Goal: Task Accomplishment & Management: Manage account settings

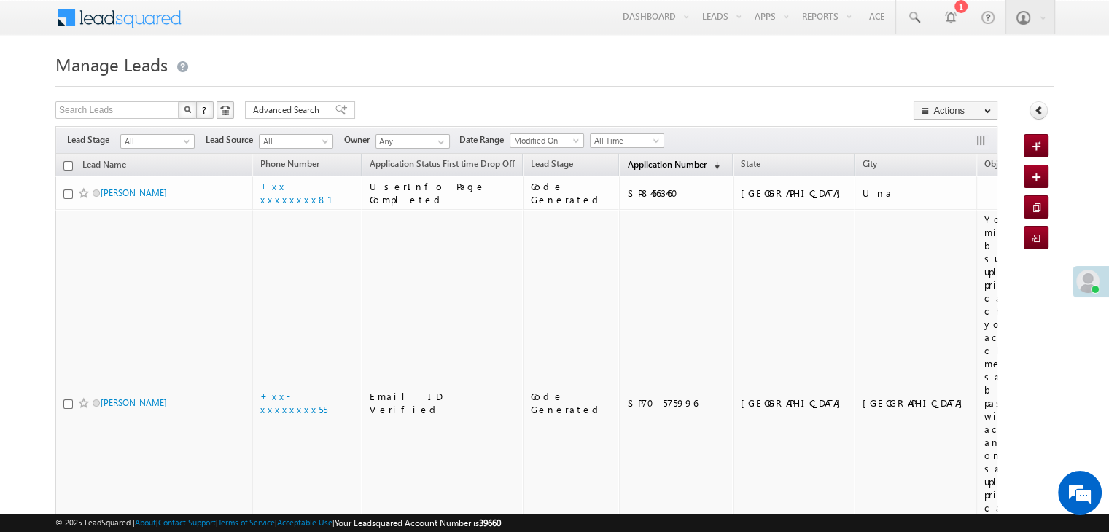
click at [628, 164] on span "Application Number" at bounding box center [666, 164] width 79 height 11
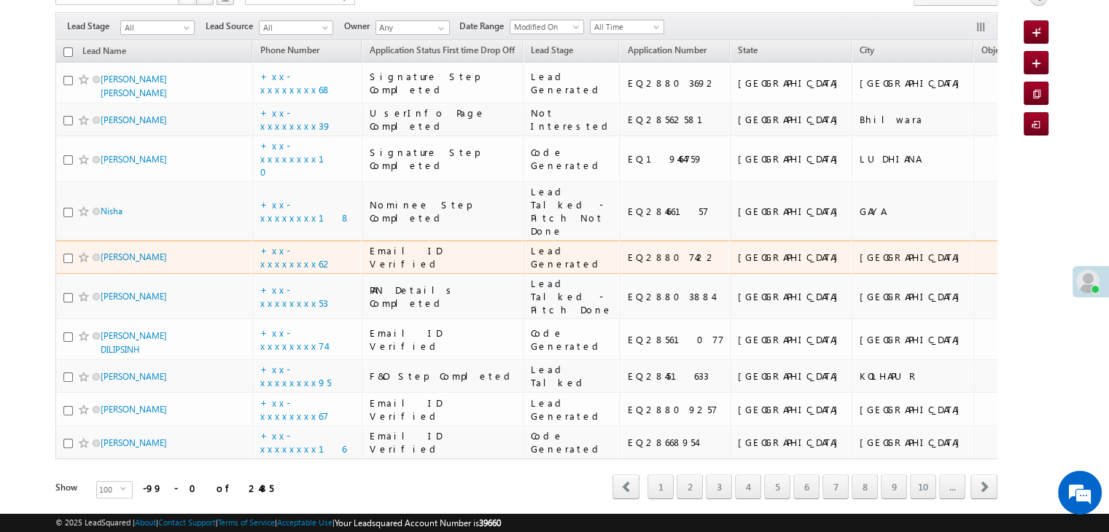
scroll to position [73, 0]
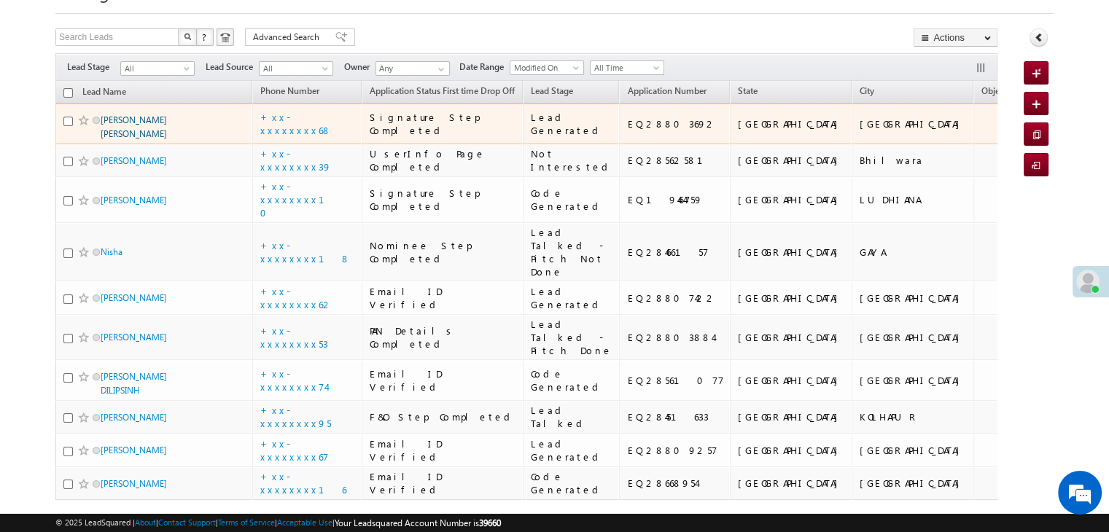
click at [155, 139] on link "[PERSON_NAME] [PERSON_NAME]" at bounding box center [134, 126] width 66 height 25
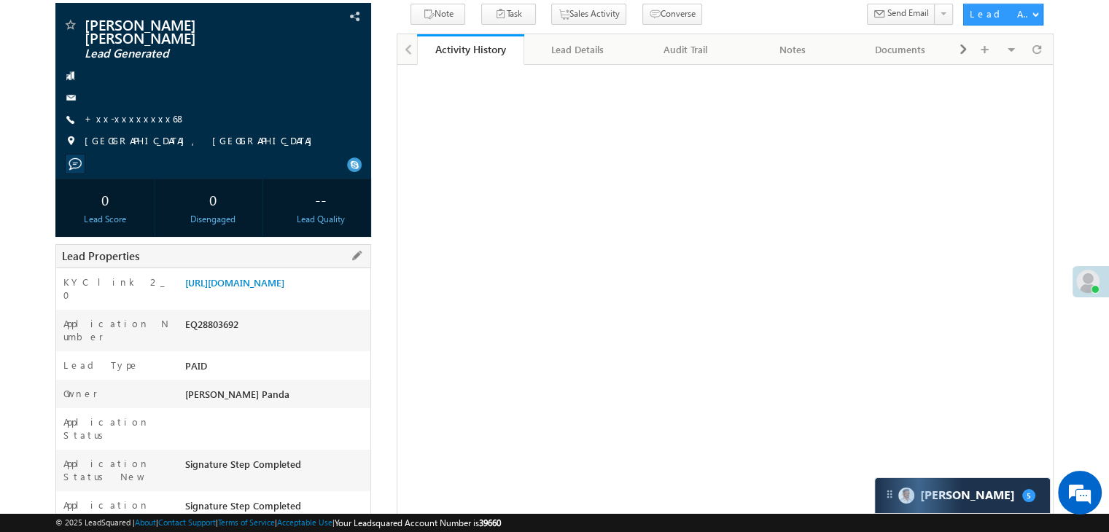
scroll to position [73, 0]
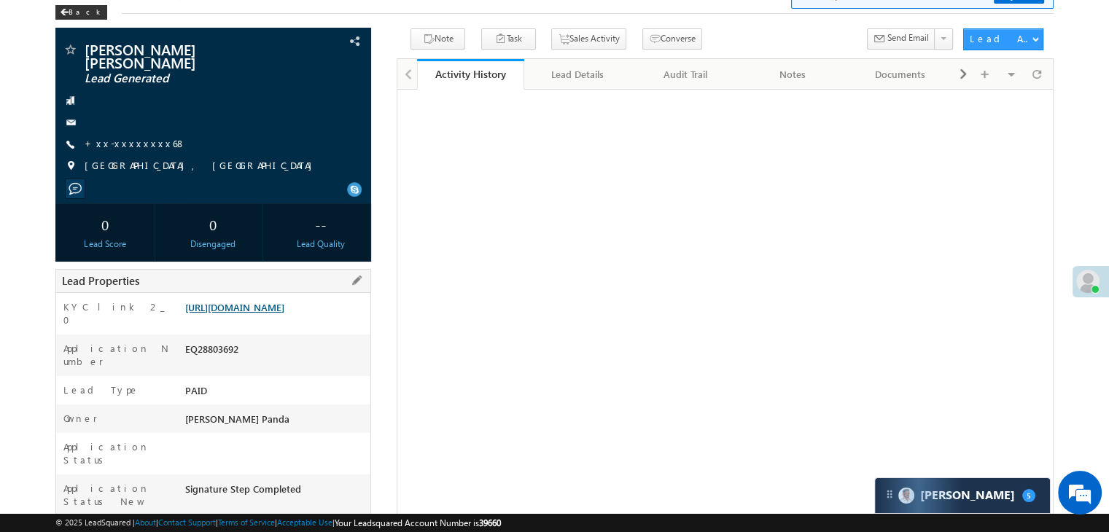
click at [284, 313] on link "[URL][DOMAIN_NAME]" at bounding box center [234, 307] width 99 height 12
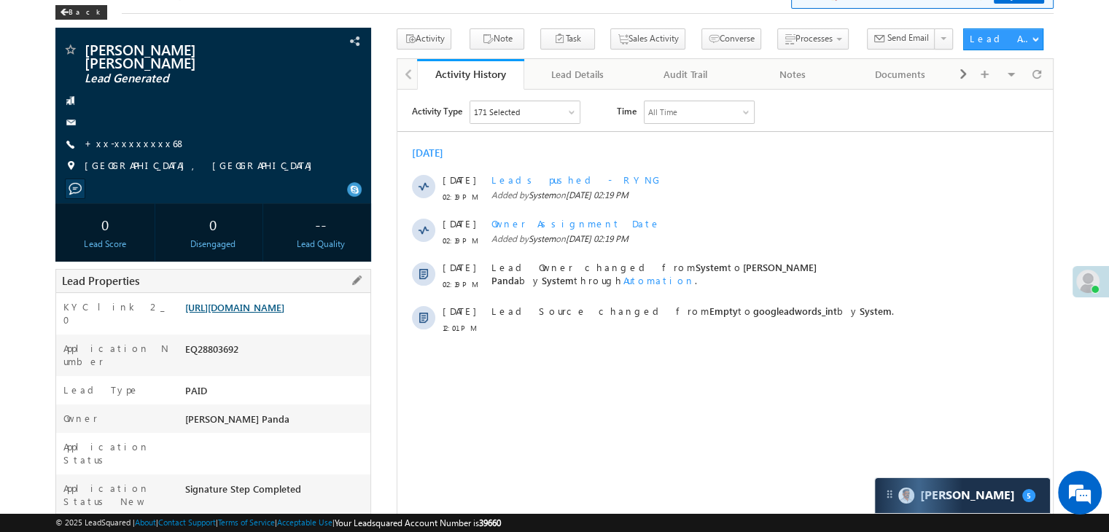
scroll to position [0, 0]
click at [268, 310] on link "[URL][DOMAIN_NAME]" at bounding box center [234, 307] width 99 height 12
click at [271, 307] on link "[URL][DOMAIN_NAME]" at bounding box center [234, 307] width 99 height 12
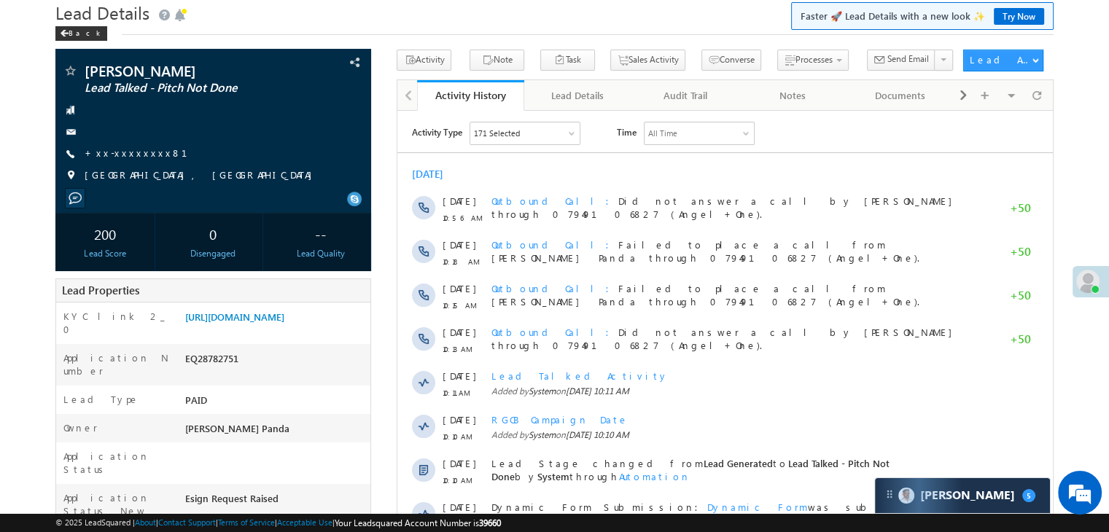
scroll to position [146, 0]
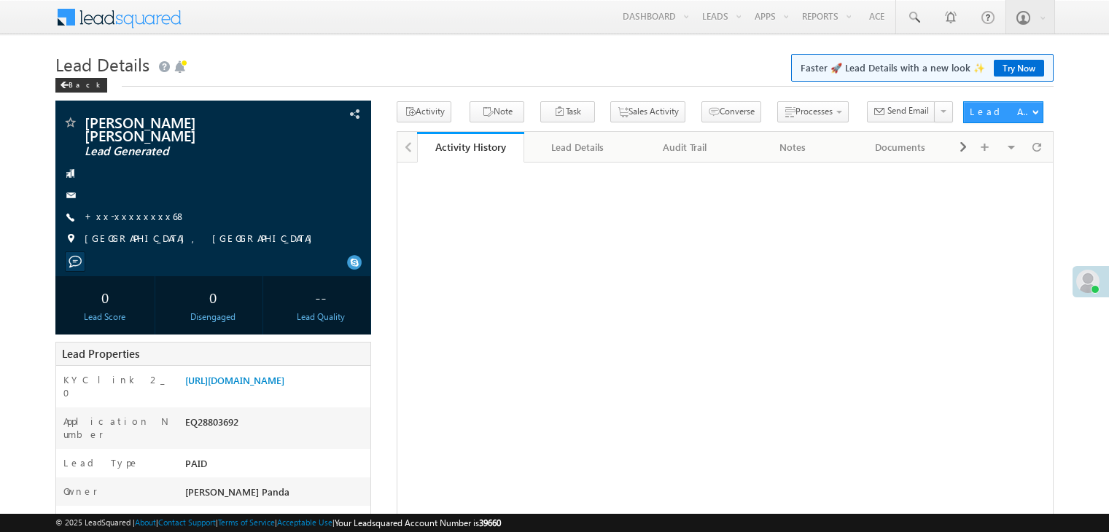
scroll to position [74, 0]
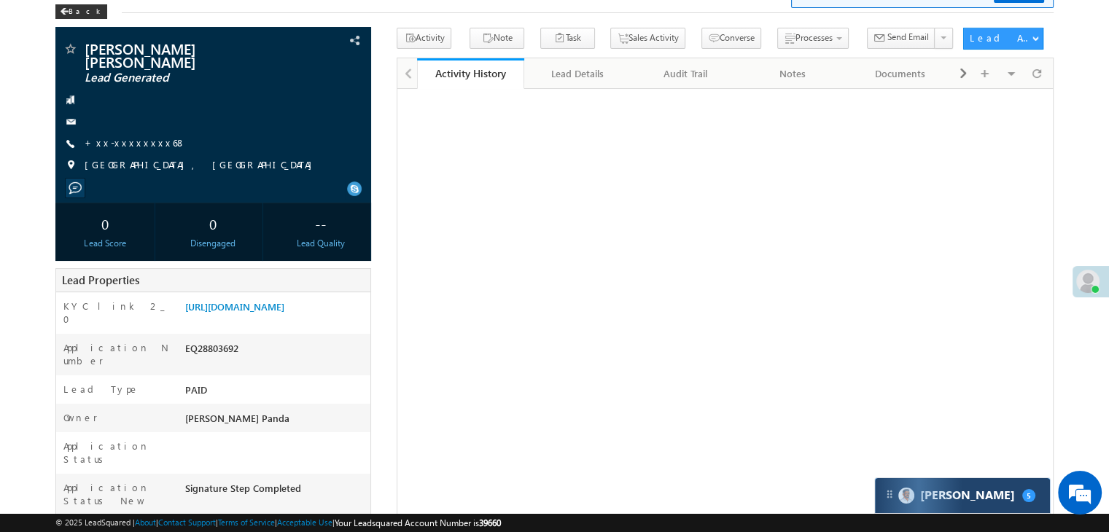
click at [1022, 495] on span "5" at bounding box center [1028, 495] width 13 height 13
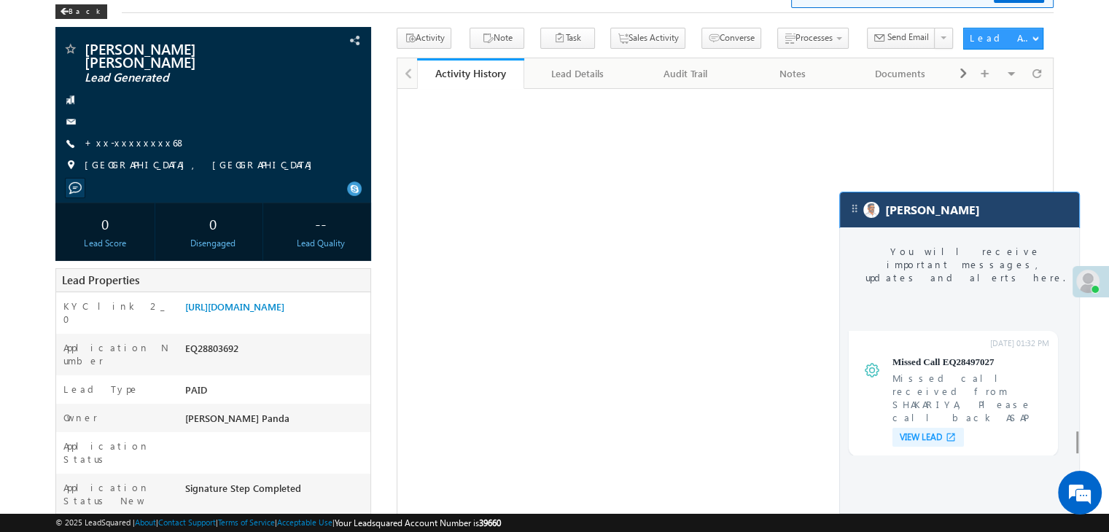
scroll to position [5717, 0]
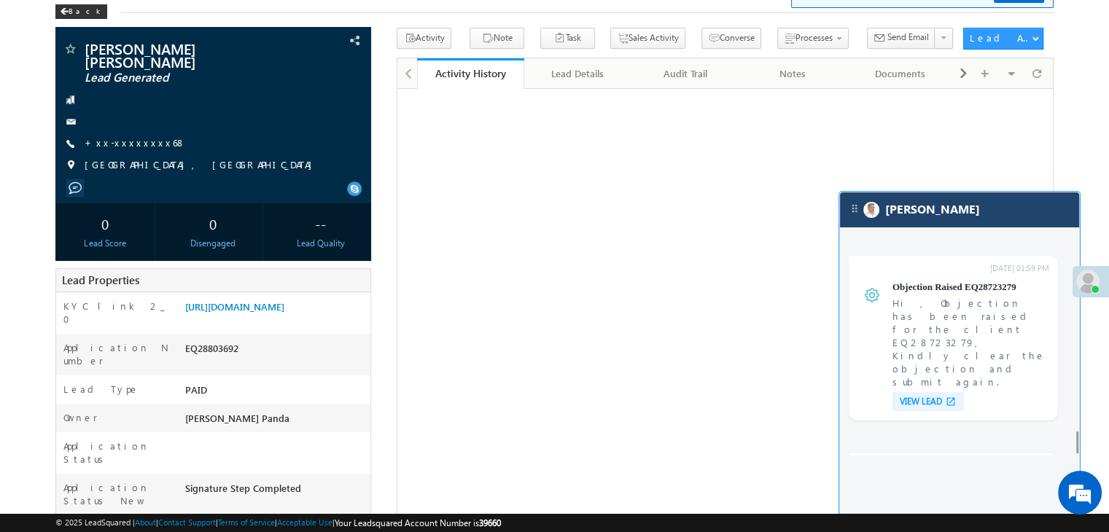
click at [957, 217] on div "[PERSON_NAME]" at bounding box center [959, 210] width 239 height 35
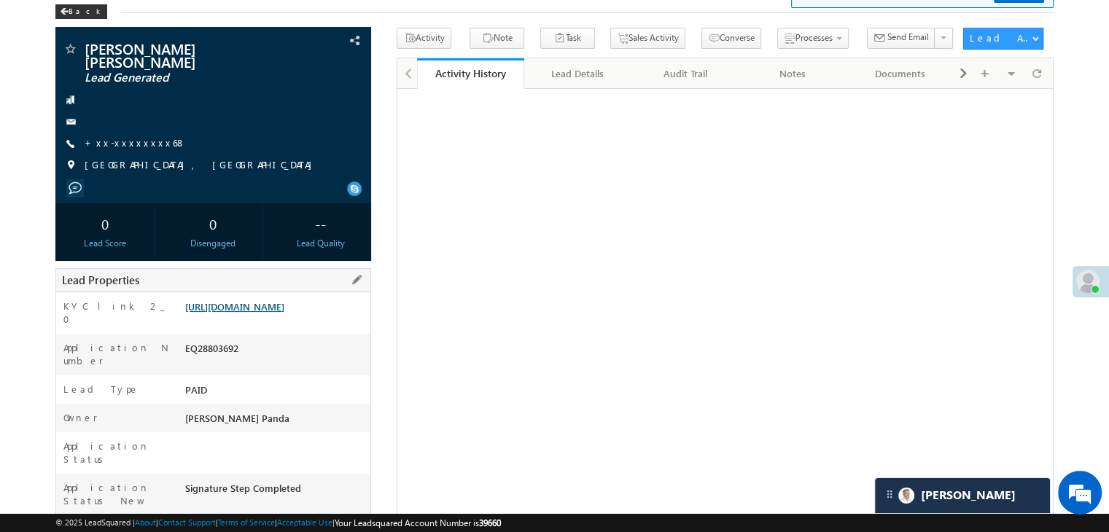
click at [284, 305] on link "[URL][DOMAIN_NAME]" at bounding box center [234, 306] width 99 height 12
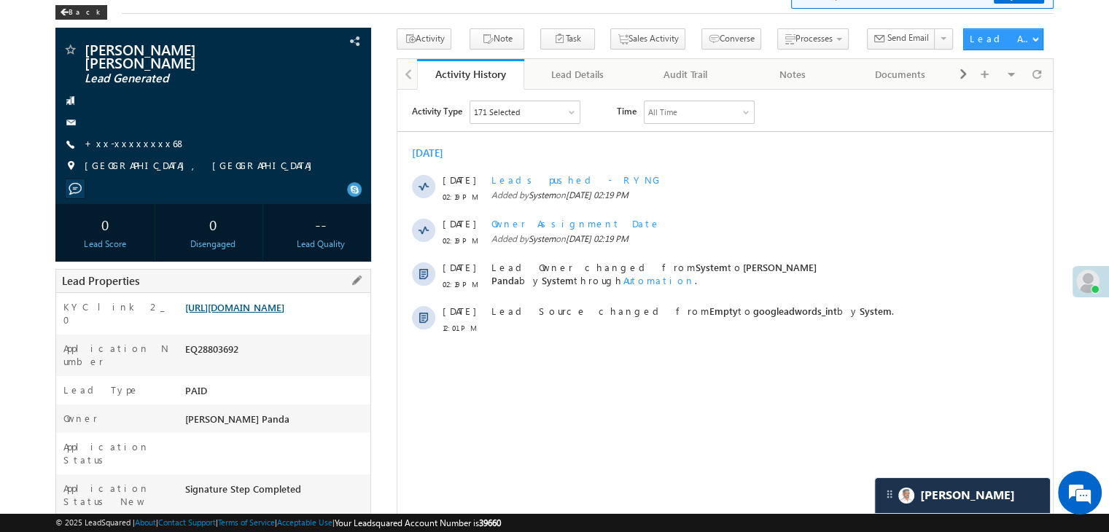
scroll to position [0, 0]
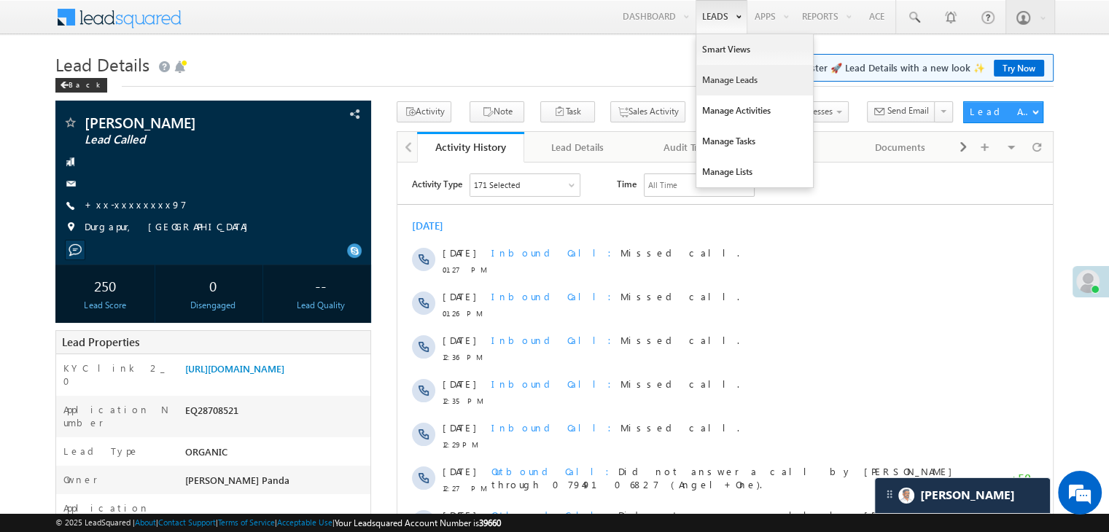
click at [718, 78] on link "Manage Leads" at bounding box center [754, 80] width 117 height 31
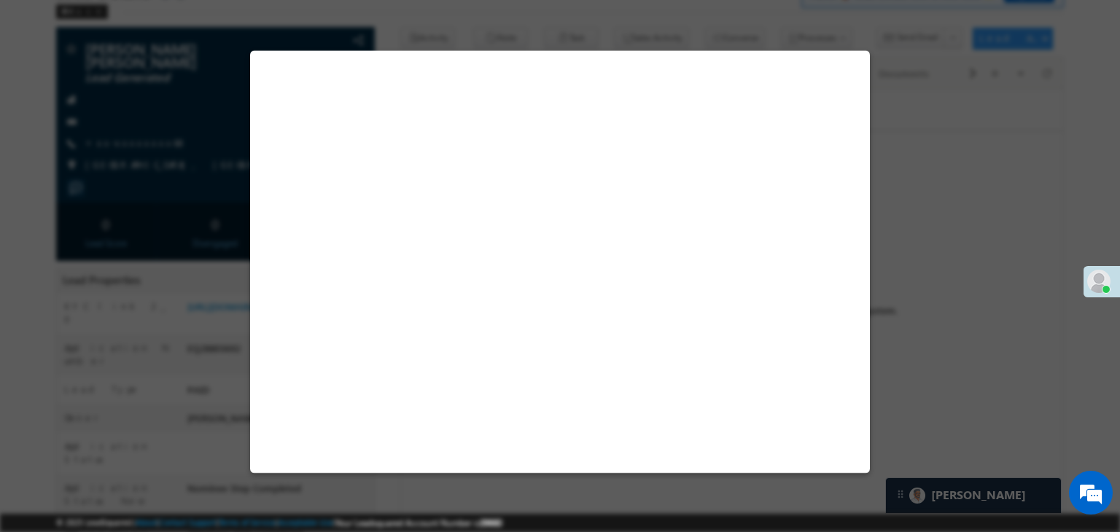
scroll to position [73, 0]
select select "Pitch Not Done"
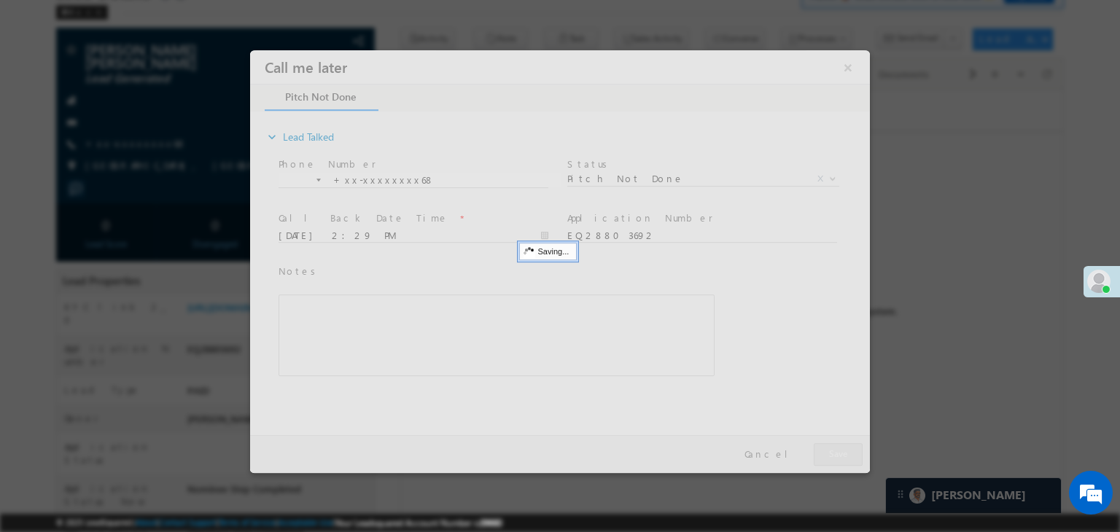
scroll to position [0, 0]
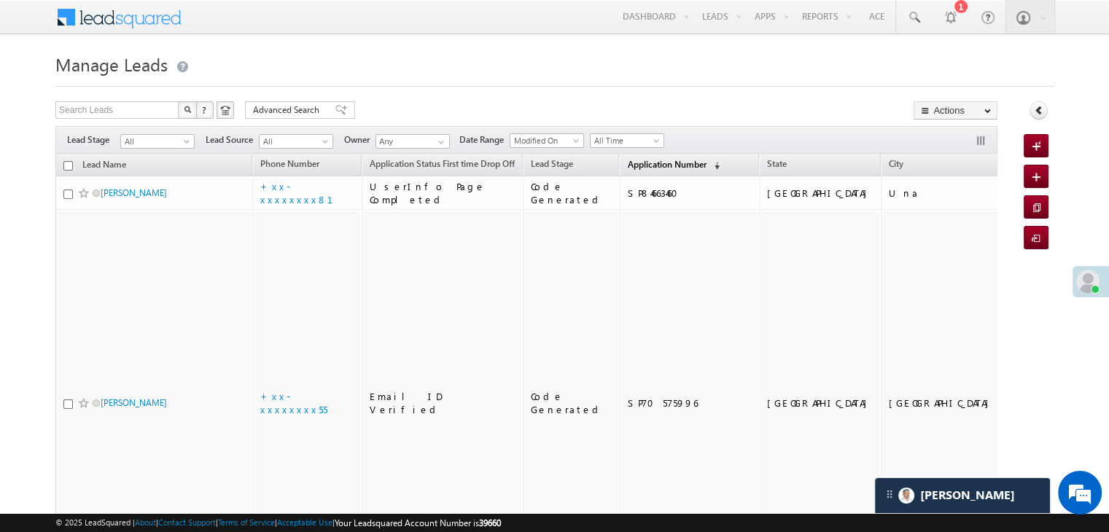
click at [631, 166] on span "Application Number" at bounding box center [666, 164] width 79 height 11
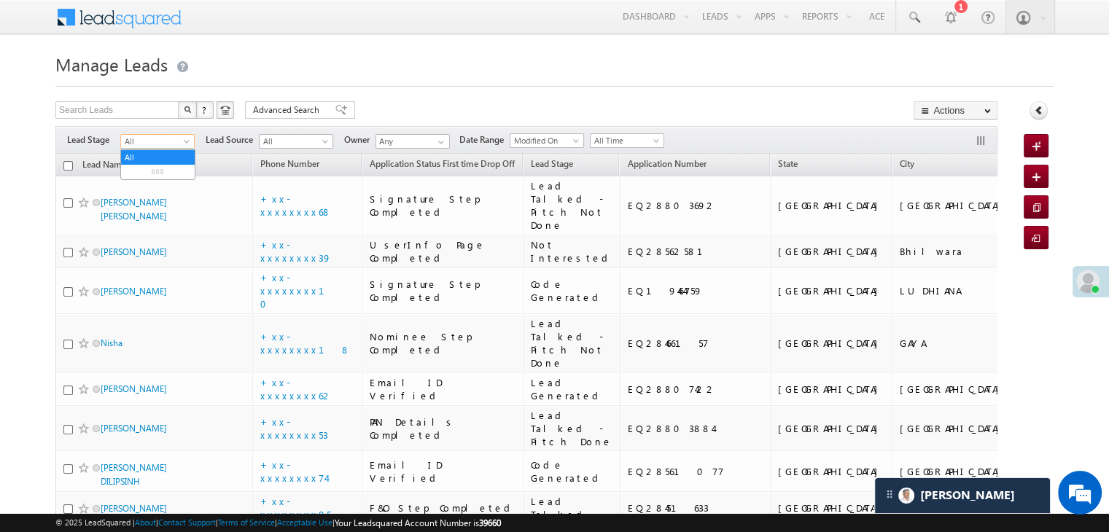
click at [190, 141] on span at bounding box center [188, 145] width 12 height 12
click at [166, 173] on link "Lead Generated" at bounding box center [158, 172] width 74 height 13
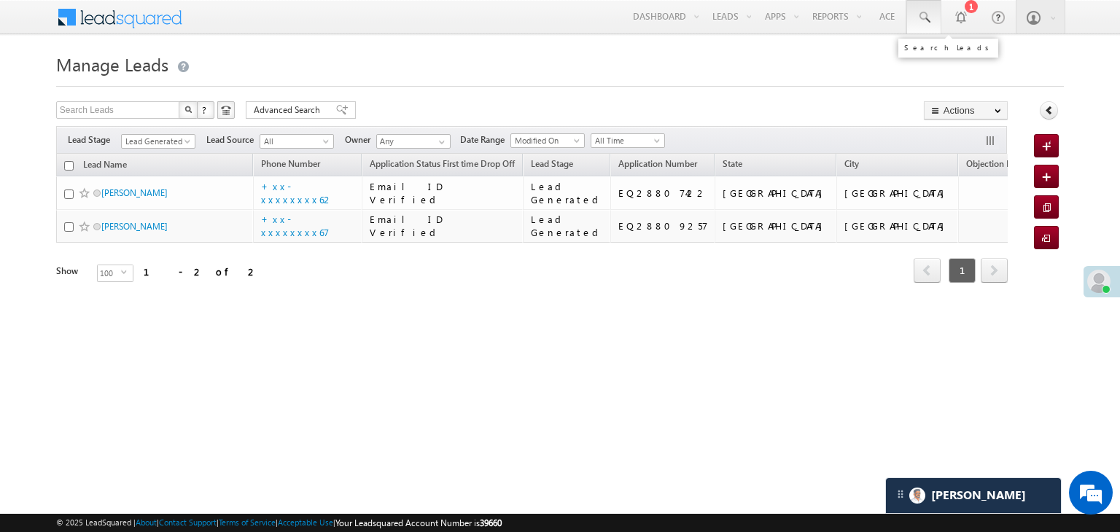
click at [925, 16] on span at bounding box center [924, 17] width 15 height 15
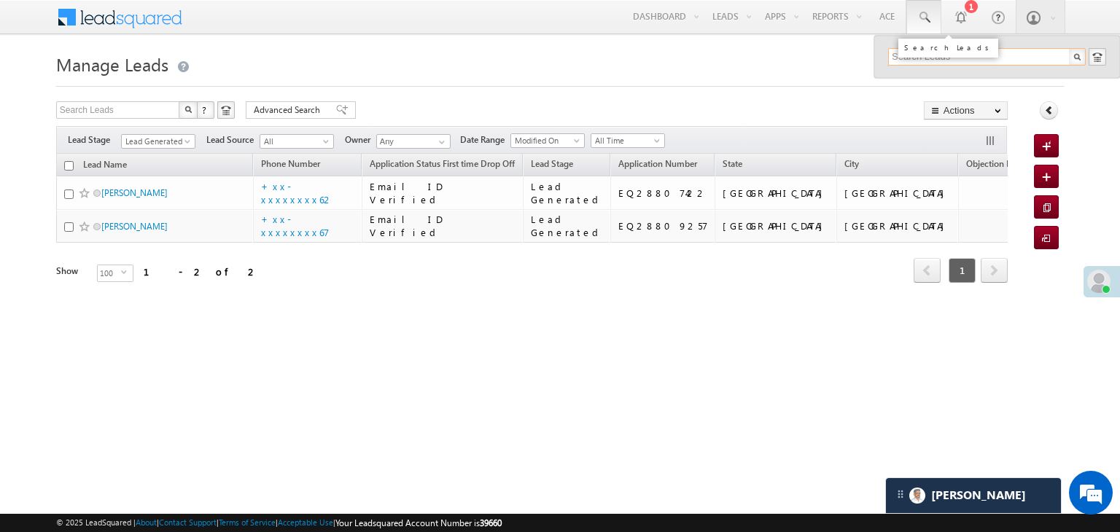
paste input "EQ28475580"
click at [916, 50] on input "EQ28475580" at bounding box center [987, 57] width 198 height 18
click at [913, 54] on input "EQ28475580" at bounding box center [987, 57] width 198 height 18
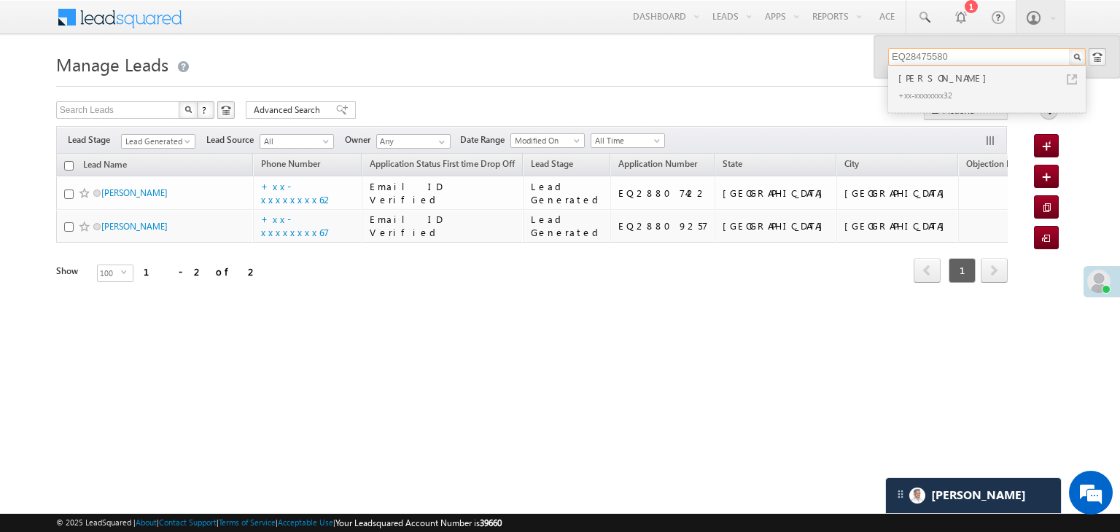
paste input "1130269"
type input "EQ11302690"
click at [913, 78] on div "[DATE][PERSON_NAME]" at bounding box center [992, 78] width 195 height 16
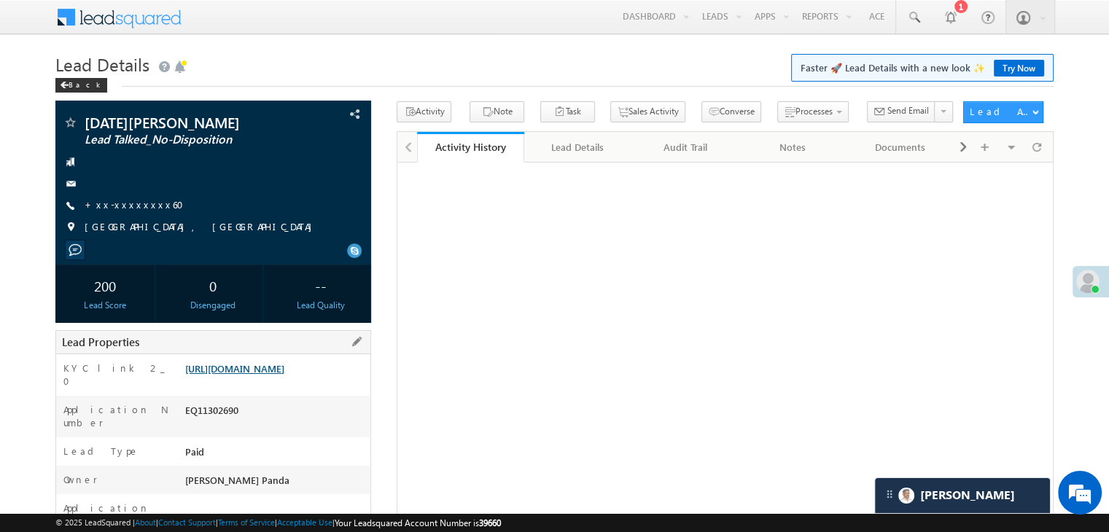
click at [284, 375] on link "[URL][DOMAIN_NAME]" at bounding box center [234, 368] width 99 height 12
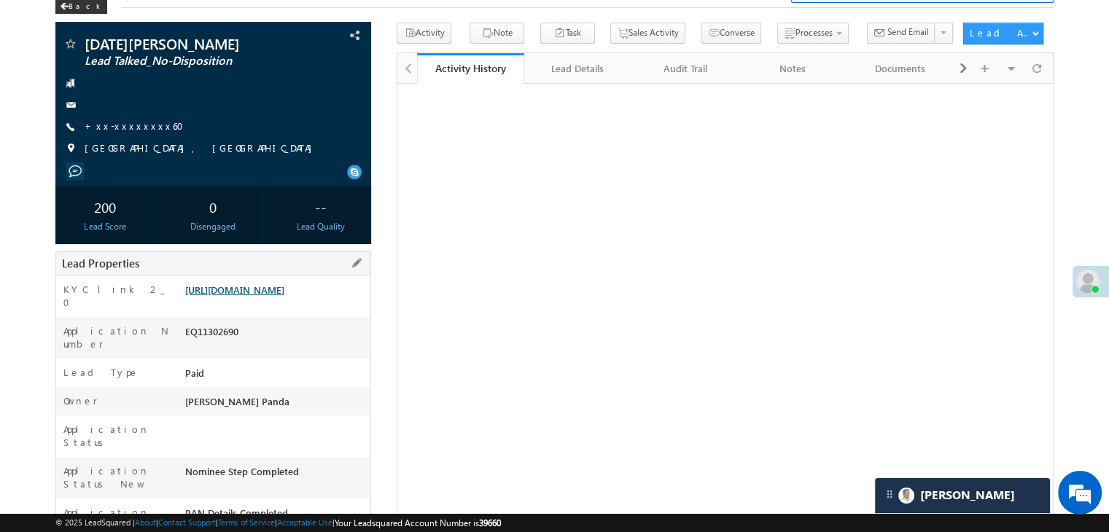
scroll to position [73, 0]
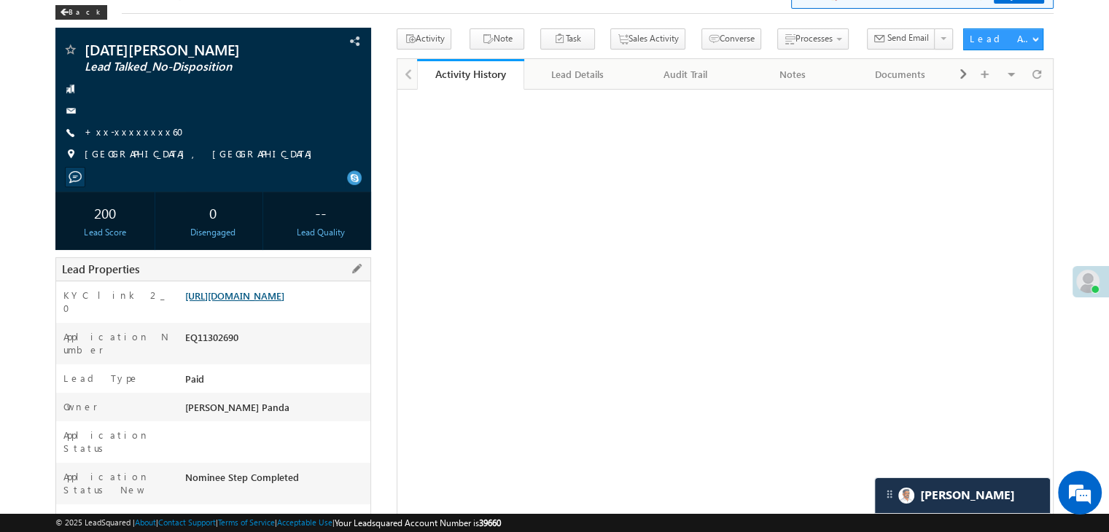
click at [284, 302] on link "[URL][DOMAIN_NAME]" at bounding box center [234, 295] width 99 height 12
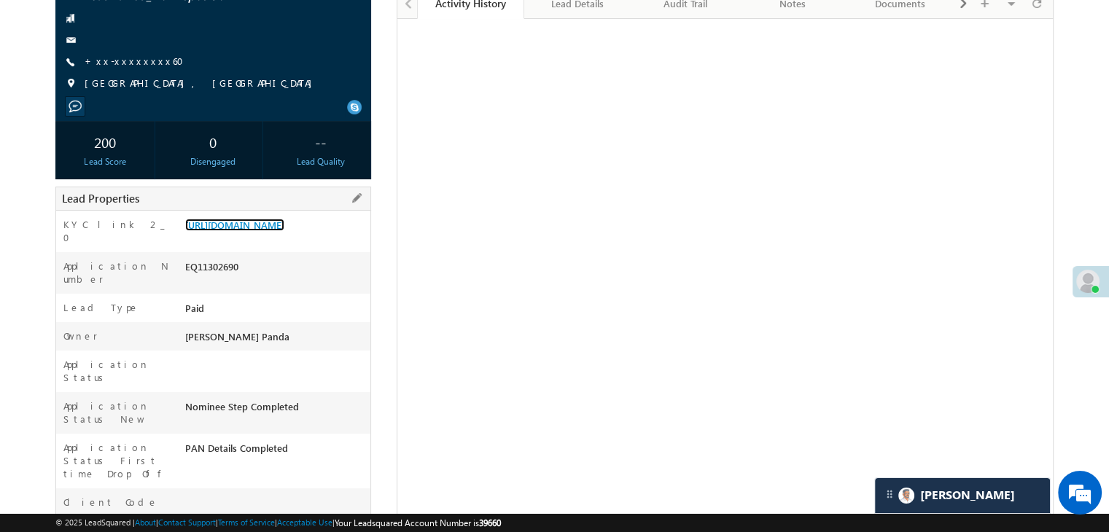
scroll to position [0, 0]
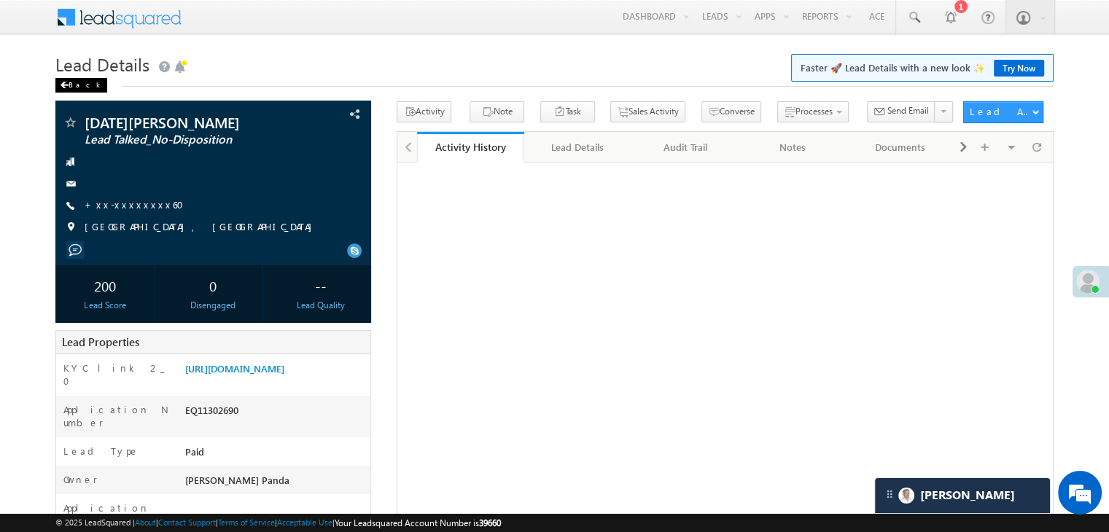
click at [70, 90] on div "Back" at bounding box center [81, 85] width 52 height 15
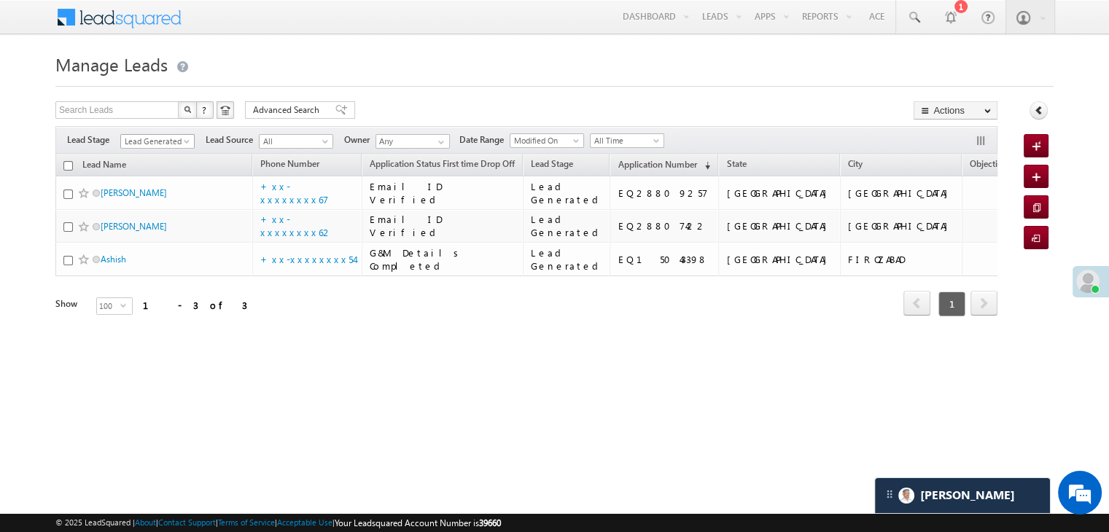
click at [185, 141] on span at bounding box center [188, 145] width 12 height 12
click at [139, 152] on link "All" at bounding box center [158, 157] width 74 height 13
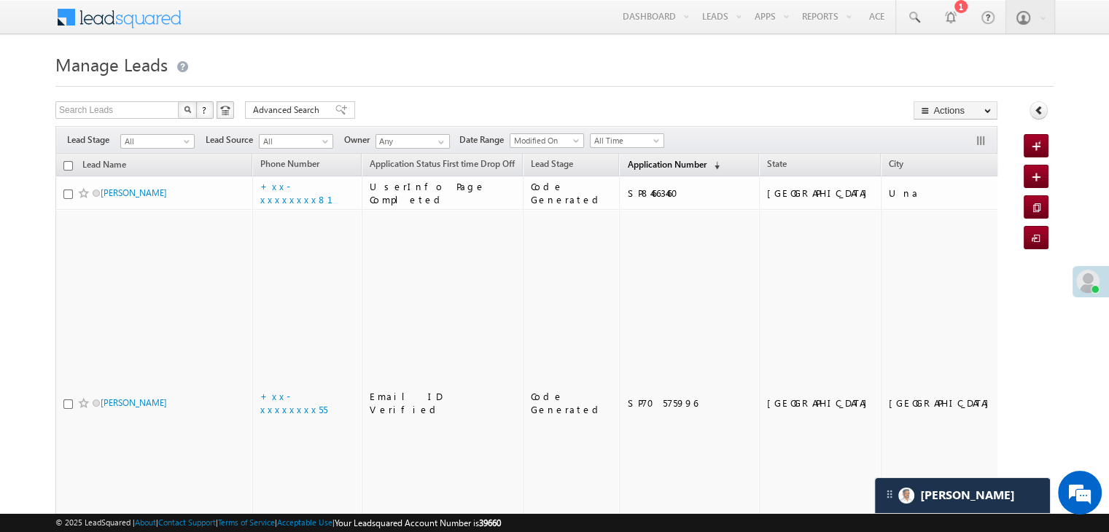
click at [632, 166] on span "Application Number" at bounding box center [666, 164] width 79 height 11
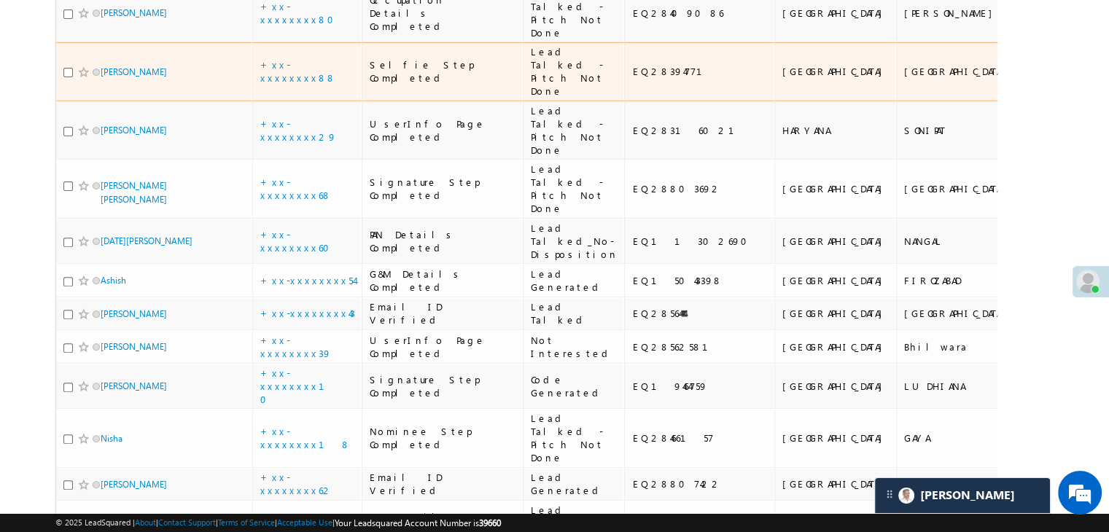
scroll to position [510, 0]
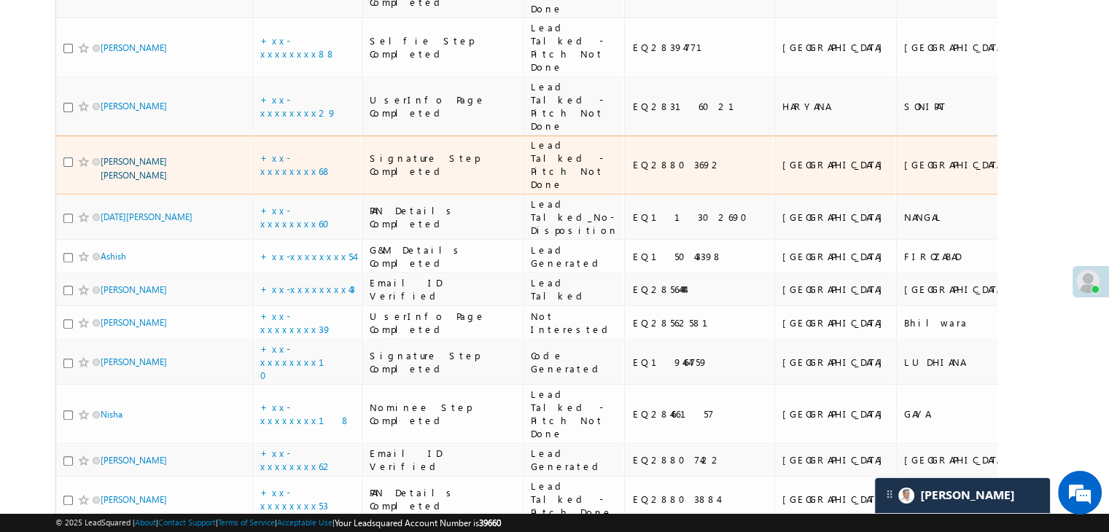
click at [149, 181] on link "Rehnuma abdul aasim shaikh" at bounding box center [134, 168] width 66 height 25
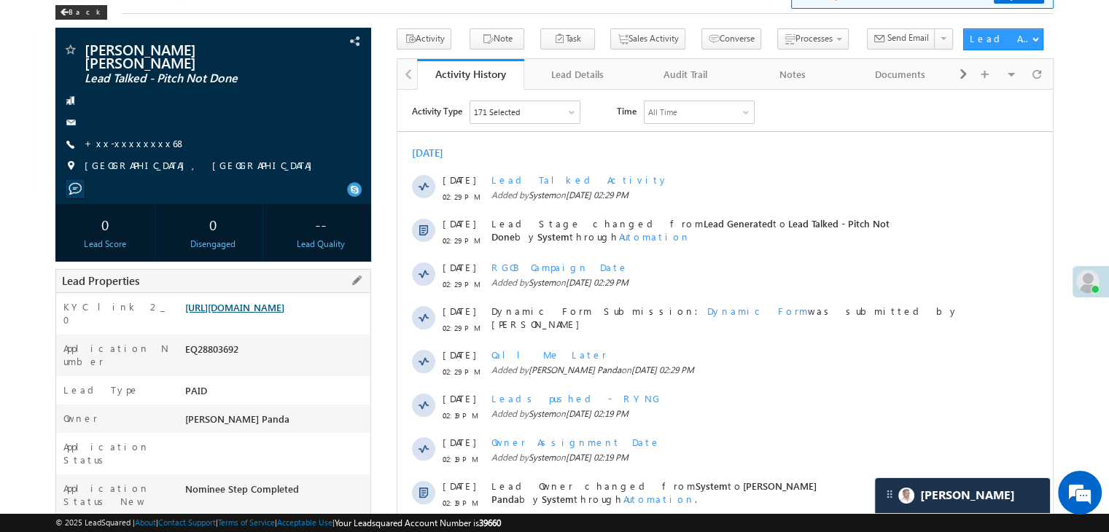
click at [263, 314] on link "[URL][DOMAIN_NAME]" at bounding box center [234, 307] width 99 height 12
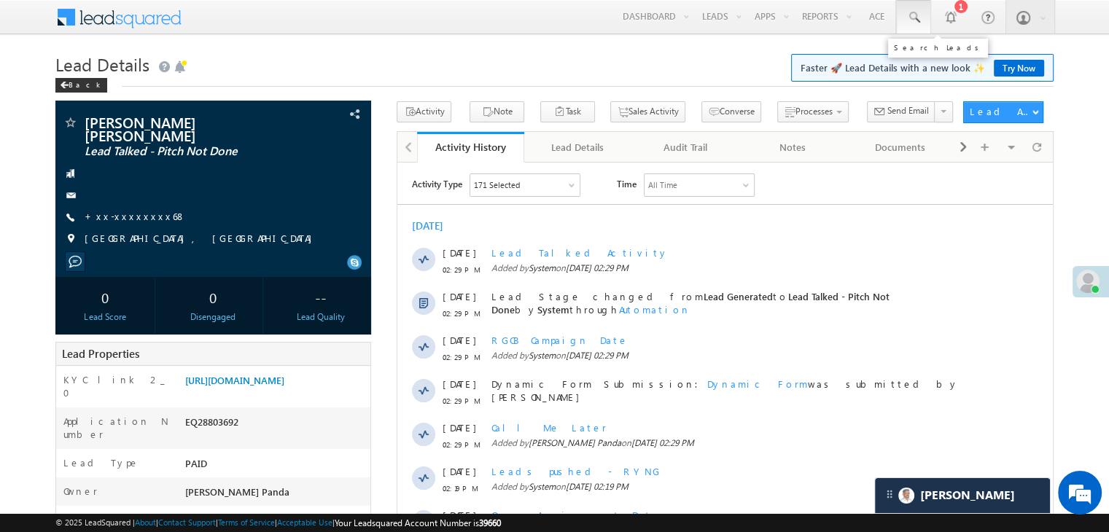
click at [916, 12] on span at bounding box center [913, 17] width 15 height 15
paste input "EQ28316021"
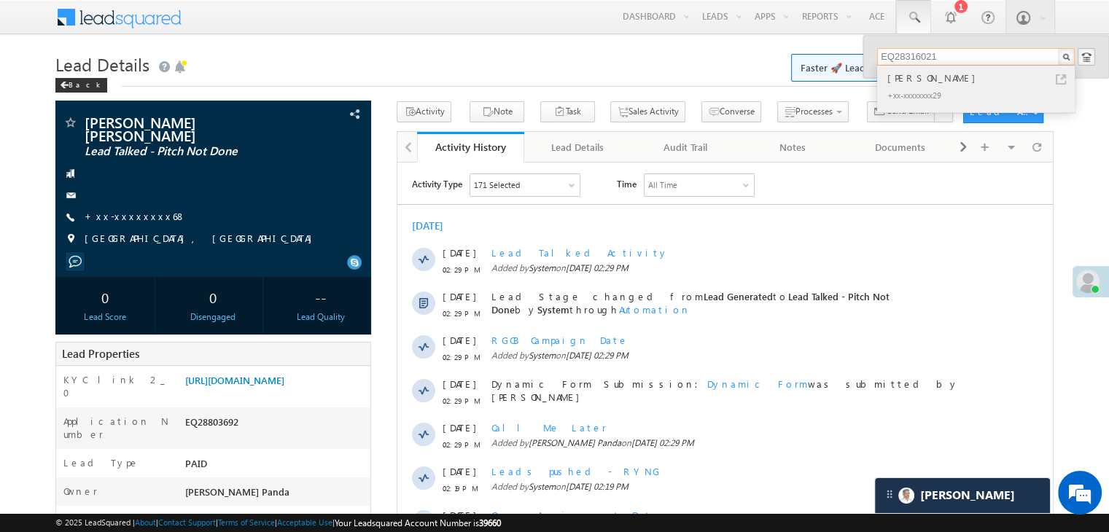
type input "EQ28316021"
click at [913, 82] on div "[PERSON_NAME]" at bounding box center [982, 78] width 195 height 16
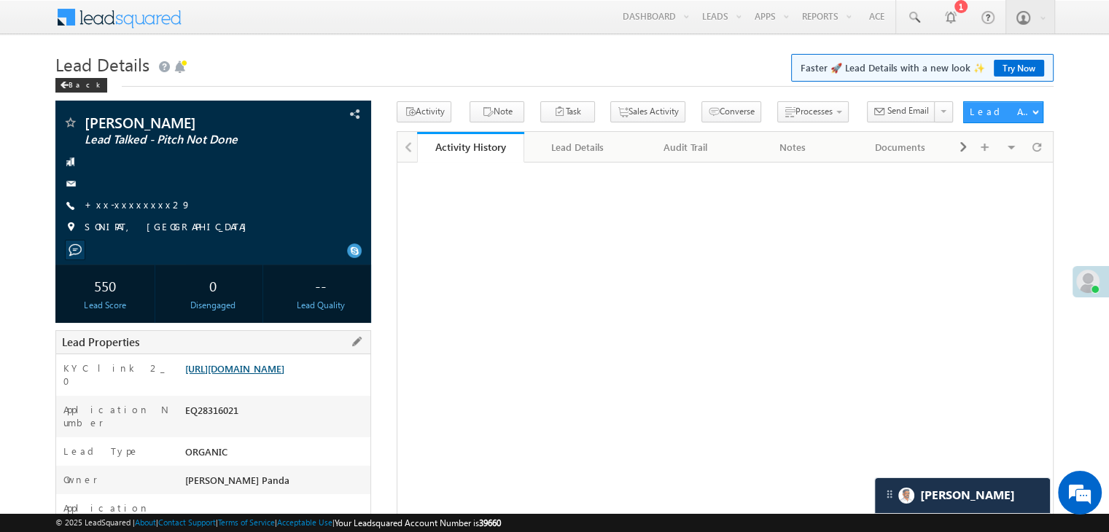
click at [284, 375] on link "https://angelbroking1-pk3em7sa.customui-test.leadsquared.com?leadId=a7c9160b-b8…" at bounding box center [234, 368] width 99 height 12
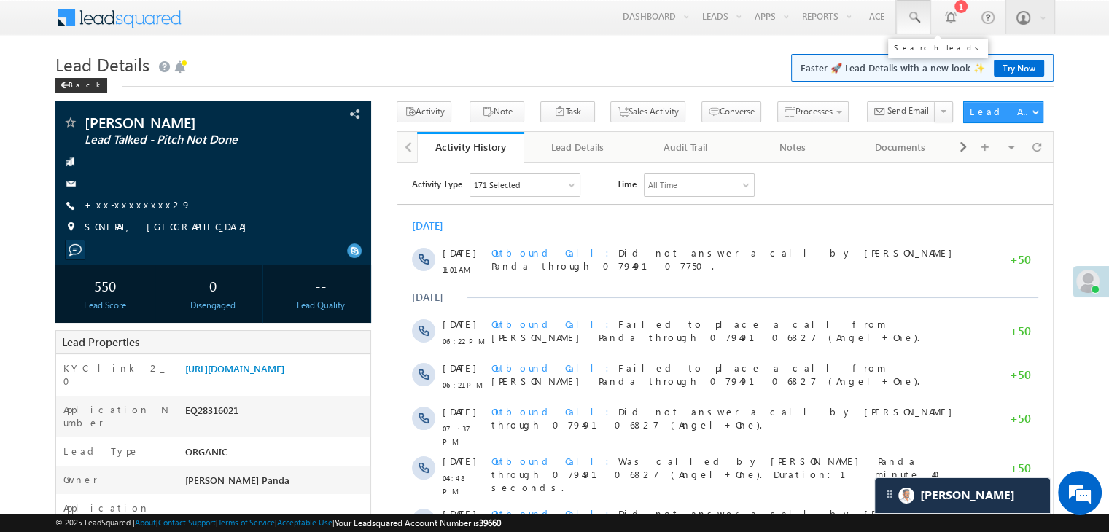
click at [917, 15] on span at bounding box center [913, 17] width 15 height 15
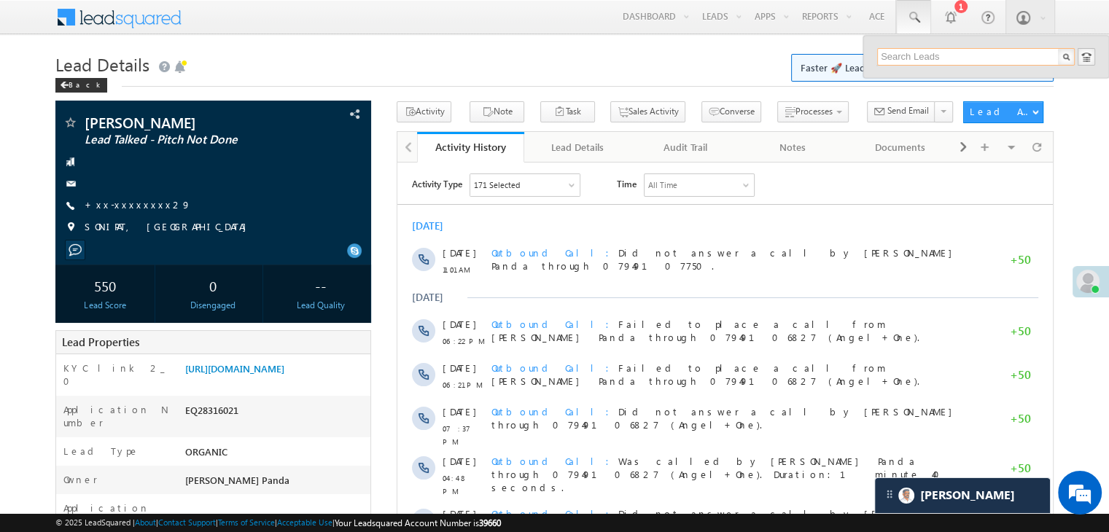
paste input "EQ28394771"
type input "EQ28394771"
click at [910, 80] on div "Muazzam Ali" at bounding box center [982, 78] width 195 height 16
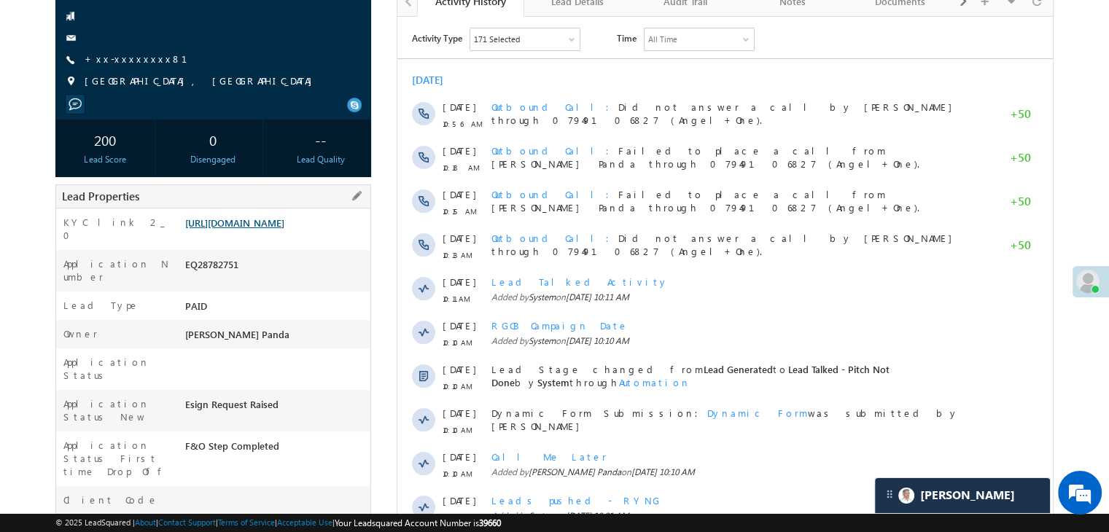
click at [273, 229] on link "https://angelbroking1-pk3em7sa.customui-test.leadsquared.com?leadId=5e11ef25-be…" at bounding box center [234, 223] width 99 height 12
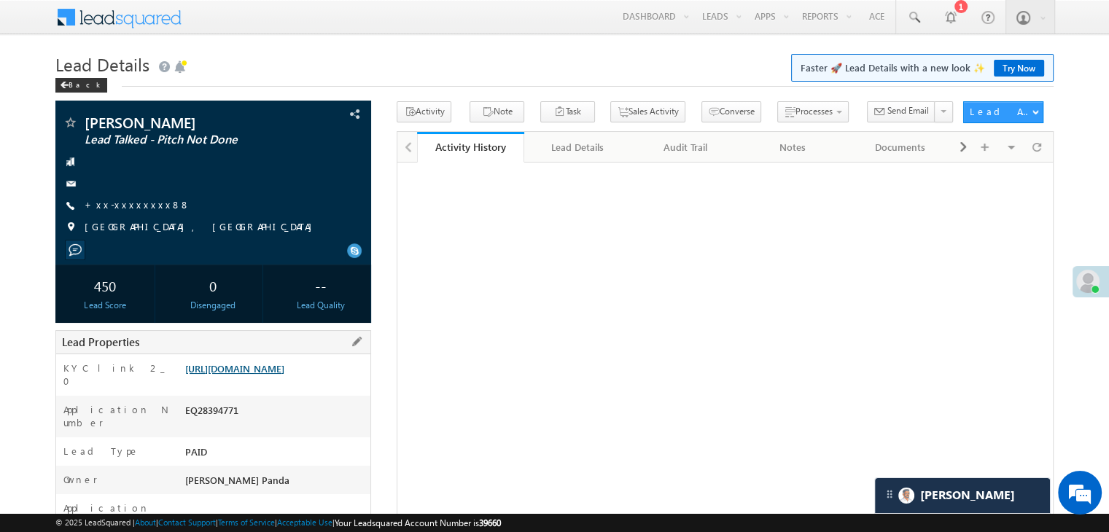
click at [199, 374] on link "[URL][DOMAIN_NAME]" at bounding box center [234, 368] width 99 height 12
click at [909, 14] on span at bounding box center [913, 17] width 15 height 15
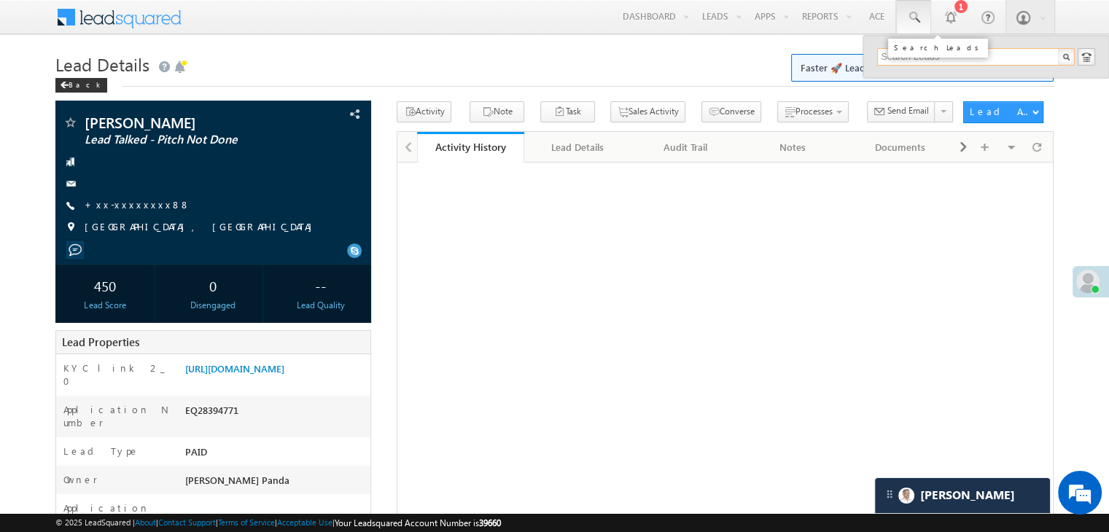
paste input "EQ28409086"
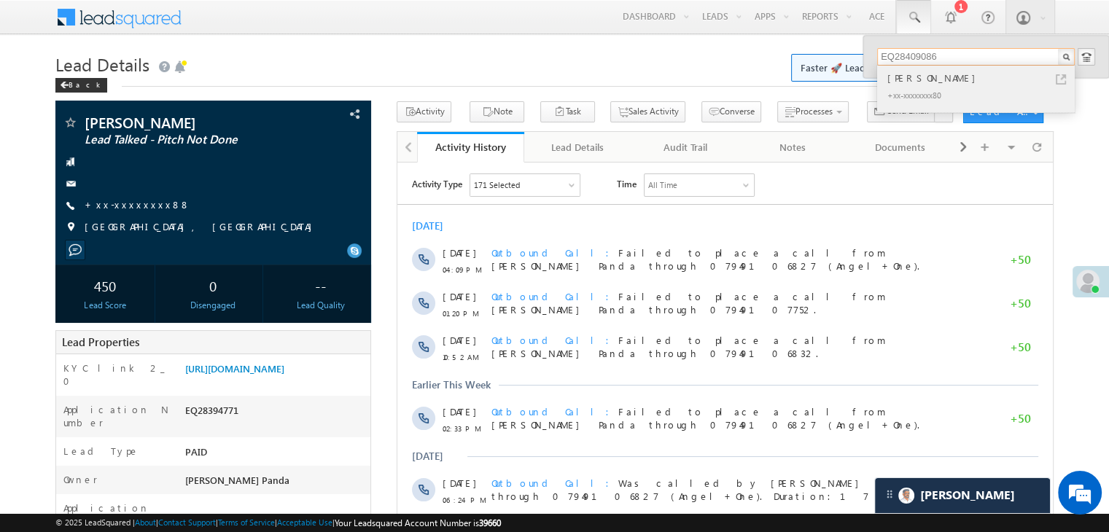
type input "EQ28409086"
click at [900, 77] on div "Raulji narendrasinh" at bounding box center [982, 78] width 195 height 16
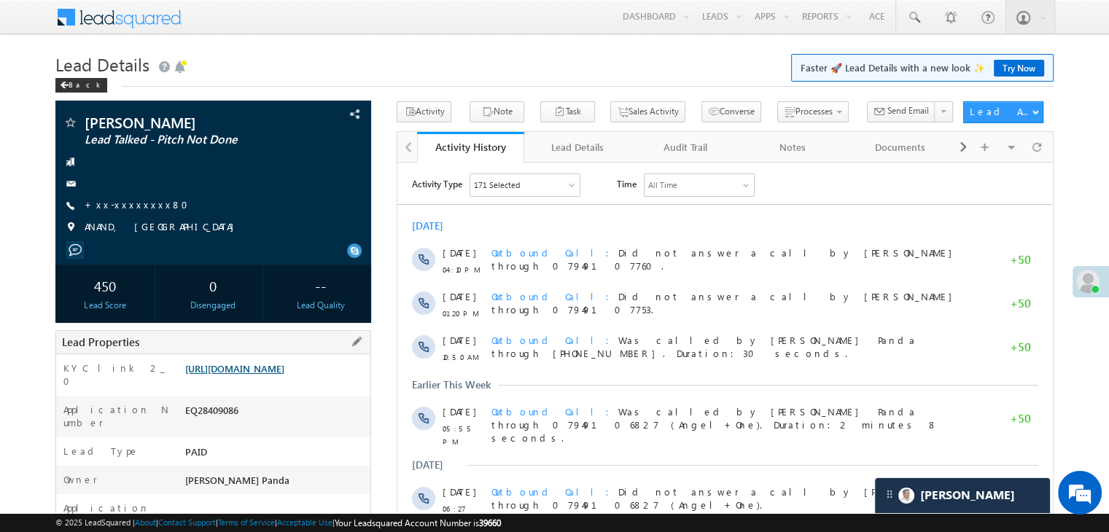
click at [226, 375] on link "https://angelbroking1-pk3em7sa.customui-test.leadsquared.com?leadId=5d372184-b4…" at bounding box center [234, 368] width 99 height 12
click at [911, 17] on span at bounding box center [913, 17] width 15 height 15
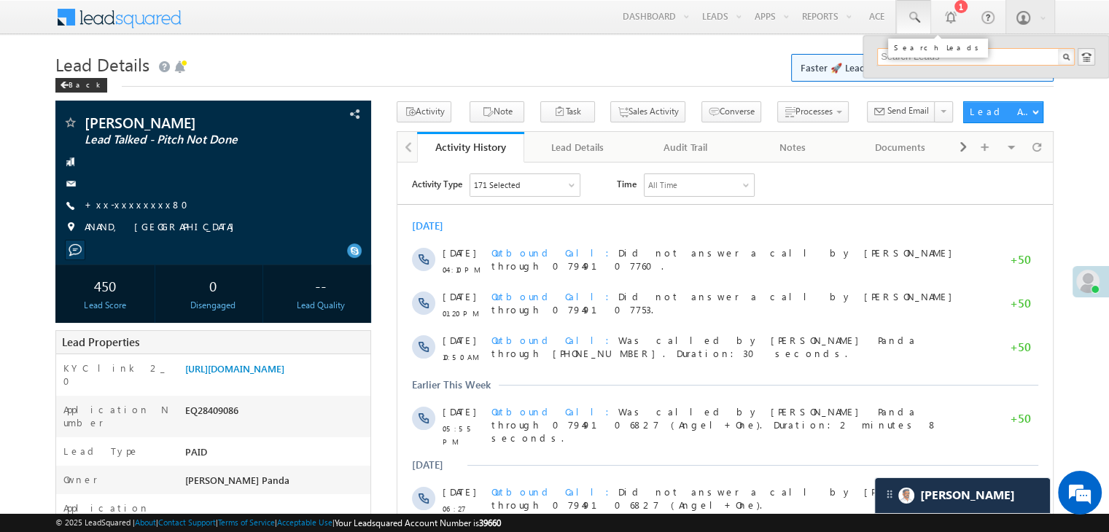
paste input "EQ28428948"
type input "EQ28428948"
click at [911, 79] on div "Asok kumar" at bounding box center [982, 78] width 195 height 16
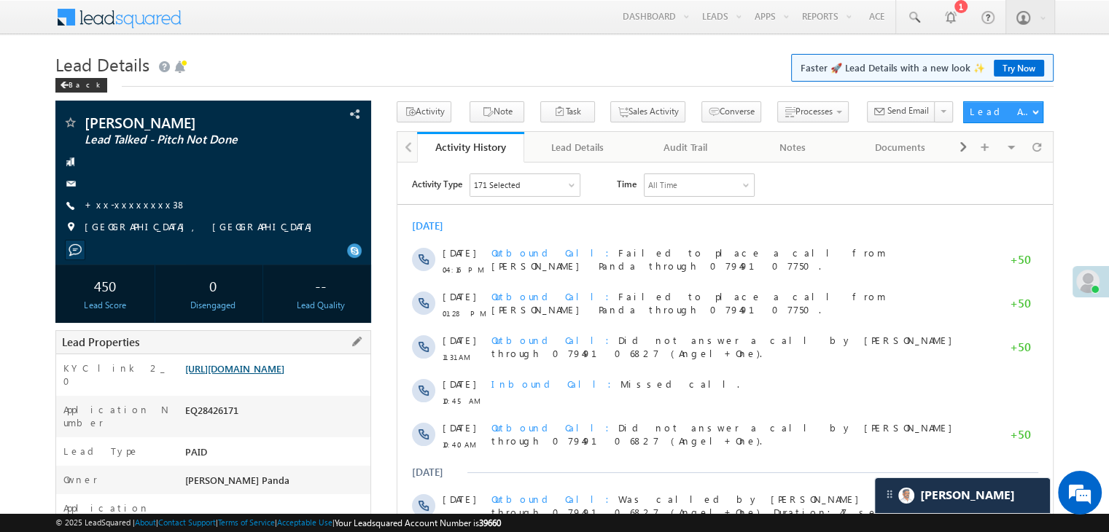
click at [201, 375] on link "[URL][DOMAIN_NAME]" at bounding box center [234, 368] width 99 height 12
click at [917, 14] on span at bounding box center [913, 17] width 15 height 15
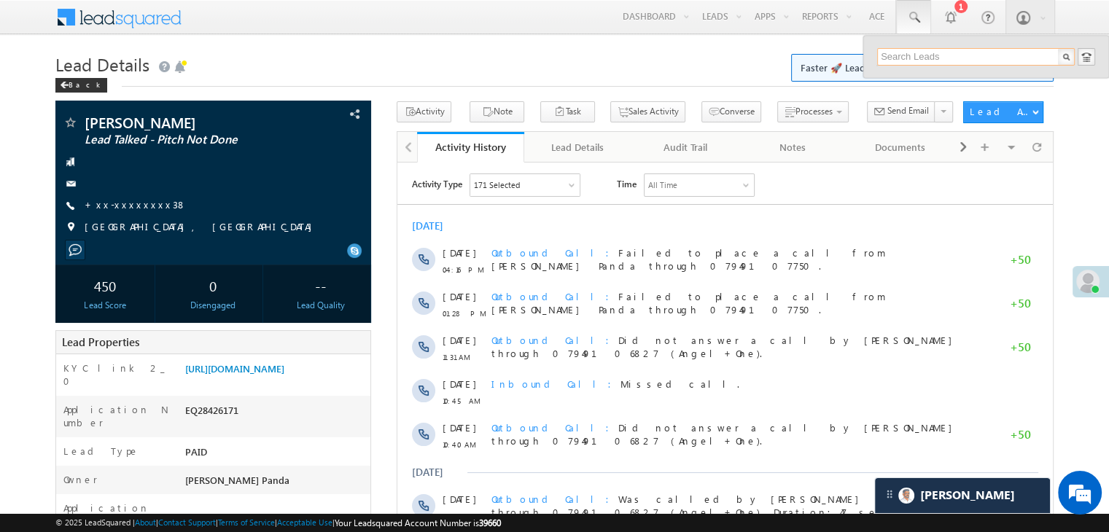
paste input "EQ28472829"
type input "EQ28472829"
click at [903, 79] on div "[PERSON_NAME]" at bounding box center [982, 78] width 195 height 16
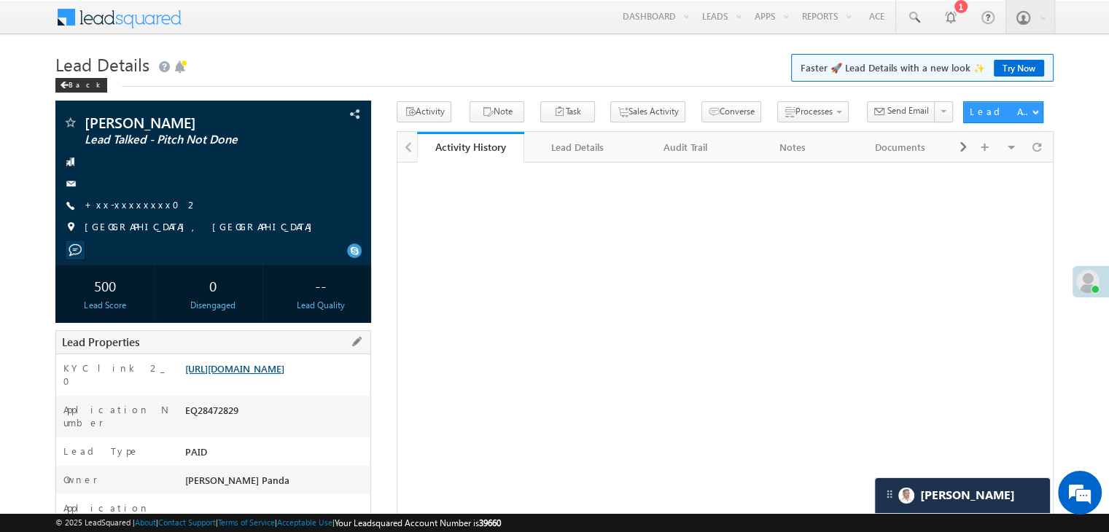
click at [206, 375] on link "[URL][DOMAIN_NAME]" at bounding box center [234, 368] width 99 height 12
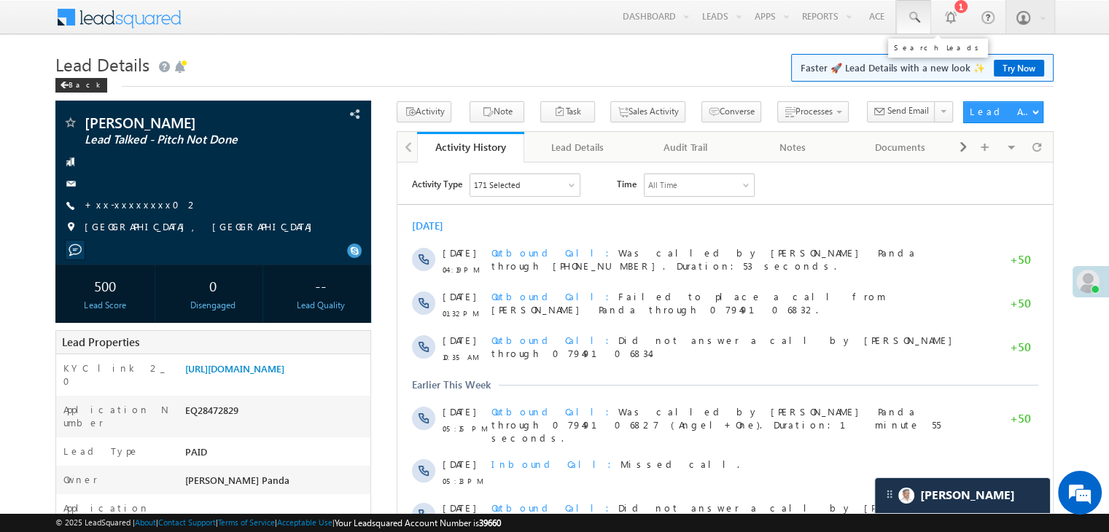
click at [913, 20] on span at bounding box center [913, 17] width 15 height 15
paste input "EQ28475580"
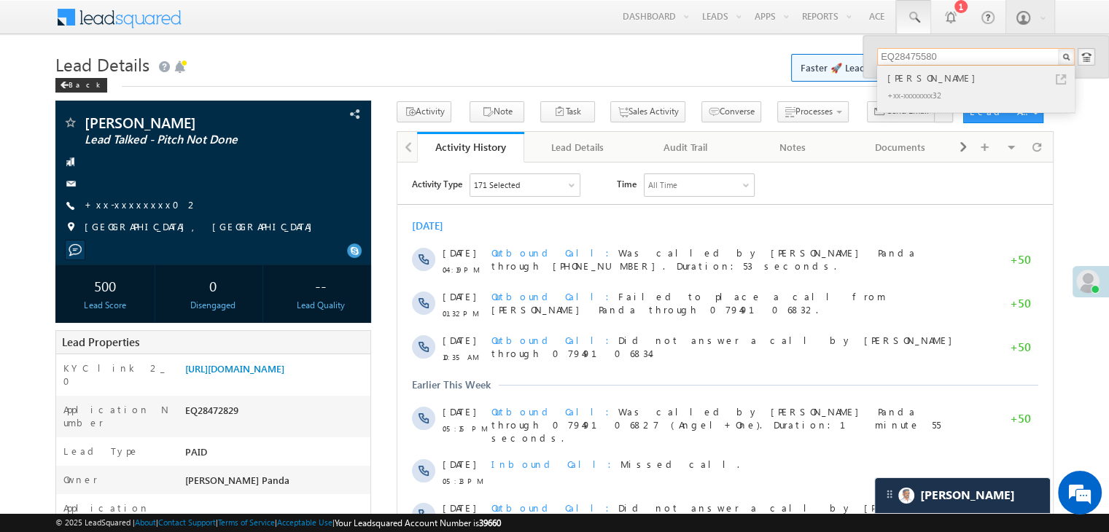
type input "EQ28475580"
click at [900, 85] on div "[PERSON_NAME]" at bounding box center [982, 78] width 195 height 16
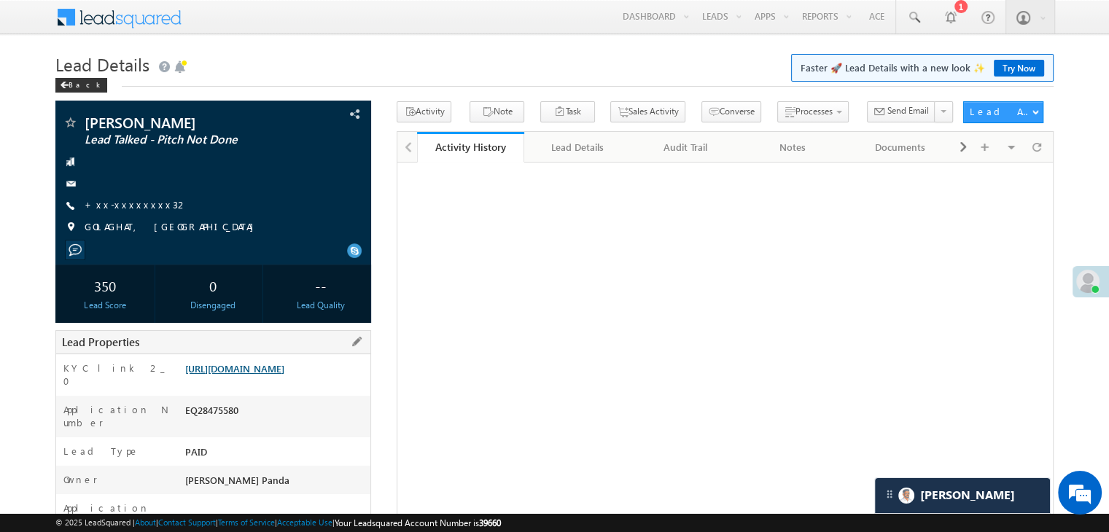
click at [259, 375] on link "https://angelbroking1-pk3em7sa.customui-test.leadsquared.com?leadId=223e4c91-d1…" at bounding box center [234, 368] width 99 height 12
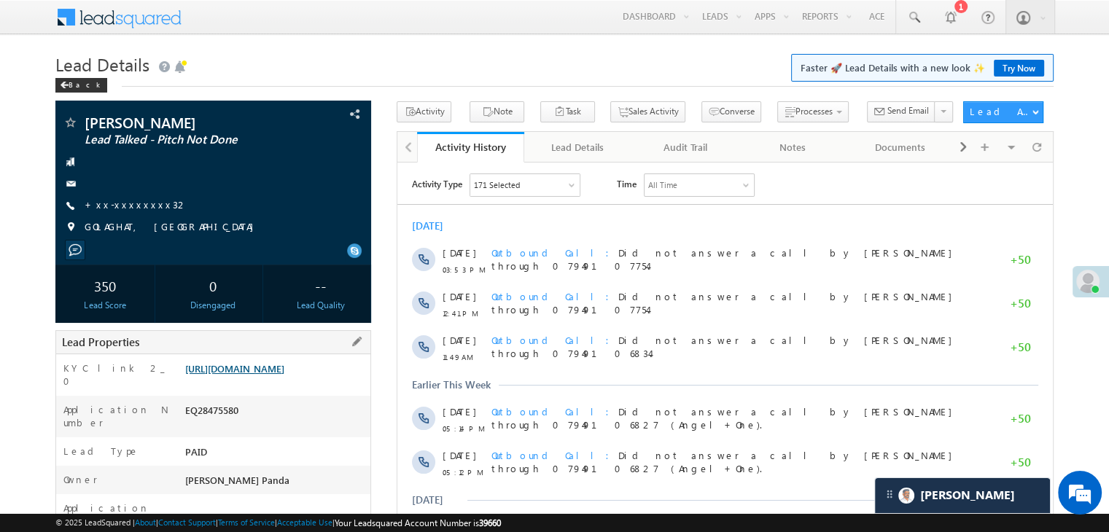
click at [261, 375] on link "https://angelbroking1-pk3em7sa.customui-test.leadsquared.com?leadId=223e4c91-d1…" at bounding box center [234, 368] width 99 height 12
click at [913, 12] on span at bounding box center [913, 17] width 15 height 15
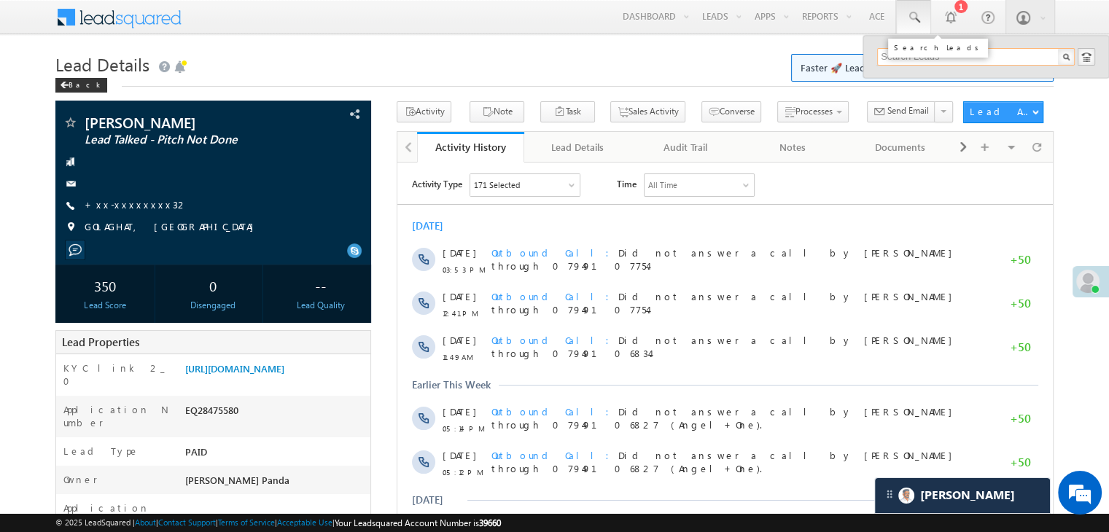
paste input "EQ21540228"
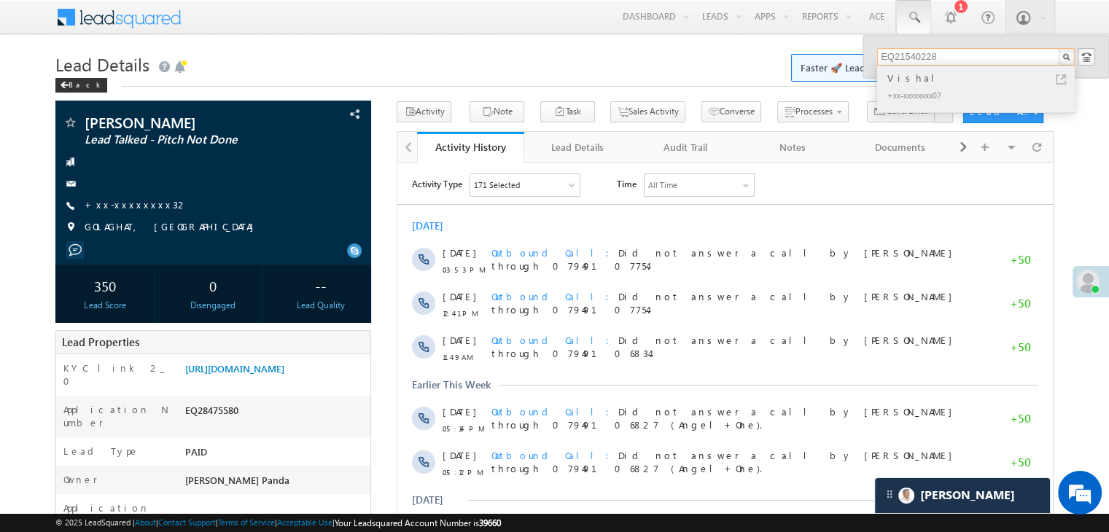
type input "EQ21540228"
click at [898, 74] on div "Vishal" at bounding box center [982, 78] width 195 height 16
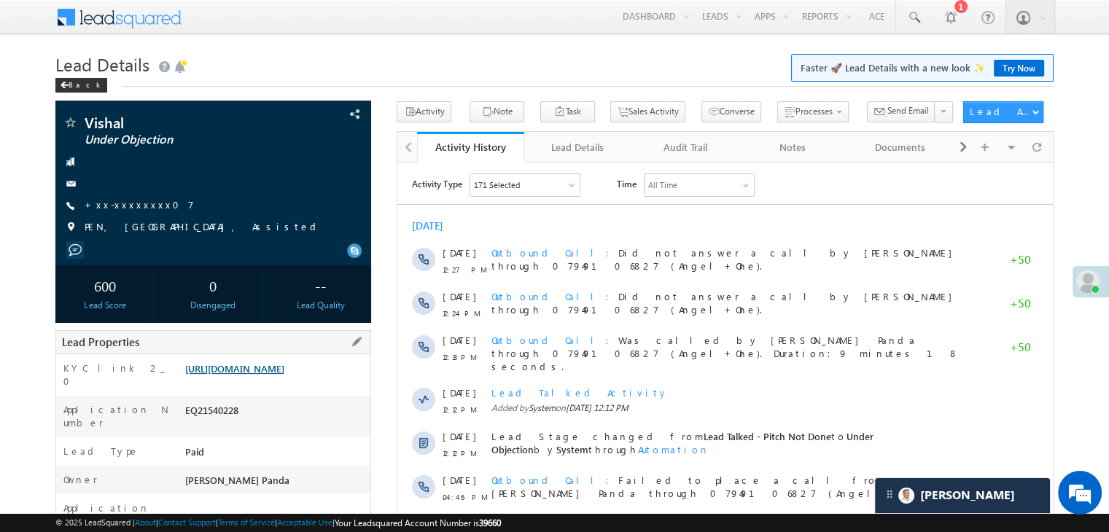
click at [259, 375] on link "[URL][DOMAIN_NAME]" at bounding box center [234, 368] width 99 height 12
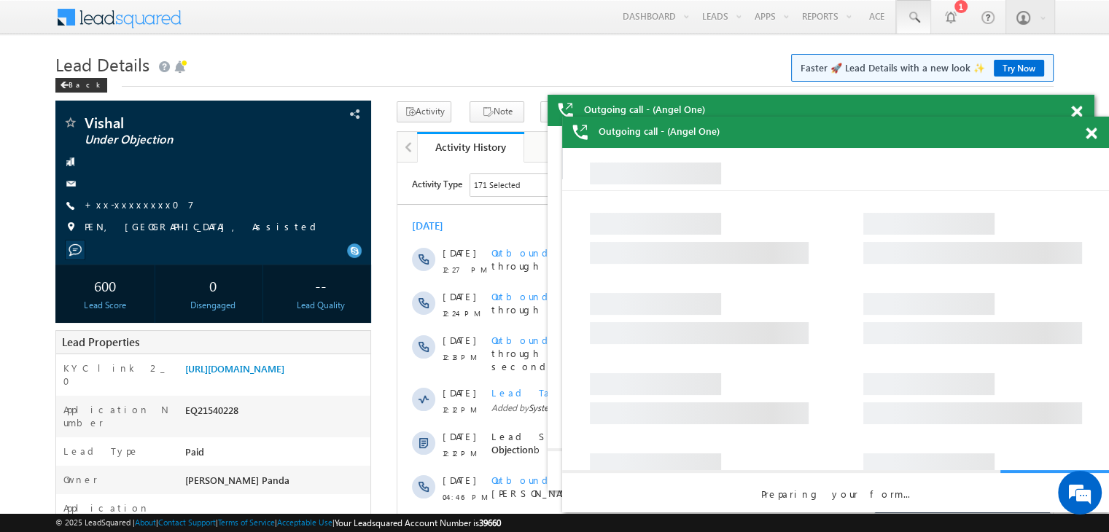
click at [914, 18] on span at bounding box center [913, 17] width 15 height 15
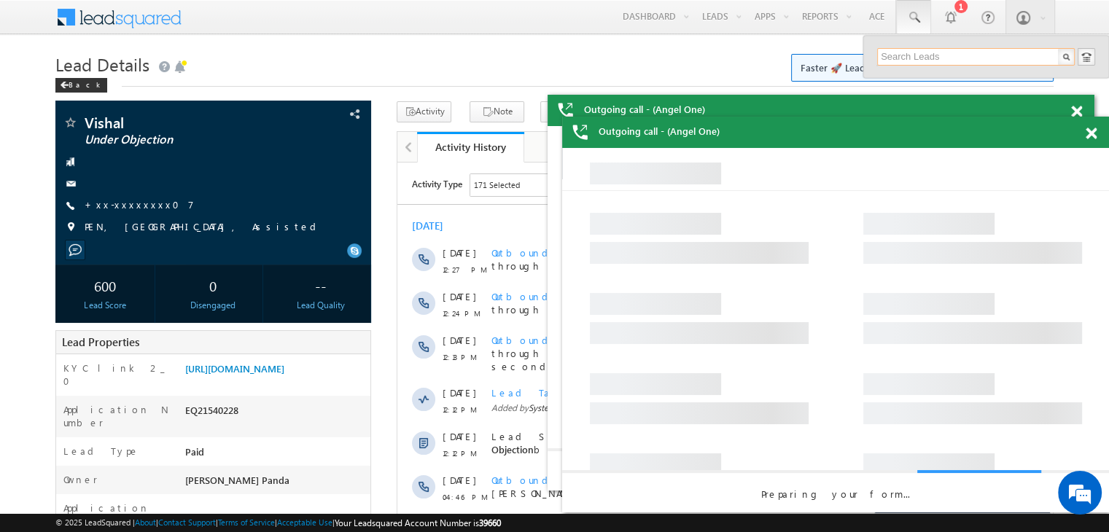
paste input "EQ28508668"
click at [903, 59] on input "EQ28508668" at bounding box center [976, 57] width 198 height 18
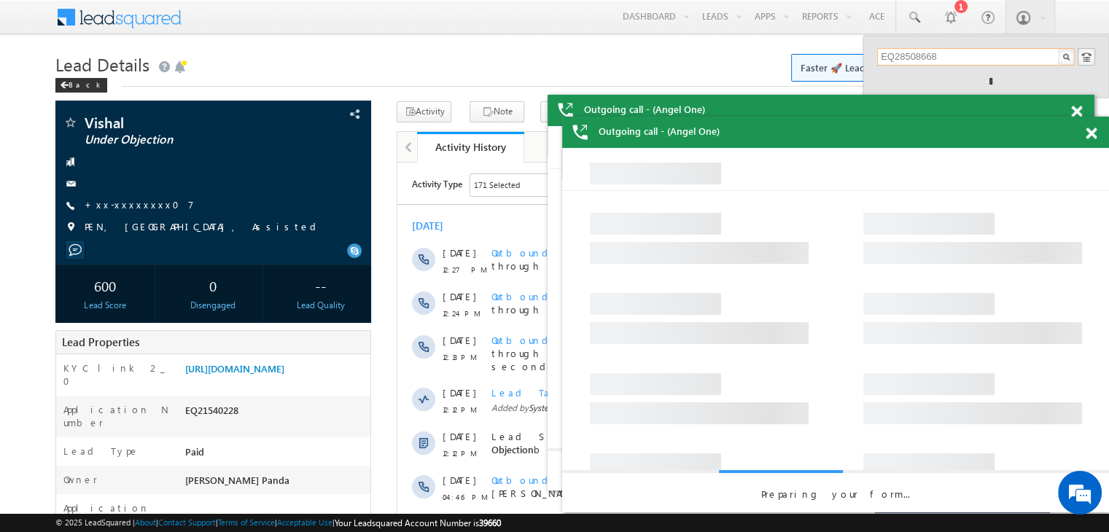
click at [903, 59] on input "EQ28508668" at bounding box center [976, 57] width 198 height 18
click at [1076, 112] on span at bounding box center [1076, 112] width 11 height 12
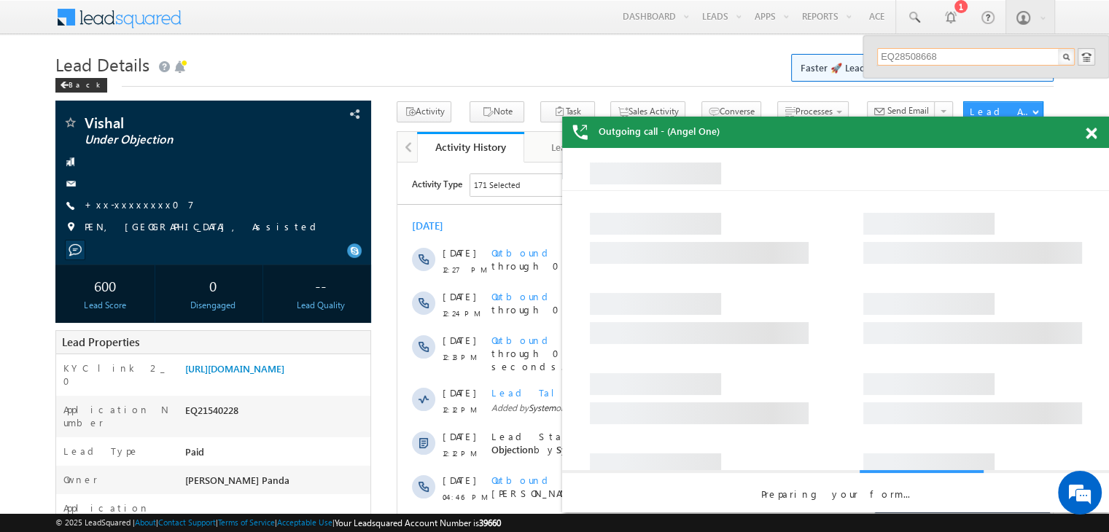
click at [1094, 144] on div at bounding box center [1099, 131] width 20 height 28
click at [1091, 139] on span at bounding box center [1091, 134] width 11 height 12
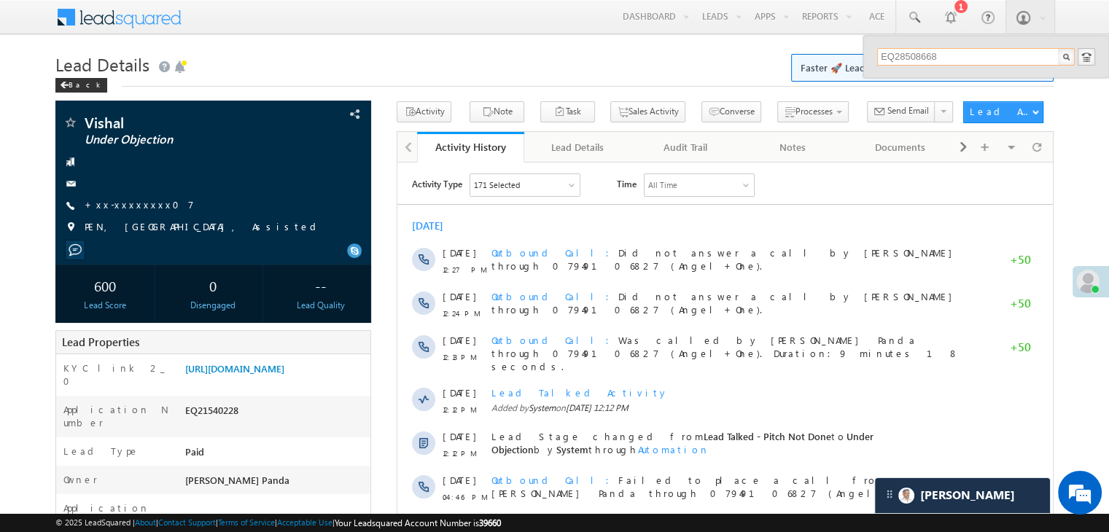
click at [901, 56] on input "EQ28508668" at bounding box center [976, 57] width 198 height 18
type input "EQ28508668"
click at [907, 79] on div "[PERSON_NAME]" at bounding box center [982, 78] width 195 height 16
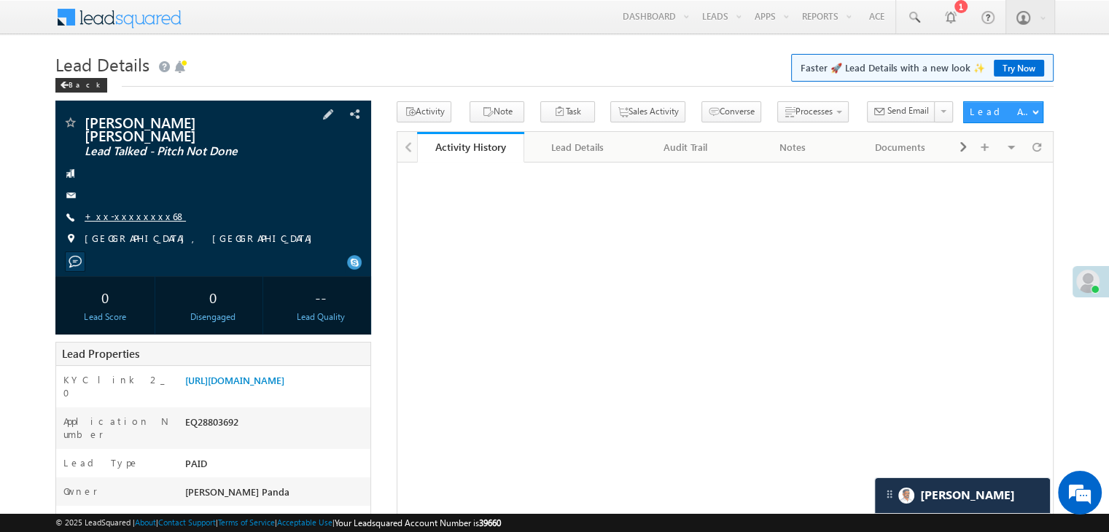
click at [123, 210] on link "+xx-xxxxxxxx68" at bounding box center [135, 216] width 101 height 12
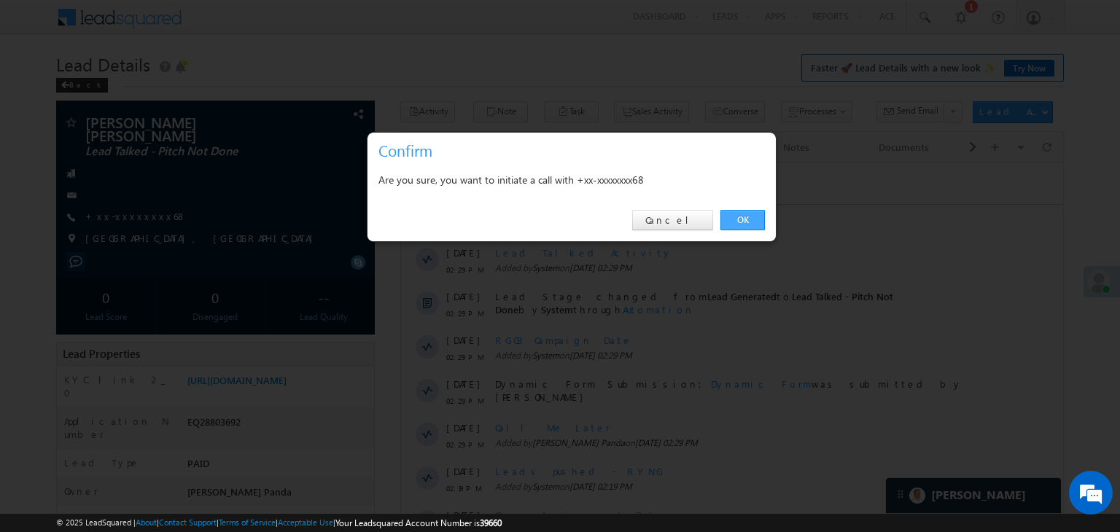
click at [743, 221] on link "OK" at bounding box center [742, 220] width 44 height 20
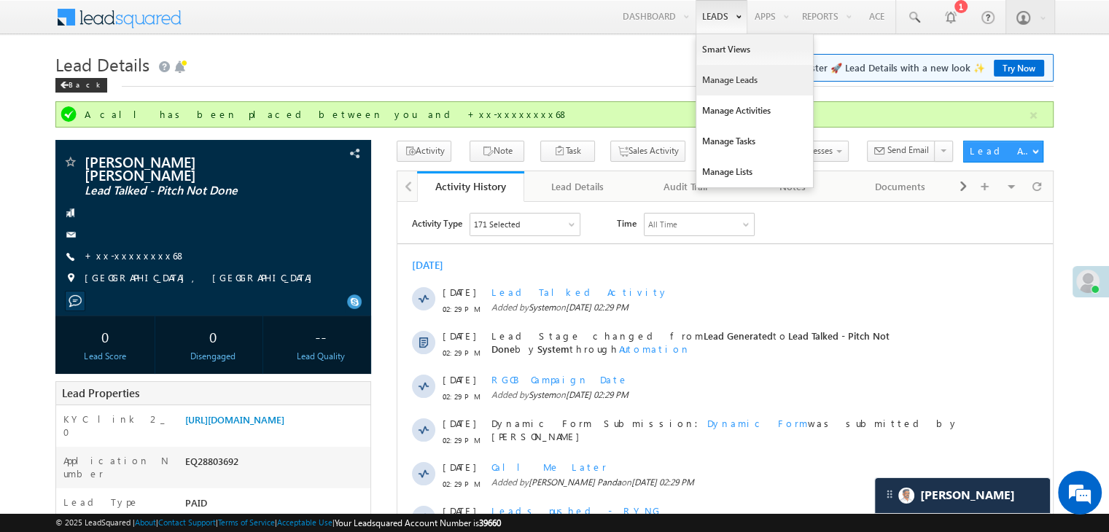
click at [724, 85] on link "Manage Leads" at bounding box center [754, 80] width 117 height 31
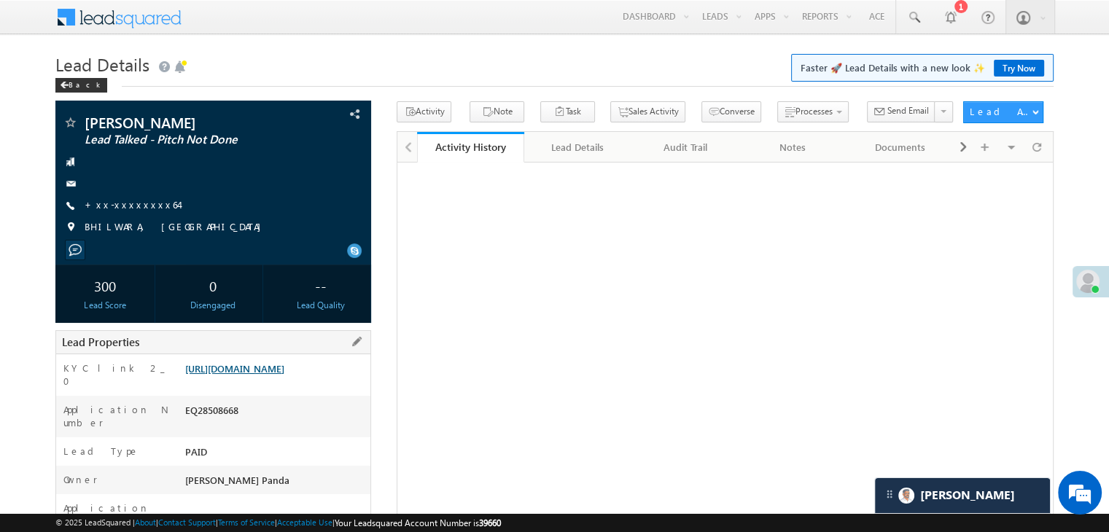
click at [276, 375] on link "[URL][DOMAIN_NAME]" at bounding box center [234, 368] width 99 height 12
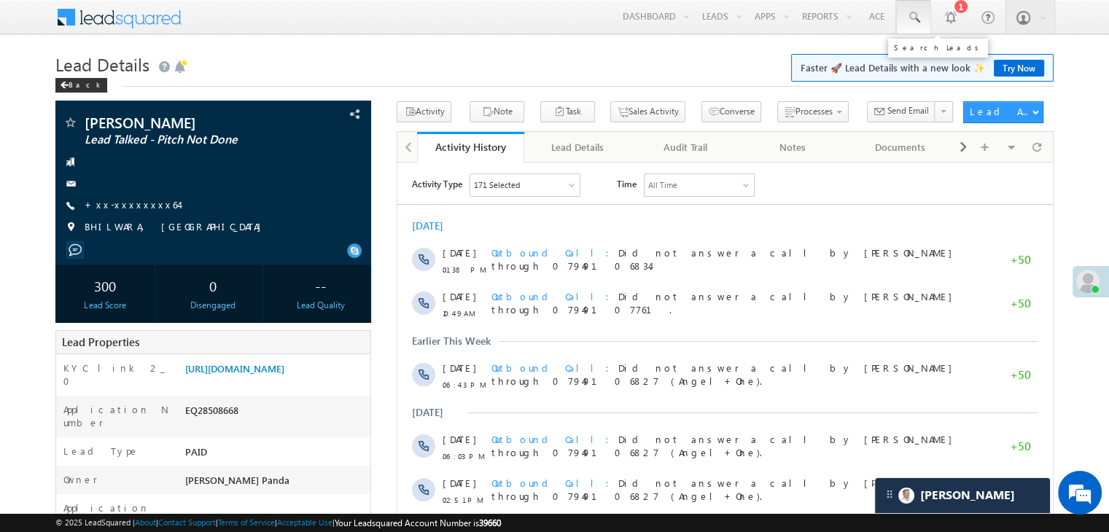
click at [911, 15] on span at bounding box center [913, 17] width 15 height 15
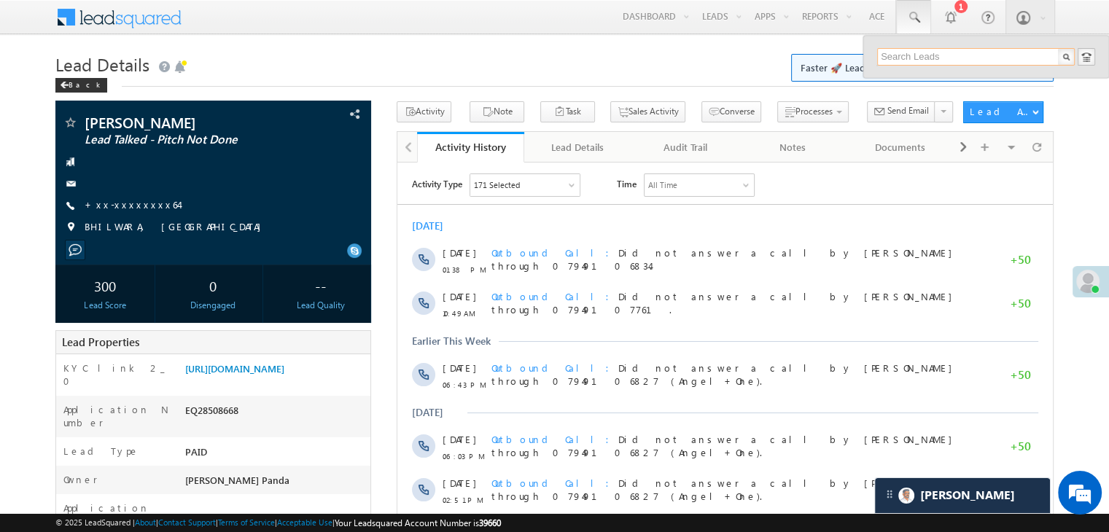
paste input "EQ28506186"
type input "EQ28506186"
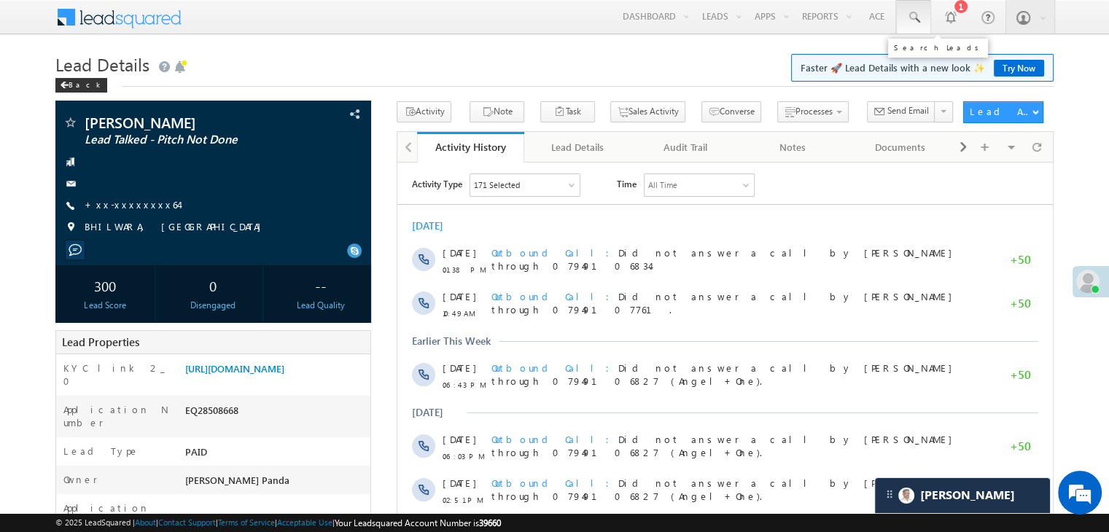
click at [917, 14] on span at bounding box center [913, 17] width 15 height 15
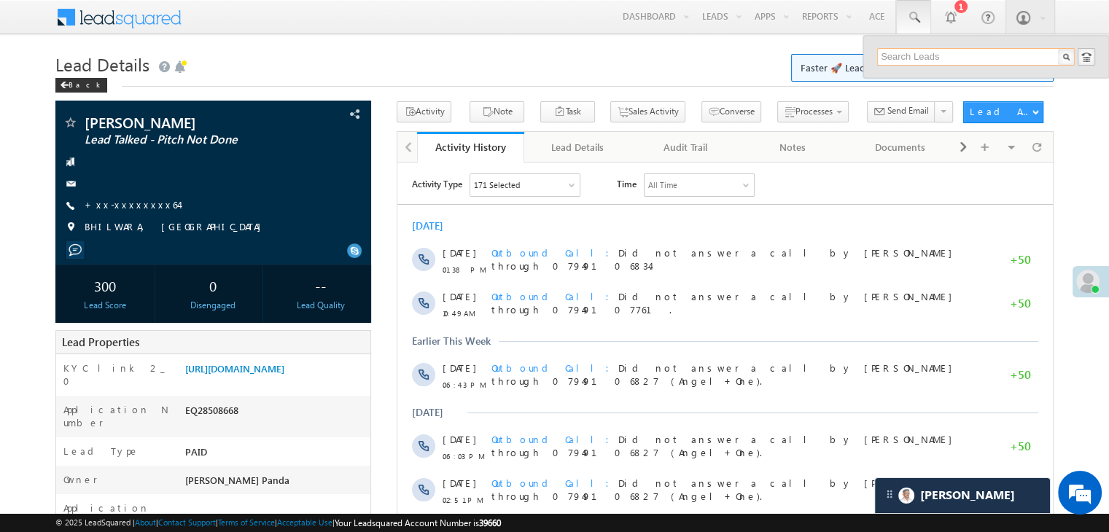
paste input "EQ28506186"
type input "EQ28506186"
click at [909, 77] on div "Mankoliyajaydip" at bounding box center [982, 78] width 195 height 16
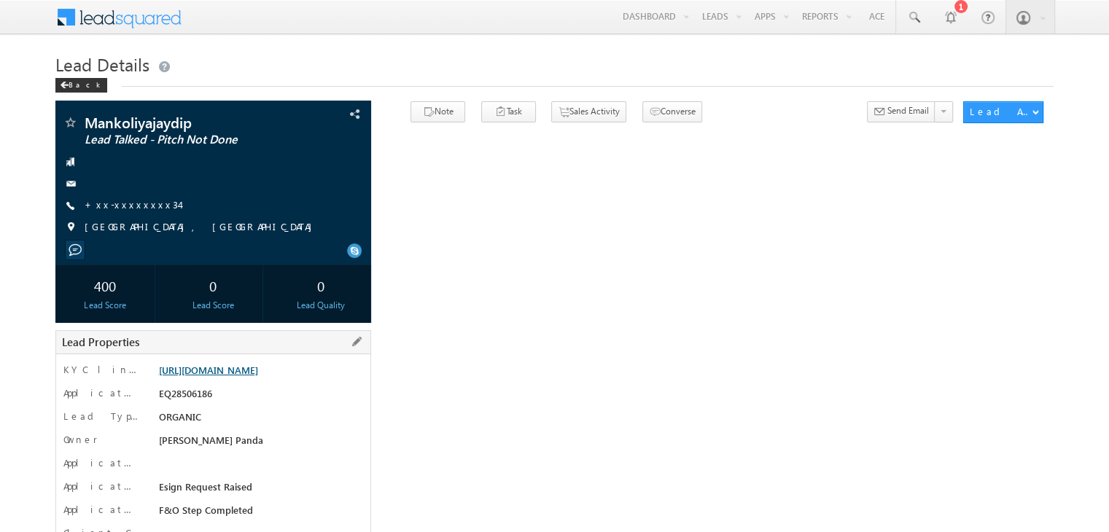
click at [250, 376] on link "[URL][DOMAIN_NAME]" at bounding box center [208, 370] width 99 height 12
click at [916, 15] on span at bounding box center [913, 17] width 15 height 15
click at [911, 16] on span at bounding box center [913, 17] width 15 height 15
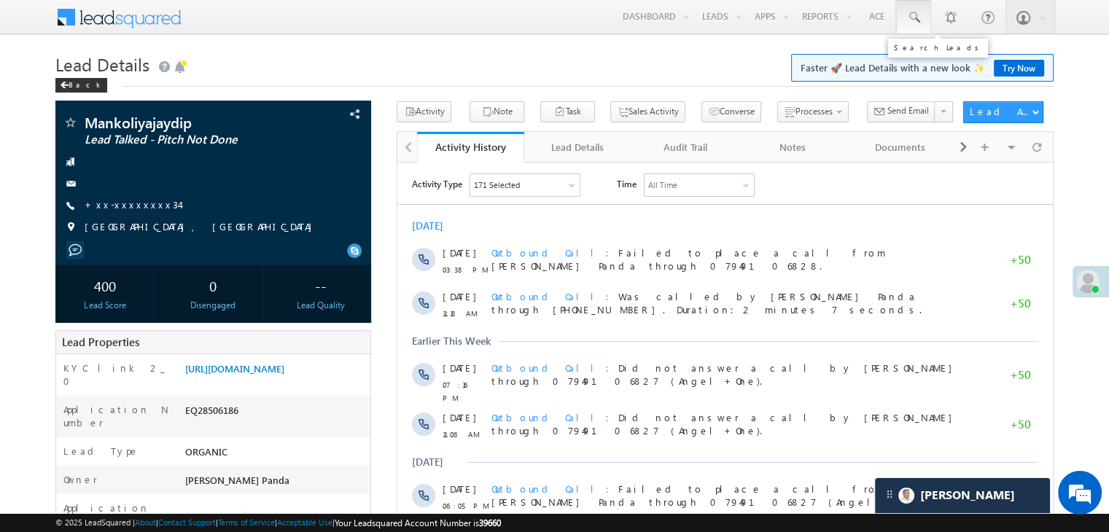
click at [914, 17] on span at bounding box center [913, 17] width 15 height 15
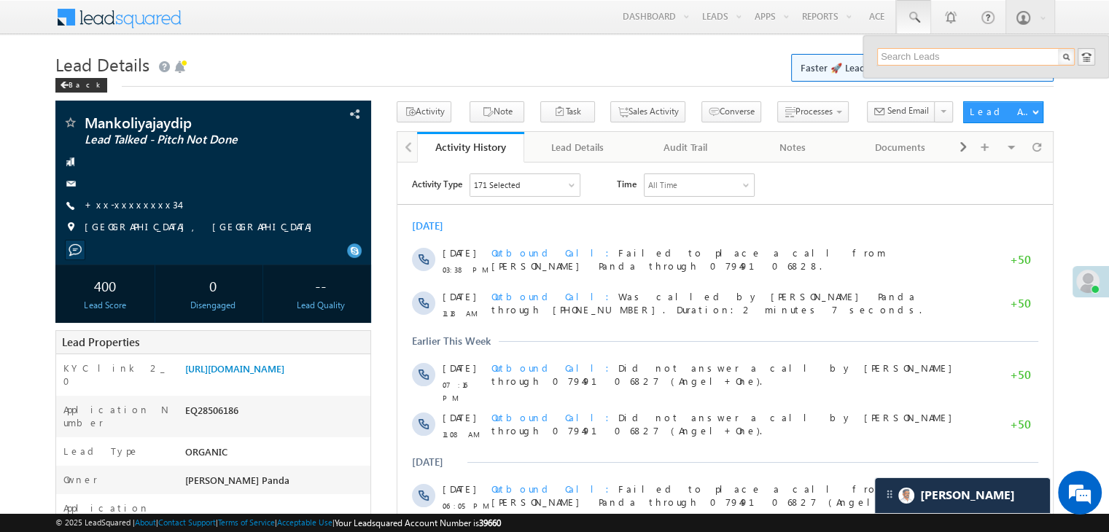
paste input "EQ28482489"
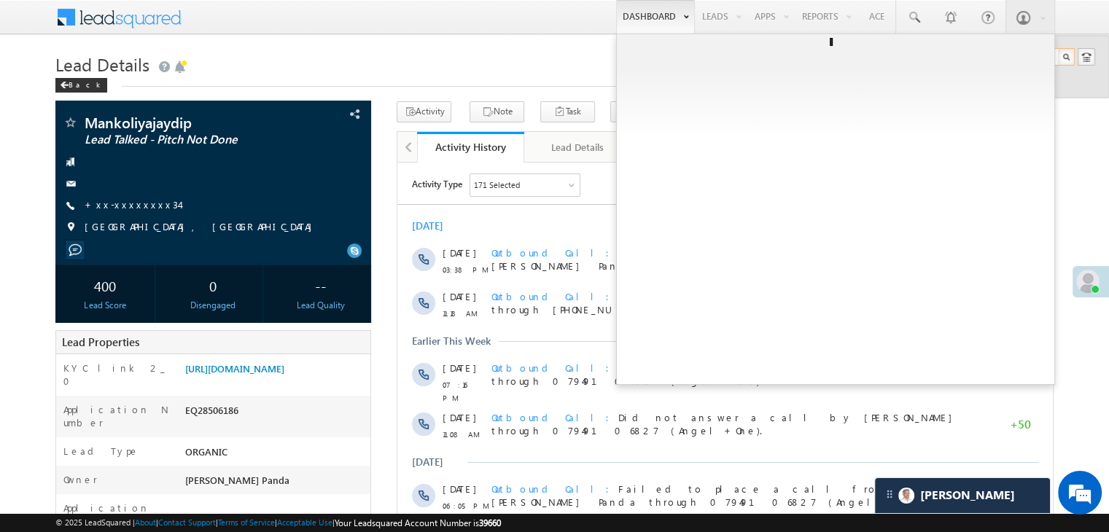
type input "EQ28482489"
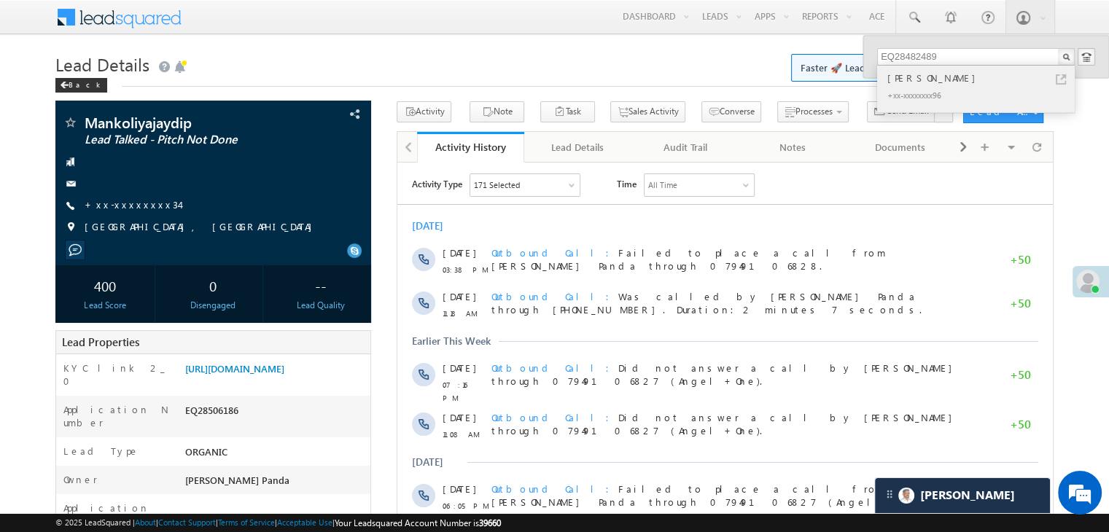
click at [919, 79] on div "[PERSON_NAME]" at bounding box center [982, 78] width 195 height 16
click at [922, 78] on div "[PERSON_NAME]" at bounding box center [982, 78] width 195 height 16
click at [907, 80] on div "[PERSON_NAME]" at bounding box center [982, 78] width 195 height 16
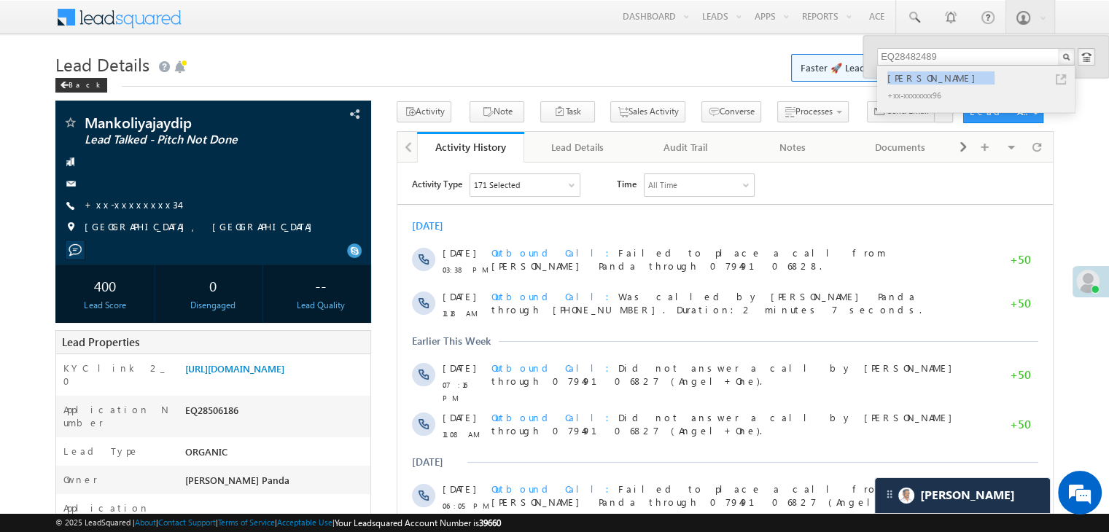
click at [907, 80] on div "[PERSON_NAME]" at bounding box center [982, 78] width 195 height 16
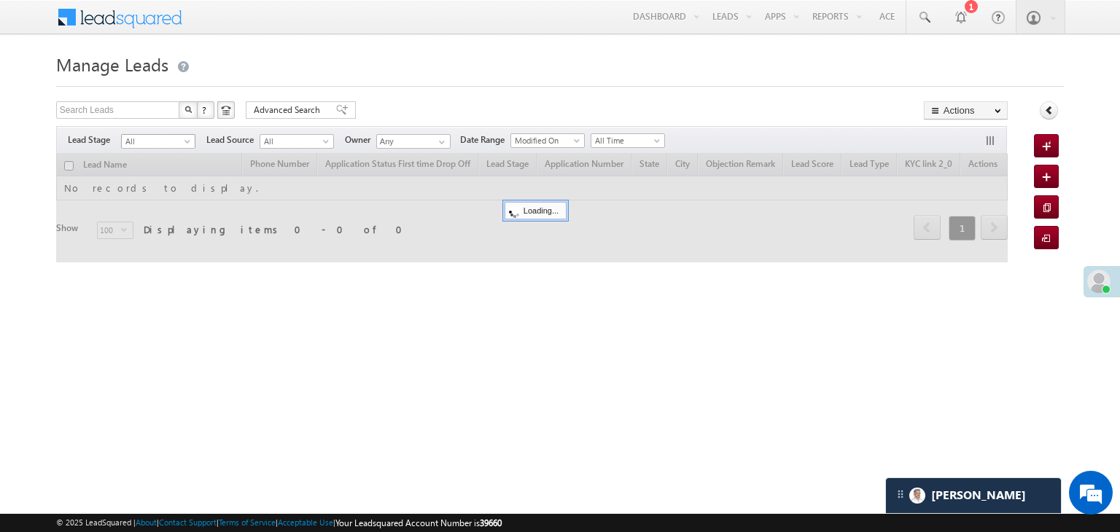
click at [182, 140] on span "All" at bounding box center [156, 141] width 69 height 13
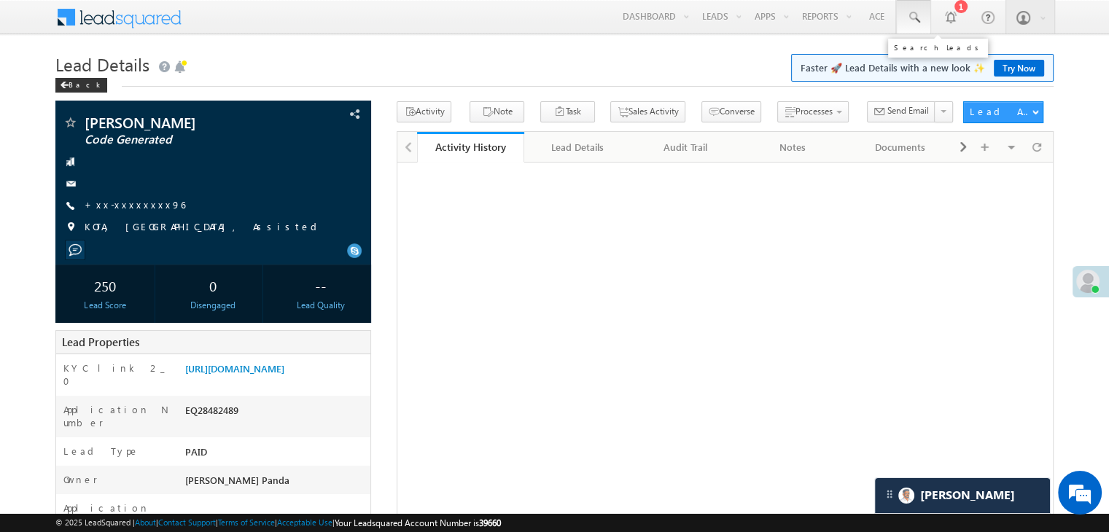
click at [916, 17] on span at bounding box center [913, 17] width 15 height 15
paste input "EQ28497027"
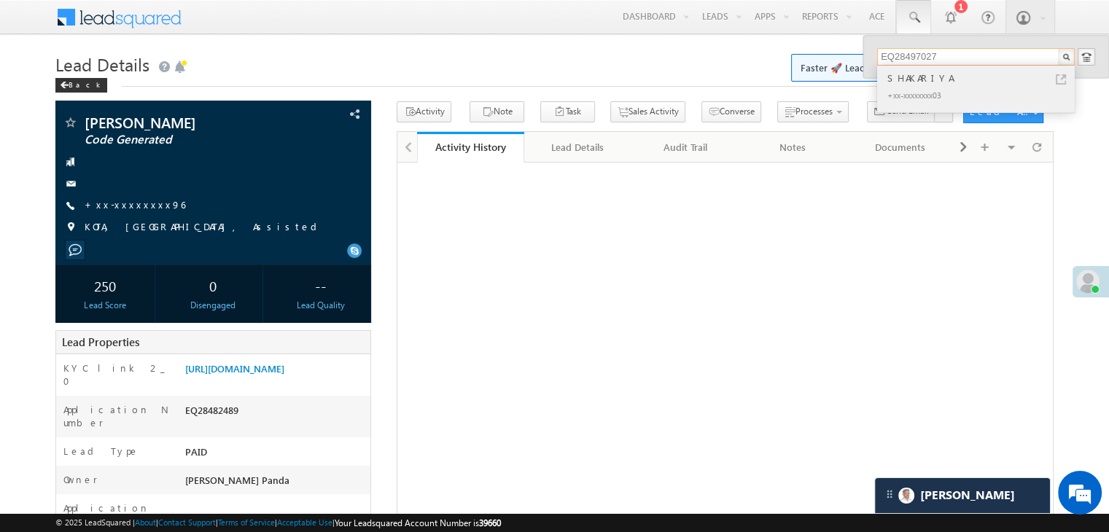
type input "EQ28497027"
click at [923, 79] on div "SHAKARIYA" at bounding box center [982, 78] width 195 height 16
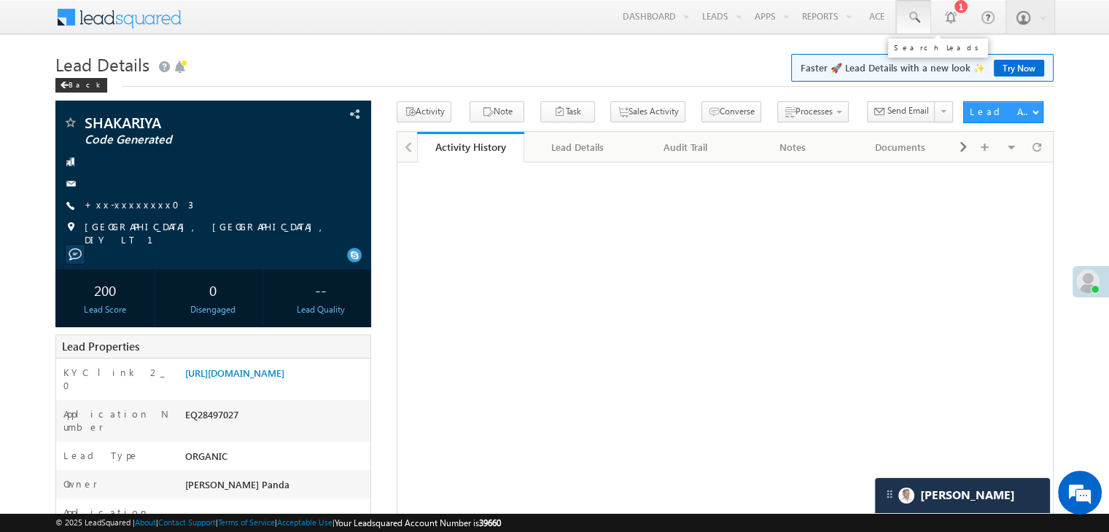
click at [919, 15] on span at bounding box center [913, 17] width 15 height 15
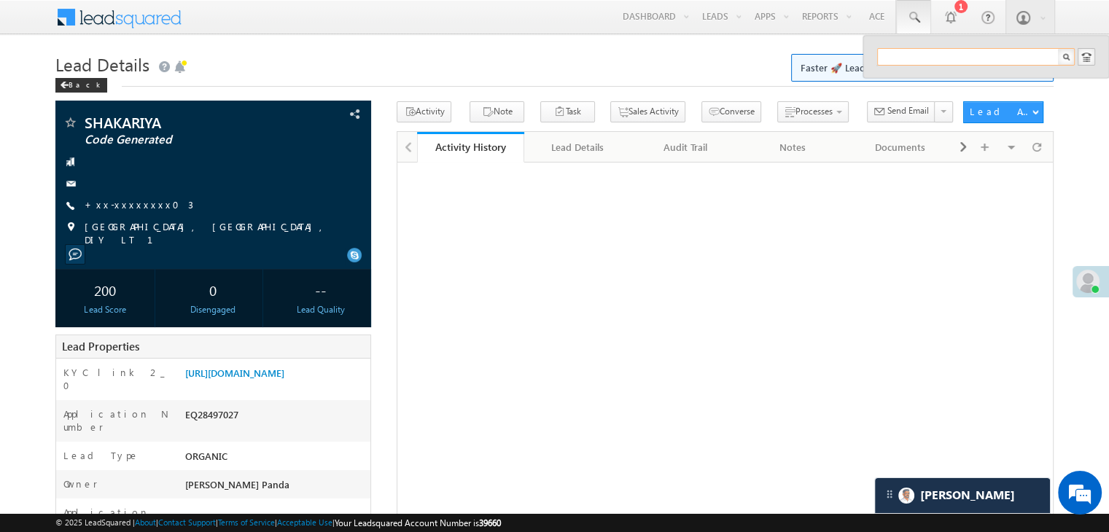
click at [926, 56] on input "text" at bounding box center [976, 57] width 198 height 18
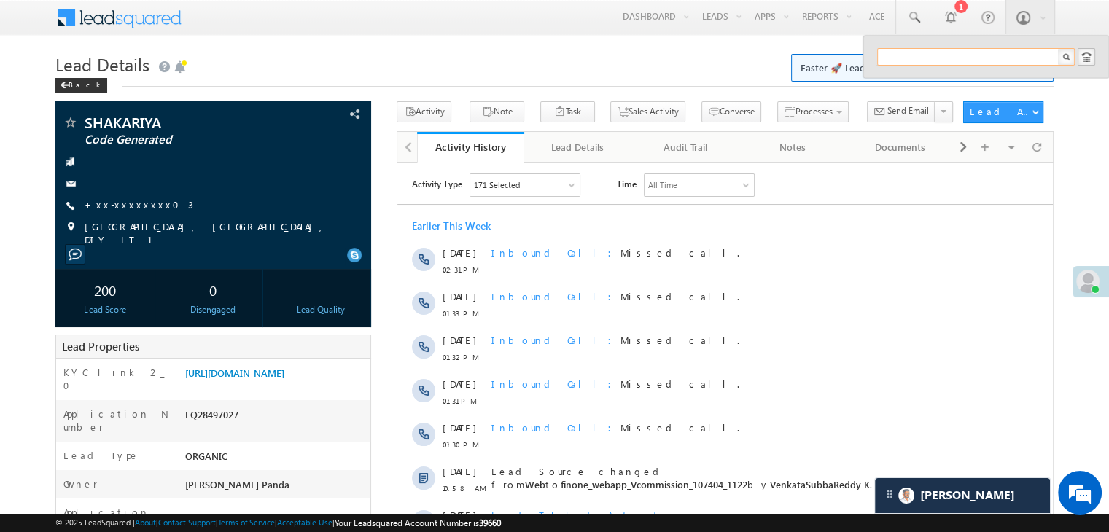
click at [926, 56] on input "text" at bounding box center [976, 57] width 198 height 18
click at [891, 48] on input "text" at bounding box center [976, 57] width 198 height 18
paste input "EQ28488586"
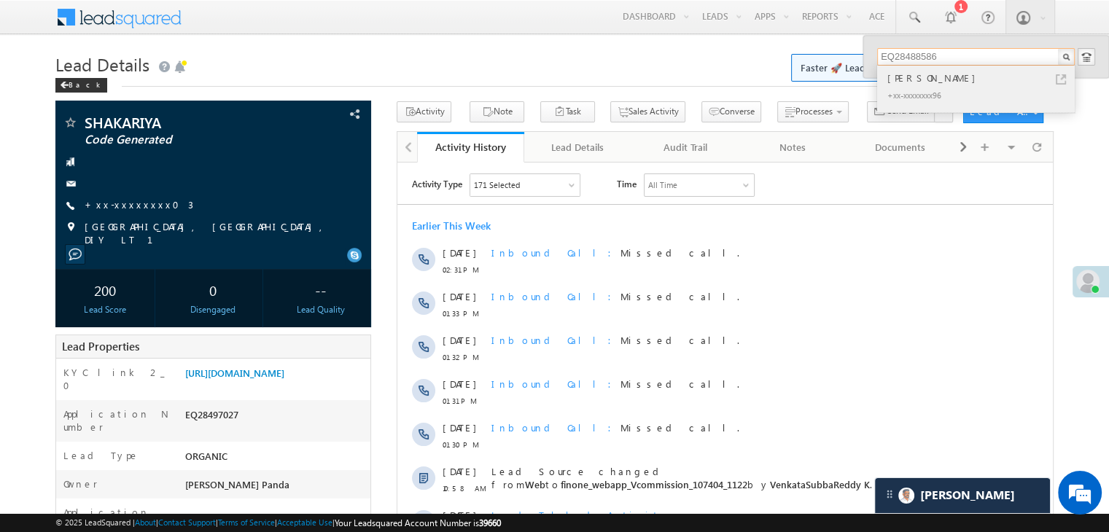
type input "EQ28488586"
click at [901, 75] on div "[PERSON_NAME]" at bounding box center [982, 78] width 195 height 16
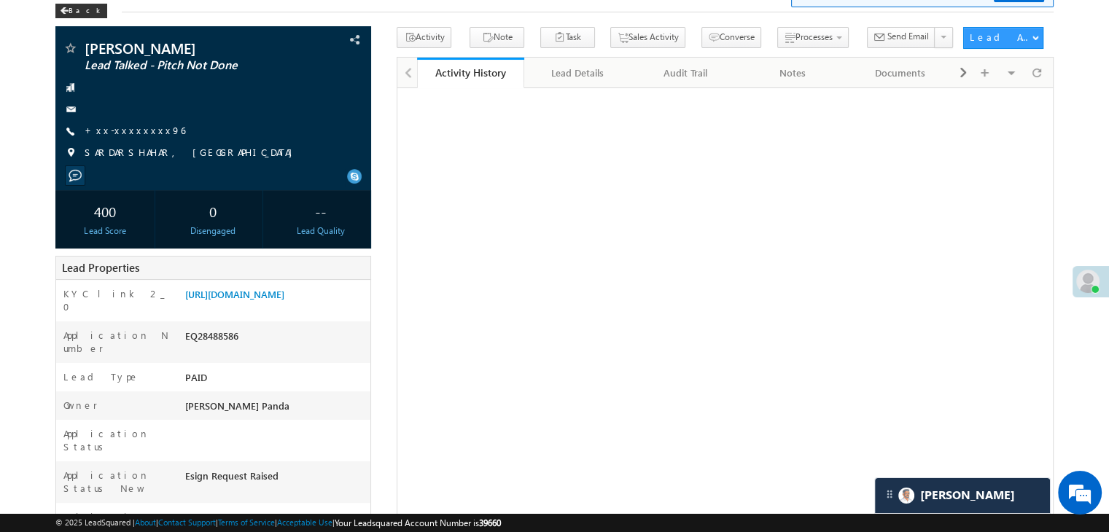
scroll to position [146, 0]
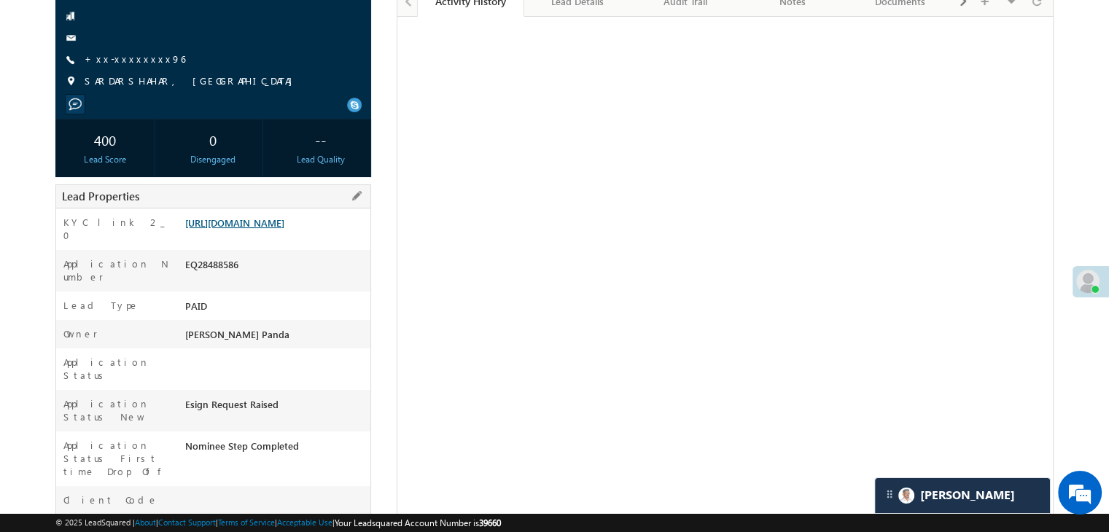
click at [259, 229] on link "[URL][DOMAIN_NAME]" at bounding box center [234, 223] width 99 height 12
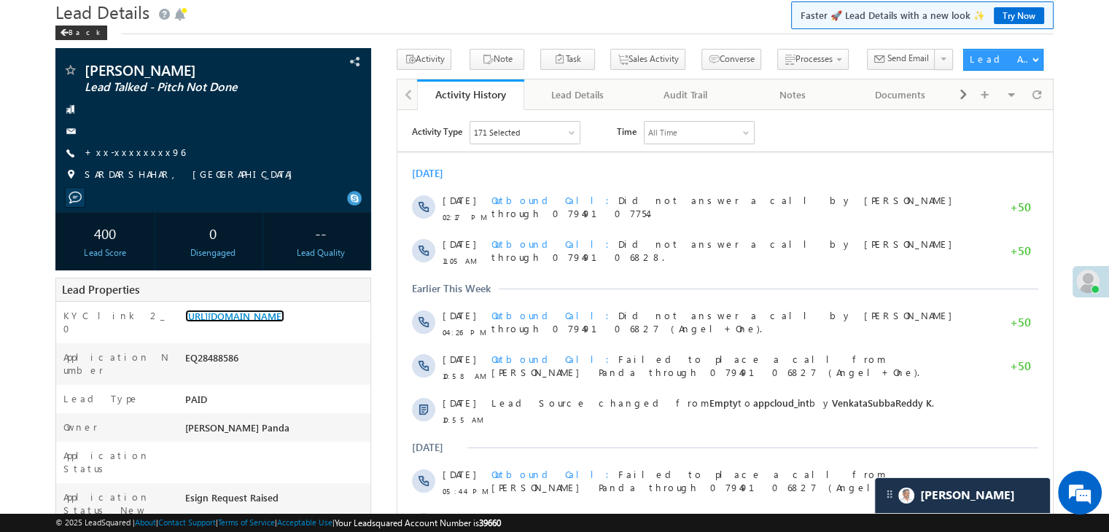
scroll to position [0, 0]
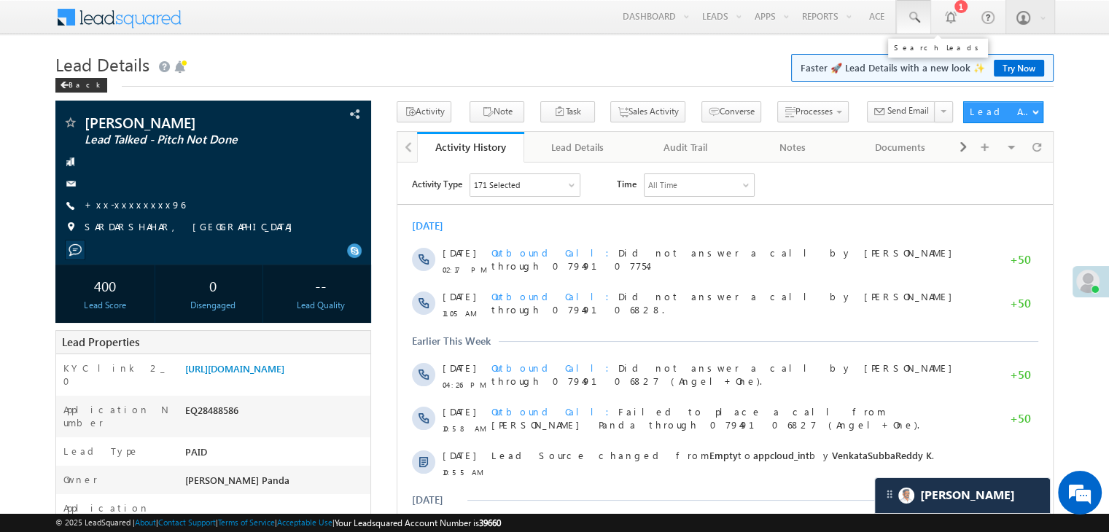
click at [914, 18] on span at bounding box center [913, 17] width 15 height 15
paste input "EQ28540996"
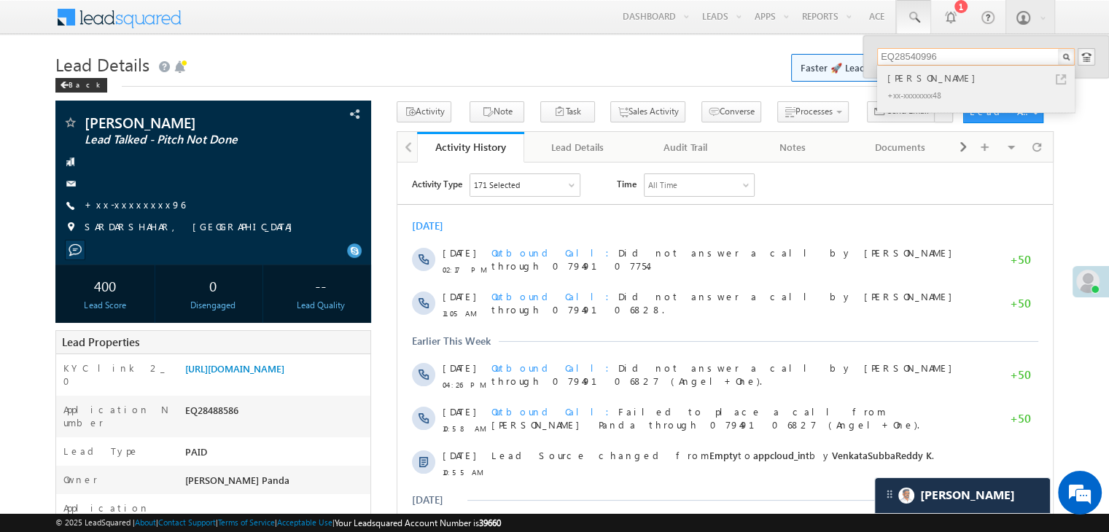
type input "EQ28540996"
click at [900, 78] on div "[PERSON_NAME]" at bounding box center [982, 78] width 195 height 16
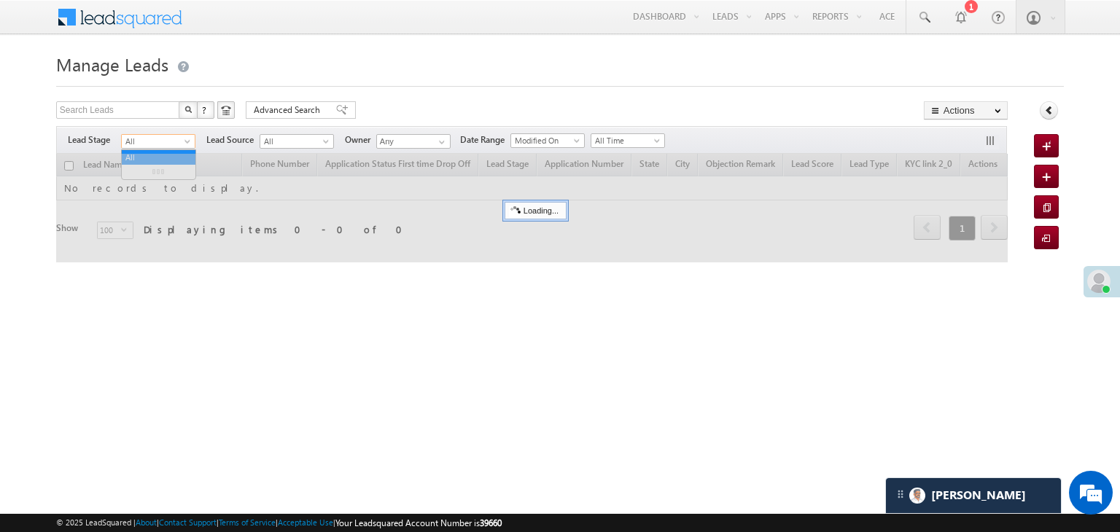
click at [184, 144] on span at bounding box center [189, 145] width 12 height 12
drag, startPoint x: 253, startPoint y: 104, endPoint x: 162, endPoint y: 418, distance: 327.2
click at [231, 244] on div "Search Leads X ? 0 results found Advanced Search Advanced Search Advanced searc…" at bounding box center [532, 190] width 952 height 179
click at [330, 68] on h1 "Manage Leads" at bounding box center [560, 63] width 1008 height 28
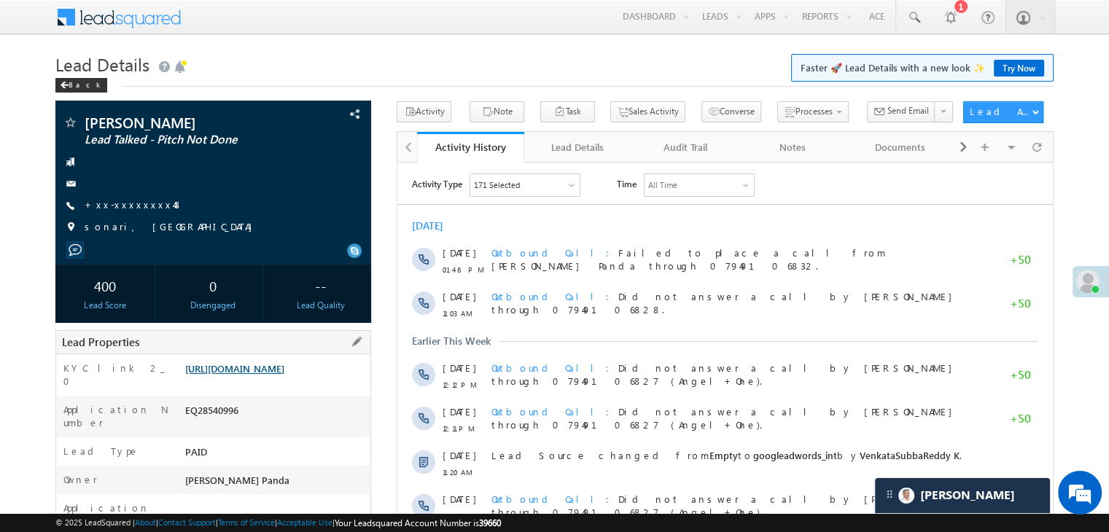
click at [271, 375] on link "https://angelbroking1-pk3em7sa.customui-test.leadsquared.com?leadId=a55dd67a-a4…" at bounding box center [234, 368] width 99 height 12
click at [909, 23] on span at bounding box center [913, 17] width 15 height 15
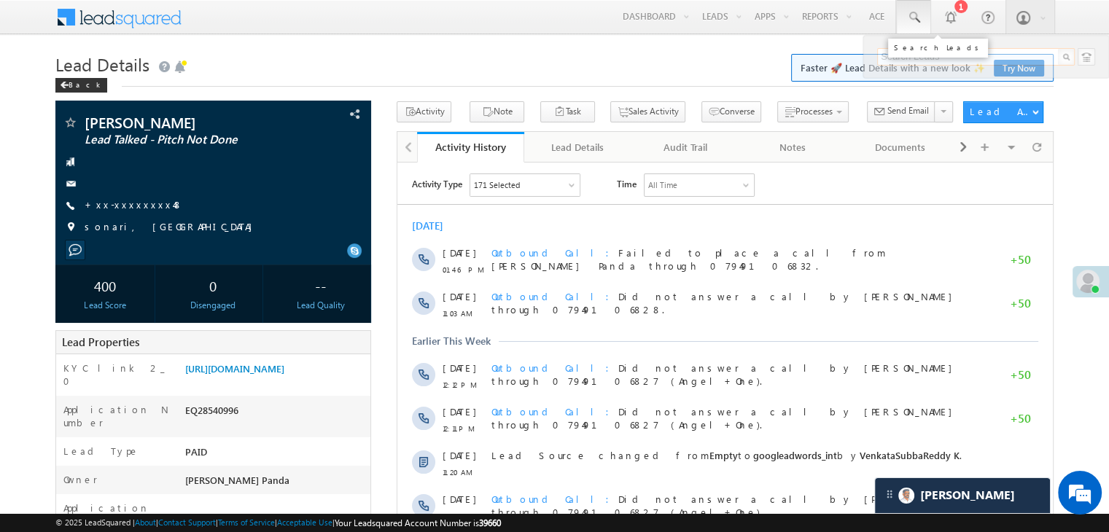
paste input "EQ21860118"
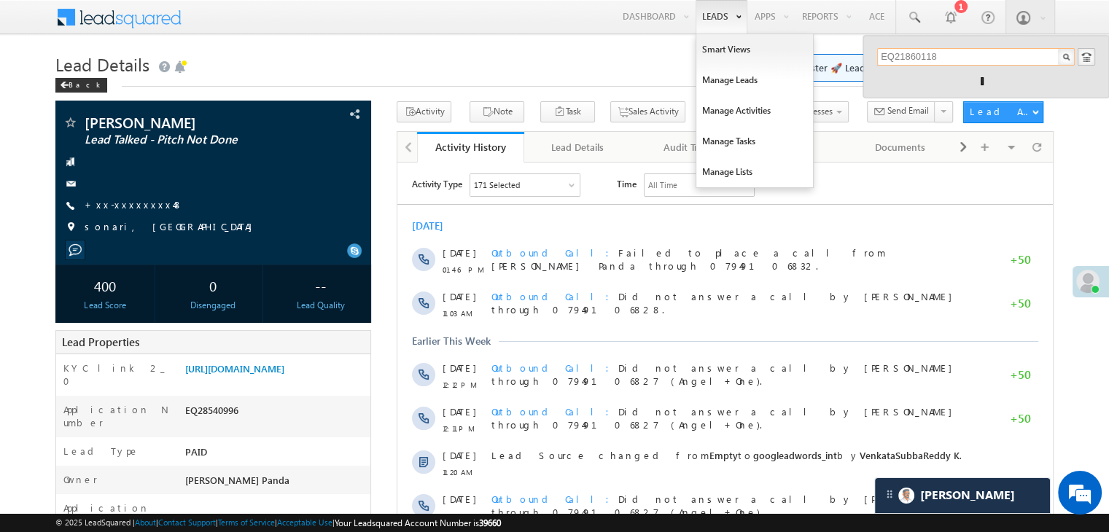
type input "EQ21860118"
click at [721, 81] on link "Manage Leads" at bounding box center [754, 80] width 117 height 31
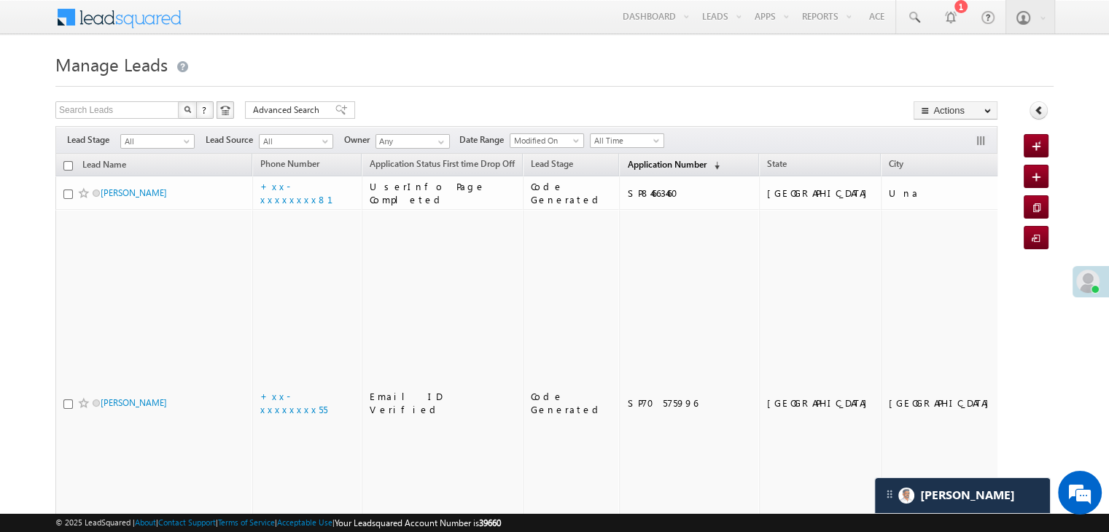
click at [644, 167] on span "Application Number" at bounding box center [666, 164] width 79 height 11
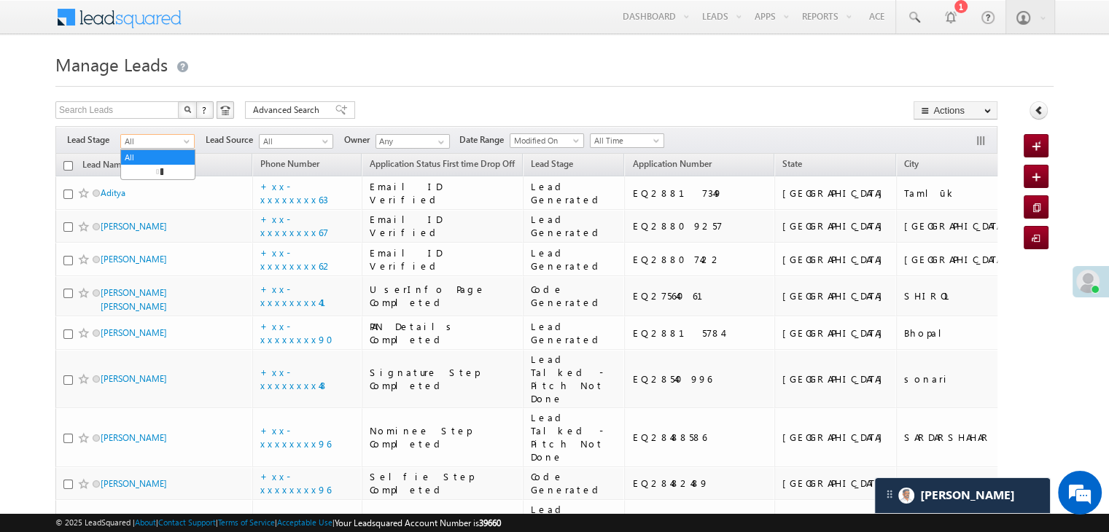
click at [181, 144] on span "All" at bounding box center [155, 141] width 69 height 13
click at [158, 176] on link "Lead Generated" at bounding box center [158, 172] width 74 height 13
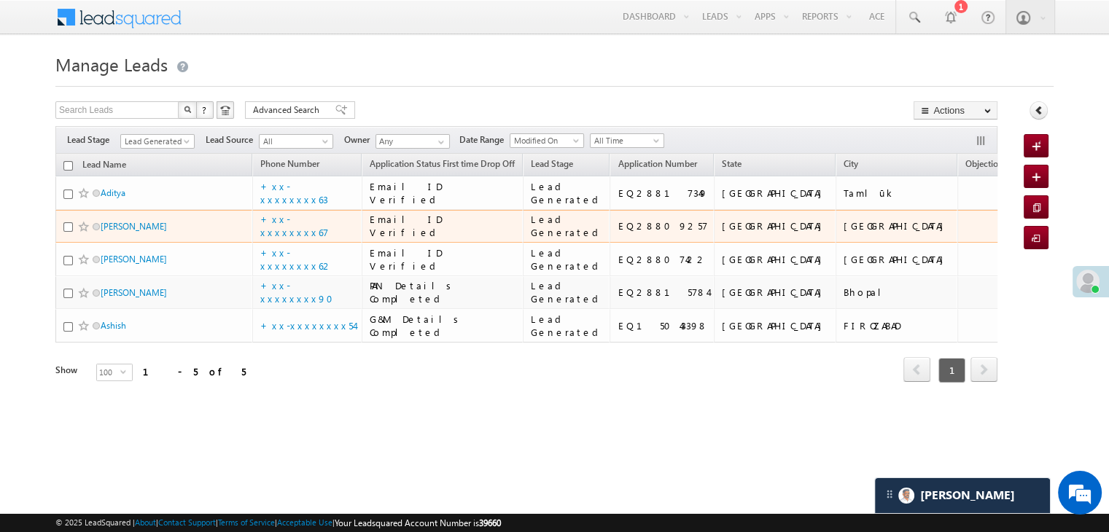
scroll to position [195, 0]
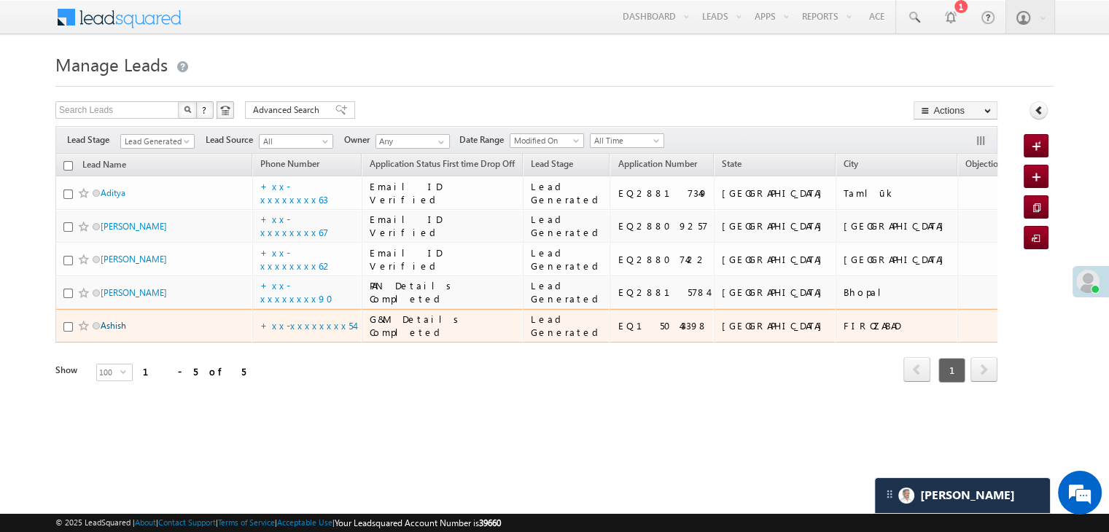
click at [105, 331] on link "Ashish" at bounding box center [114, 325] width 26 height 11
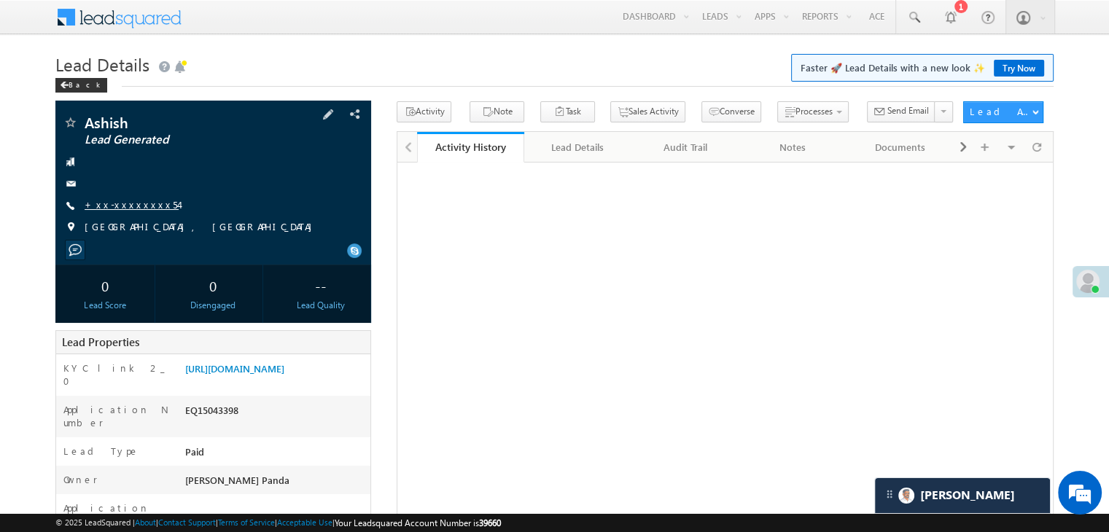
click at [128, 202] on link "+xx-xxxxxxxx54" at bounding box center [132, 204] width 94 height 12
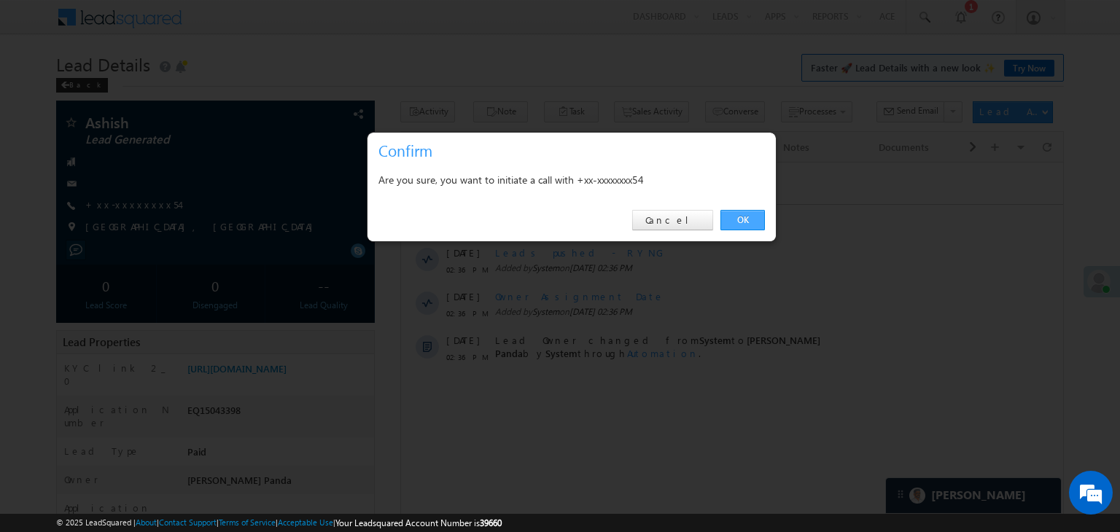
click at [741, 212] on link "OK" at bounding box center [742, 220] width 44 height 20
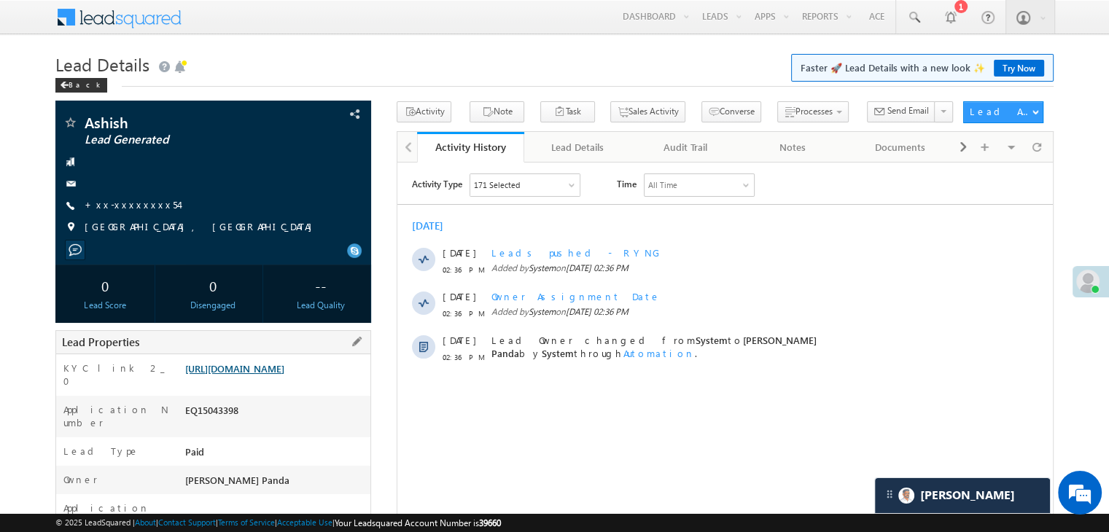
click at [284, 375] on link "[URL][DOMAIN_NAME]" at bounding box center [234, 368] width 99 height 12
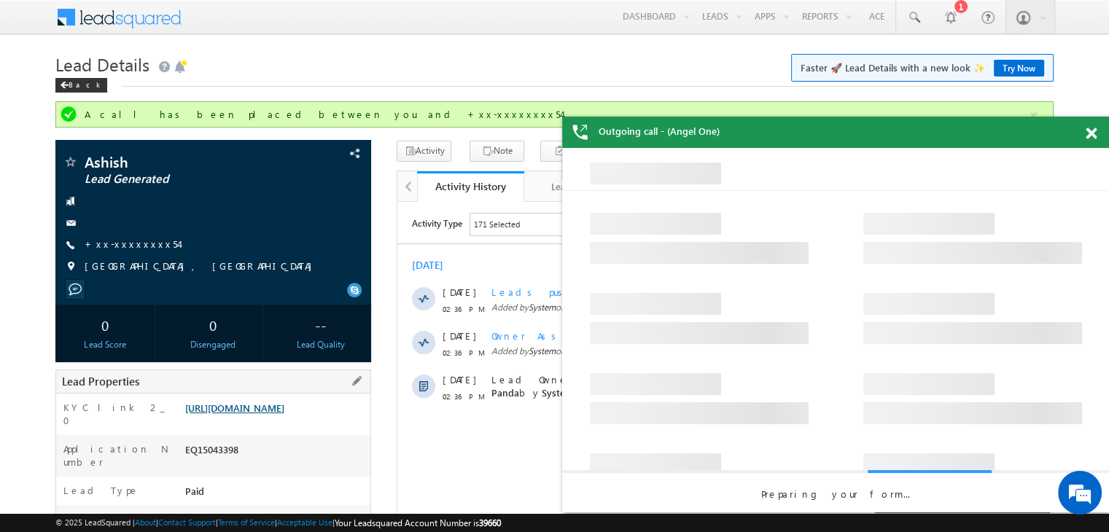
click at [284, 414] on link "[URL][DOMAIN_NAME]" at bounding box center [234, 408] width 99 height 12
click at [268, 414] on link "https://angelbroking1-pk3em7sa.customui-test.leadsquared.com?leadId=ada55f9e-2c…" at bounding box center [234, 408] width 99 height 12
click at [1094, 136] on span at bounding box center [1091, 134] width 11 height 12
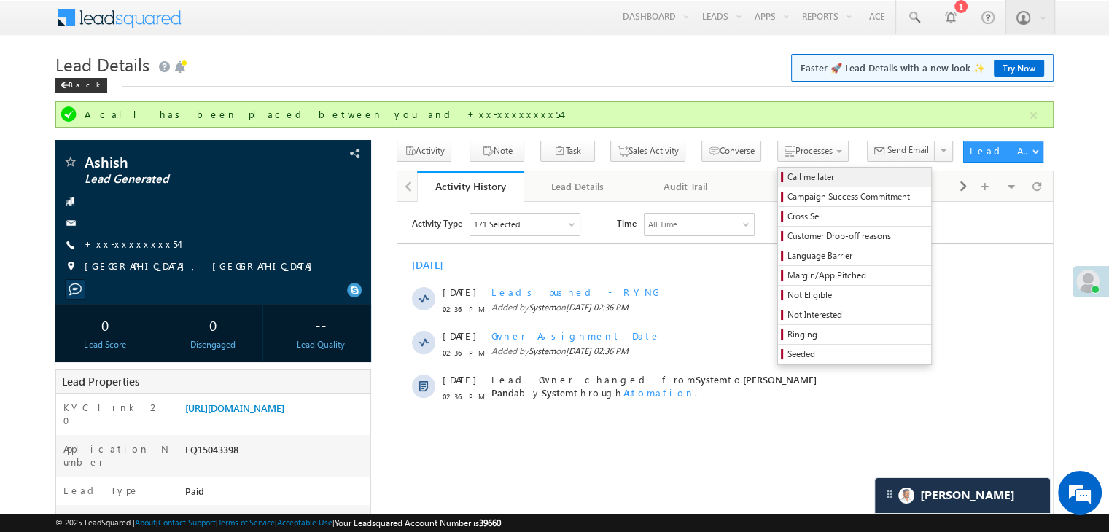
click at [792, 176] on span "Call me later" at bounding box center [857, 177] width 139 height 13
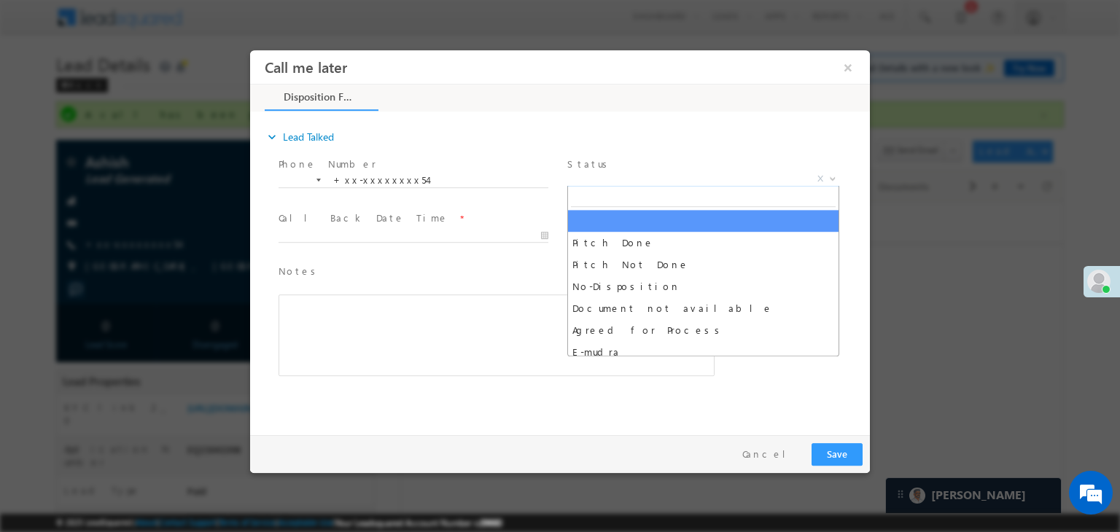
click at [693, 183] on span "X" at bounding box center [703, 179] width 272 height 15
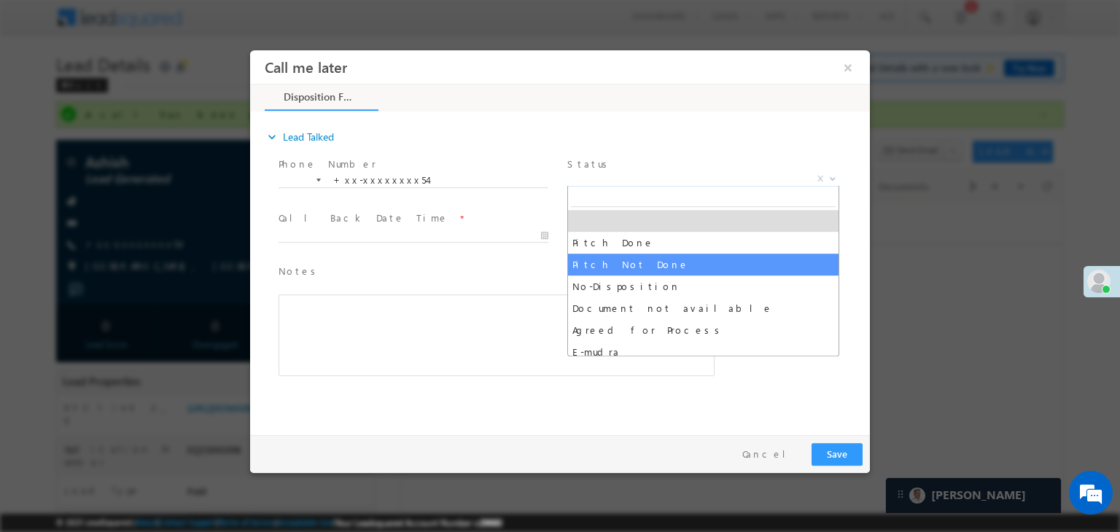
select select "Pitch Not Done"
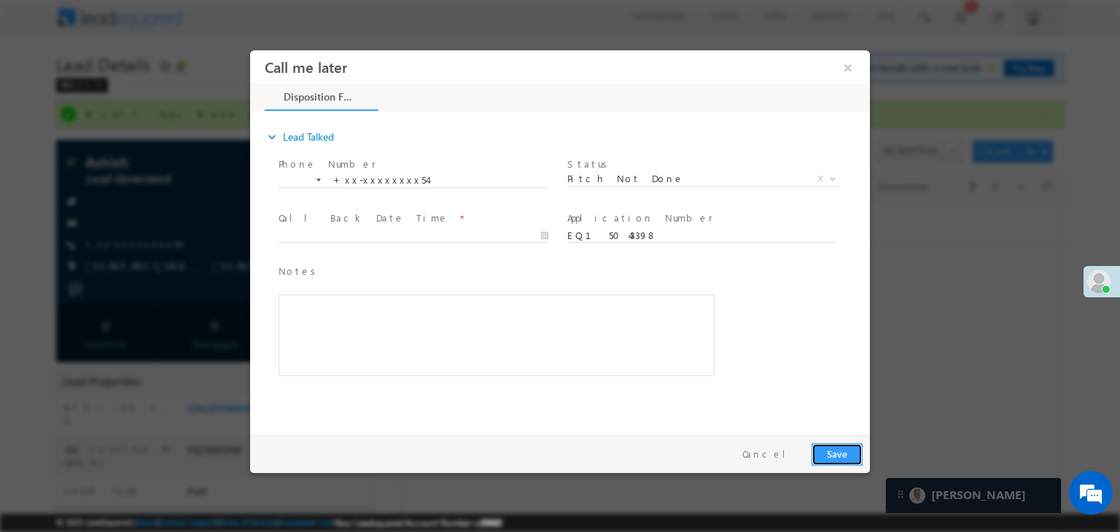
click at [837, 458] on button "Save" at bounding box center [837, 454] width 51 height 23
type input "09/12/25 3:18 PM"
click at [424, 238] on input "09/12/25 3:18 PM" at bounding box center [414, 236] width 270 height 15
click at [486, 264] on span "Notes *" at bounding box center [486, 272] width 414 height 16
click at [843, 448] on button "Save" at bounding box center [837, 454] width 51 height 23
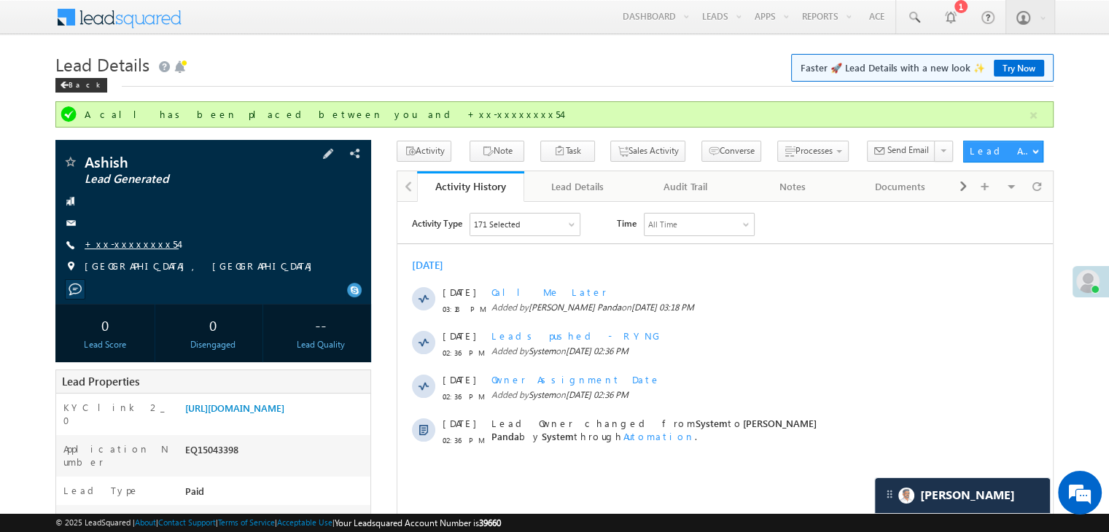
click at [111, 244] on link "+xx-xxxxxxxx54" at bounding box center [132, 244] width 94 height 12
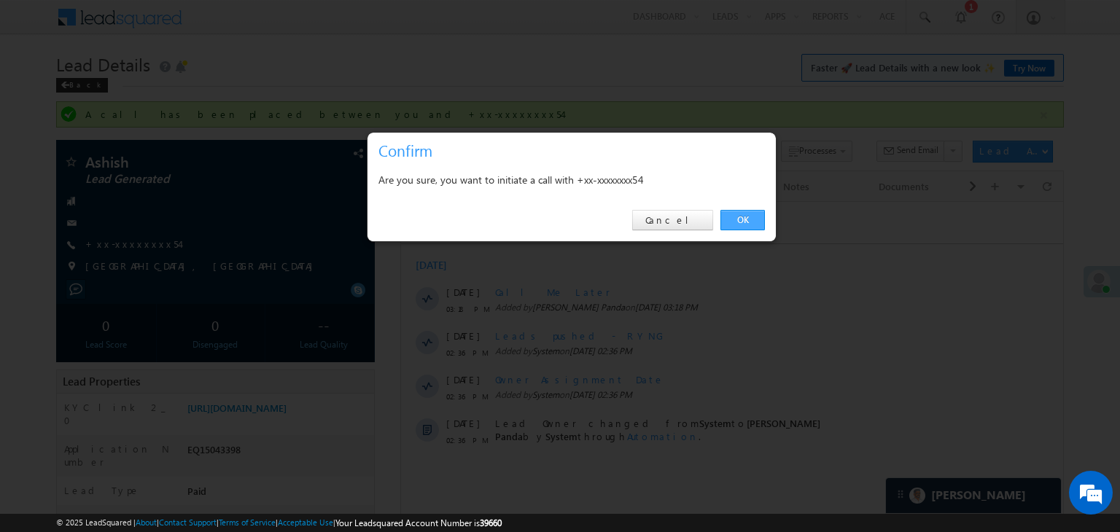
click at [739, 219] on link "OK" at bounding box center [742, 220] width 44 height 20
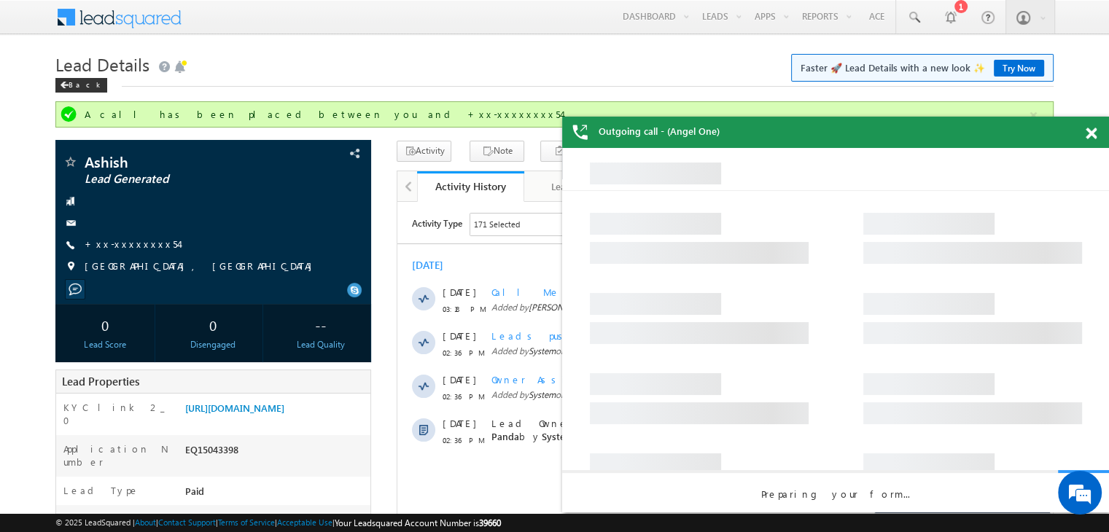
click at [1091, 133] on span at bounding box center [1091, 134] width 11 height 12
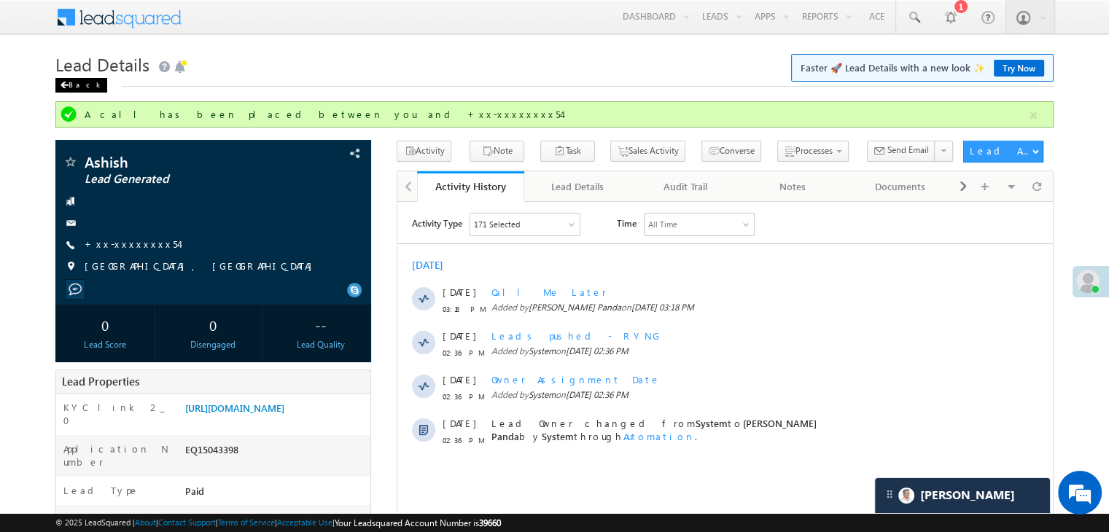
click at [71, 83] on div "Back" at bounding box center [81, 85] width 52 height 15
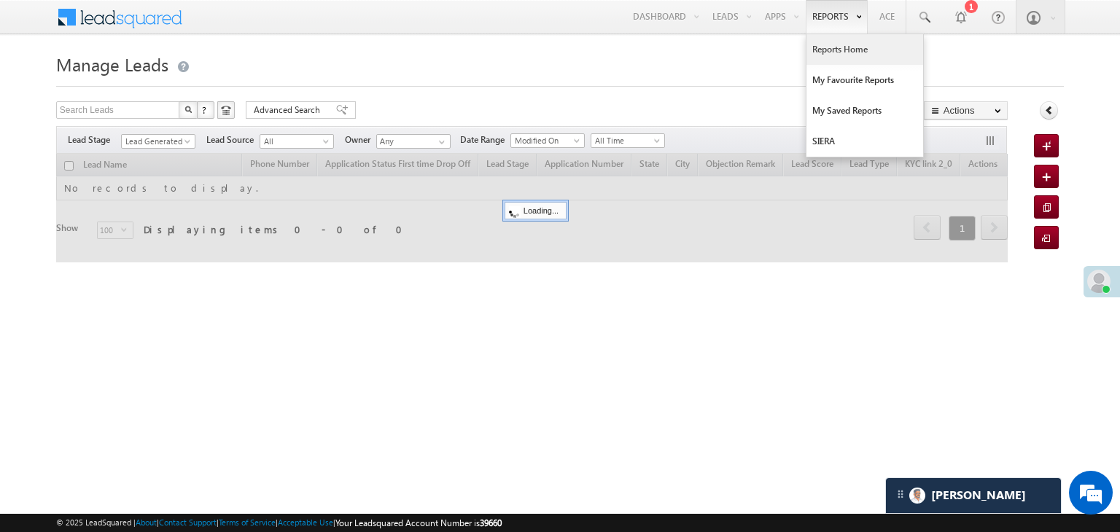
click at [836, 44] on link "Reports Home" at bounding box center [864, 49] width 117 height 31
click at [834, 51] on link "Reports Home" at bounding box center [864, 49] width 117 height 31
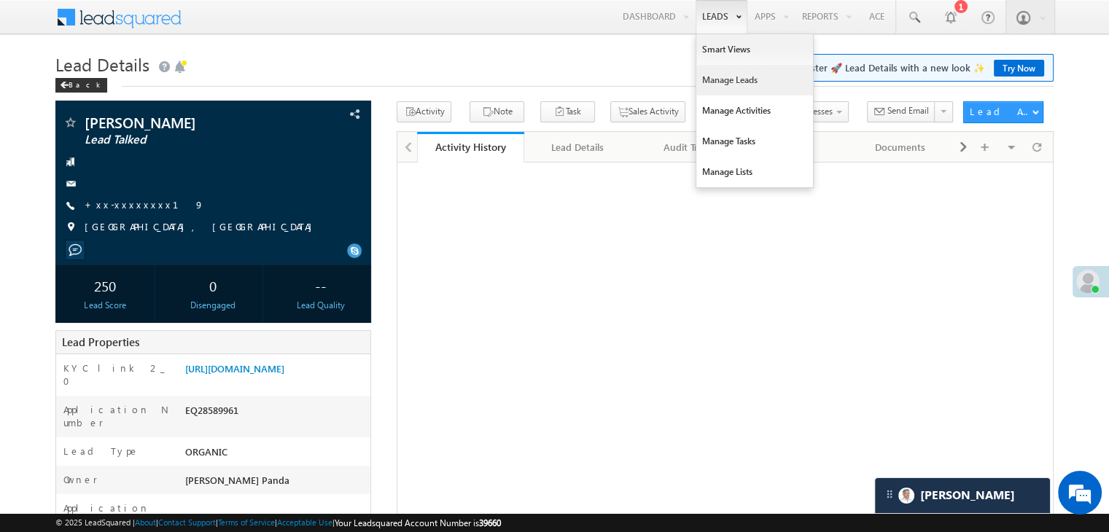
click at [720, 80] on link "Manage Leads" at bounding box center [754, 80] width 117 height 31
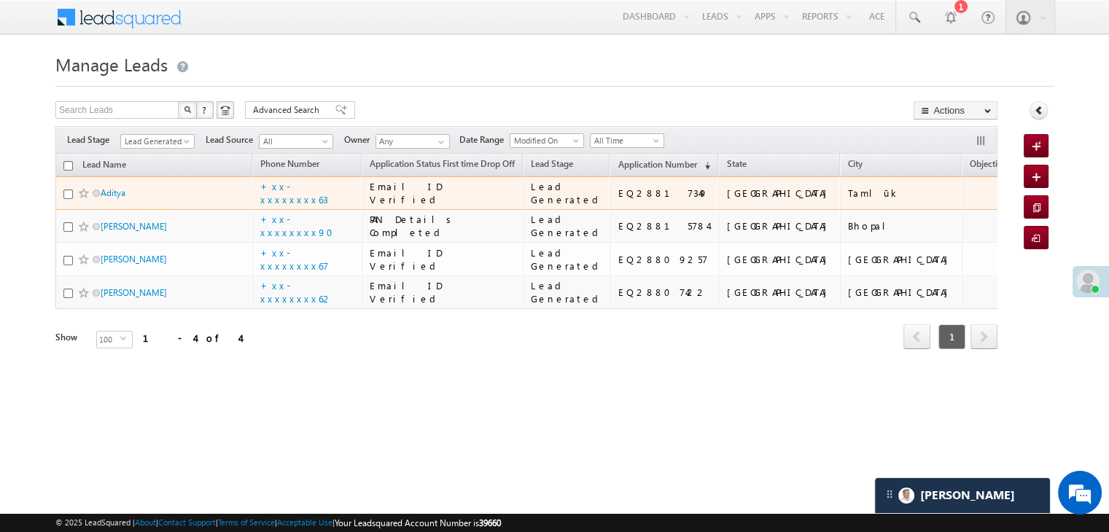
scroll to position [110, 0]
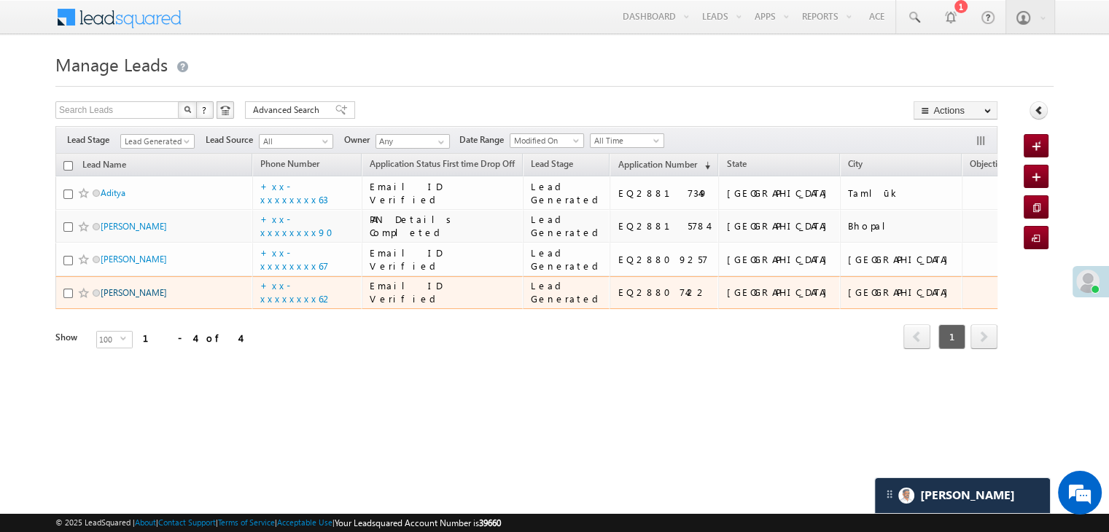
click at [128, 298] on link "[PERSON_NAME]" at bounding box center [134, 292] width 66 height 11
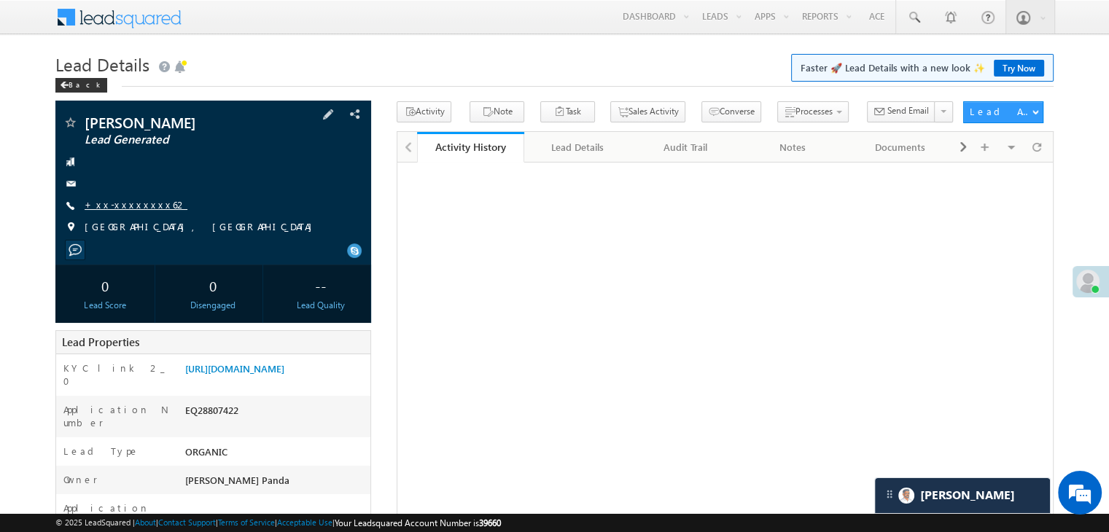
click at [108, 206] on link "+xx-xxxxxxxx62" at bounding box center [136, 204] width 103 height 12
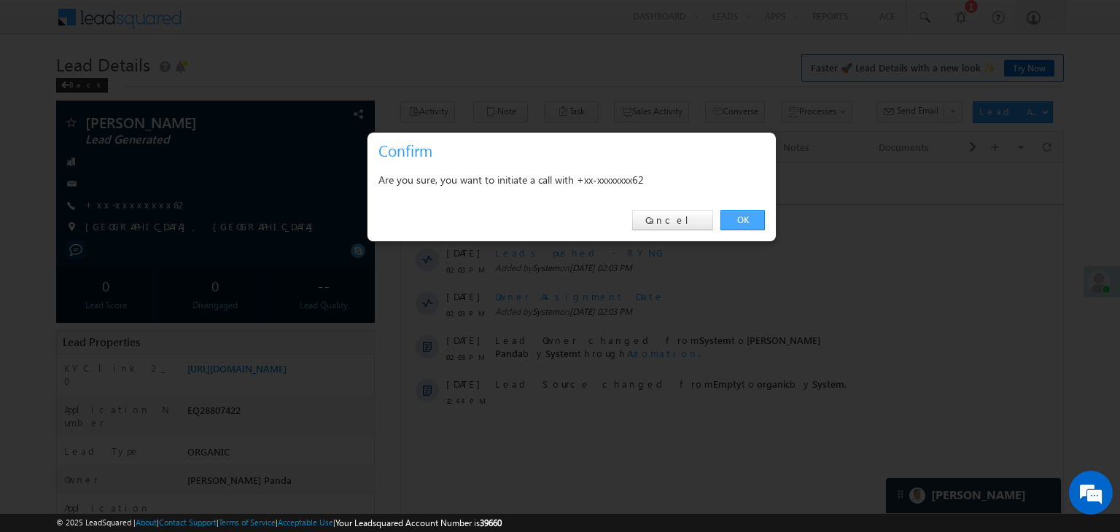
click at [741, 225] on link "OK" at bounding box center [742, 220] width 44 height 20
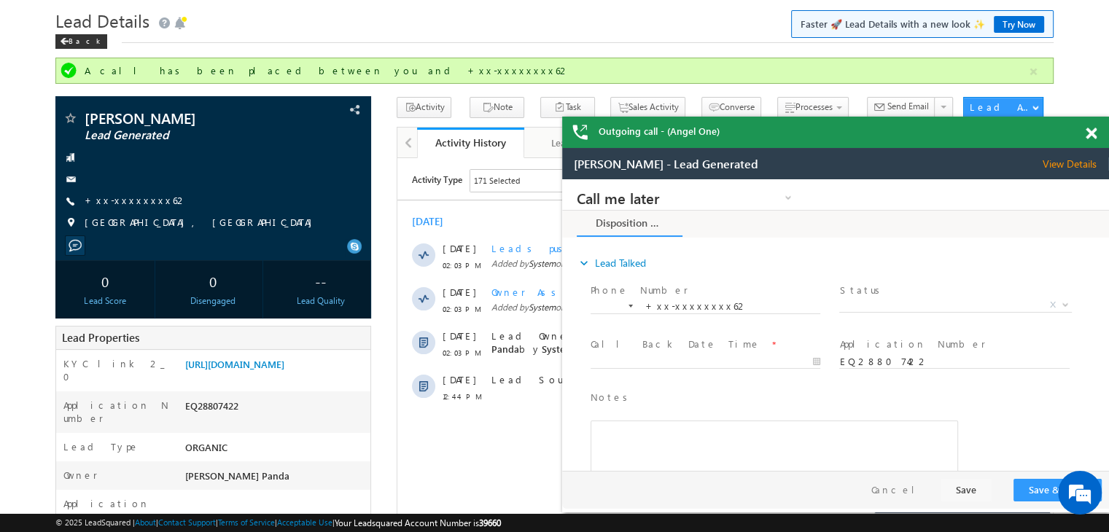
scroll to position [39, 0]
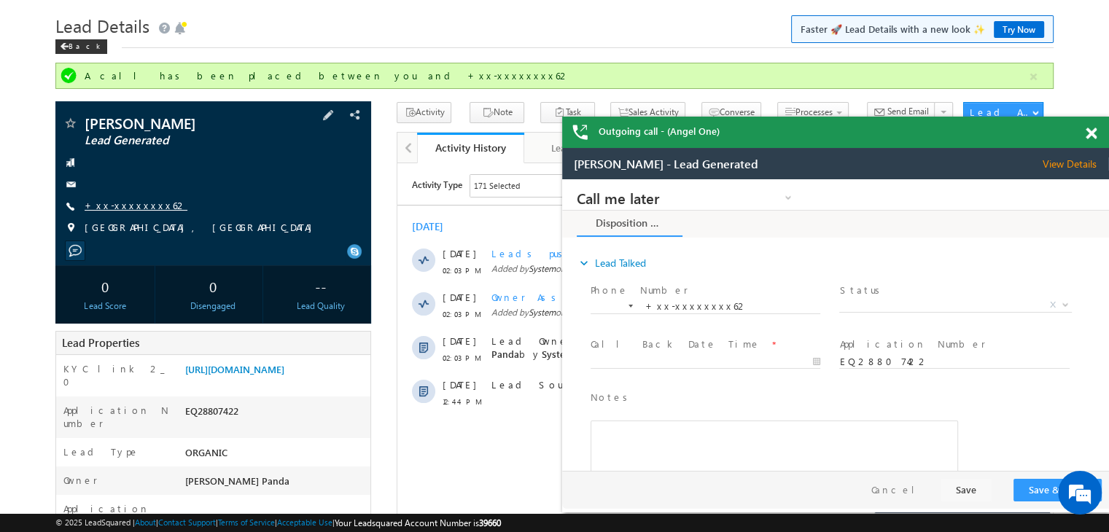
click at [128, 211] on link "+xx-xxxxxxxx62" at bounding box center [136, 205] width 103 height 12
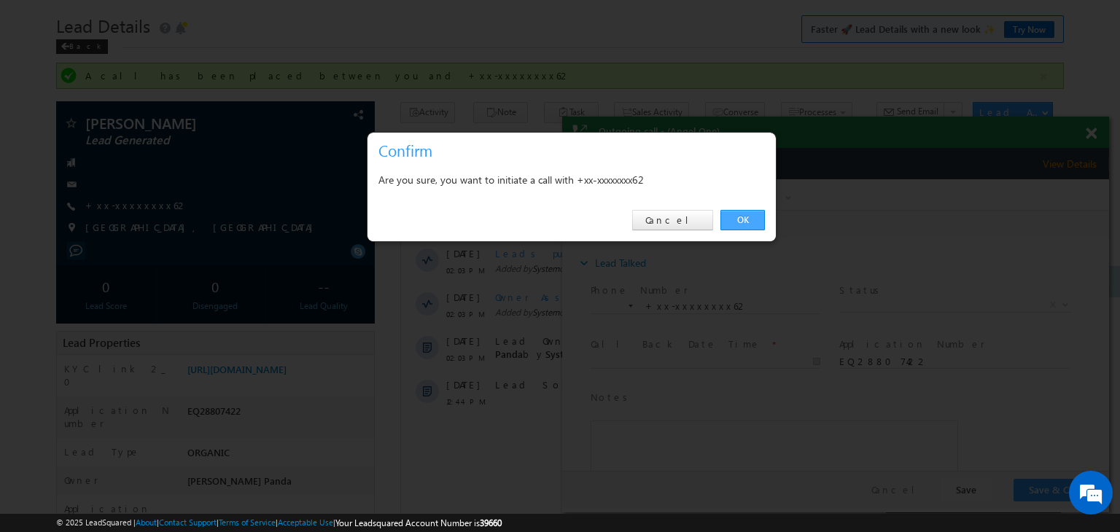
click at [740, 218] on link "OK" at bounding box center [742, 220] width 44 height 20
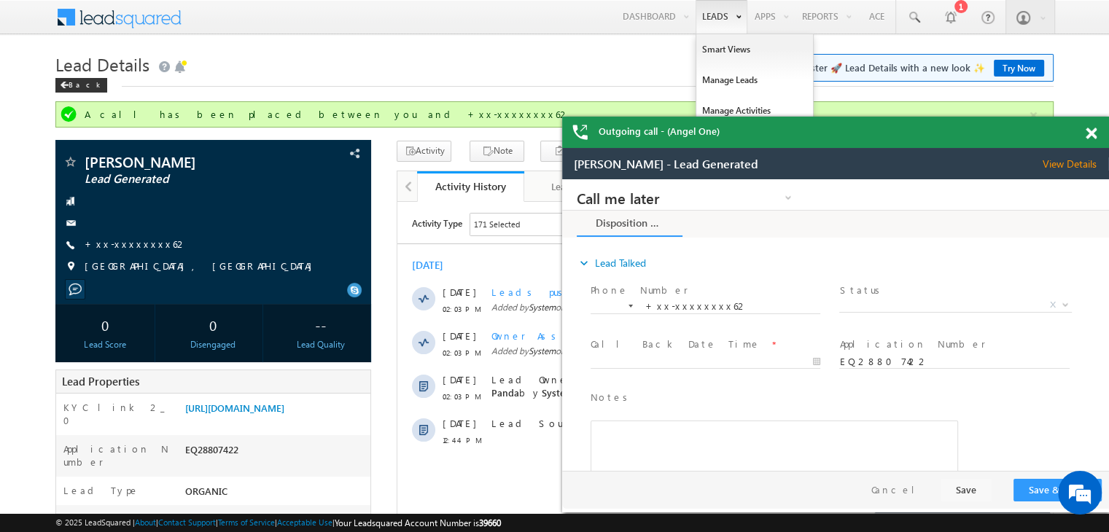
scroll to position [0, 0]
click at [714, 78] on link "Manage Leads" at bounding box center [754, 80] width 117 height 31
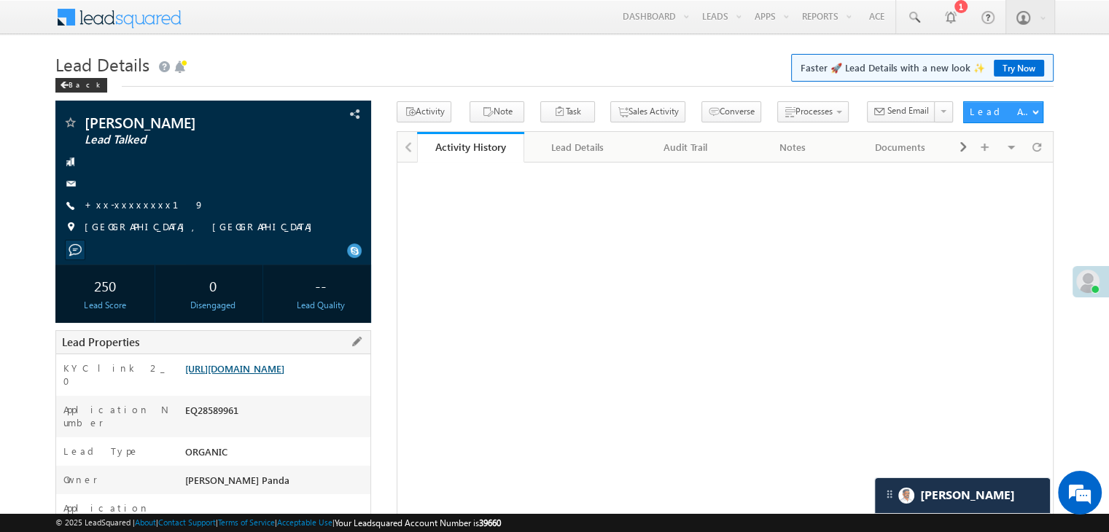
click at [284, 375] on link "[URL][DOMAIN_NAME]" at bounding box center [234, 368] width 99 height 12
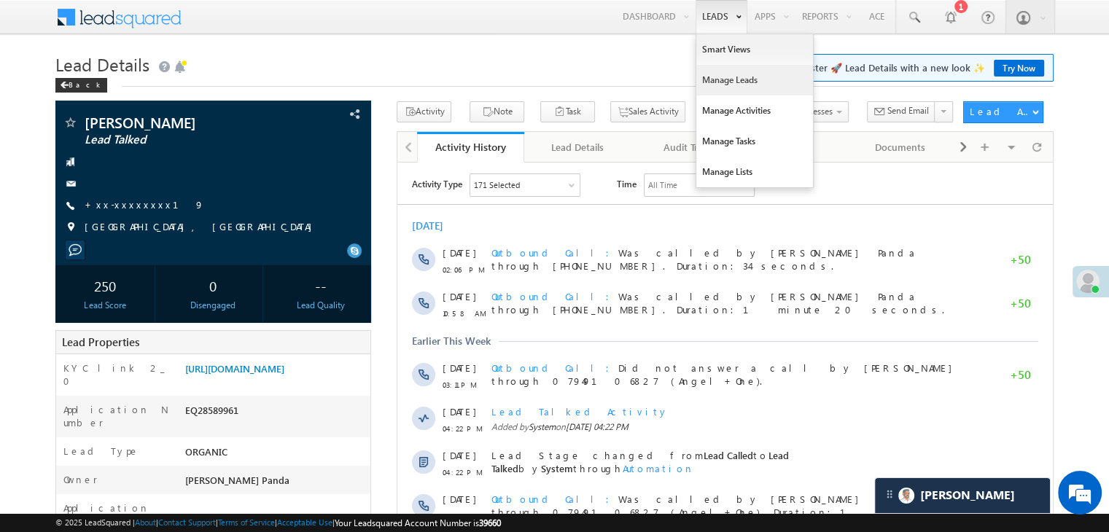
click at [717, 79] on link "Manage Leads" at bounding box center [754, 80] width 117 height 31
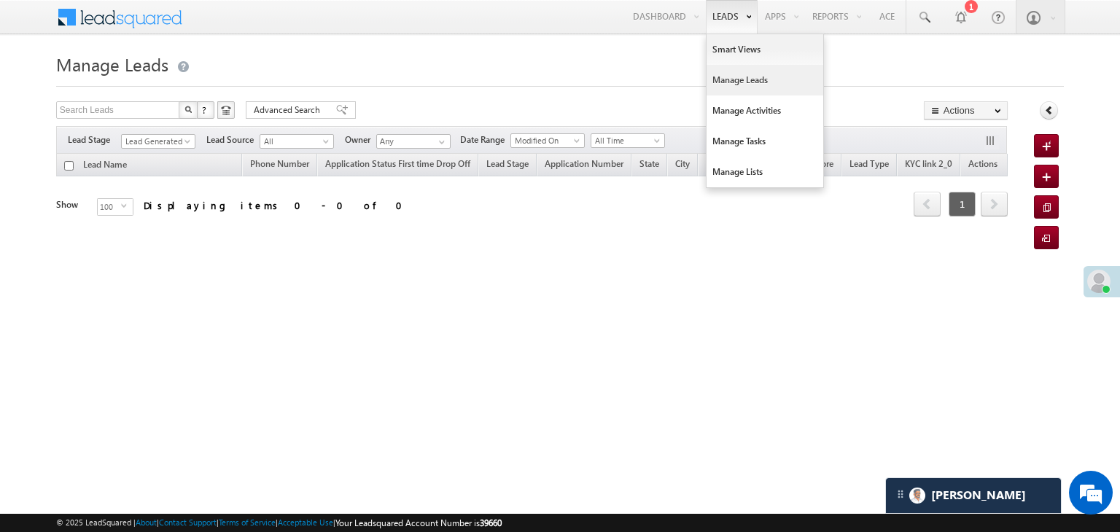
click at [720, 85] on link "Manage Leads" at bounding box center [765, 80] width 117 height 31
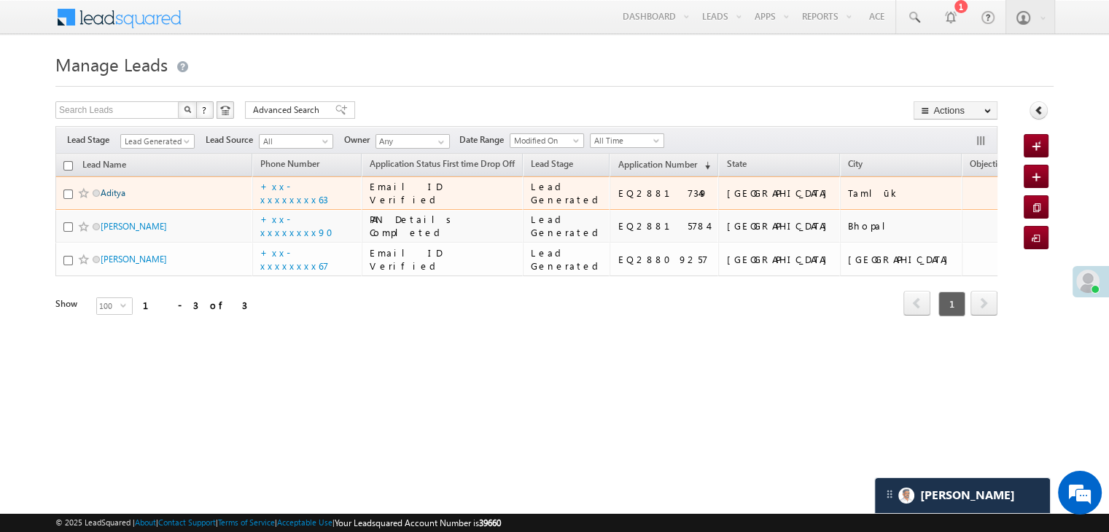
click at [117, 198] on link "Aditya" at bounding box center [113, 192] width 25 height 11
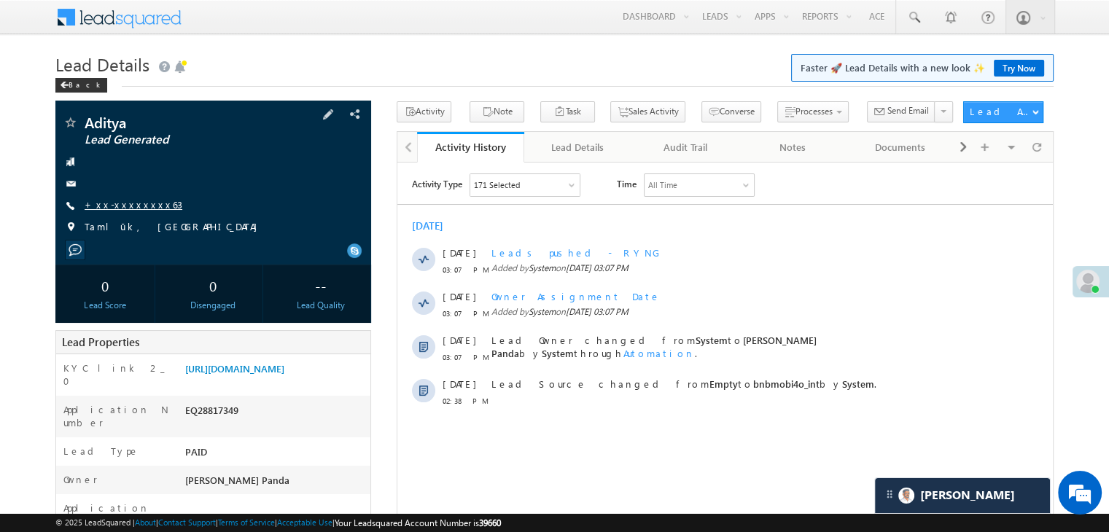
click at [120, 199] on link "+xx-xxxxxxxx63" at bounding box center [134, 204] width 98 height 12
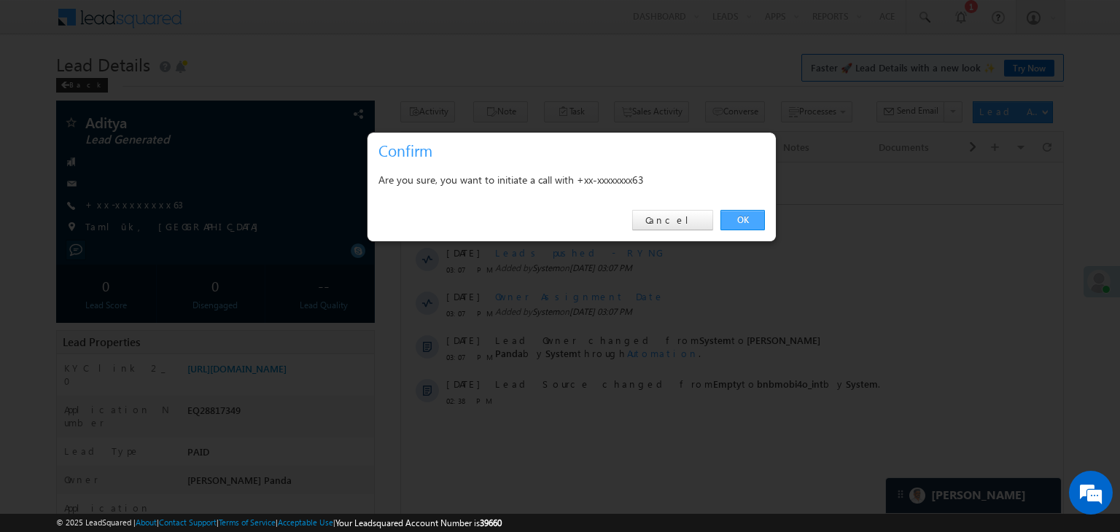
click at [737, 218] on link "OK" at bounding box center [742, 220] width 44 height 20
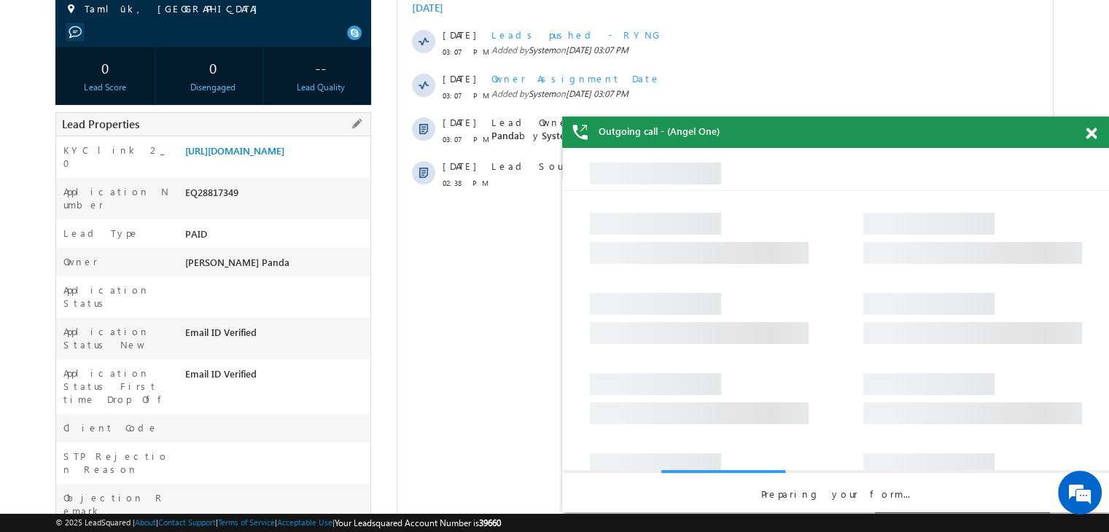
scroll to position [112, 0]
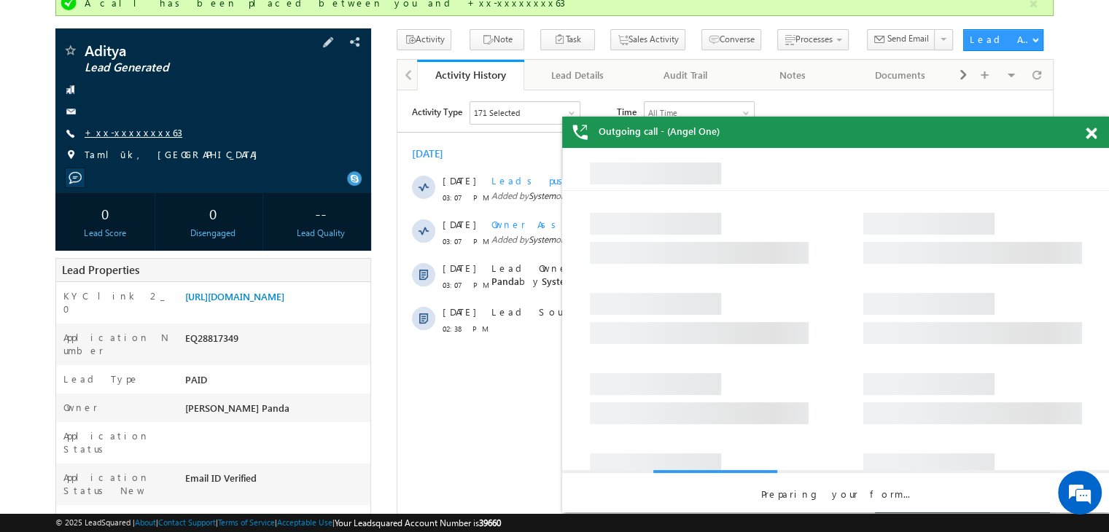
click at [125, 135] on link "+xx-xxxxxxxx63" at bounding box center [134, 132] width 98 height 12
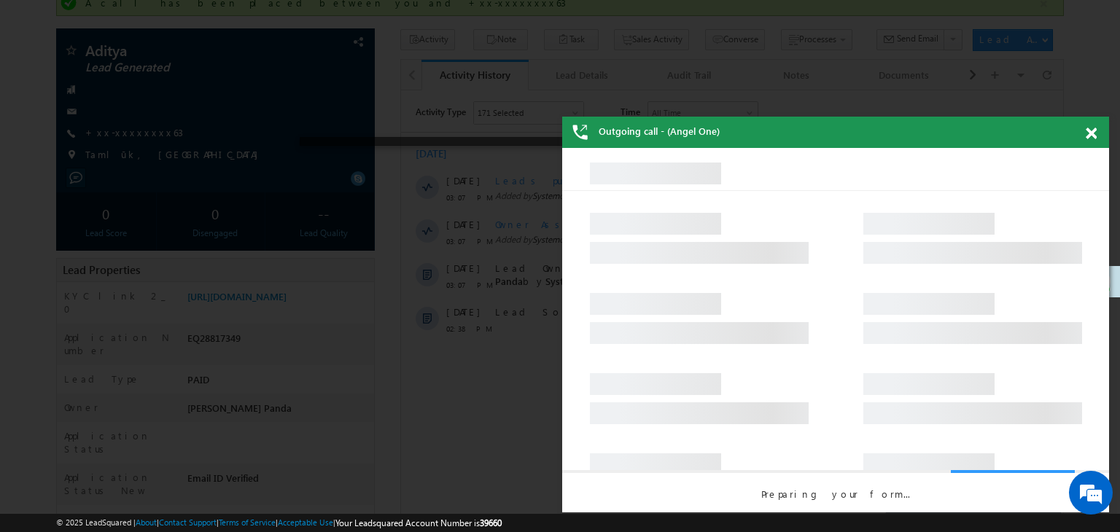
click at [1092, 132] on span at bounding box center [1091, 134] width 11 height 12
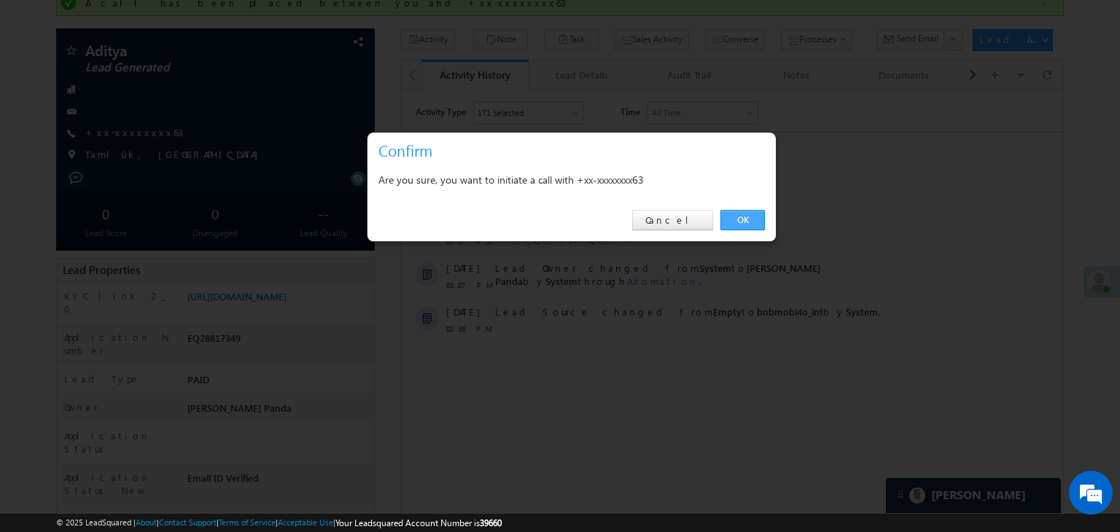
click at [745, 219] on link "OK" at bounding box center [742, 220] width 44 height 20
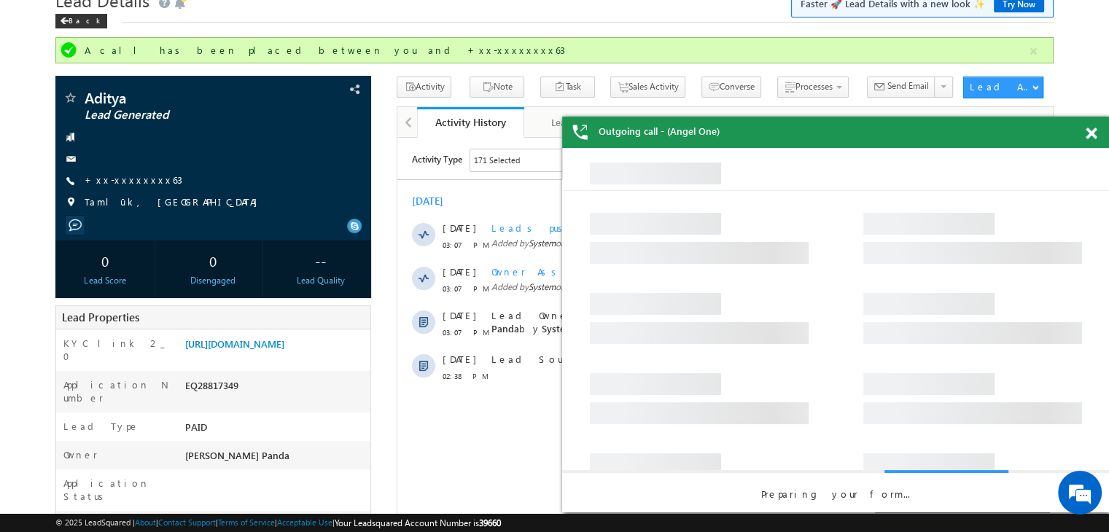
scroll to position [0, 0]
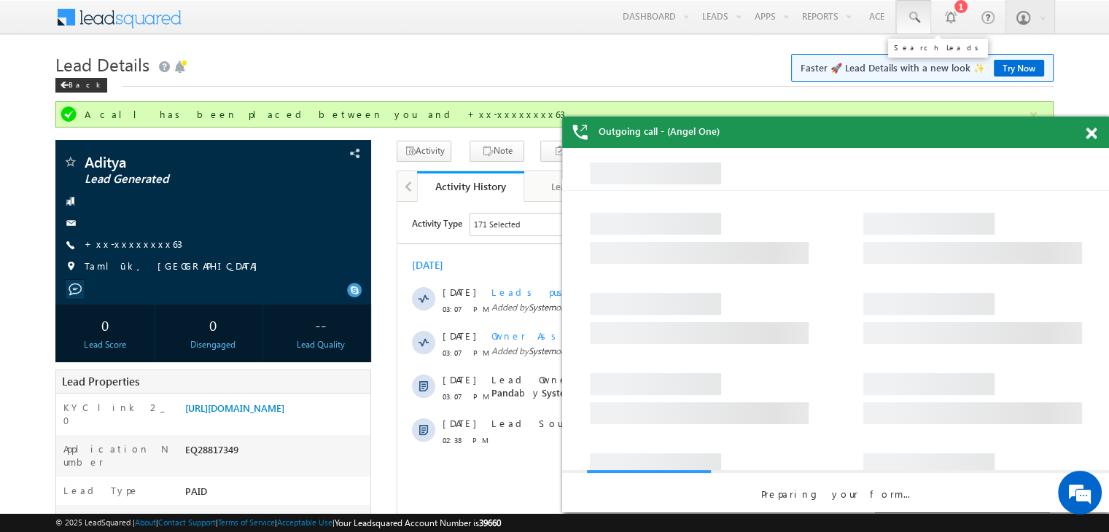
click at [916, 18] on span at bounding box center [913, 17] width 15 height 15
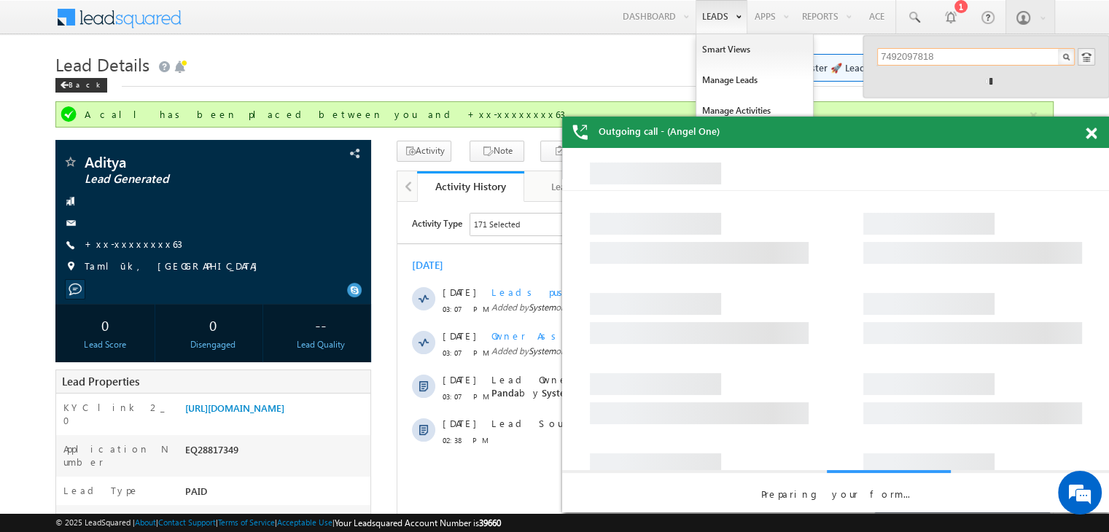
type input "7492097818"
click at [724, 82] on link "Manage Leads" at bounding box center [754, 80] width 117 height 31
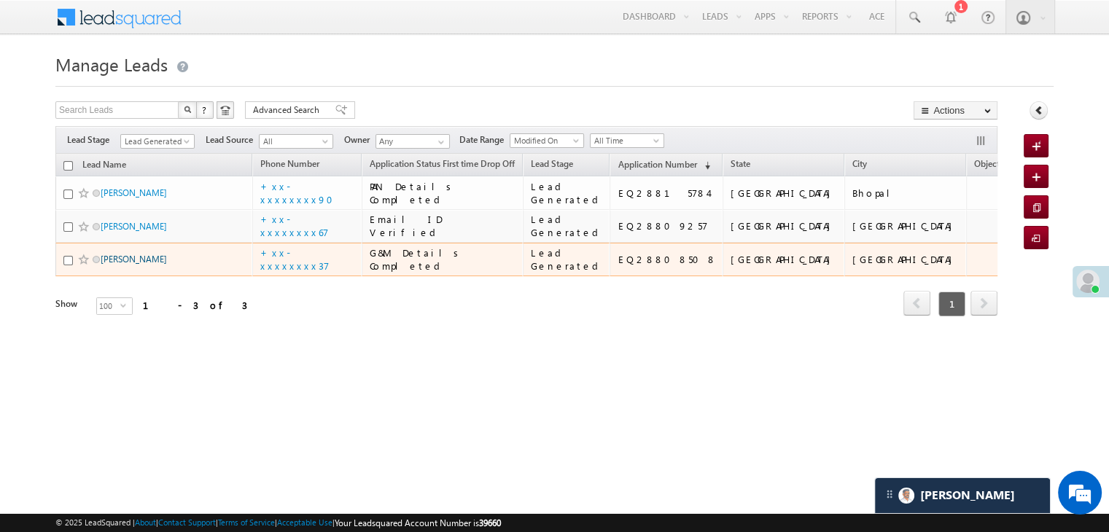
click at [136, 265] on link "[PERSON_NAME]" at bounding box center [134, 259] width 66 height 11
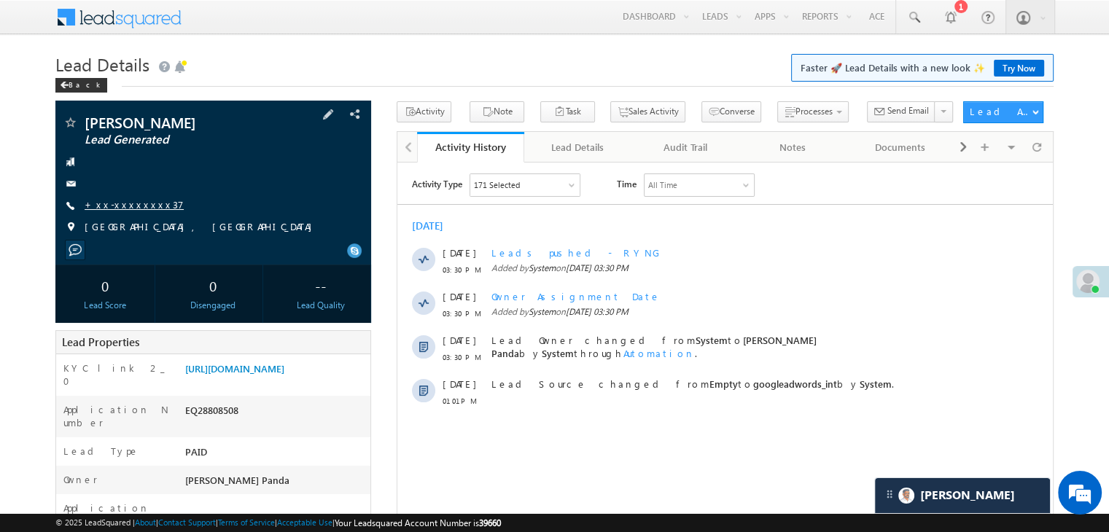
click at [130, 206] on link "+xx-xxxxxxxx37" at bounding box center [134, 204] width 99 height 12
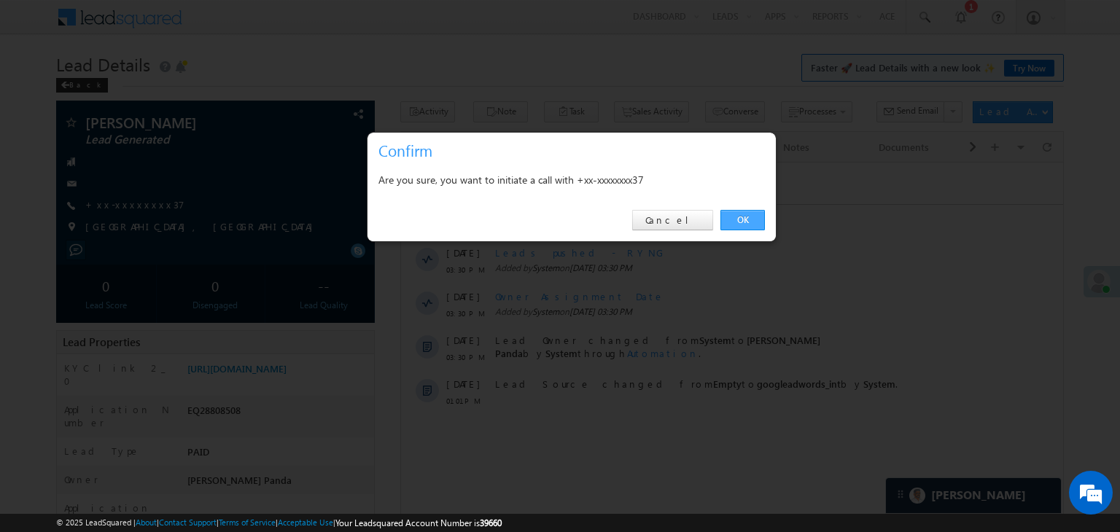
click at [741, 217] on link "OK" at bounding box center [742, 220] width 44 height 20
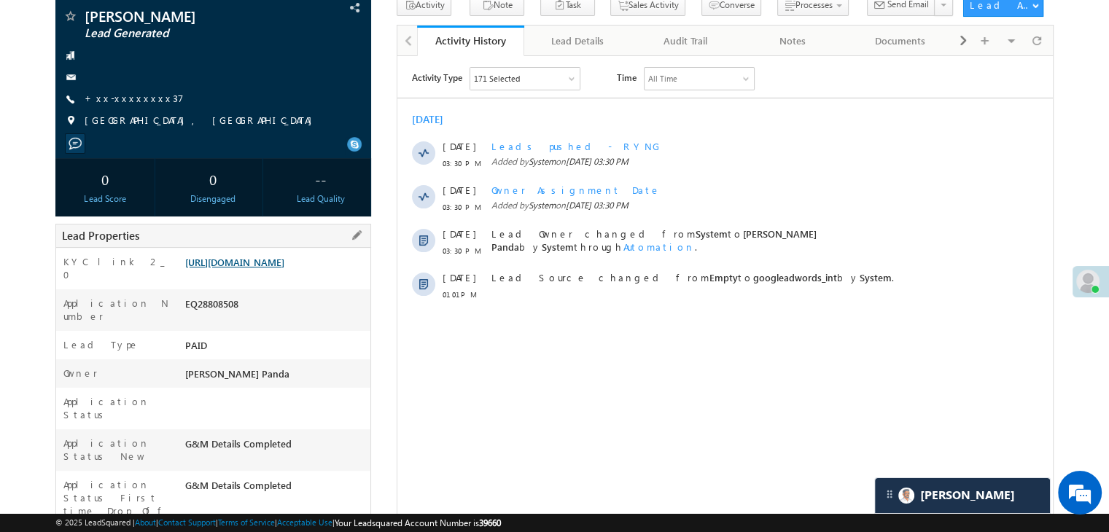
scroll to position [184, 0]
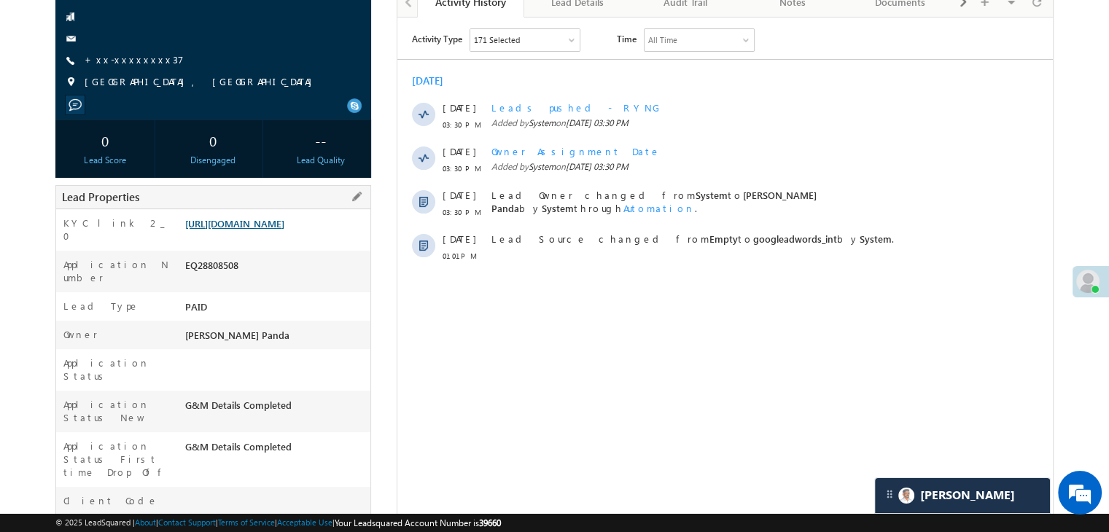
click at [281, 230] on link "https://angelbroking1-pk3em7sa.customui-test.leadsquared.com?leadId=96874d18-d4…" at bounding box center [234, 223] width 99 height 12
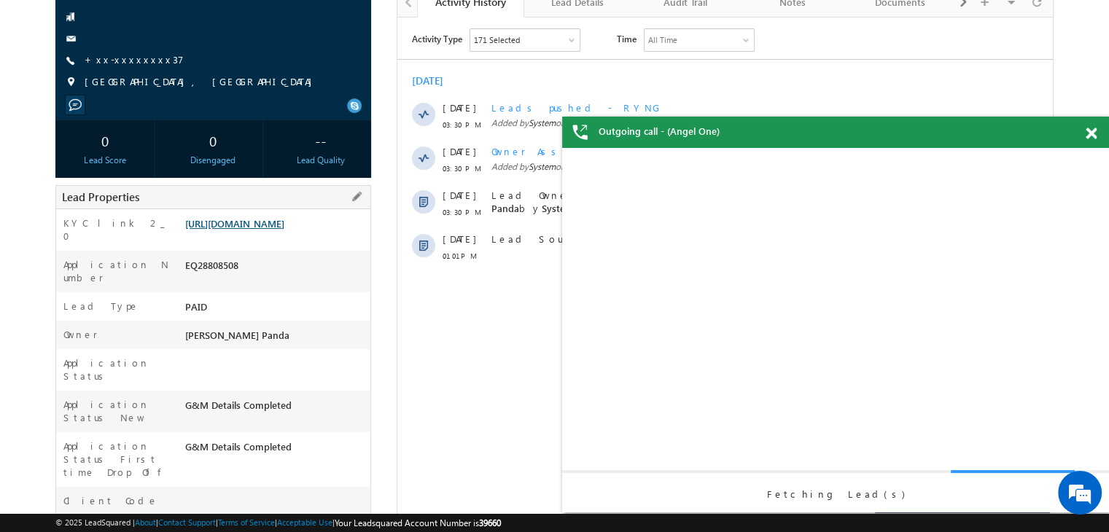
scroll to position [0, 0]
drag, startPoint x: 1088, startPoint y: 135, endPoint x: 346, endPoint y: 4, distance: 753.1
click at [1088, 135] on span at bounding box center [1091, 134] width 11 height 12
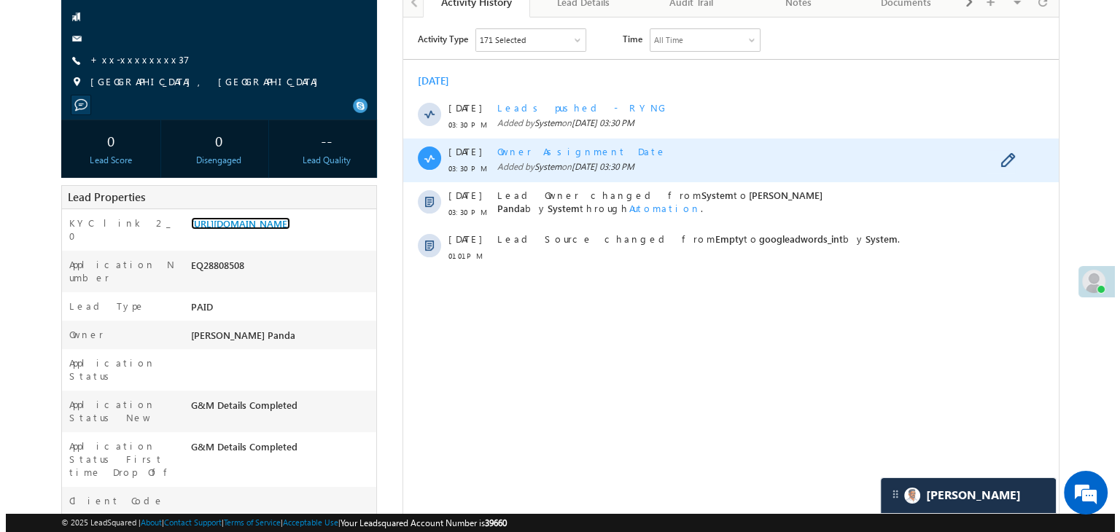
scroll to position [112, 0]
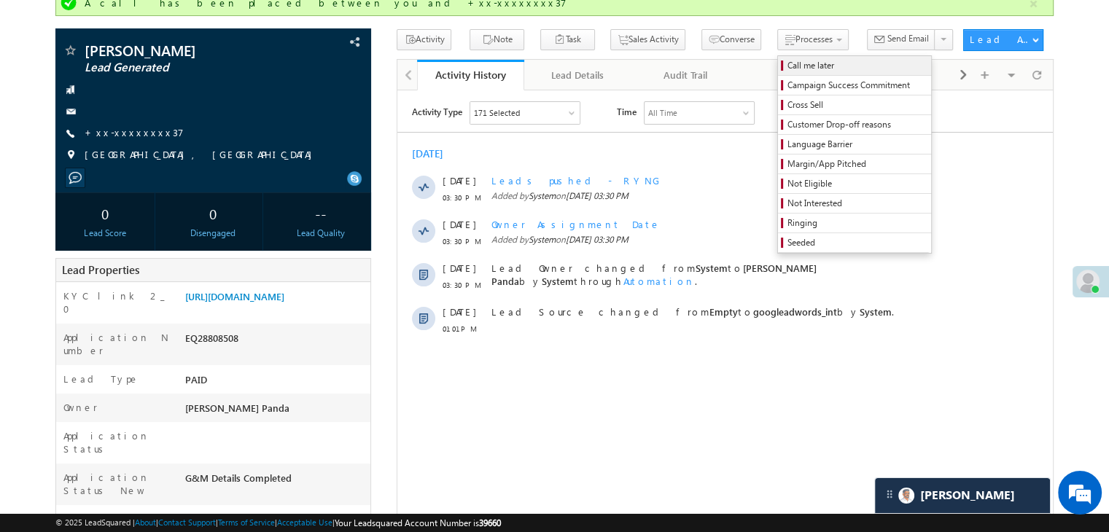
click at [788, 65] on span "Call me later" at bounding box center [857, 65] width 139 height 13
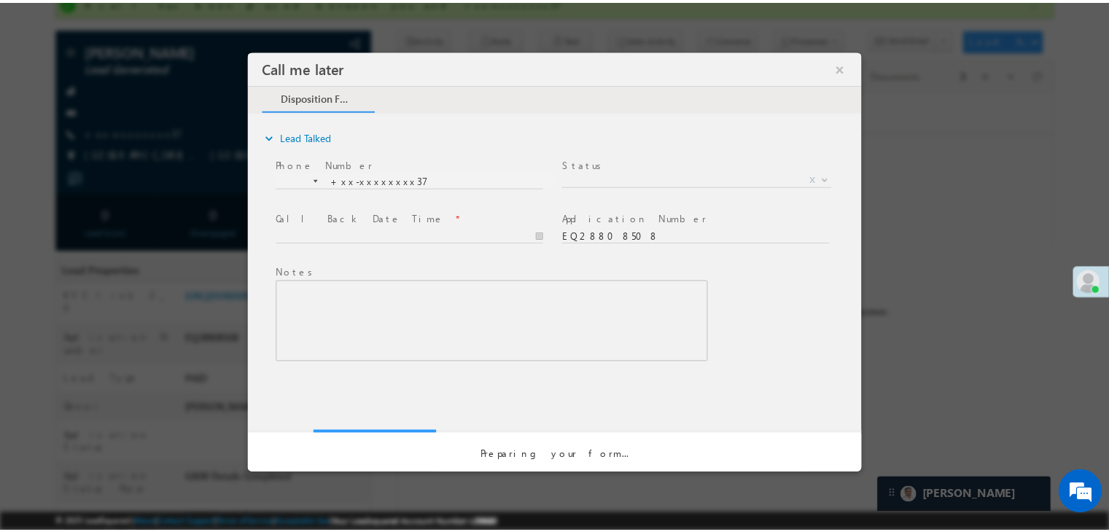
scroll to position [0, 0]
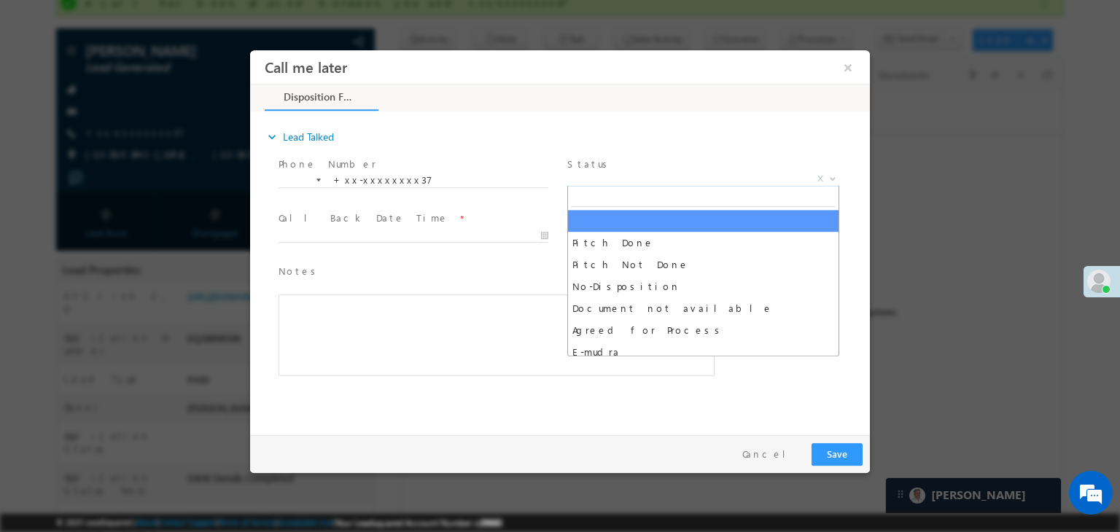
click at [675, 175] on span "X" at bounding box center [703, 179] width 272 height 15
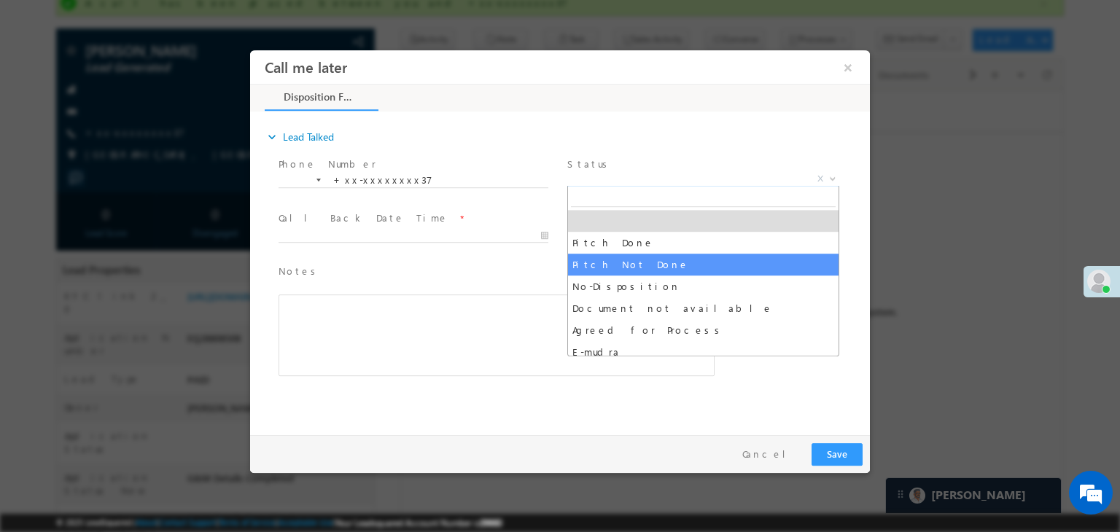
select select "Pitch Not Done"
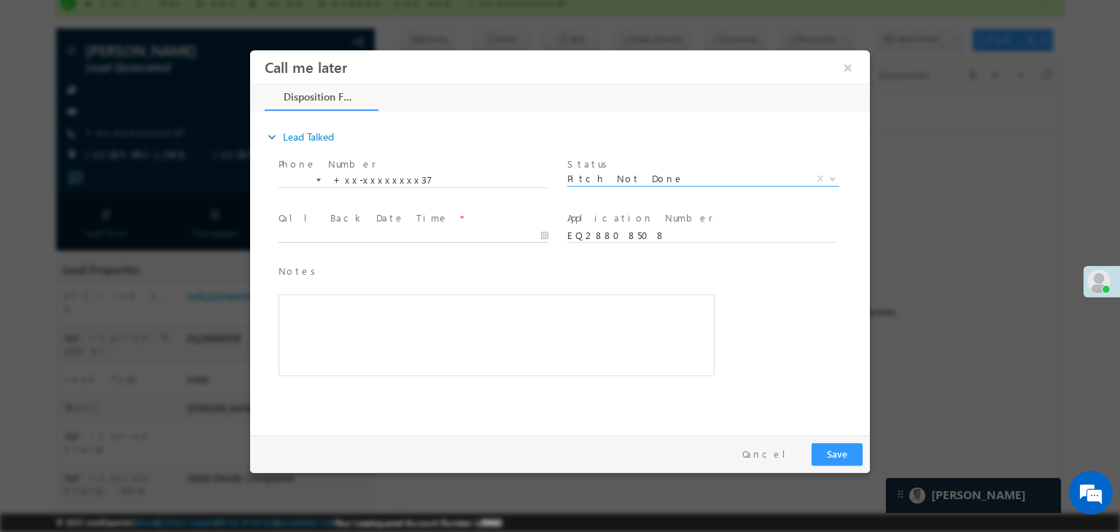
type input "09/12/25 3:33 PM"
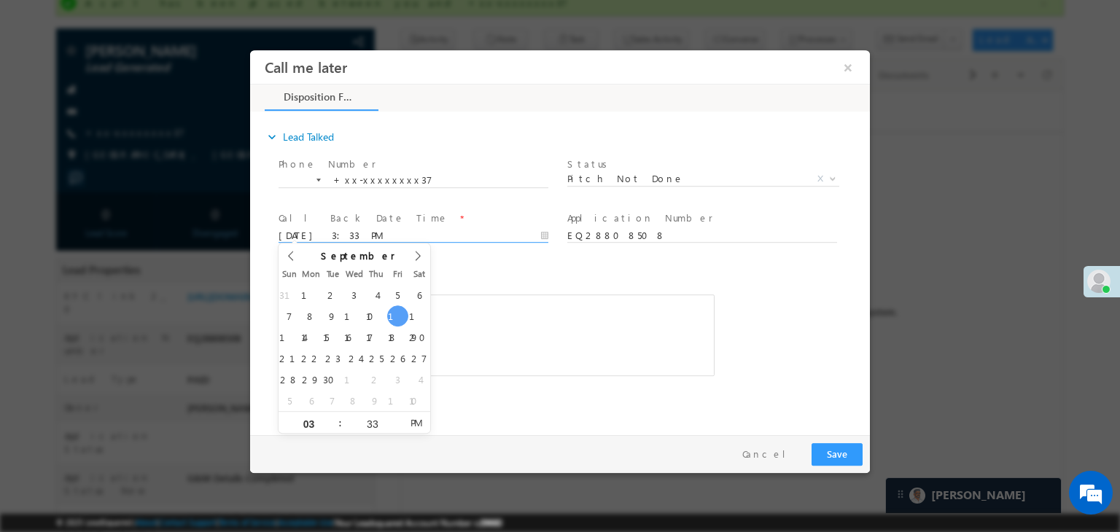
click at [478, 236] on input "09/12/25 3:33 PM" at bounding box center [414, 236] width 270 height 15
click at [747, 279] on div "Notes * Editor toolbars Basic Styles Bold Italic Underline Paragraph Insert/Rem…" at bounding box center [573, 327] width 594 height 133
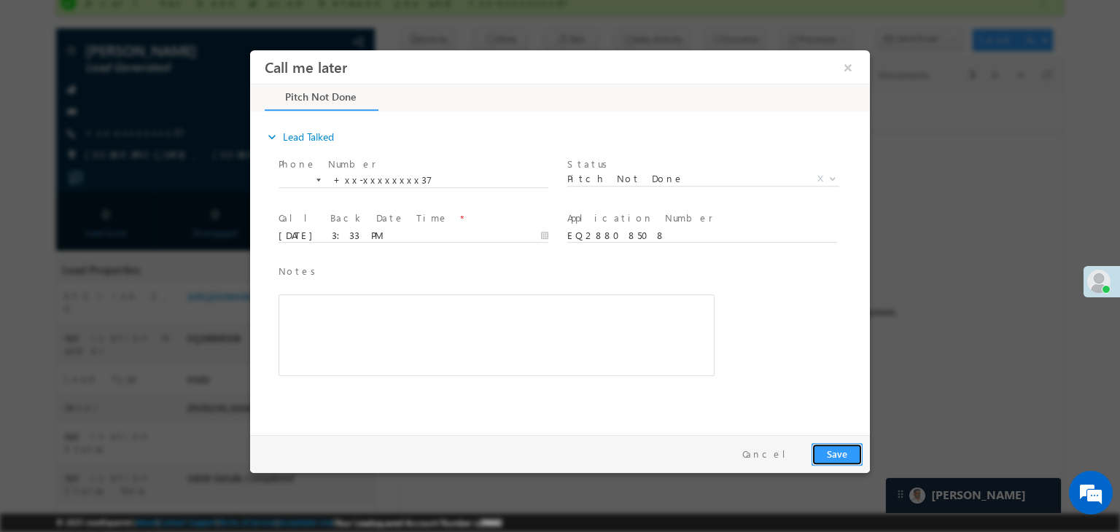
click at [839, 450] on button "Save" at bounding box center [837, 454] width 51 height 23
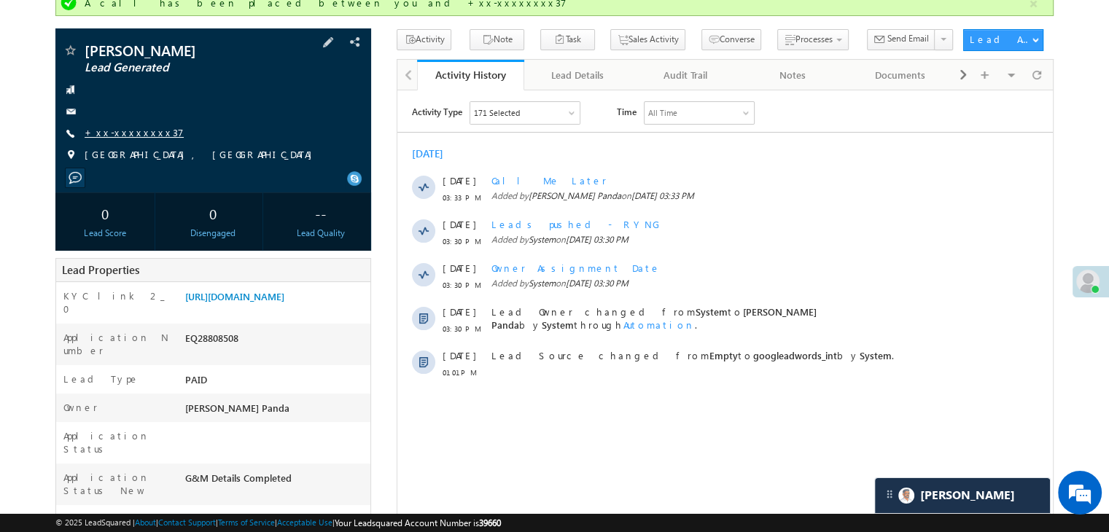
click at [117, 132] on link "+xx-xxxxxxxx37" at bounding box center [134, 132] width 99 height 12
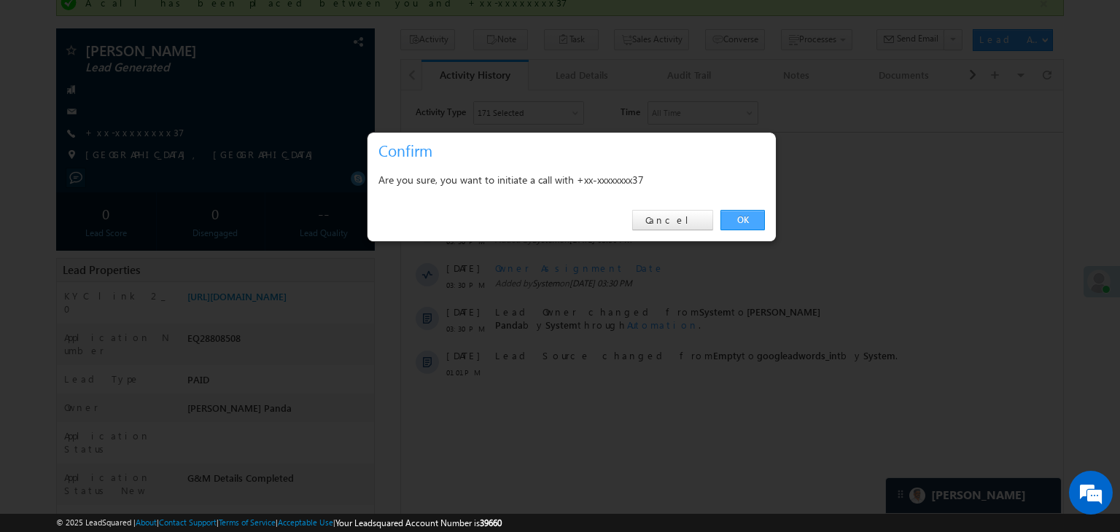
click at [734, 219] on link "OK" at bounding box center [742, 220] width 44 height 20
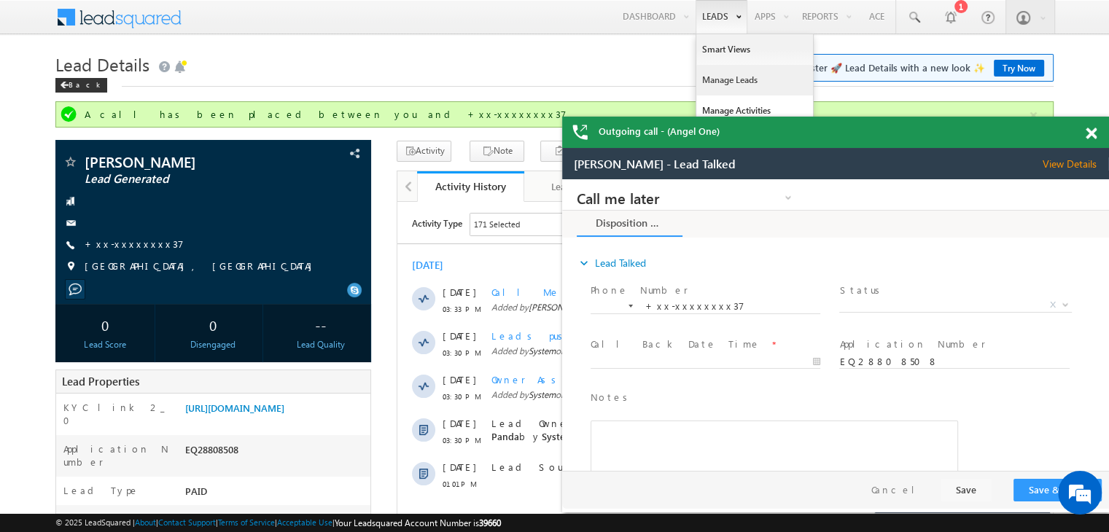
click at [723, 81] on link "Manage Leads" at bounding box center [754, 80] width 117 height 31
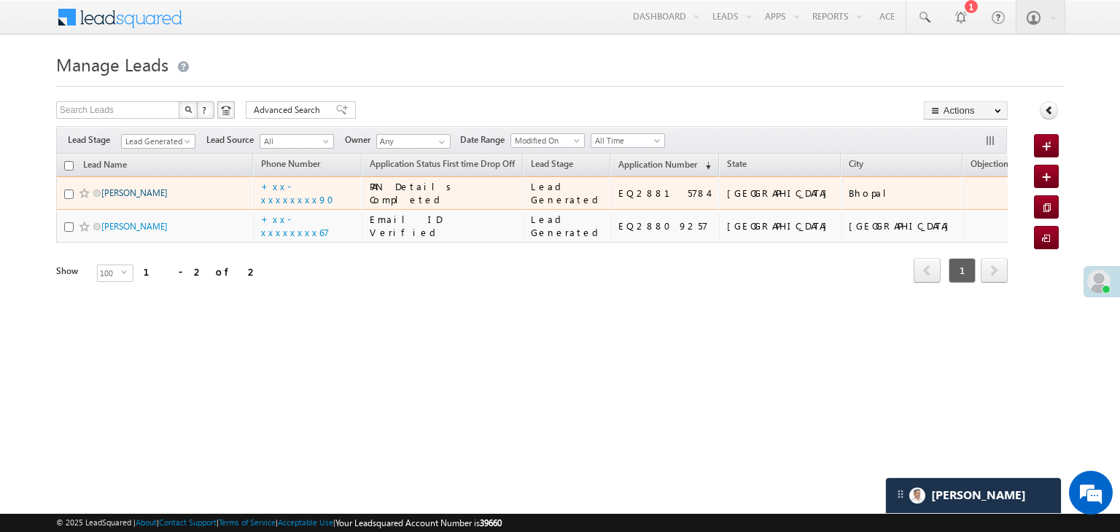
click at [123, 198] on link "[PERSON_NAME]" at bounding box center [134, 192] width 66 height 11
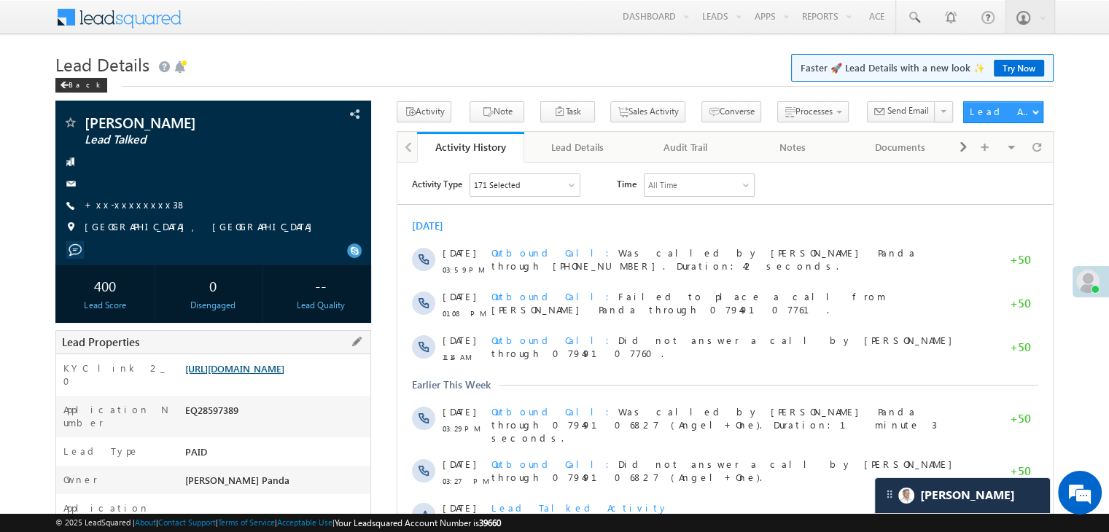
click at [284, 375] on link "https://angelbroking1-pk3em7sa.customui-test.leadsquared.com?leadId=3c3b1a10-ef…" at bounding box center [234, 368] width 99 height 12
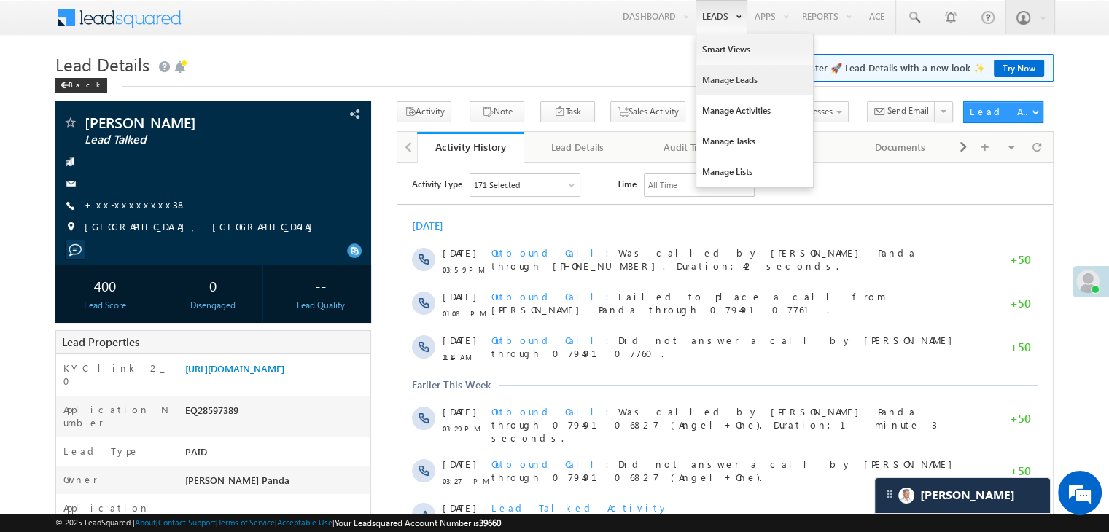
click at [720, 78] on link "Manage Leads" at bounding box center [754, 80] width 117 height 31
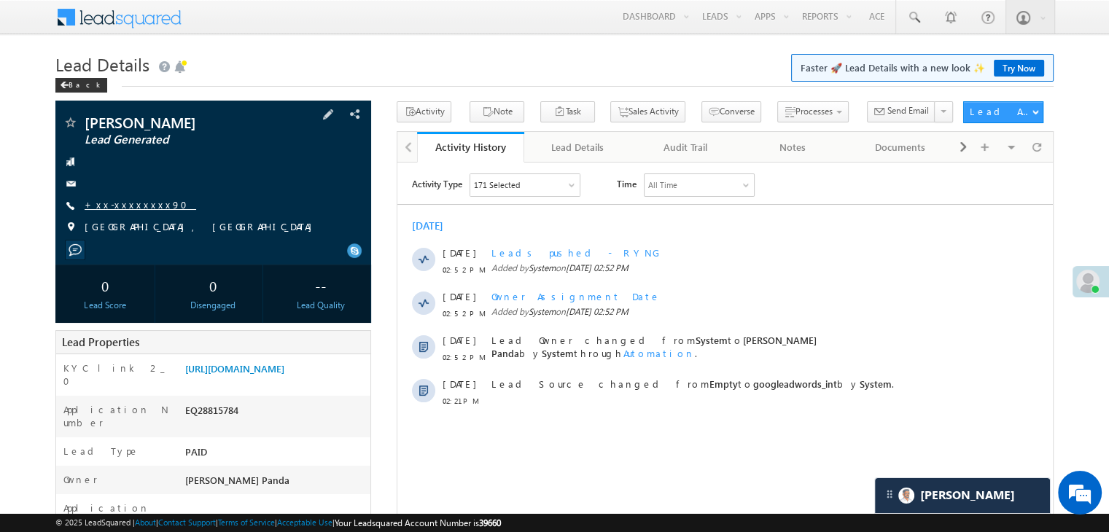
click at [122, 205] on link "+xx-xxxxxxxx90" at bounding box center [141, 204] width 112 height 12
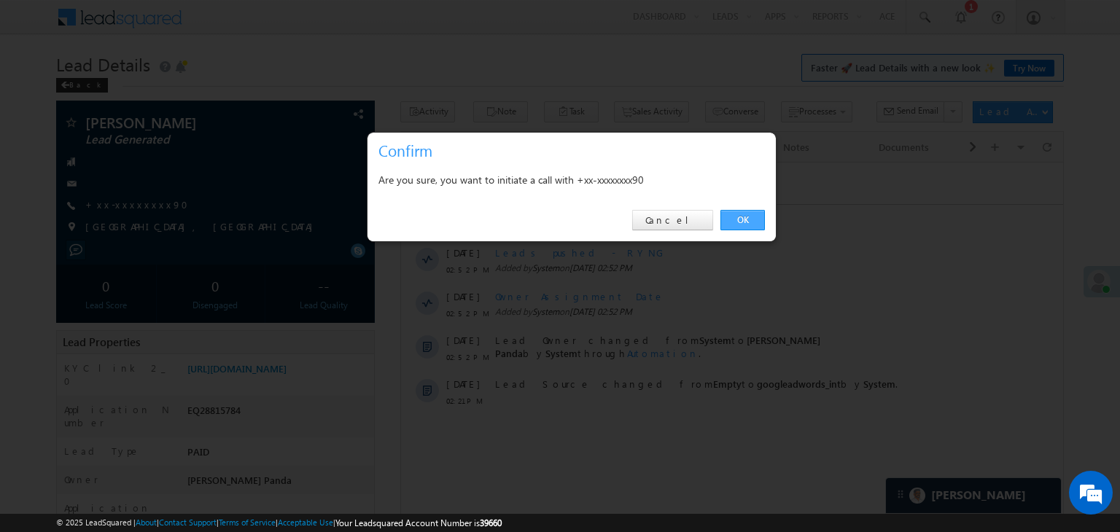
click at [739, 217] on link "OK" at bounding box center [742, 220] width 44 height 20
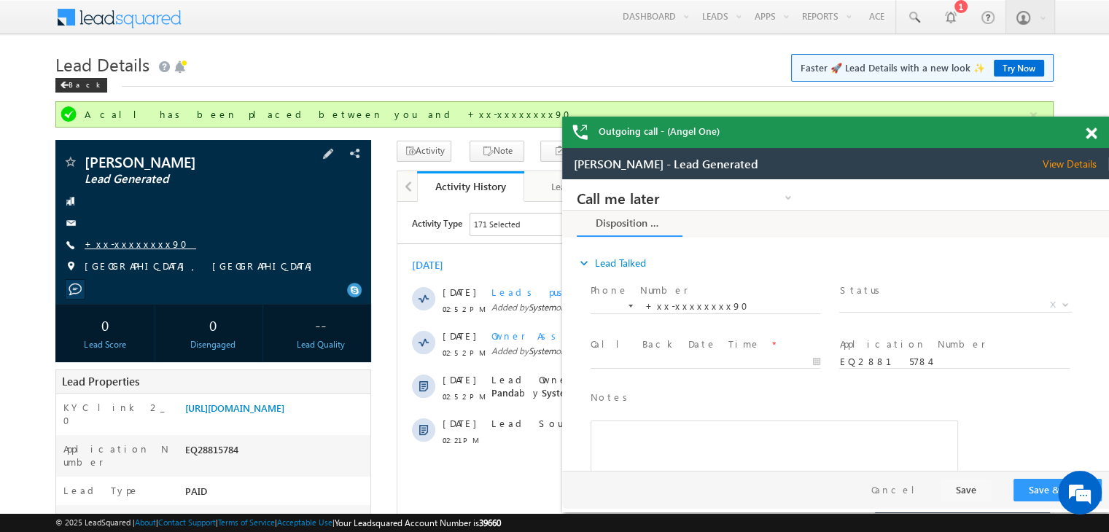
click at [123, 242] on link "+xx-xxxxxxxx90" at bounding box center [141, 244] width 112 height 12
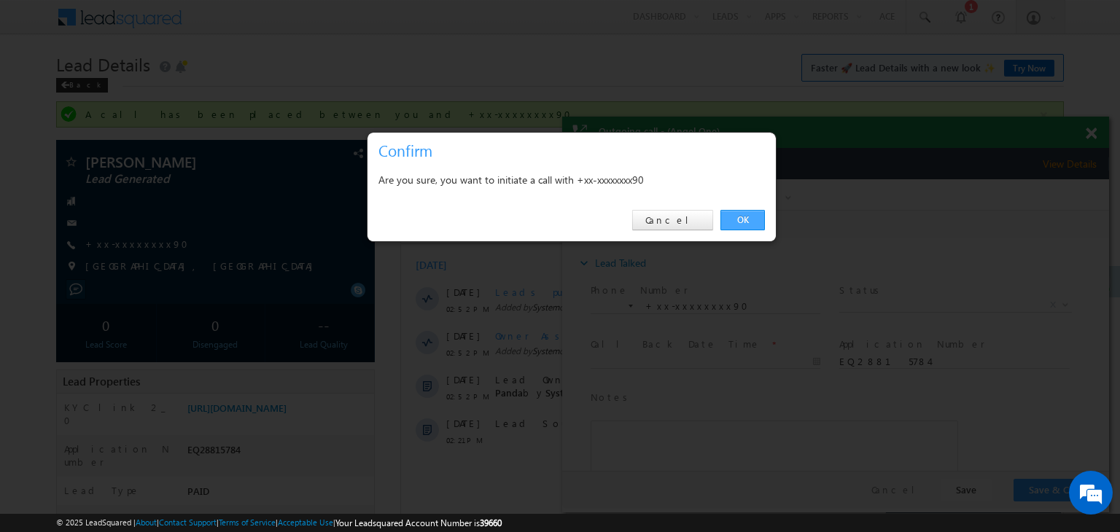
click at [739, 217] on link "OK" at bounding box center [742, 220] width 44 height 20
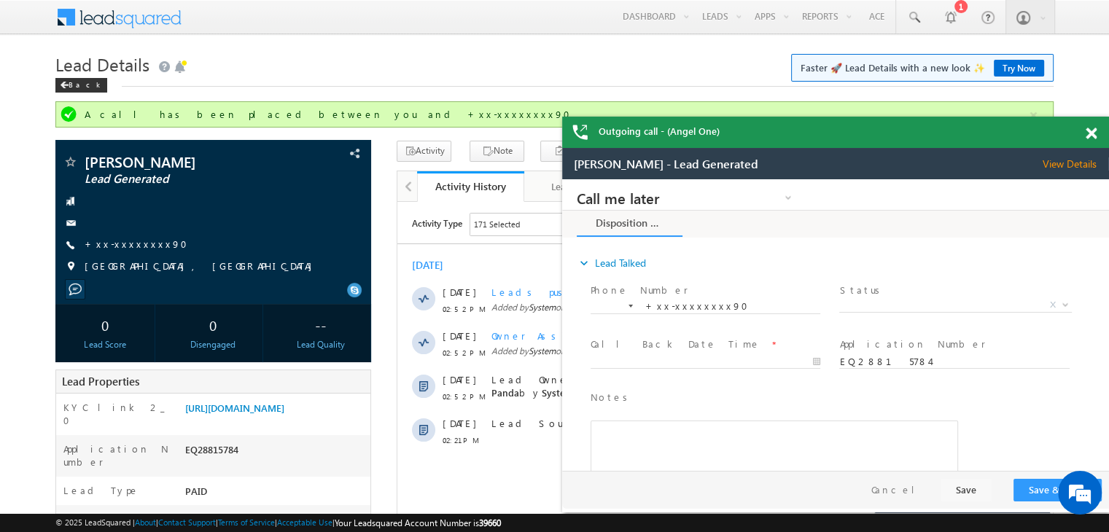
click at [1091, 135] on span at bounding box center [1091, 134] width 11 height 12
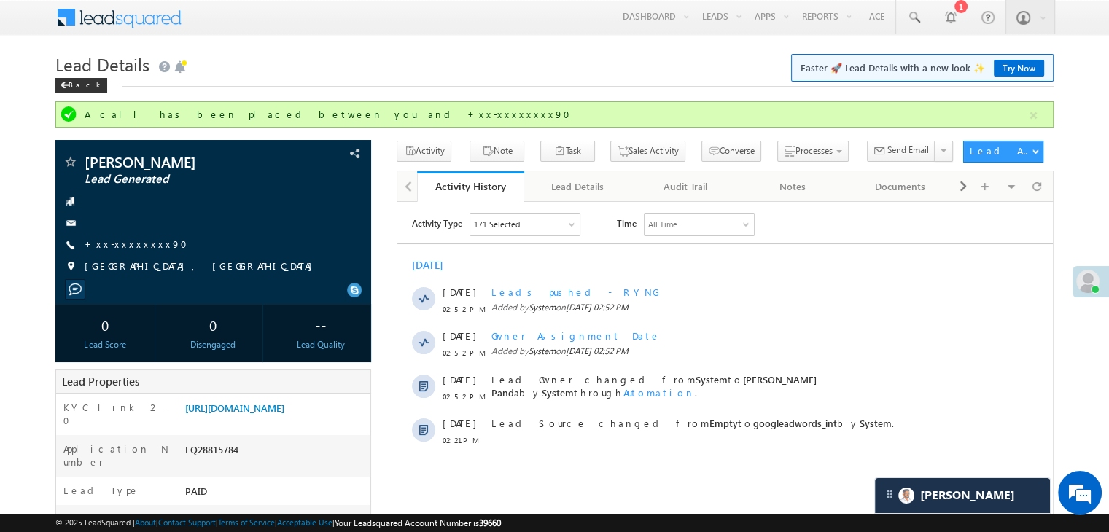
scroll to position [146, 0]
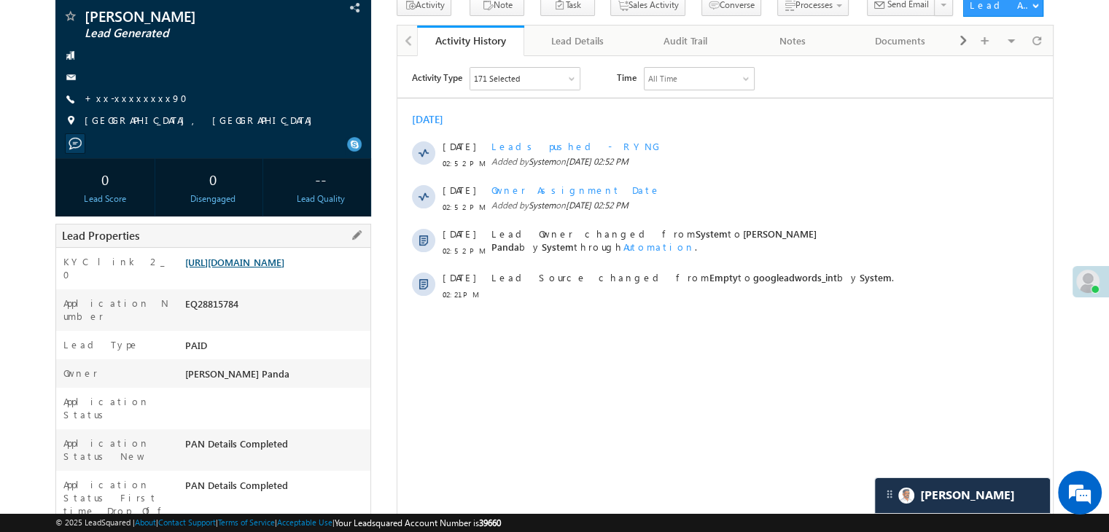
click at [284, 268] on link "[URL][DOMAIN_NAME]" at bounding box center [234, 262] width 99 height 12
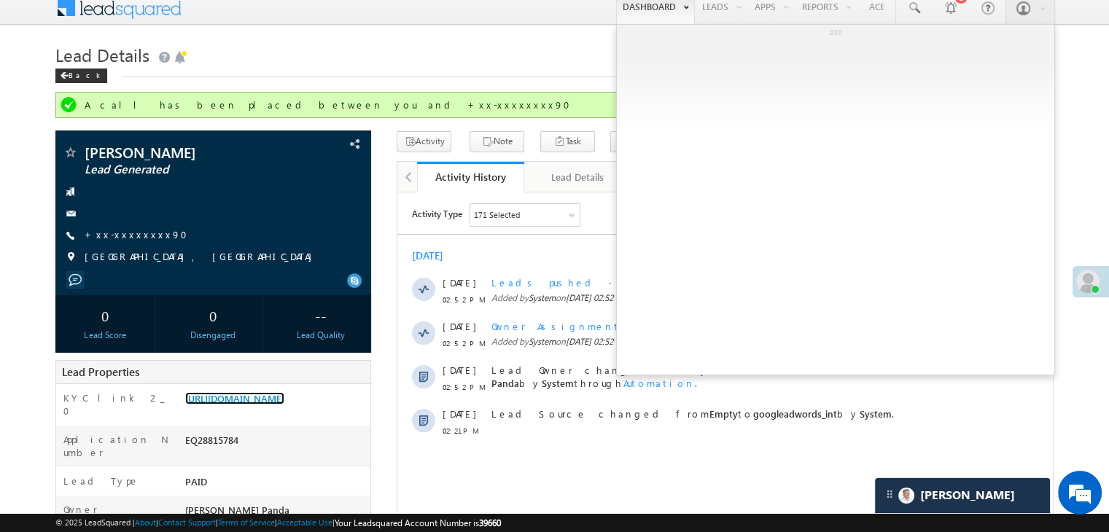
scroll to position [0, 0]
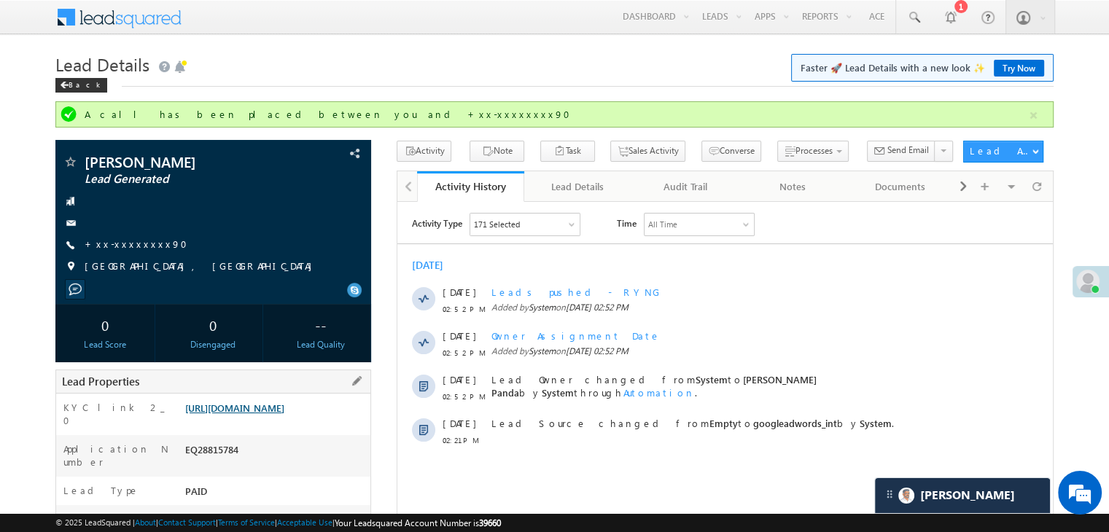
click at [246, 412] on link "[URL][DOMAIN_NAME]" at bounding box center [234, 408] width 99 height 12
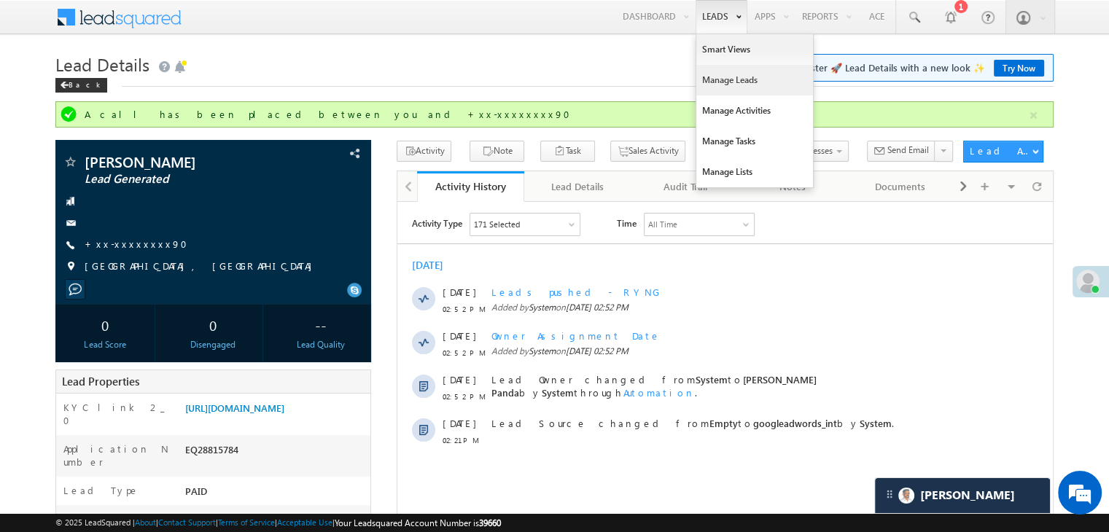
click at [723, 81] on link "Manage Leads" at bounding box center [754, 80] width 117 height 31
click at [726, 79] on link "Manage Leads" at bounding box center [754, 80] width 117 height 31
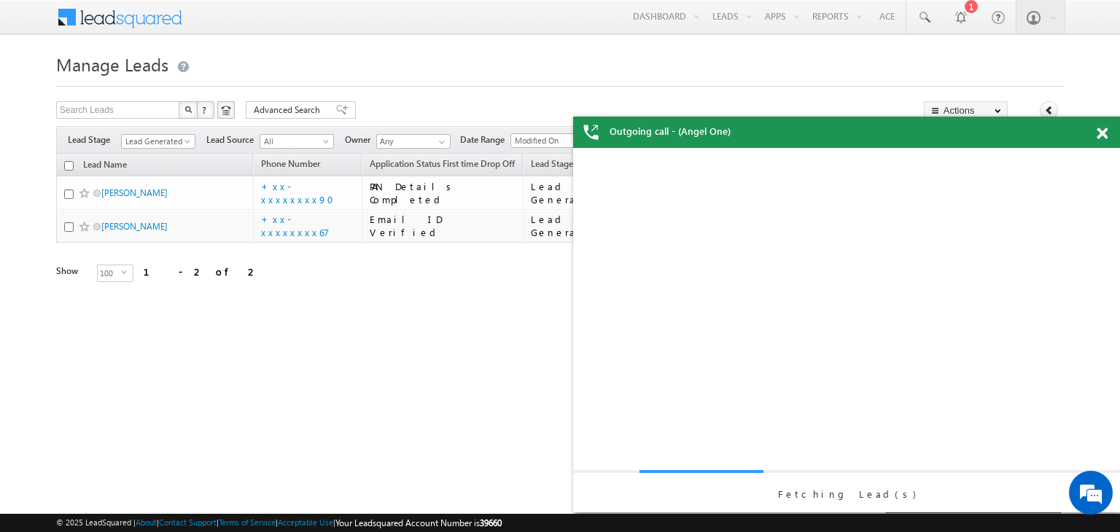
click at [1106, 130] on span at bounding box center [1102, 134] width 11 height 12
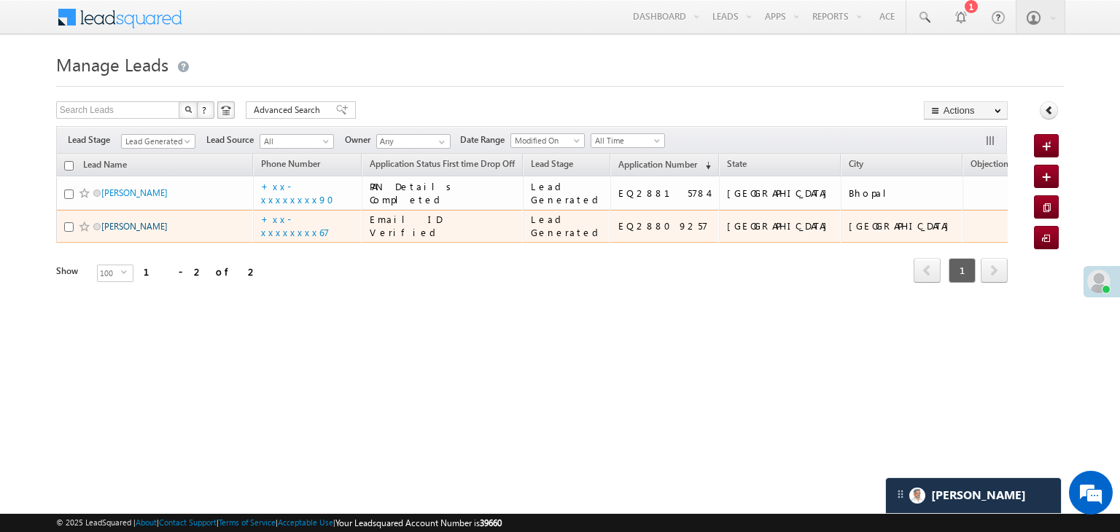
click at [112, 232] on link "[PERSON_NAME]" at bounding box center [134, 226] width 66 height 11
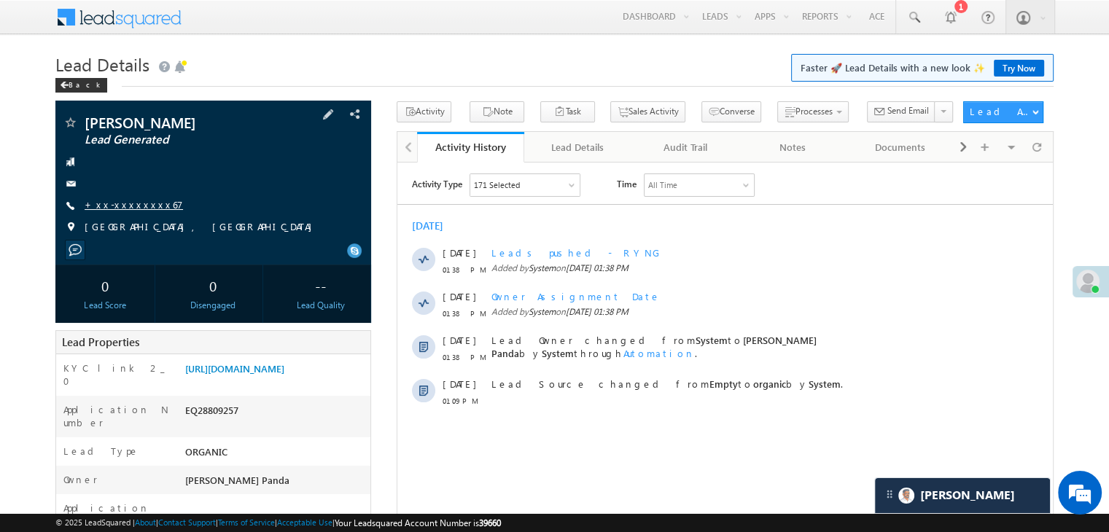
click at [117, 211] on link "+xx-xxxxxxxx67" at bounding box center [134, 204] width 98 height 12
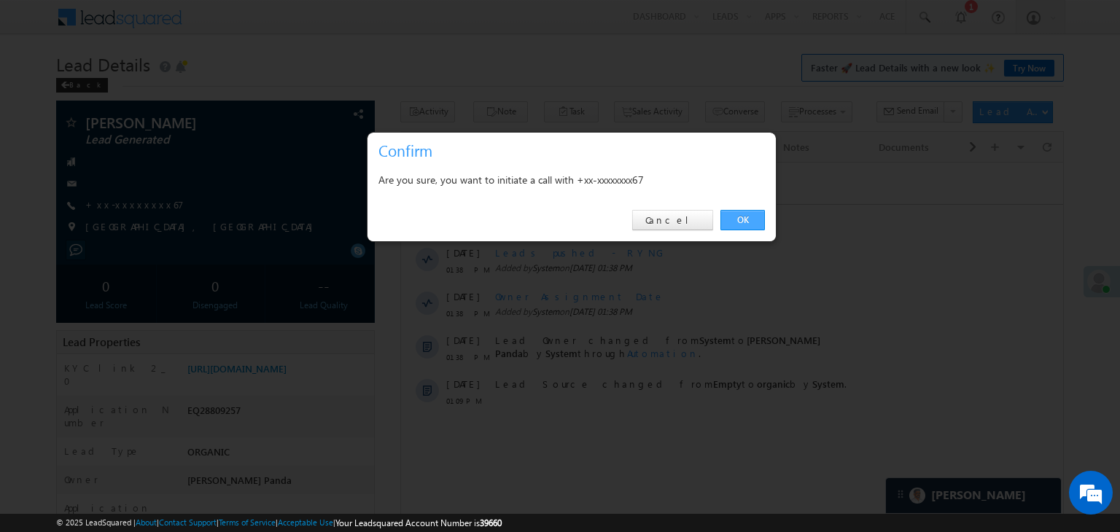
click at [741, 222] on link "OK" at bounding box center [742, 220] width 44 height 20
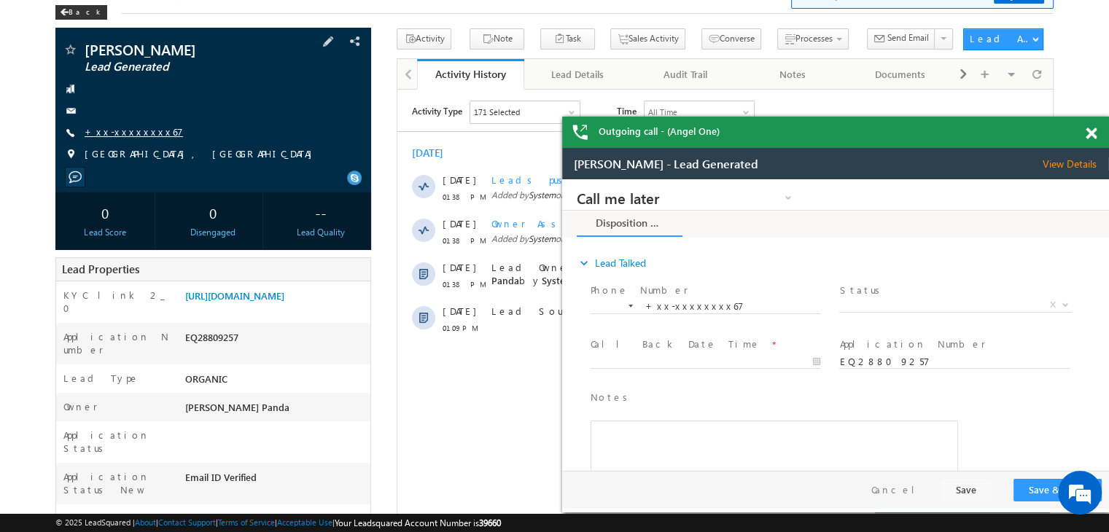
click at [123, 133] on link "+xx-xxxxxxxx67" at bounding box center [134, 131] width 98 height 12
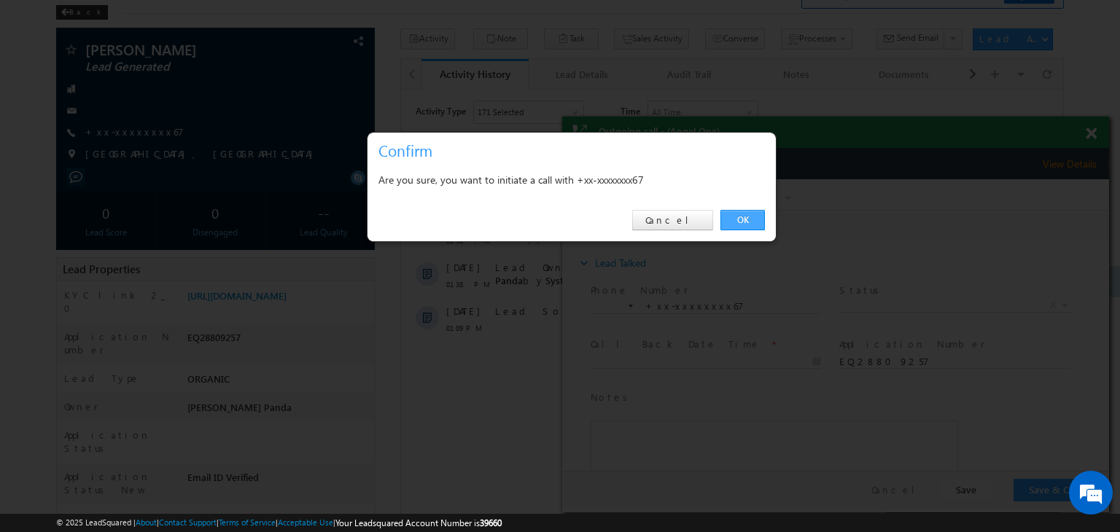
click at [743, 212] on link "OK" at bounding box center [742, 220] width 44 height 20
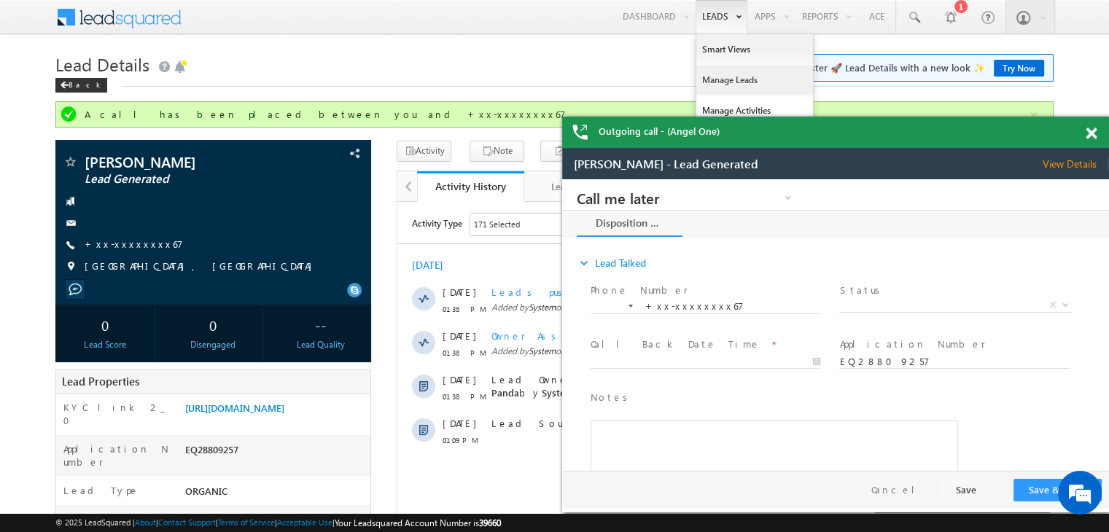
click at [715, 82] on link "Manage Leads" at bounding box center [754, 80] width 117 height 31
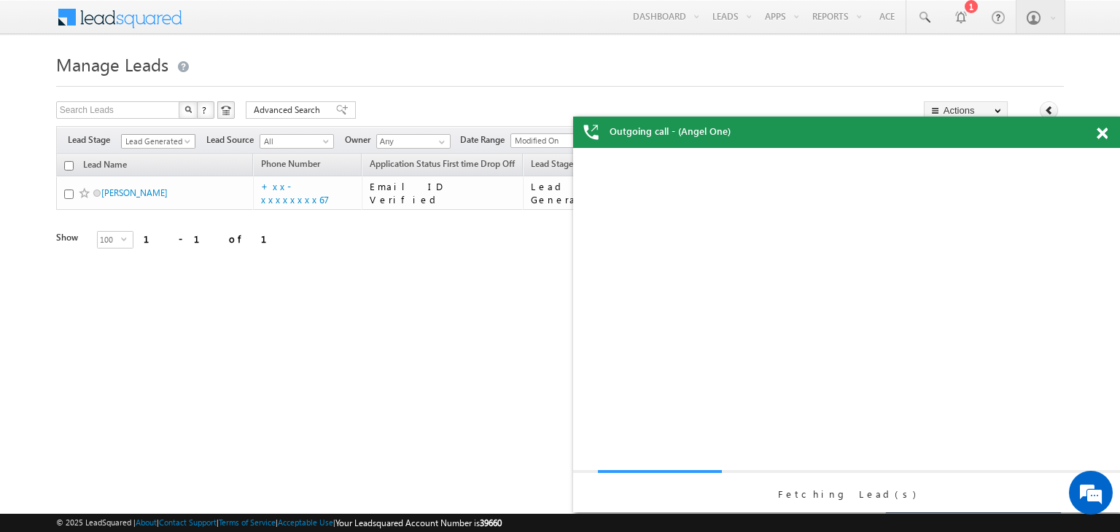
click at [192, 139] on span at bounding box center [189, 145] width 12 height 12
click at [1103, 136] on span at bounding box center [1102, 134] width 11 height 12
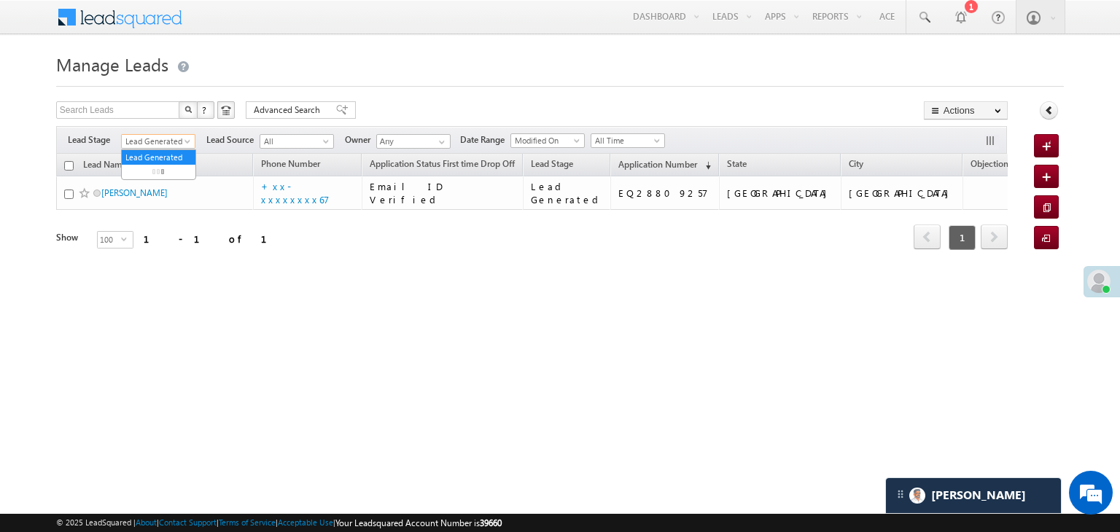
click at [132, 144] on span "Lead Generated" at bounding box center [156, 141] width 69 height 13
click at [148, 151] on link "All" at bounding box center [159, 157] width 74 height 13
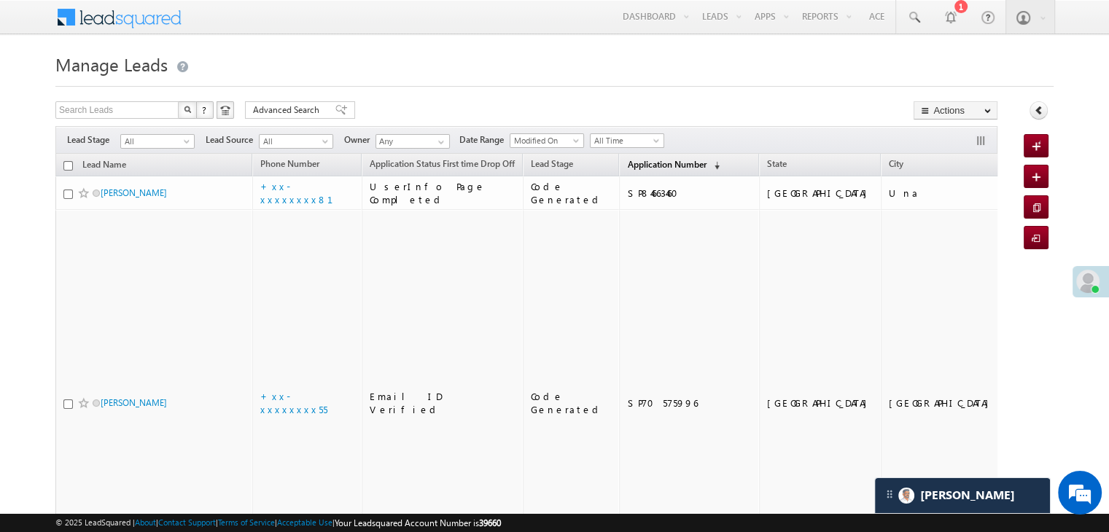
click at [627, 166] on span "Application Number" at bounding box center [666, 164] width 79 height 11
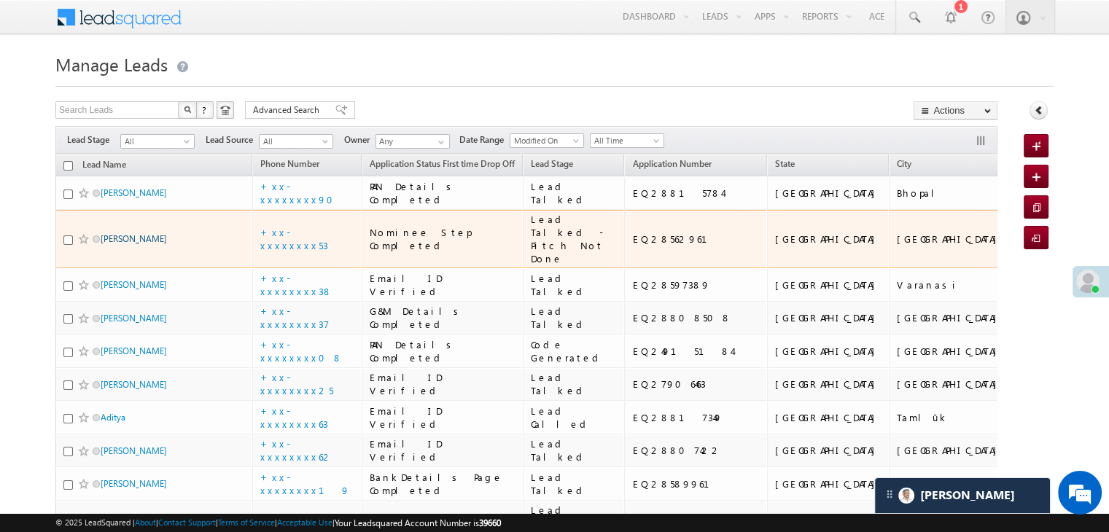
click at [137, 244] on link "yash shridhar salunke" at bounding box center [134, 238] width 66 height 11
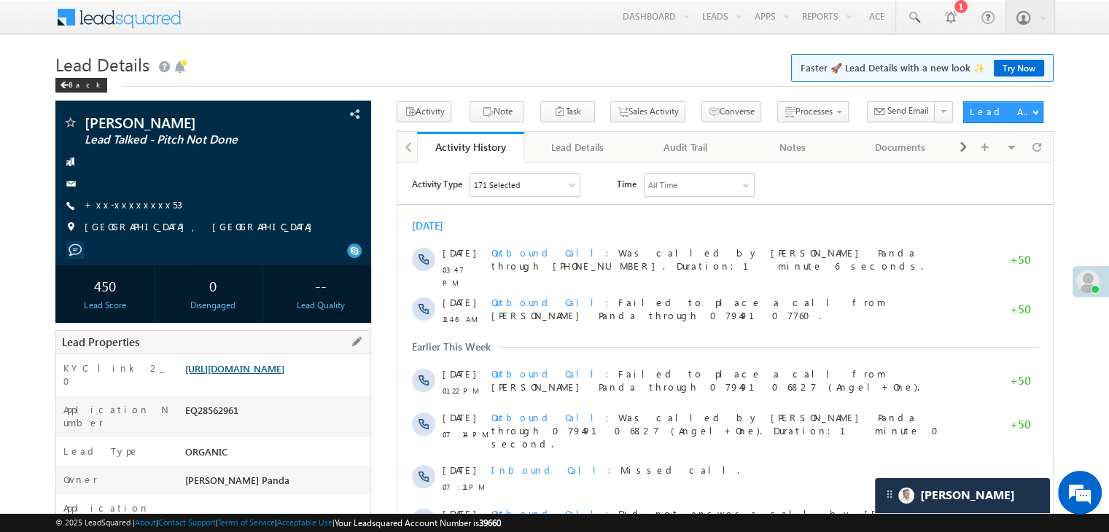
click at [280, 375] on link "[URL][DOMAIN_NAME]" at bounding box center [234, 368] width 99 height 12
click at [910, 17] on span at bounding box center [913, 17] width 15 height 15
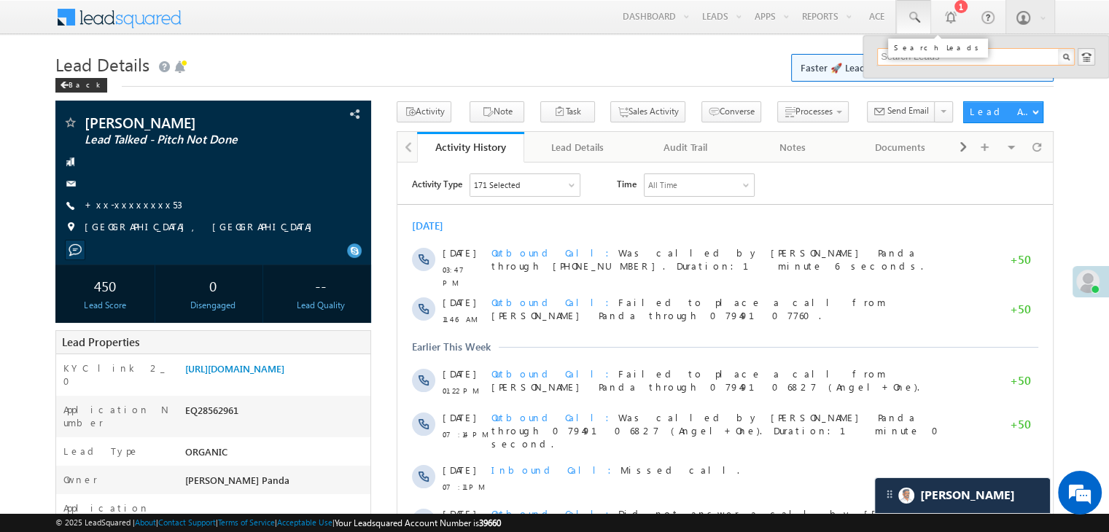
paste input "EQ21860118"
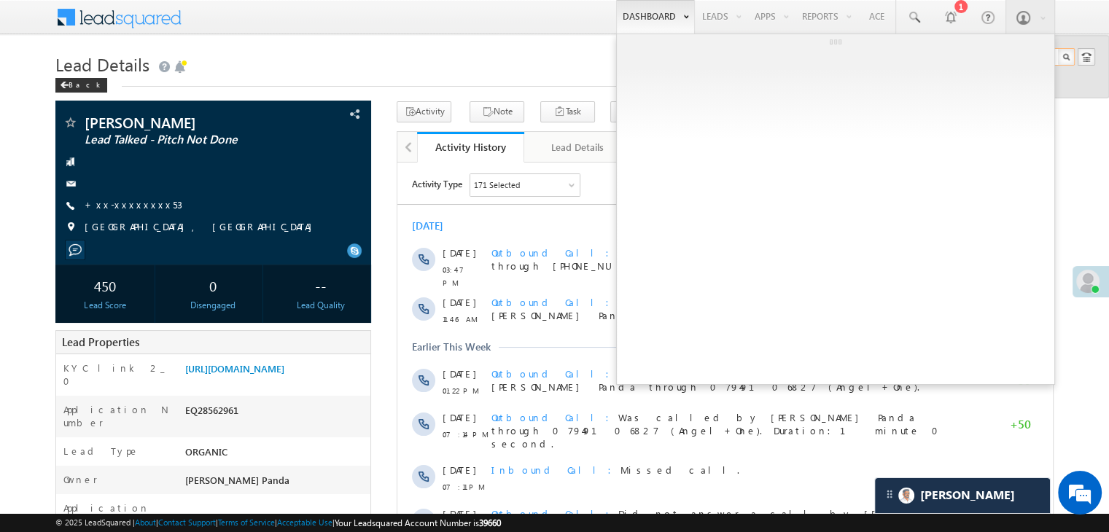
type input "EQ21860118"
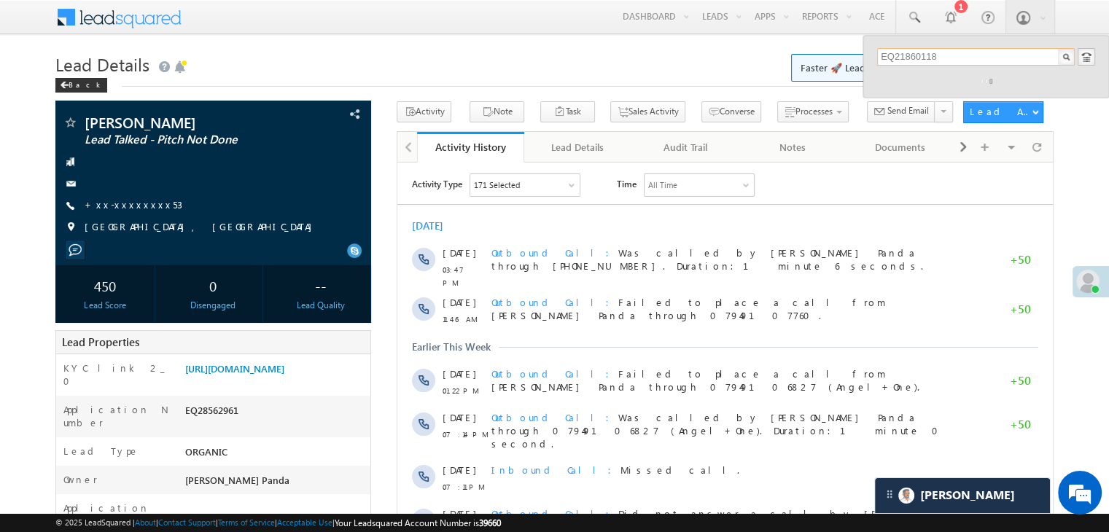
click at [898, 60] on input "EQ21860118" at bounding box center [976, 57] width 198 height 18
click at [908, 77] on div "Murugan" at bounding box center [982, 78] width 195 height 16
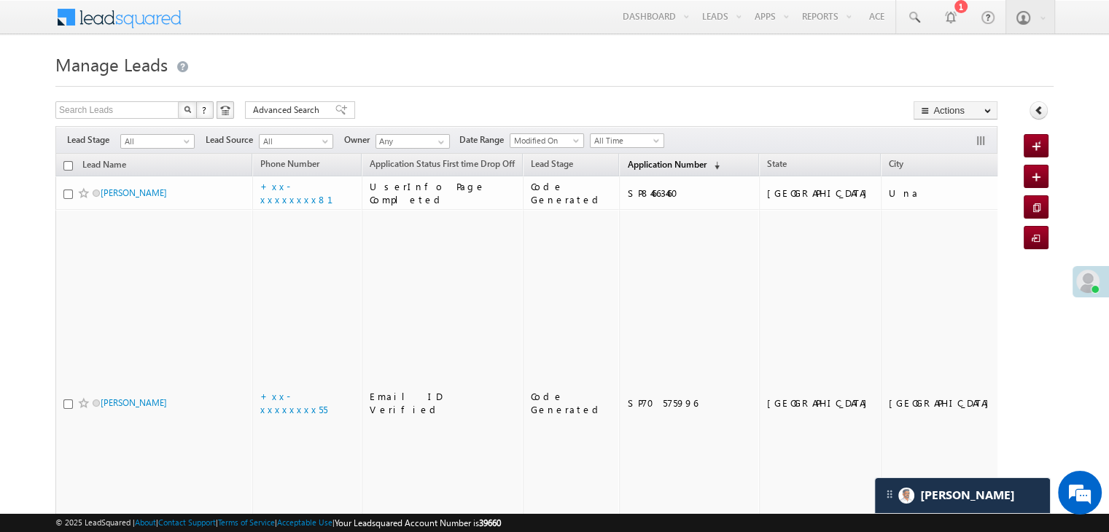
click at [627, 166] on span "Application Number" at bounding box center [666, 164] width 79 height 11
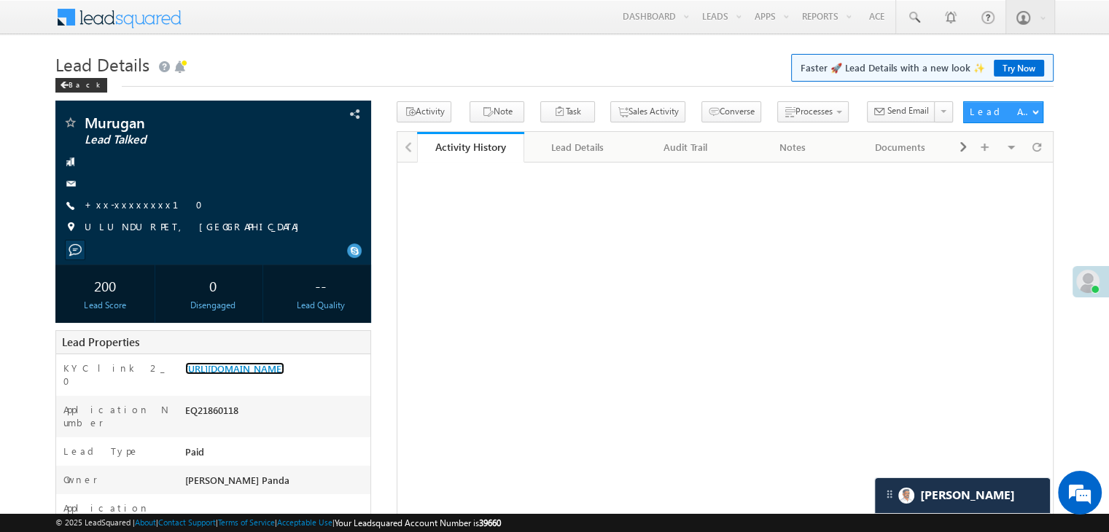
click at [284, 375] on link "[URL][DOMAIN_NAME]" at bounding box center [234, 368] width 99 height 12
click at [916, 21] on span at bounding box center [913, 17] width 15 height 15
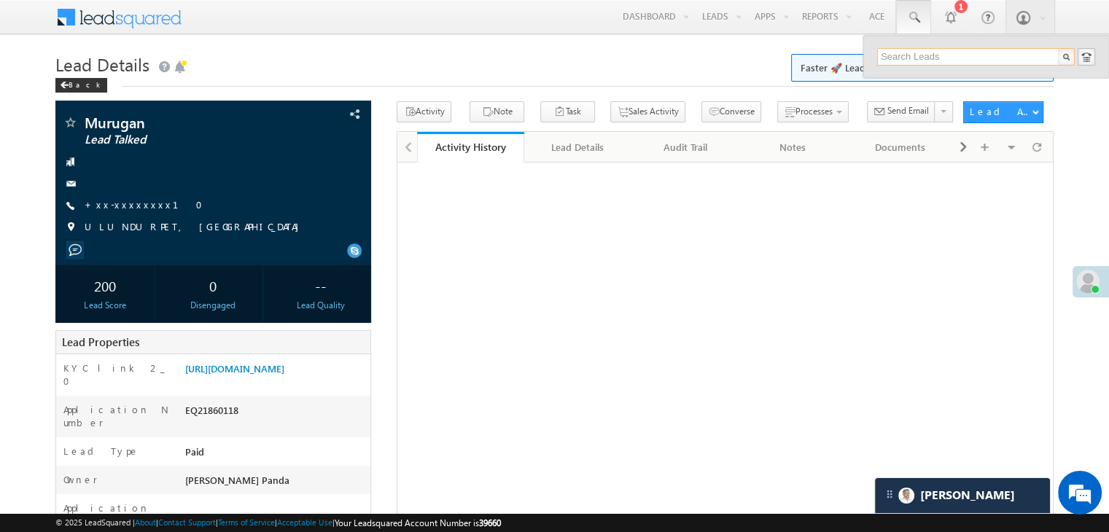
paste input "EQ28527861"
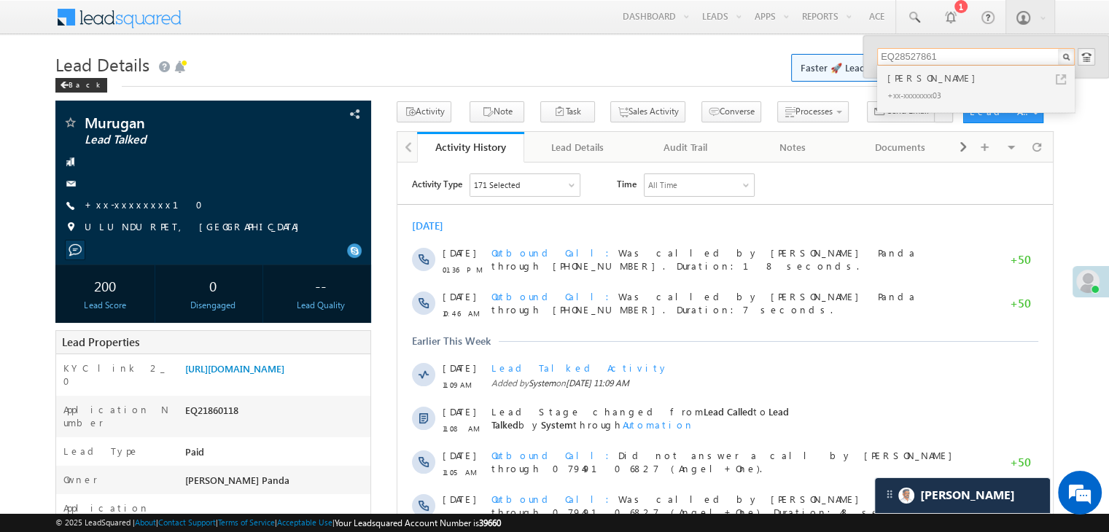
type input "EQ28527861"
click at [922, 82] on div "siddhesh kamble" at bounding box center [982, 78] width 195 height 16
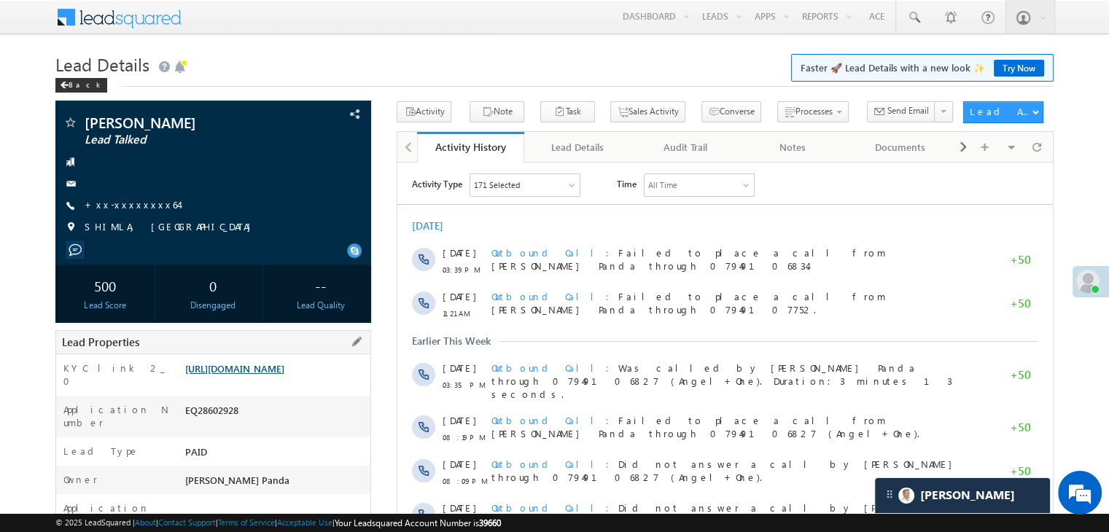
click at [283, 375] on link "https://angelbroking1-pk3em7sa.customui-test.leadsquared.com?leadId=eeedf30f-7c…" at bounding box center [234, 368] width 99 height 12
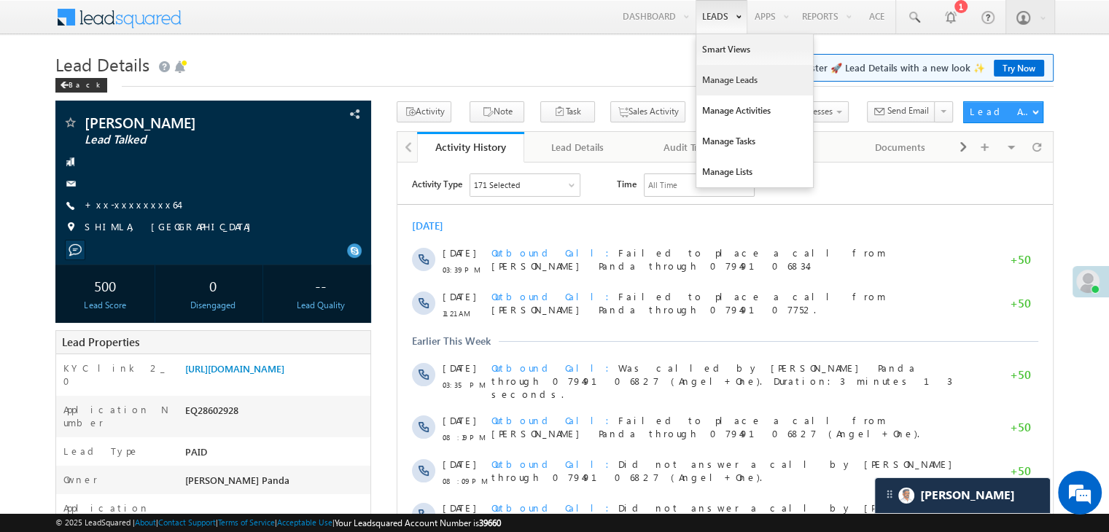
click at [713, 78] on link "Manage Leads" at bounding box center [754, 80] width 117 height 31
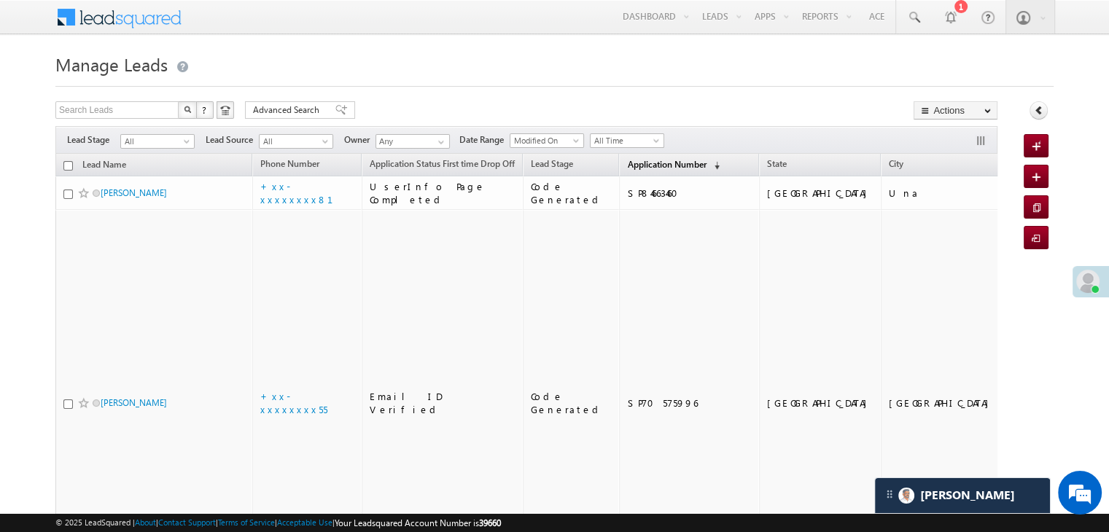
click at [631, 166] on span "Application Number" at bounding box center [666, 164] width 79 height 11
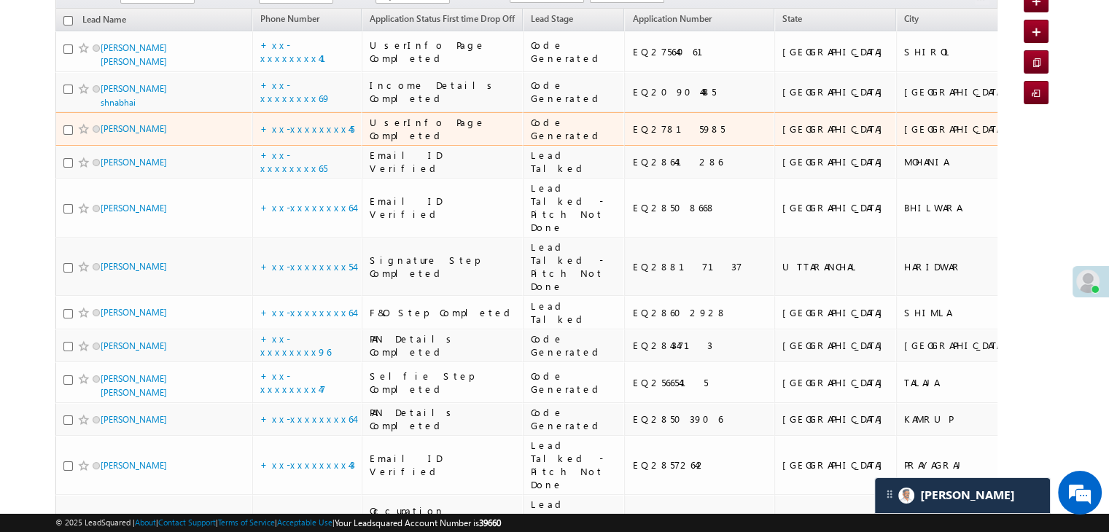
scroll to position [146, 0]
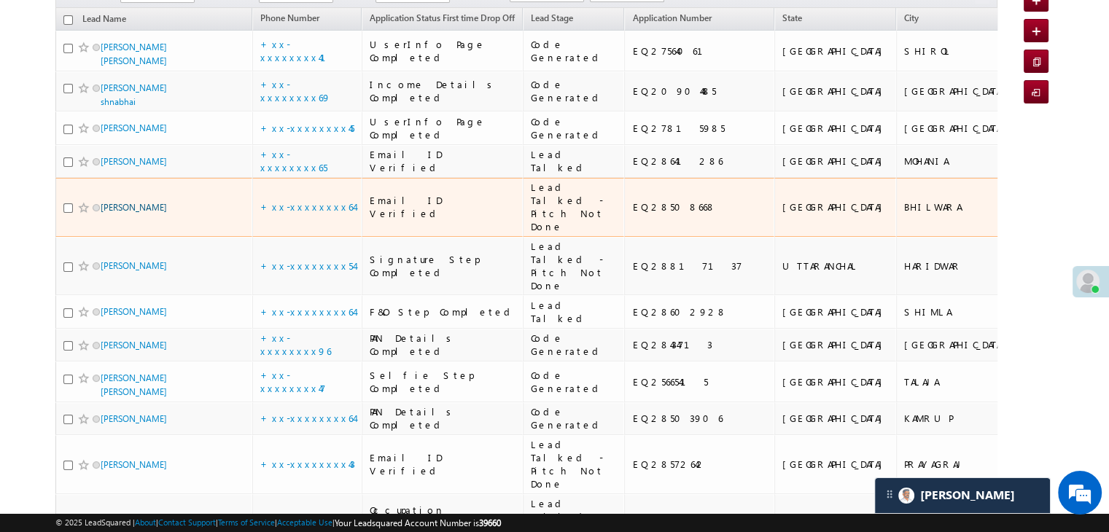
click at [127, 213] on link "Abhishek Sen" at bounding box center [134, 207] width 66 height 11
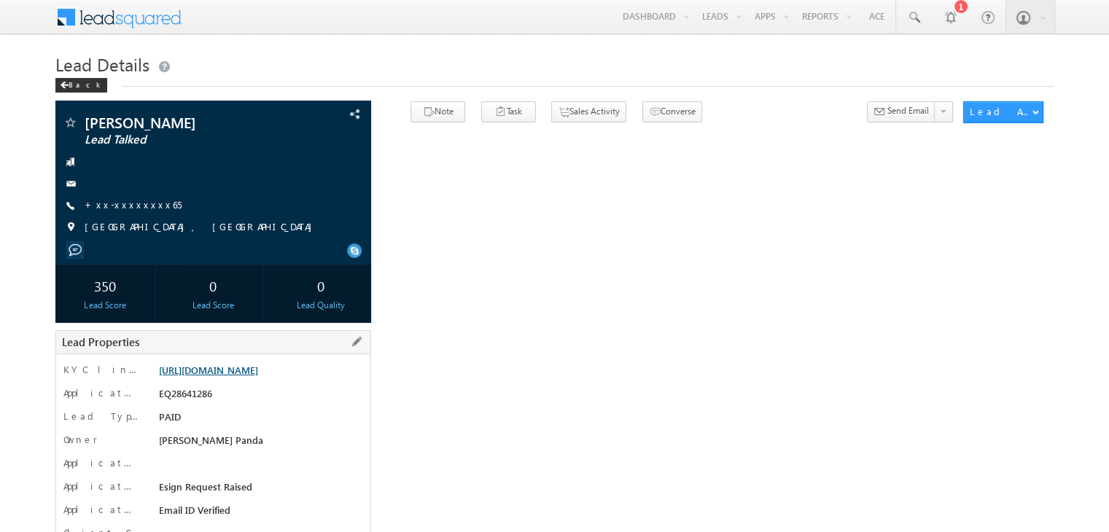
click at [258, 374] on link "[URL][DOMAIN_NAME]" at bounding box center [208, 370] width 99 height 12
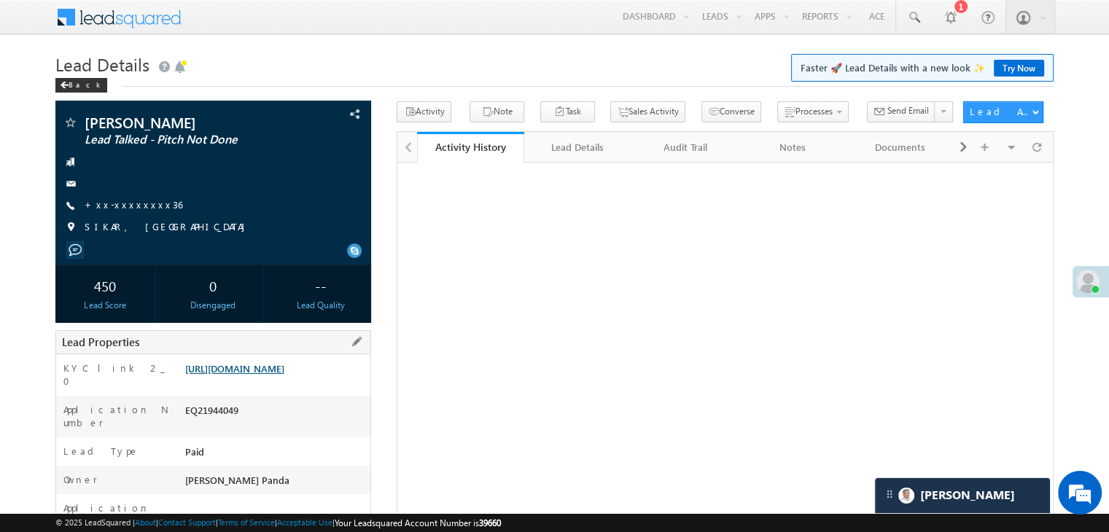
click at [274, 375] on link "[URL][DOMAIN_NAME]" at bounding box center [234, 368] width 99 height 12
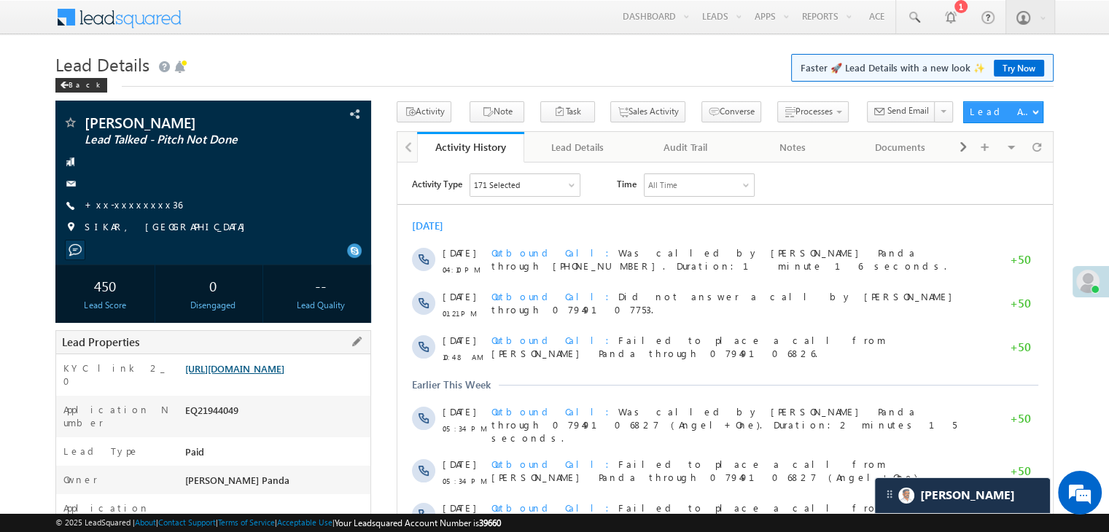
click at [269, 375] on link "[URL][DOMAIN_NAME]" at bounding box center [234, 368] width 99 height 12
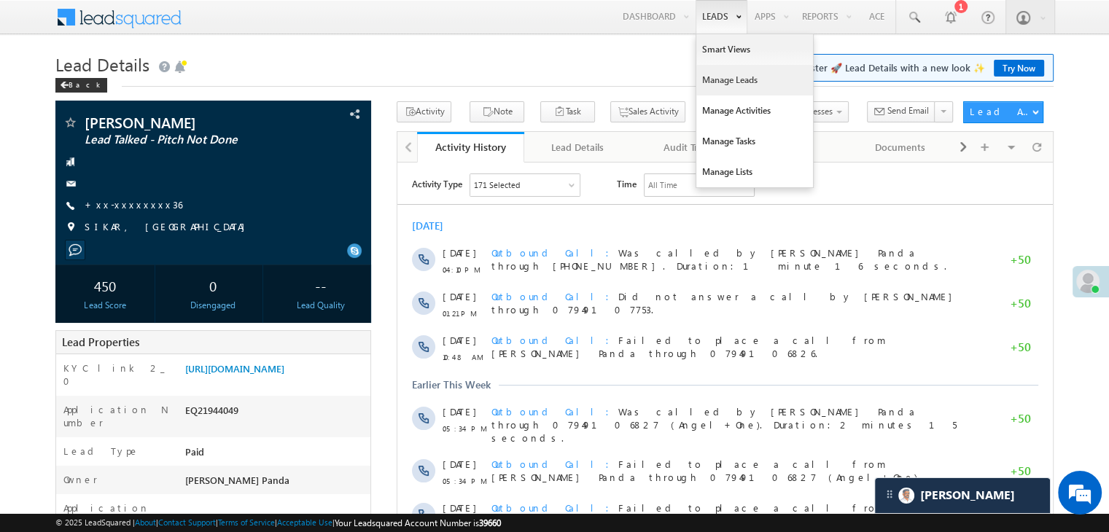
click at [715, 75] on link "Manage Leads" at bounding box center [754, 80] width 117 height 31
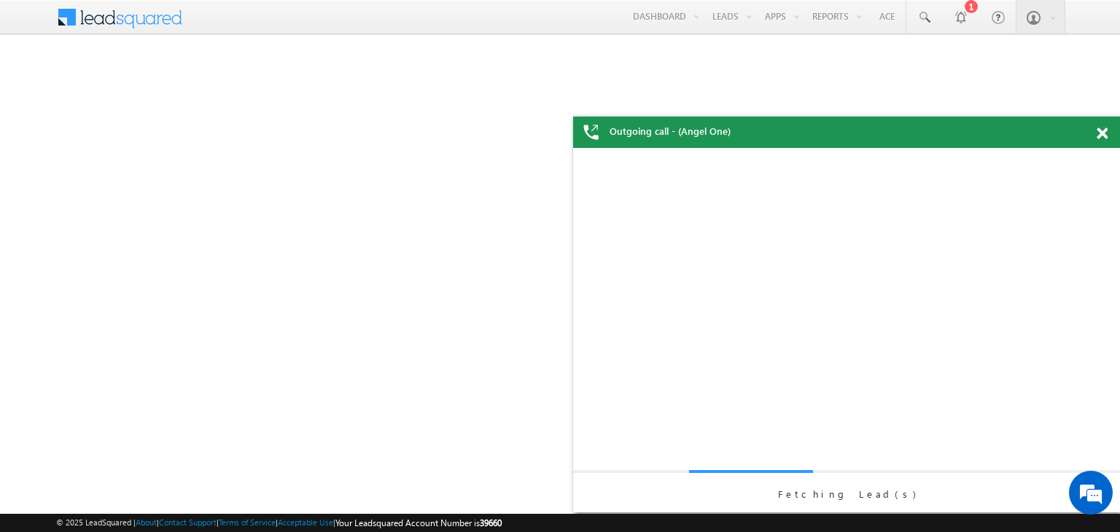
click at [1101, 136] on span at bounding box center [1102, 134] width 11 height 12
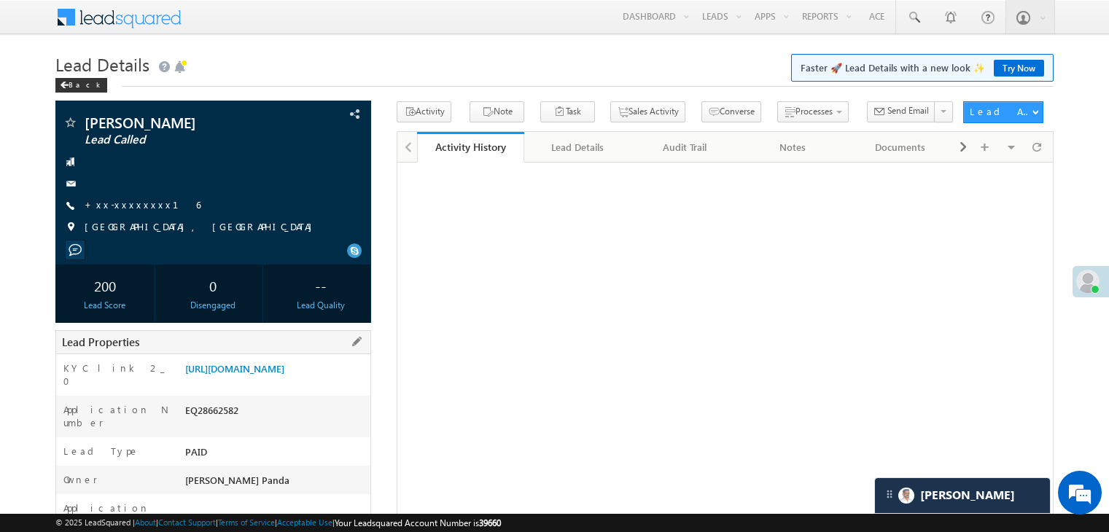
scroll to position [146, 0]
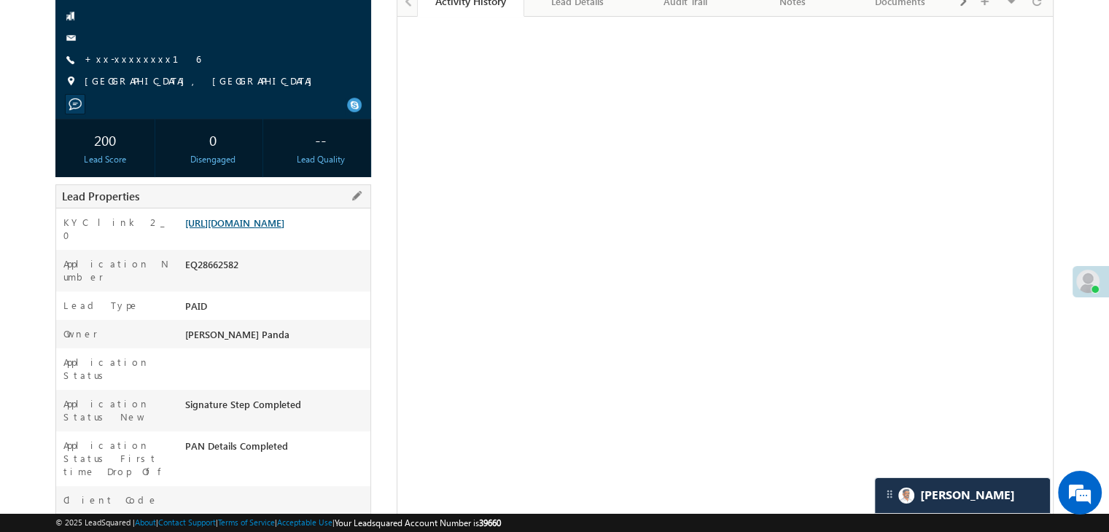
click at [265, 229] on link "https://angelbroking1-pk3em7sa.customui-test.leadsquared.com?leadId=9c616b61-93…" at bounding box center [234, 223] width 99 height 12
click at [275, 229] on link "https://angelbroking1-pk3em7sa.customui-test.leadsquared.com?leadId=9c616b61-93…" at bounding box center [234, 223] width 99 height 12
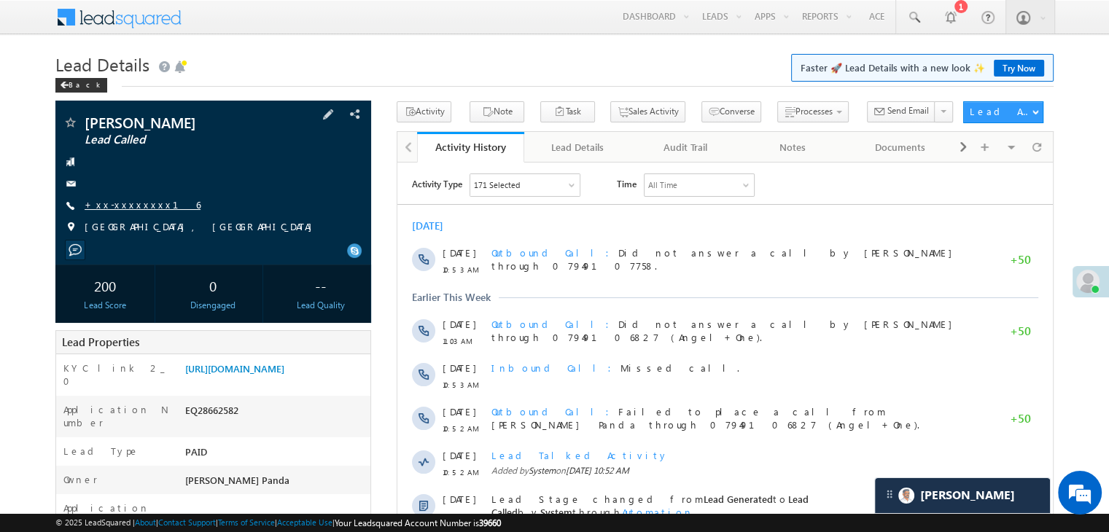
click at [136, 204] on link "+xx-xxxxxxxx16" at bounding box center [143, 204] width 116 height 12
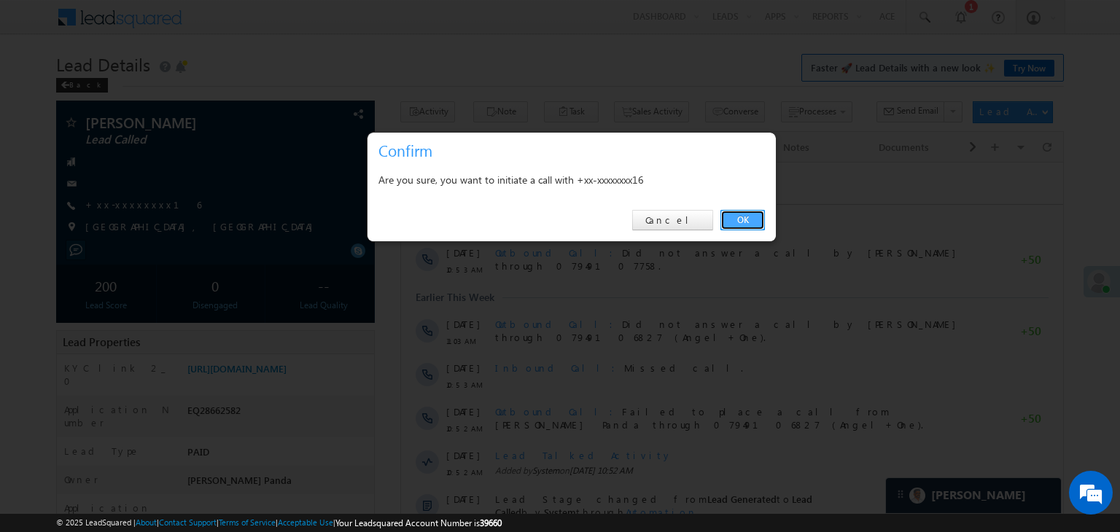
click at [741, 223] on link "OK" at bounding box center [742, 220] width 44 height 20
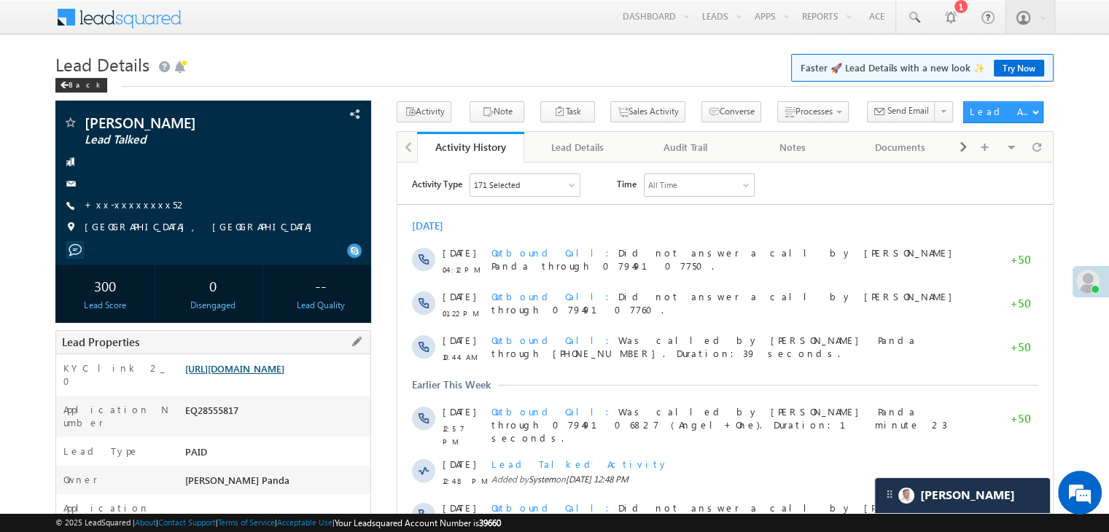
click at [268, 375] on link "https://angelbroking1-pk3em7sa.customui-test.leadsquared.com?leadId=61275e8a-5d…" at bounding box center [234, 368] width 99 height 12
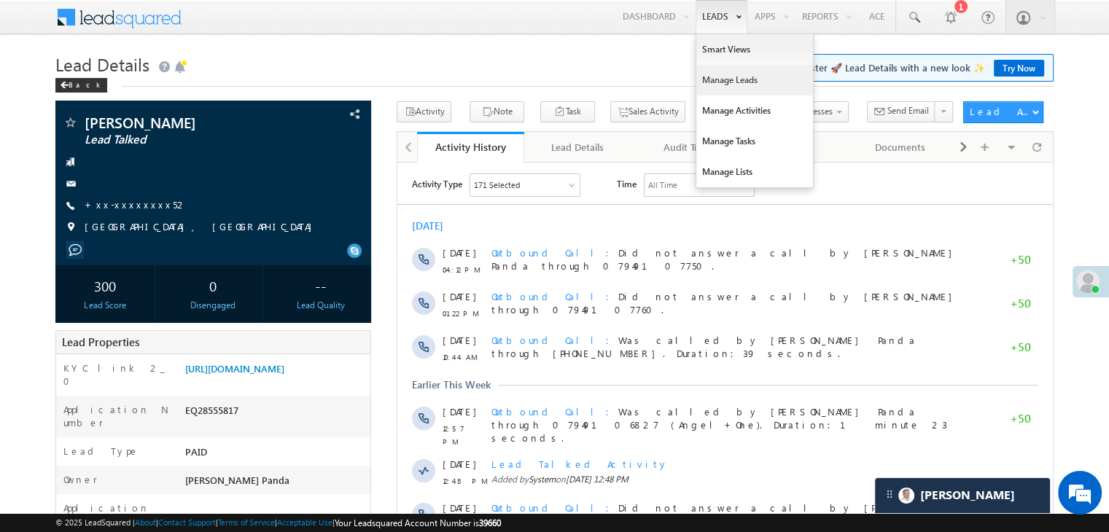
click at [709, 79] on link "Manage Leads" at bounding box center [754, 80] width 117 height 31
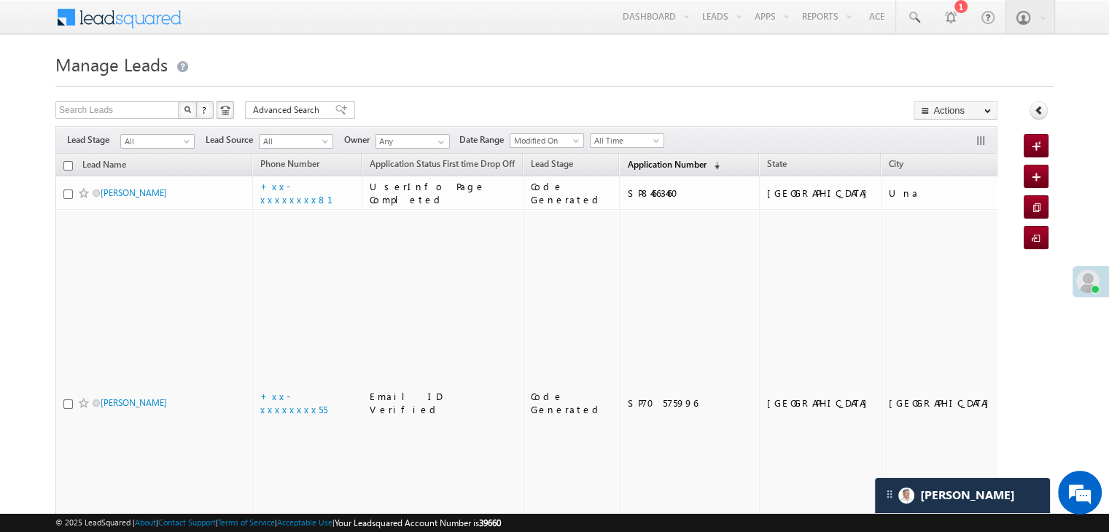
click at [627, 166] on span "Application Number" at bounding box center [666, 164] width 79 height 11
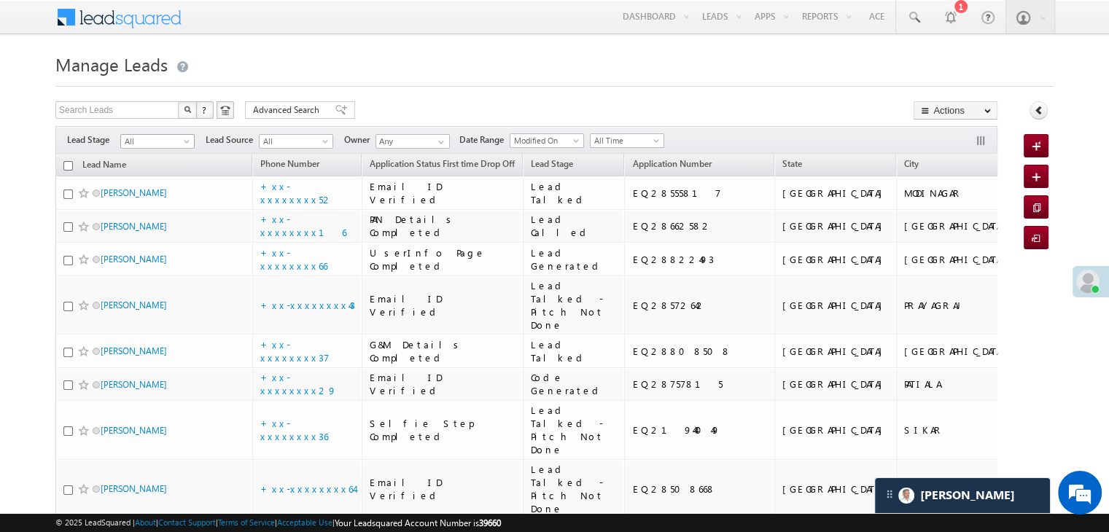
click at [190, 145] on span at bounding box center [188, 145] width 12 height 12
click at [168, 179] on link "Lead Generated" at bounding box center [158, 172] width 74 height 13
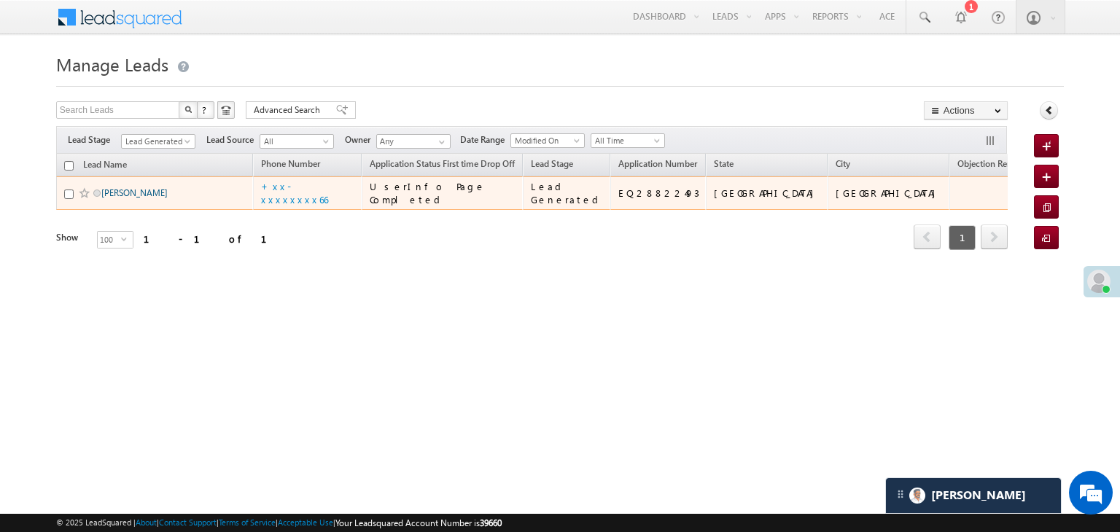
click at [143, 198] on link "Suresh Mehta" at bounding box center [134, 192] width 66 height 11
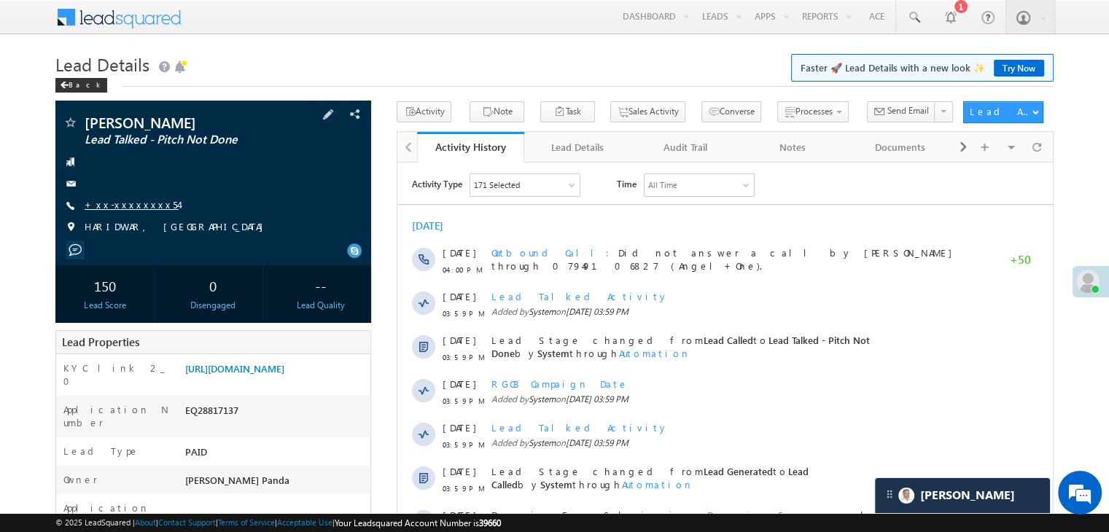
click at [133, 208] on link "+xx-xxxxxxxx54" at bounding box center [132, 204] width 94 height 12
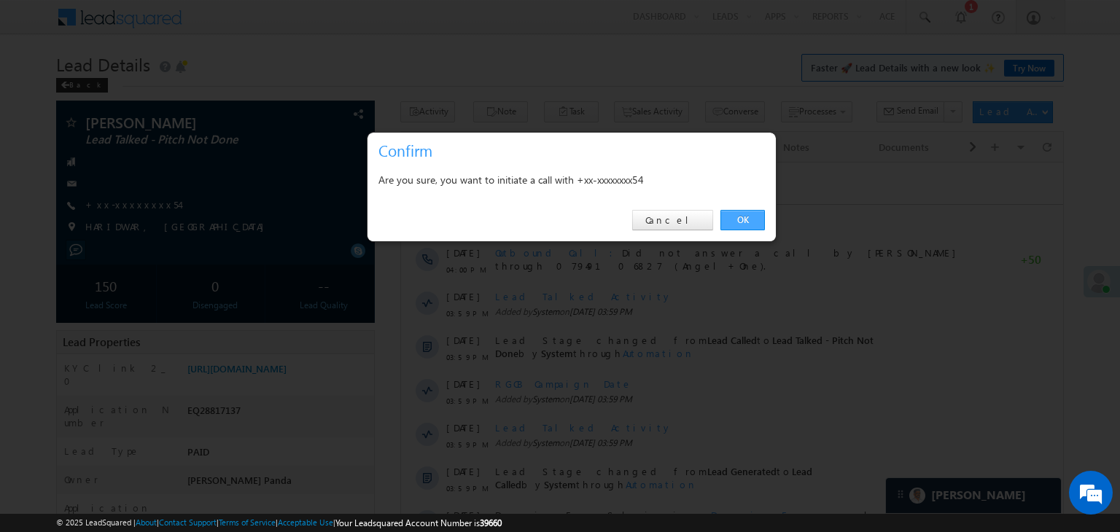
click at [735, 217] on link "OK" at bounding box center [742, 220] width 44 height 20
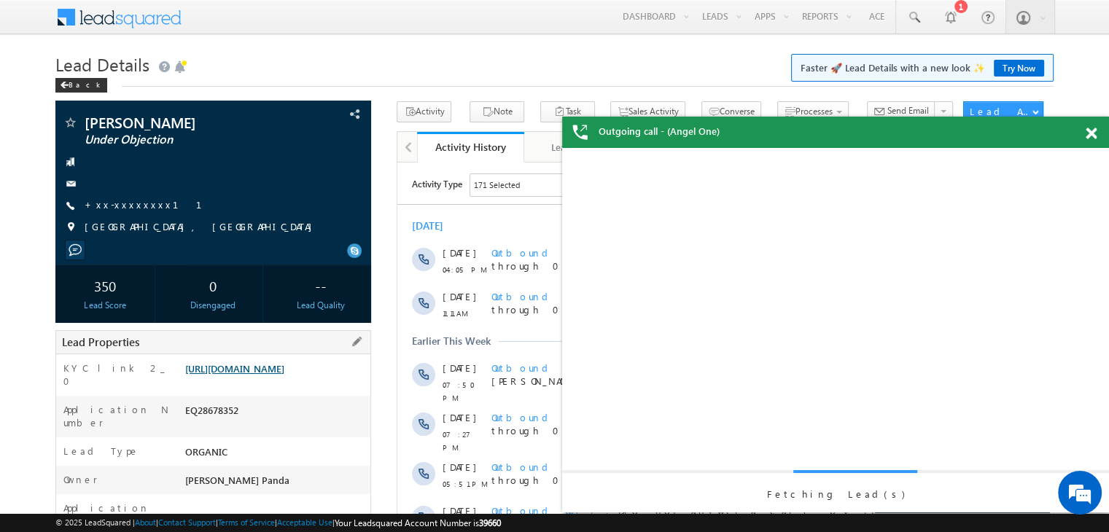
click at [284, 375] on link "https://angelbroking1-pk3em7sa.customui-test.leadsquared.com?leadId=4c60a214-2c…" at bounding box center [234, 368] width 99 height 12
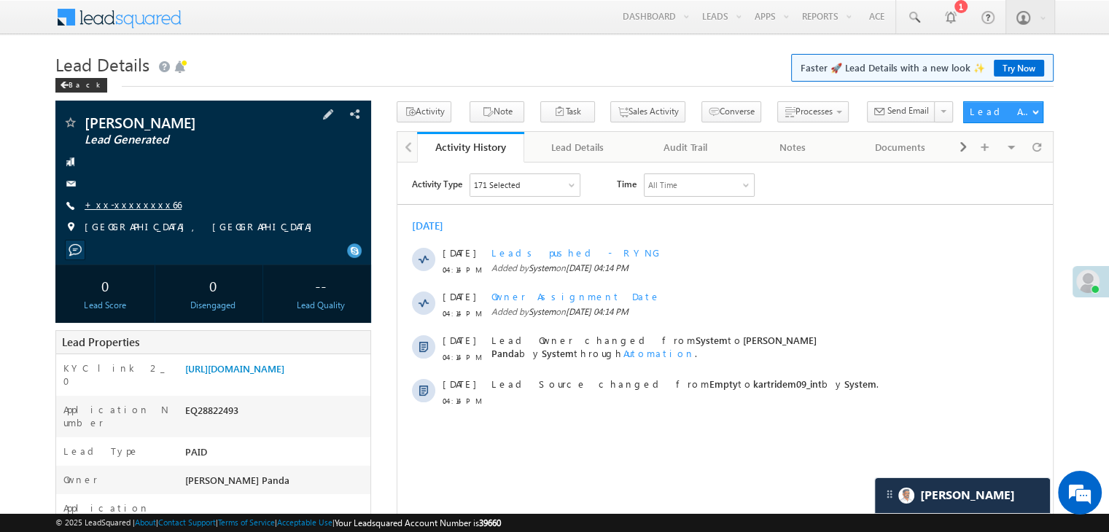
click at [123, 208] on link "+xx-xxxxxxxx66" at bounding box center [133, 204] width 97 height 12
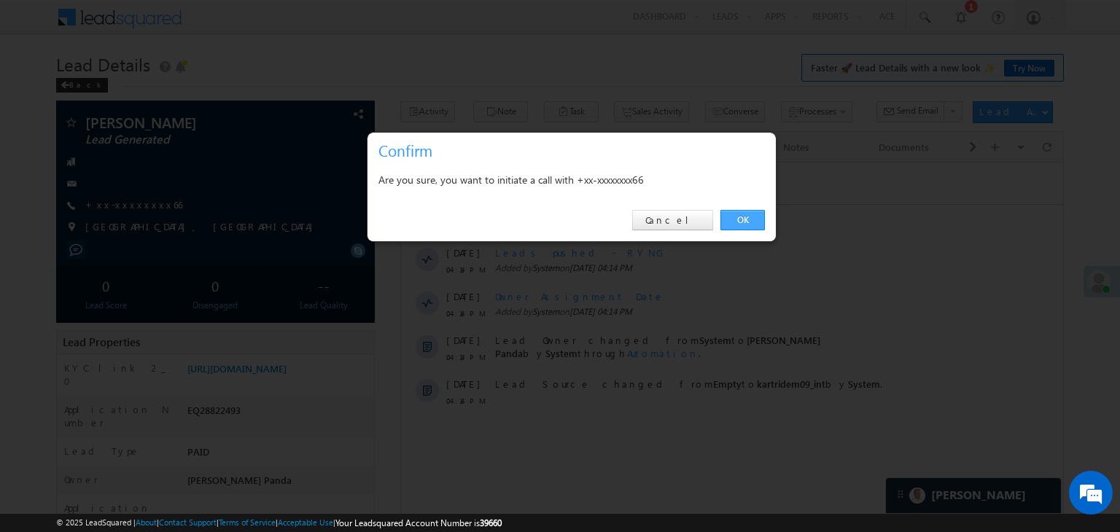
click at [750, 220] on link "OK" at bounding box center [742, 220] width 44 height 20
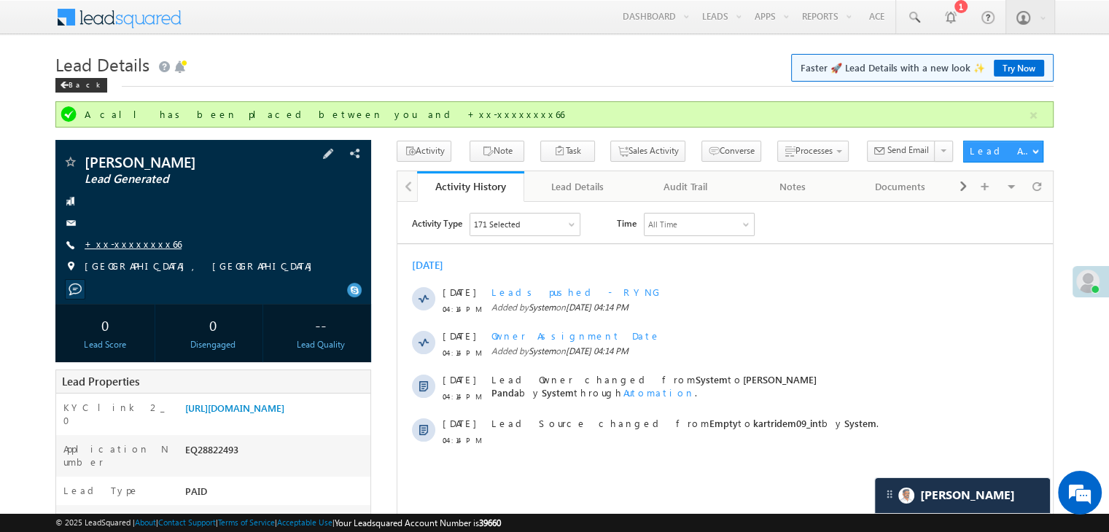
click at [128, 244] on link "+xx-xxxxxxxx66" at bounding box center [133, 244] width 97 height 12
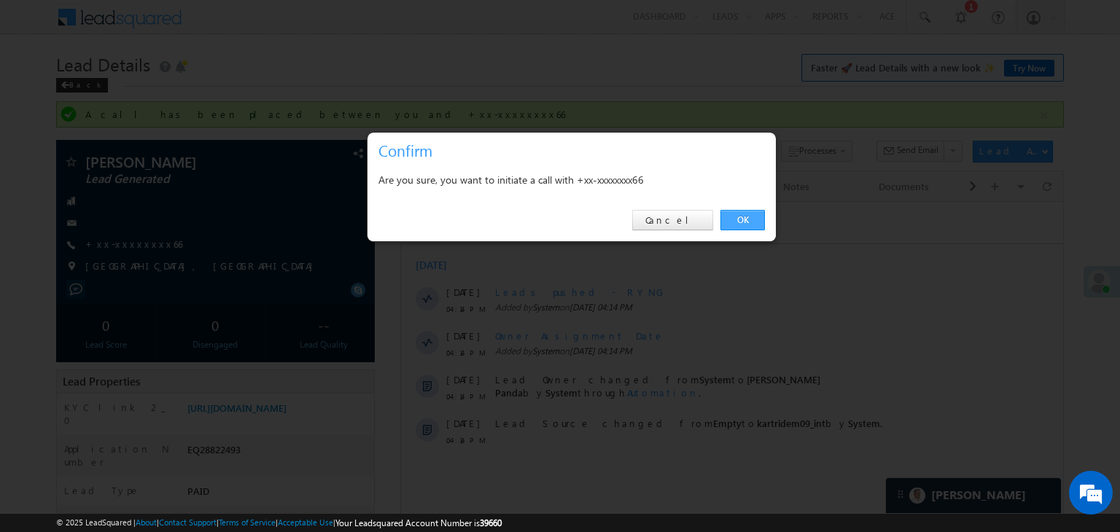
click at [741, 218] on link "OK" at bounding box center [742, 220] width 44 height 20
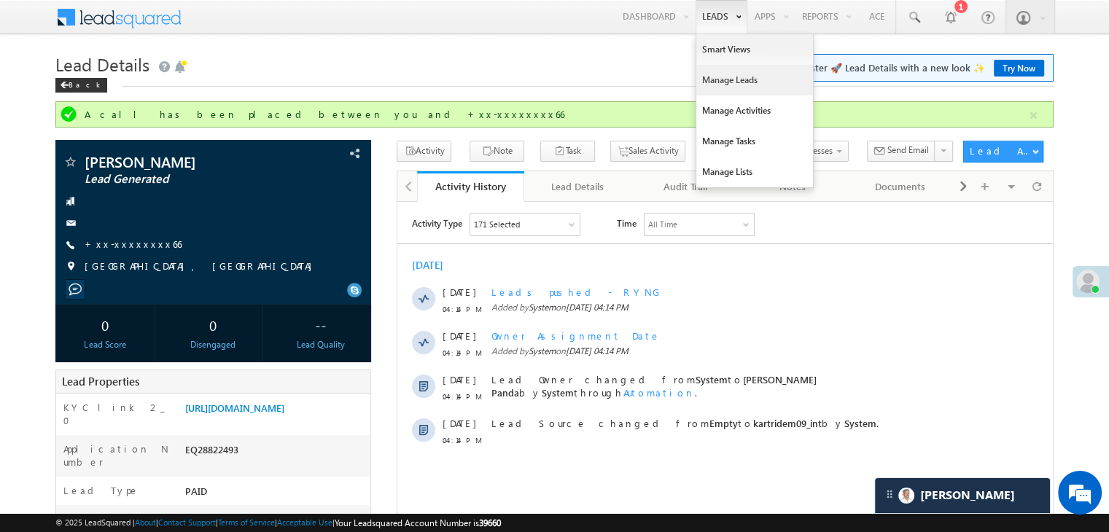
drag, startPoint x: 715, startPoint y: 79, endPoint x: 705, endPoint y: 80, distance: 10.2
click at [715, 79] on link "Manage Leads" at bounding box center [754, 80] width 117 height 31
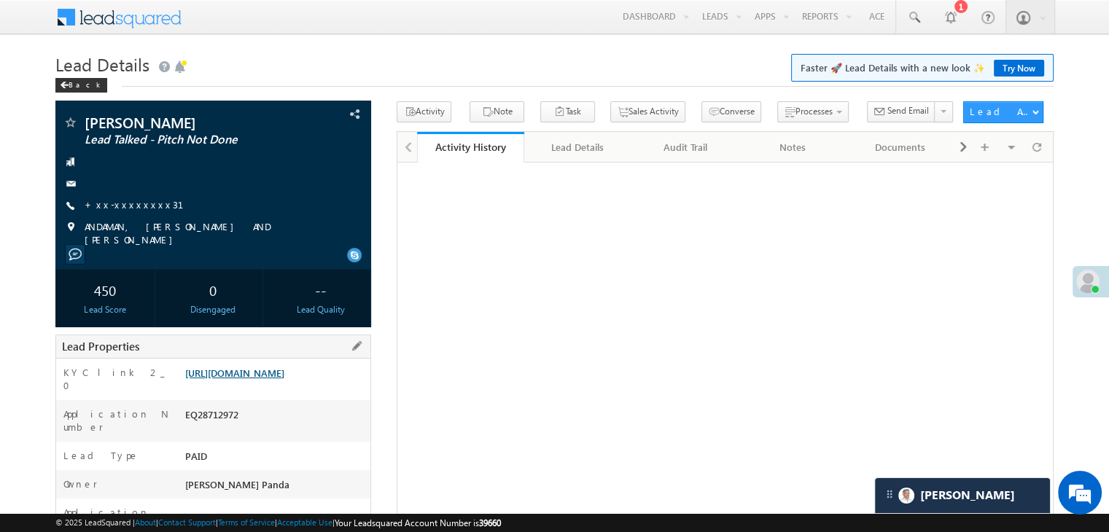
click at [284, 374] on link "[URL][DOMAIN_NAME]" at bounding box center [234, 373] width 99 height 12
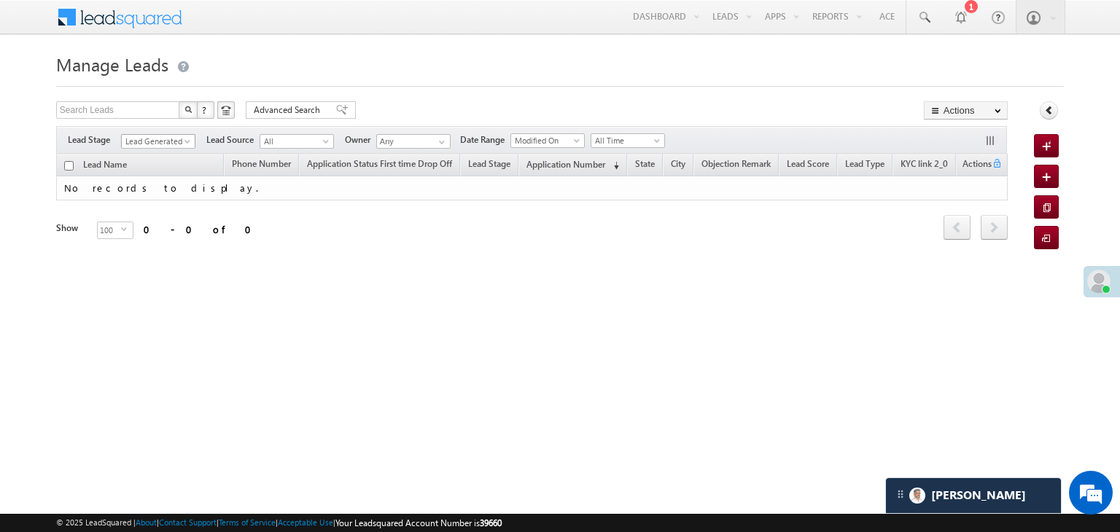
click at [188, 144] on span at bounding box center [189, 145] width 12 height 12
click at [138, 159] on link "All" at bounding box center [159, 157] width 74 height 13
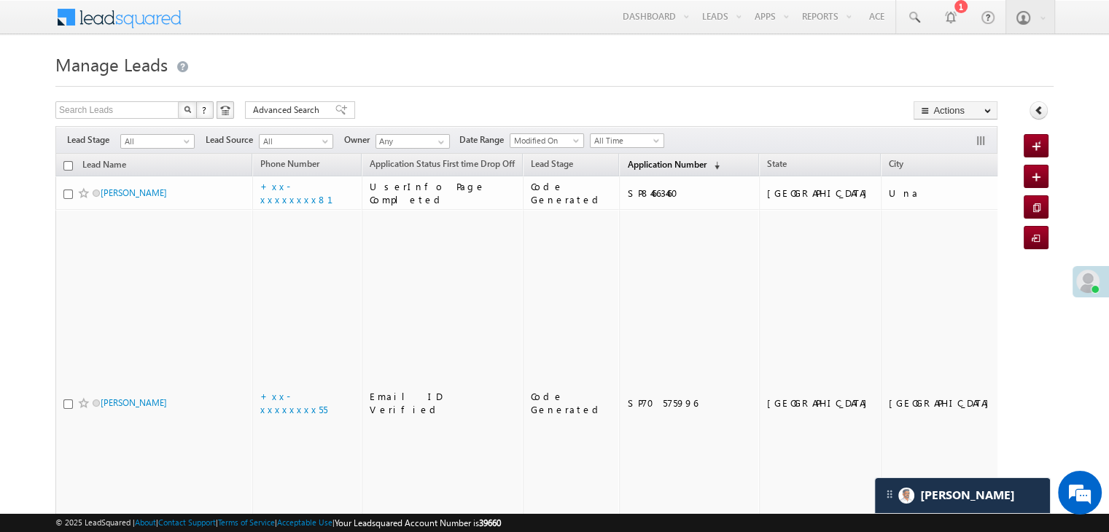
click at [633, 159] on span "Application Number" at bounding box center [666, 164] width 79 height 11
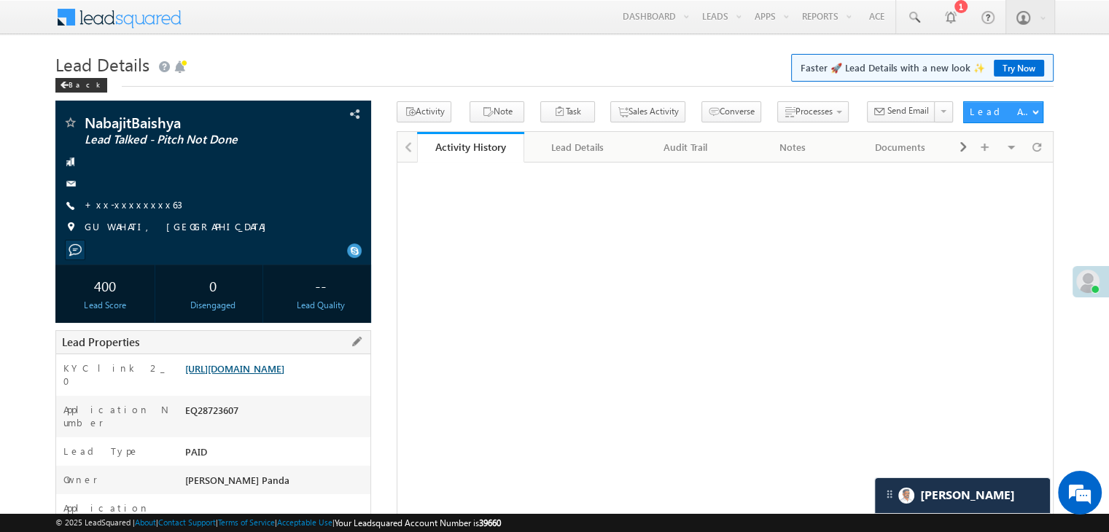
click at [281, 375] on link "[URL][DOMAIN_NAME]" at bounding box center [234, 368] width 99 height 12
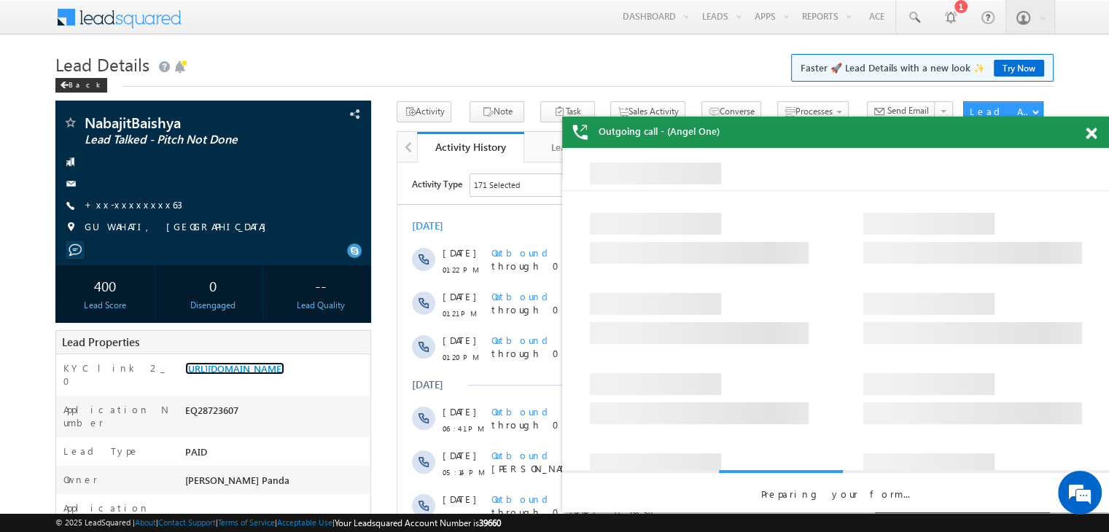
click at [1094, 136] on span at bounding box center [1091, 134] width 11 height 12
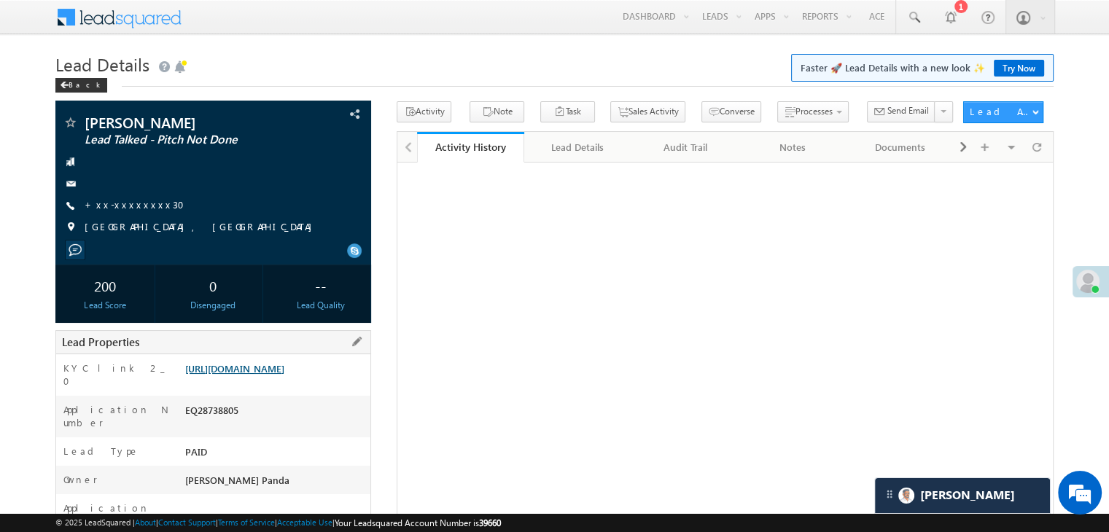
click at [284, 375] on link "https://angelbroking1-pk3em7sa.customui-test.leadsquared.com?leadId=49de1170-99…" at bounding box center [234, 368] width 99 height 12
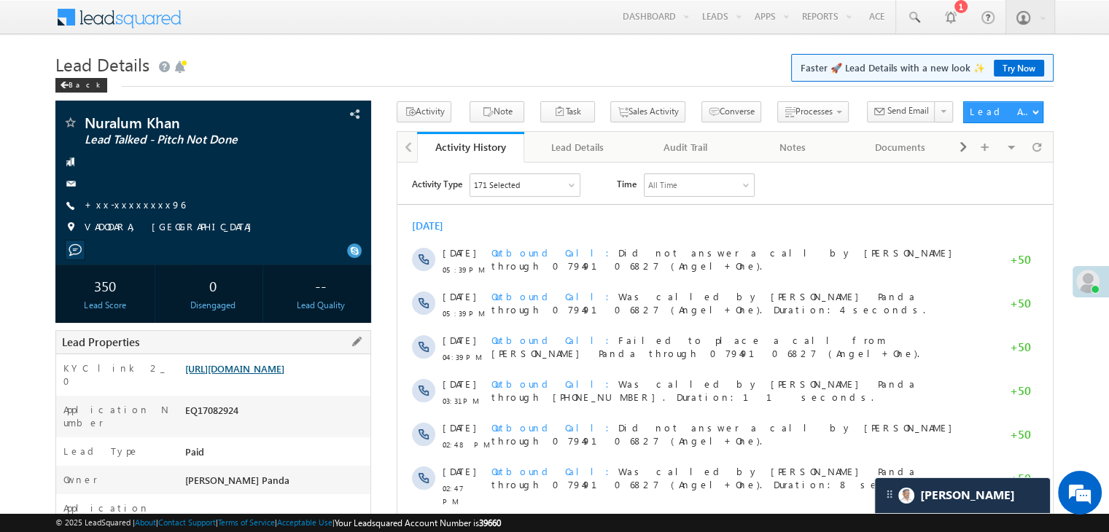
click at [284, 371] on link "[URL][DOMAIN_NAME]" at bounding box center [234, 368] width 99 height 12
click at [913, 16] on span at bounding box center [913, 17] width 15 height 15
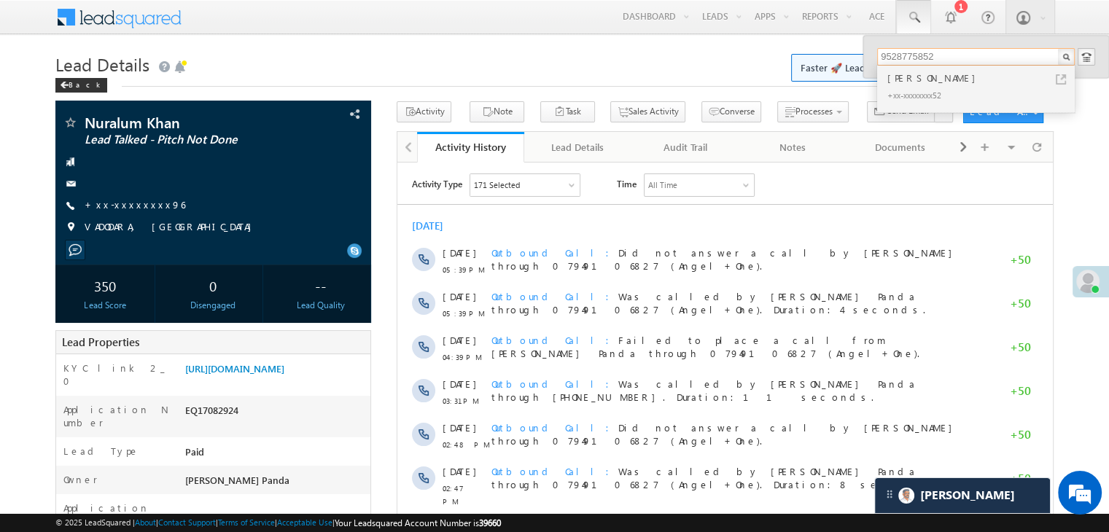
type input "9528775852"
click at [893, 79] on div "[PERSON_NAME]" at bounding box center [982, 78] width 195 height 16
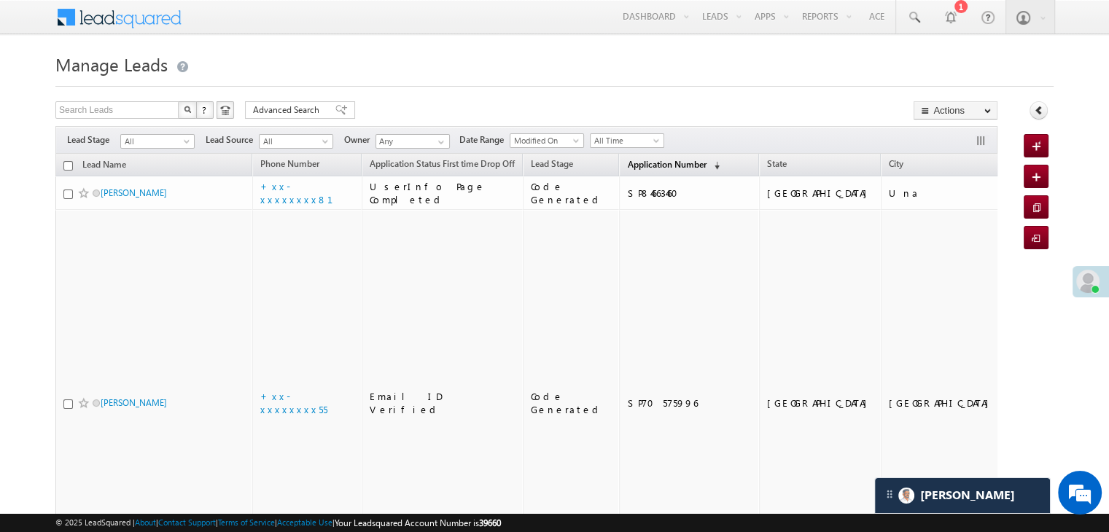
click at [629, 165] on span "Application Number" at bounding box center [666, 164] width 79 height 11
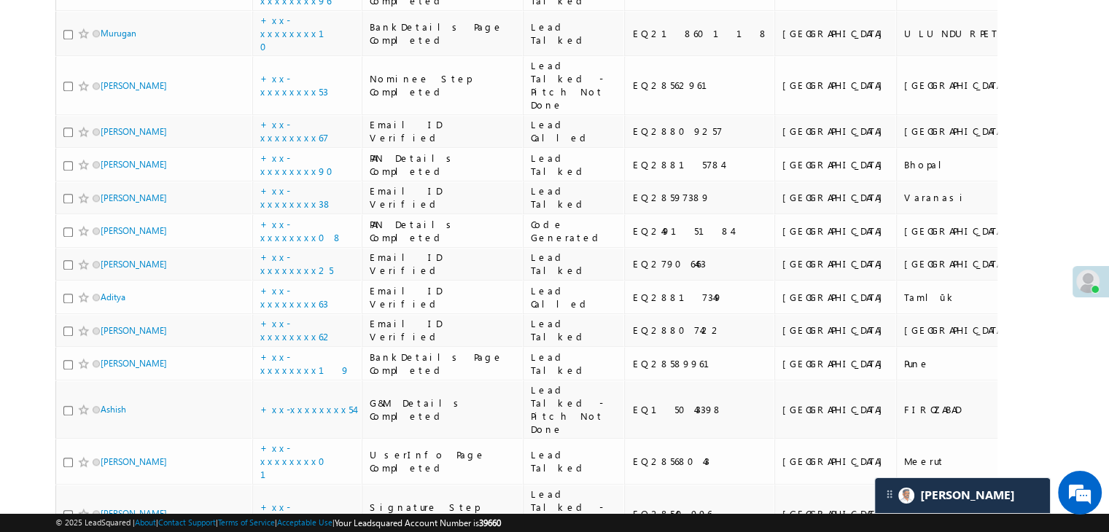
scroll to position [1458, 0]
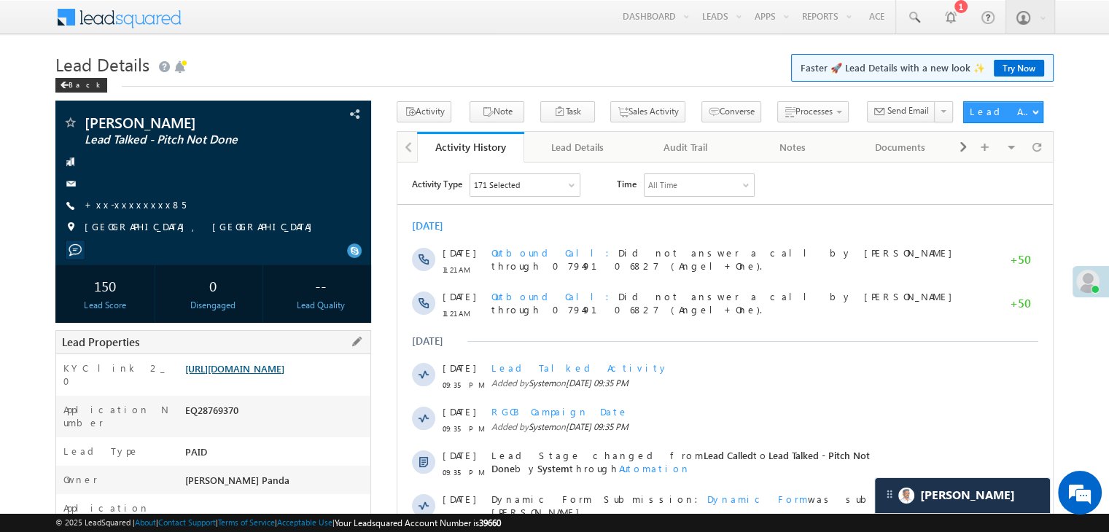
click at [284, 375] on link "[URL][DOMAIN_NAME]" at bounding box center [234, 368] width 99 height 12
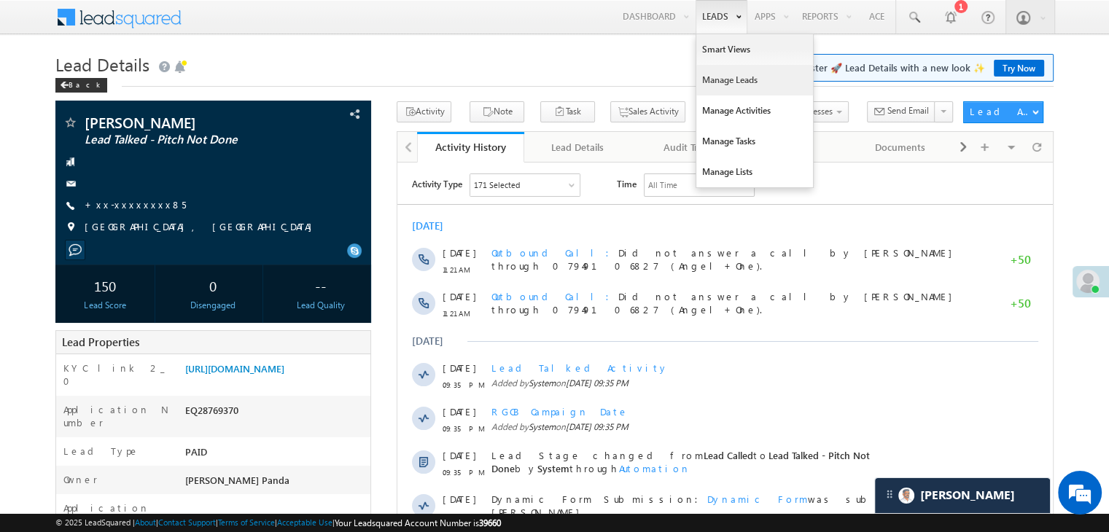
click at [717, 79] on link "Manage Leads" at bounding box center [754, 80] width 117 height 31
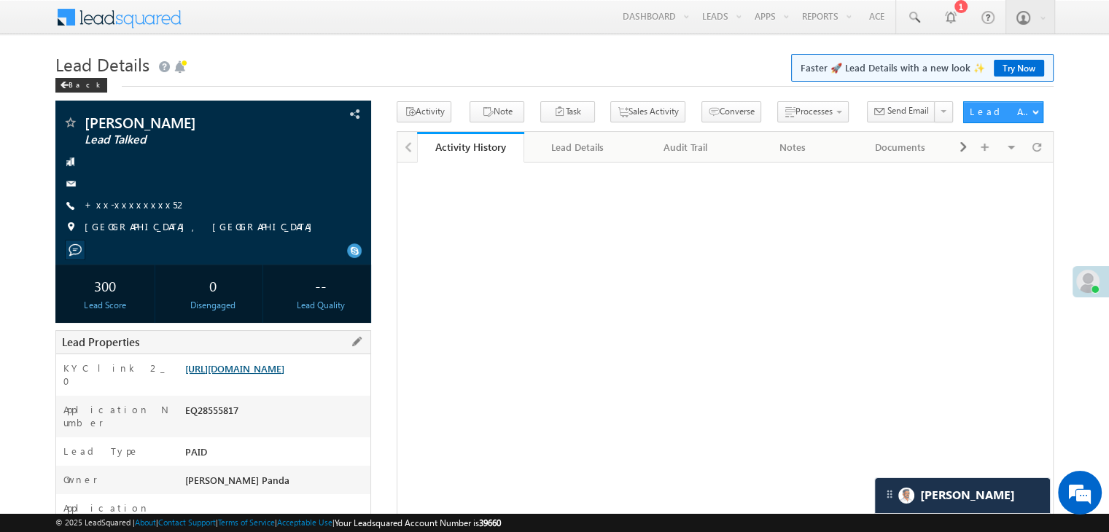
click at [281, 375] on link "[URL][DOMAIN_NAME]" at bounding box center [234, 368] width 99 height 12
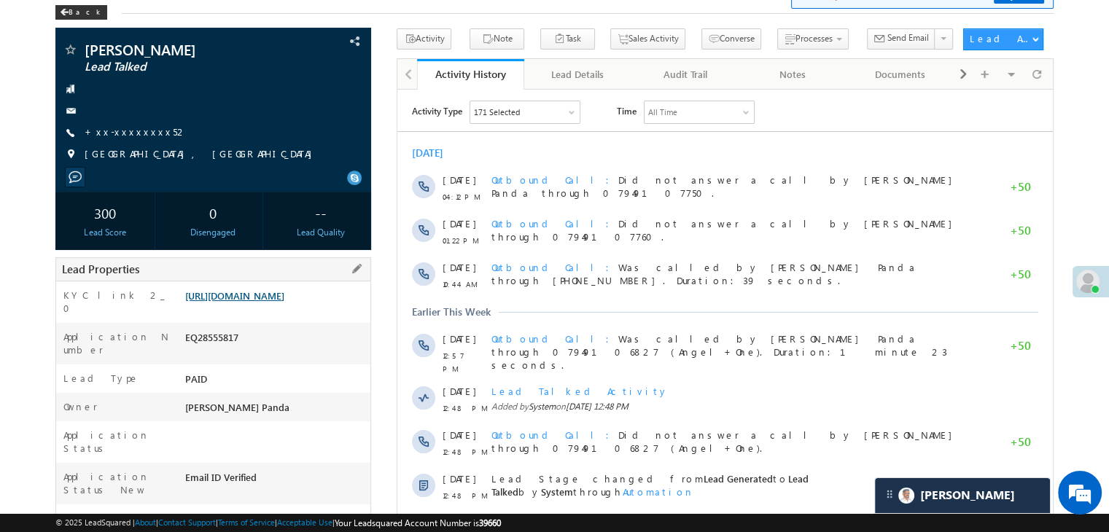
click at [263, 302] on link "[URL][DOMAIN_NAME]" at bounding box center [234, 295] width 99 height 12
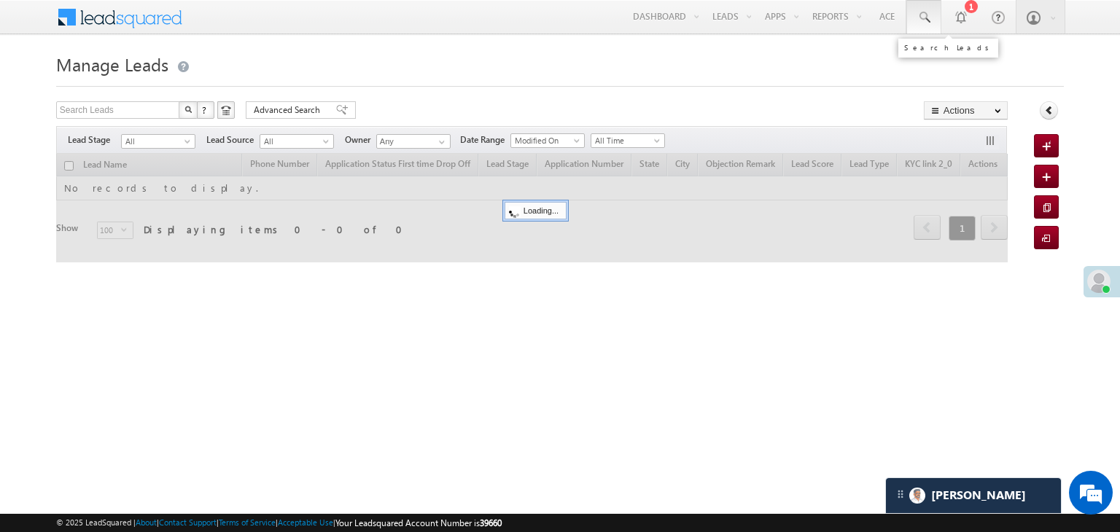
click at [925, 15] on span at bounding box center [924, 17] width 15 height 15
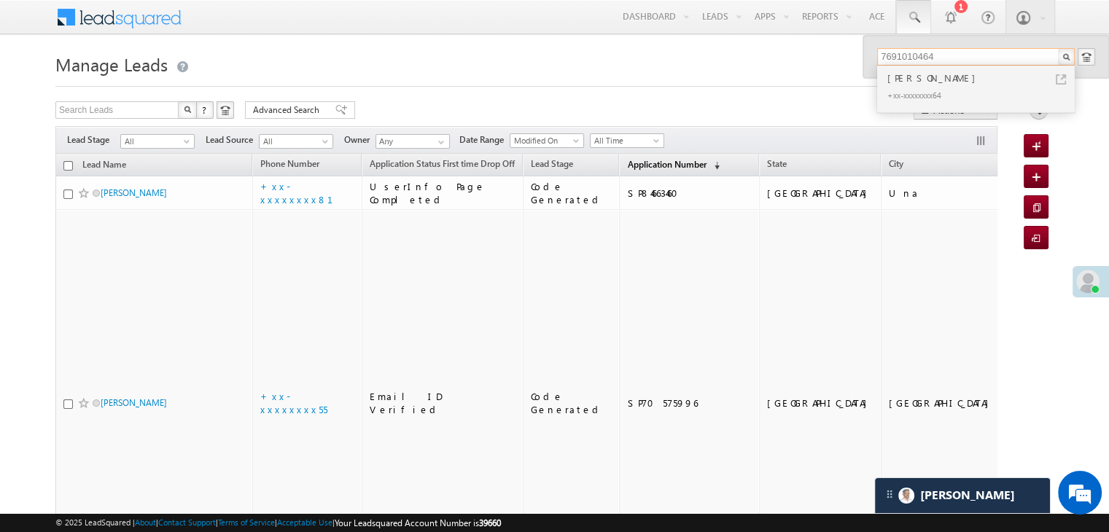
click at [648, 165] on span "Application Number" at bounding box center [666, 164] width 79 height 11
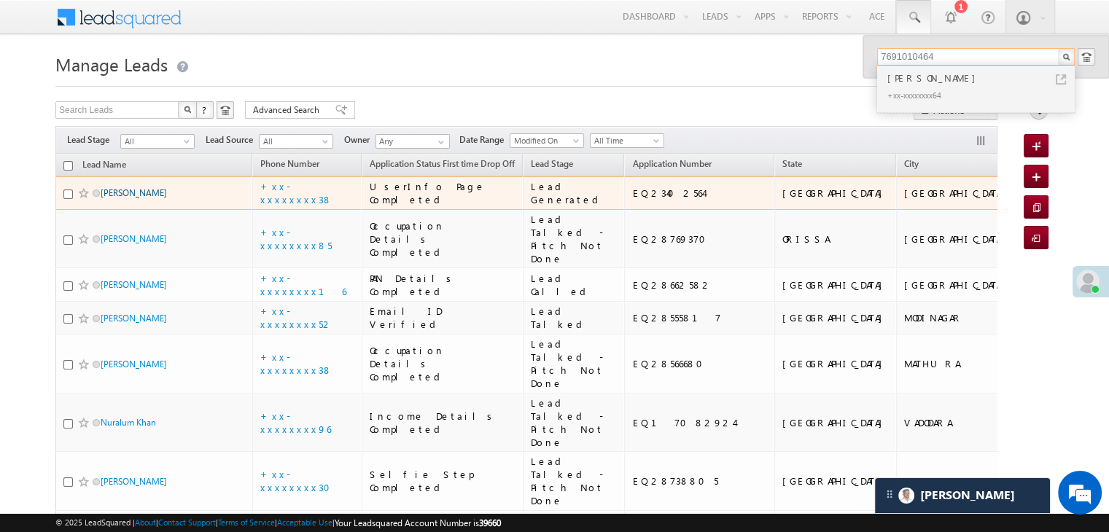
type input "7691010464"
click at [115, 198] on link "[PERSON_NAME]" at bounding box center [134, 192] width 66 height 11
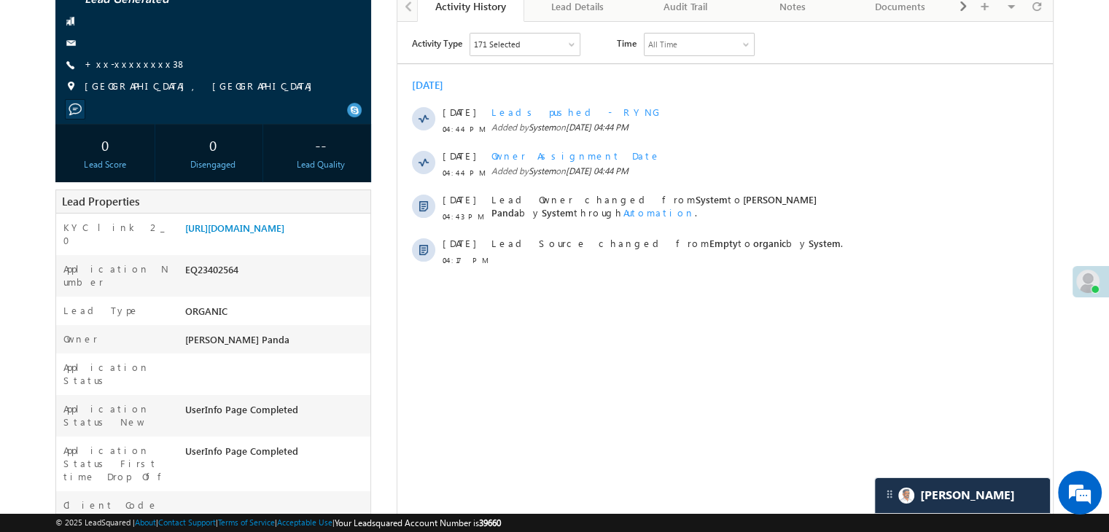
scroll to position [73, 0]
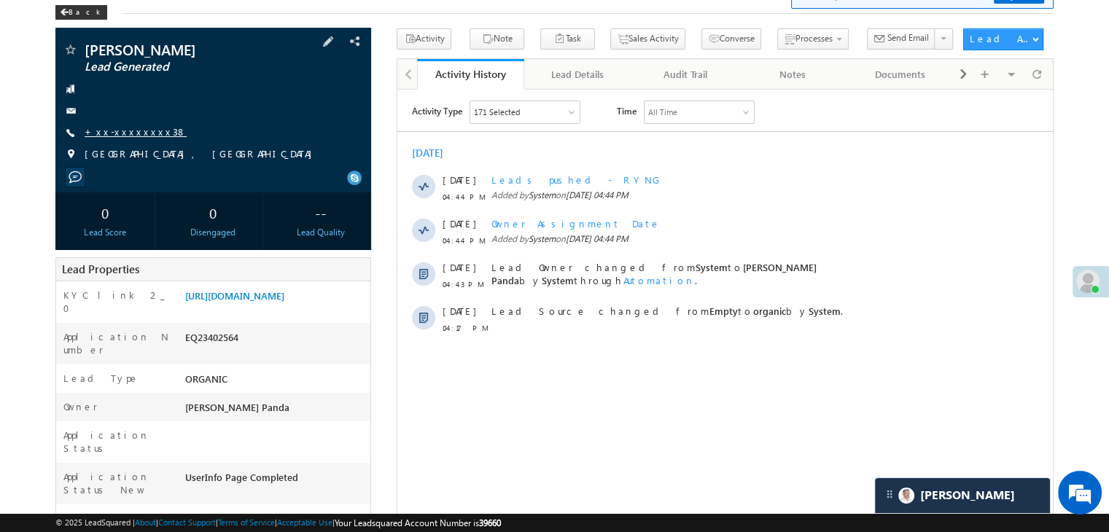
click at [131, 133] on link "+xx-xxxxxxxx38" at bounding box center [136, 131] width 102 height 12
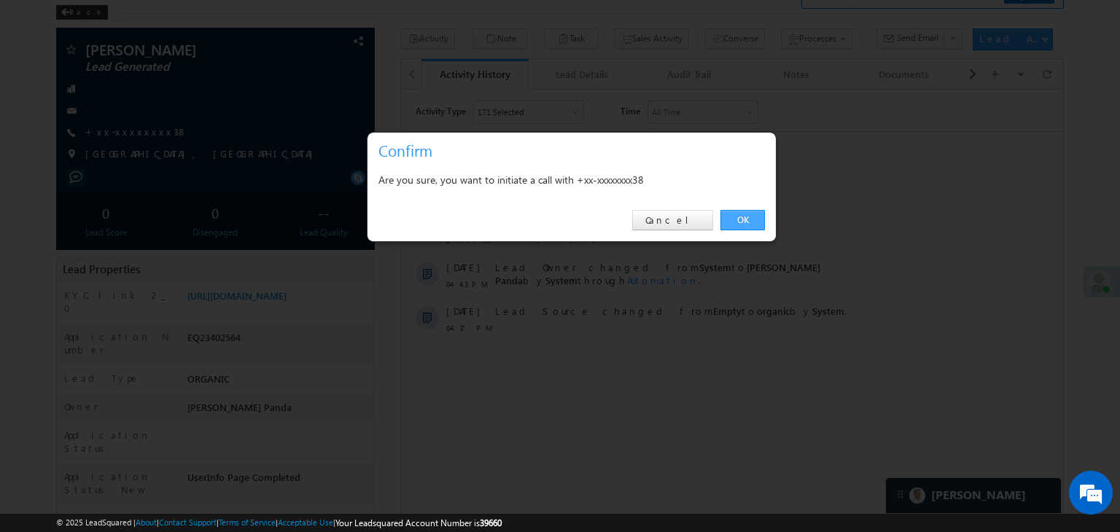
click at [750, 219] on link "OK" at bounding box center [742, 220] width 44 height 20
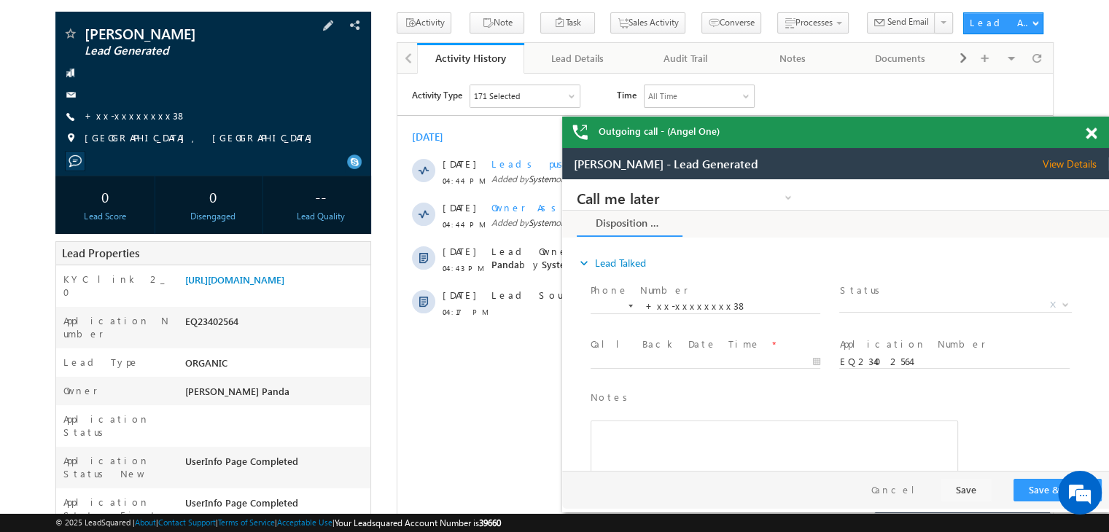
scroll to position [219, 0]
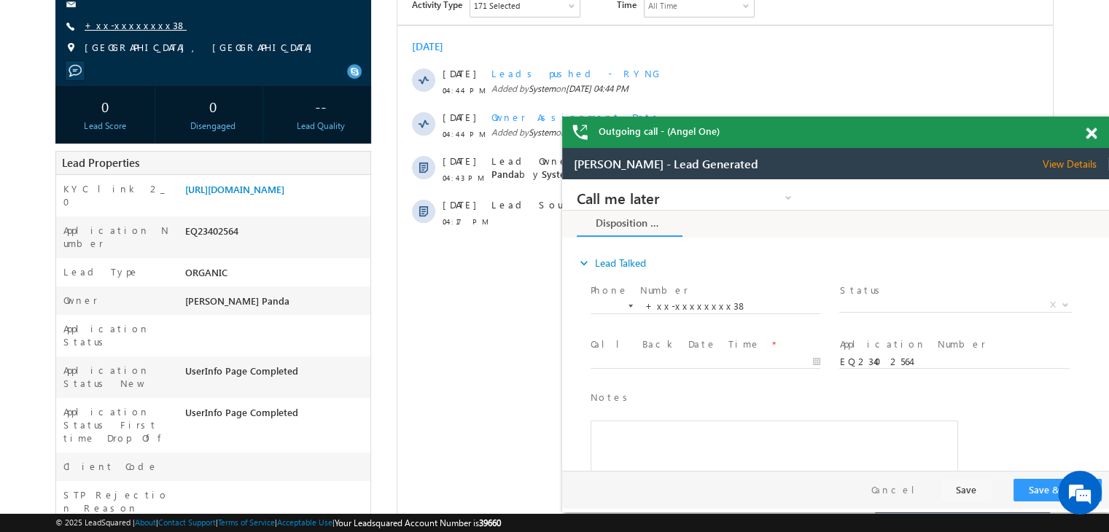
click at [120, 24] on link "+xx-xxxxxxxx38" at bounding box center [136, 25] width 102 height 12
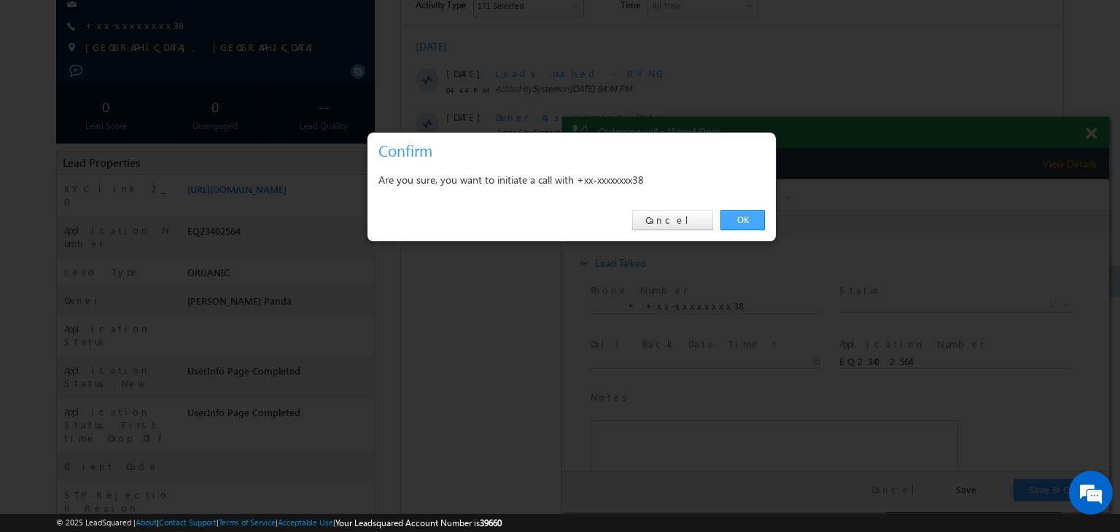
drag, startPoint x: 744, startPoint y: 222, endPoint x: 115, endPoint y: 20, distance: 660.2
click at [744, 222] on link "OK" at bounding box center [742, 220] width 44 height 20
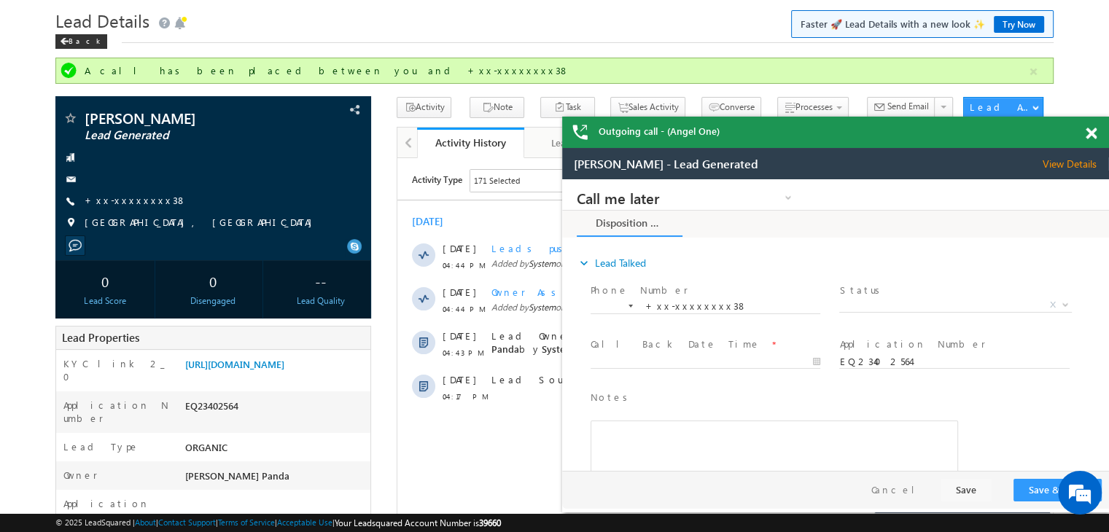
scroll to position [0, 0]
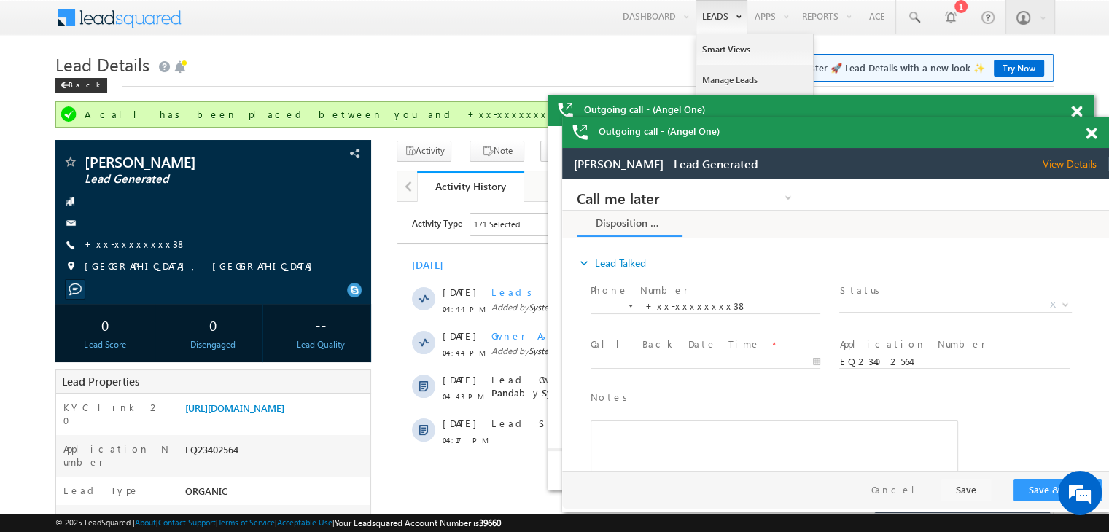
click at [716, 82] on link "Manage Leads" at bounding box center [754, 80] width 117 height 31
click at [715, 81] on link "Manage Leads" at bounding box center [754, 80] width 117 height 31
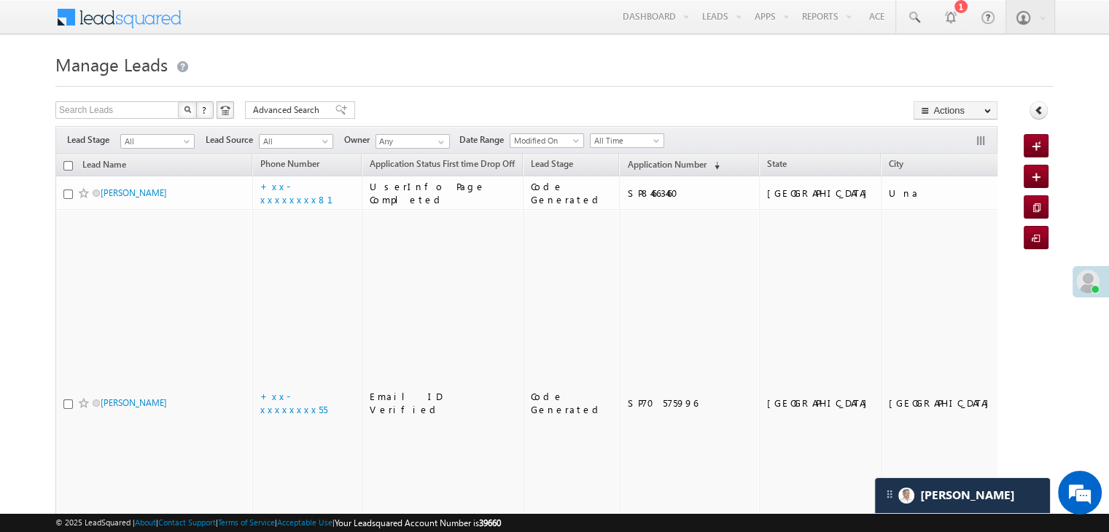
drag, startPoint x: 621, startPoint y: 157, endPoint x: 626, endPoint y: 144, distance: 13.7
click at [623, 154] on th "Application Number (sorted descending)" at bounding box center [689, 165] width 140 height 23
click at [627, 169] on span "Application Number" at bounding box center [666, 164] width 79 height 11
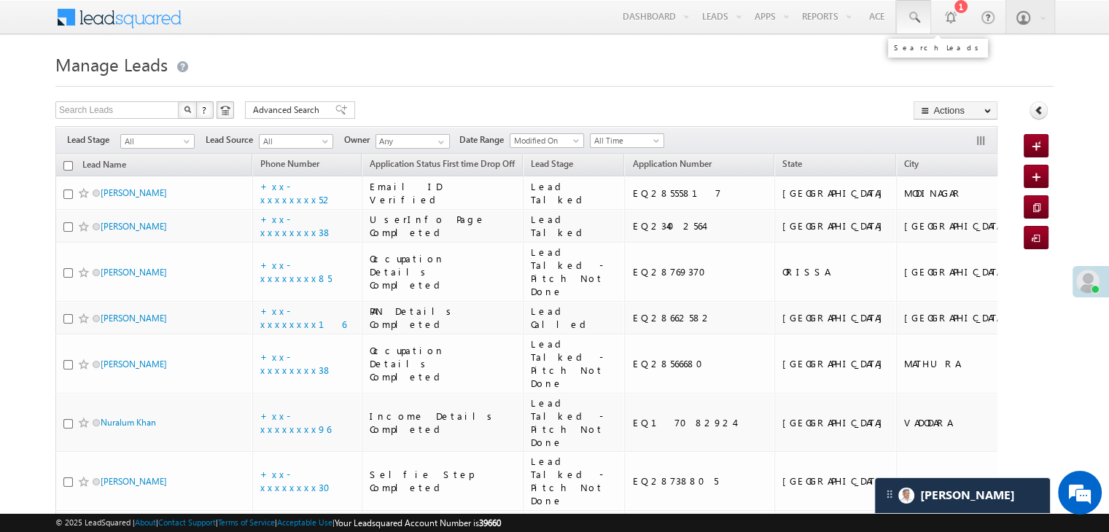
click at [913, 15] on span at bounding box center [913, 17] width 15 height 15
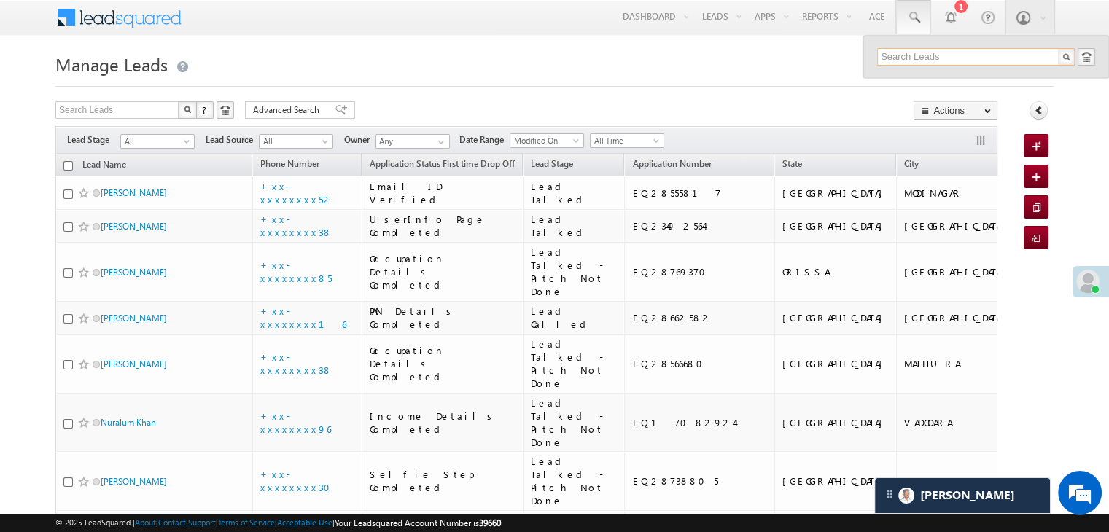
paste input "9028581981"
type input "9028581981"
click at [910, 82] on div "[PERSON_NAME]" at bounding box center [982, 78] width 195 height 16
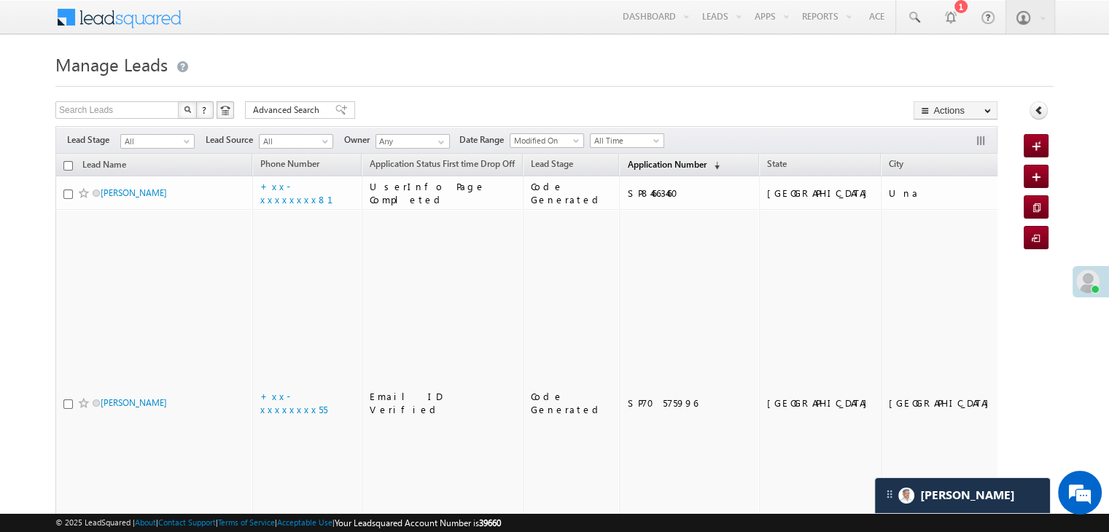
click at [627, 164] on span "Application Number" at bounding box center [666, 164] width 79 height 11
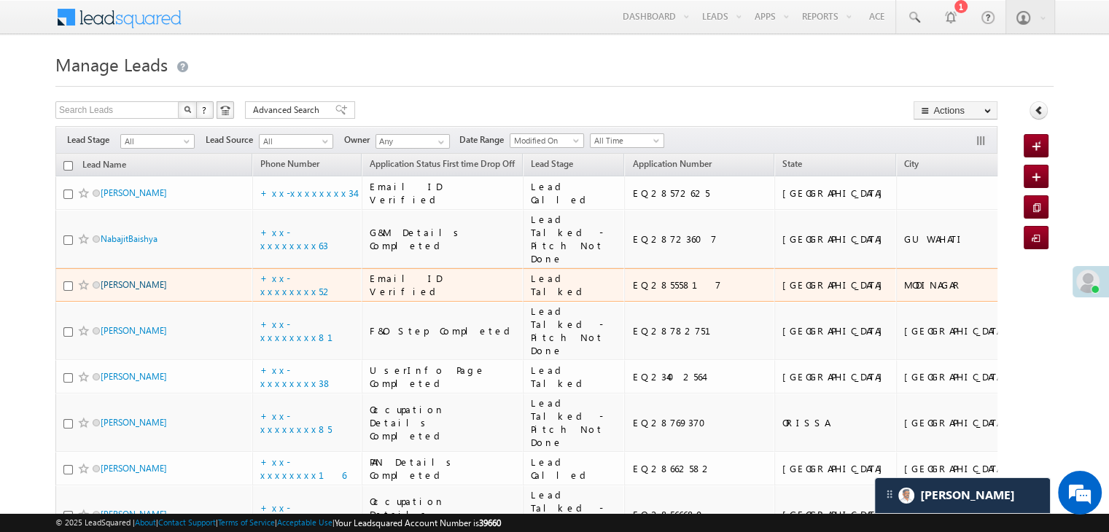
click at [114, 290] on link "Tarana Saifi" at bounding box center [134, 284] width 66 height 11
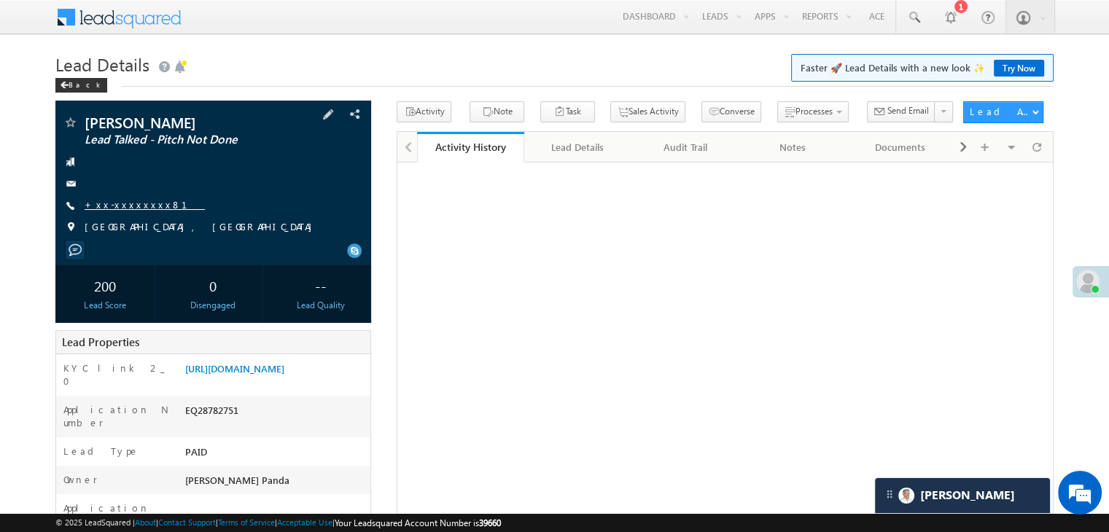
click at [136, 206] on link "+xx-xxxxxxxx81" at bounding box center [145, 204] width 120 height 12
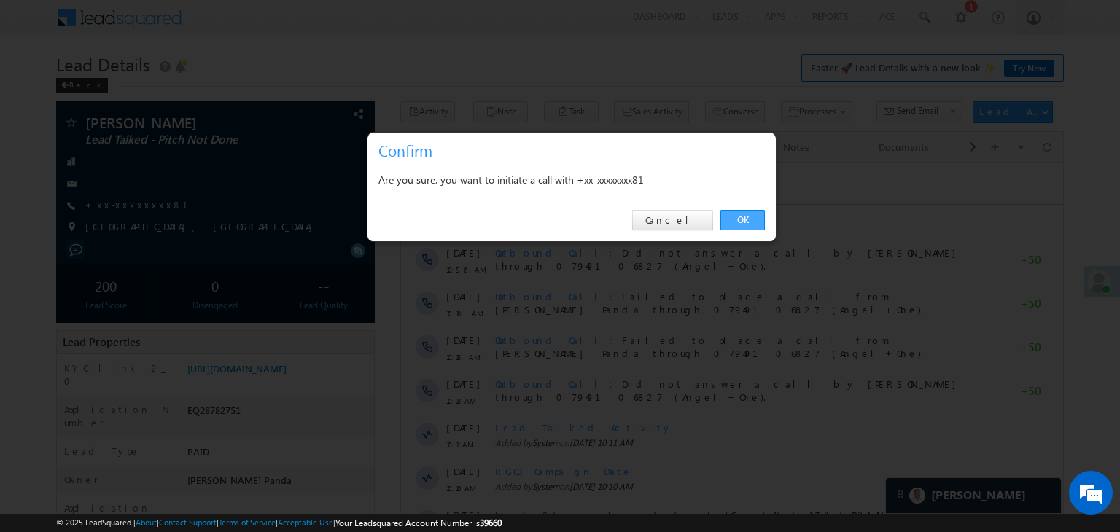
click at [757, 217] on link "OK" at bounding box center [742, 220] width 44 height 20
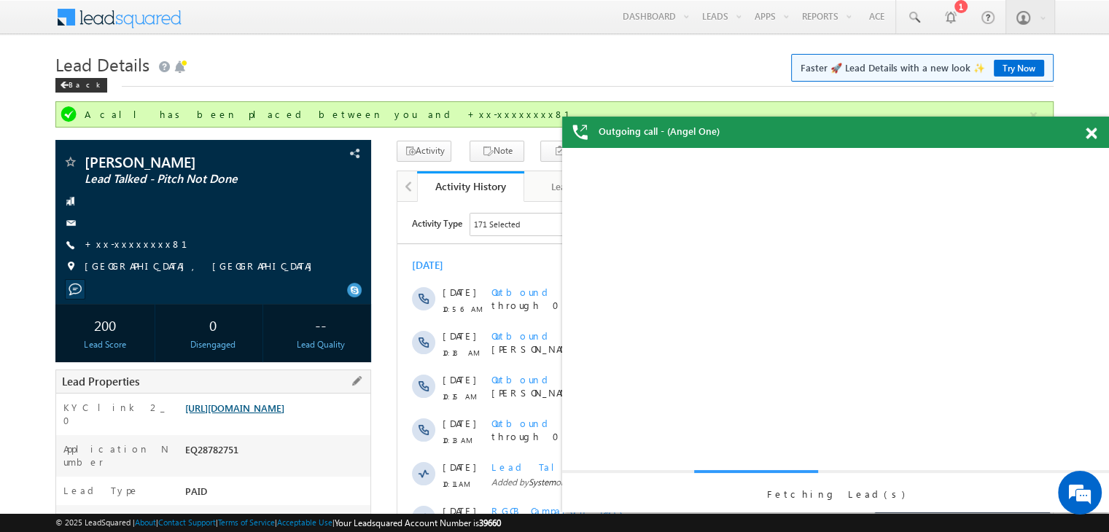
click at [273, 414] on link "[URL][DOMAIN_NAME]" at bounding box center [234, 408] width 99 height 12
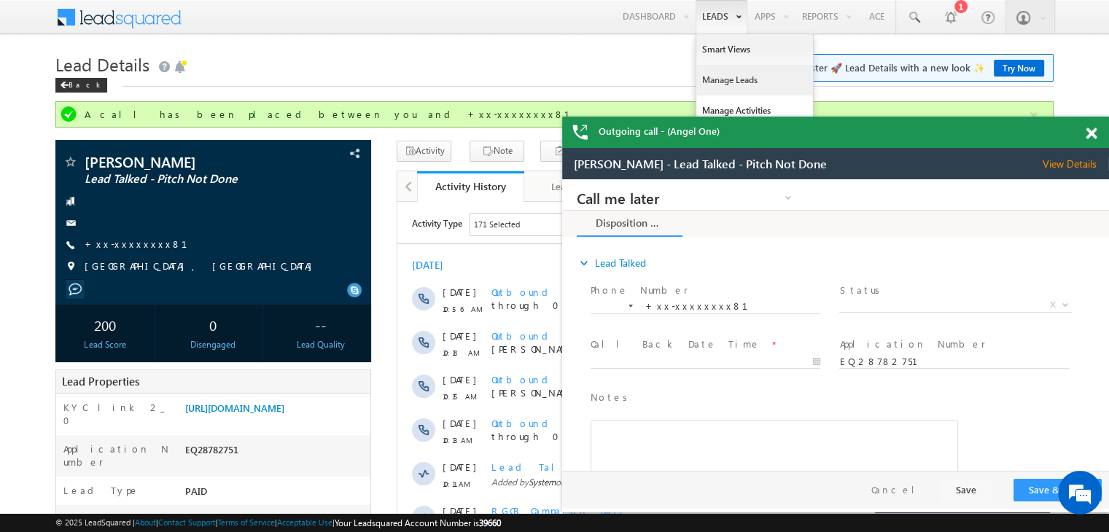
click at [720, 80] on link "Manage Leads" at bounding box center [754, 80] width 117 height 31
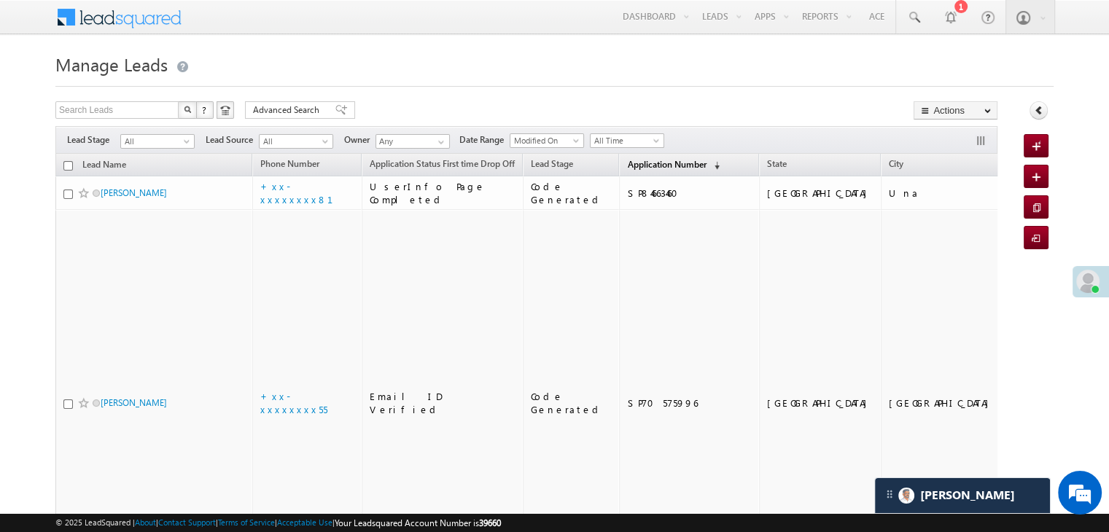
click at [627, 163] on span "Application Number" at bounding box center [666, 164] width 79 height 11
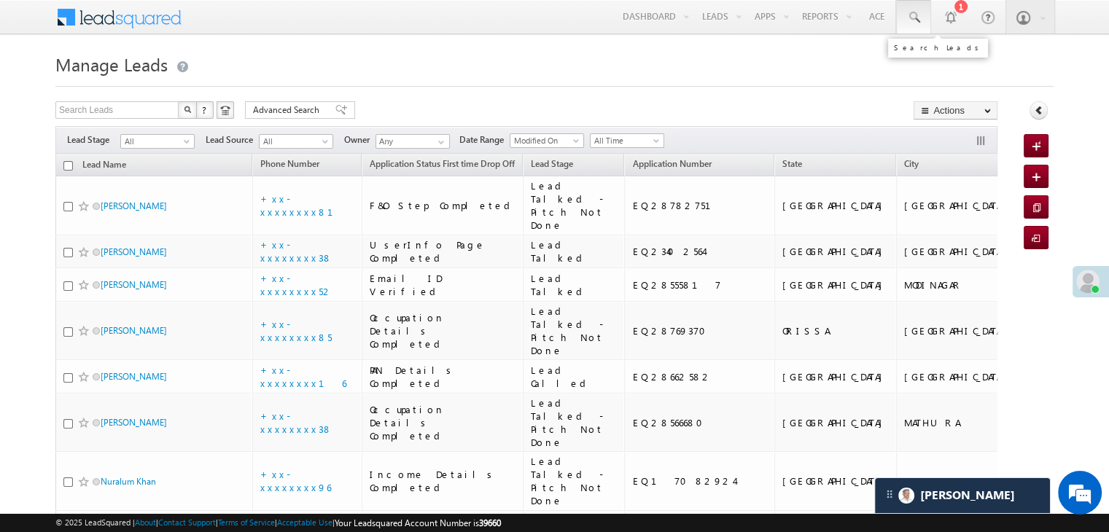
click at [910, 20] on span at bounding box center [913, 17] width 15 height 15
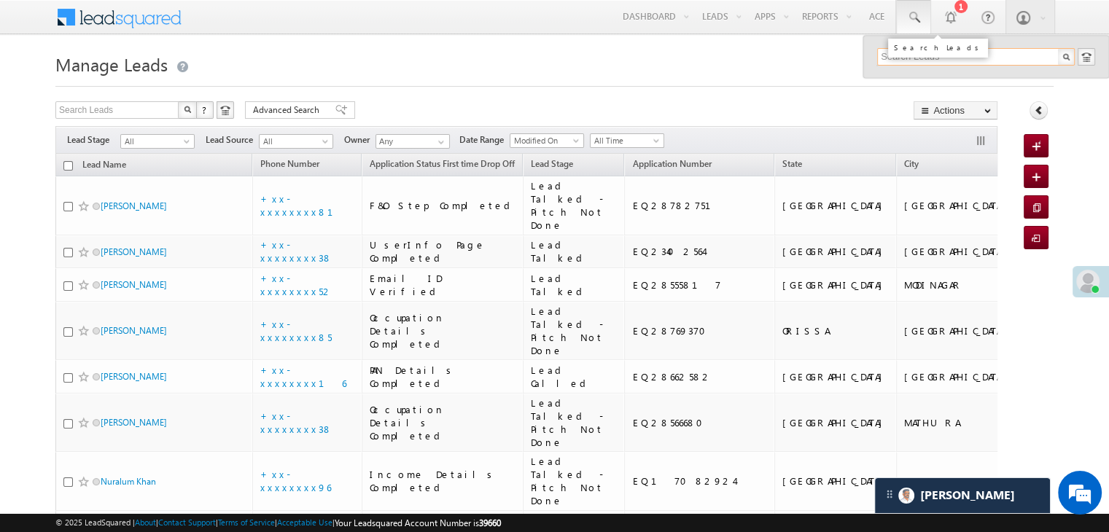
paste input "7896592463"
type input "7896592463"
click at [900, 79] on div "NabajitBaishya" at bounding box center [982, 78] width 195 height 16
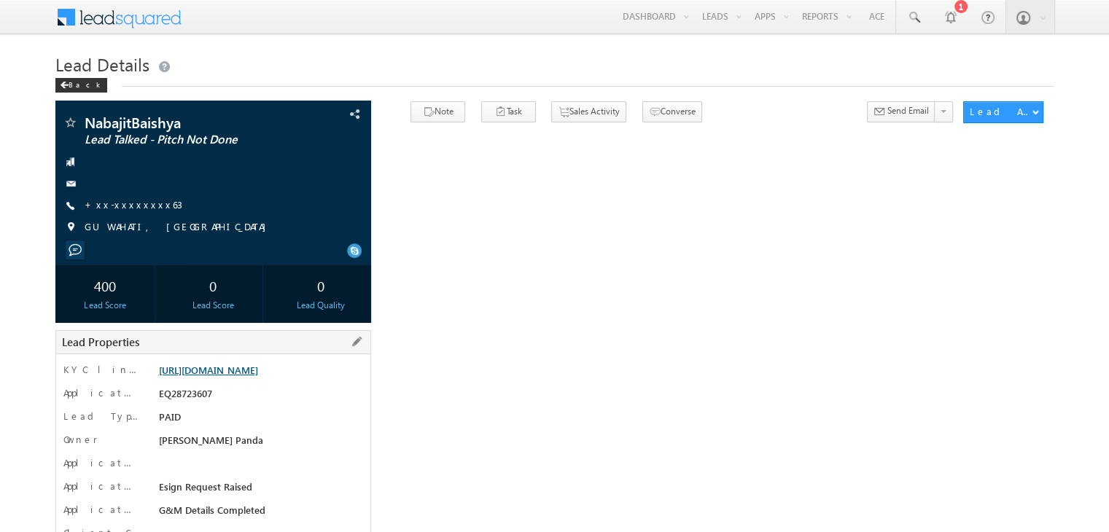
click at [258, 376] on link "[URL][DOMAIN_NAME]" at bounding box center [208, 370] width 99 height 12
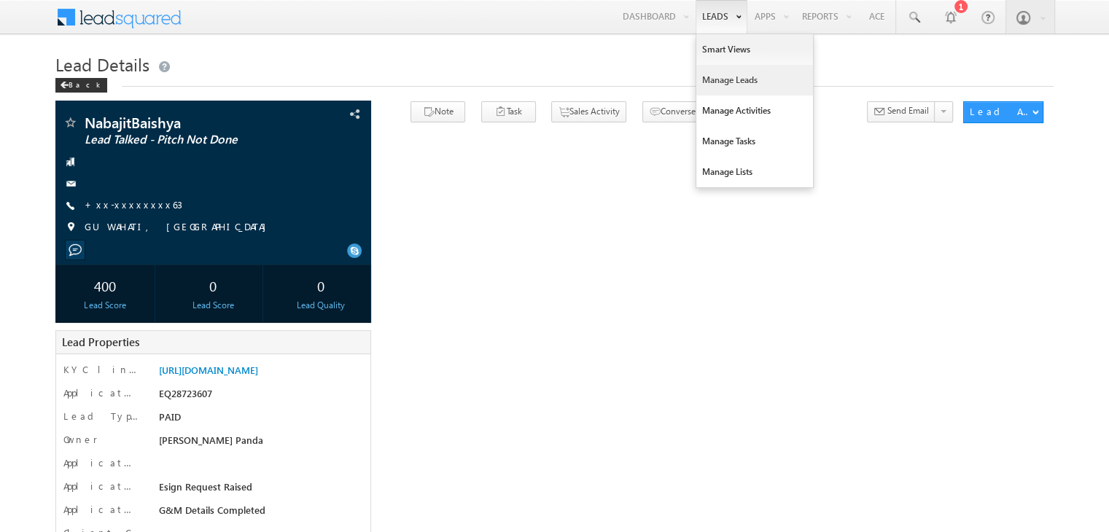
click at [712, 79] on link "Manage Leads" at bounding box center [754, 80] width 117 height 31
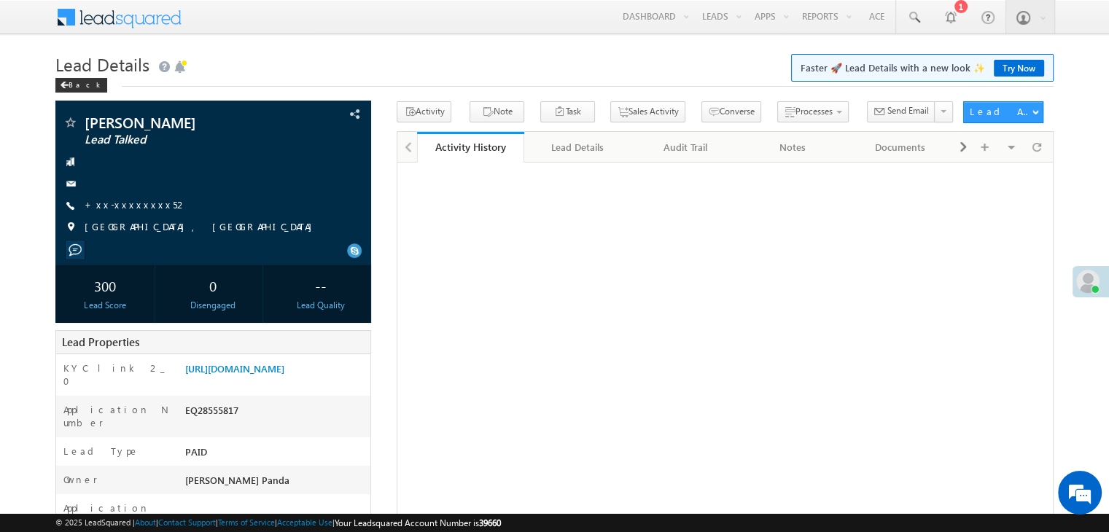
scroll to position [146, 0]
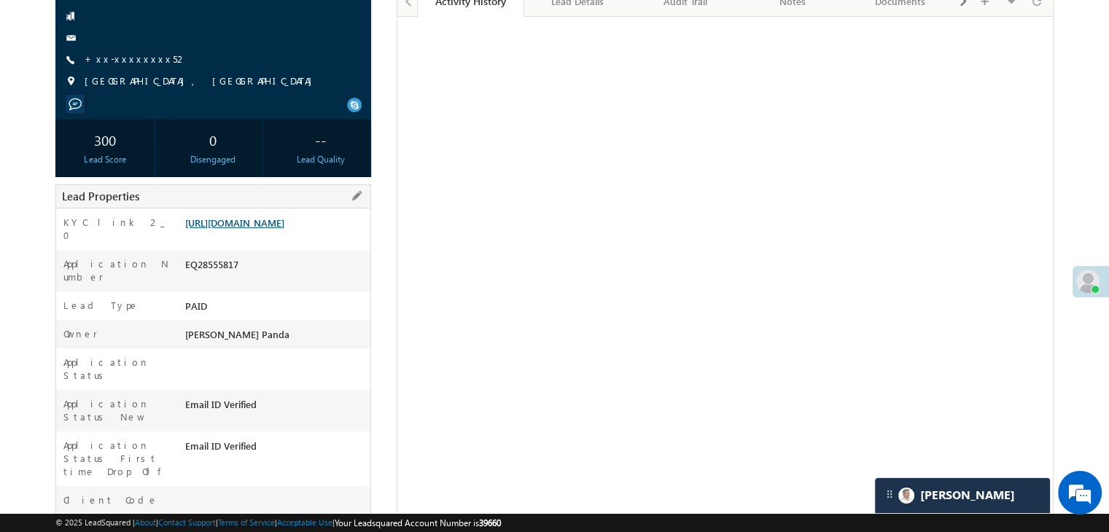
click at [278, 229] on link "[URL][DOMAIN_NAME]" at bounding box center [234, 223] width 99 height 12
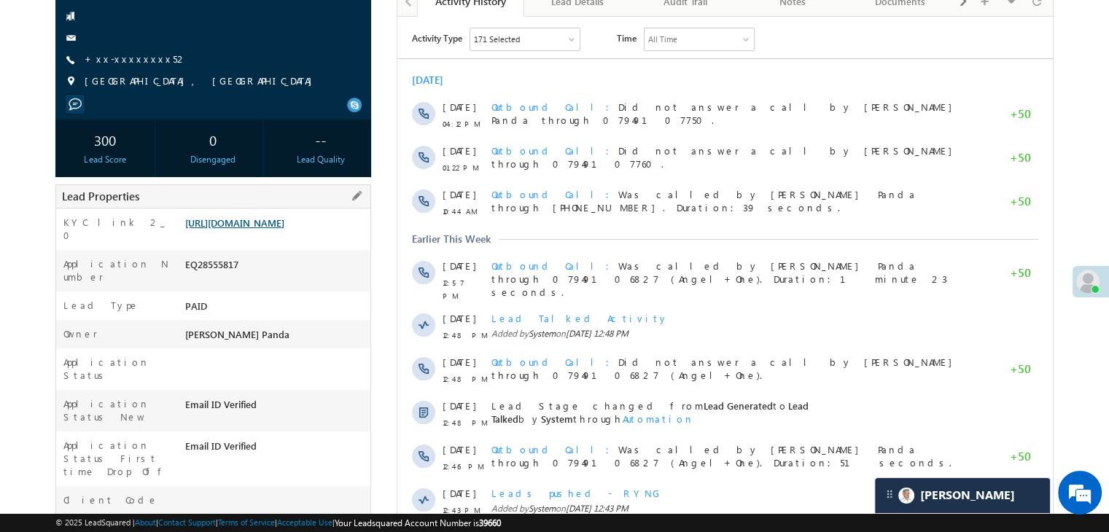
scroll to position [0, 0]
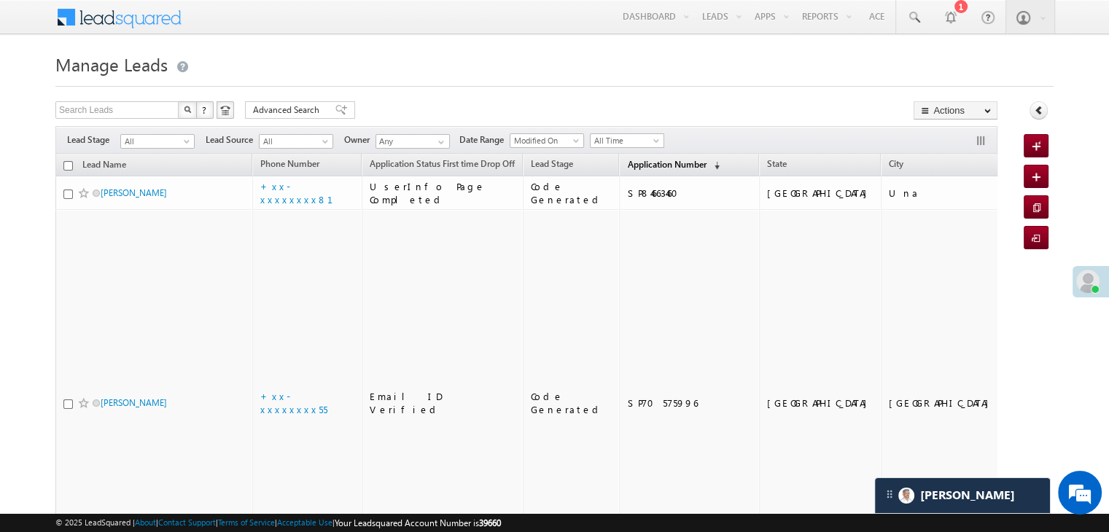
click at [627, 163] on span "Application Number" at bounding box center [666, 164] width 79 height 11
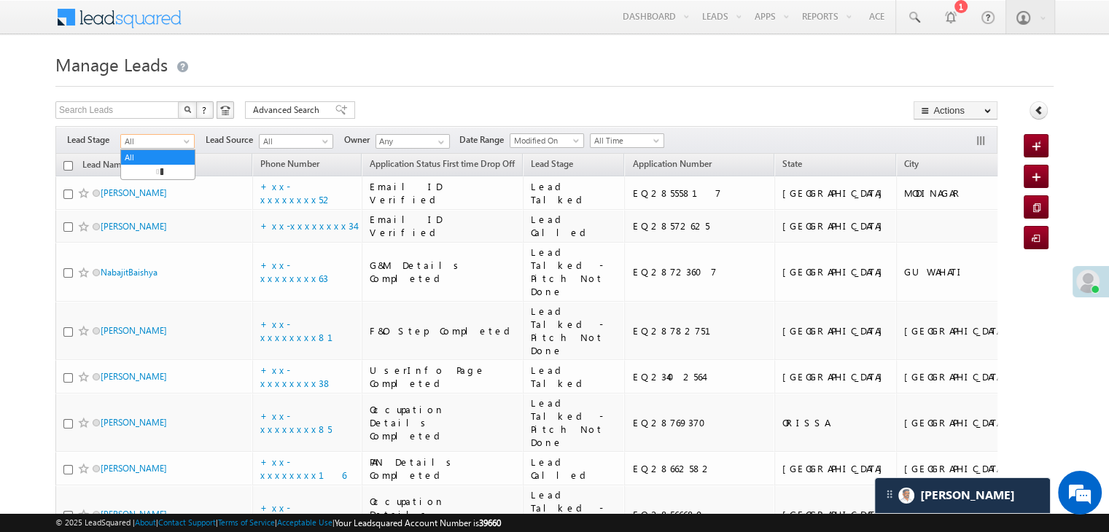
click at [184, 141] on span at bounding box center [188, 145] width 12 height 12
click at [163, 173] on link "Lead Generated" at bounding box center [158, 172] width 74 height 13
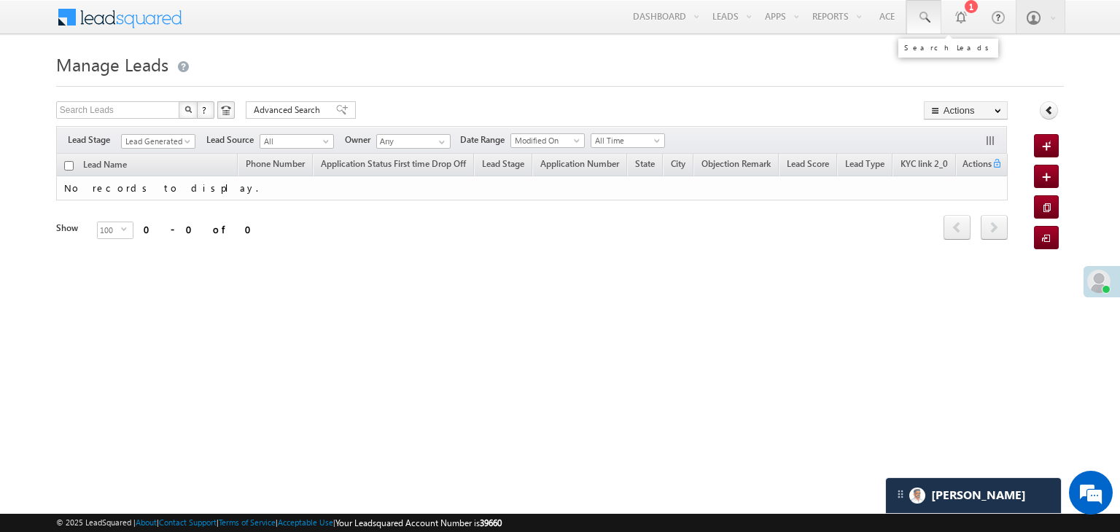
click at [927, 12] on span at bounding box center [924, 17] width 15 height 15
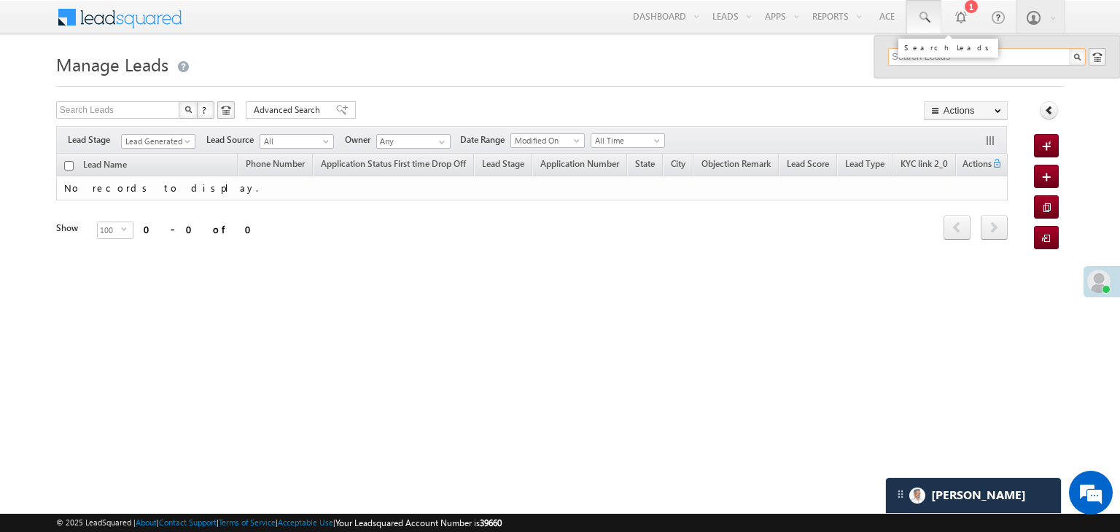
paste input "8755040854"
type input "8755040854"
click at [923, 79] on div "Robin Kumar" at bounding box center [992, 78] width 195 height 16
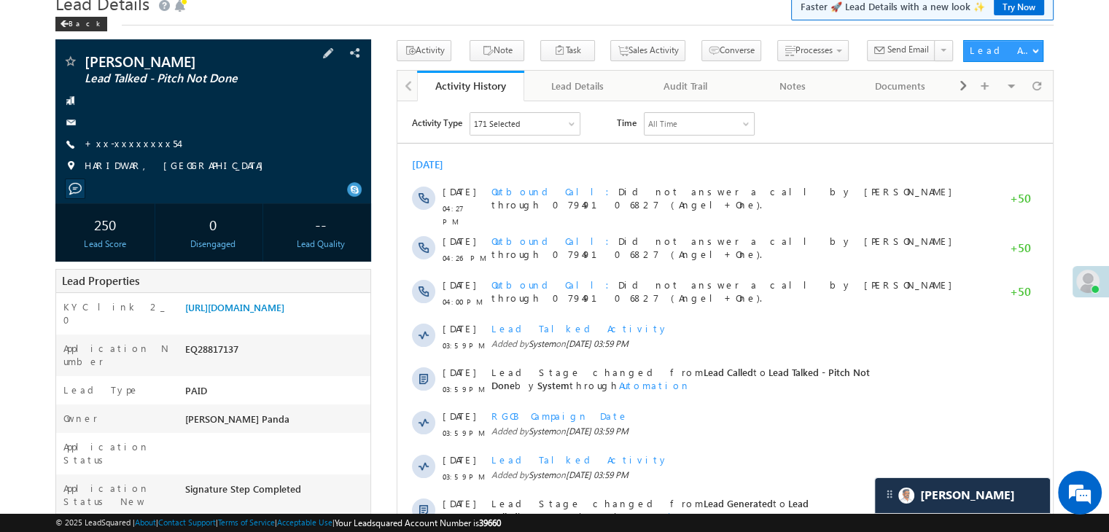
scroll to position [146, 0]
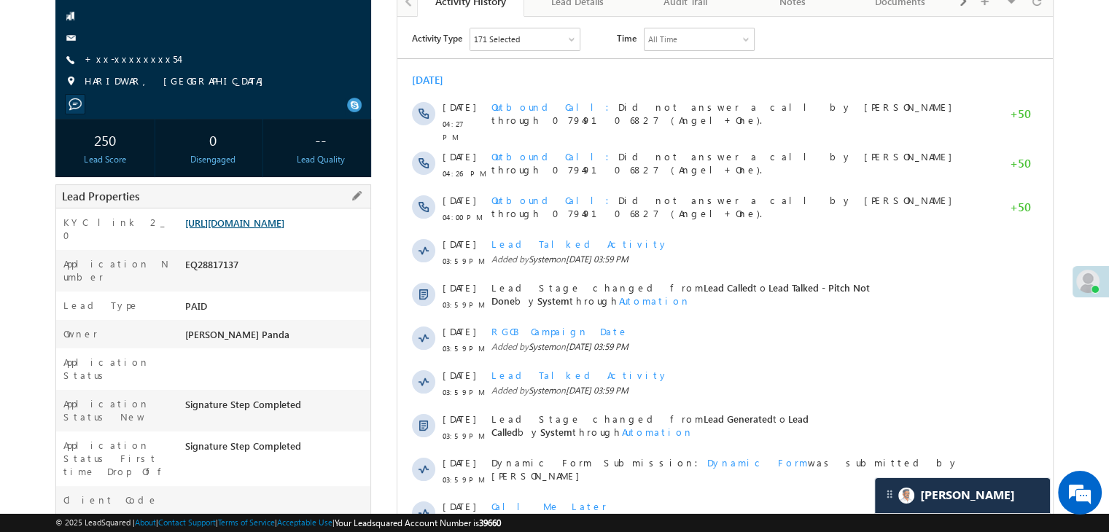
click at [284, 229] on link "[URL][DOMAIN_NAME]" at bounding box center [234, 223] width 99 height 12
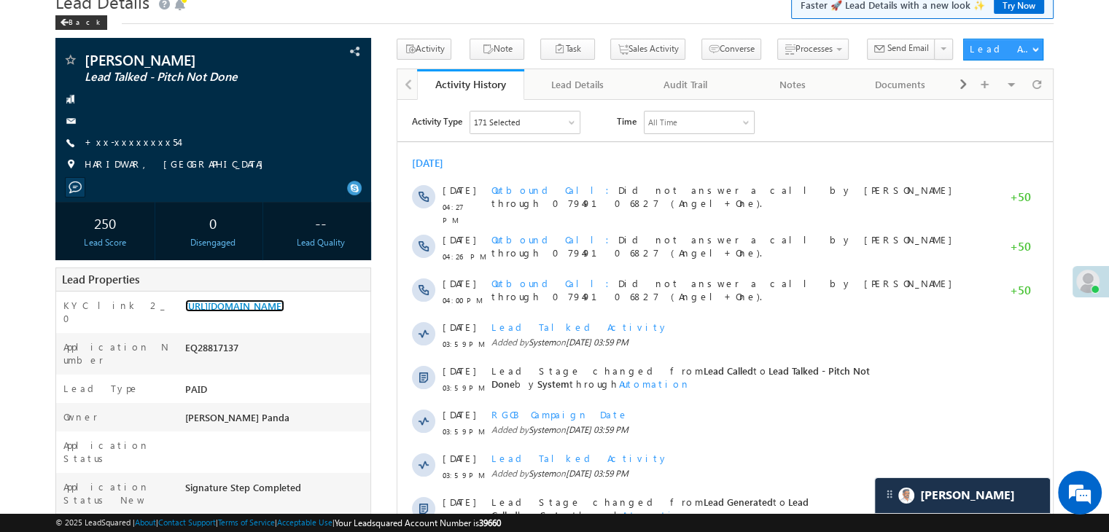
scroll to position [0, 0]
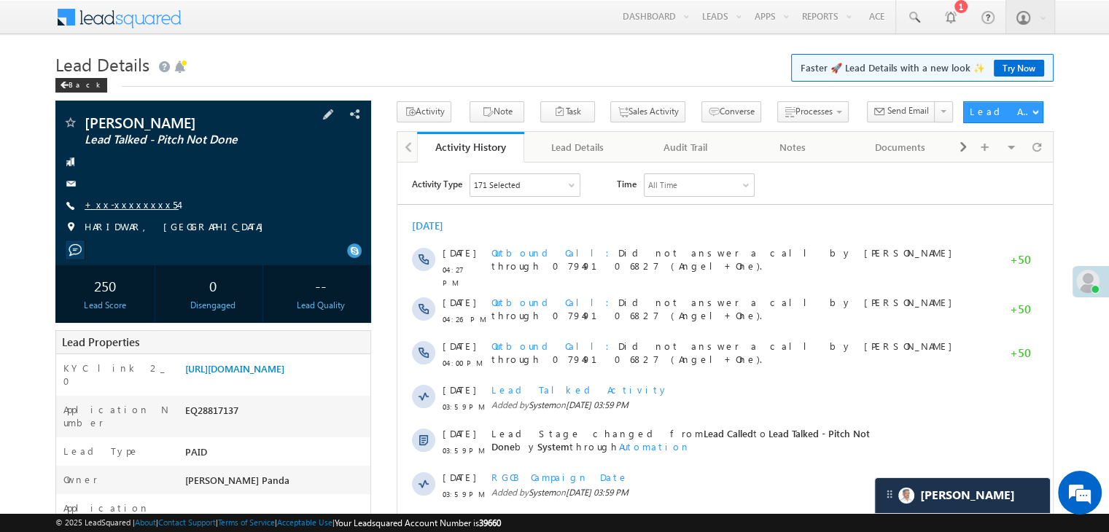
click at [116, 205] on link "+xx-xxxxxxxx54" at bounding box center [132, 204] width 94 height 12
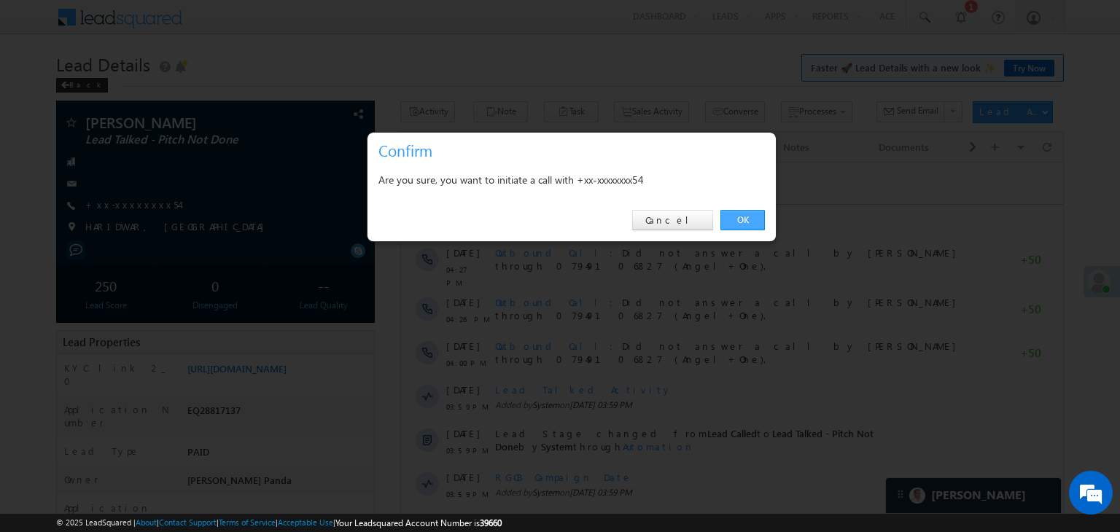
click at [739, 220] on link "OK" at bounding box center [742, 220] width 44 height 20
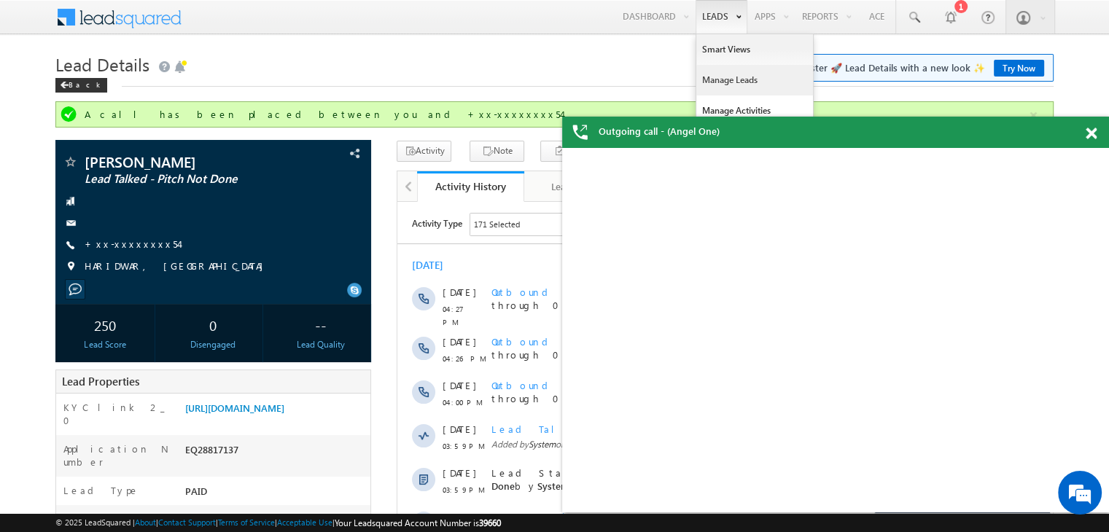
click at [717, 79] on link "Manage Leads" at bounding box center [754, 80] width 117 height 31
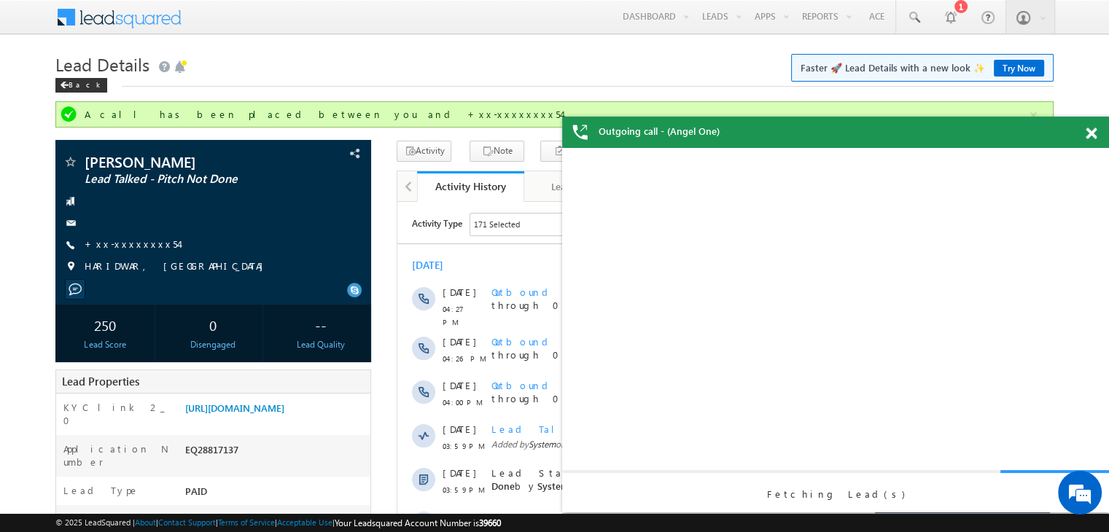
click at [1092, 137] on span at bounding box center [1091, 134] width 11 height 12
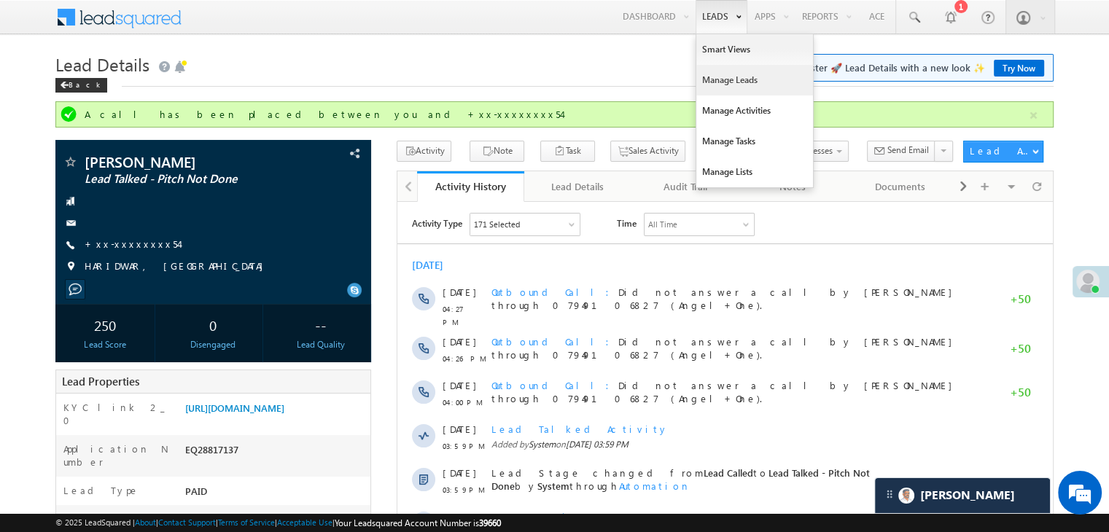
click at [713, 79] on link "Manage Leads" at bounding box center [754, 80] width 117 height 31
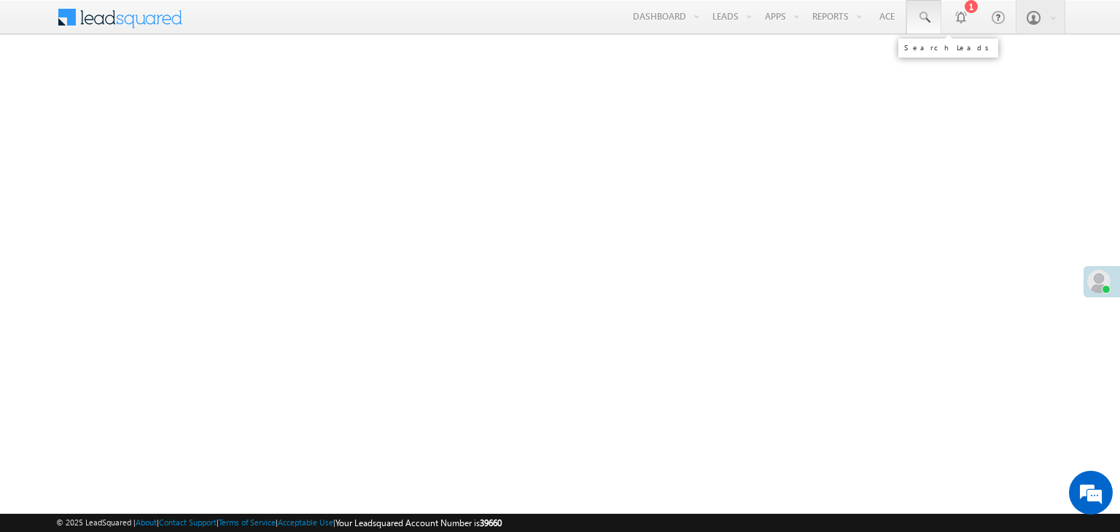
click at [922, 17] on span at bounding box center [924, 17] width 15 height 15
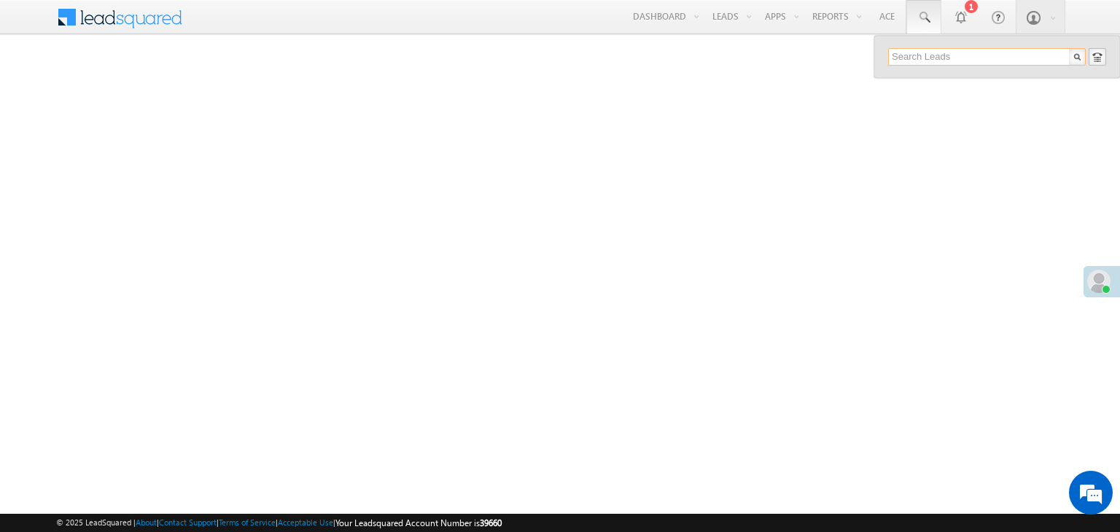
paste input "8126465654"
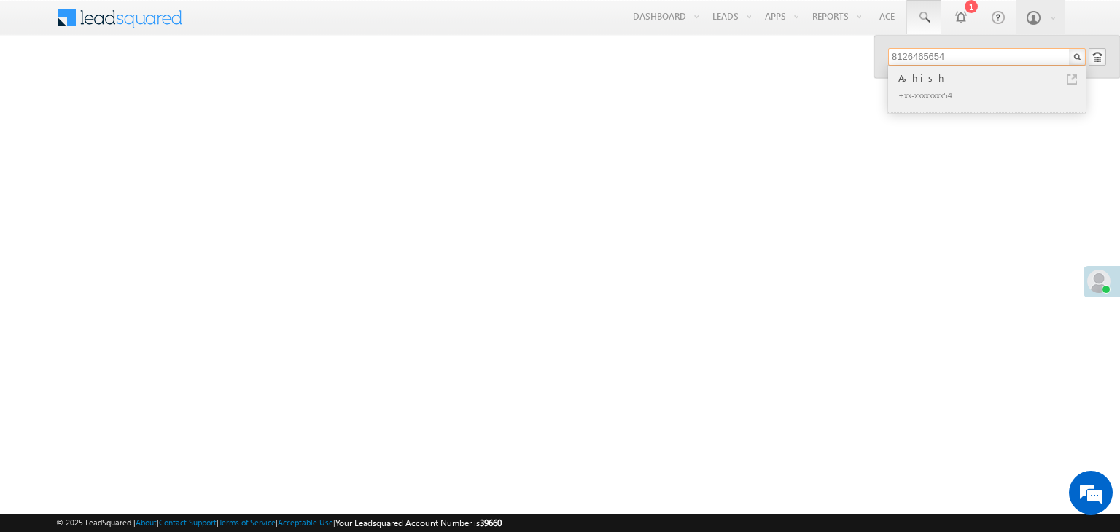
type input "8126465654"
click at [908, 82] on div "Ashish" at bounding box center [992, 78] width 195 height 16
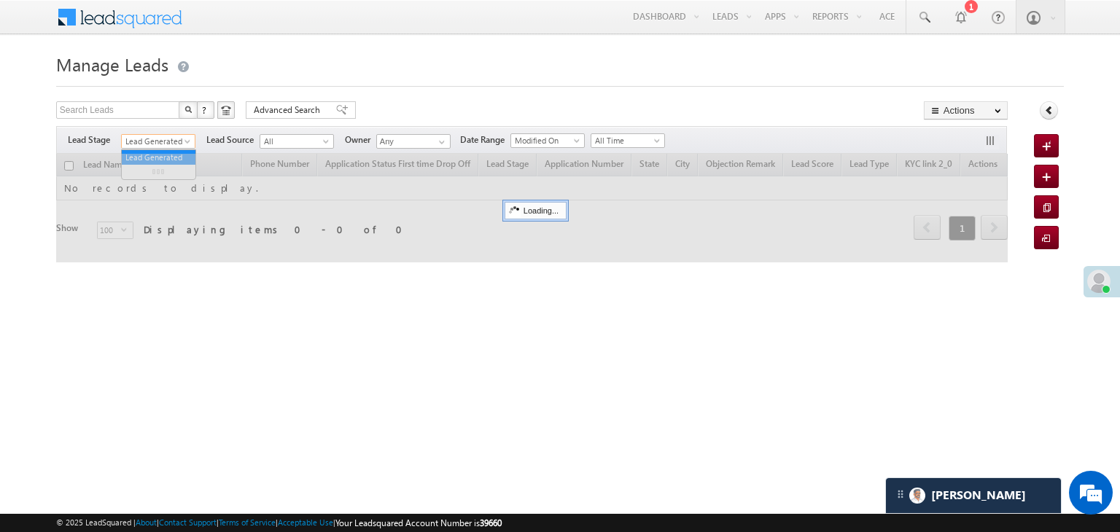
click at [182, 139] on span "Lead Generated" at bounding box center [156, 141] width 69 height 13
click at [926, 17] on span at bounding box center [924, 17] width 15 height 15
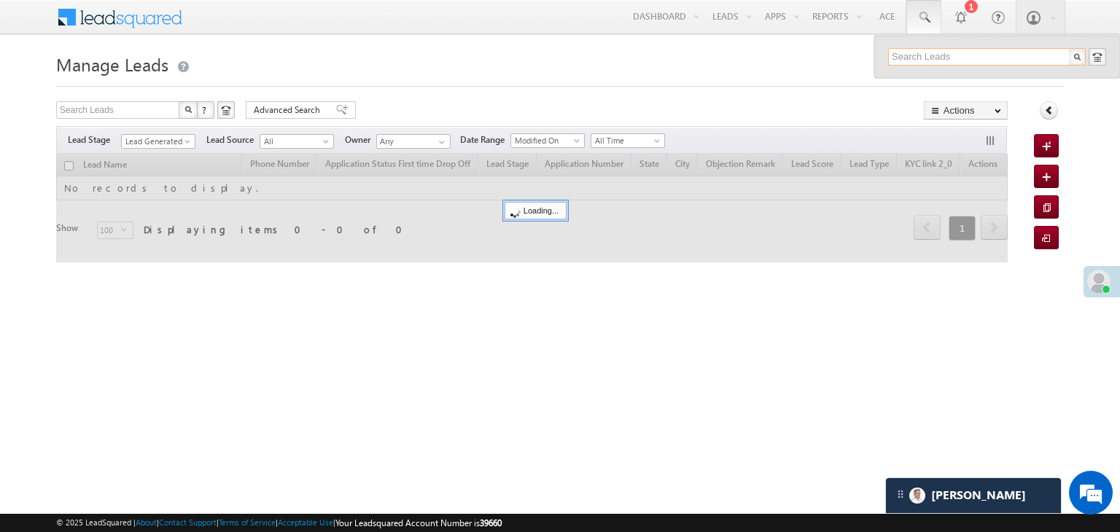
paste input "8249917685"
type input "8249917685"
click at [925, 77] on div "[PERSON_NAME]" at bounding box center [992, 78] width 195 height 16
click at [921, 78] on div "[PERSON_NAME]" at bounding box center [992, 78] width 195 height 16
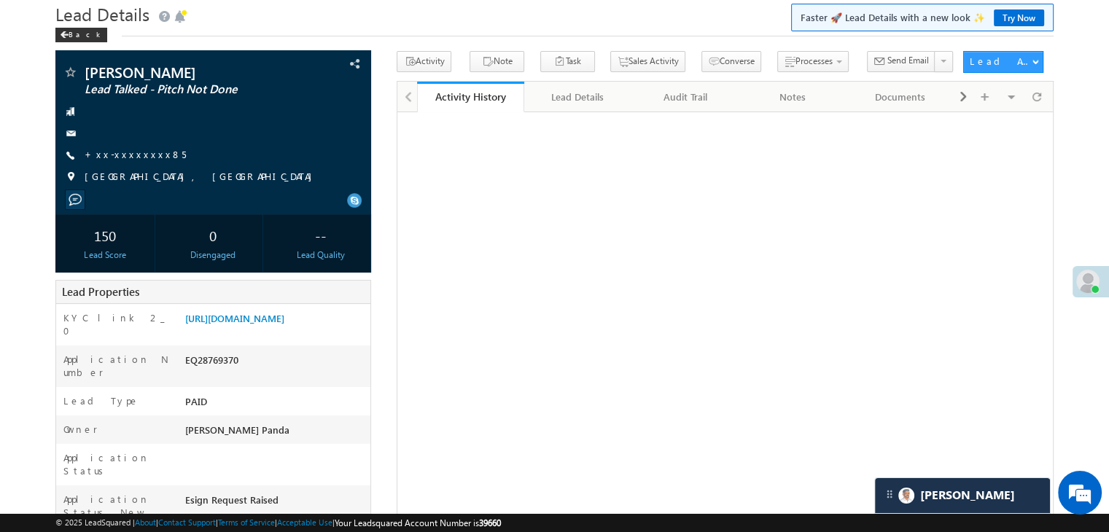
scroll to position [146, 0]
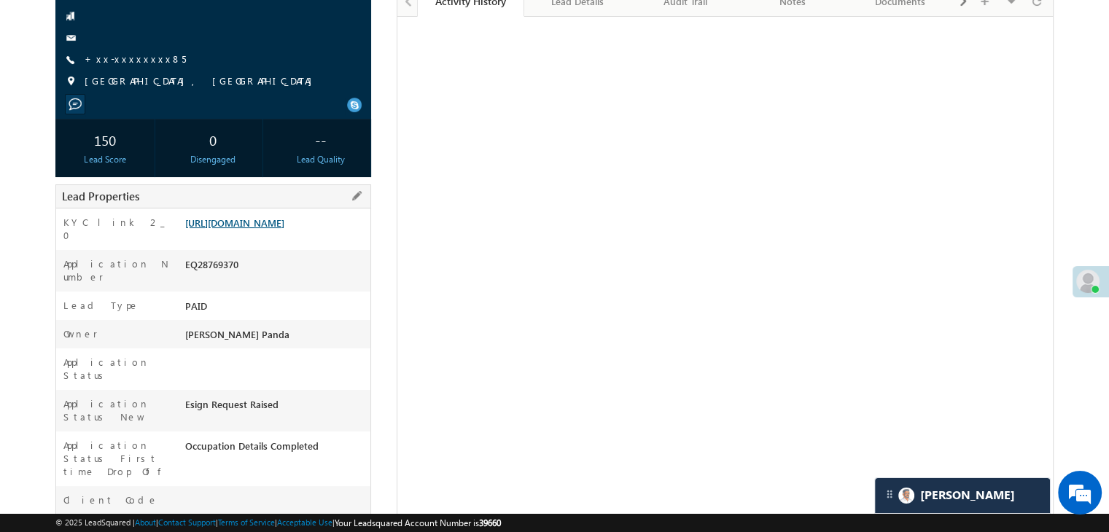
click at [284, 229] on link "[URL][DOMAIN_NAME]" at bounding box center [234, 223] width 99 height 12
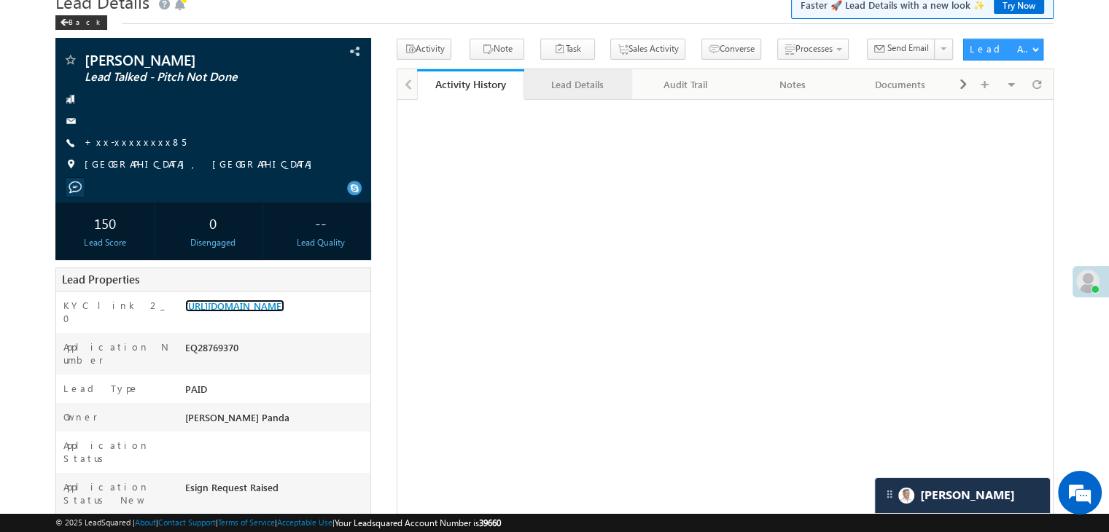
scroll to position [0, 0]
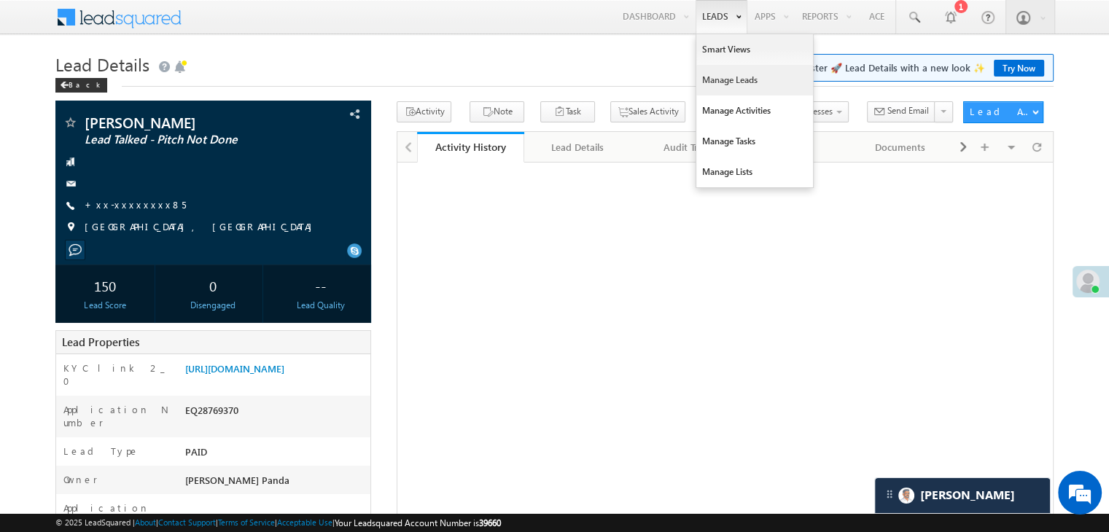
click at [715, 82] on link "Manage Leads" at bounding box center [754, 80] width 117 height 31
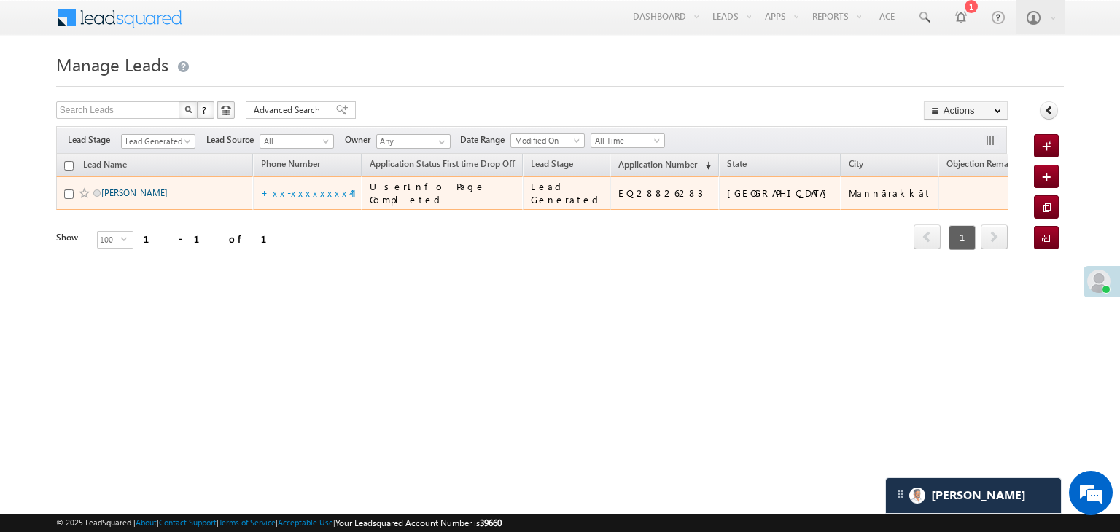
click at [123, 198] on link "[PERSON_NAME]" at bounding box center [134, 192] width 66 height 11
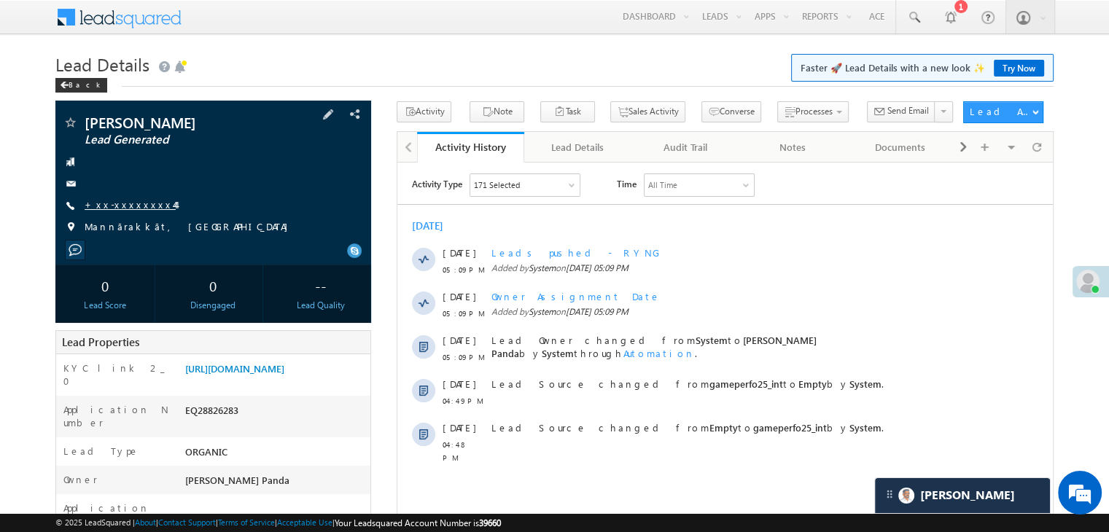
click at [118, 203] on link "+xx-xxxxxxxx44" at bounding box center [130, 204] width 91 height 12
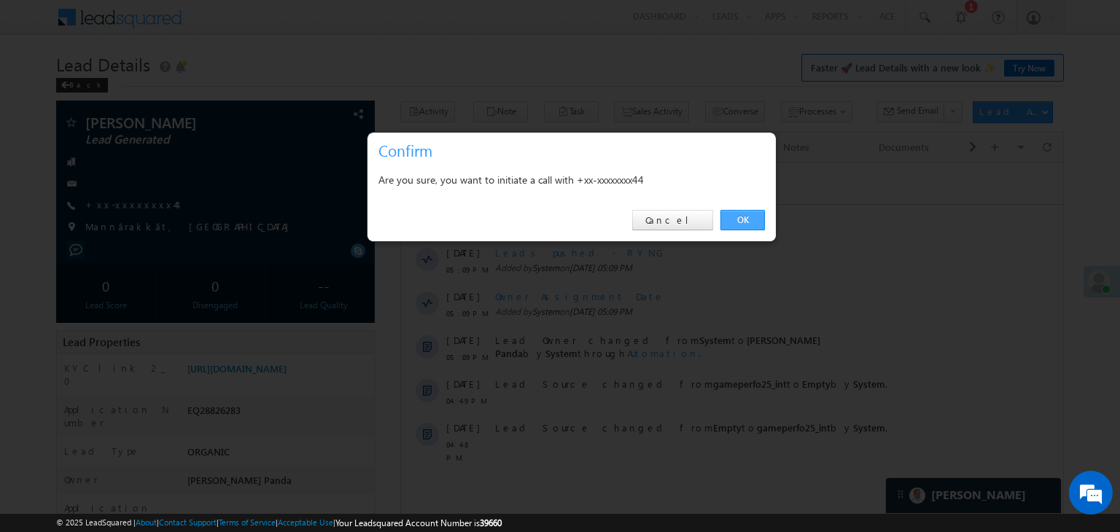
click at [747, 217] on link "OK" at bounding box center [742, 220] width 44 height 20
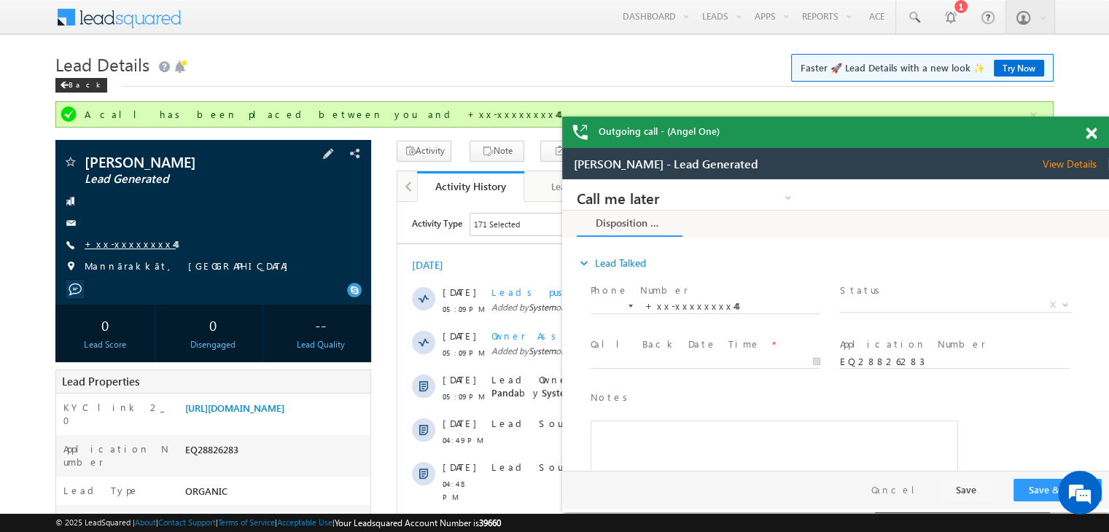
click at [139, 244] on link "+xx-xxxxxxxx44" at bounding box center [130, 244] width 91 height 12
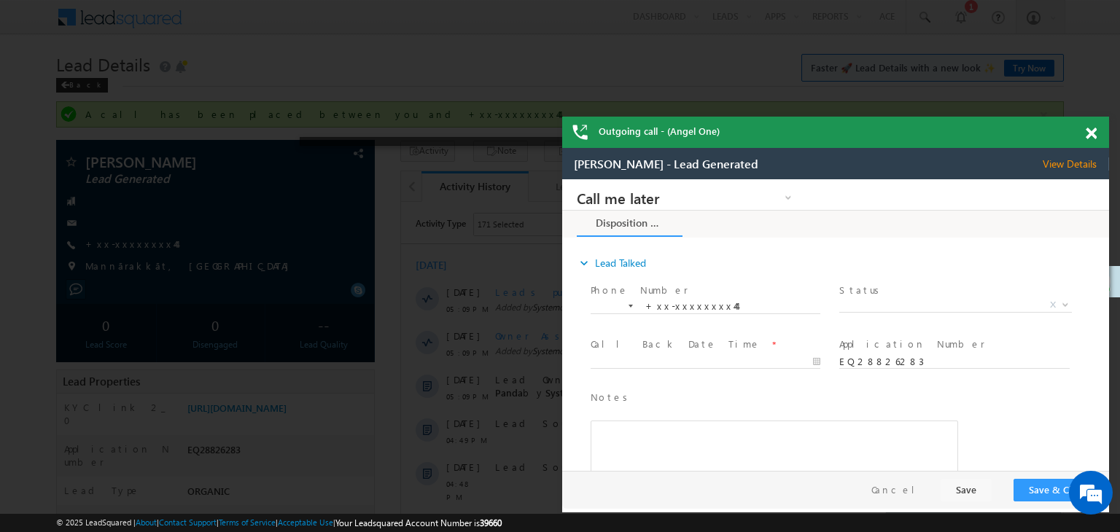
click at [1091, 130] on span at bounding box center [1091, 134] width 11 height 12
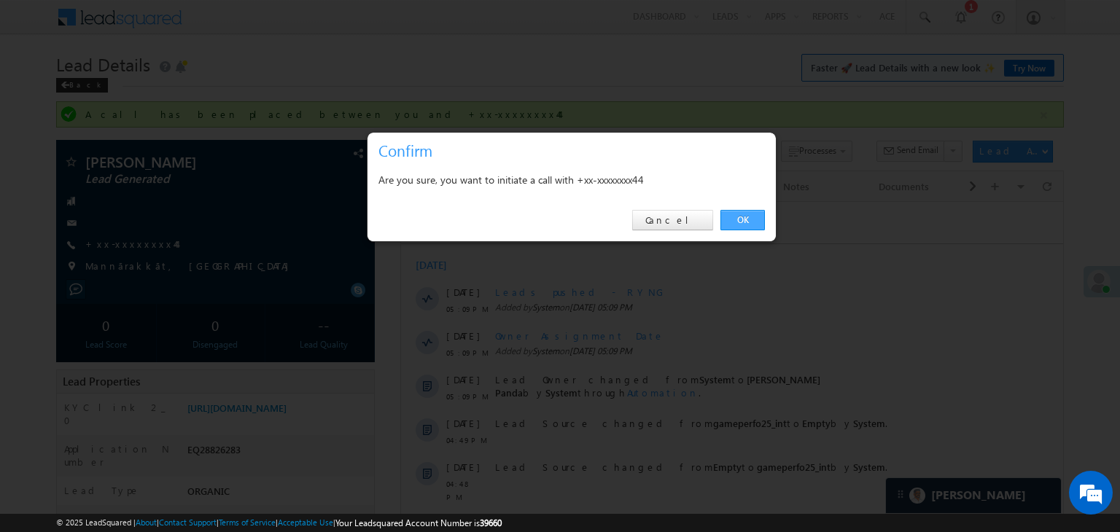
click at [748, 222] on link "OK" at bounding box center [742, 220] width 44 height 20
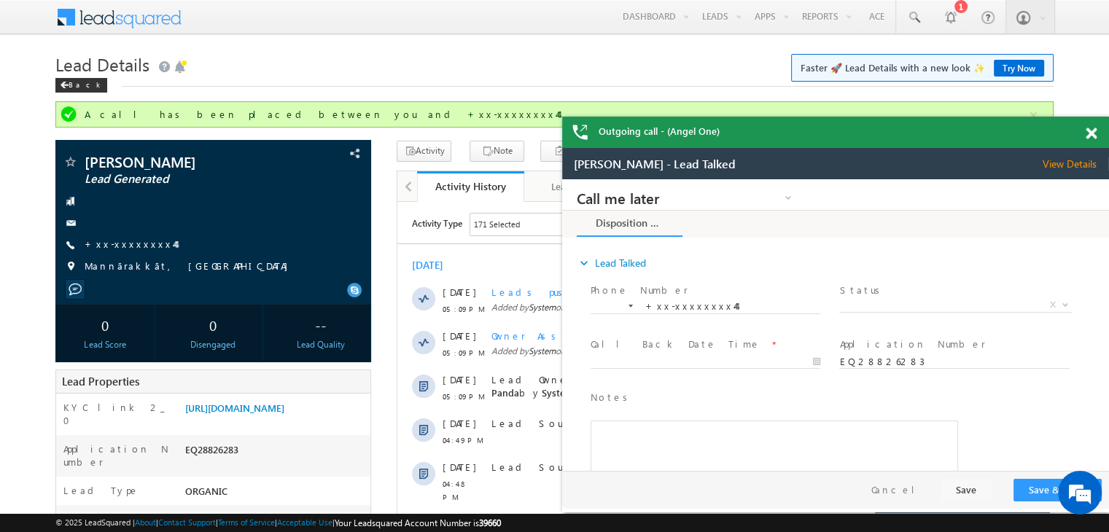
click at [1094, 136] on span at bounding box center [1091, 134] width 11 height 12
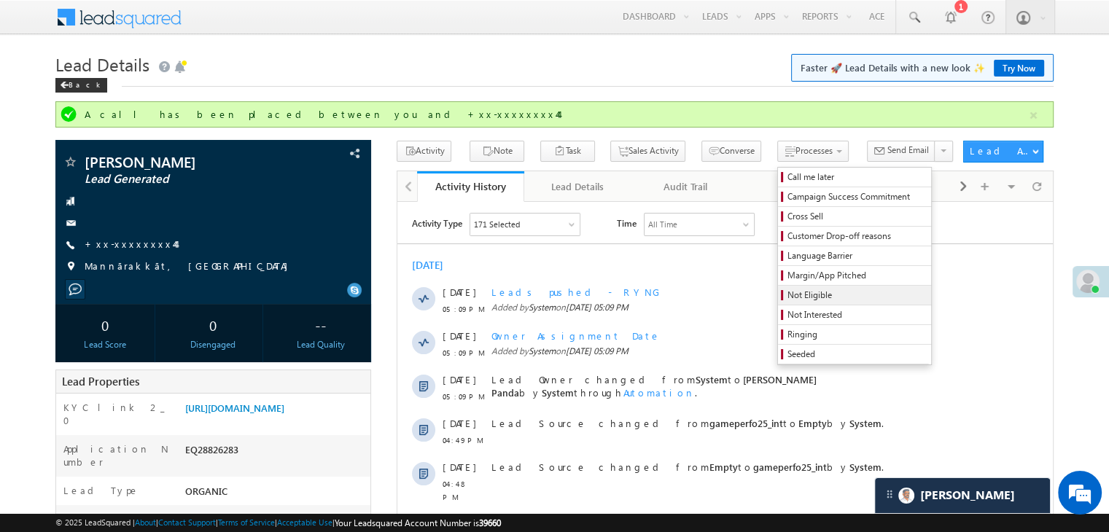
click at [788, 292] on span "Not Eligible" at bounding box center [857, 295] width 139 height 13
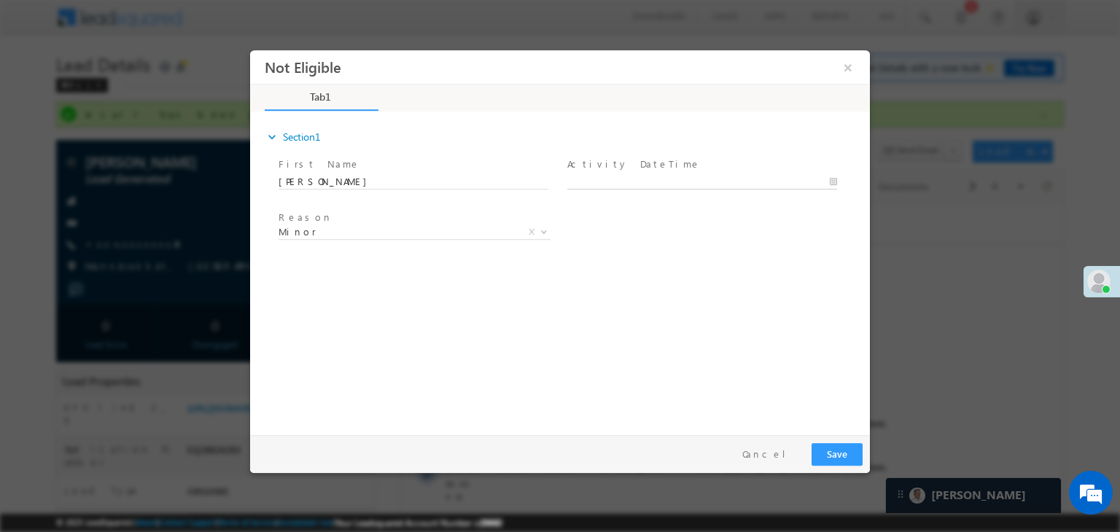
type input "09/12/25 5:25 PM"
click at [634, 183] on input "09/12/25 5:25 PM" at bounding box center [702, 182] width 270 height 15
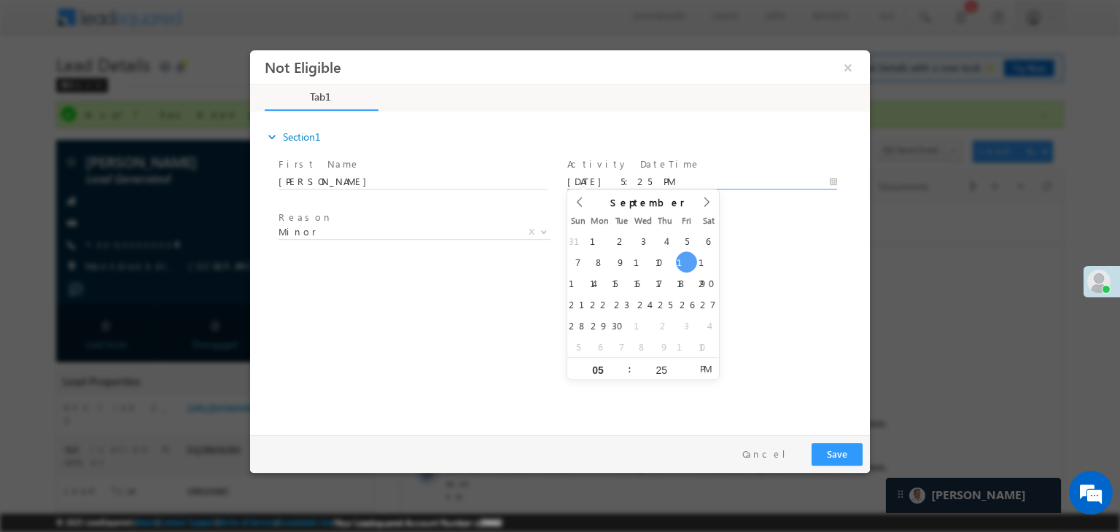
click at [759, 241] on div "Reason * Minor Existing Client Out of India DRA - FDS Termination DRA - Already…" at bounding box center [573, 235] width 594 height 54
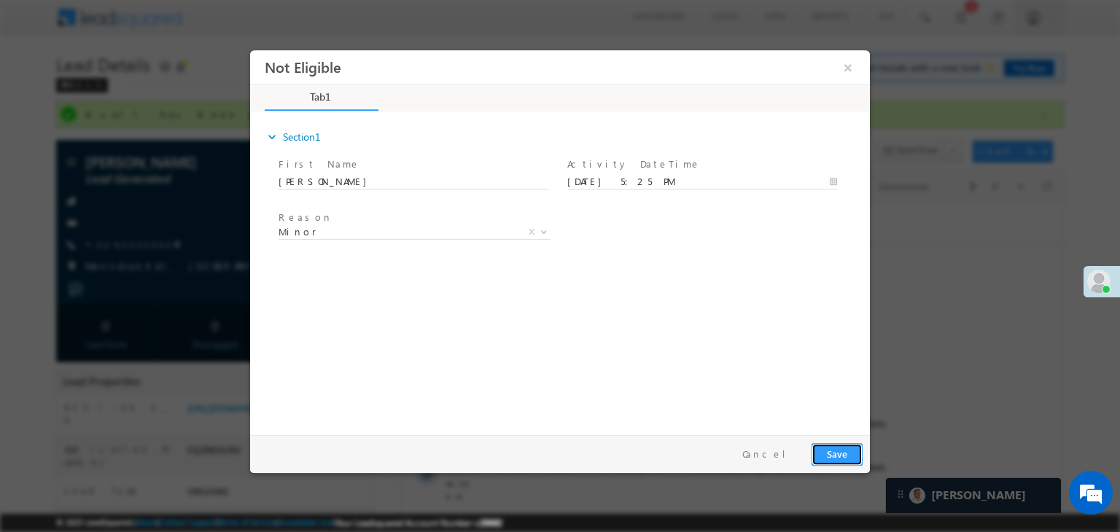
click at [839, 458] on button "Save" at bounding box center [837, 454] width 51 height 23
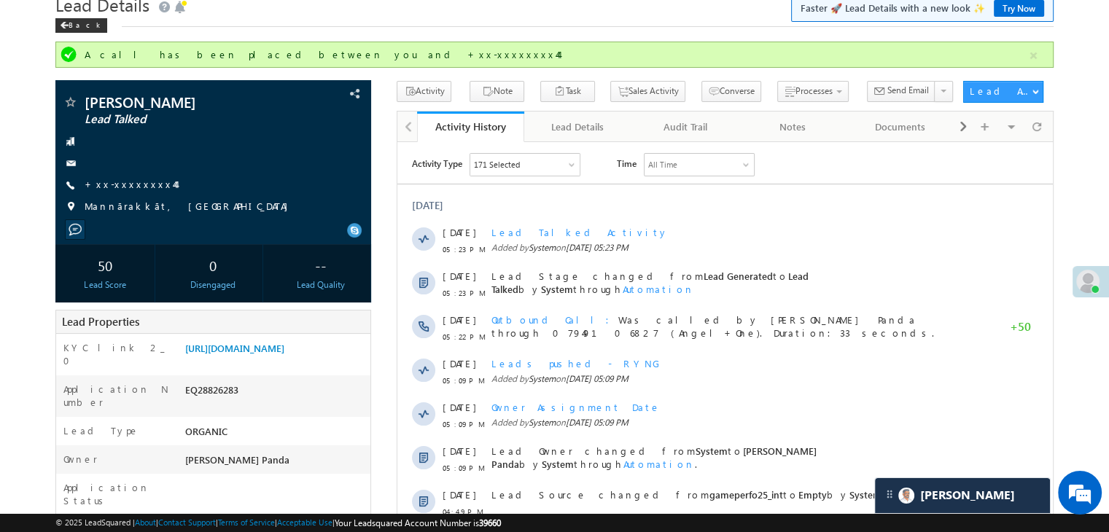
scroll to position [146, 0]
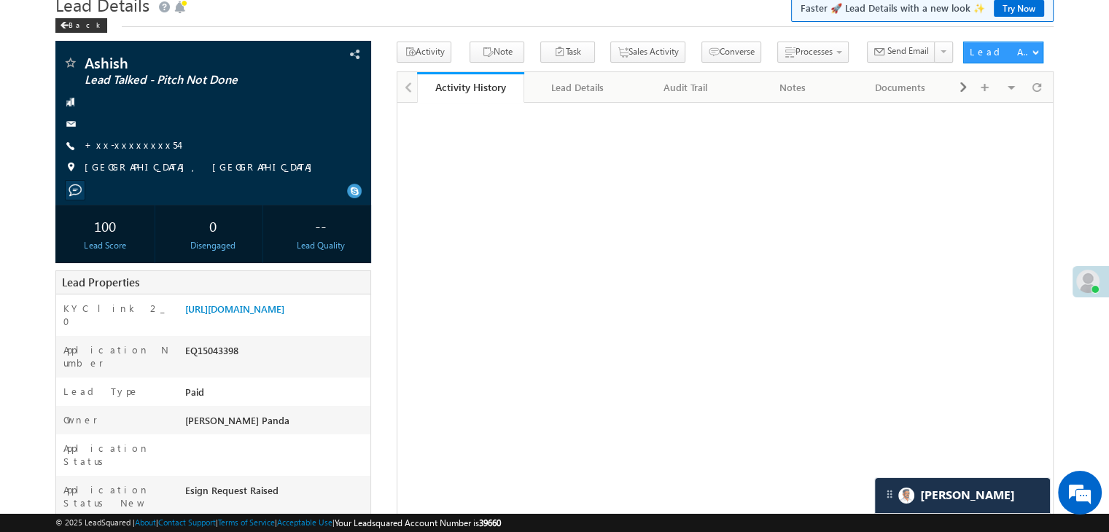
scroll to position [146, 0]
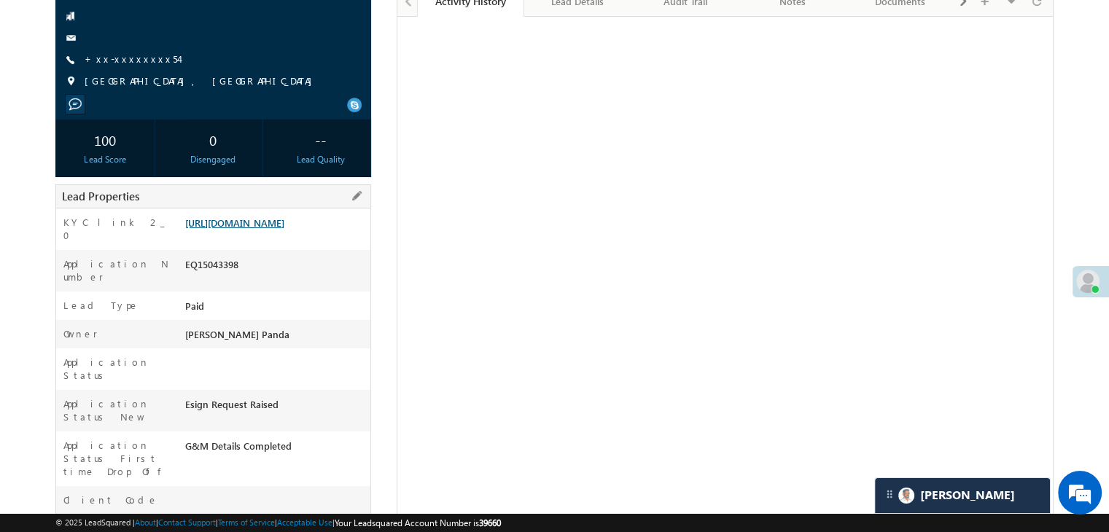
click at [284, 229] on link "[URL][DOMAIN_NAME]" at bounding box center [234, 223] width 99 height 12
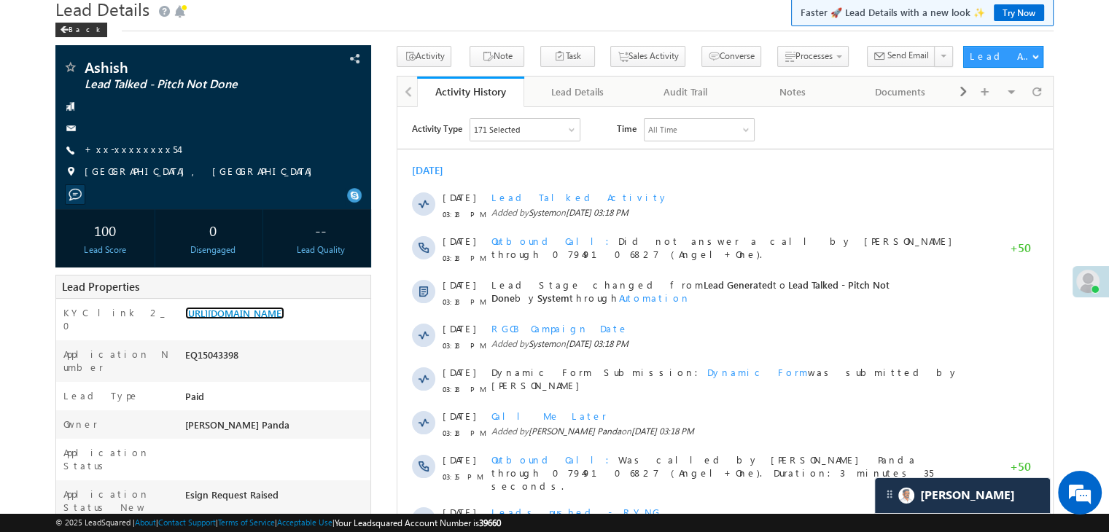
scroll to position [0, 0]
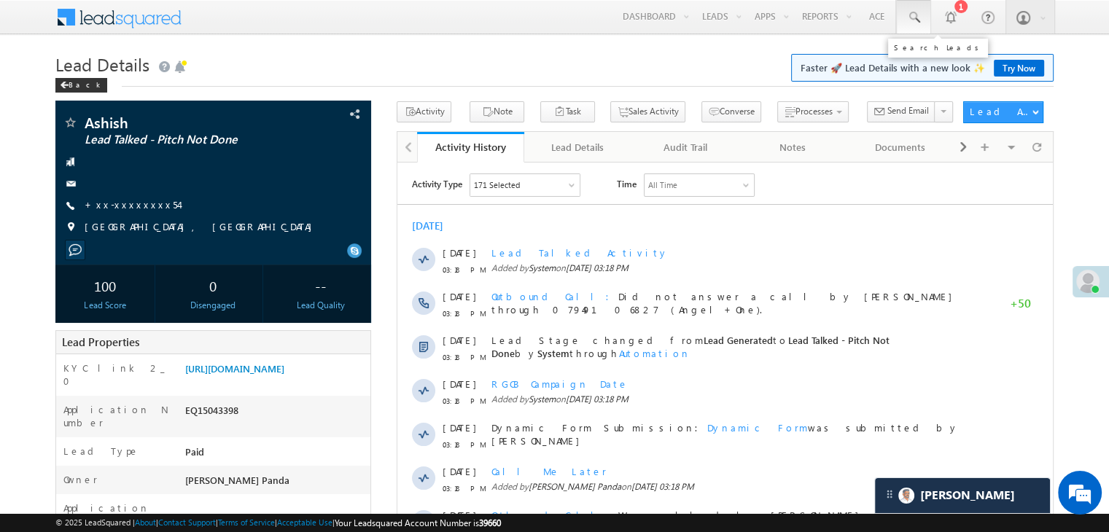
click at [914, 23] on span at bounding box center [913, 17] width 15 height 15
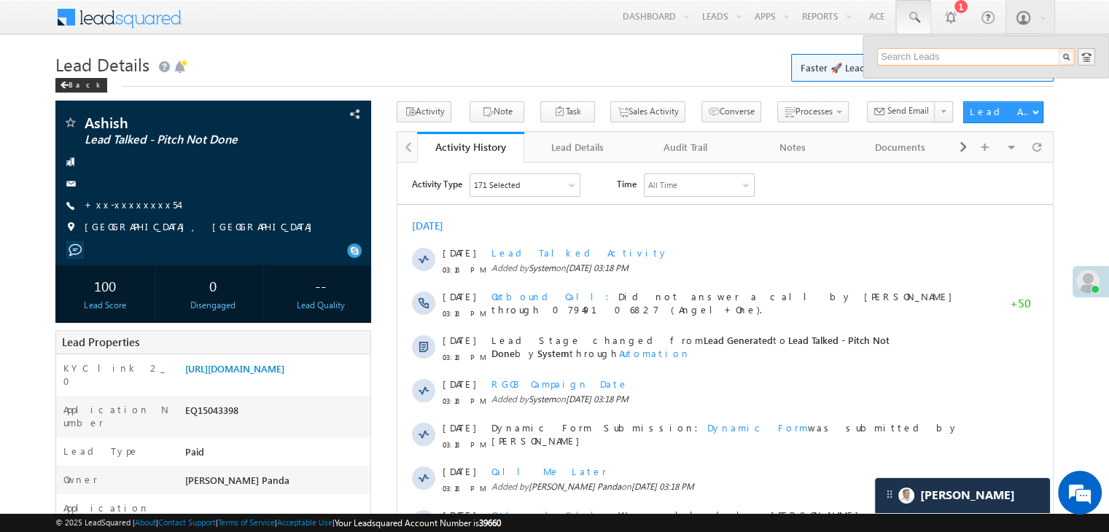
paste input "8126465654"
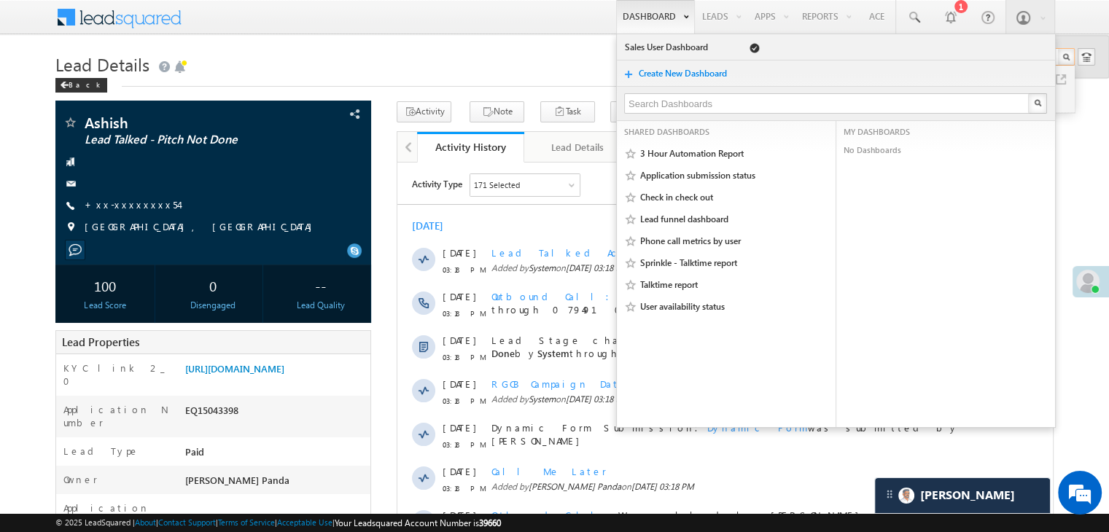
type input "8126465654"
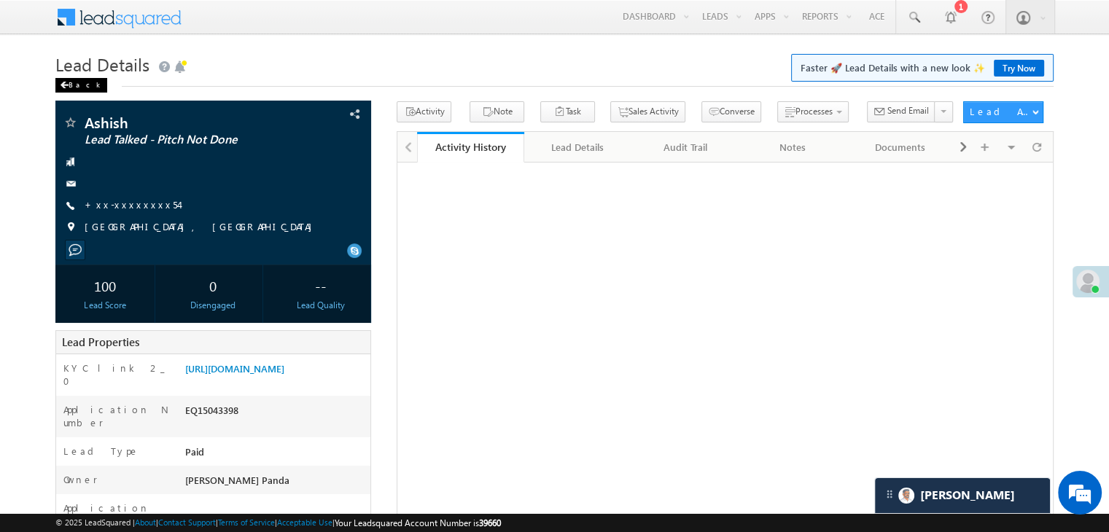
click at [71, 85] on div "Back" at bounding box center [81, 85] width 52 height 15
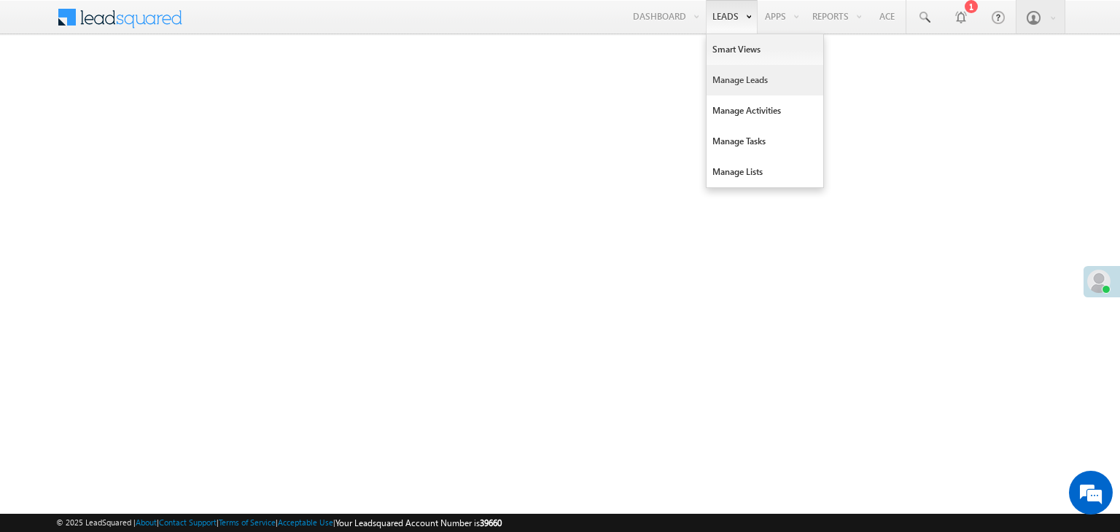
click at [730, 82] on link "Manage Leads" at bounding box center [765, 80] width 117 height 31
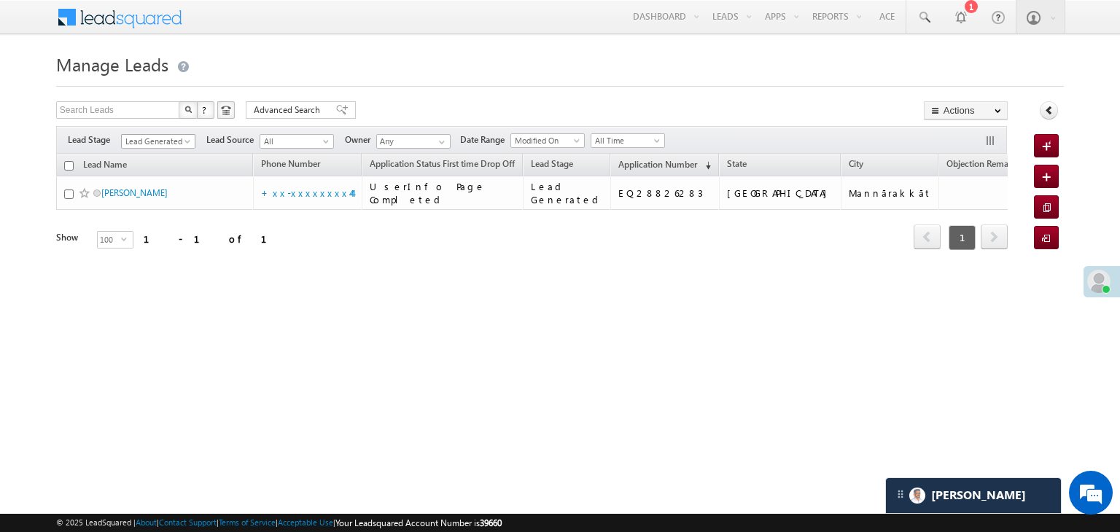
click at [189, 139] on span at bounding box center [189, 145] width 12 height 12
click at [145, 161] on link "All" at bounding box center [159, 157] width 74 height 13
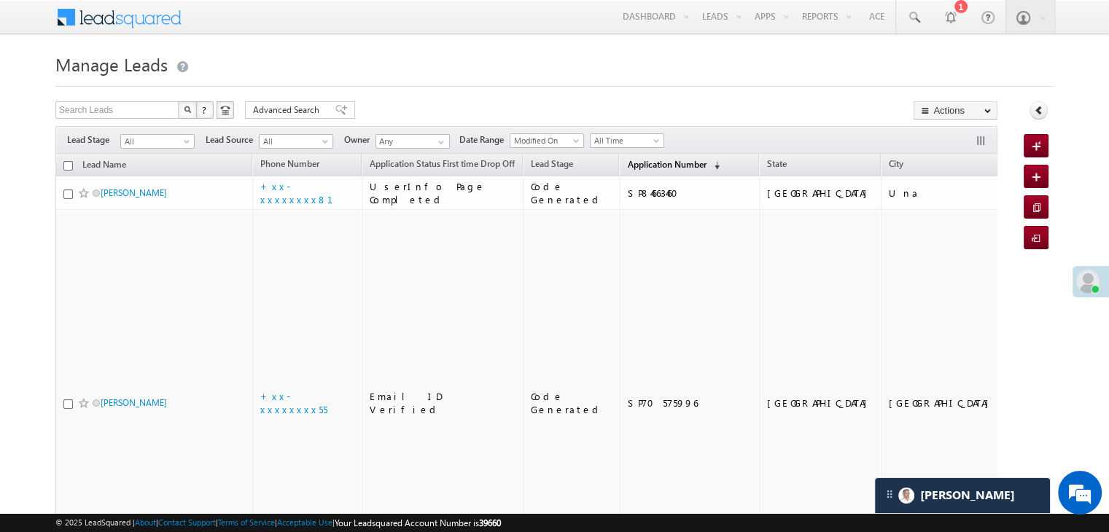
click at [636, 168] on span "Application Number" at bounding box center [666, 164] width 79 height 11
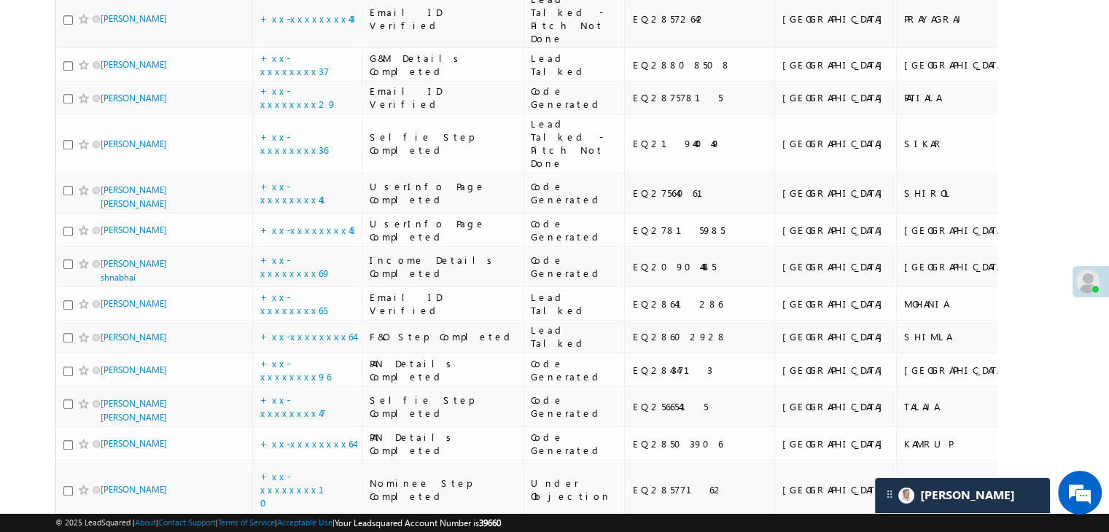
scroll to position [1094, 0]
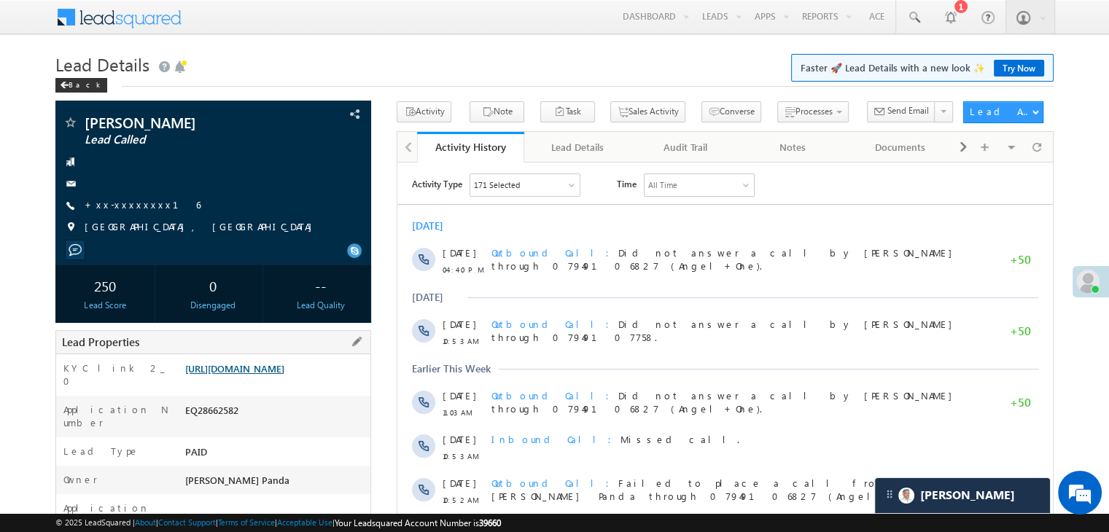
click at [279, 375] on link "[URL][DOMAIN_NAME]" at bounding box center [234, 368] width 99 height 12
click at [910, 15] on span at bounding box center [913, 17] width 15 height 15
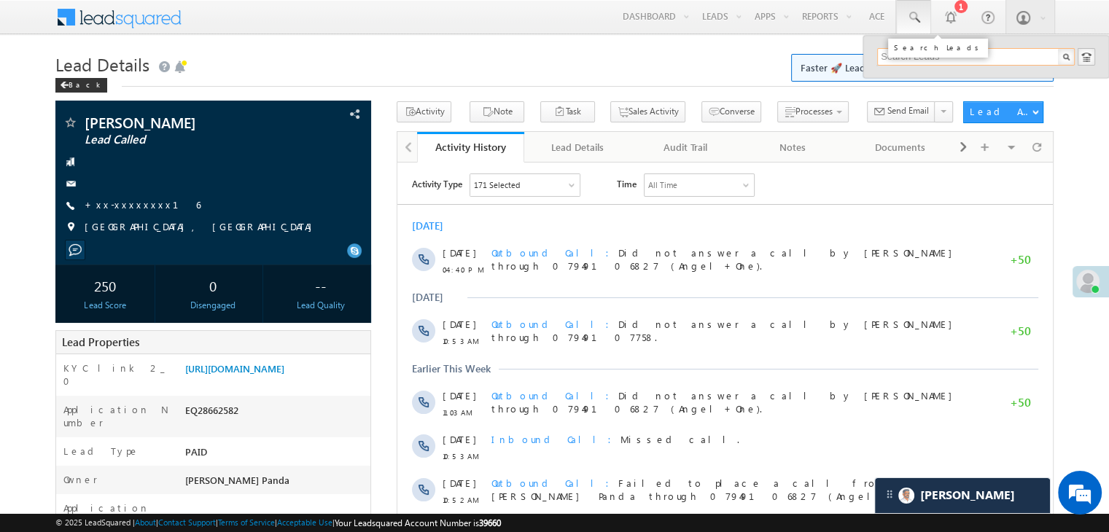
paste input "9872789356"
type input "9872789356"
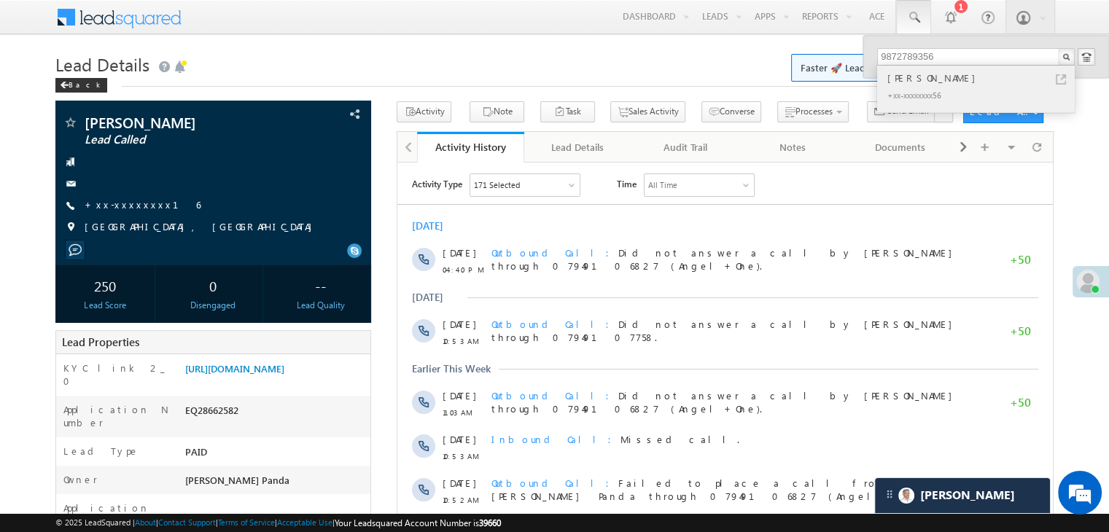
click at [921, 77] on div "Asok kumar" at bounding box center [982, 78] width 195 height 16
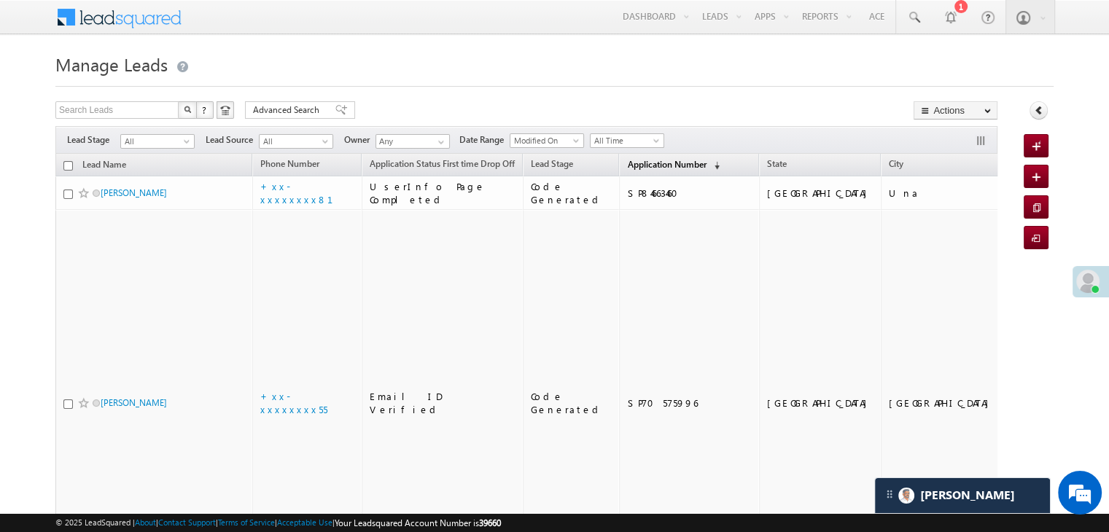
click at [637, 166] on span "Application Number" at bounding box center [666, 164] width 79 height 11
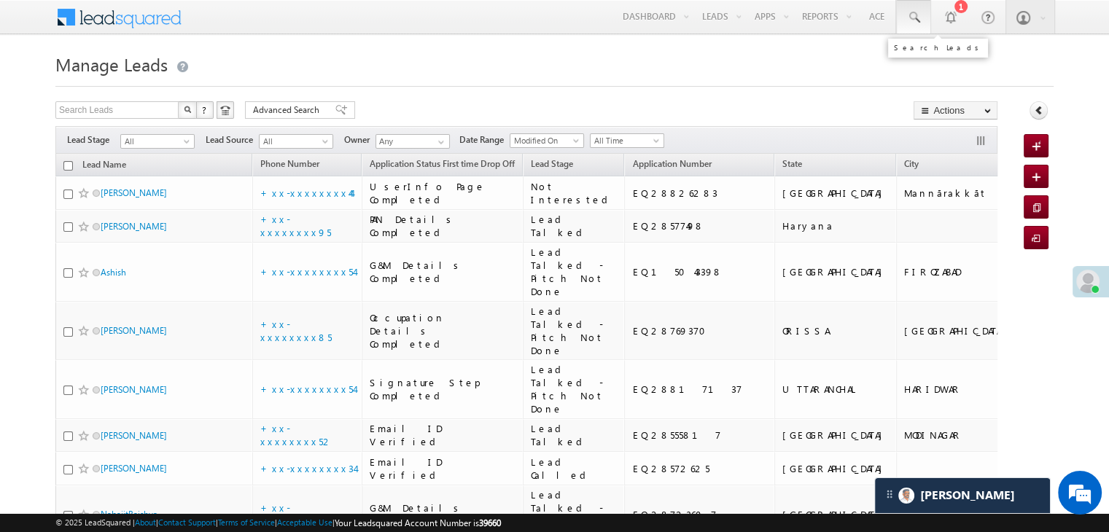
click at [913, 17] on span at bounding box center [913, 17] width 15 height 15
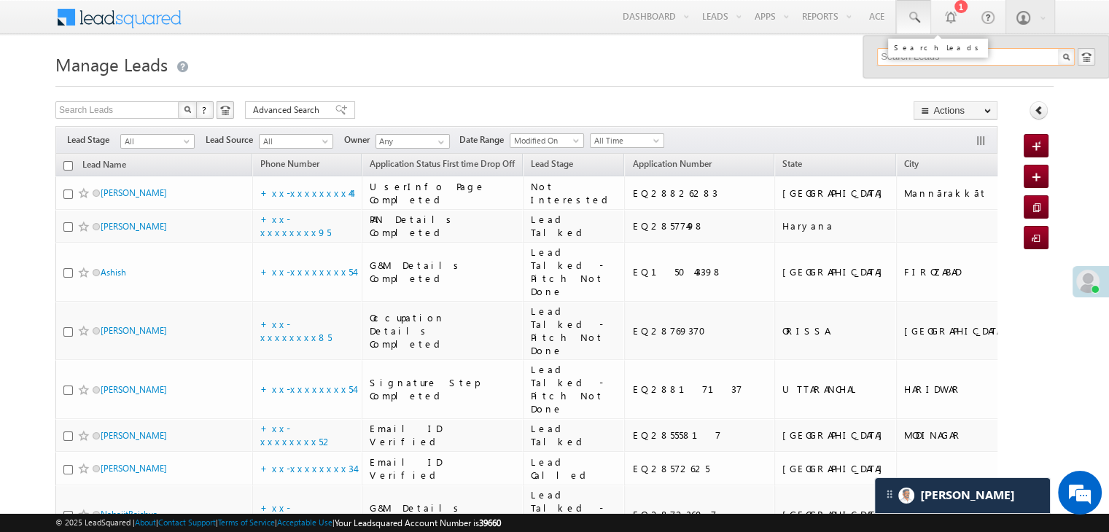
paste input "9253235229"
type input "9253235229"
click at [908, 81] on div "Sarjeet chauhan" at bounding box center [982, 78] width 195 height 16
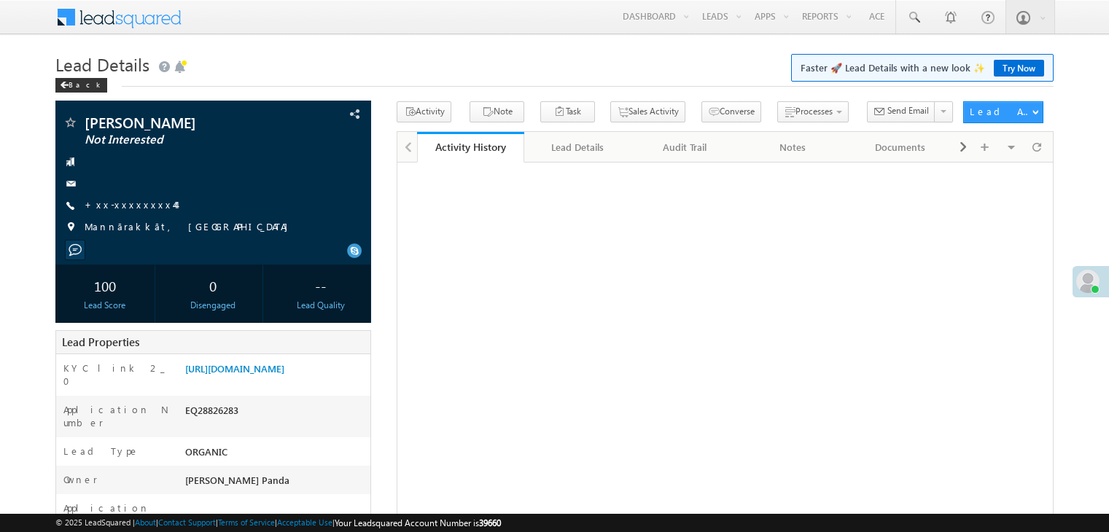
scroll to position [108, 0]
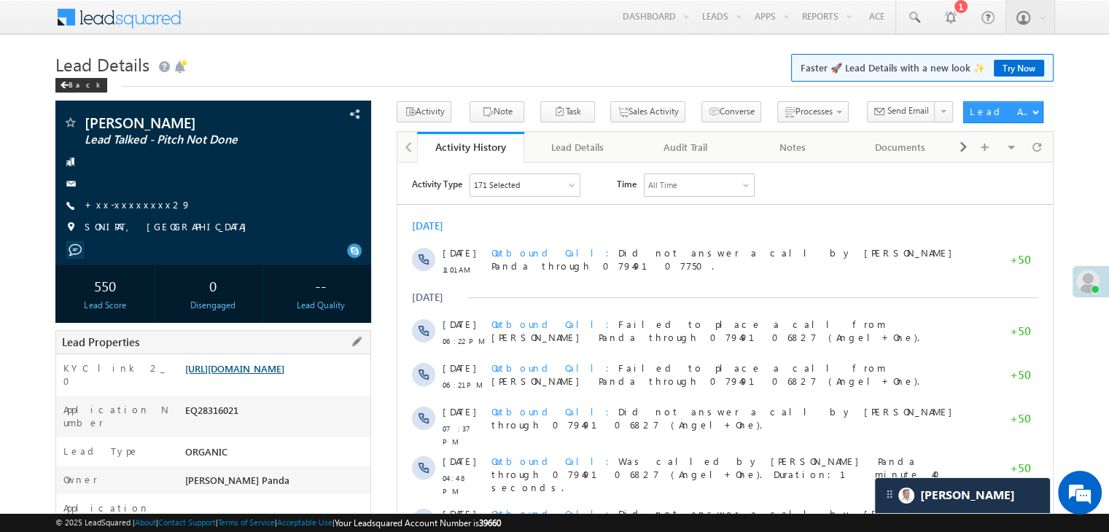
click at [278, 375] on link "https://angelbroking1-pk3em7sa.customui-test.leadsquared.com?leadId=a7c9160b-b8…" at bounding box center [234, 368] width 99 height 12
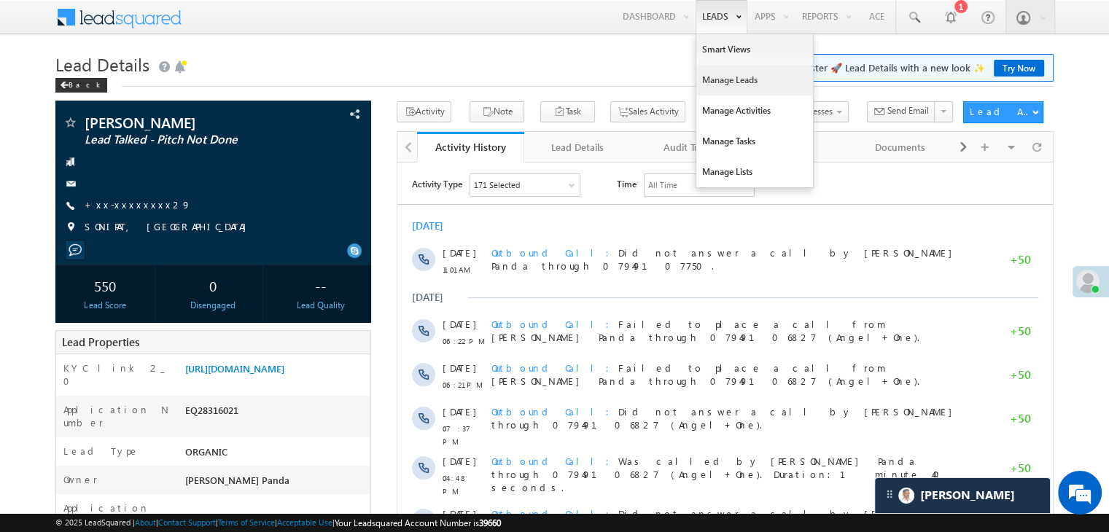
click at [728, 81] on link "Manage Leads" at bounding box center [754, 80] width 117 height 31
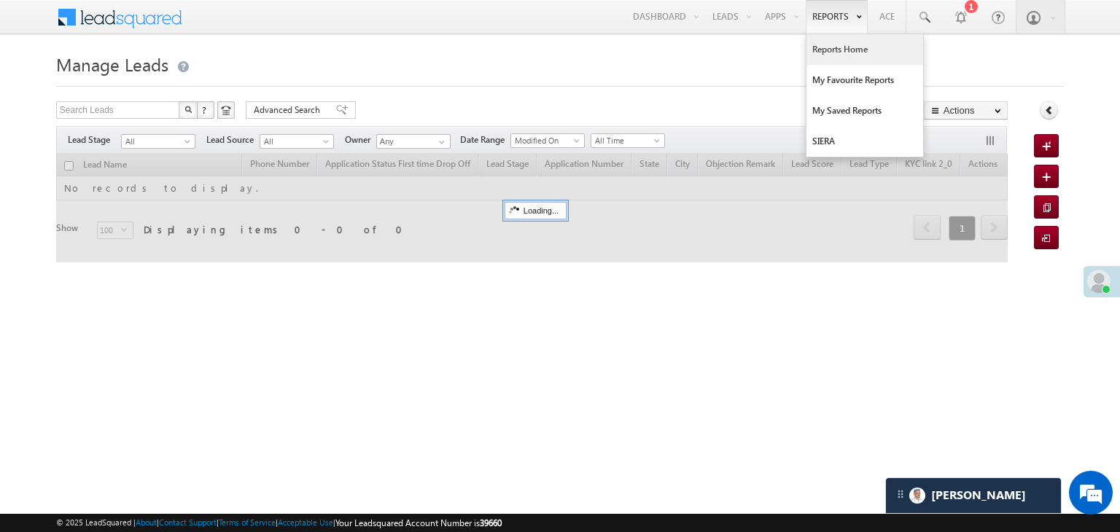
click at [840, 47] on link "Reports Home" at bounding box center [864, 49] width 117 height 31
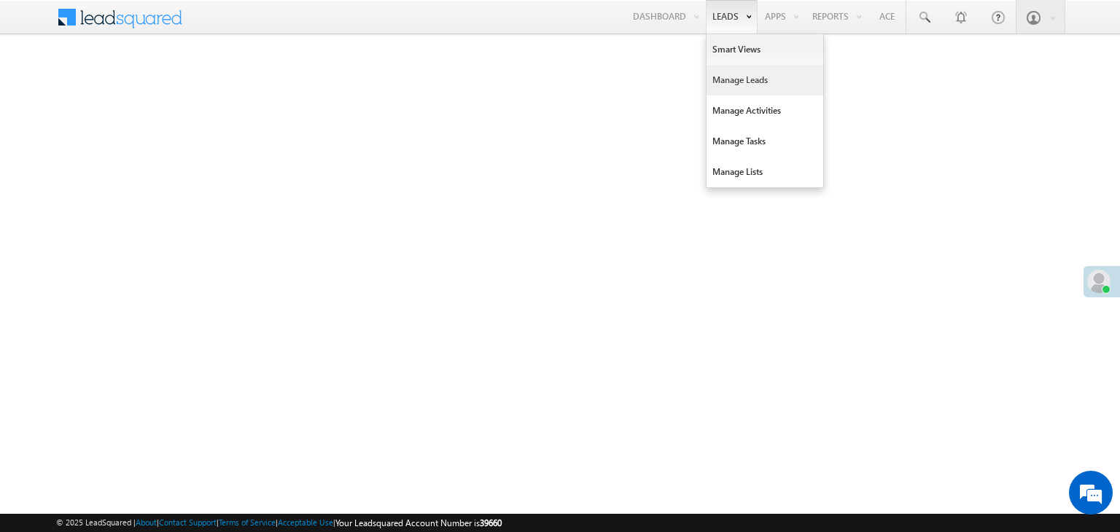
click at [724, 82] on link "Manage Leads" at bounding box center [765, 80] width 117 height 31
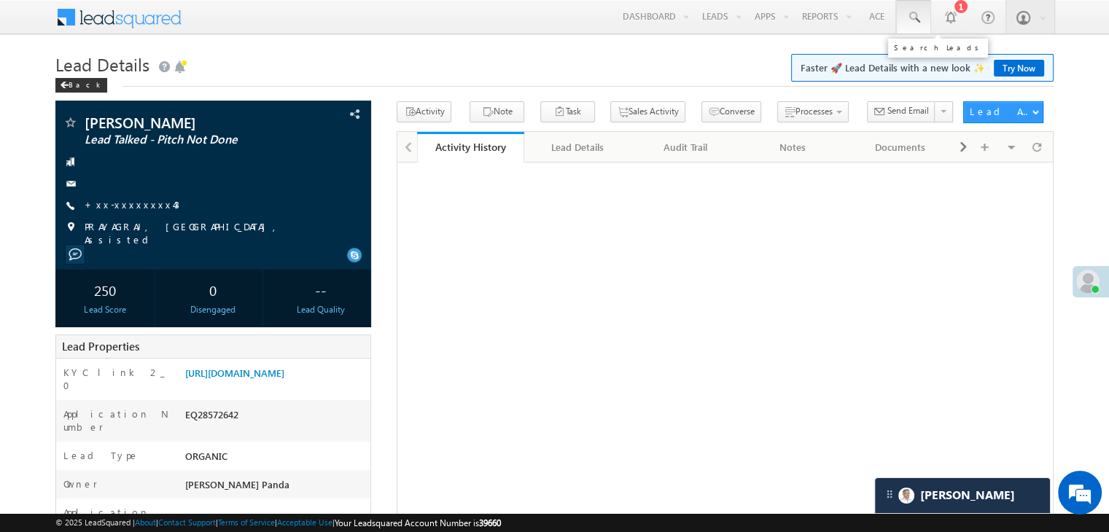
drag, startPoint x: 914, startPoint y: 15, endPoint x: 916, endPoint y: 26, distance: 10.3
click at [914, 15] on span at bounding box center [913, 17] width 15 height 15
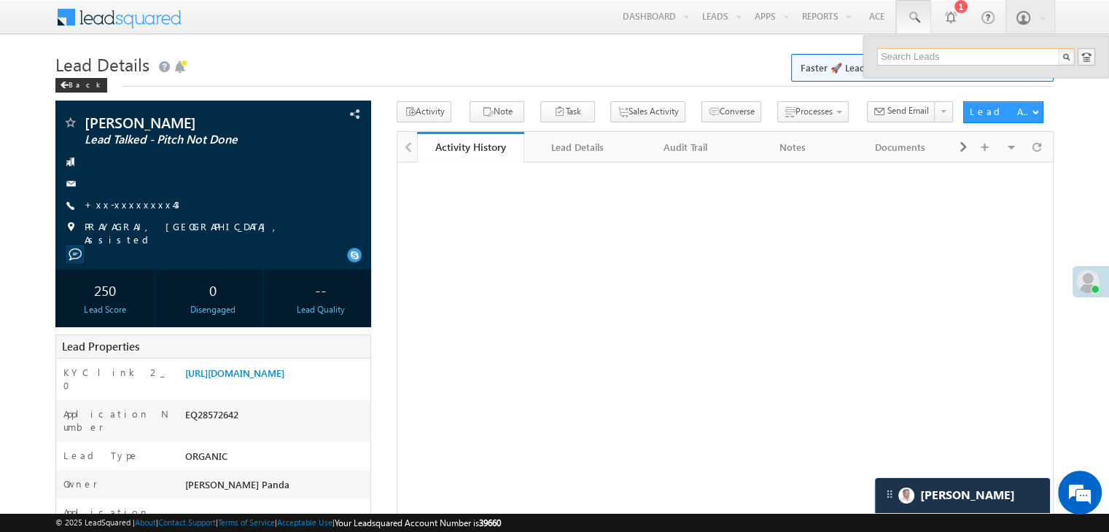
paste input "9925949888"
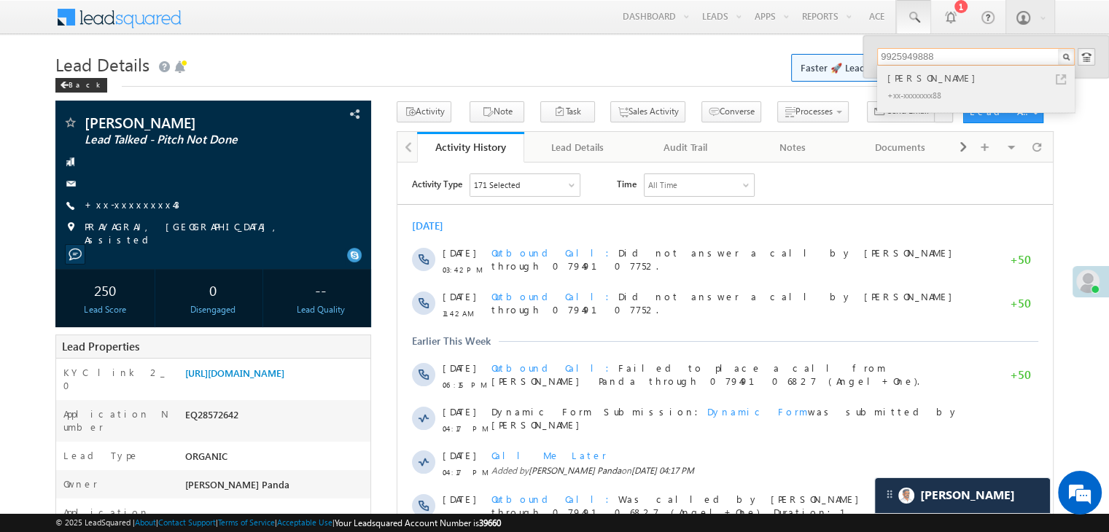
type input "9925949888"
click at [917, 79] on div "Muazzam Ali" at bounding box center [982, 78] width 195 height 16
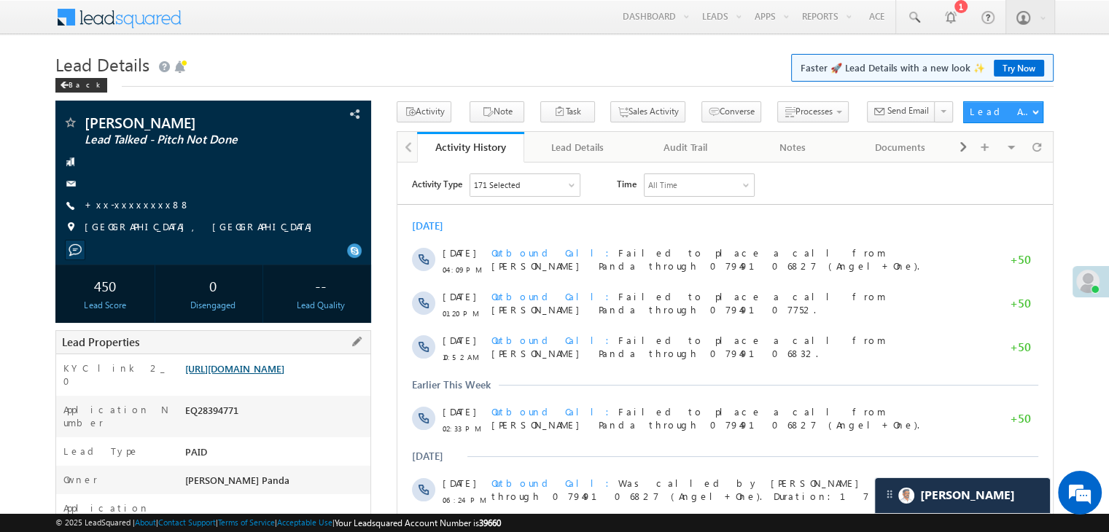
click at [279, 375] on link "https://angelbroking1-pk3em7sa.customui-test.leadsquared.com?leadId=5aed4e2f-cd…" at bounding box center [234, 368] width 99 height 12
click at [916, 13] on span at bounding box center [913, 17] width 15 height 15
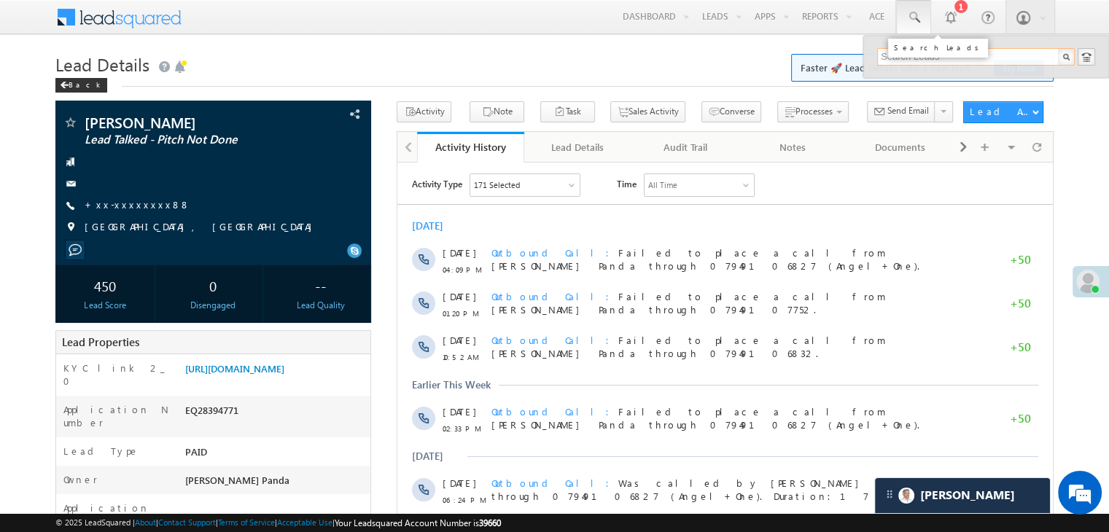
paste input "9714496380"
click at [896, 61] on input "9714496380" at bounding box center [976, 57] width 198 height 18
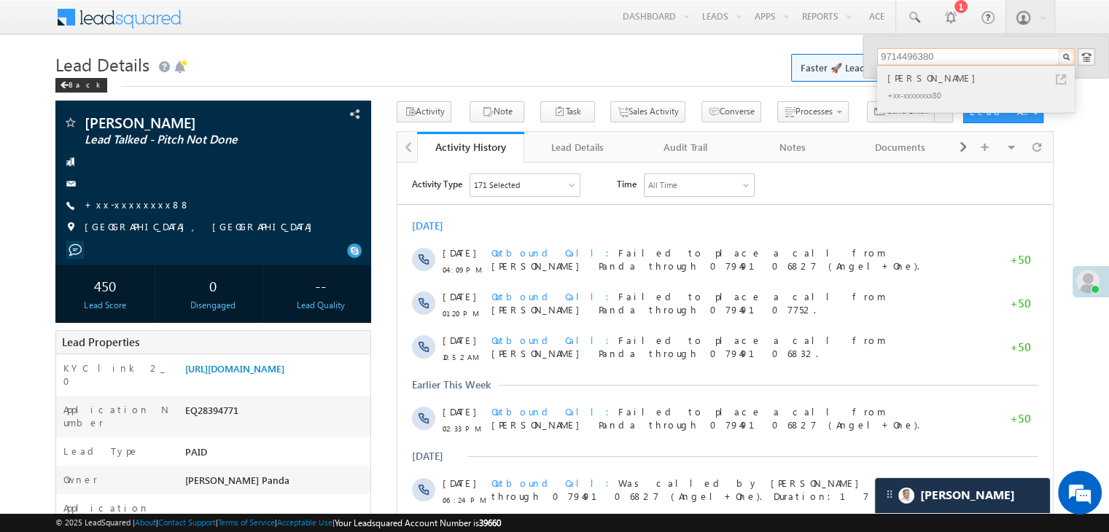
type input "9714496380"
click at [932, 83] on div "Raulji narendrasinh" at bounding box center [982, 78] width 195 height 16
click at [924, 77] on div "Raulji narendrasinh" at bounding box center [982, 78] width 195 height 16
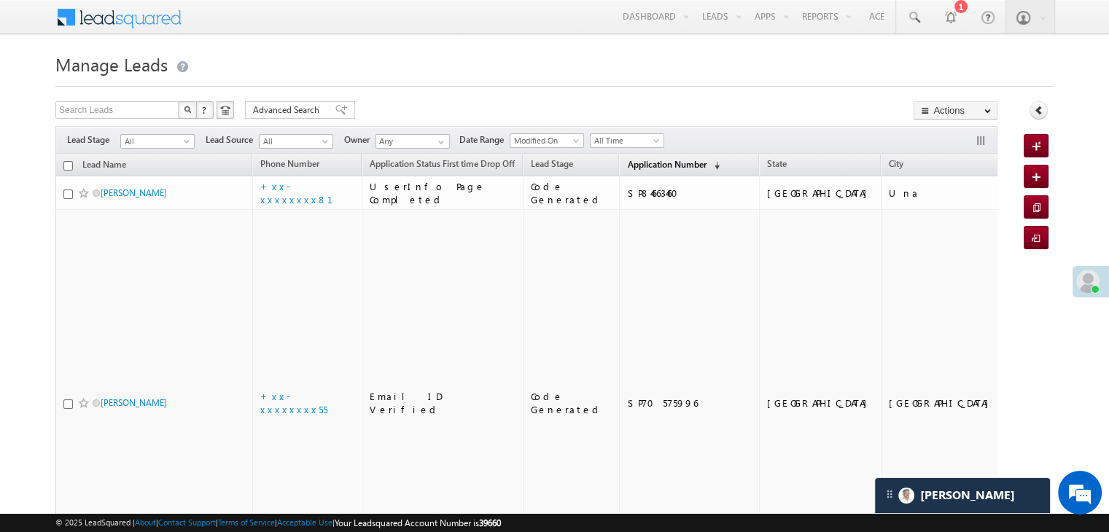
click at [627, 161] on span "Application Number" at bounding box center [666, 164] width 79 height 11
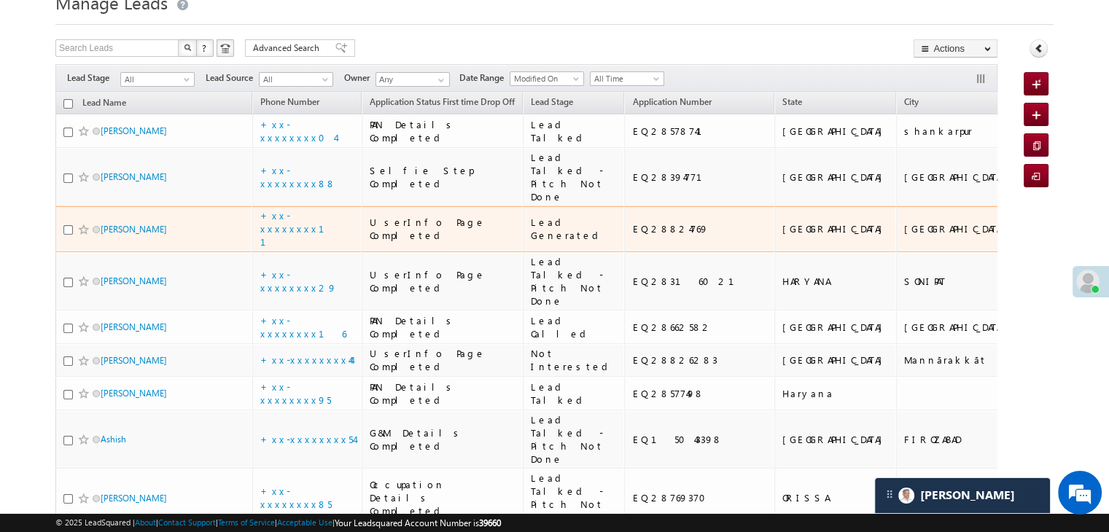
scroll to position [146, 0]
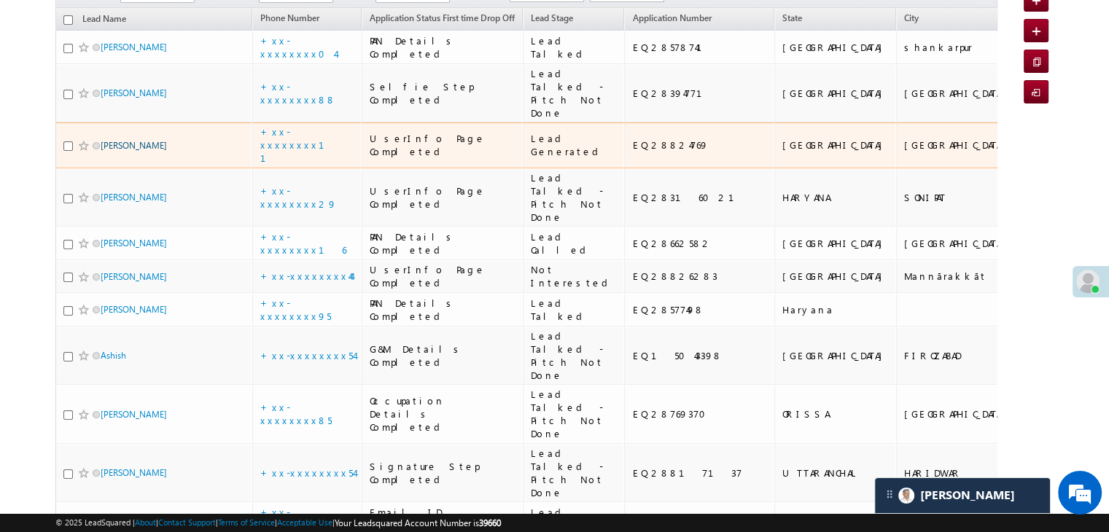
click at [120, 151] on link "[PERSON_NAME]" at bounding box center [134, 145] width 66 height 11
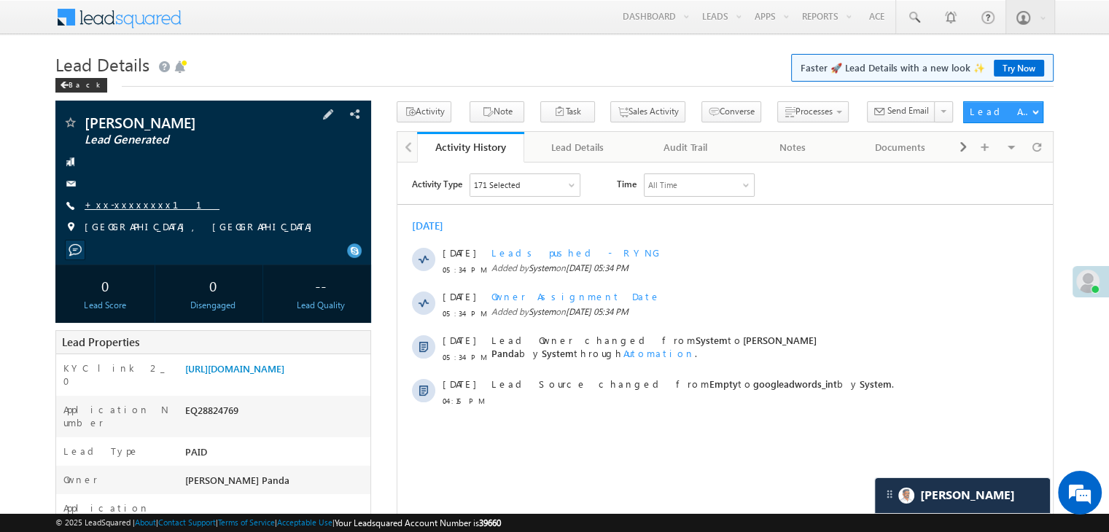
click at [120, 201] on link "+xx-xxxxxxxx11" at bounding box center [152, 204] width 135 height 12
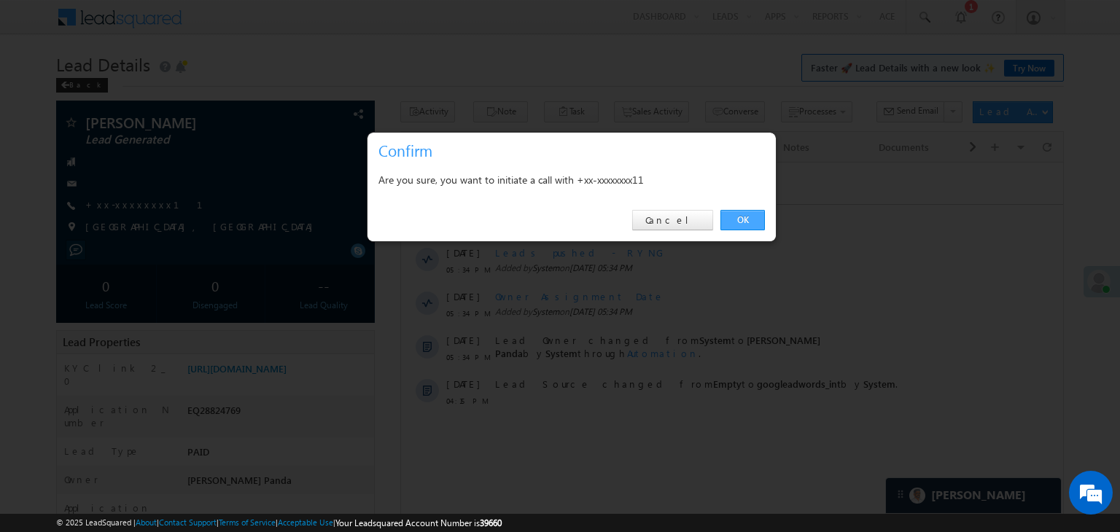
click at [753, 217] on link "OK" at bounding box center [742, 220] width 44 height 20
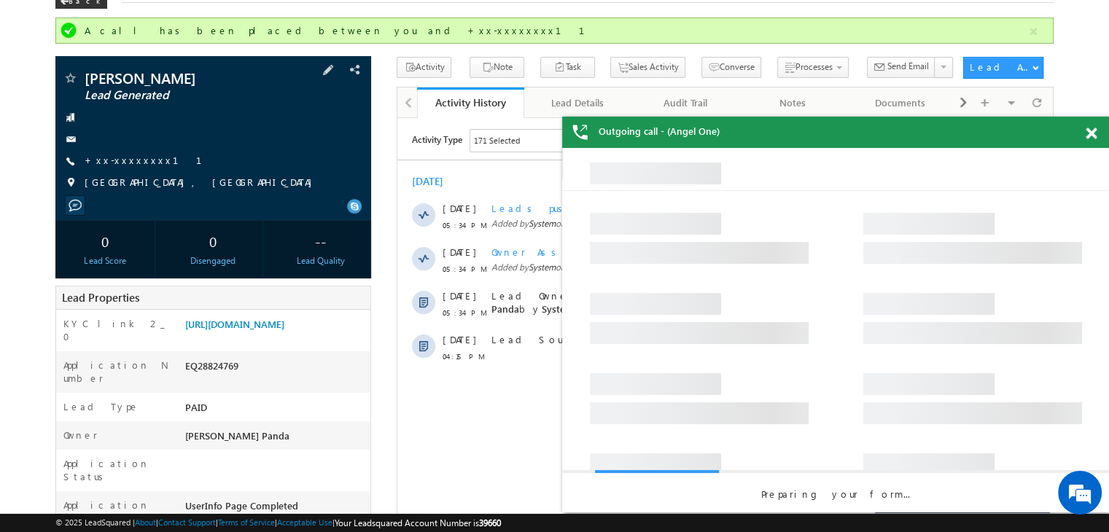
scroll to position [73, 0]
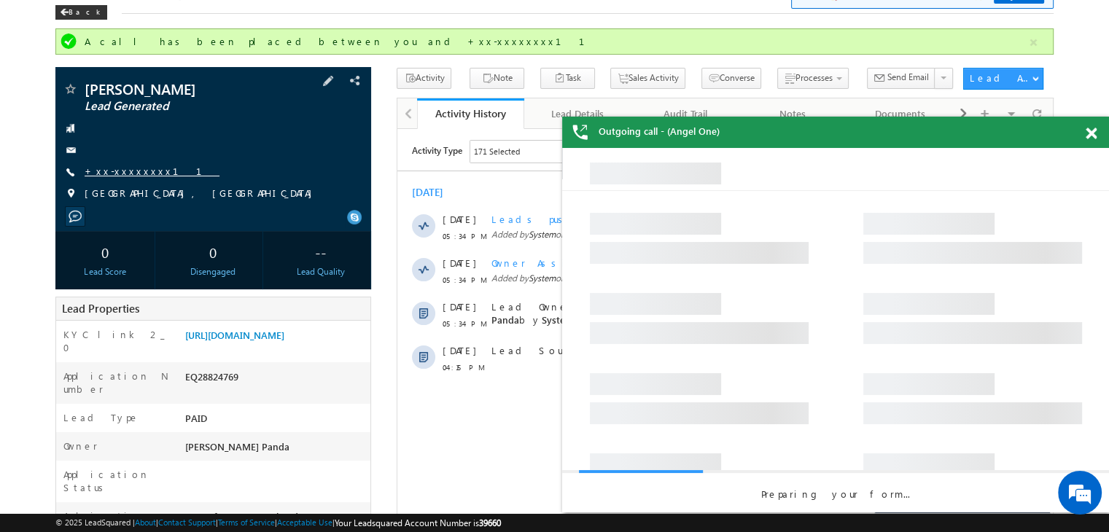
click at [113, 176] on link "+xx-xxxxxxxx11" at bounding box center [152, 171] width 135 height 12
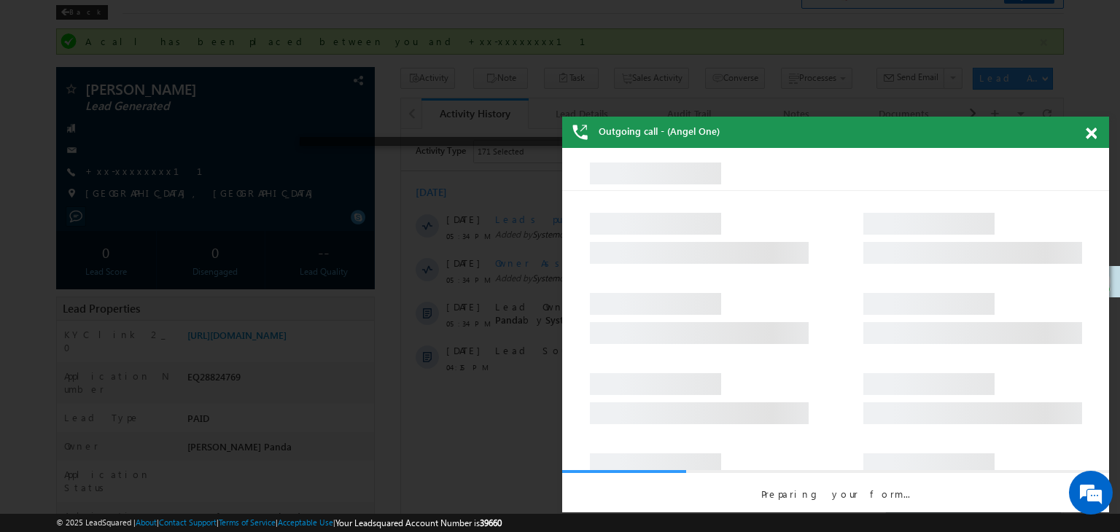
click at [1090, 136] on span at bounding box center [1091, 134] width 11 height 12
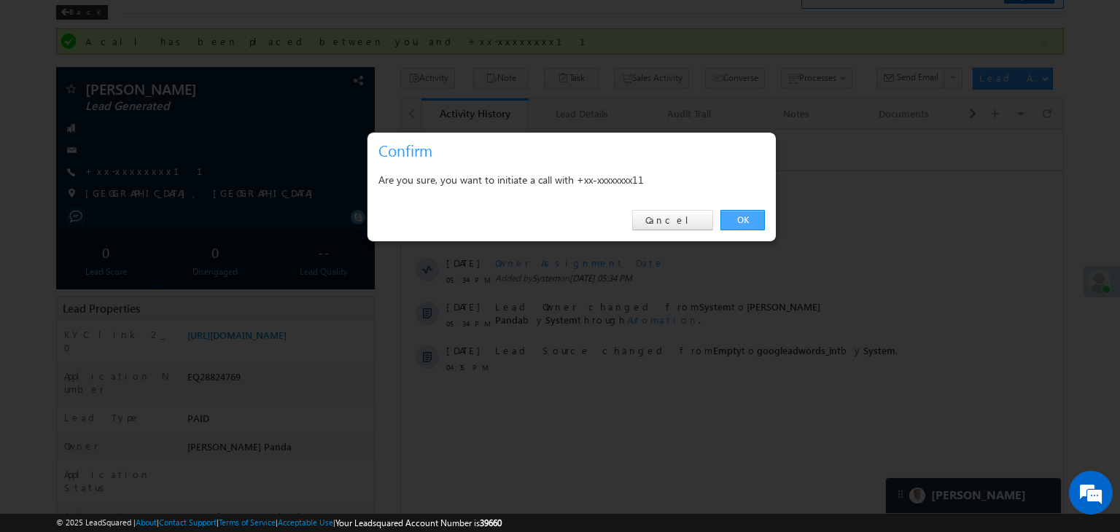
click at [742, 219] on link "OK" at bounding box center [742, 220] width 44 height 20
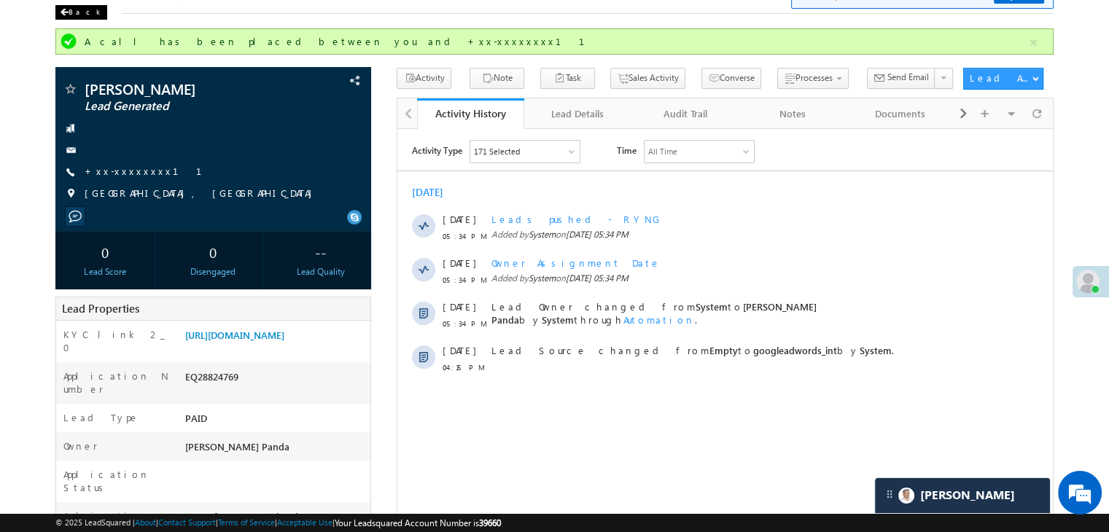
click at [72, 13] on div "Back" at bounding box center [81, 12] width 52 height 15
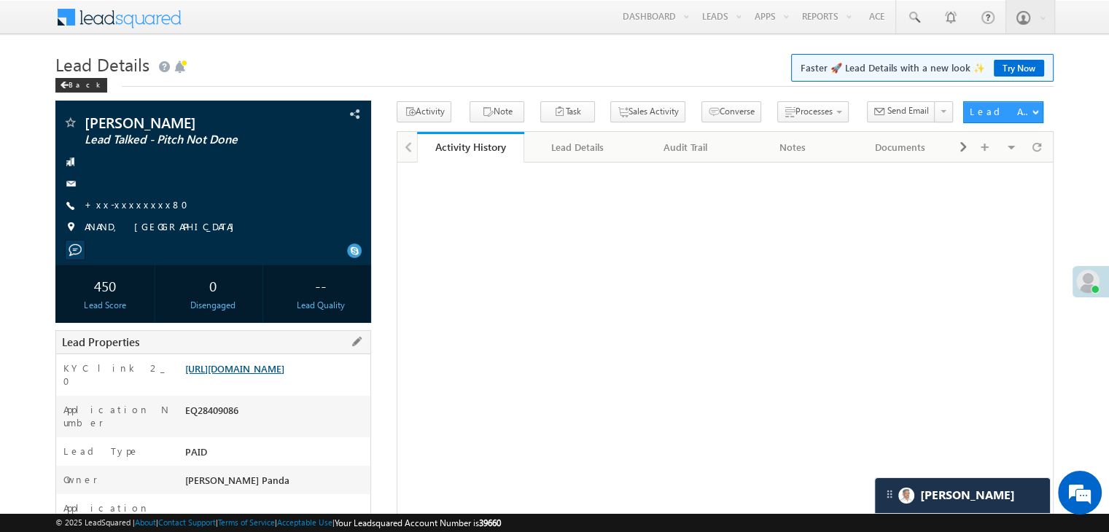
click at [284, 375] on link "[URL][DOMAIN_NAME]" at bounding box center [234, 368] width 99 height 12
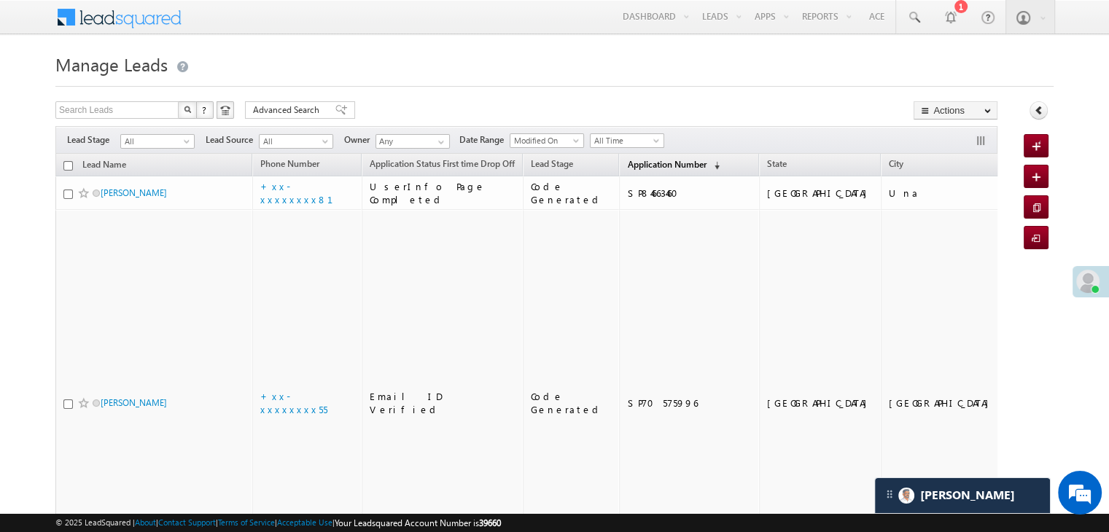
click at [642, 163] on span "Application Number" at bounding box center [666, 164] width 79 height 11
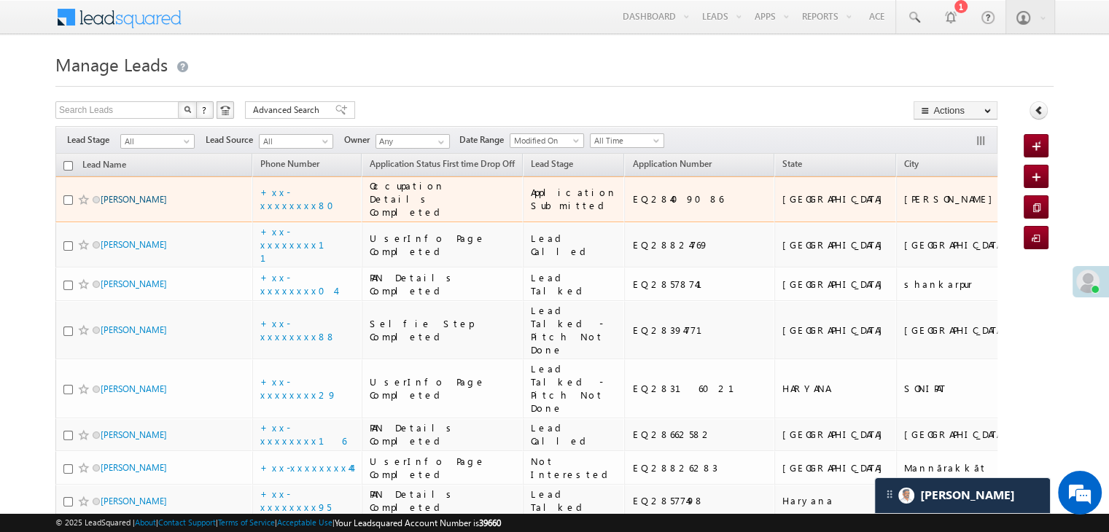
click at [149, 205] on link "[PERSON_NAME]" at bounding box center [134, 199] width 66 height 11
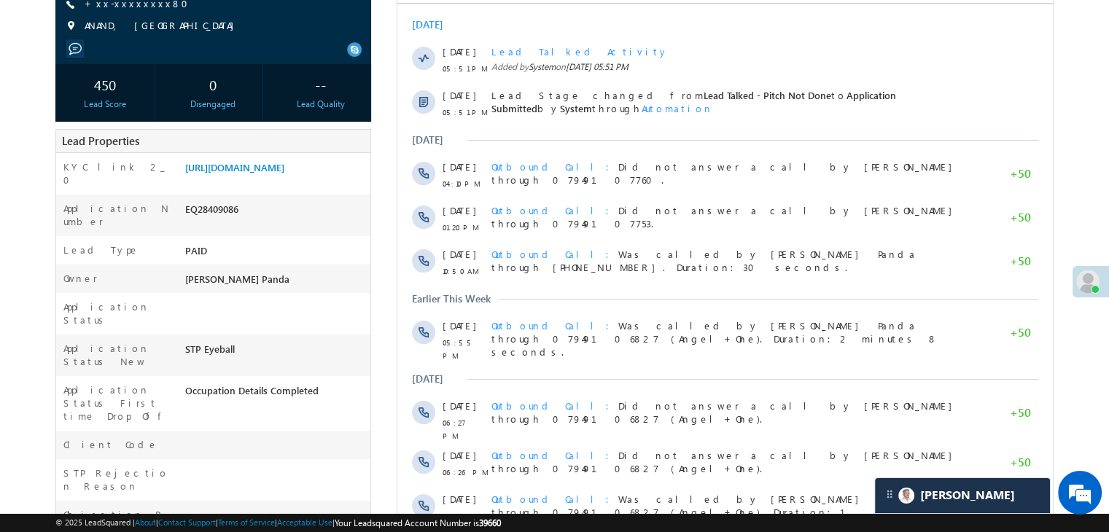
scroll to position [292, 0]
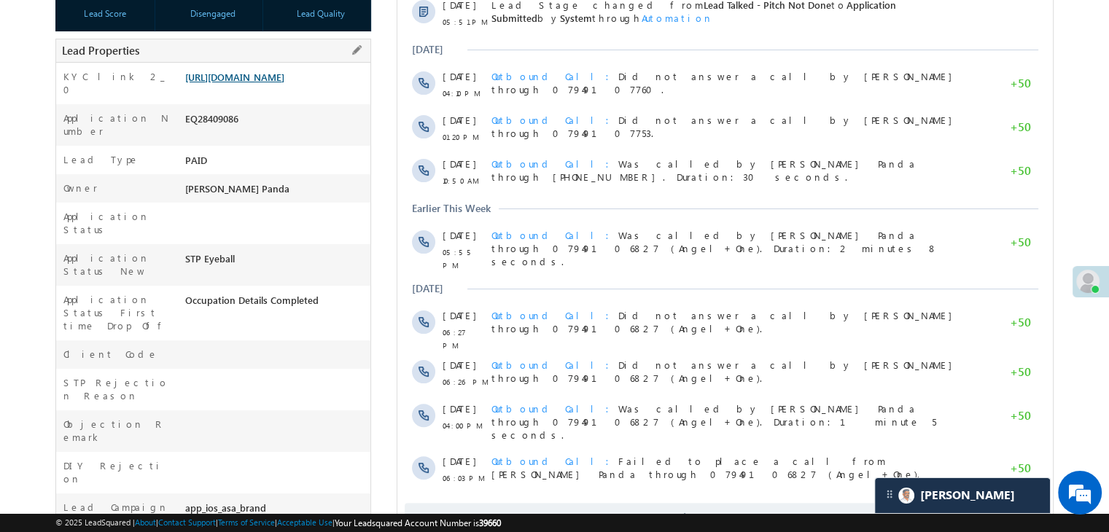
click at [276, 82] on link "[URL][DOMAIN_NAME]" at bounding box center [234, 77] width 99 height 12
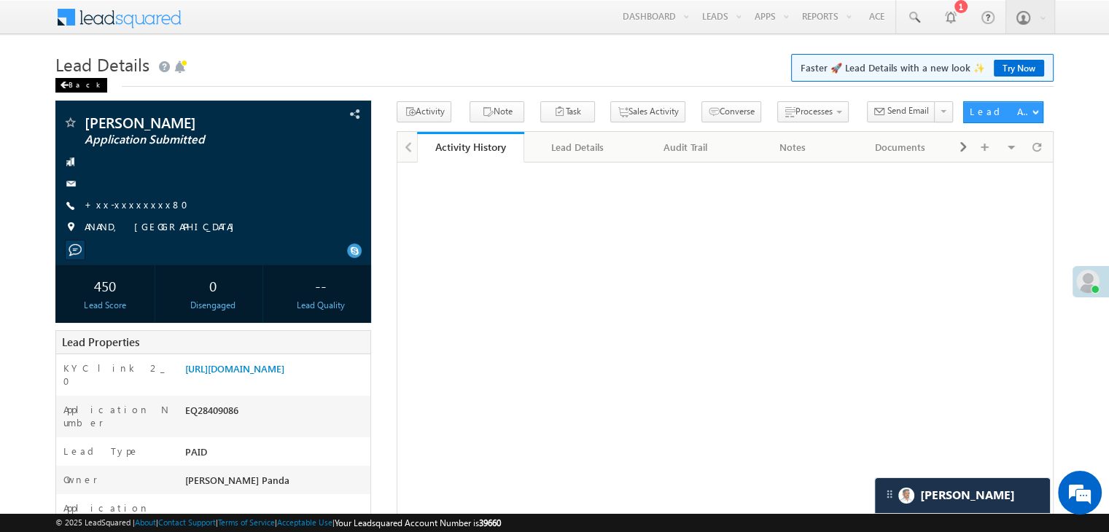
click at [69, 85] on div "Back" at bounding box center [81, 85] width 52 height 15
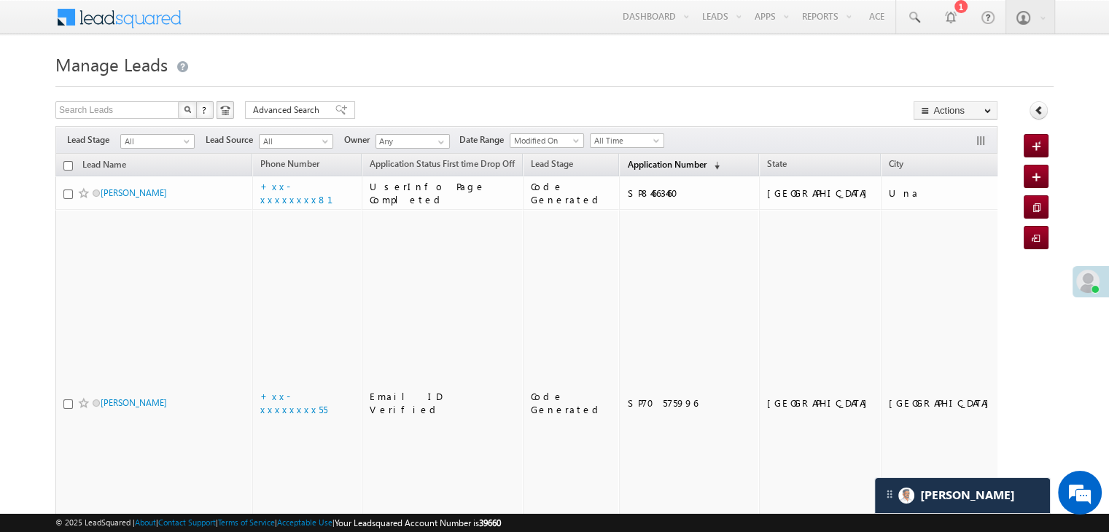
click at [645, 160] on span "Application Number" at bounding box center [666, 164] width 79 height 11
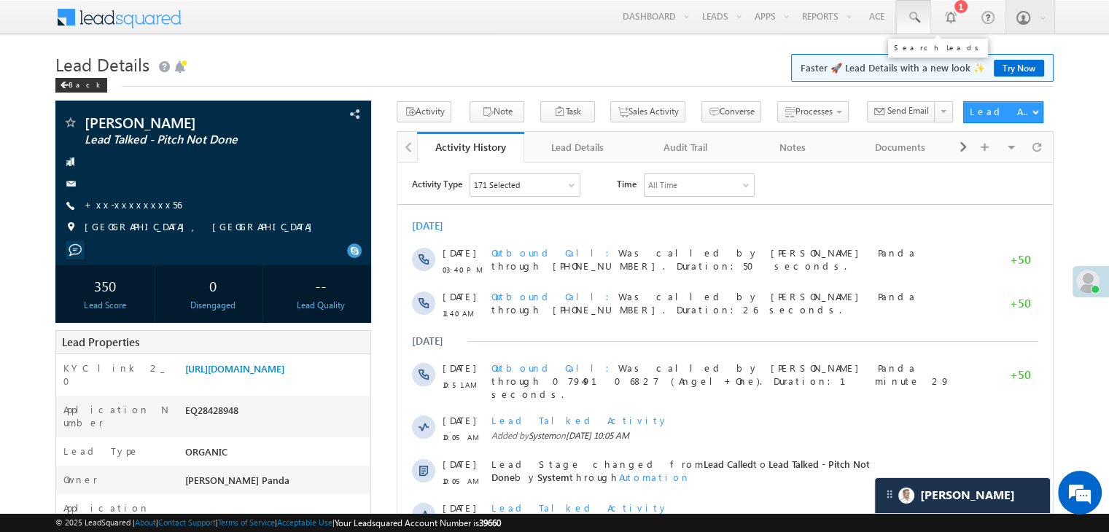
click at [917, 19] on span at bounding box center [913, 17] width 15 height 15
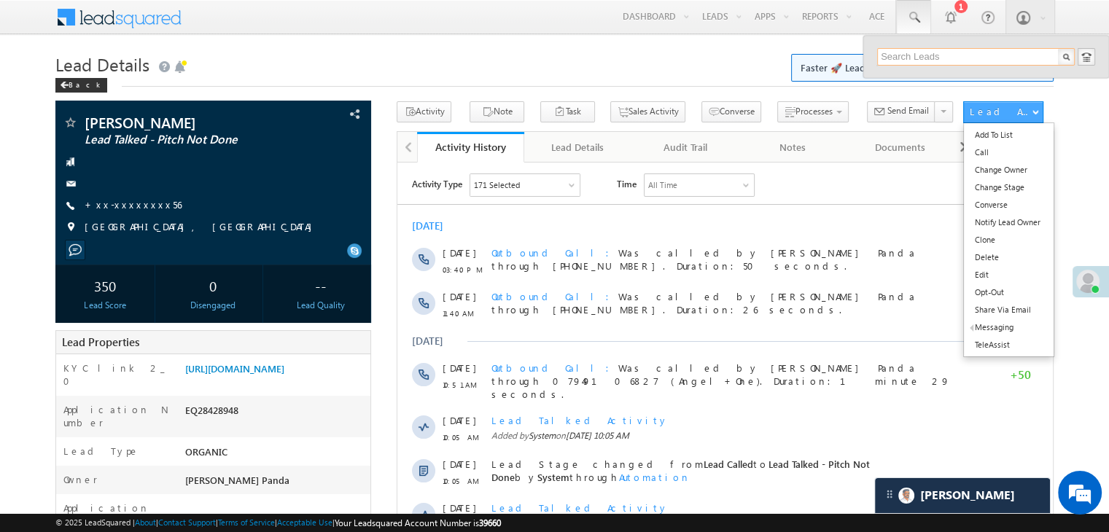
paste input "9872789356"
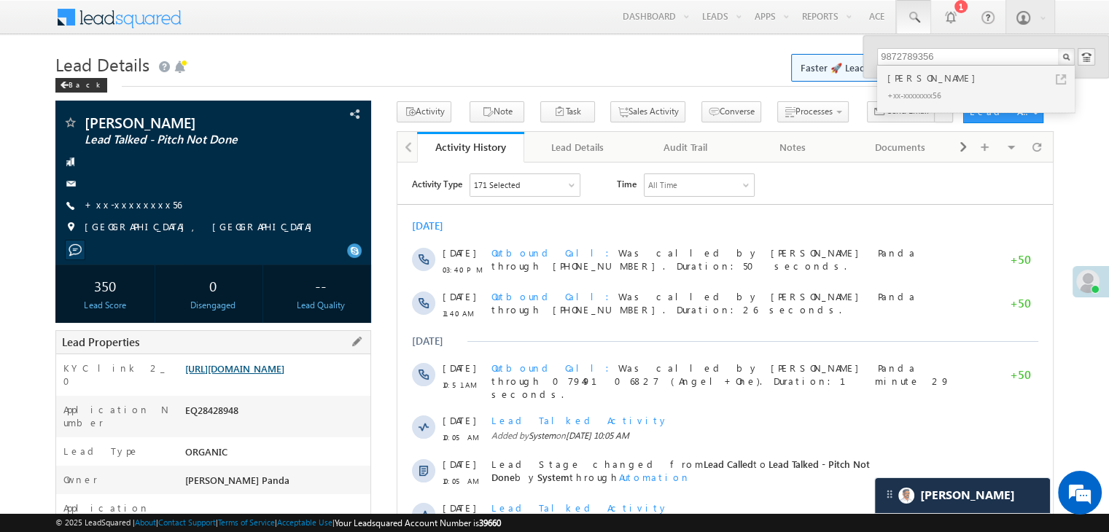
click at [283, 375] on link "https://angelbroking1-pk3em7sa.customui-test.leadsquared.com?leadId=f091c3ff-dc…" at bounding box center [234, 368] width 99 height 12
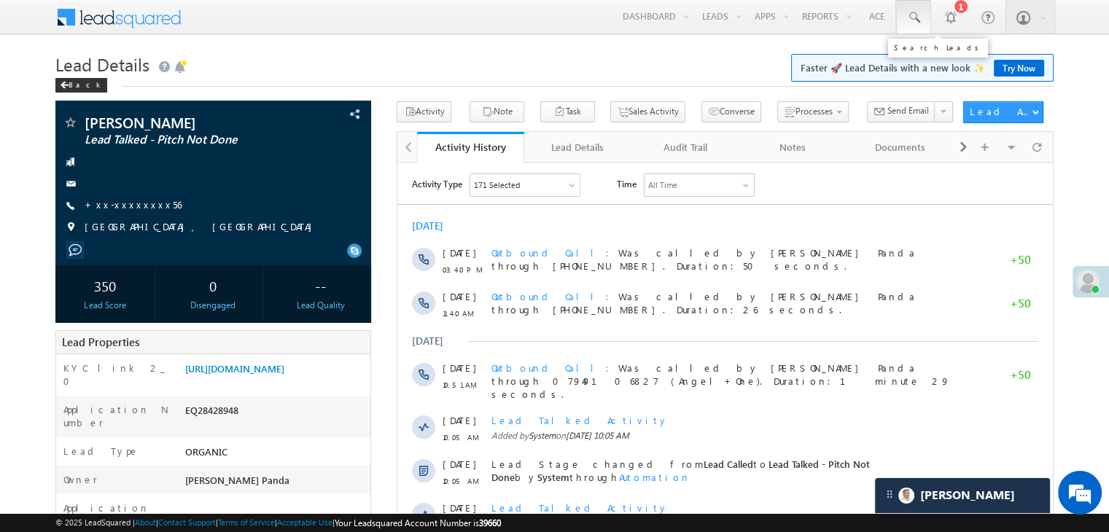
click at [912, 20] on span at bounding box center [913, 17] width 15 height 15
paste input "9998692438"
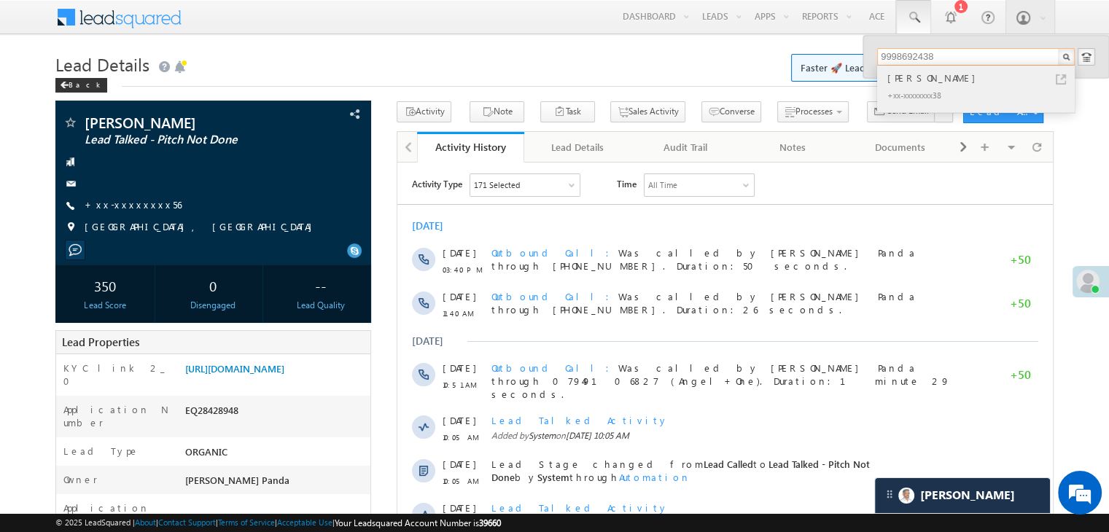
type input "9998692438"
click at [906, 79] on div "Surbhi Joshi" at bounding box center [982, 78] width 195 height 16
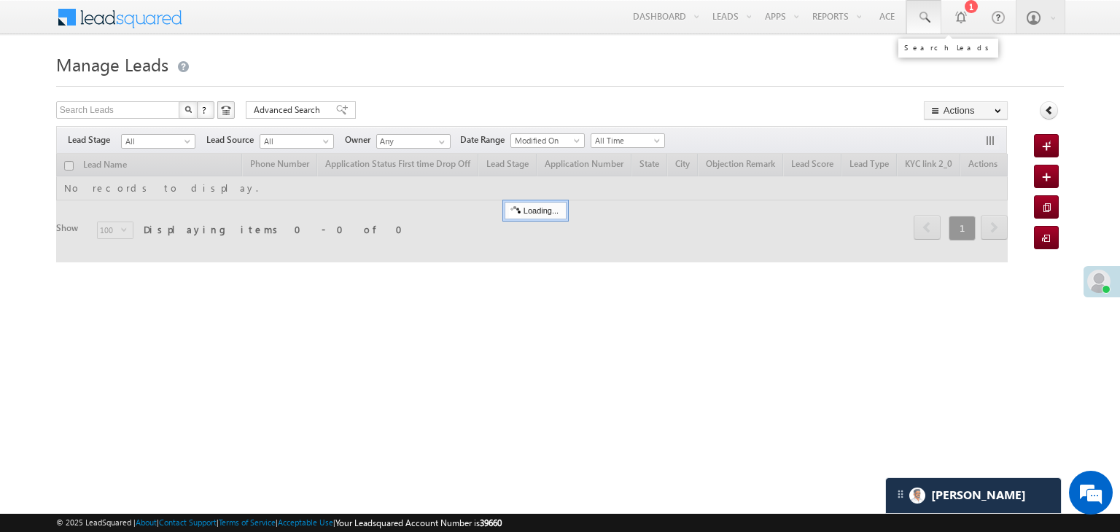
click at [927, 15] on span at bounding box center [924, 17] width 15 height 15
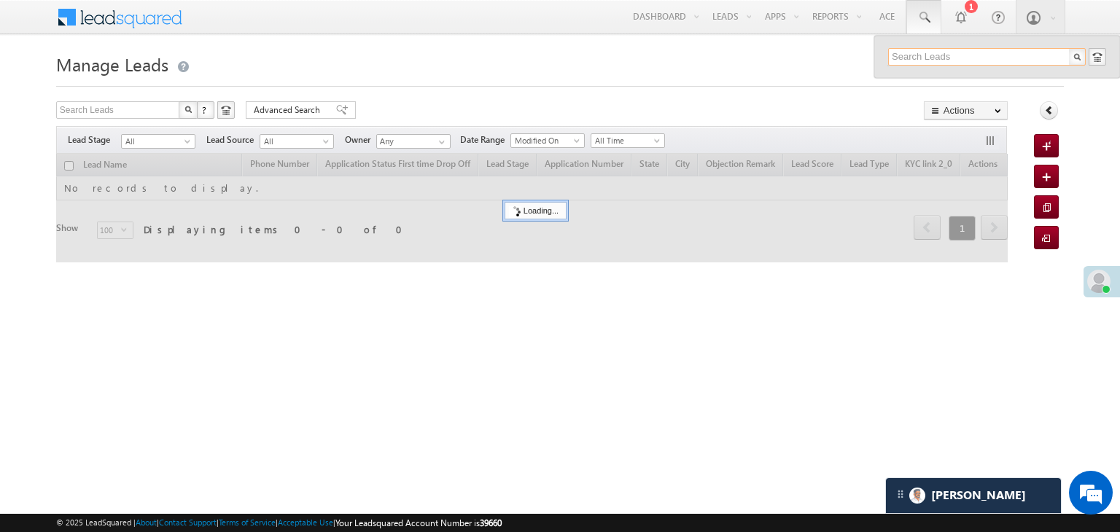
paste input "9998692438"
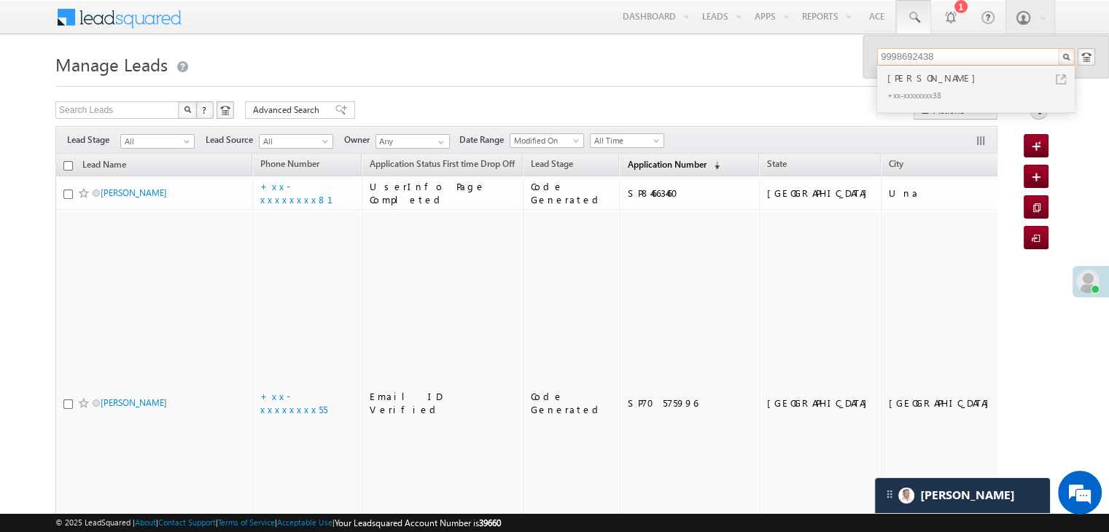
click at [632, 163] on span "Application Number" at bounding box center [666, 164] width 79 height 11
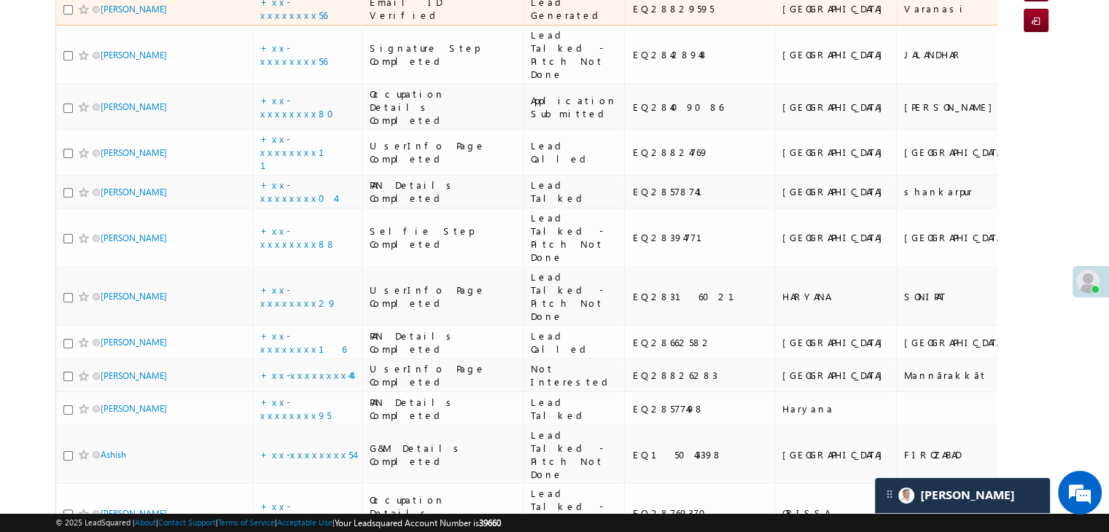
scroll to position [219, 0]
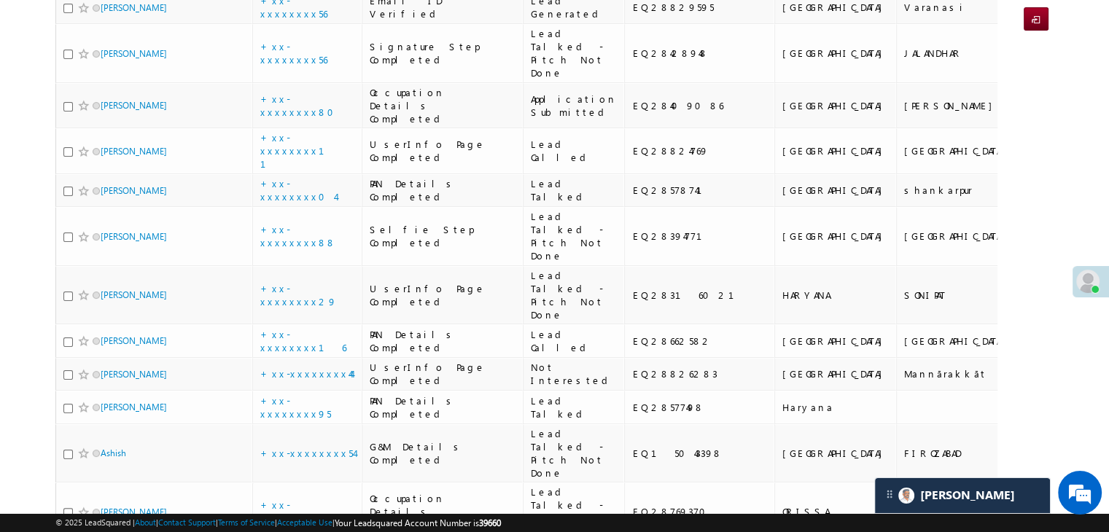
type input "9998692438"
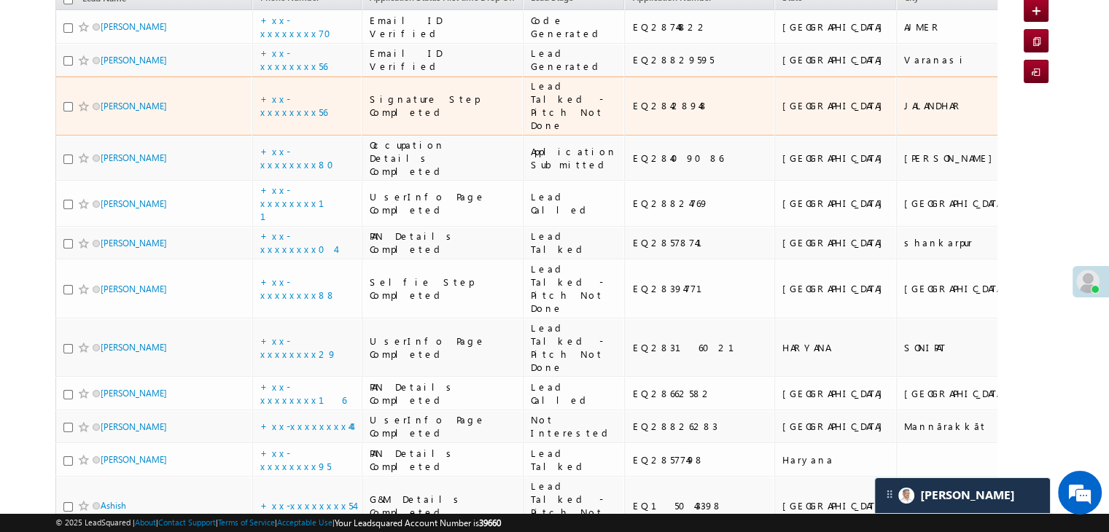
scroll to position [0, 0]
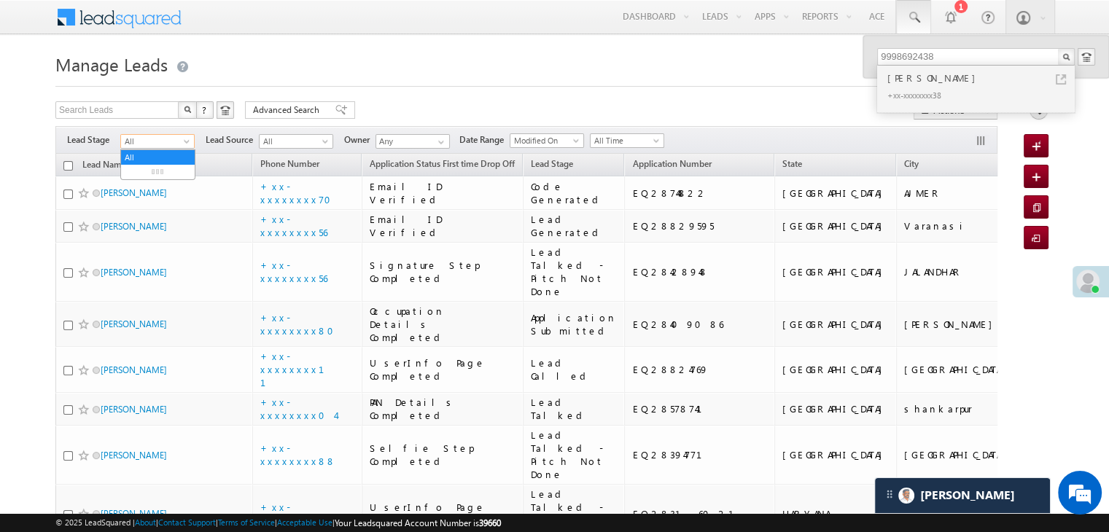
click at [182, 141] on span at bounding box center [188, 145] width 12 height 12
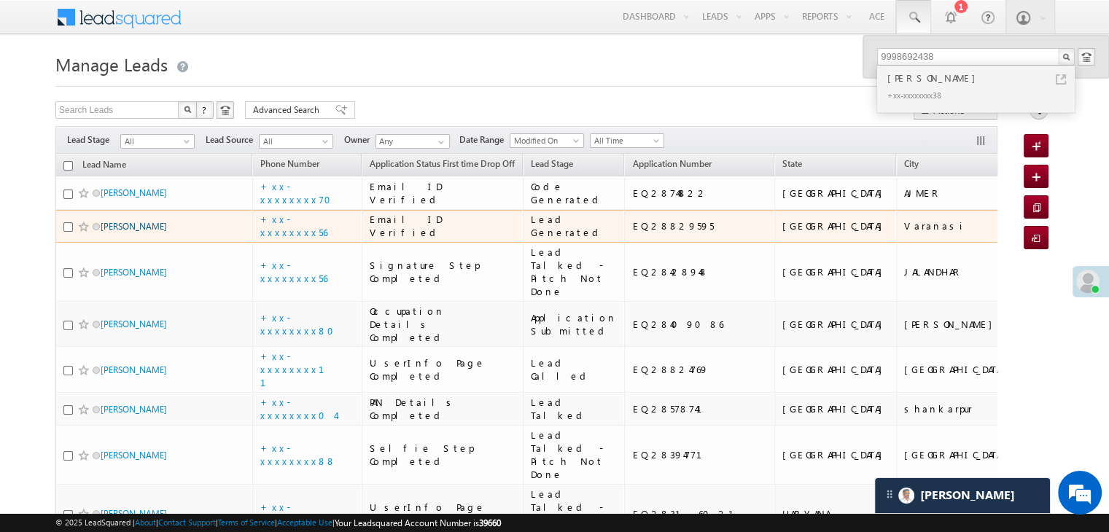
click at [139, 232] on link "Nihal Roshan" at bounding box center [134, 226] width 66 height 11
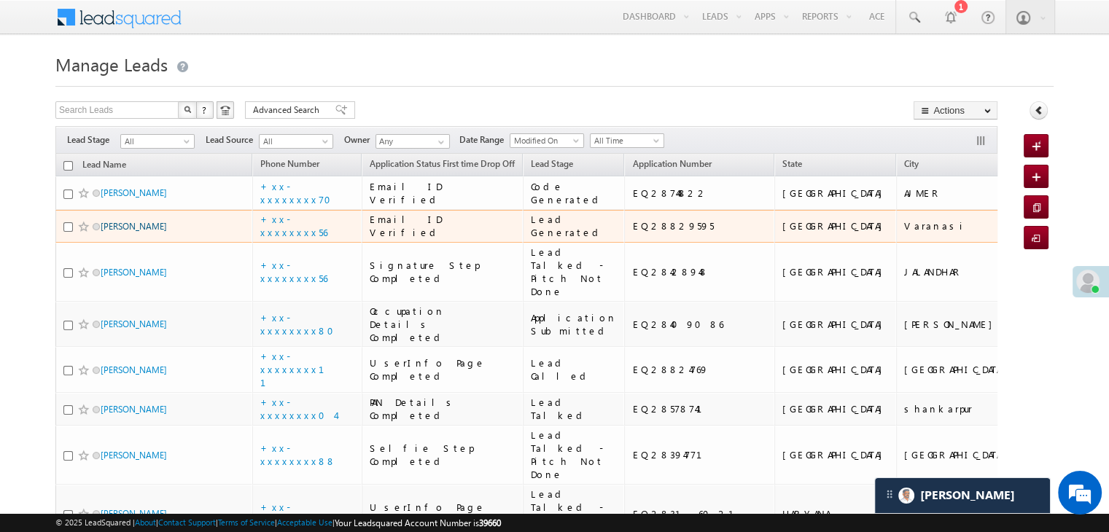
click at [139, 232] on link "Nihal Roshan" at bounding box center [134, 226] width 66 height 11
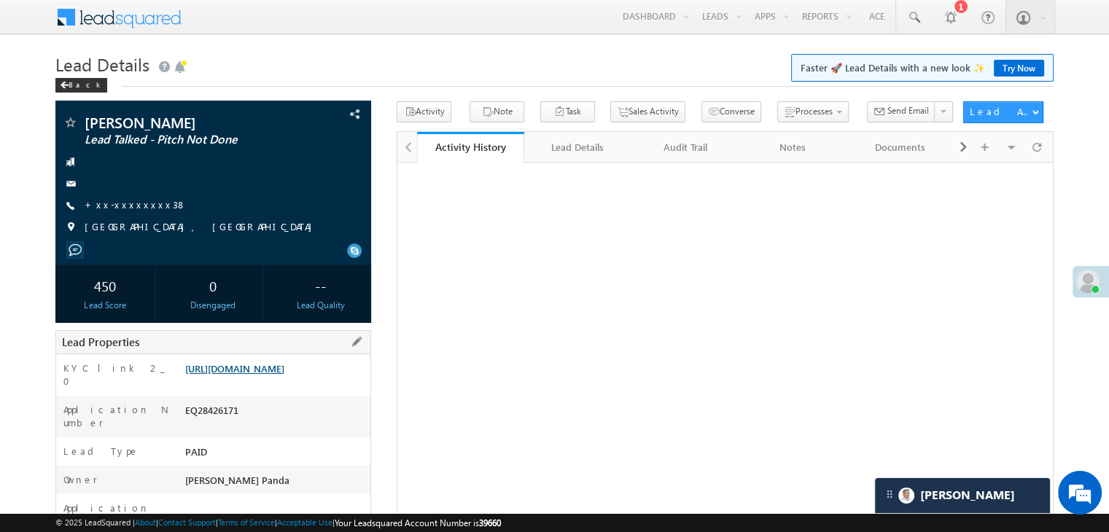
click at [276, 375] on link "[URL][DOMAIN_NAME]" at bounding box center [234, 368] width 99 height 12
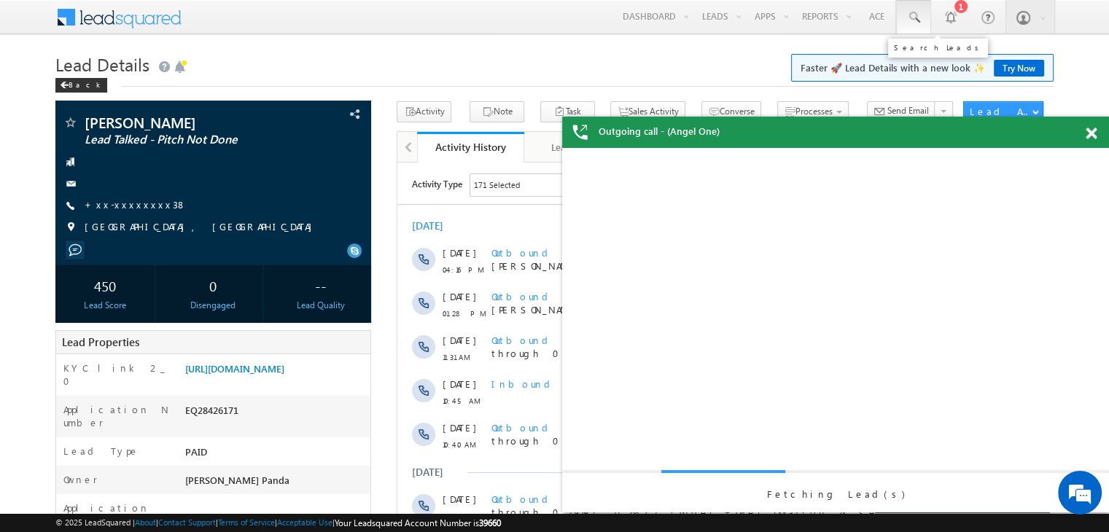
click at [911, 15] on span at bounding box center [913, 17] width 15 height 15
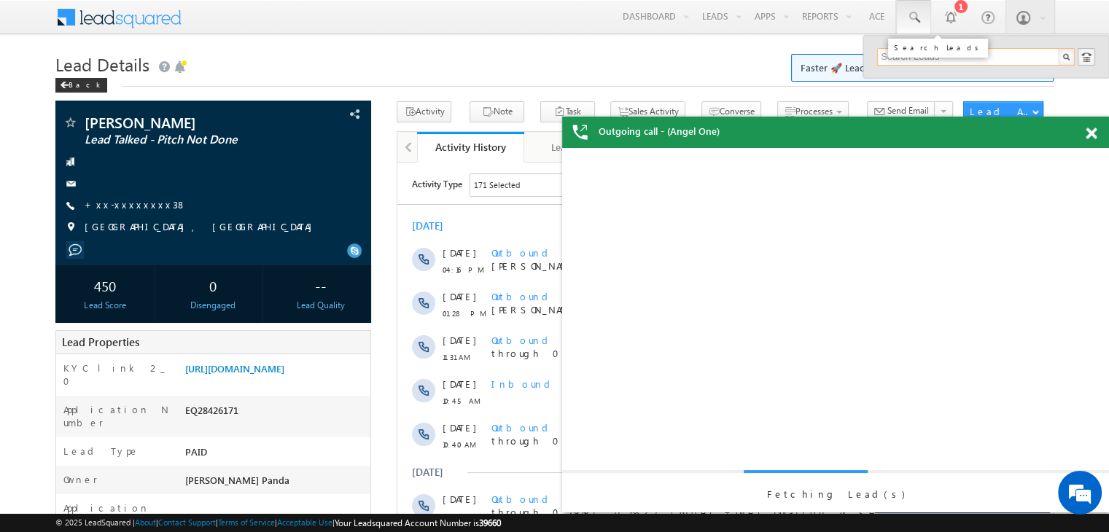
paste input "9822181995"
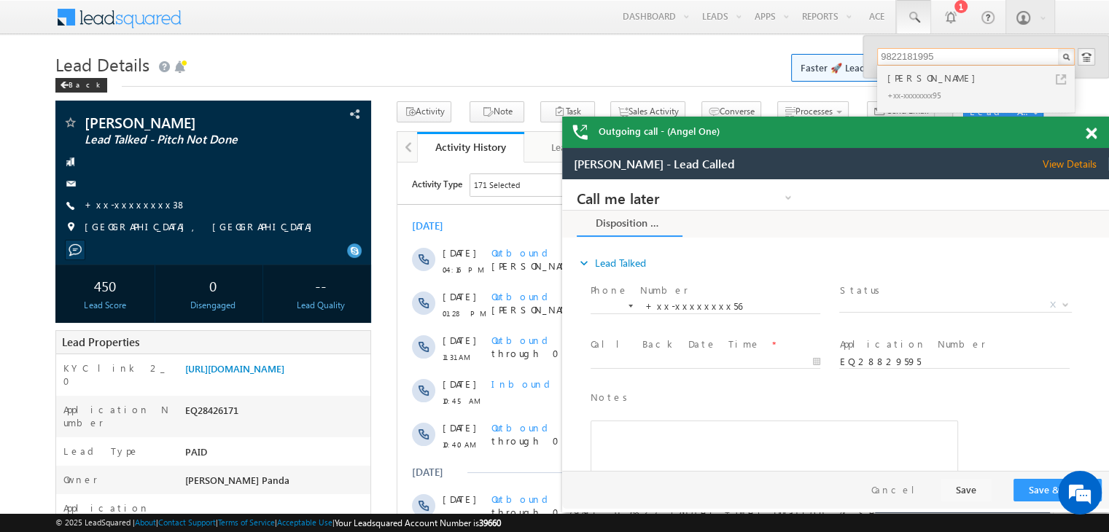
click at [900, 55] on input "9822181995" at bounding box center [976, 57] width 198 height 18
paste input "72350602"
type input "9872350602"
click at [910, 77] on div "Samrao" at bounding box center [982, 78] width 195 height 16
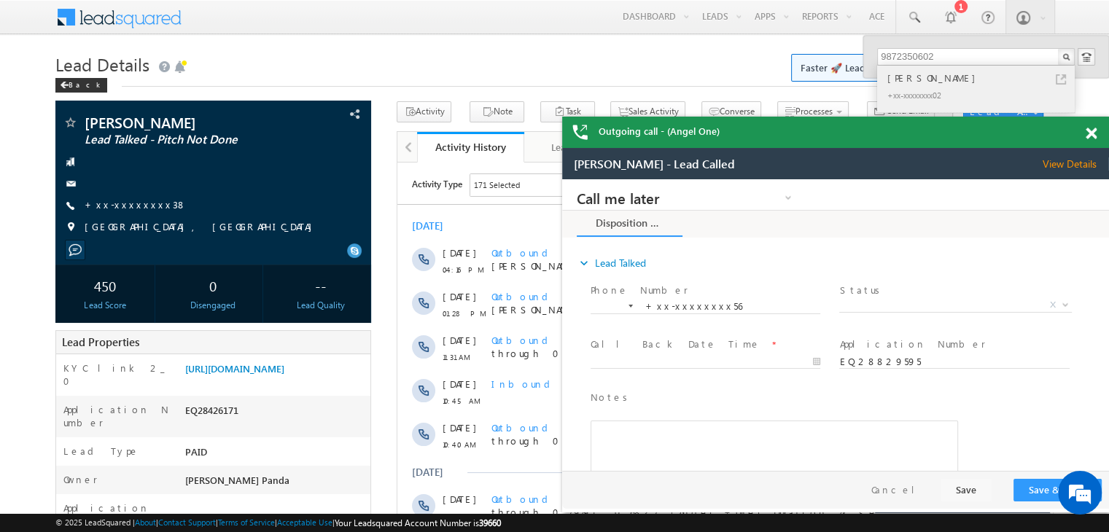
click at [909, 77] on div "Samrao" at bounding box center [982, 78] width 195 height 16
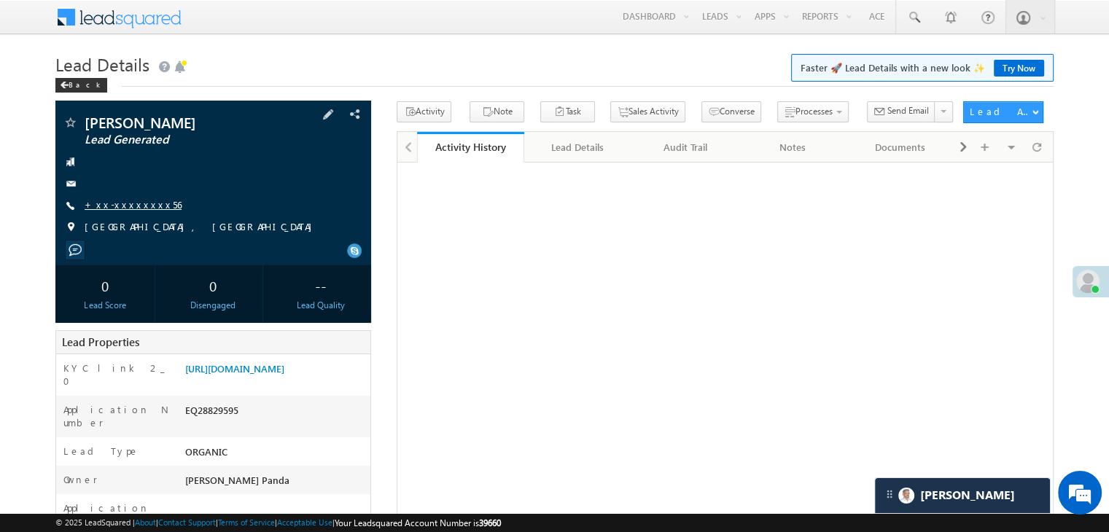
click at [120, 202] on link "+xx-xxxxxxxx56" at bounding box center [133, 204] width 97 height 12
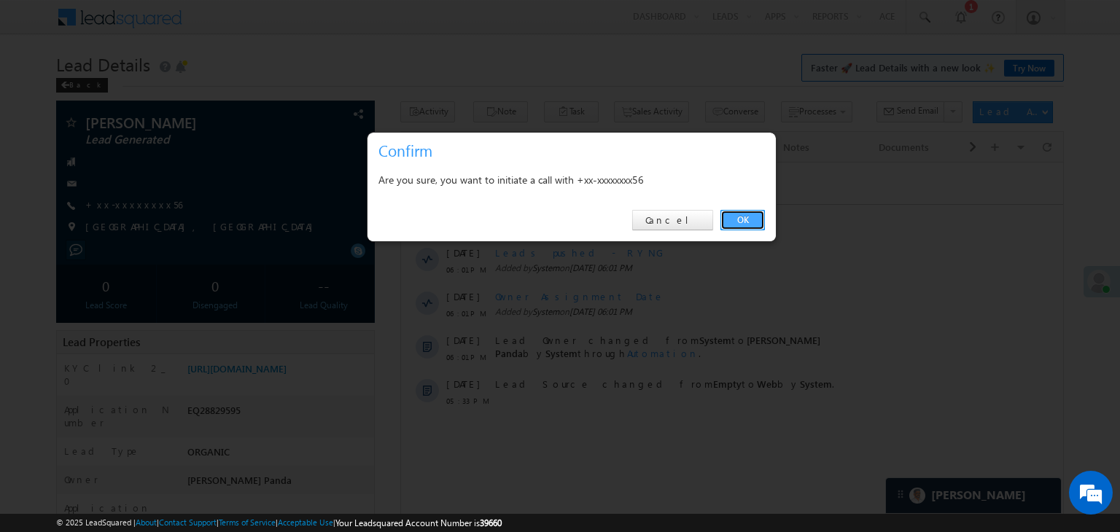
click at [746, 218] on link "OK" at bounding box center [742, 220] width 44 height 20
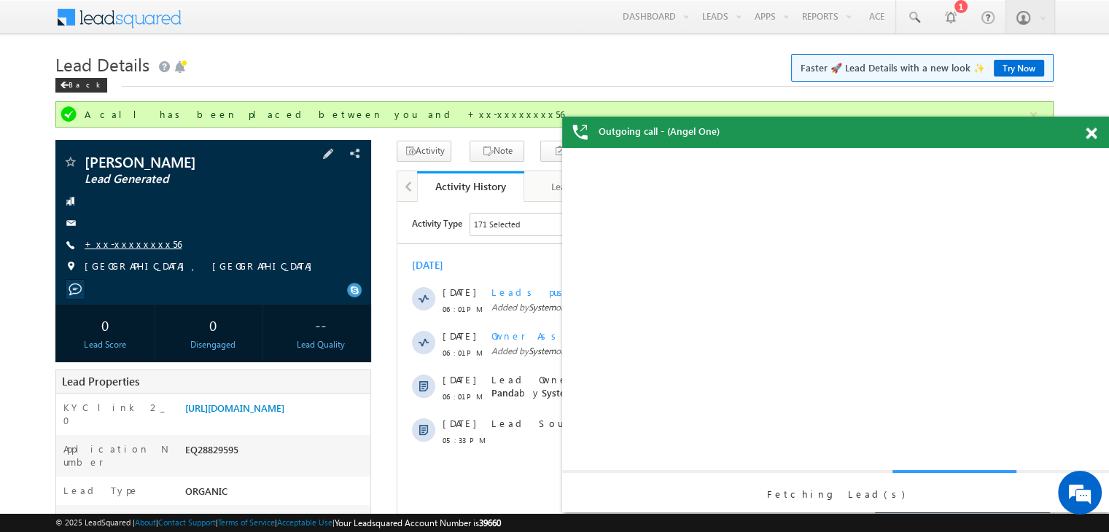
click at [123, 239] on link "+xx-xxxxxxxx56" at bounding box center [133, 244] width 97 height 12
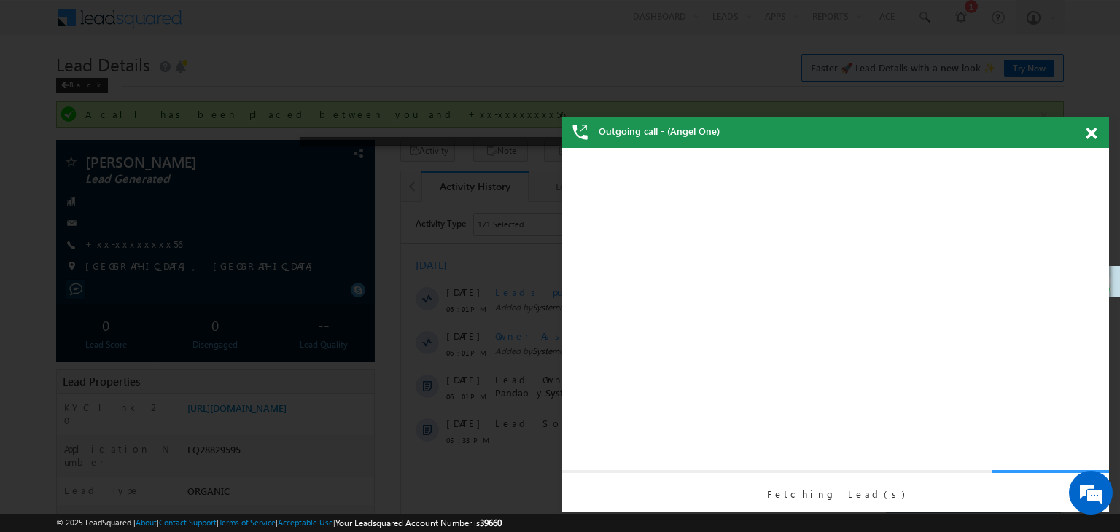
click at [1096, 137] on span at bounding box center [1091, 134] width 11 height 12
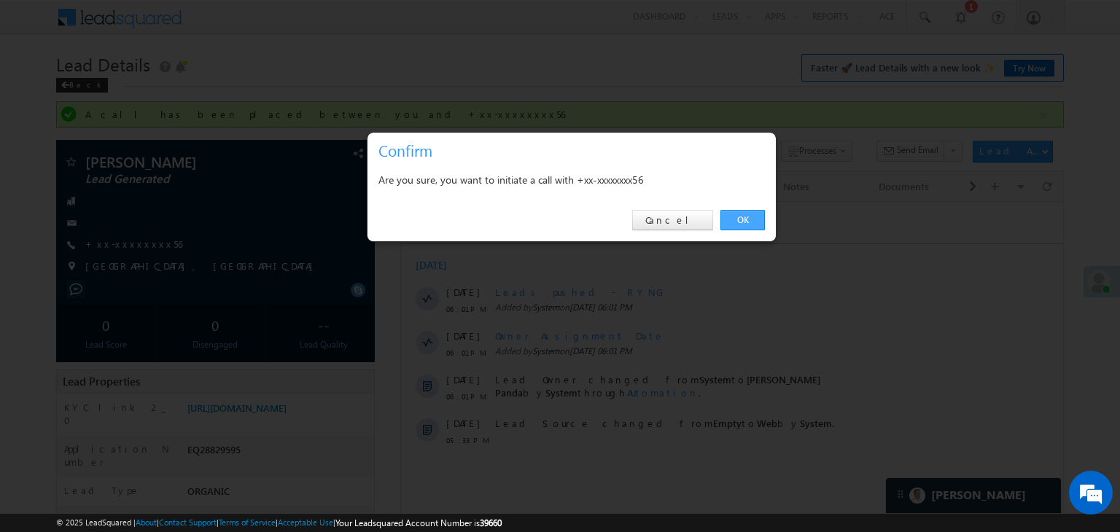
drag, startPoint x: 742, startPoint y: 220, endPoint x: 323, endPoint y: 9, distance: 469.6
click at [742, 220] on link "OK" at bounding box center [742, 220] width 44 height 20
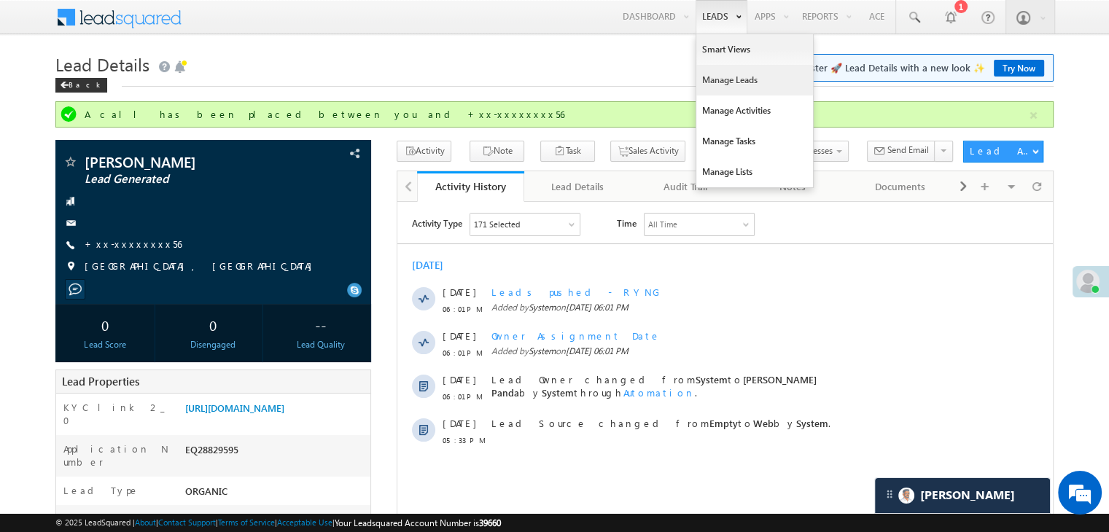
click at [723, 80] on link "Manage Leads" at bounding box center [754, 80] width 117 height 31
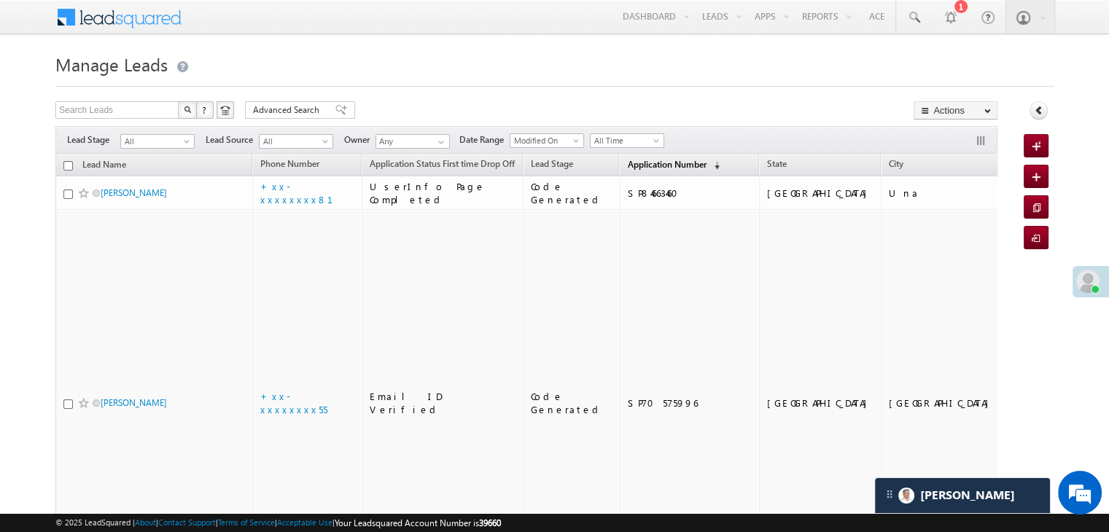
click at [647, 163] on span "Application Number" at bounding box center [666, 164] width 79 height 11
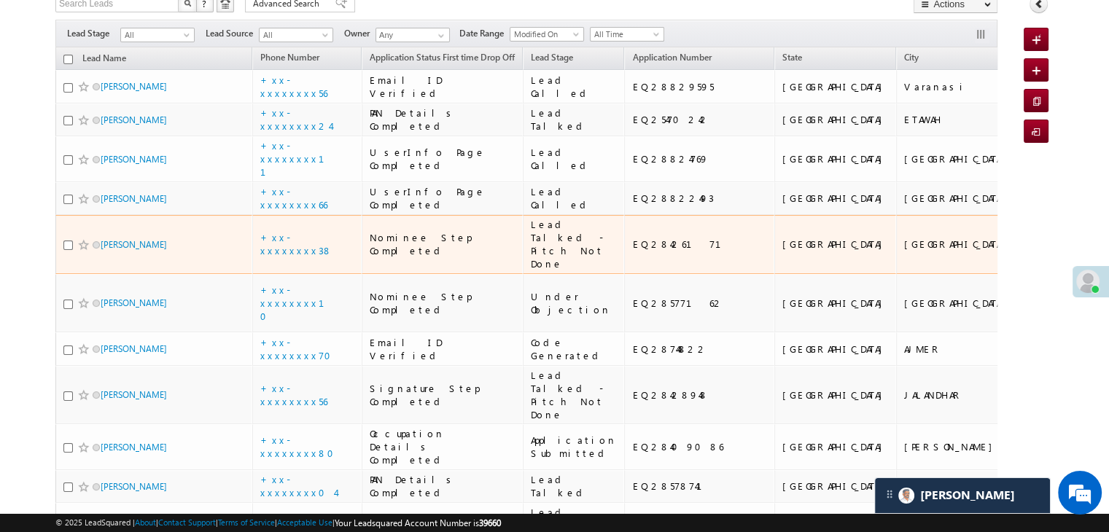
scroll to position [73, 0]
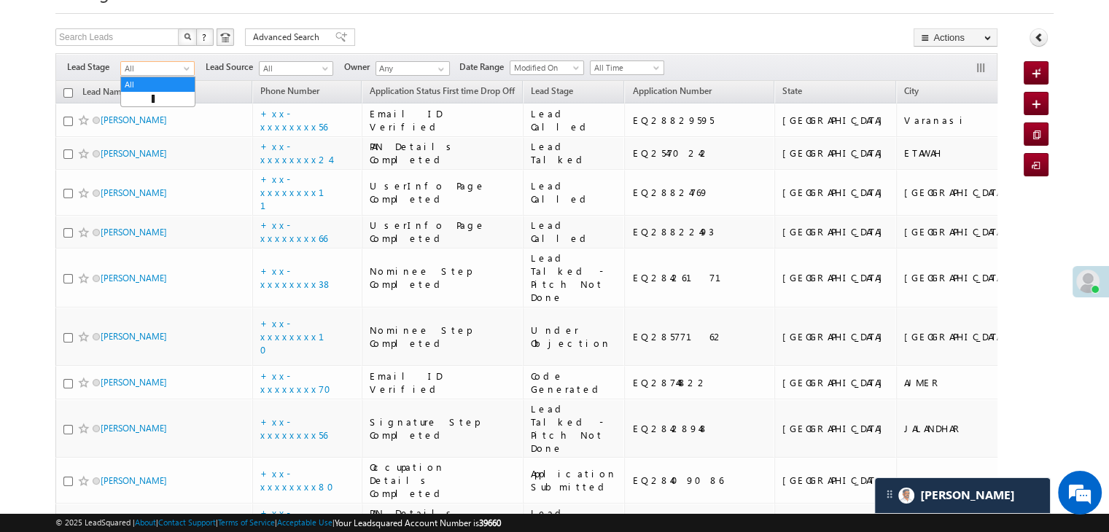
click at [183, 71] on span at bounding box center [188, 72] width 12 height 12
click at [162, 106] on link "Lead Generated" at bounding box center [158, 99] width 74 height 13
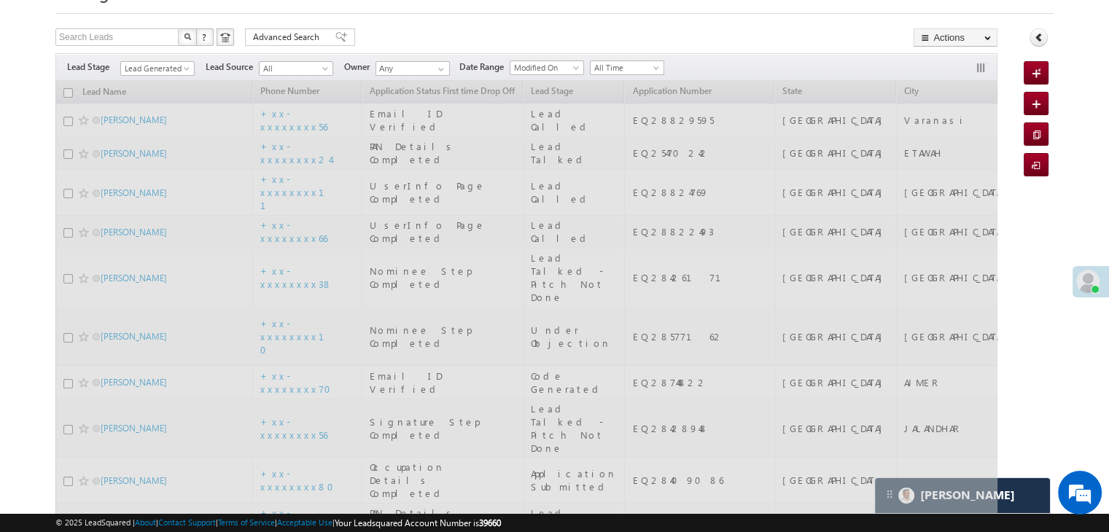
scroll to position [0, 0]
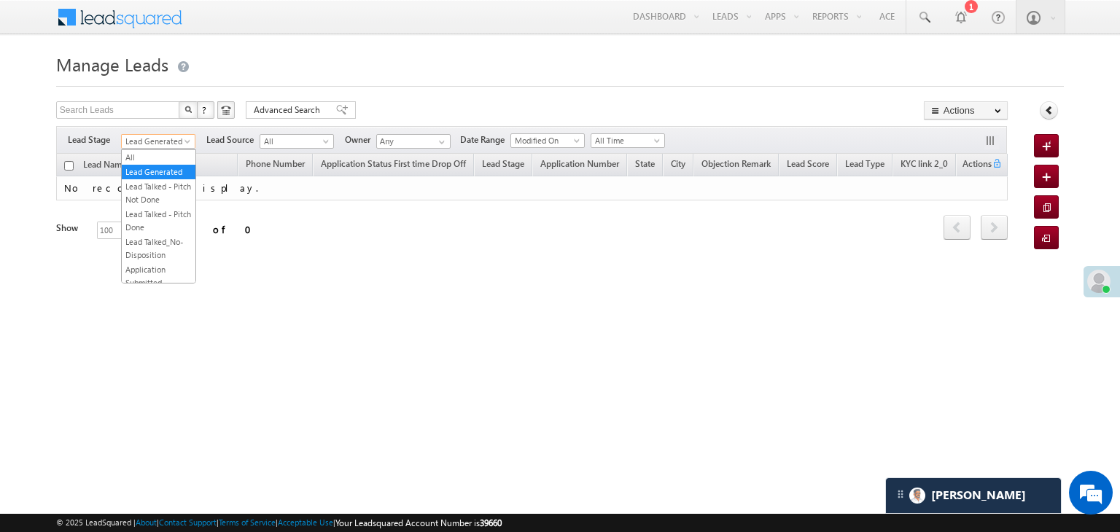
click at [181, 144] on span "Lead Generated" at bounding box center [156, 141] width 69 height 13
click at [156, 156] on link "All" at bounding box center [159, 157] width 74 height 13
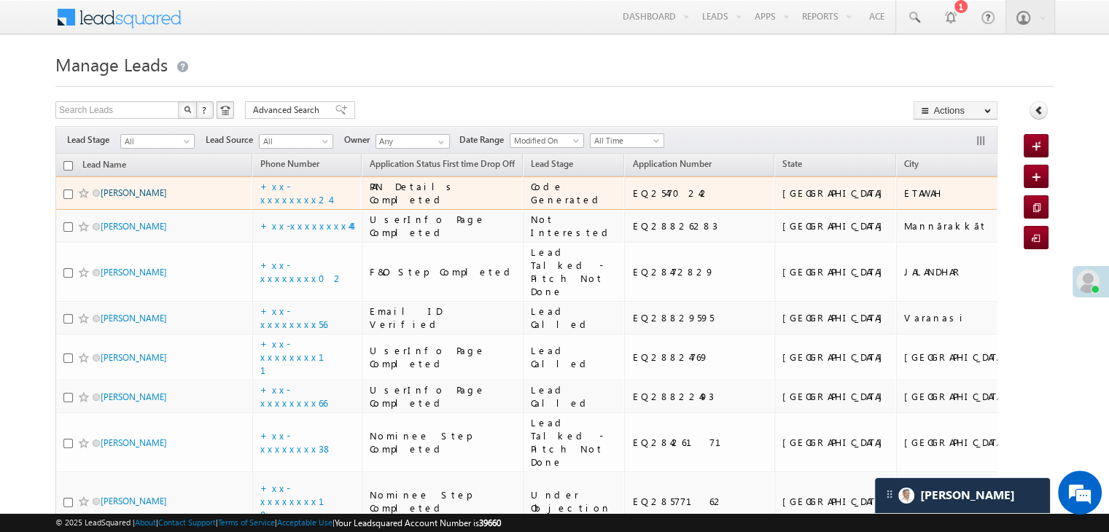
click at [134, 198] on link "[PERSON_NAME]" at bounding box center [134, 192] width 66 height 11
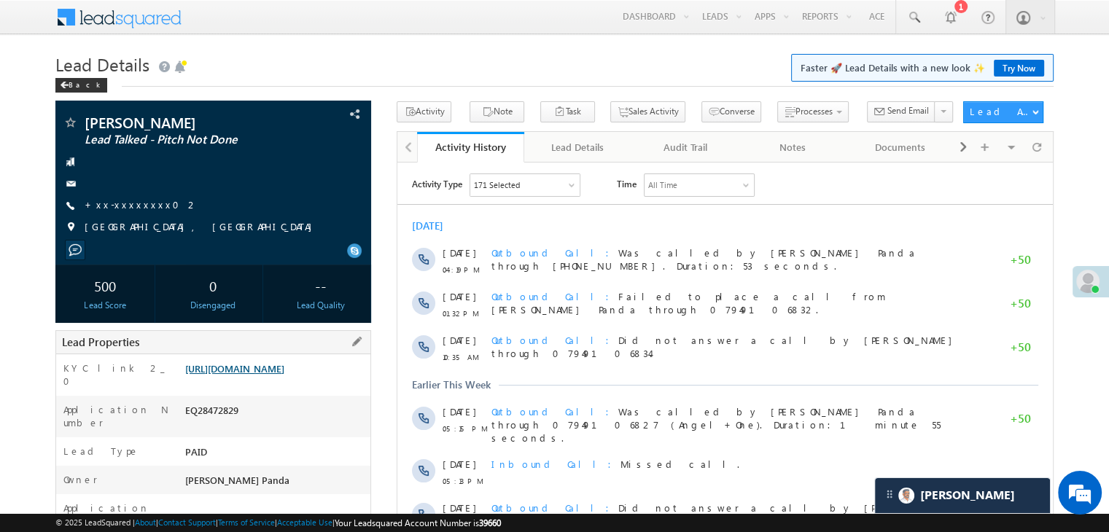
click at [265, 375] on link "[URL][DOMAIN_NAME]" at bounding box center [234, 368] width 99 height 12
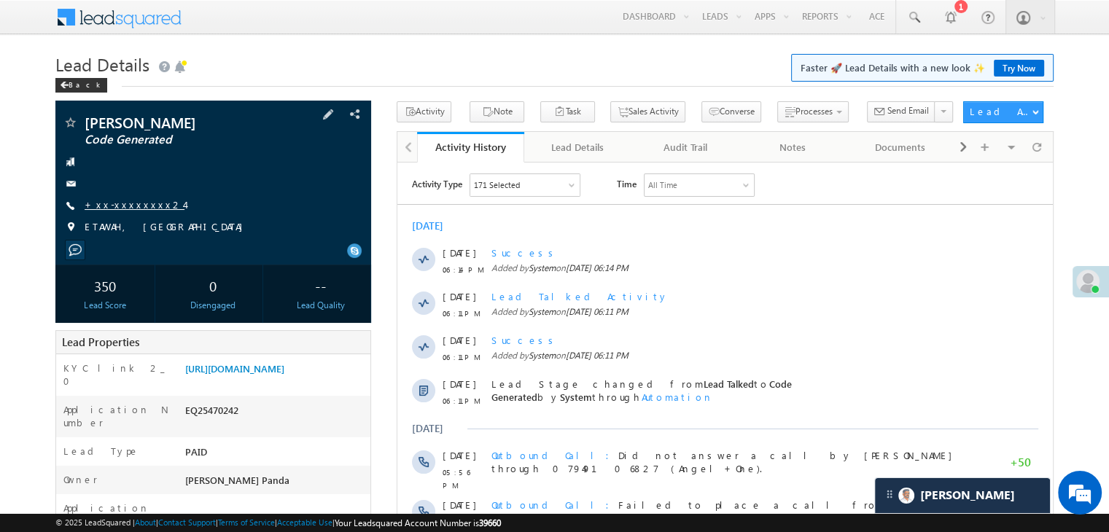
click at [133, 211] on link "+xx-xxxxxxxx24" at bounding box center [135, 204] width 100 height 12
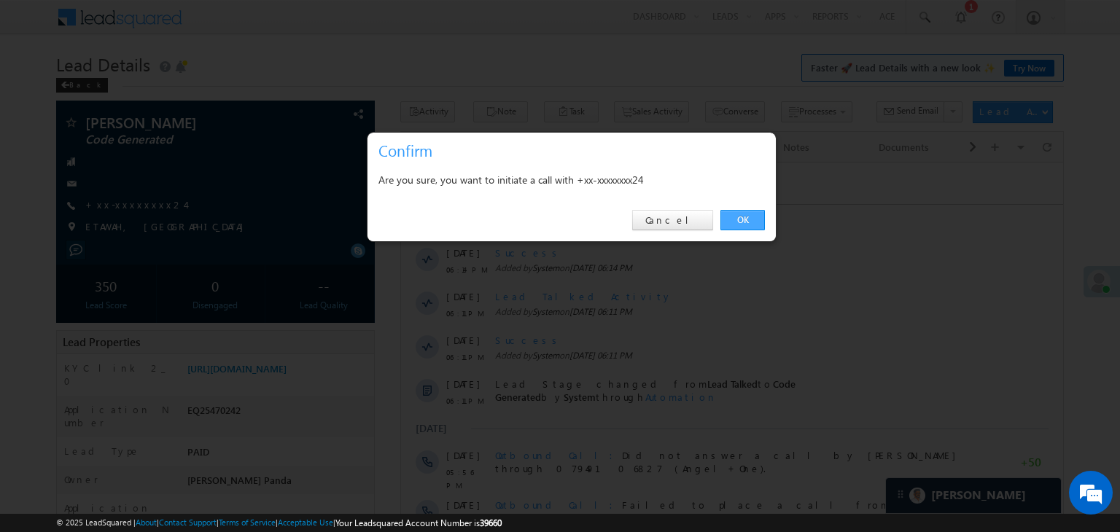
click at [744, 217] on link "OK" at bounding box center [742, 220] width 44 height 20
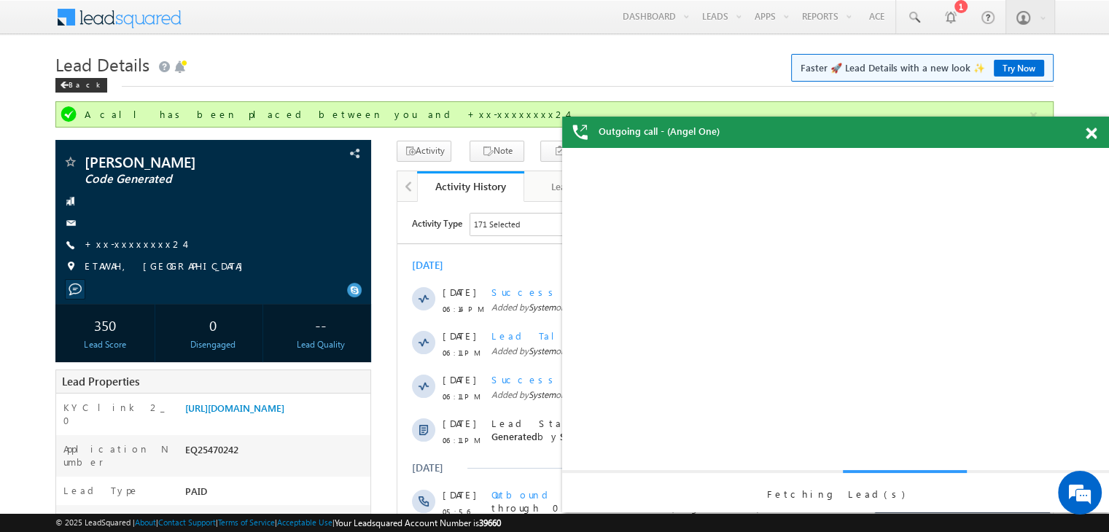
click at [1088, 135] on span at bounding box center [1091, 134] width 11 height 12
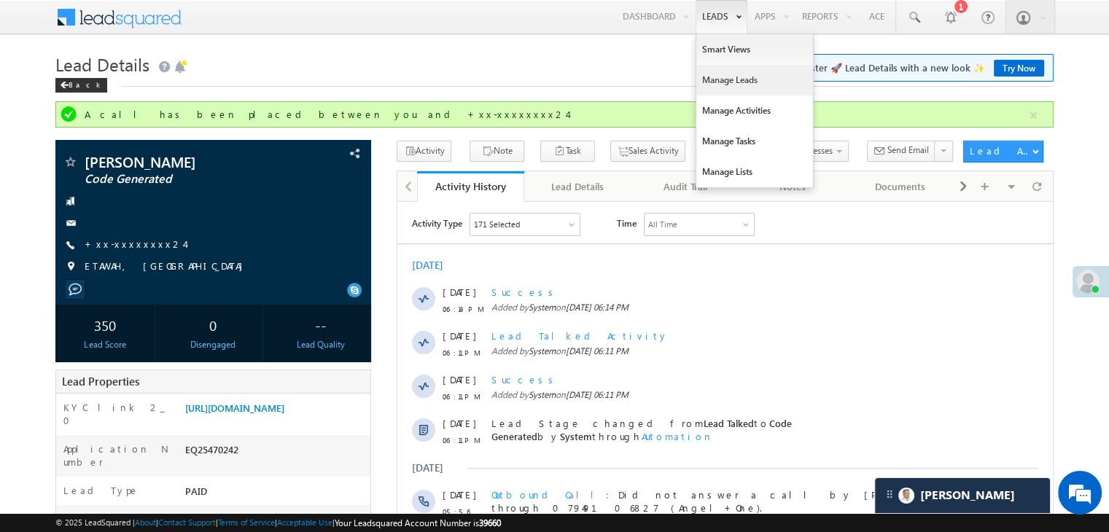
click at [720, 80] on link "Manage Leads" at bounding box center [754, 80] width 117 height 31
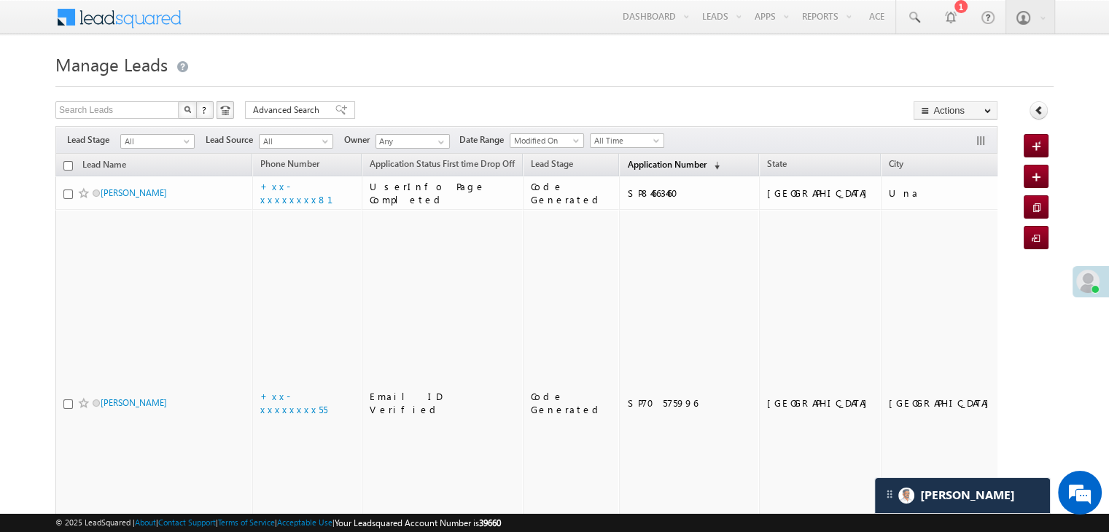
click at [642, 160] on span "Application Number" at bounding box center [666, 164] width 79 height 11
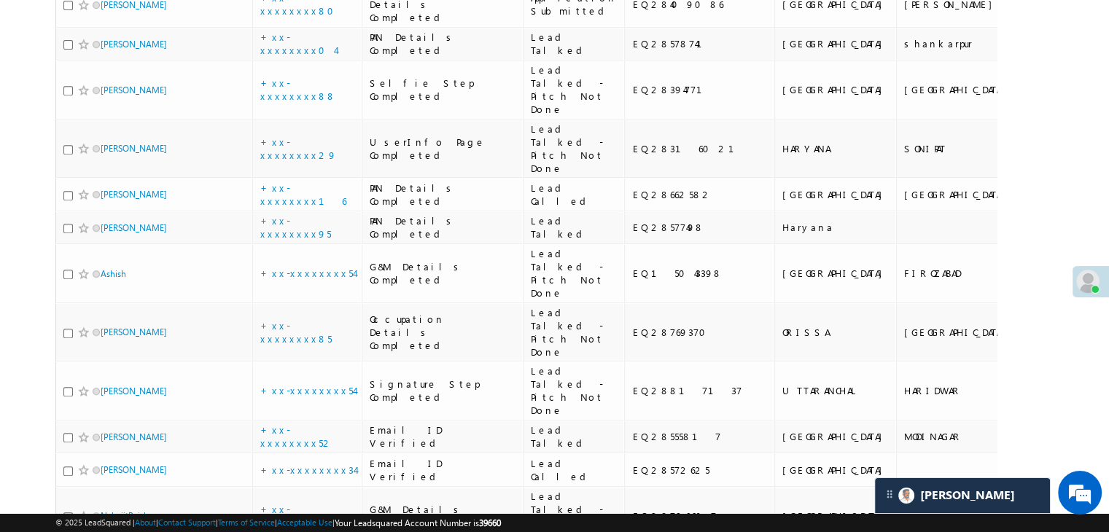
scroll to position [656, 0]
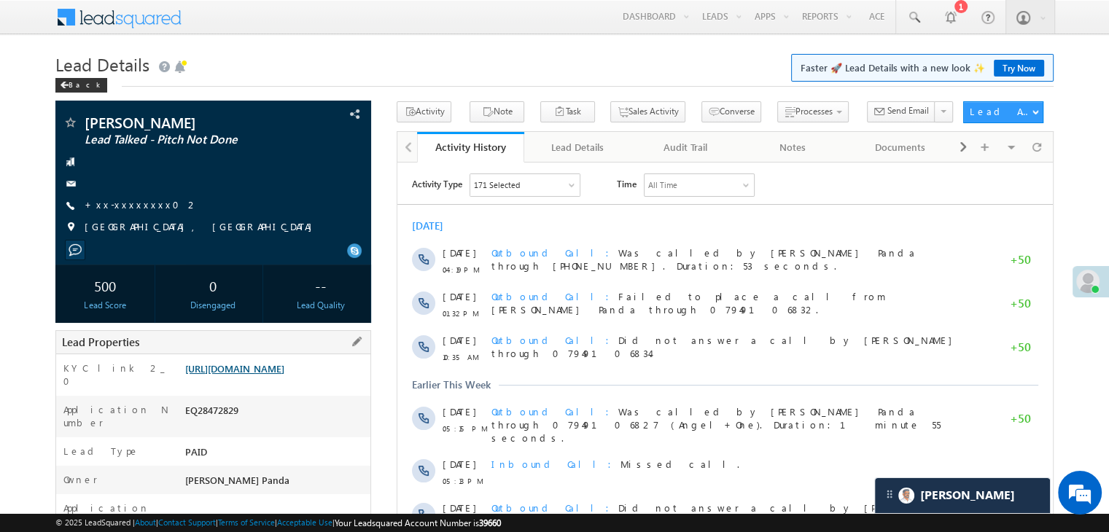
click at [284, 375] on link "[URL][DOMAIN_NAME]" at bounding box center [234, 368] width 99 height 12
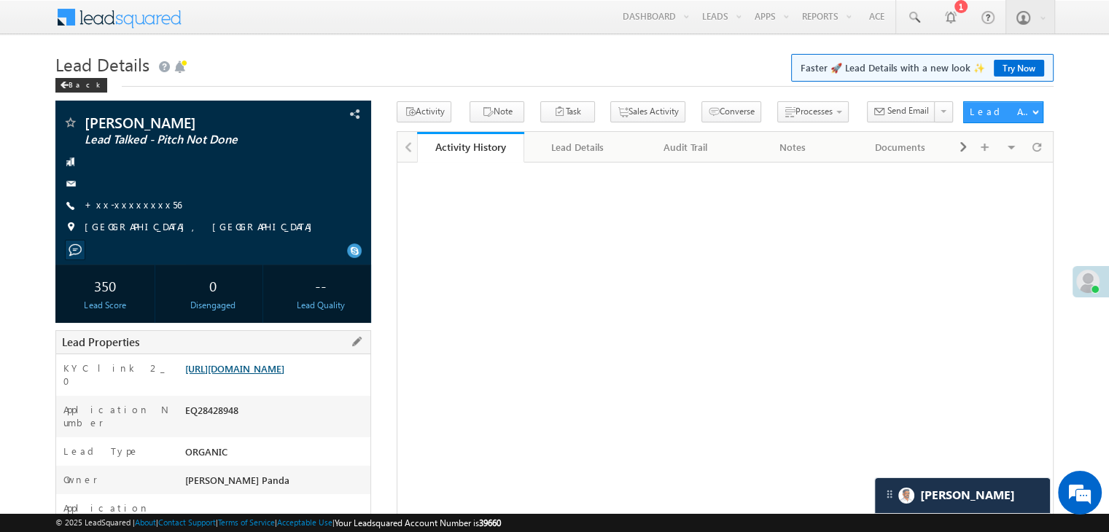
click at [274, 375] on link "https://angelbroking1-pk3em7sa.customui-test.leadsquared.com?leadId=f091c3ff-dc…" at bounding box center [234, 368] width 99 height 12
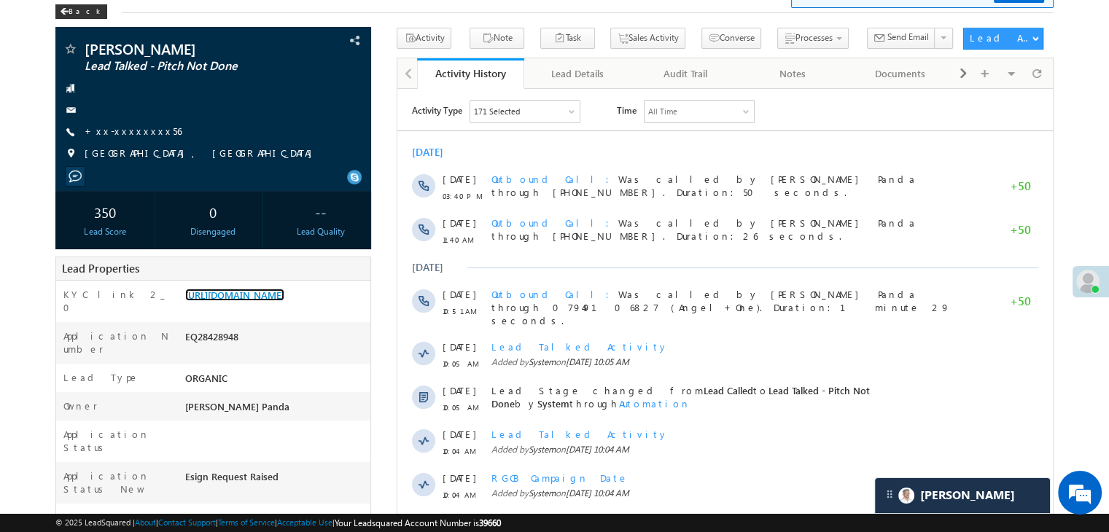
scroll to position [219, 0]
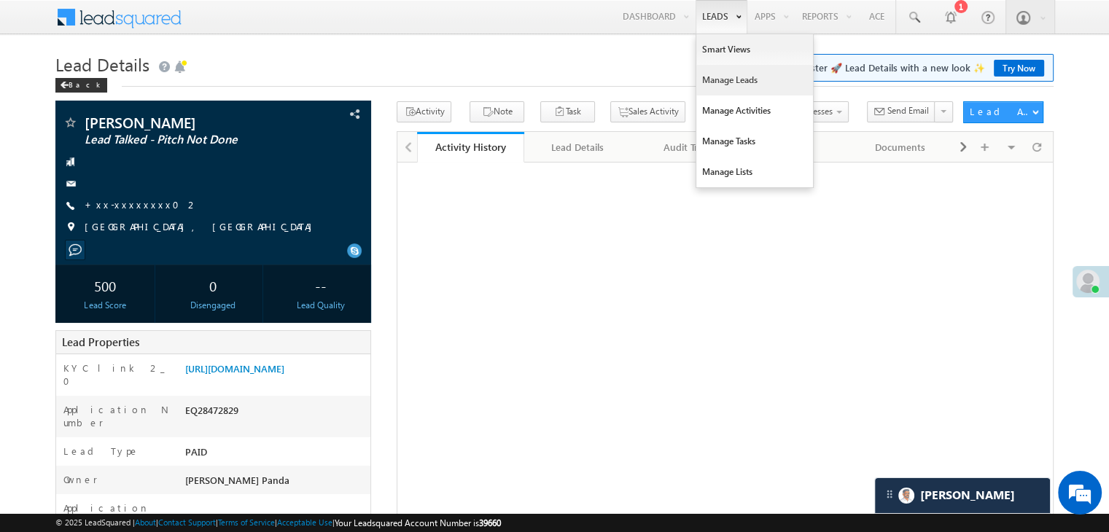
click at [708, 79] on link "Manage Leads" at bounding box center [754, 80] width 117 height 31
click at [707, 78] on link "Manage Leads" at bounding box center [754, 80] width 117 height 31
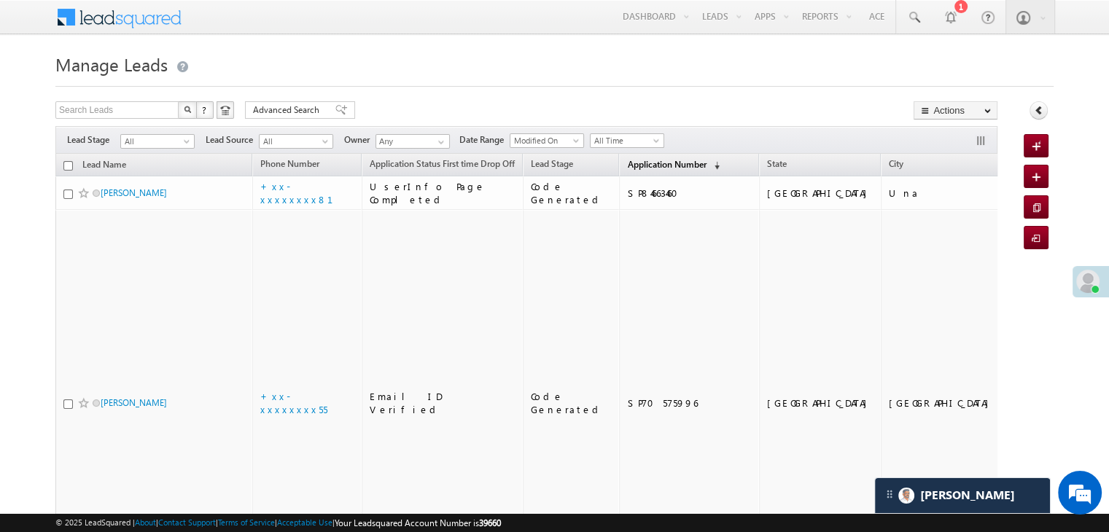
click at [627, 170] on span "Application Number" at bounding box center [666, 164] width 79 height 11
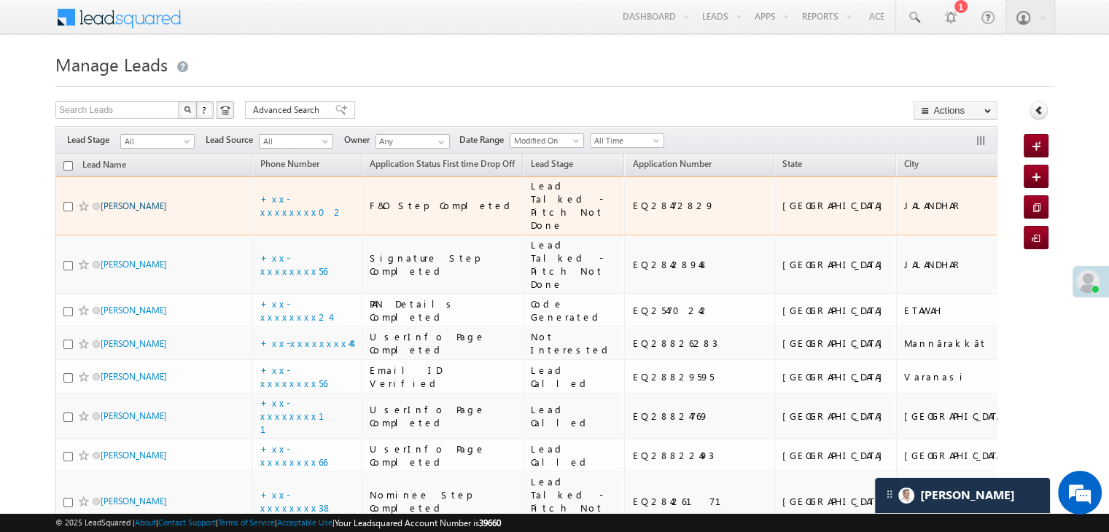
click at [111, 211] on link "Samrao" at bounding box center [134, 206] width 66 height 11
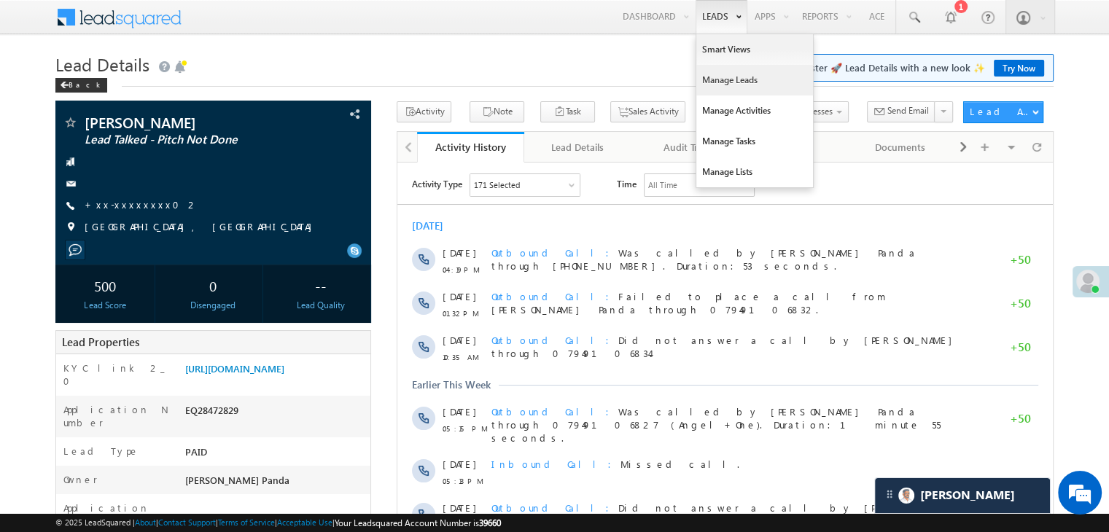
click at [726, 80] on link "Manage Leads" at bounding box center [754, 80] width 117 height 31
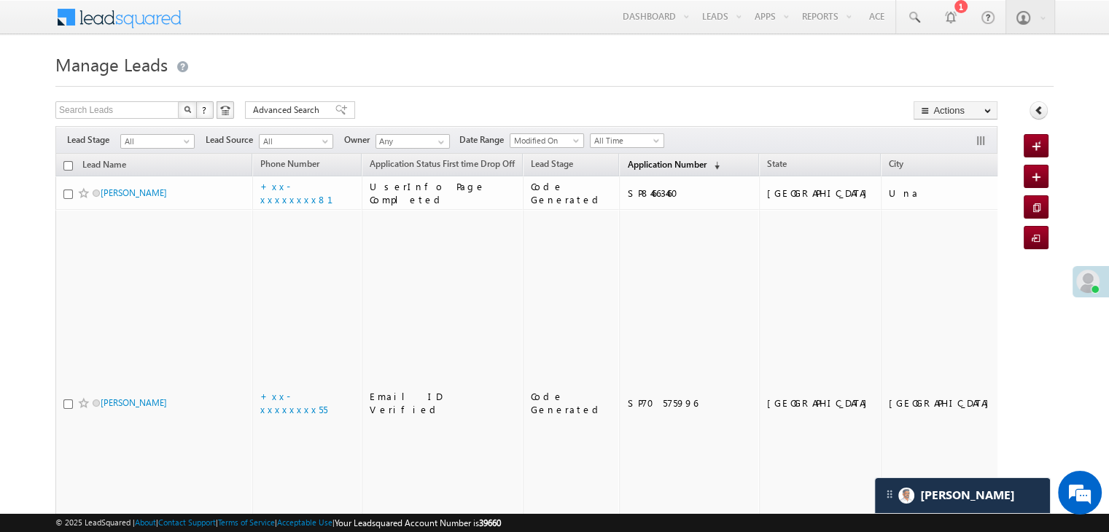
click at [656, 163] on span "Application Number" at bounding box center [666, 164] width 79 height 11
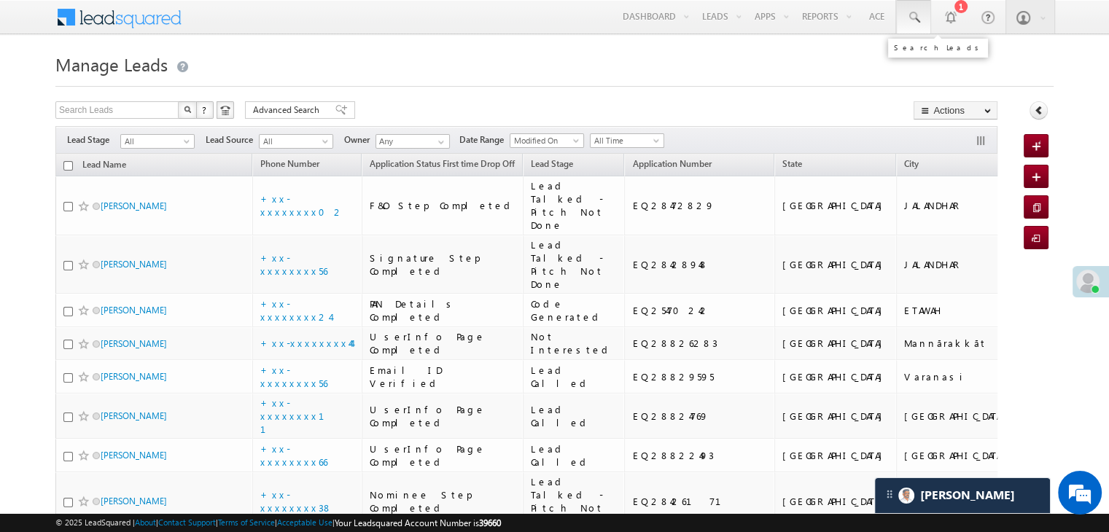
click at [913, 18] on span at bounding box center [913, 17] width 15 height 15
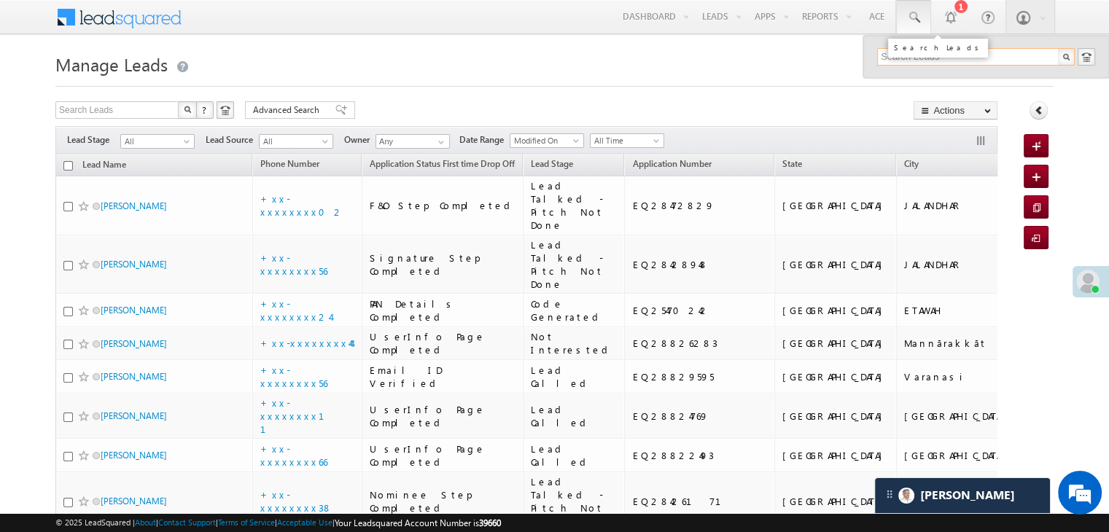
paste input "7492097818"
type input "7492097818"
click at [899, 80] on div "Nisha" at bounding box center [982, 78] width 195 height 16
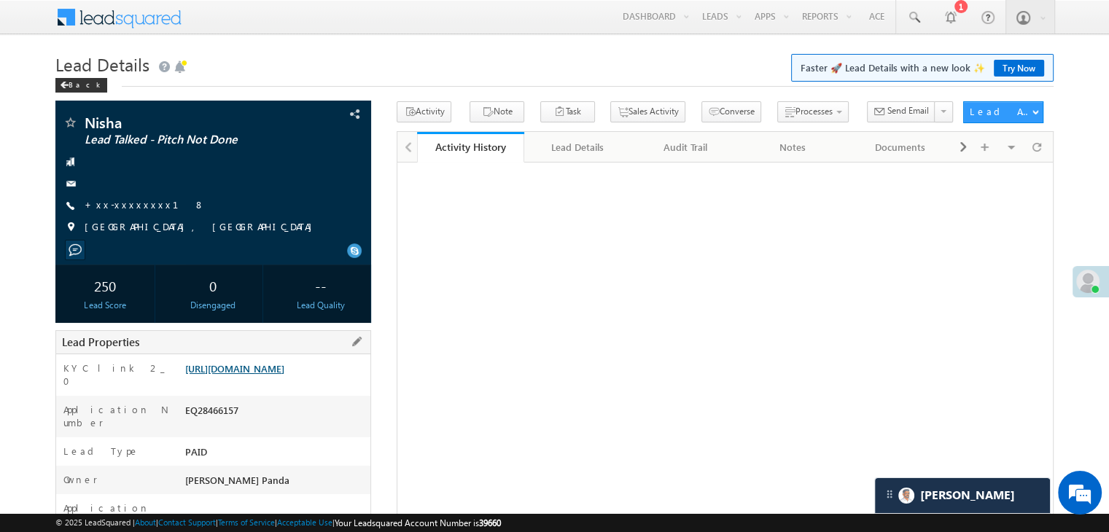
click at [269, 375] on link "[URL][DOMAIN_NAME]" at bounding box center [234, 368] width 99 height 12
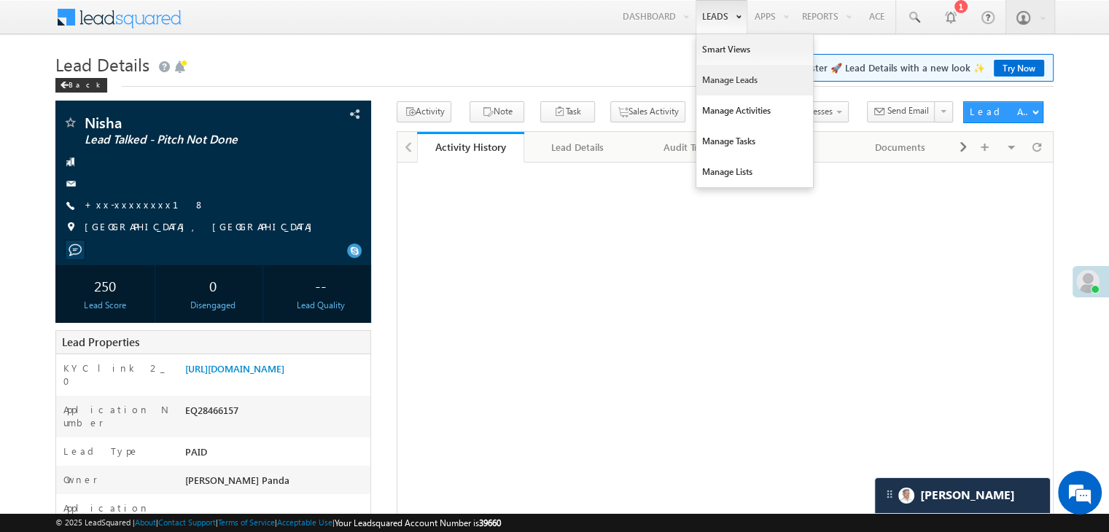
click at [725, 76] on link "Manage Leads" at bounding box center [754, 80] width 117 height 31
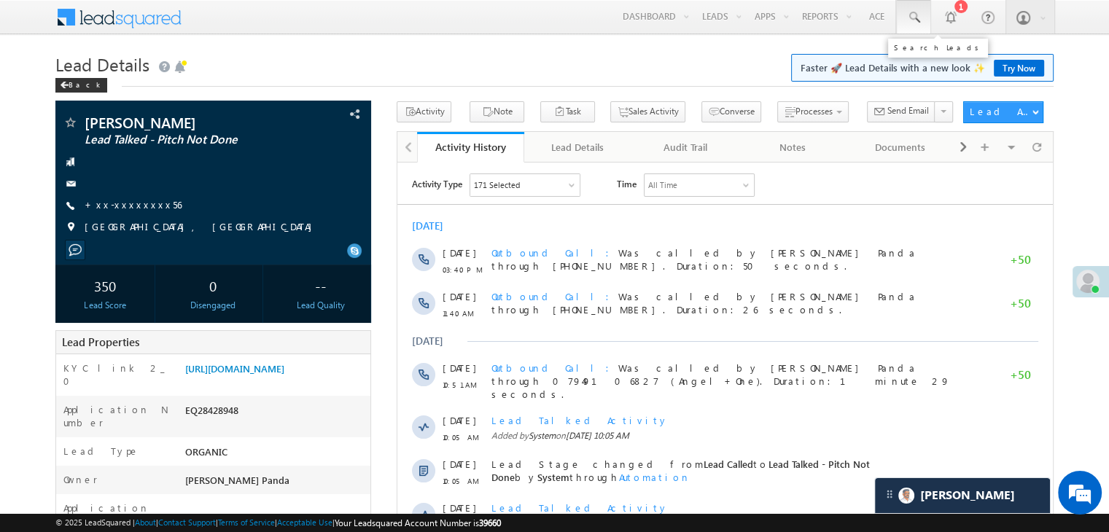
click at [911, 16] on span at bounding box center [913, 17] width 15 height 15
paste input "9365074932"
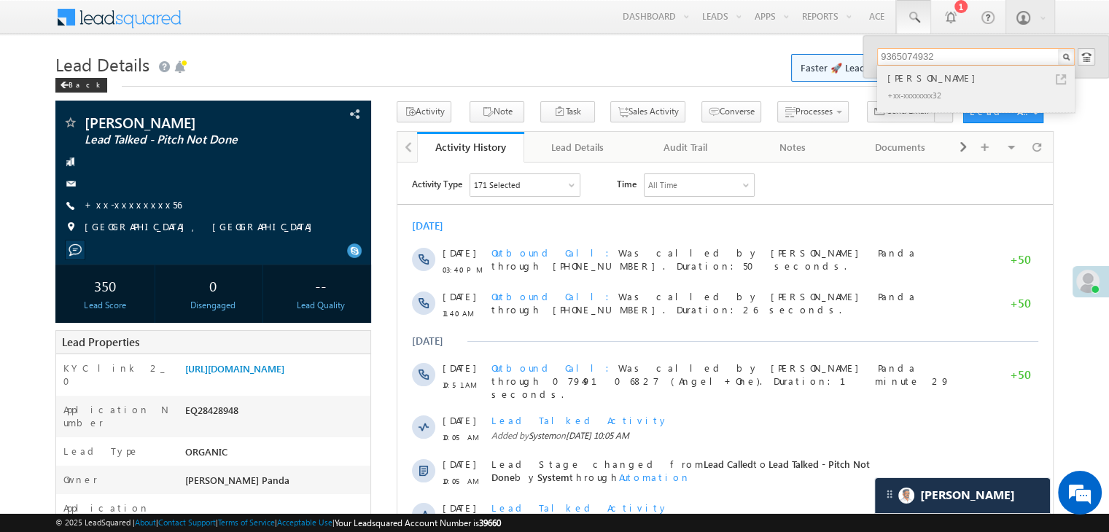
type input "9365074932"
click at [908, 79] on div "dipjyoti bhuyan" at bounding box center [982, 78] width 195 height 16
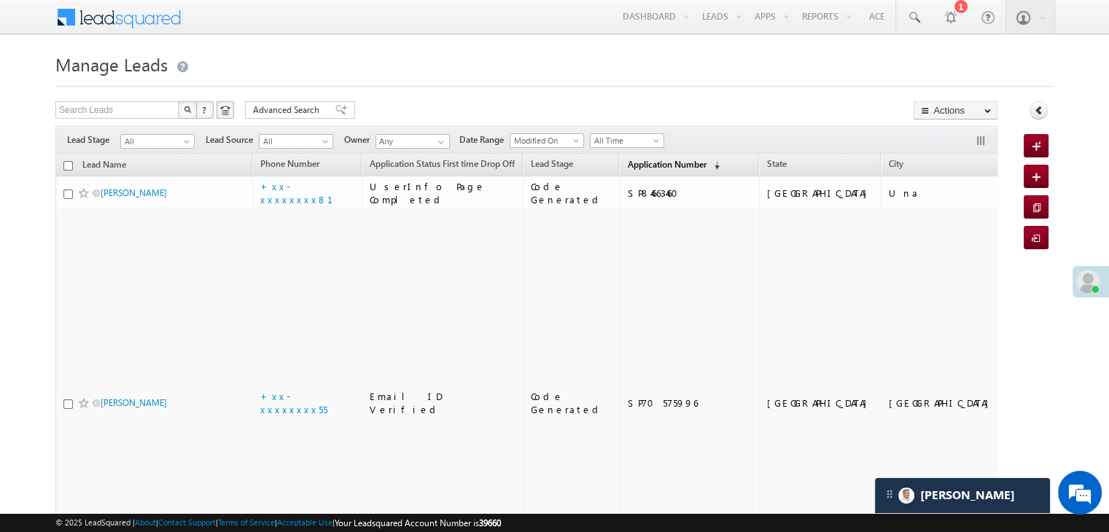
click at [642, 166] on span "Application Number" at bounding box center [666, 164] width 79 height 11
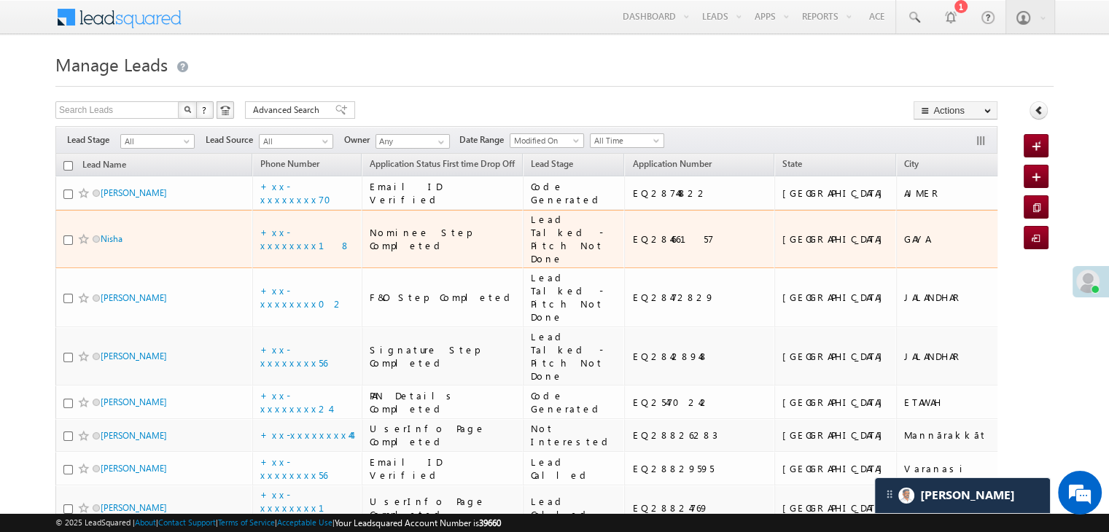
scroll to position [146, 0]
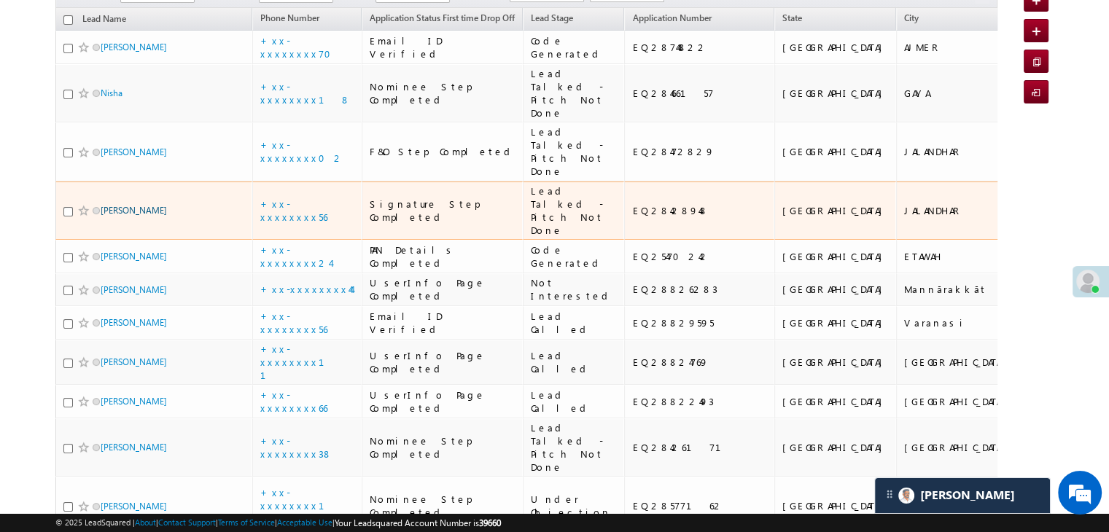
click at [128, 216] on link "[PERSON_NAME]" at bounding box center [134, 210] width 66 height 11
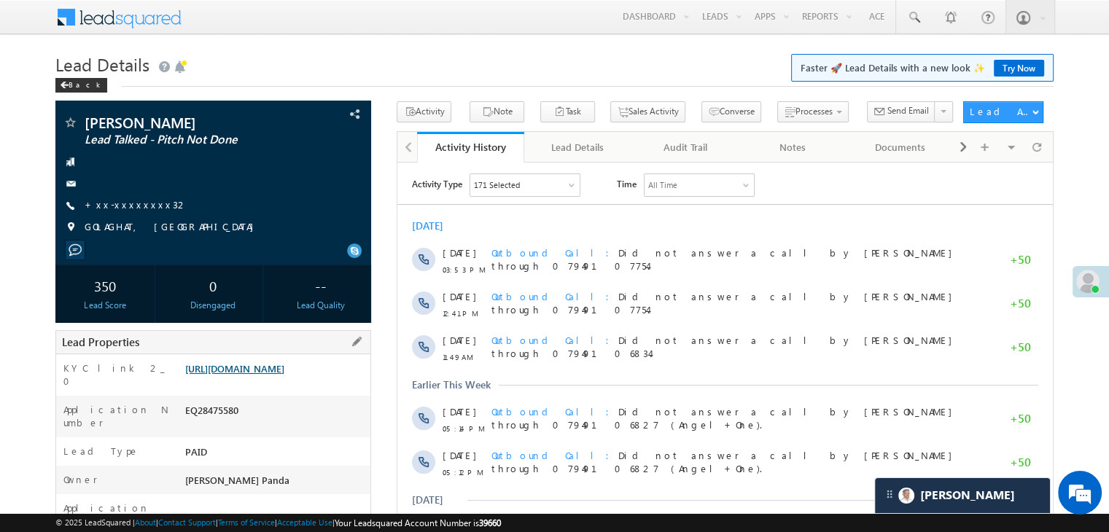
click at [270, 375] on link "[URL][DOMAIN_NAME]" at bounding box center [234, 368] width 99 height 12
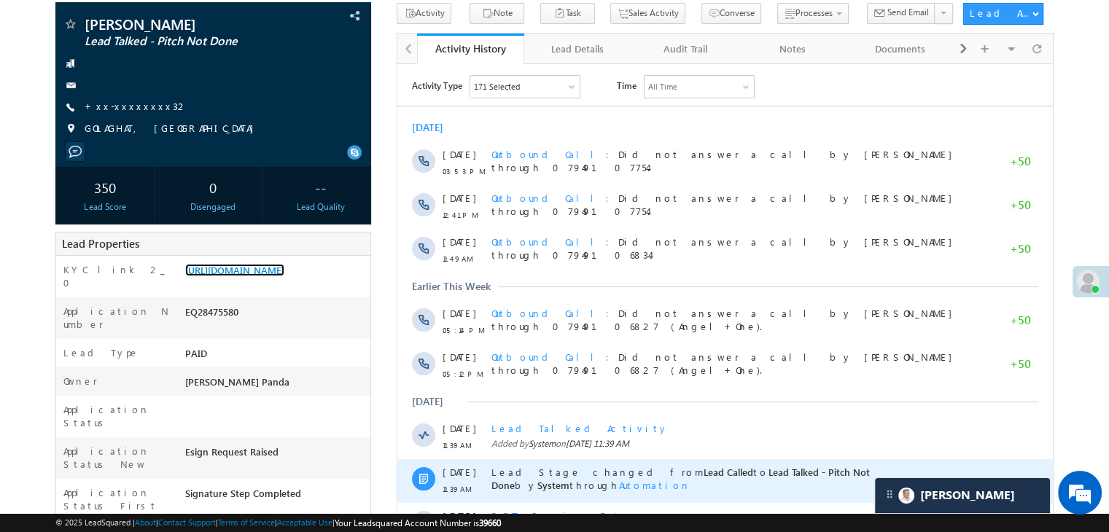
scroll to position [292, 0]
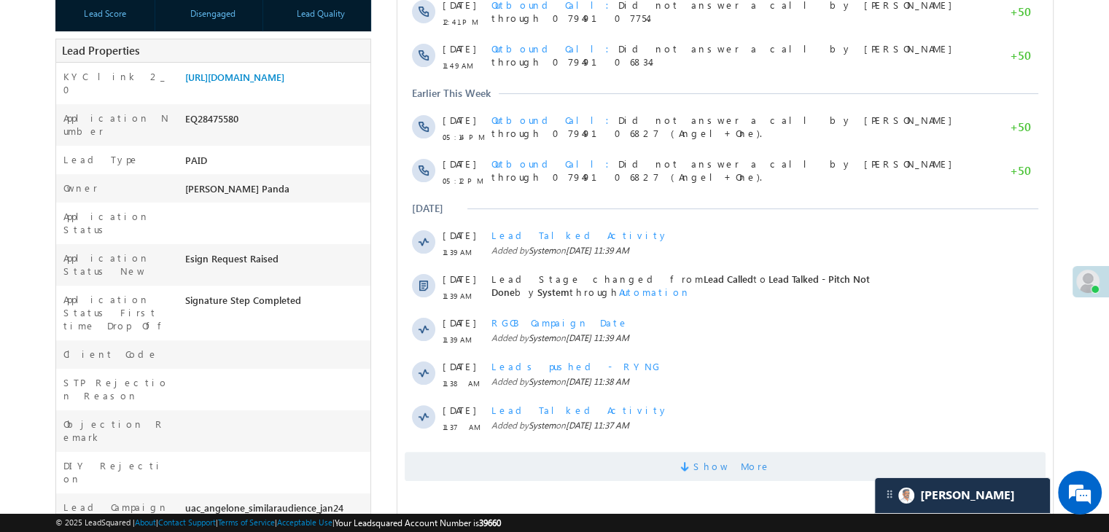
click at [693, 464] on span at bounding box center [686, 469] width 13 height 14
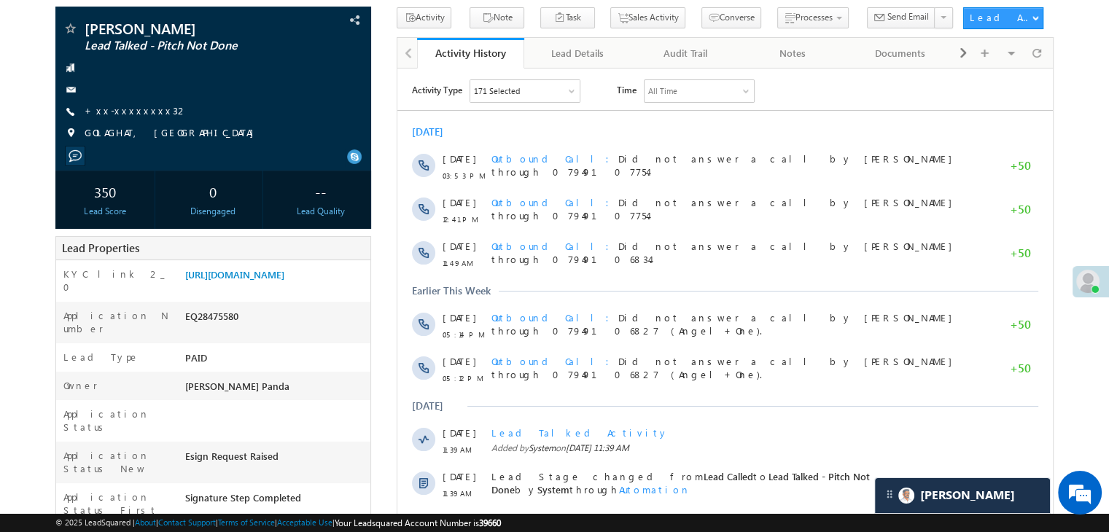
scroll to position [0, 0]
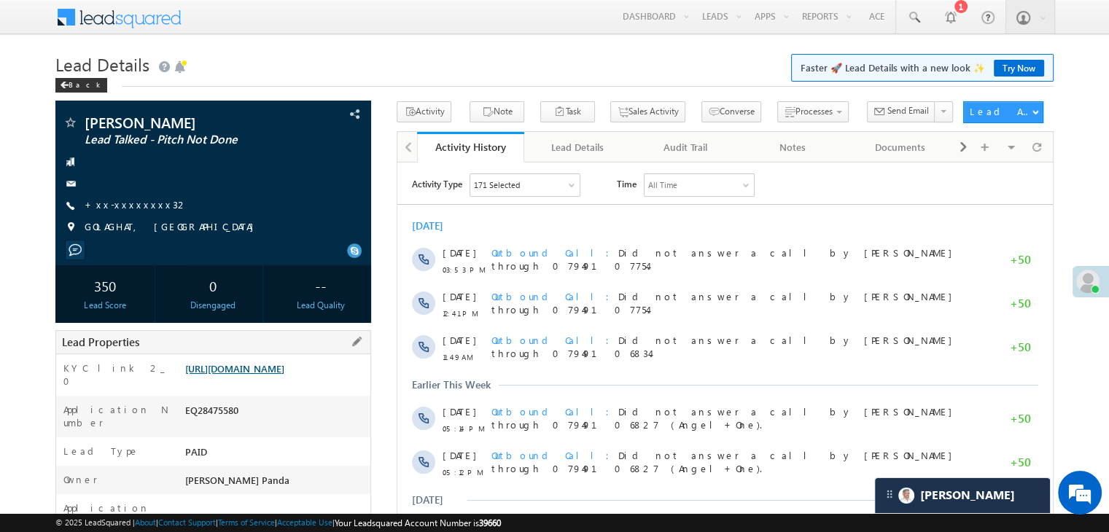
click at [284, 375] on link "[URL][DOMAIN_NAME]" at bounding box center [234, 368] width 99 height 12
click at [131, 208] on link "+xx-xxxxxxxx32" at bounding box center [137, 204] width 104 height 12
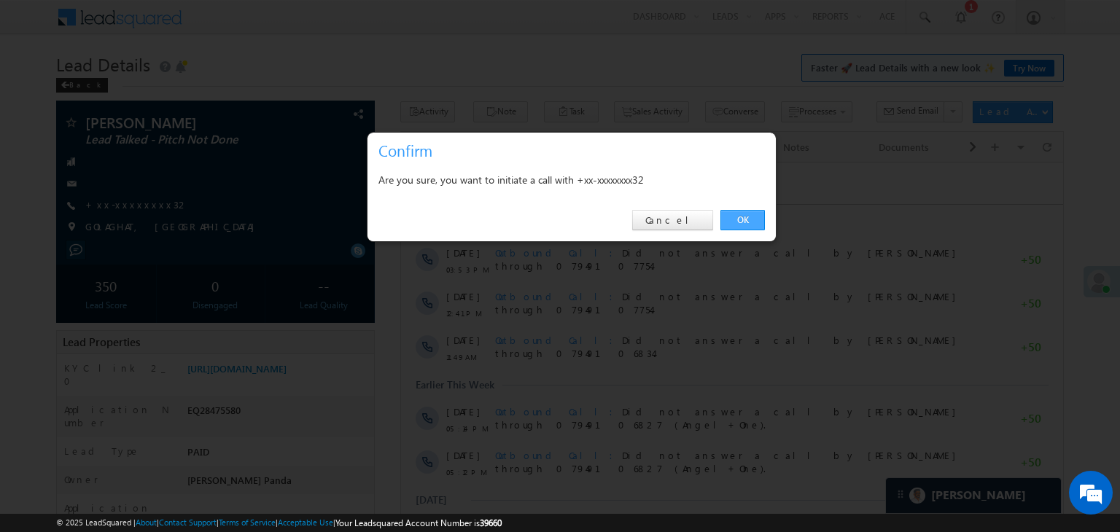
click at [747, 220] on link "OK" at bounding box center [742, 220] width 44 height 20
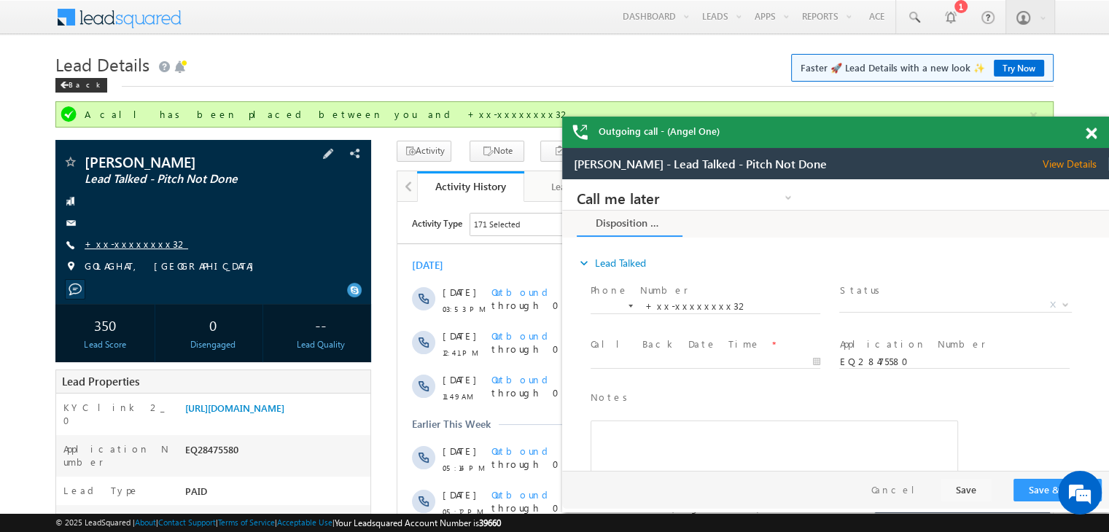
click at [131, 246] on link "+xx-xxxxxxxx32" at bounding box center [137, 244] width 104 height 12
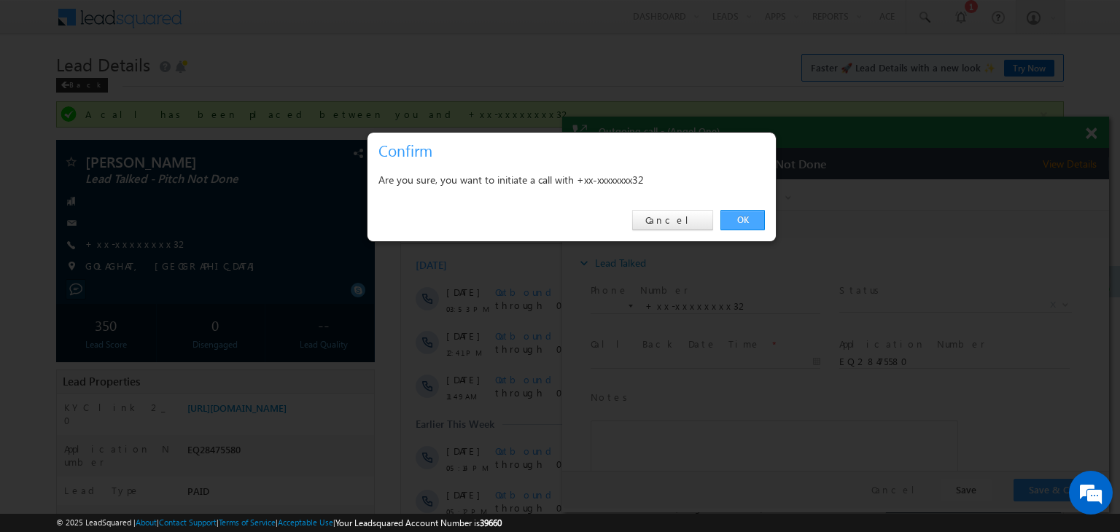
click at [737, 214] on link "OK" at bounding box center [742, 220] width 44 height 20
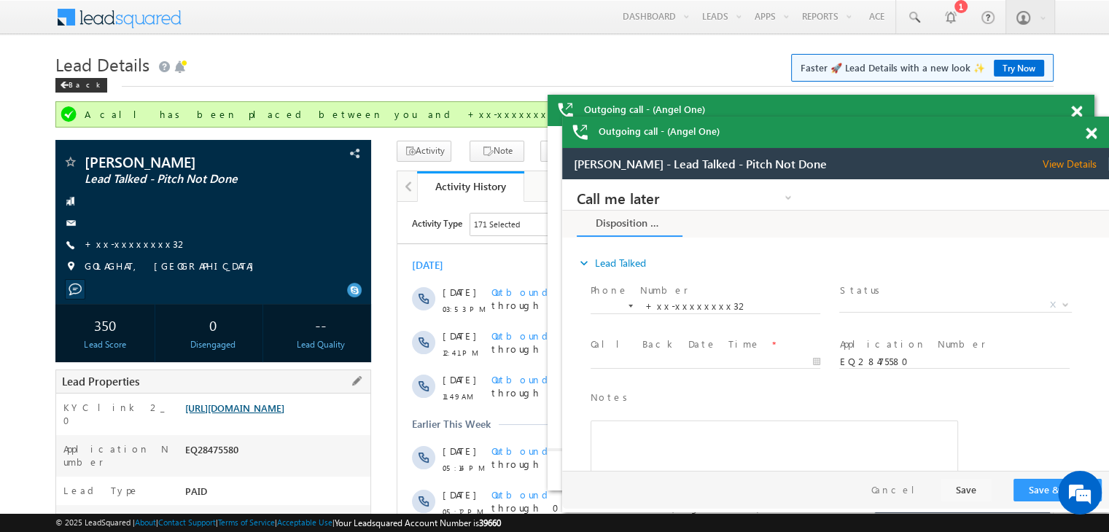
click at [265, 414] on link "https://angelbroking1-pk3em7sa.customui-test.leadsquared.com?leadId=223e4c91-d1…" at bounding box center [234, 408] width 99 height 12
click at [127, 243] on link "+xx-xxxxxxxx32" at bounding box center [137, 244] width 104 height 12
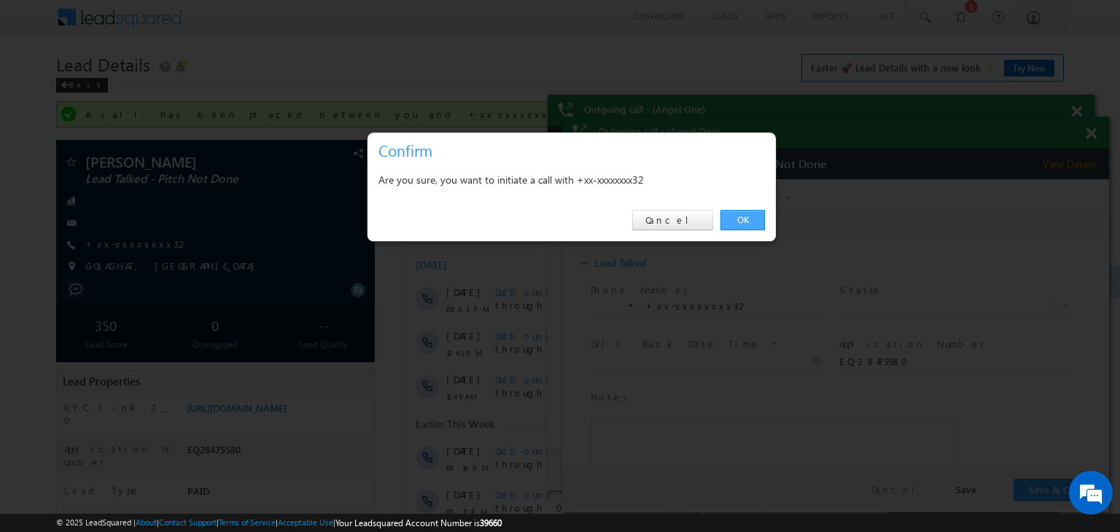
click at [744, 221] on link "OK" at bounding box center [742, 220] width 44 height 20
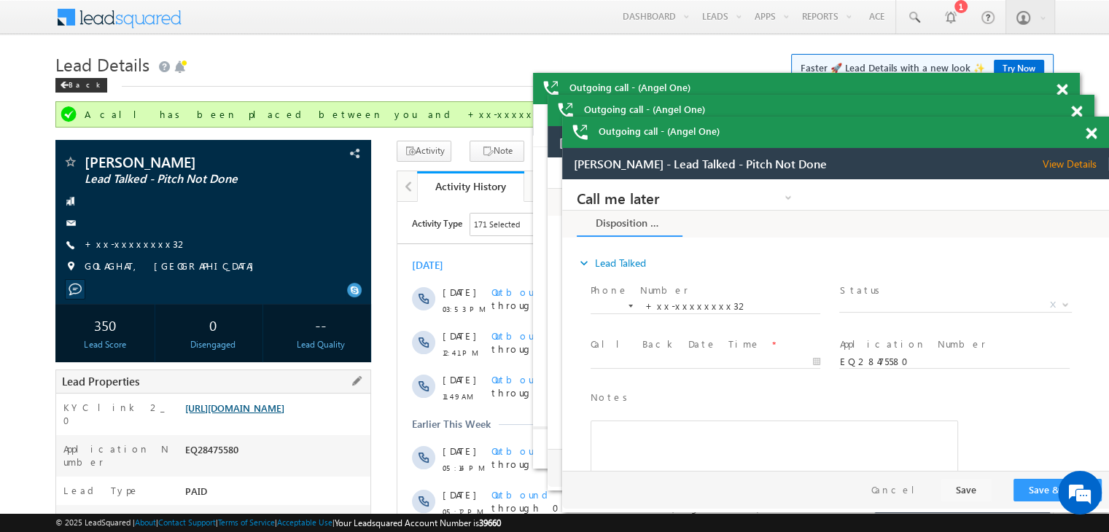
click at [244, 414] on link "https://angelbroking1-pk3em7sa.customui-test.leadsquared.com?leadId=223e4c91-d1…" at bounding box center [234, 408] width 99 height 12
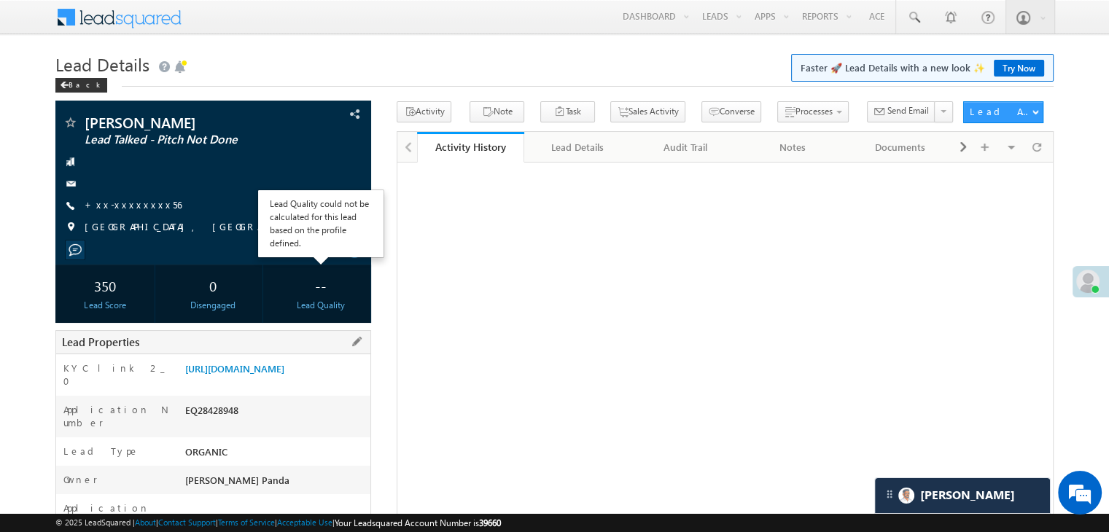
scroll to position [146, 0]
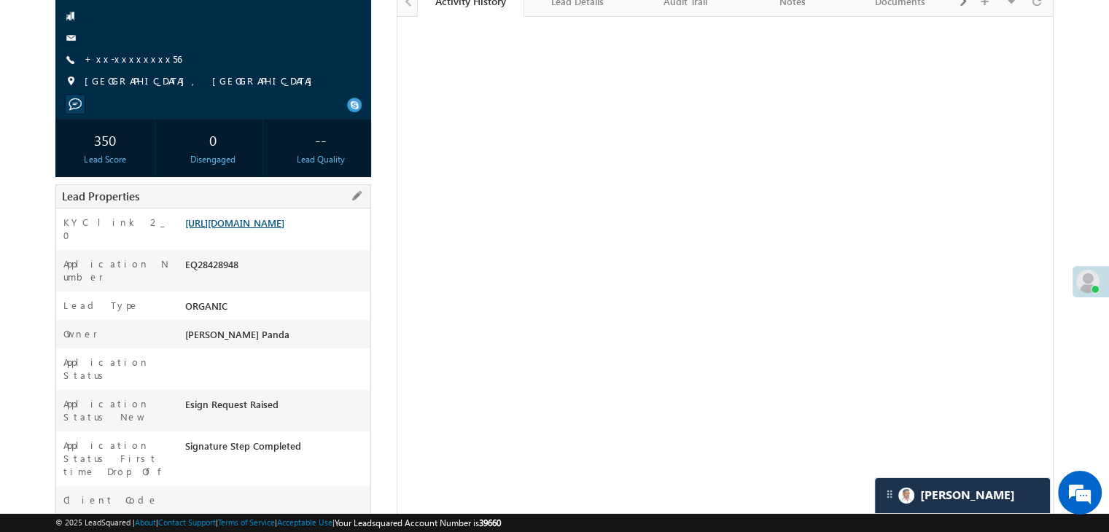
click at [283, 229] on link "[URL][DOMAIN_NAME]" at bounding box center [234, 223] width 99 height 12
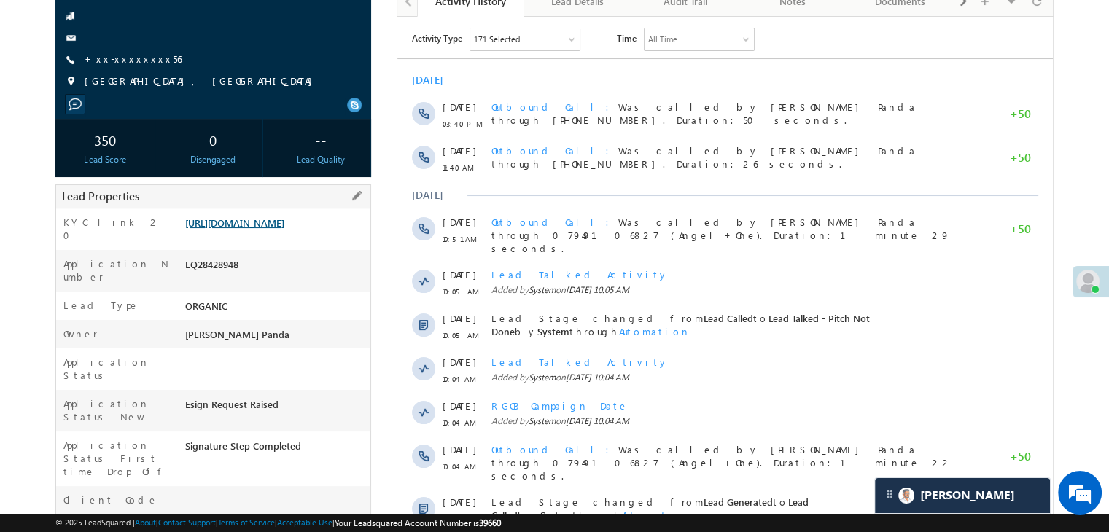
scroll to position [0, 0]
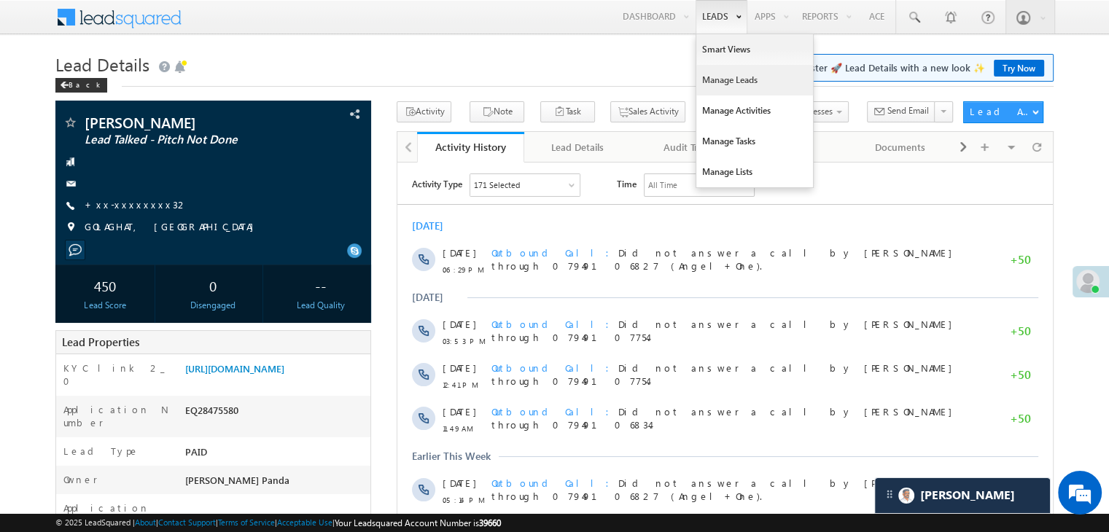
click at [723, 79] on link "Manage Leads" at bounding box center [754, 80] width 117 height 31
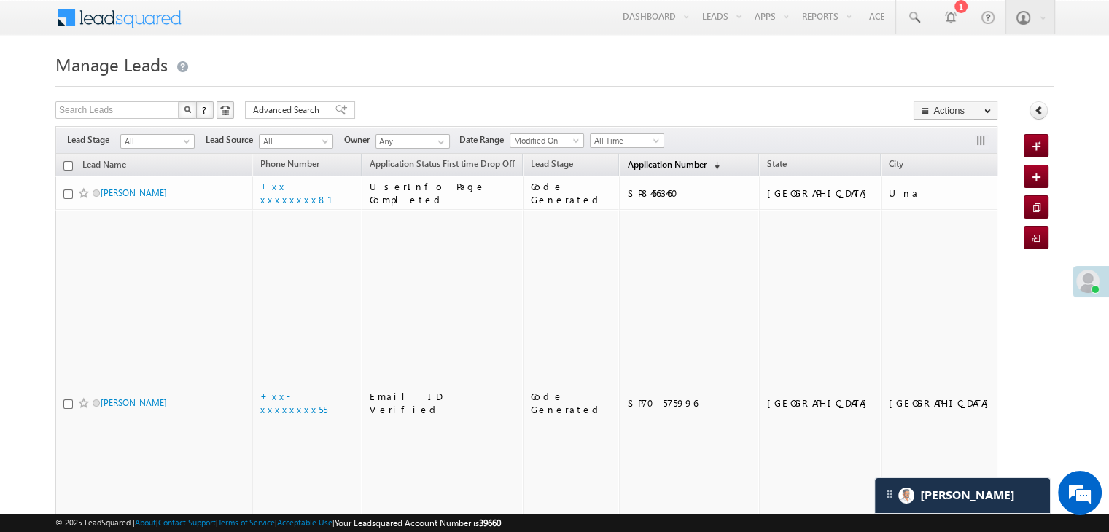
click at [636, 163] on span "Application Number" at bounding box center [666, 164] width 79 height 11
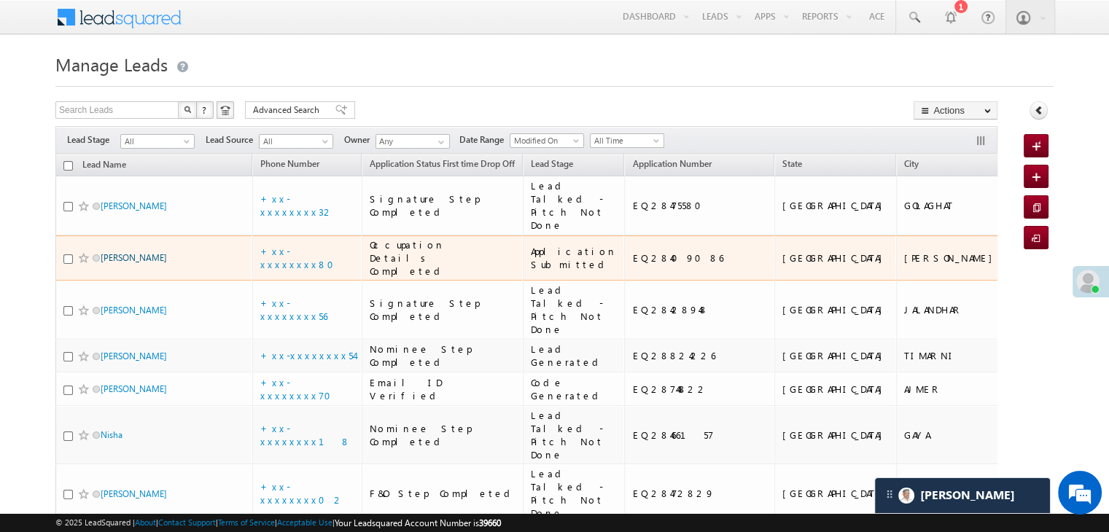
click at [142, 263] on link "[PERSON_NAME]" at bounding box center [134, 257] width 66 height 11
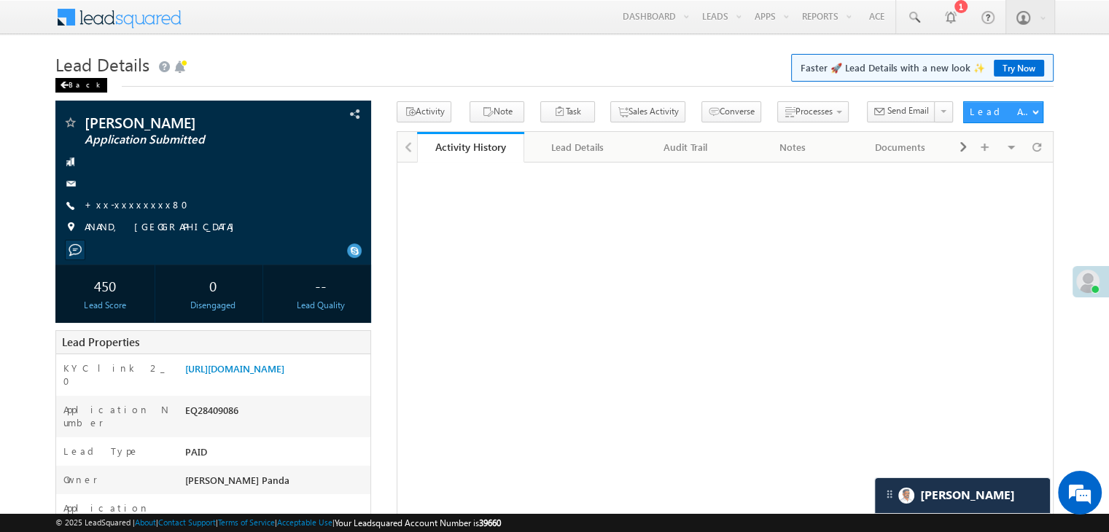
click at [76, 88] on div "Back" at bounding box center [81, 85] width 52 height 15
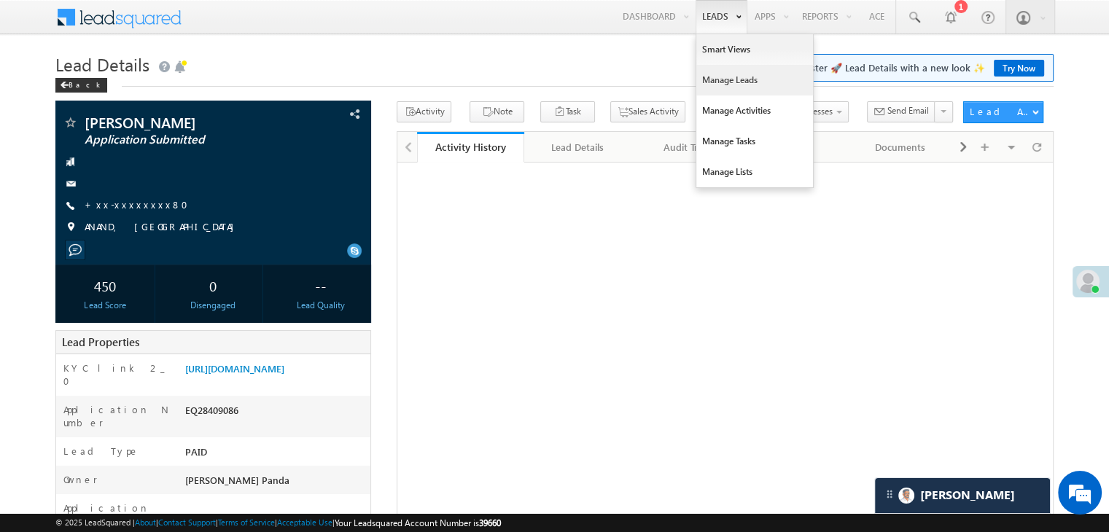
click at [712, 77] on link "Manage Leads" at bounding box center [754, 80] width 117 height 31
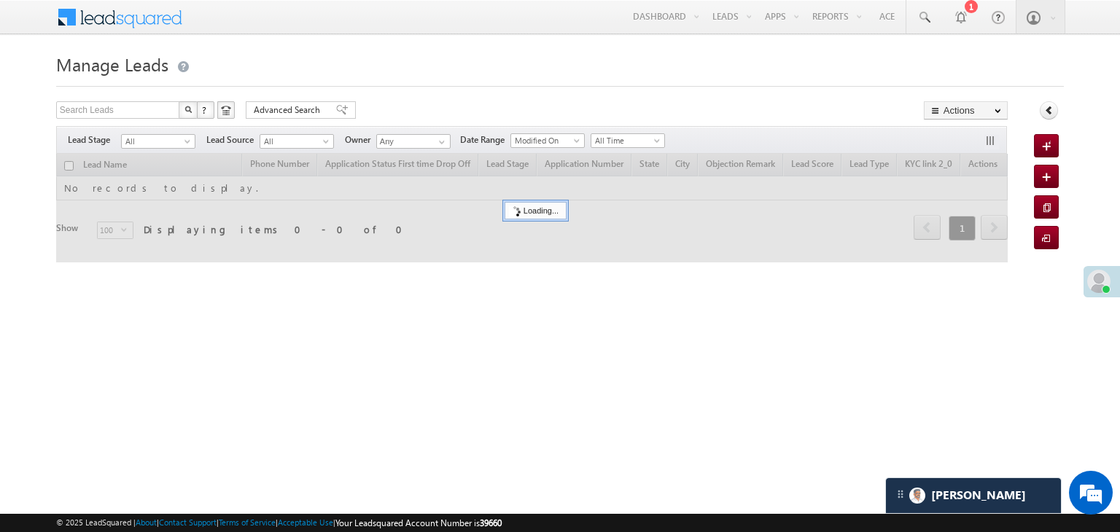
click at [1096, 278] on span at bounding box center [1098, 281] width 23 height 23
click at [1100, 277] on span at bounding box center [1098, 281] width 23 height 23
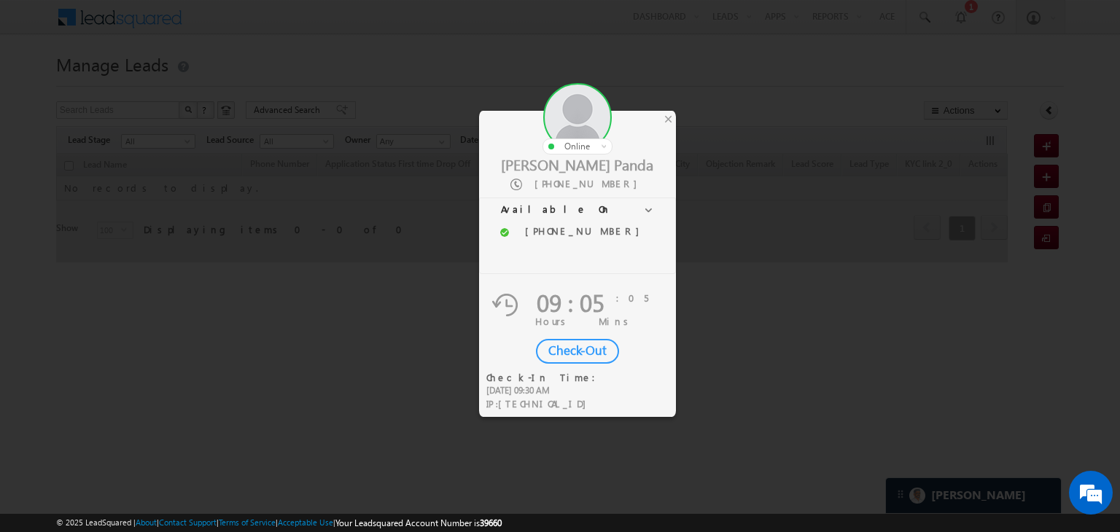
click at [581, 349] on div "Check-Out" at bounding box center [577, 351] width 83 height 25
click at [665, 115] on div "×" at bounding box center [668, 119] width 15 height 16
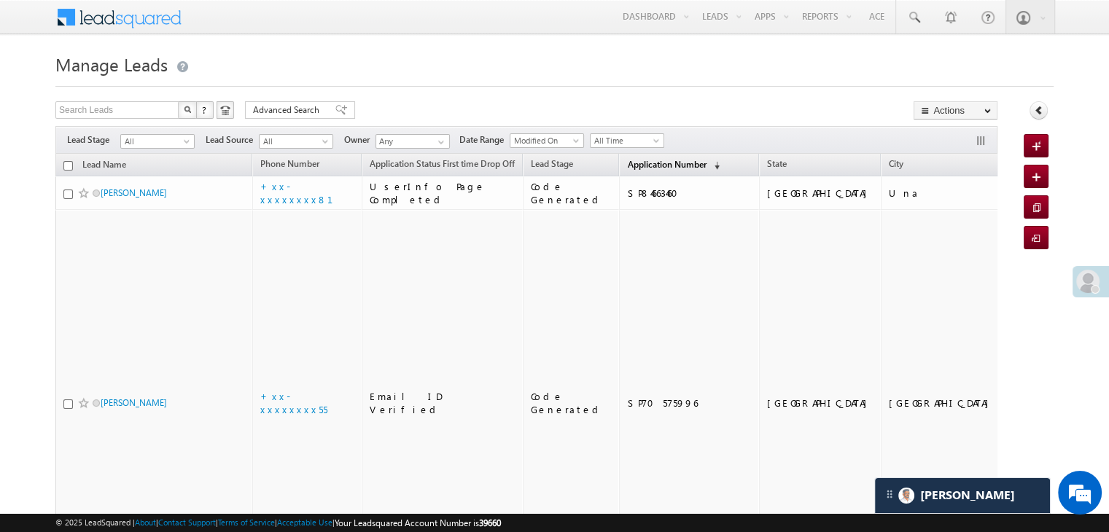
click at [627, 159] on span "Application Number" at bounding box center [666, 164] width 79 height 11
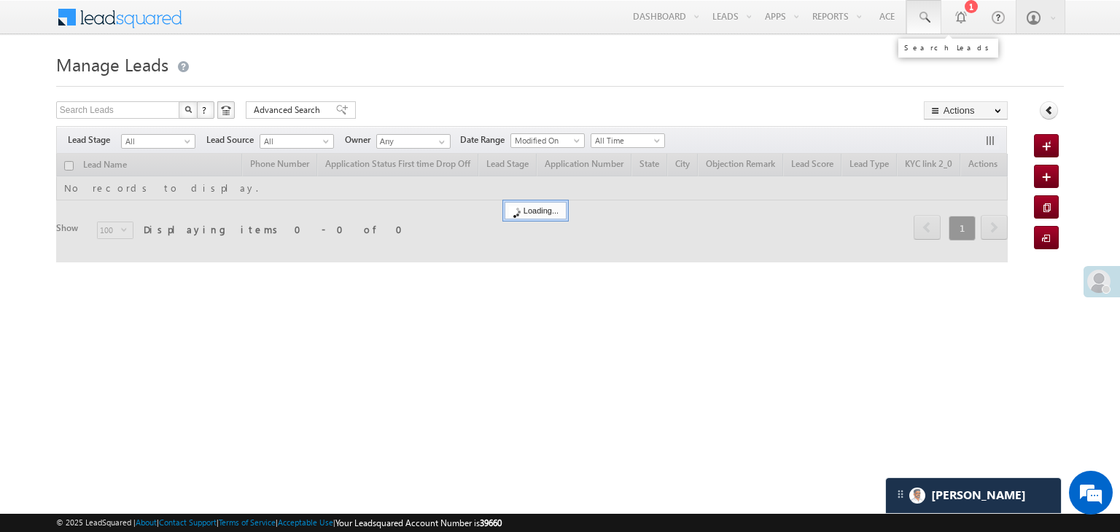
click at [925, 18] on span at bounding box center [924, 17] width 15 height 15
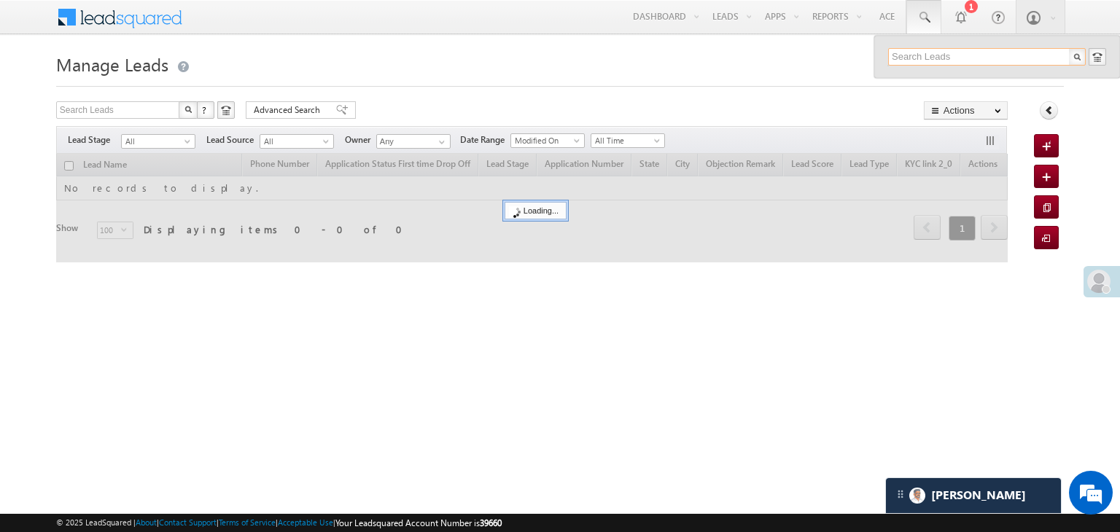
paste input "7310420107"
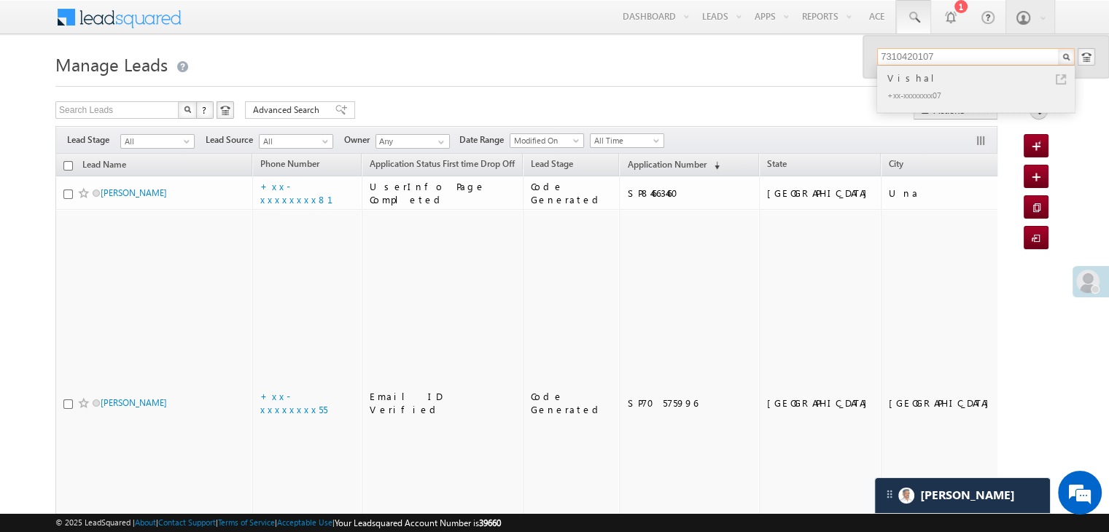
type input "7310420107"
click at [899, 80] on div "Vishal" at bounding box center [982, 78] width 195 height 16
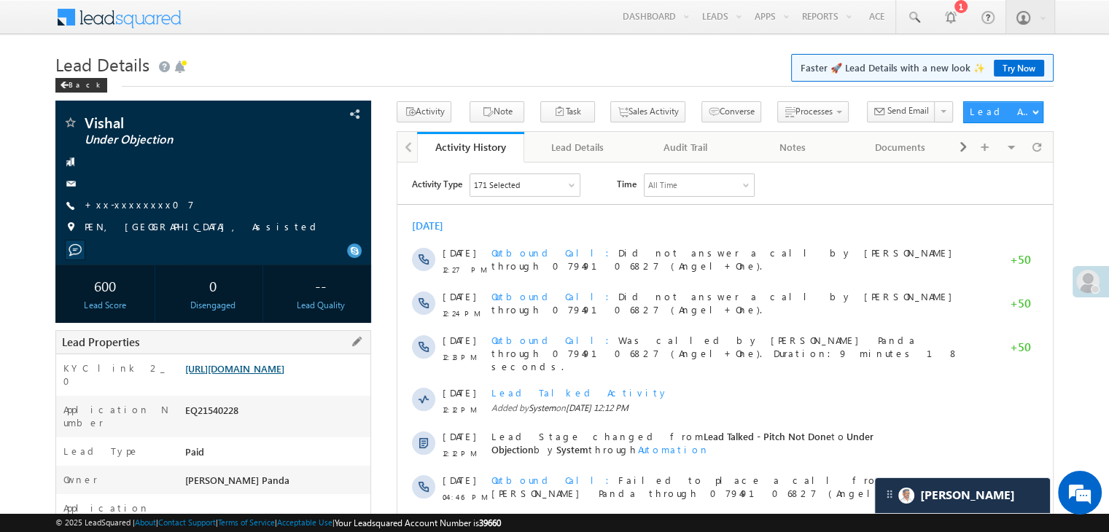
click at [274, 375] on link "https://angelbroking1-pk3em7sa.customui-test.leadsquared.com?leadId=7d8e1802-97…" at bounding box center [234, 368] width 99 height 12
click at [79, 88] on div "Back" at bounding box center [81, 85] width 52 height 15
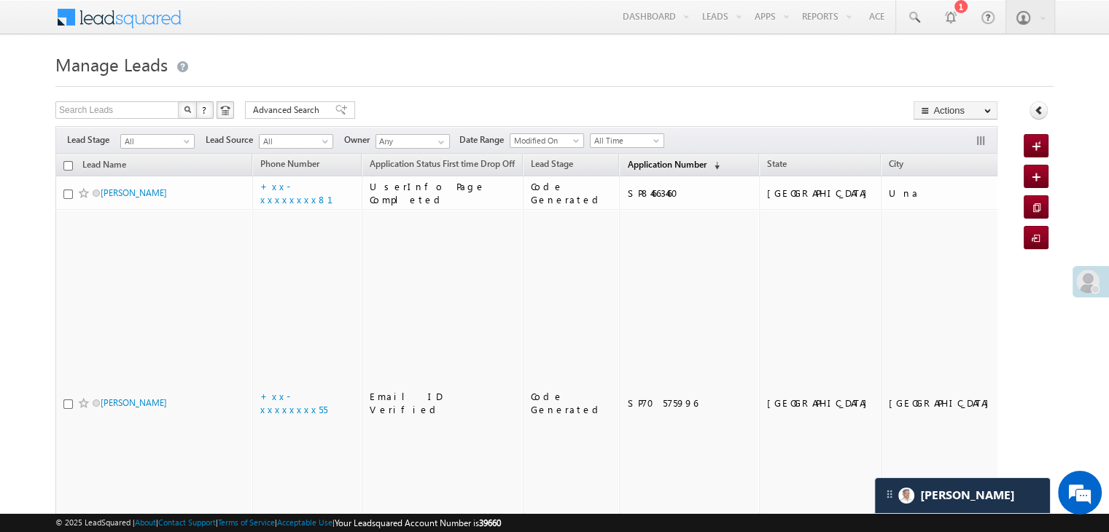
click at [639, 163] on span "Application Number" at bounding box center [666, 164] width 79 height 11
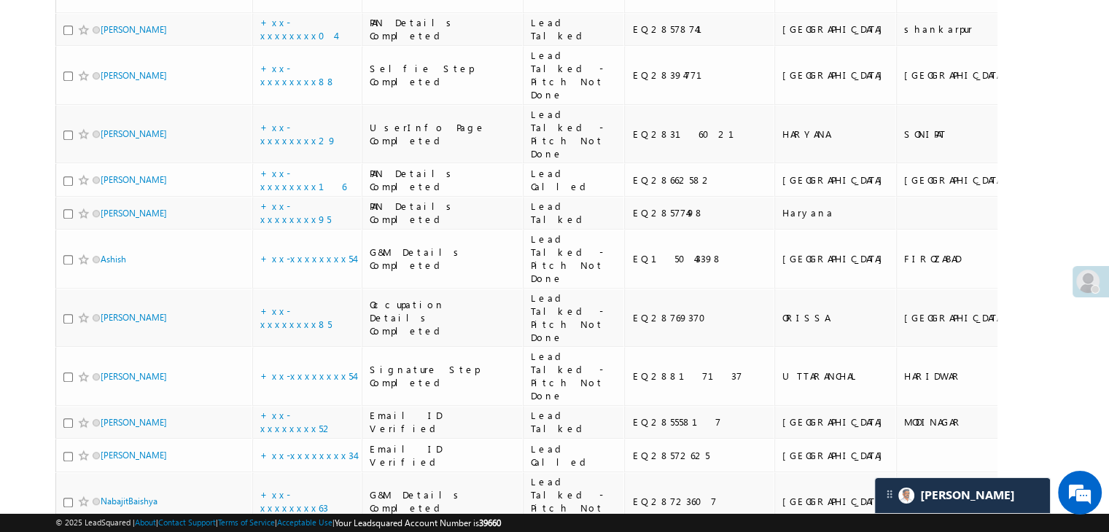
scroll to position [948, 0]
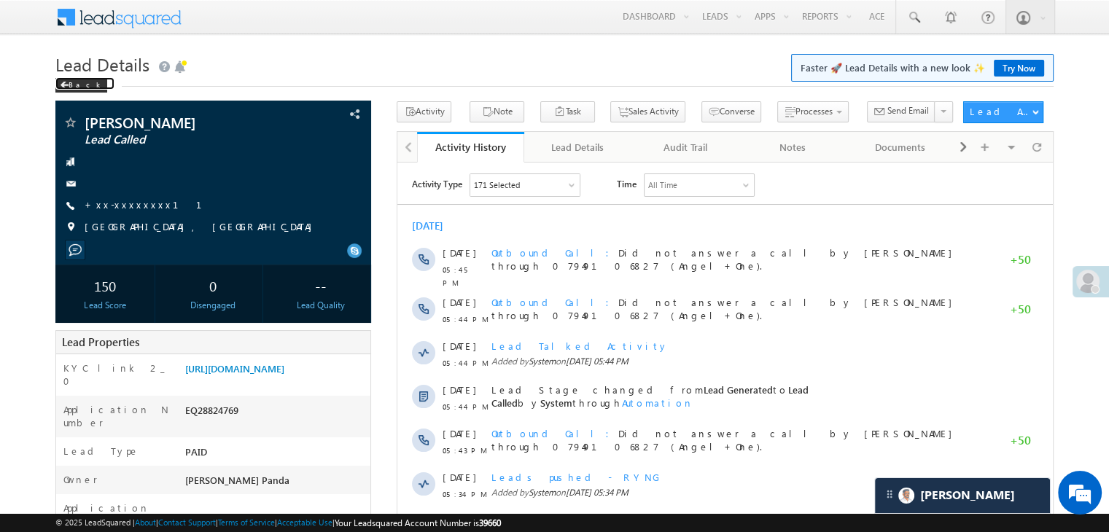
click at [74, 84] on div "Back" at bounding box center [81, 85] width 52 height 15
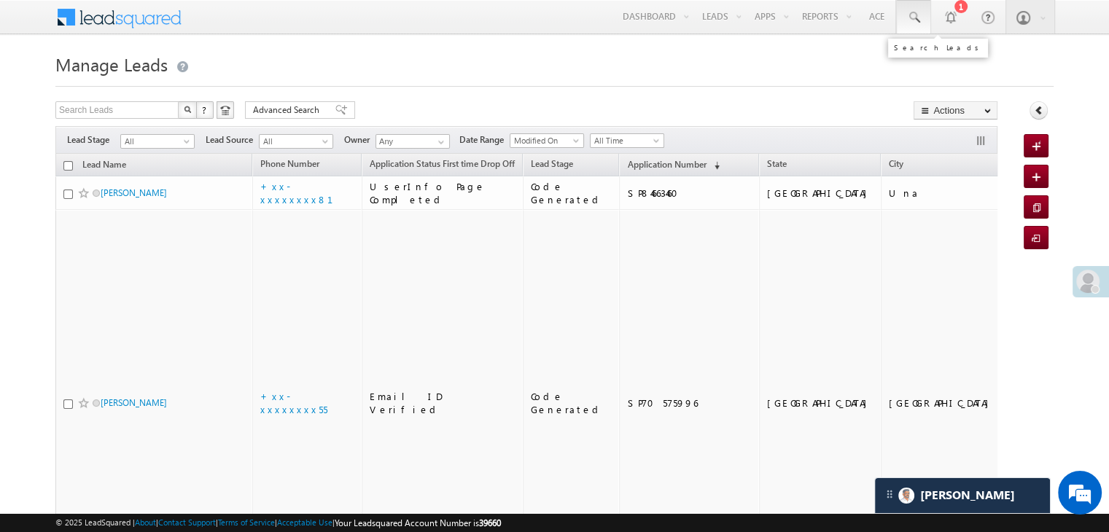
click at [914, 18] on span at bounding box center [913, 17] width 15 height 15
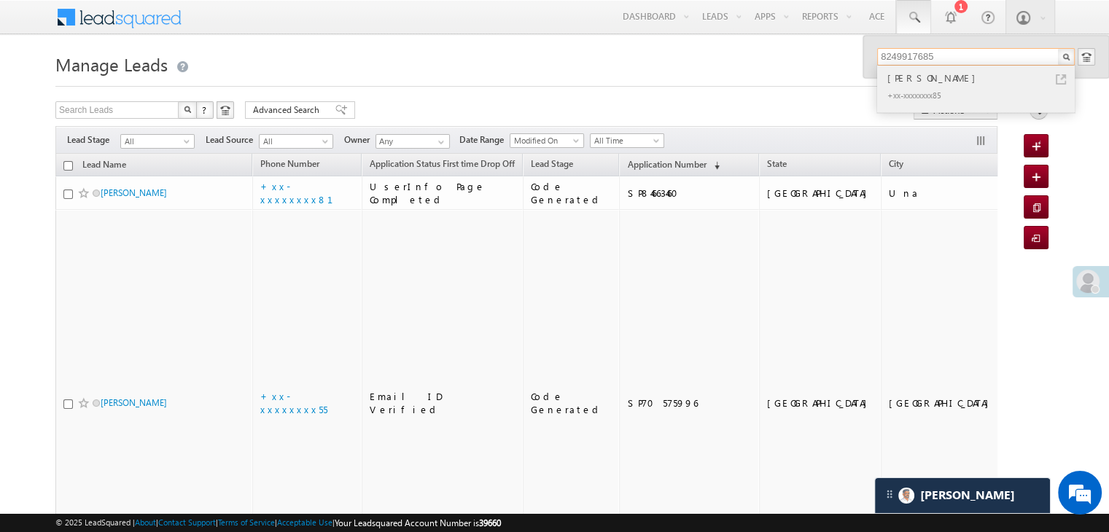
type input "8249917685"
click at [907, 79] on div "[PERSON_NAME]" at bounding box center [982, 78] width 195 height 16
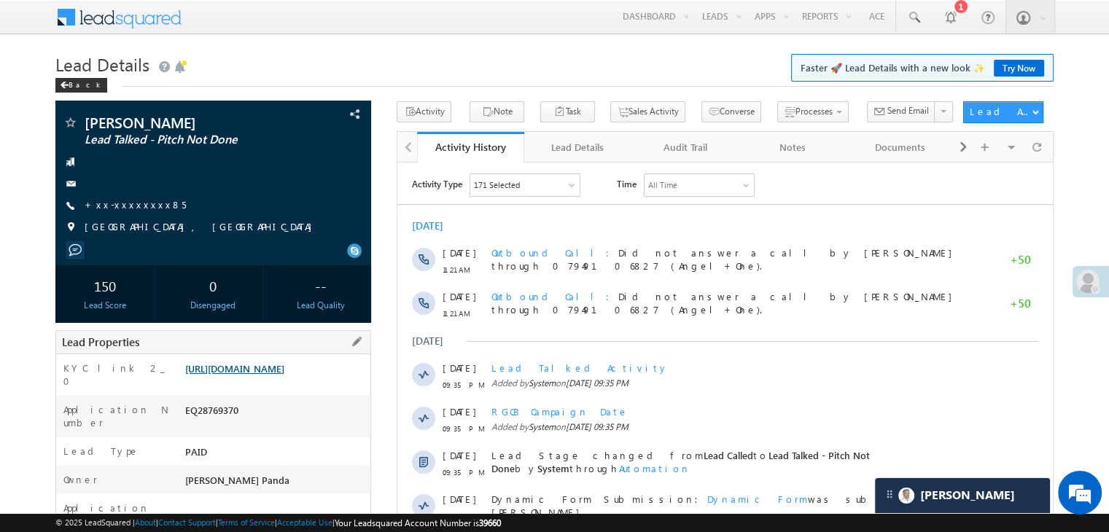
click at [255, 375] on link "[URL][DOMAIN_NAME]" at bounding box center [234, 368] width 99 height 12
click at [74, 87] on div "Back" at bounding box center [81, 85] width 52 height 15
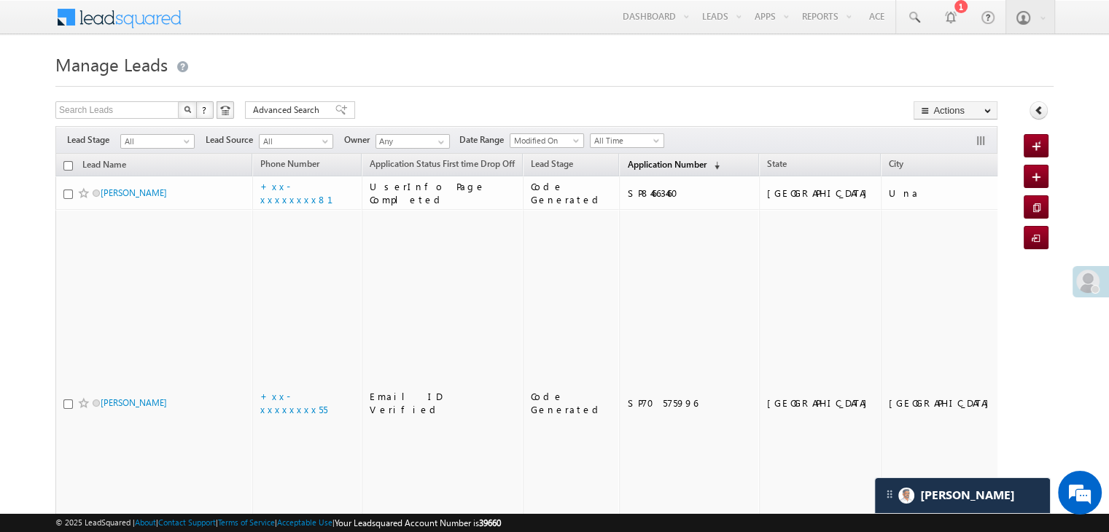
click at [641, 159] on span "Application Number" at bounding box center [666, 164] width 79 height 11
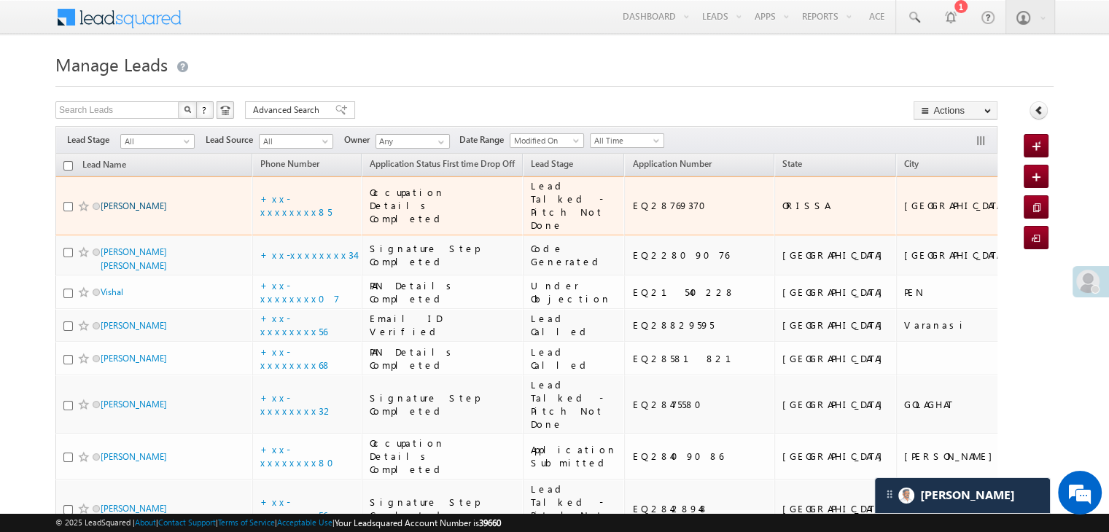
click at [123, 211] on link "Debendra sahu" at bounding box center [134, 206] width 66 height 11
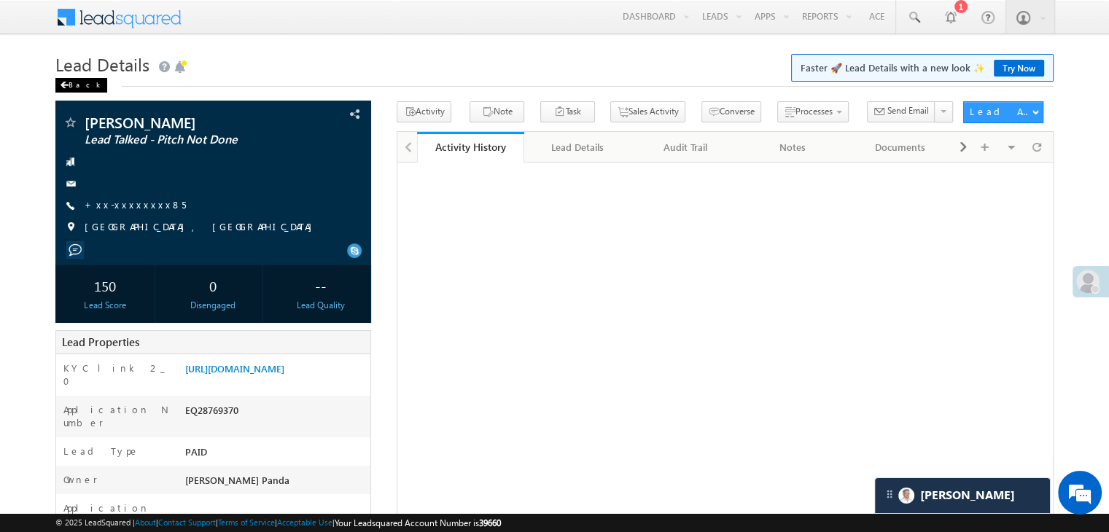
click at [68, 87] on span at bounding box center [64, 85] width 9 height 7
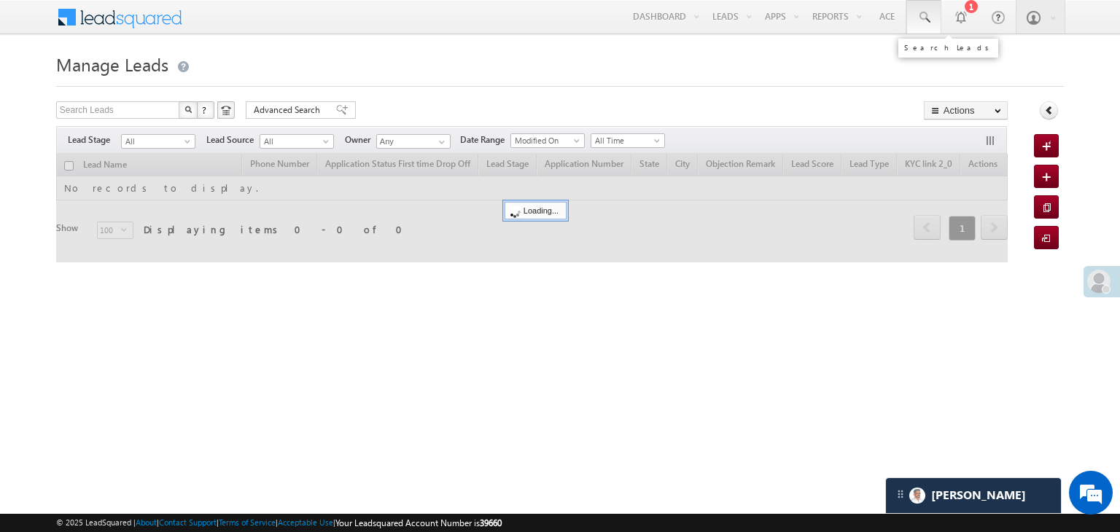
click at [922, 15] on span at bounding box center [924, 17] width 15 height 15
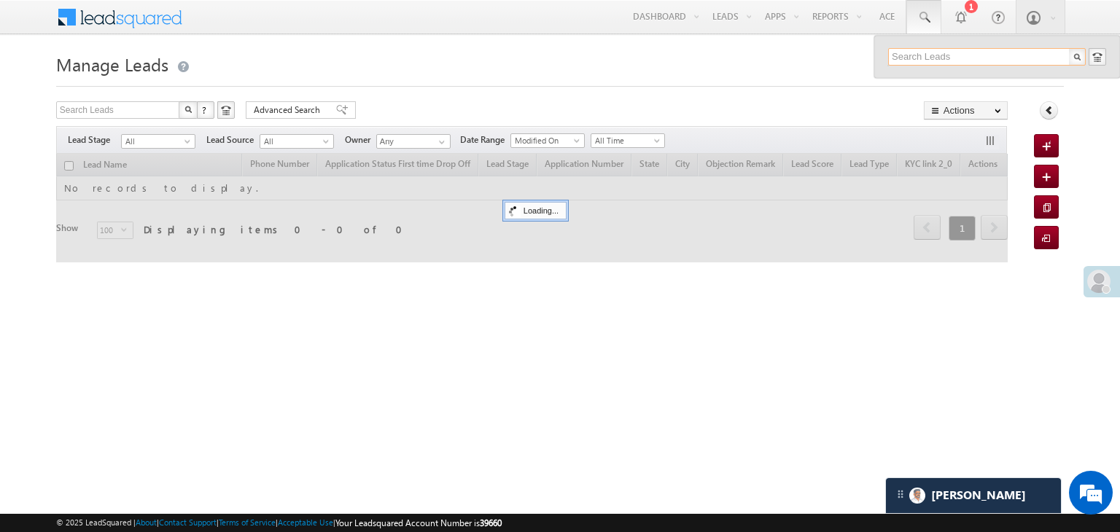
paste input "7691010464"
type input "7691010464"
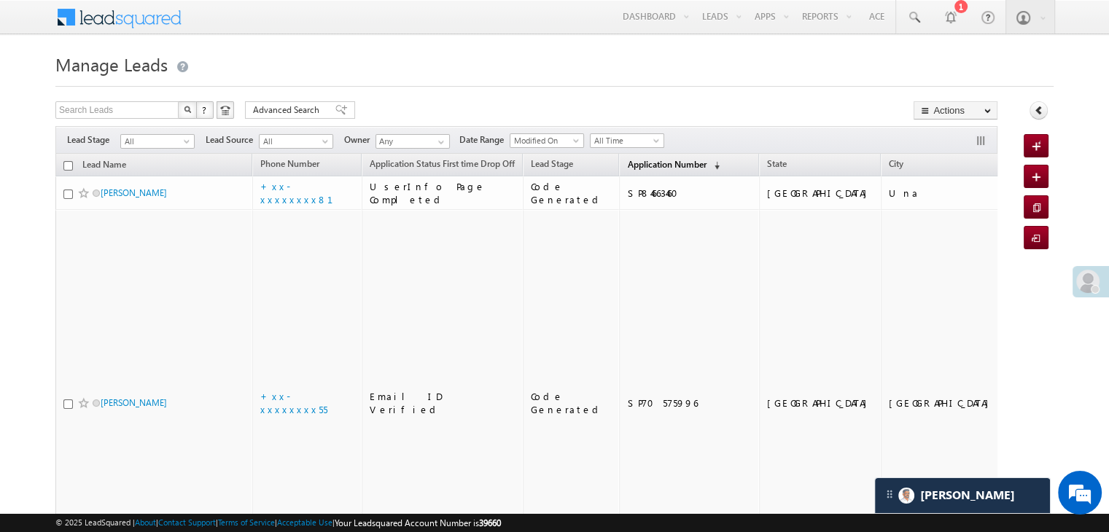
click at [652, 159] on span "Application Number" at bounding box center [666, 164] width 79 height 11
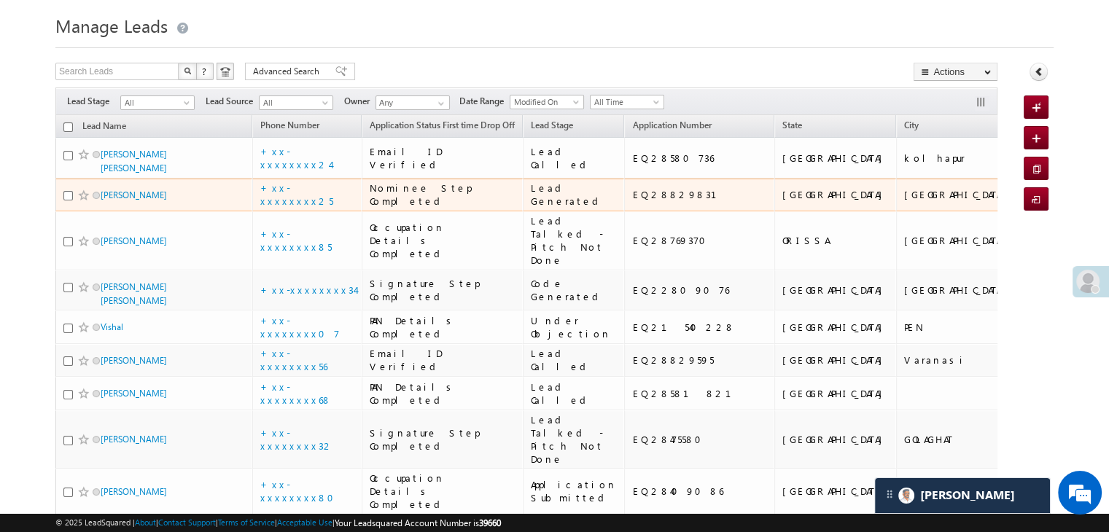
scroll to position [73, 0]
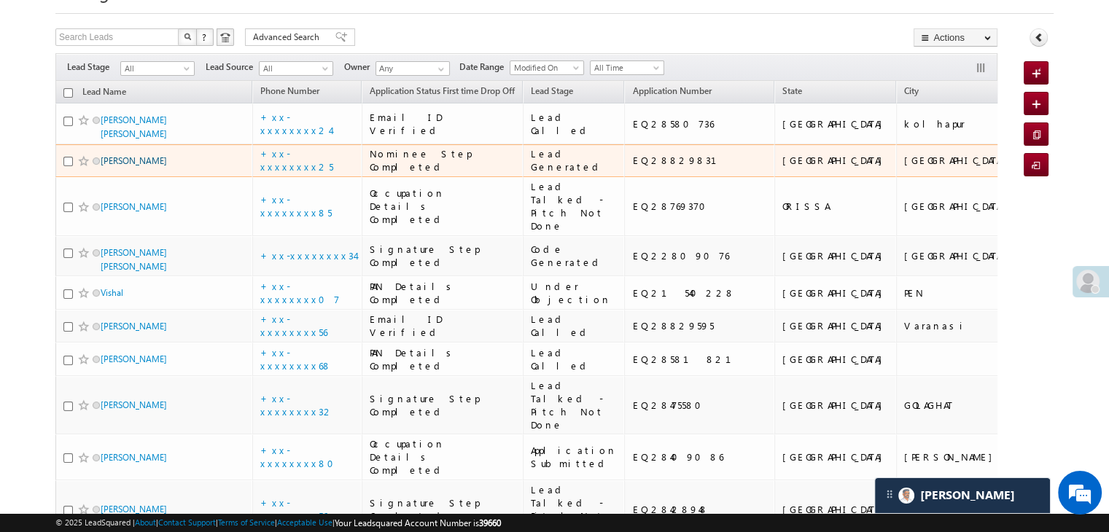
click at [126, 166] on link "sandeep waghmare" at bounding box center [134, 160] width 66 height 11
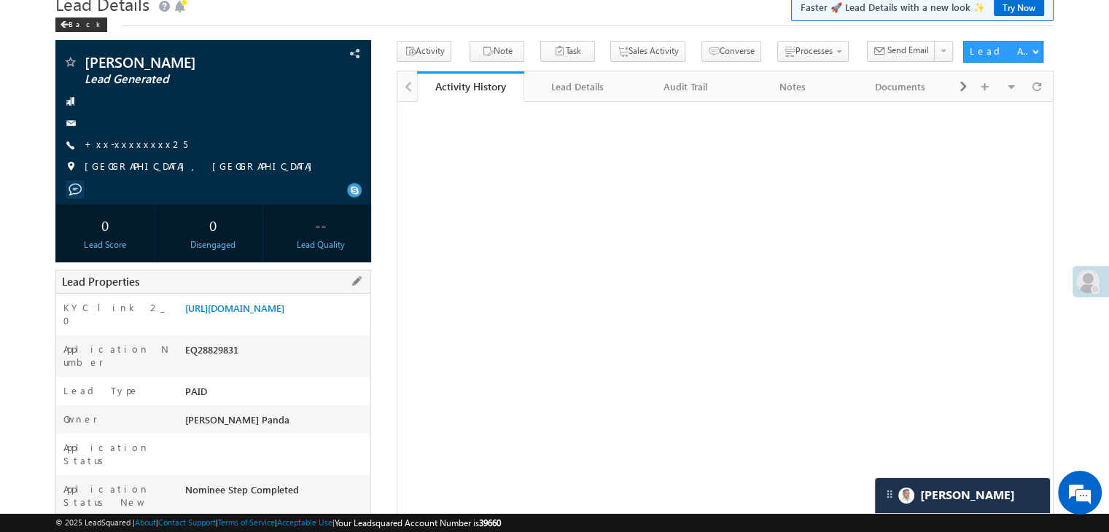
scroll to position [146, 0]
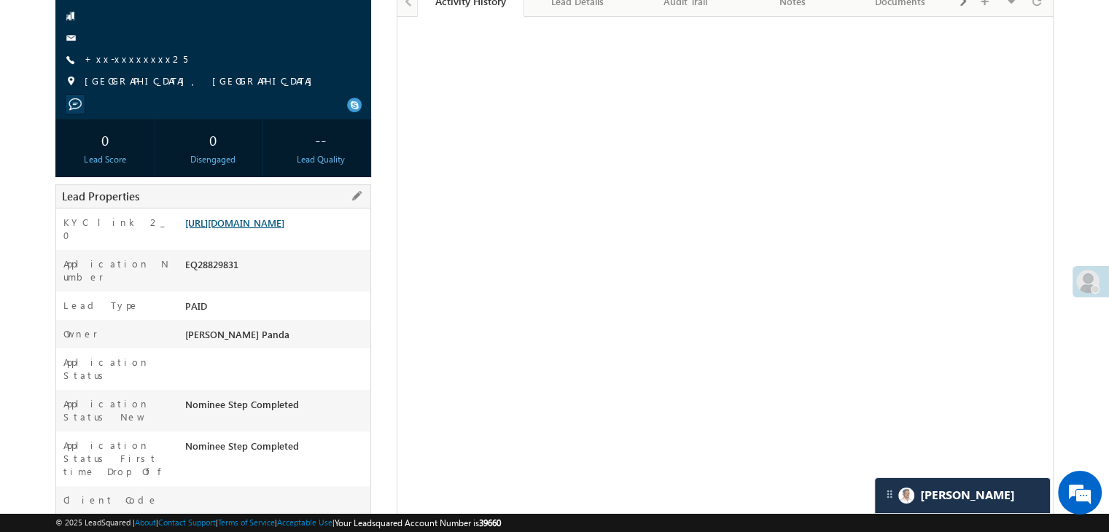
click at [271, 229] on link "https://angelbroking1-pk3em7sa.customui-test.leadsquared.com?leadId=f3247b7a-3d…" at bounding box center [234, 223] width 99 height 12
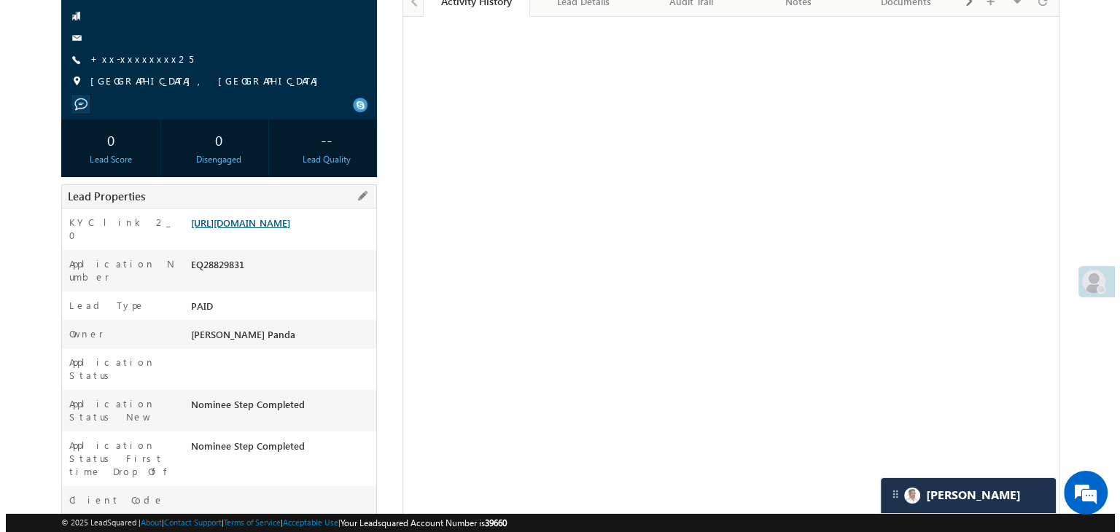
scroll to position [0, 0]
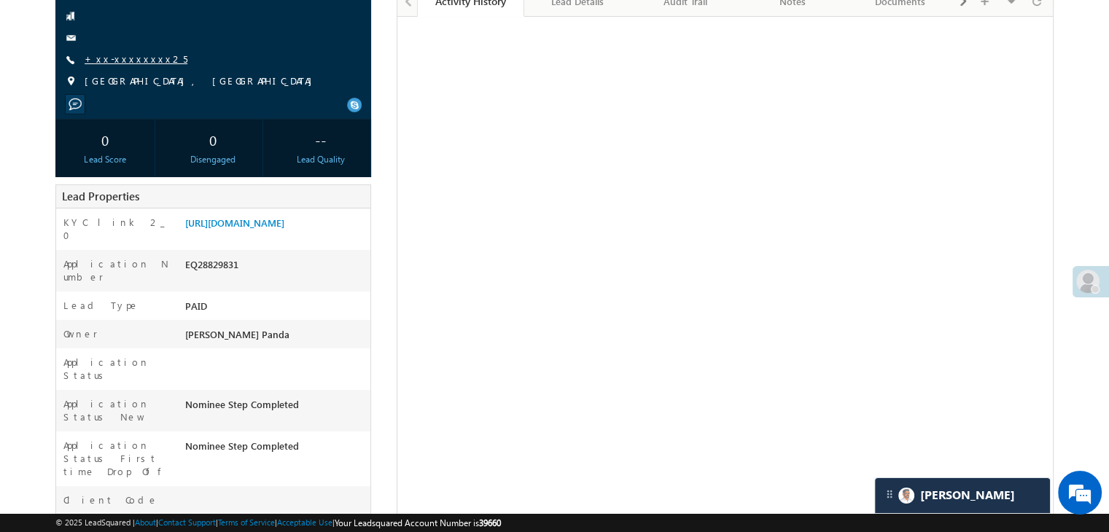
click at [113, 58] on link "+xx-xxxxxxxx25" at bounding box center [136, 59] width 103 height 12
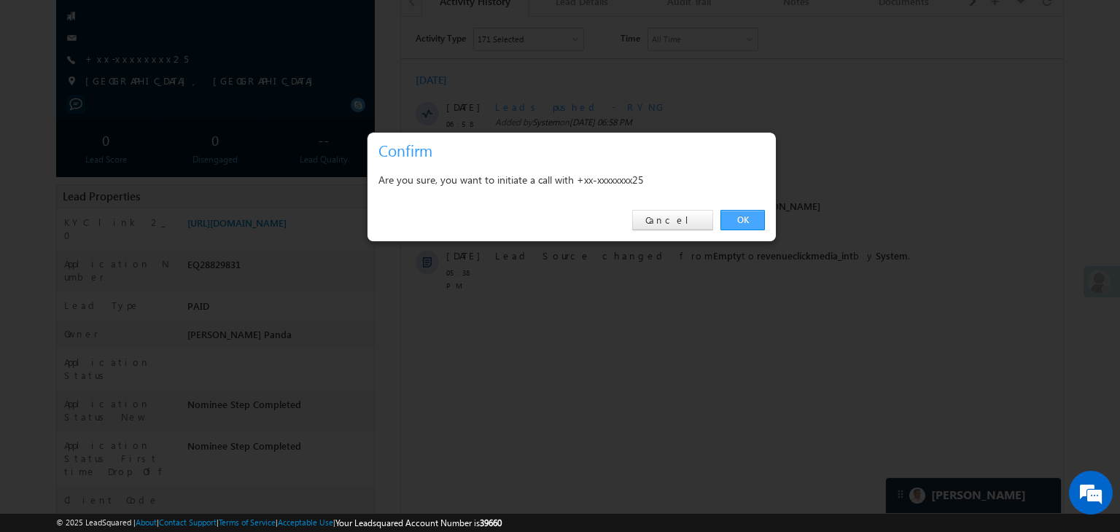
click at [739, 219] on link "OK" at bounding box center [742, 220] width 44 height 20
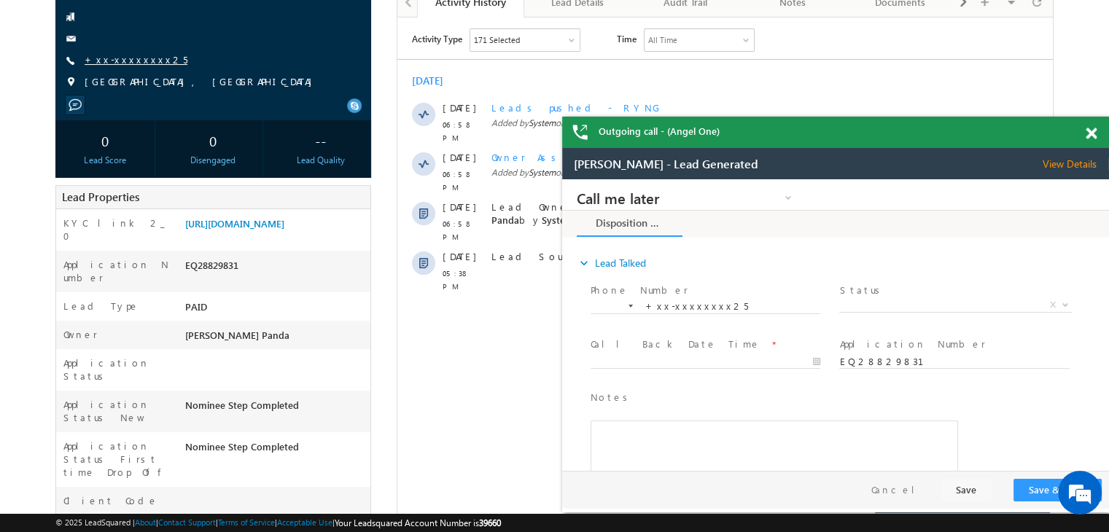
click at [110, 63] on link "+xx-xxxxxxxx25" at bounding box center [136, 59] width 103 height 12
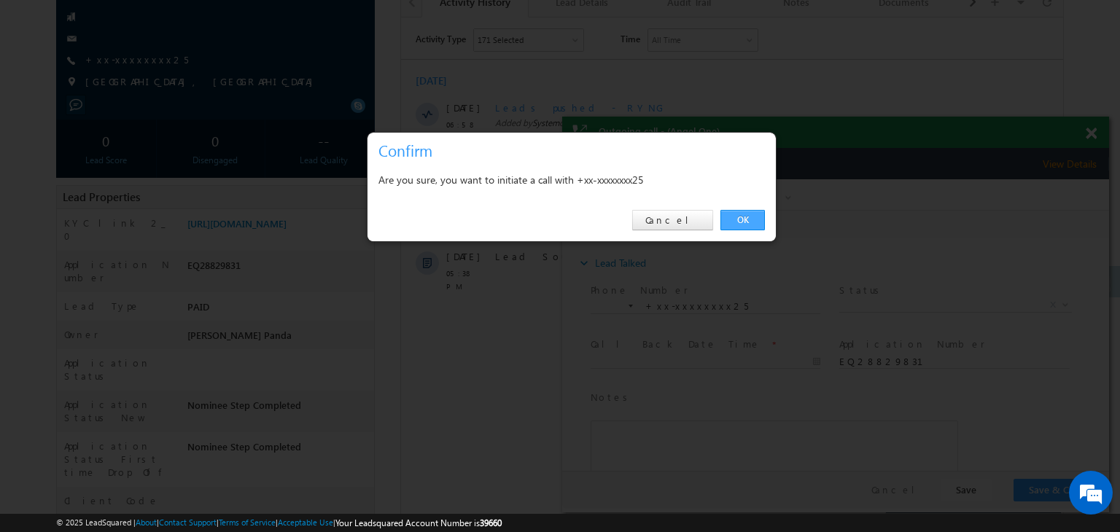
click at [744, 217] on link "OK" at bounding box center [742, 220] width 44 height 20
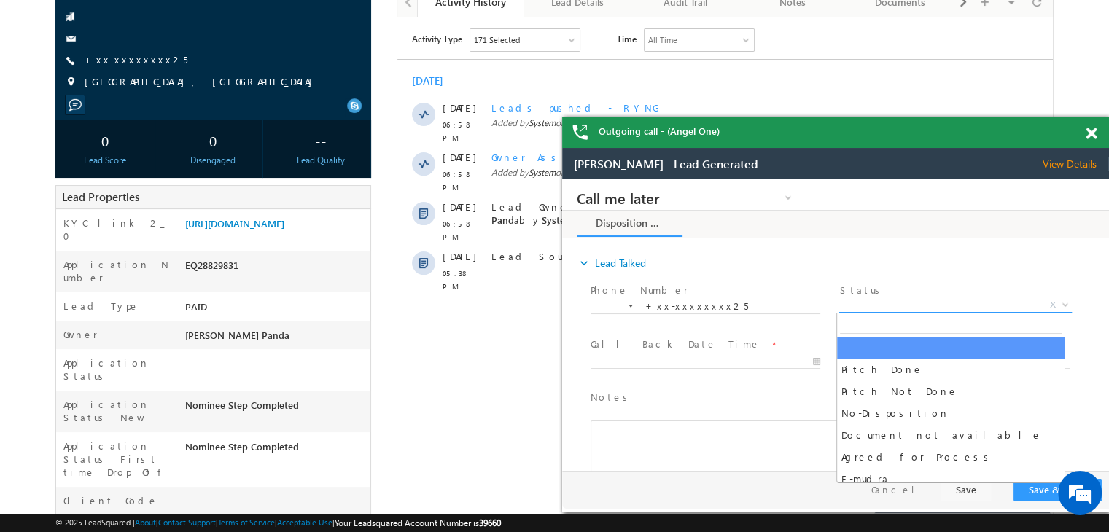
click at [925, 310] on span "X" at bounding box center [955, 305] width 232 height 15
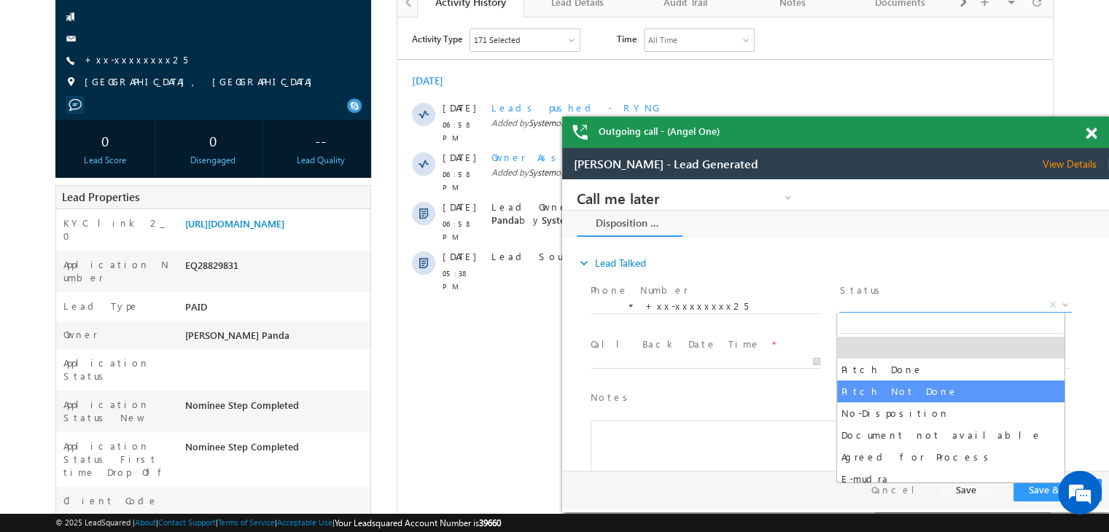
select select "Pitch Not Done"
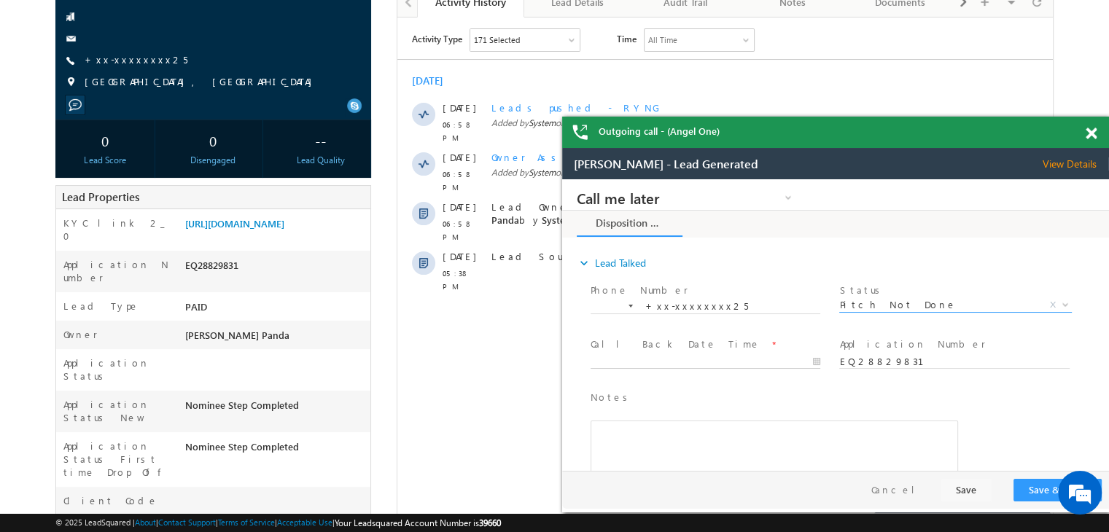
type input "09/12/25 7:01 PM"
click at [744, 359] on input "09/12/25 7:01 PM" at bounding box center [706, 362] width 230 height 15
click at [1038, 484] on button "Save & Close" at bounding box center [1058, 490] width 88 height 23
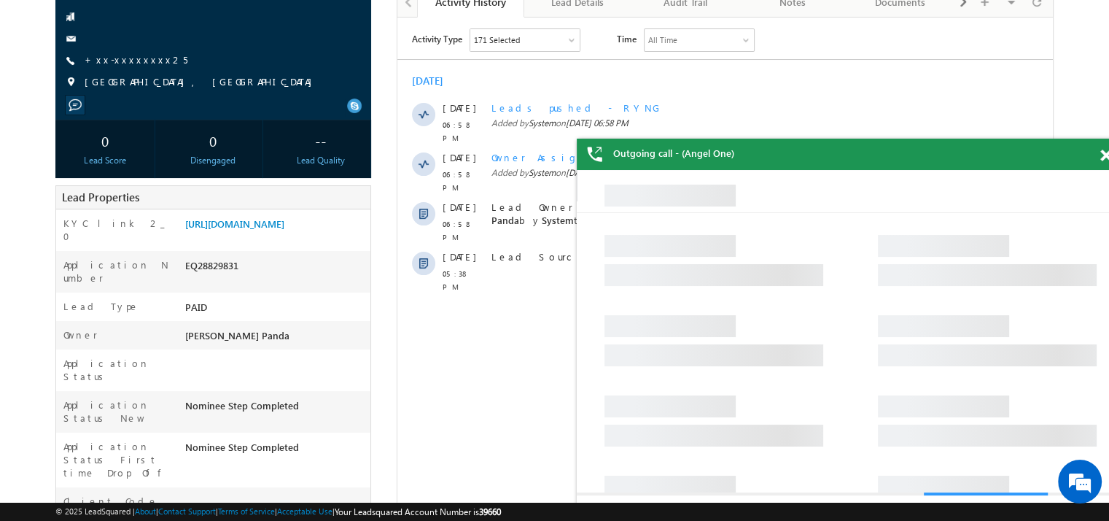
click at [1107, 158] on span at bounding box center [1105, 155] width 11 height 12
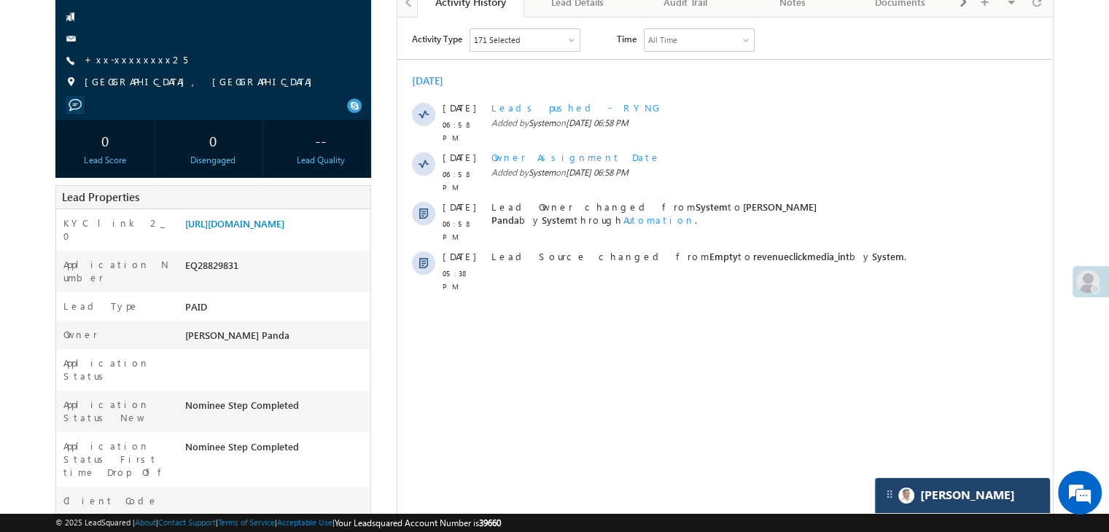
click at [968, 495] on div "[PERSON_NAME]" at bounding box center [962, 495] width 175 height 35
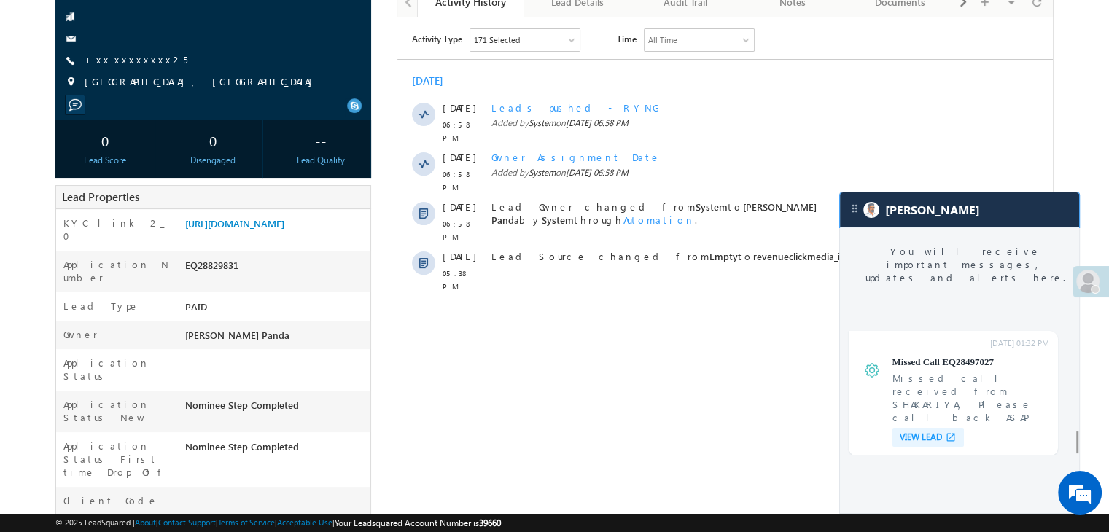
scroll to position [5682, 0]
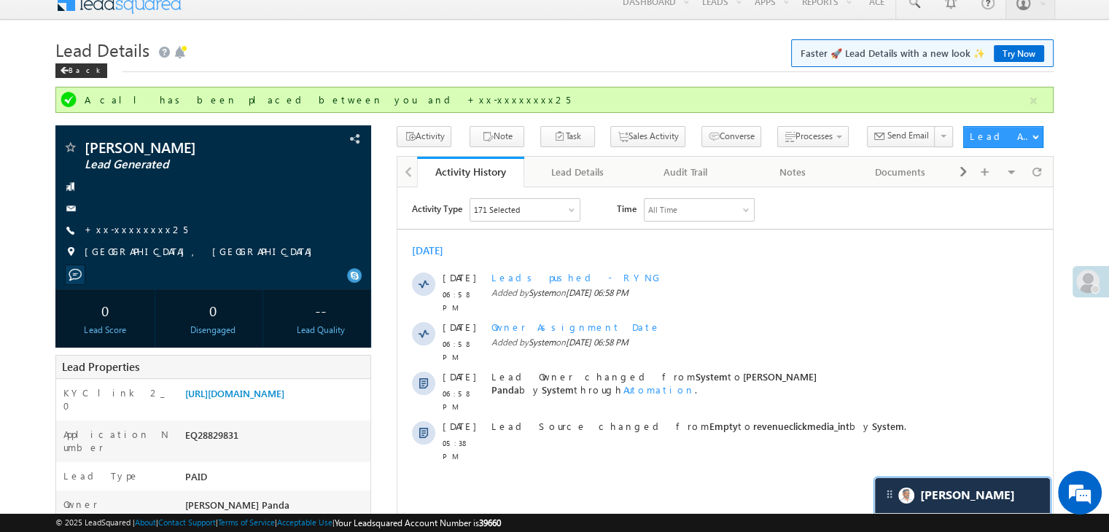
scroll to position [0, 0]
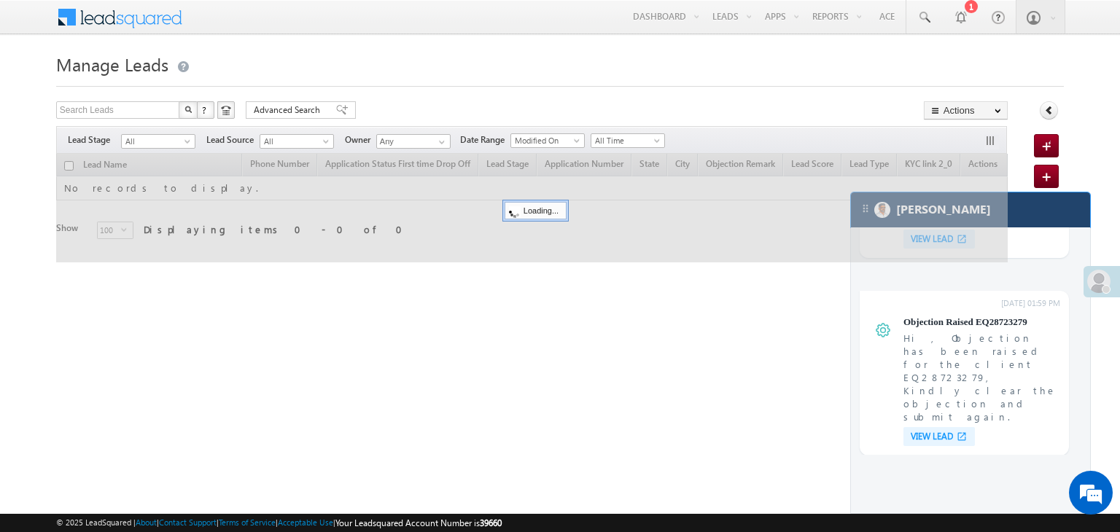
click at [1032, 208] on div "[PERSON_NAME]" at bounding box center [970, 210] width 239 height 35
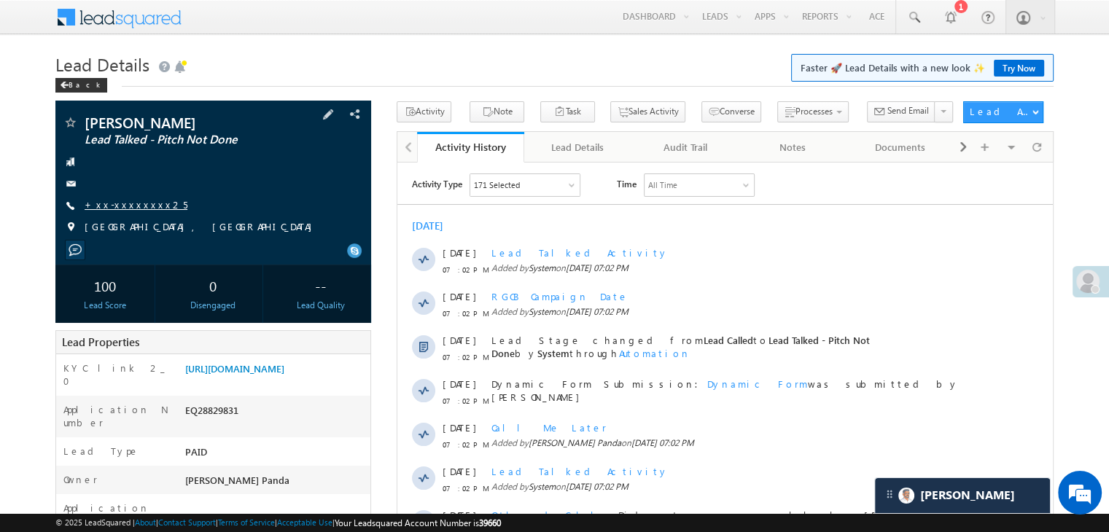
click at [127, 205] on link "+xx-xxxxxxxx25" at bounding box center [136, 204] width 103 height 12
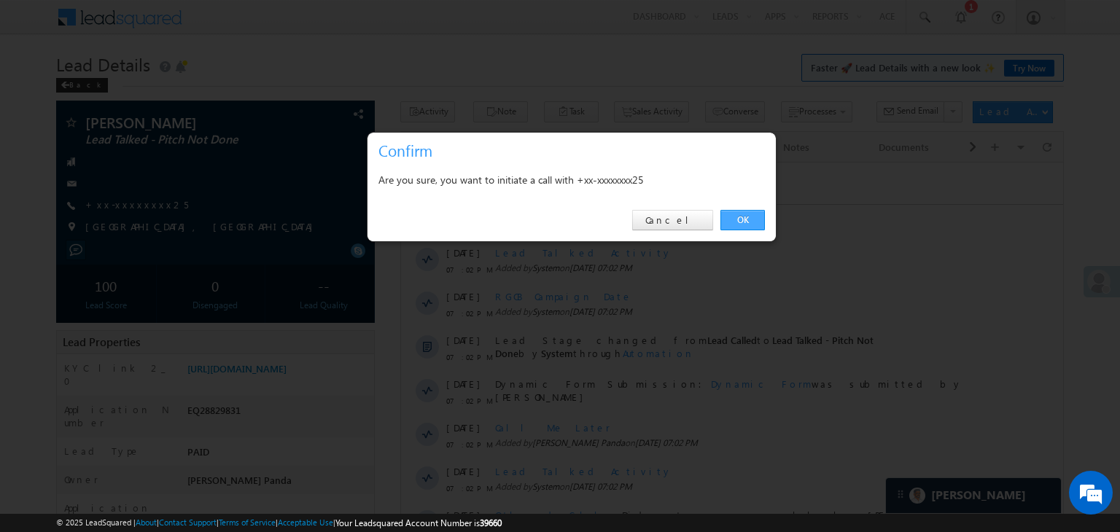
click at [755, 217] on link "OK" at bounding box center [742, 220] width 44 height 20
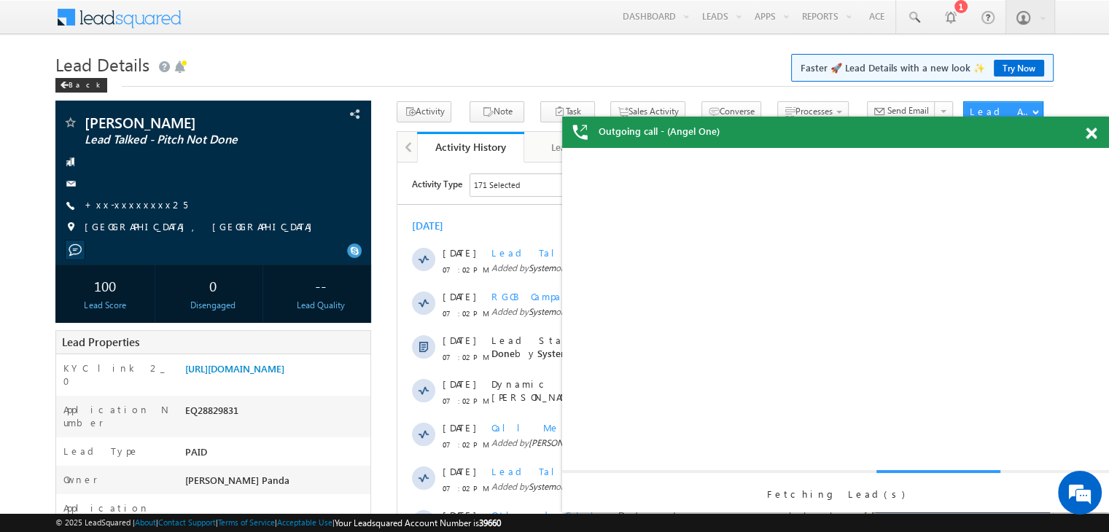
click at [1091, 136] on span at bounding box center [1091, 134] width 11 height 12
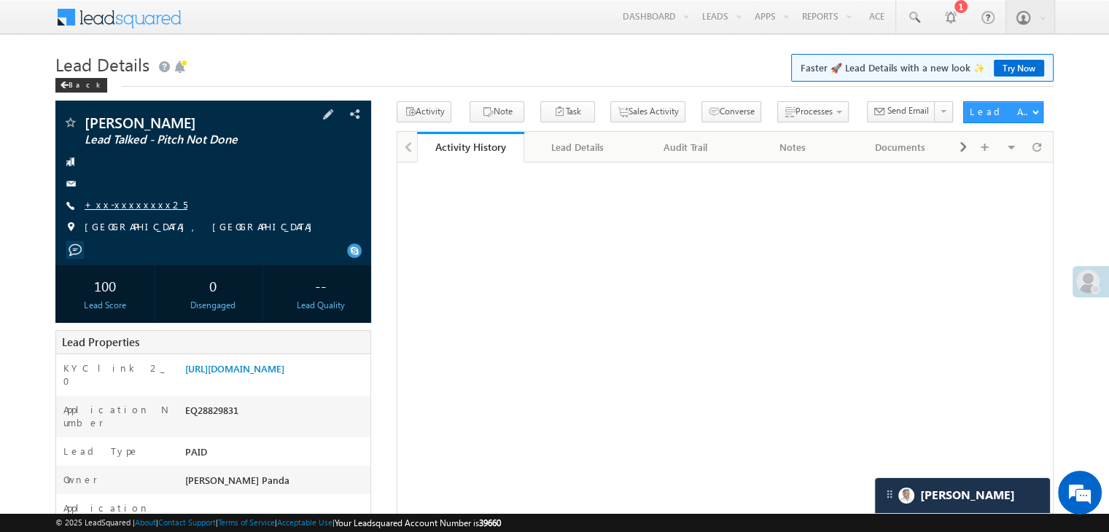
click at [125, 206] on link "+xx-xxxxxxxx25" at bounding box center [136, 204] width 103 height 12
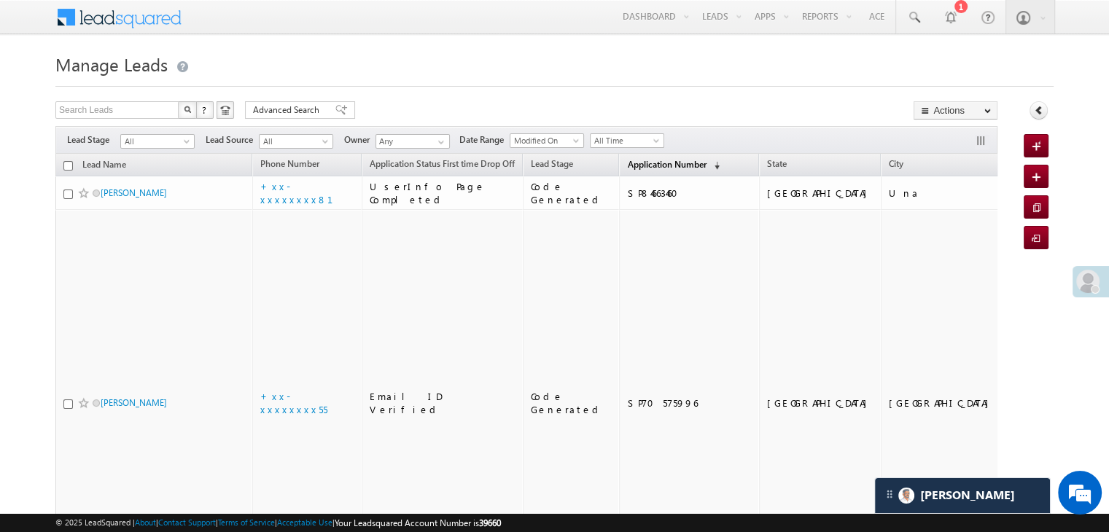
click at [631, 164] on span "Application Number" at bounding box center [666, 164] width 79 height 11
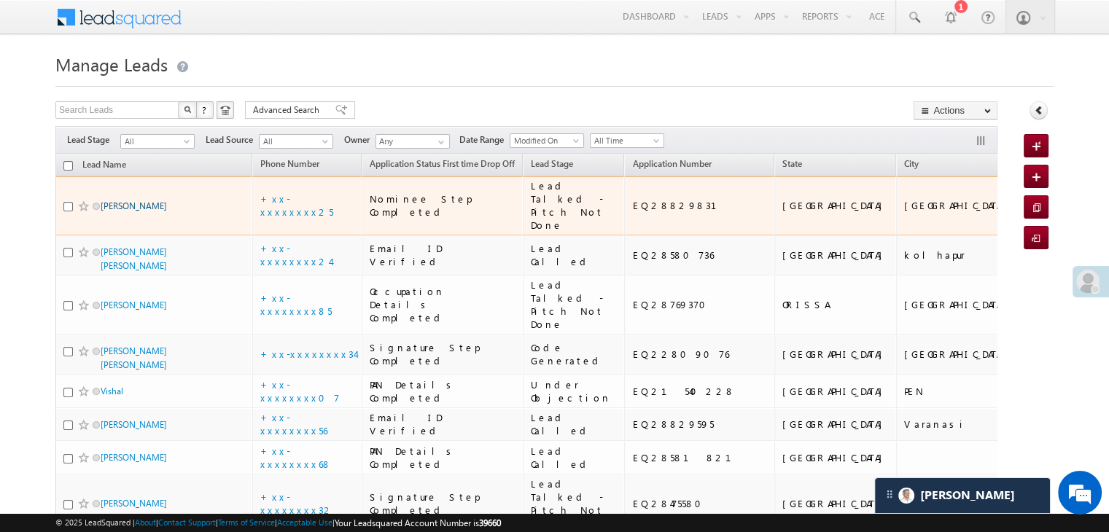
click at [165, 211] on link "sandeep waghmare" at bounding box center [134, 206] width 66 height 11
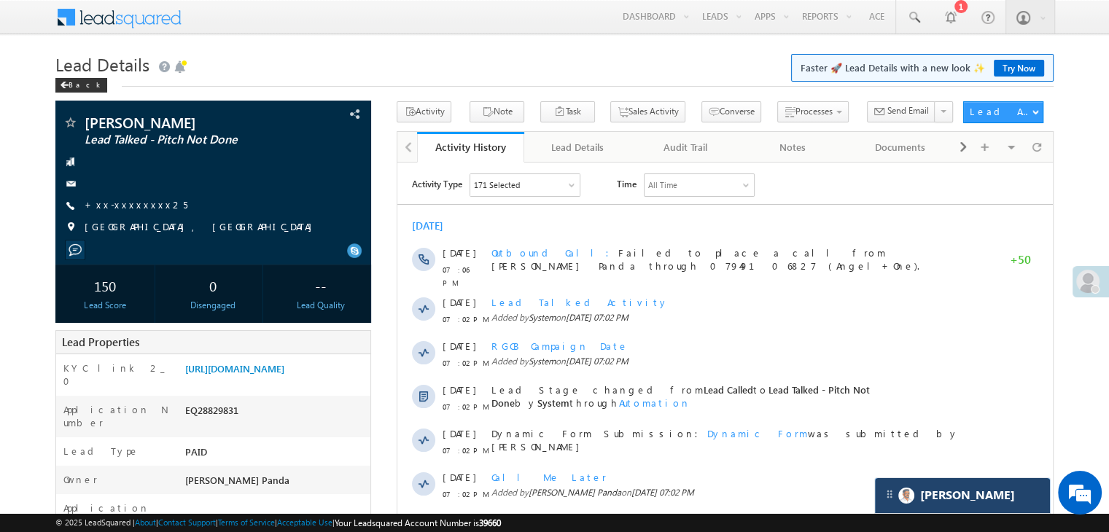
click at [967, 500] on div "[PERSON_NAME]" at bounding box center [962, 495] width 175 height 35
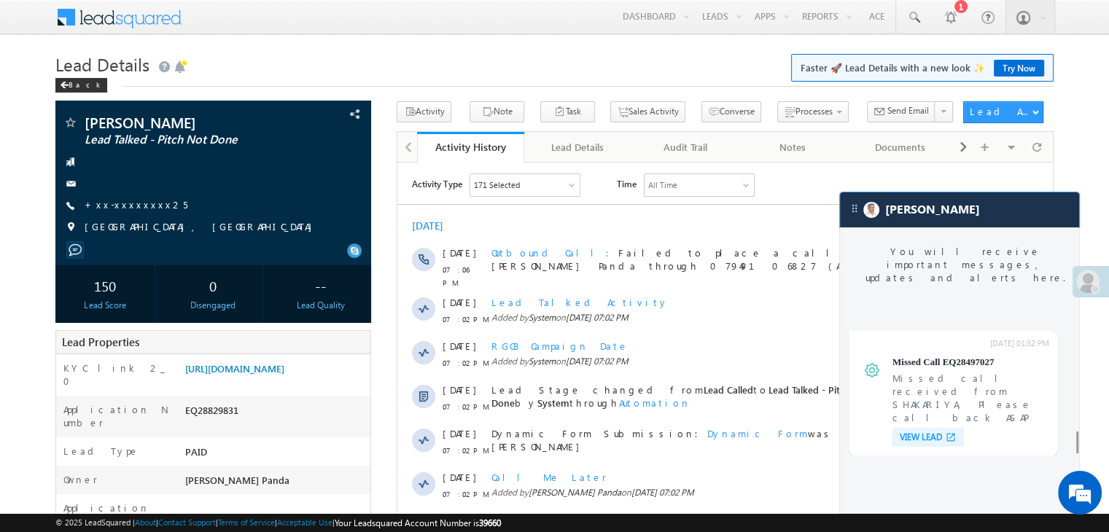
scroll to position [5682, 0]
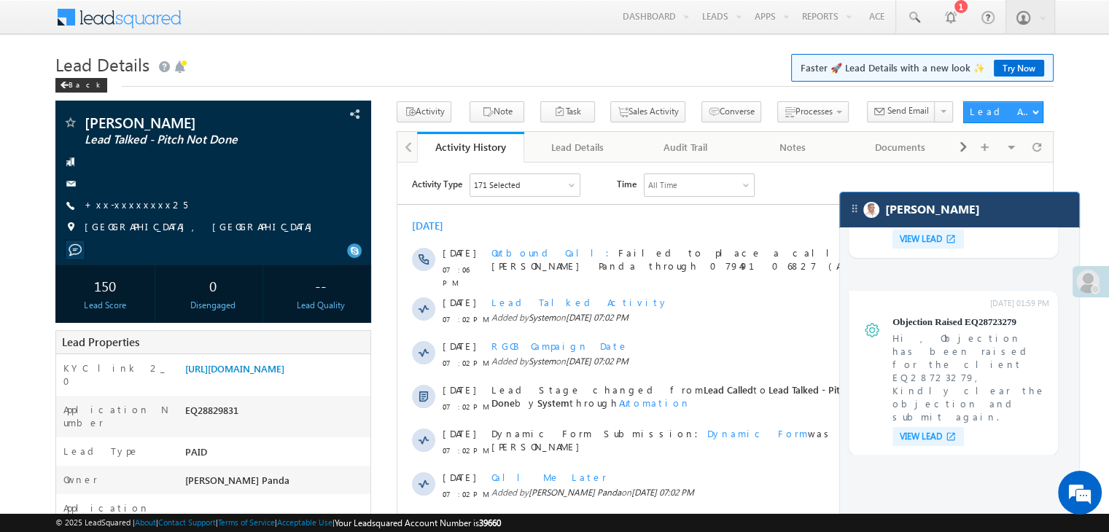
click at [1021, 217] on div "[PERSON_NAME]" at bounding box center [959, 210] width 239 height 35
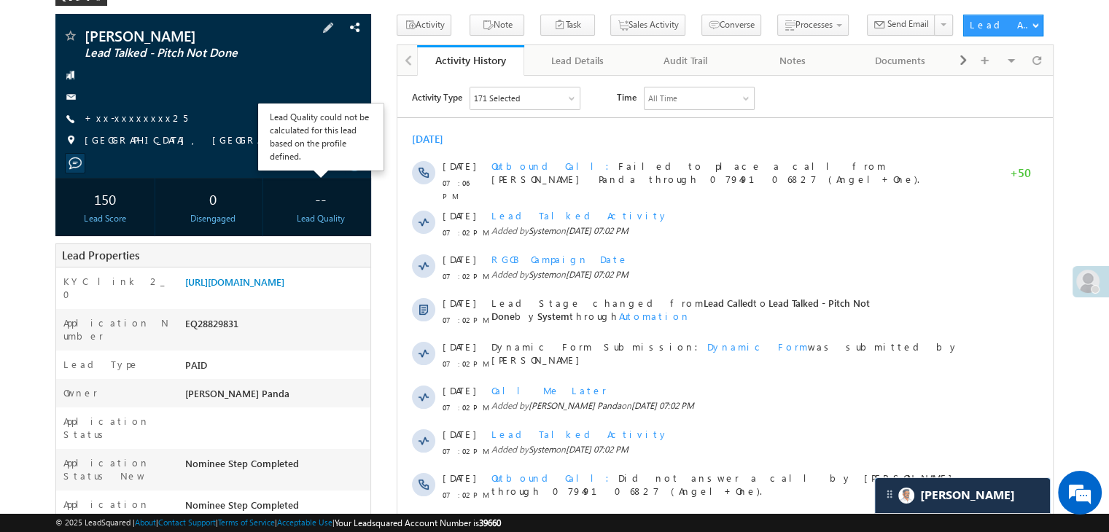
scroll to position [0, 0]
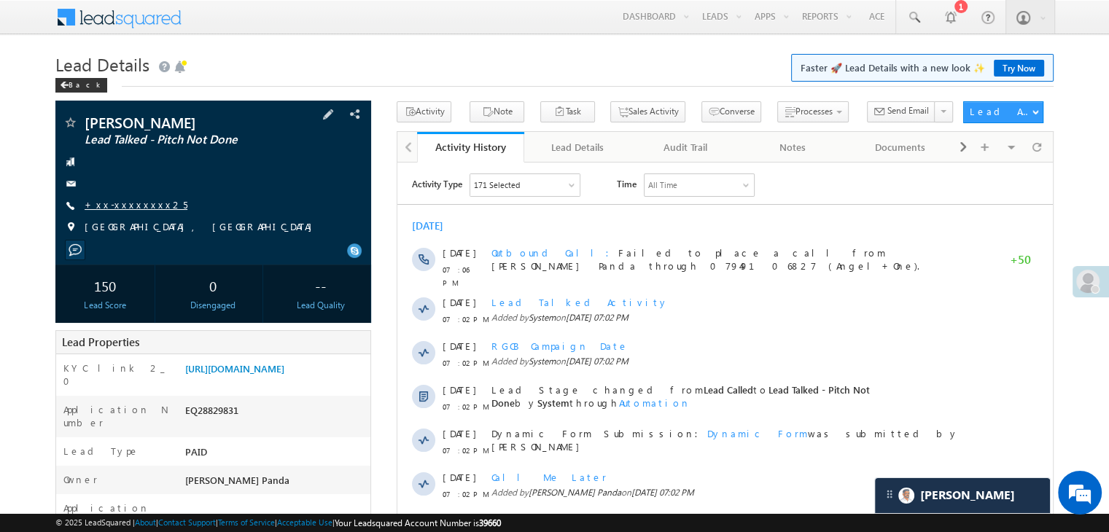
click at [126, 205] on link "+xx-xxxxxxxx25" at bounding box center [136, 204] width 103 height 12
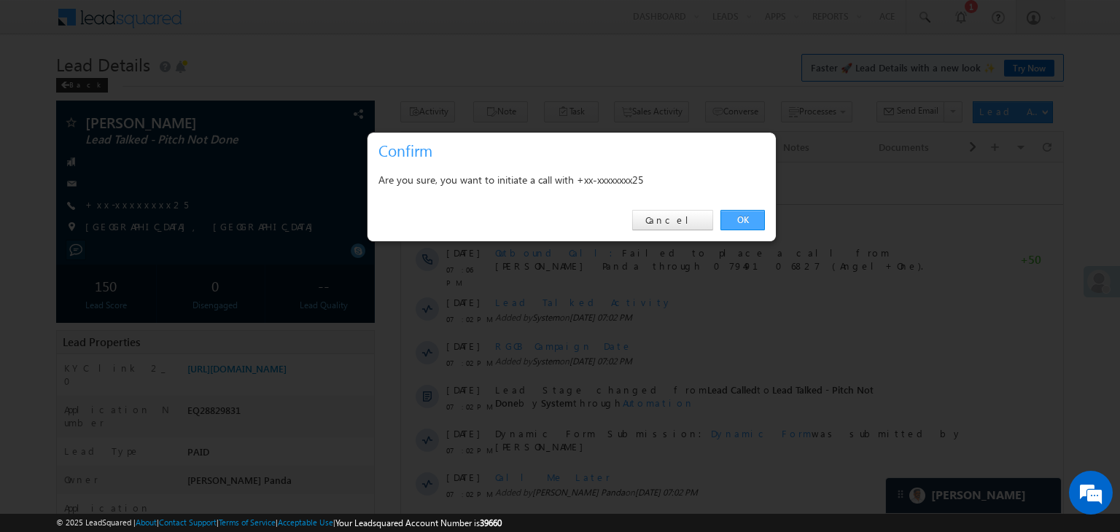
click at [753, 219] on link "OK" at bounding box center [742, 220] width 44 height 20
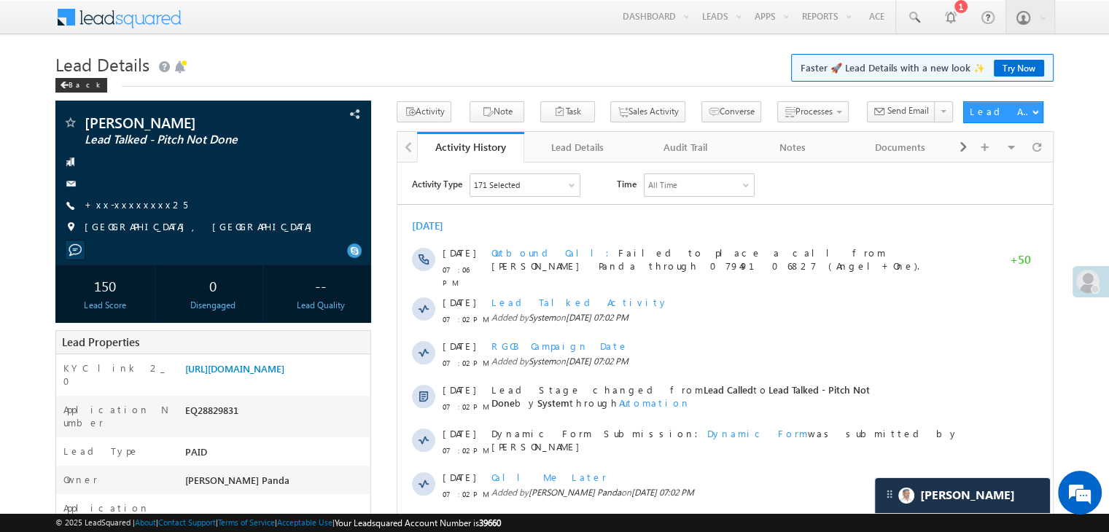
scroll to position [6840, 0]
click at [279, 375] on link "[URL][DOMAIN_NAME]" at bounding box center [234, 368] width 99 height 12
click at [141, 208] on link "+xx-xxxxxxxx25" at bounding box center [136, 204] width 103 height 12
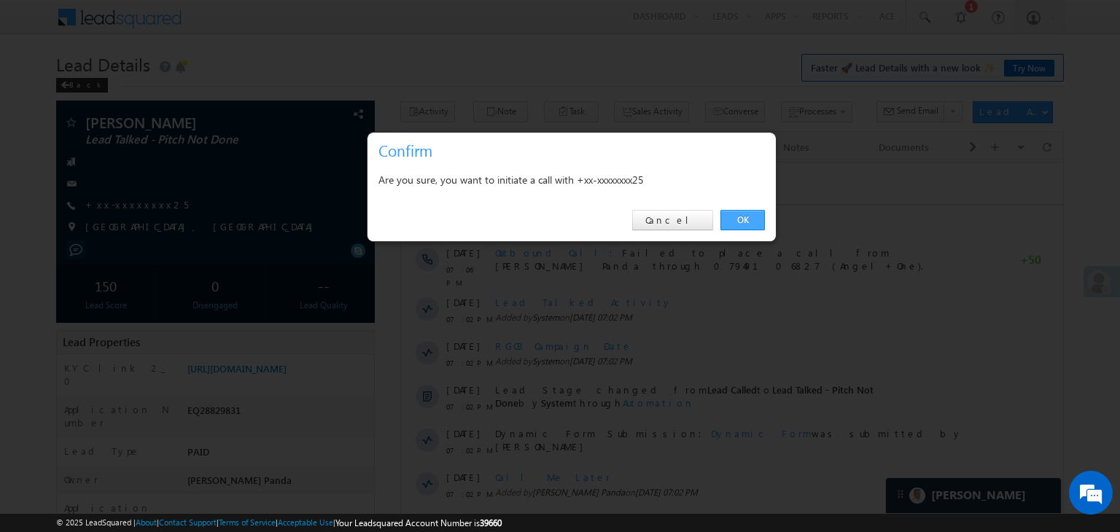
click at [750, 220] on link "OK" at bounding box center [742, 220] width 44 height 20
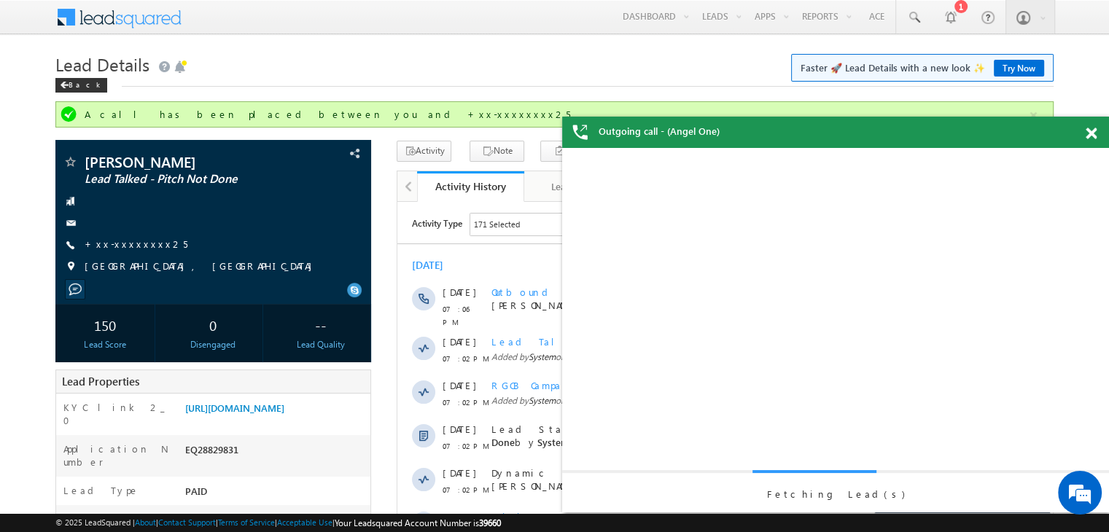
scroll to position [0, 0]
click at [1091, 135] on span at bounding box center [1091, 134] width 11 height 12
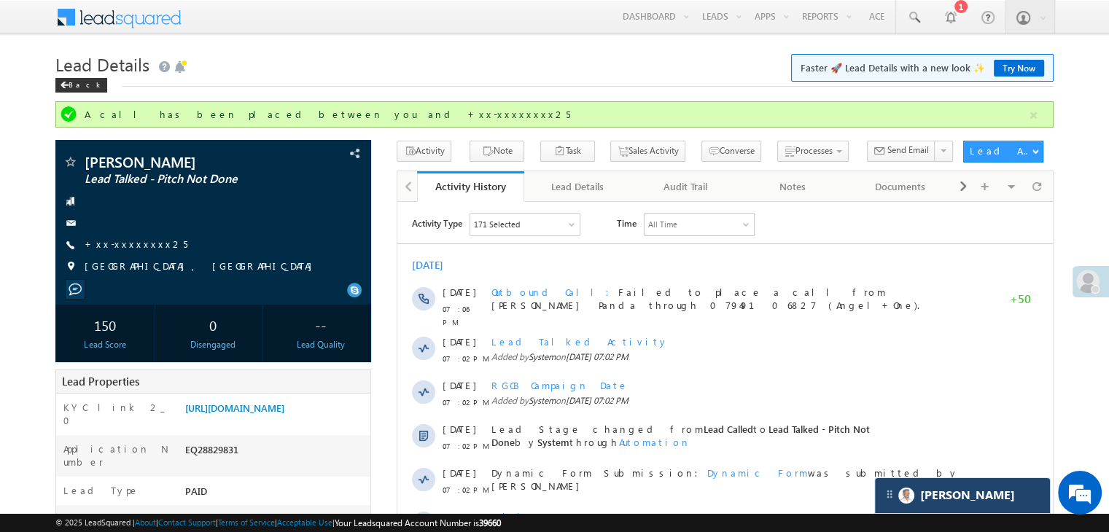
click at [976, 502] on div "[PERSON_NAME]" at bounding box center [962, 495] width 175 height 35
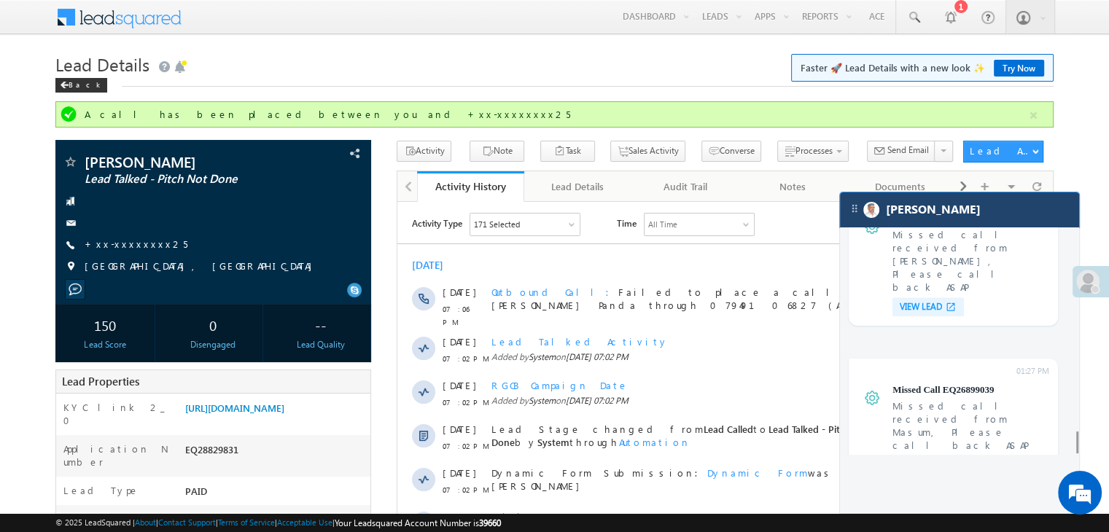
scroll to position [5682, 0]
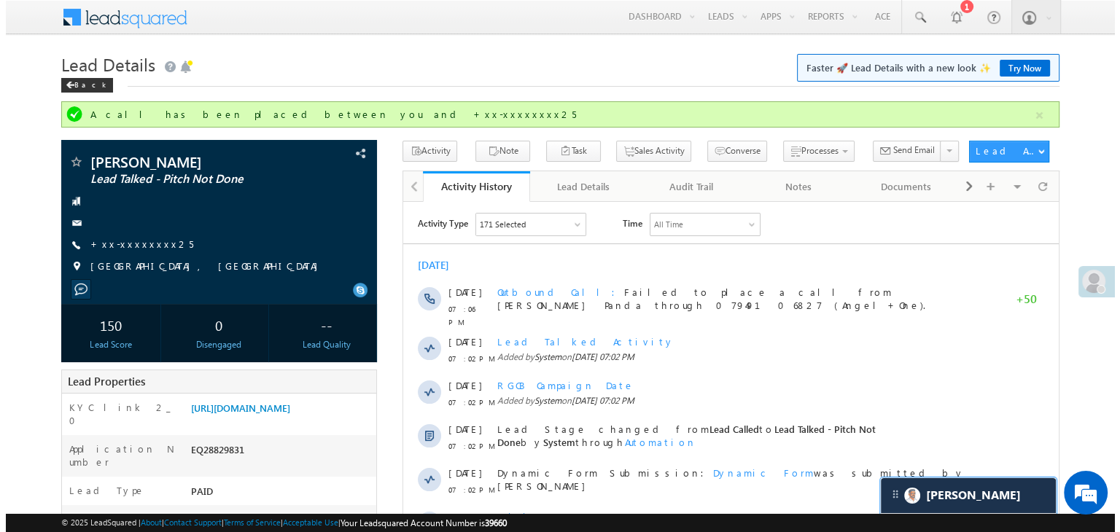
scroll to position [5777, 0]
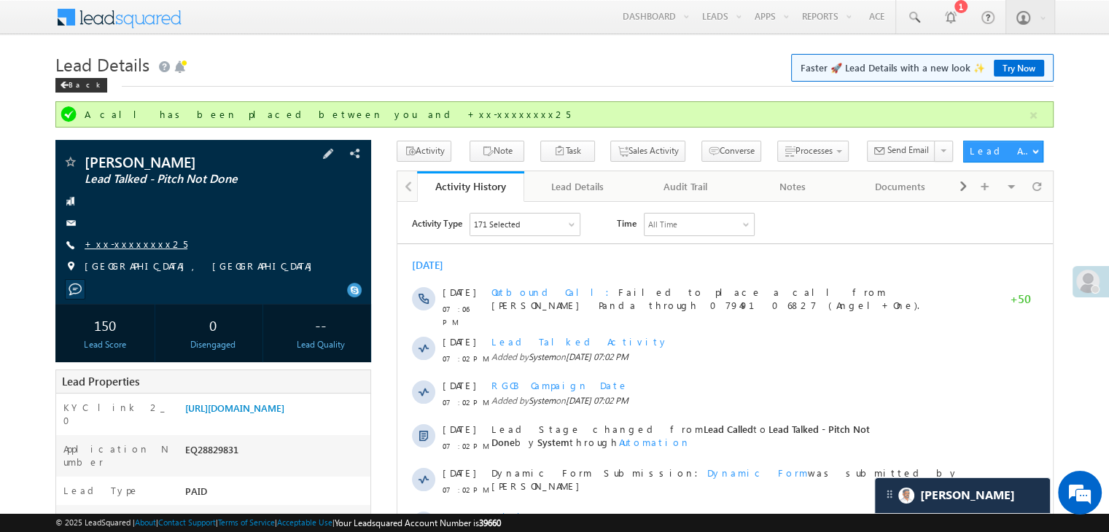
click at [128, 240] on link "+xx-xxxxxxxx25" at bounding box center [136, 244] width 103 height 12
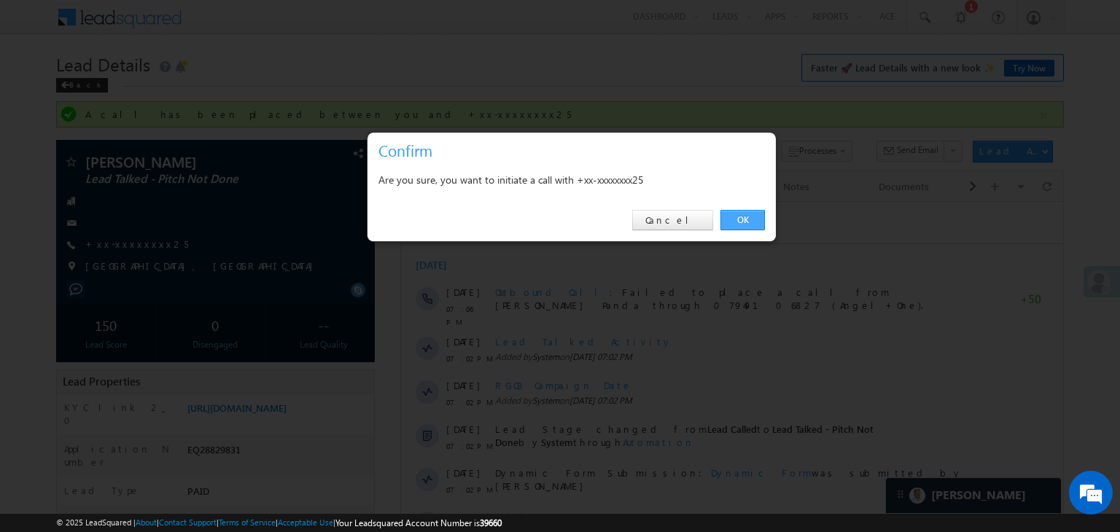
click at [741, 217] on link "OK" at bounding box center [742, 220] width 44 height 20
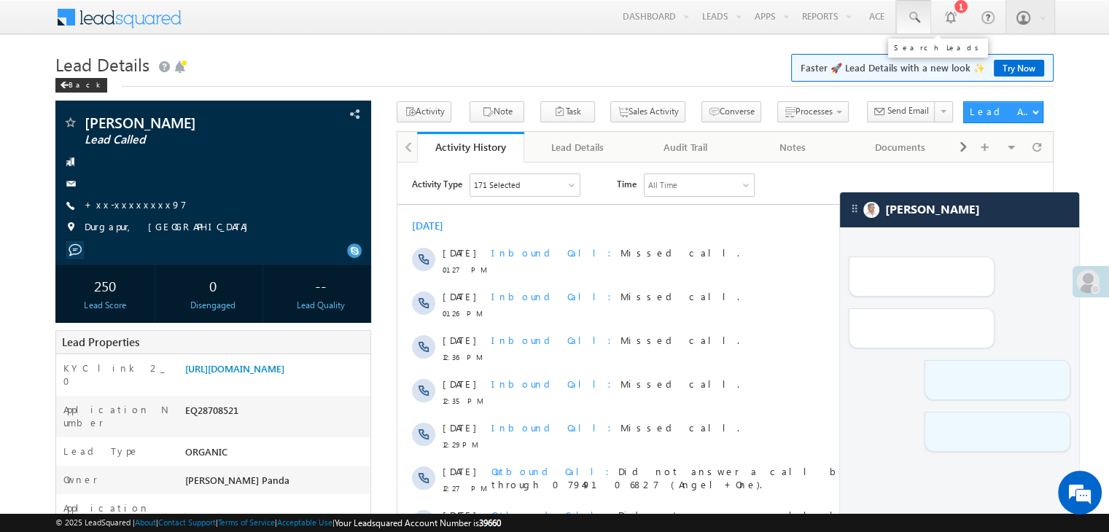
click at [914, 18] on span at bounding box center [913, 17] width 15 height 15
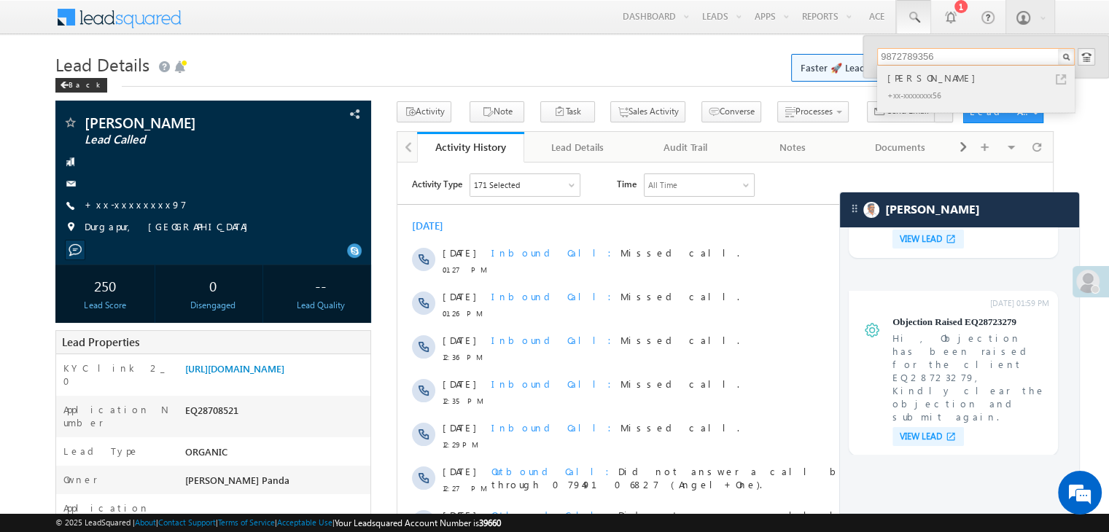
type input "9872789356"
click at [903, 77] on div "[PERSON_NAME]" at bounding box center [982, 78] width 195 height 16
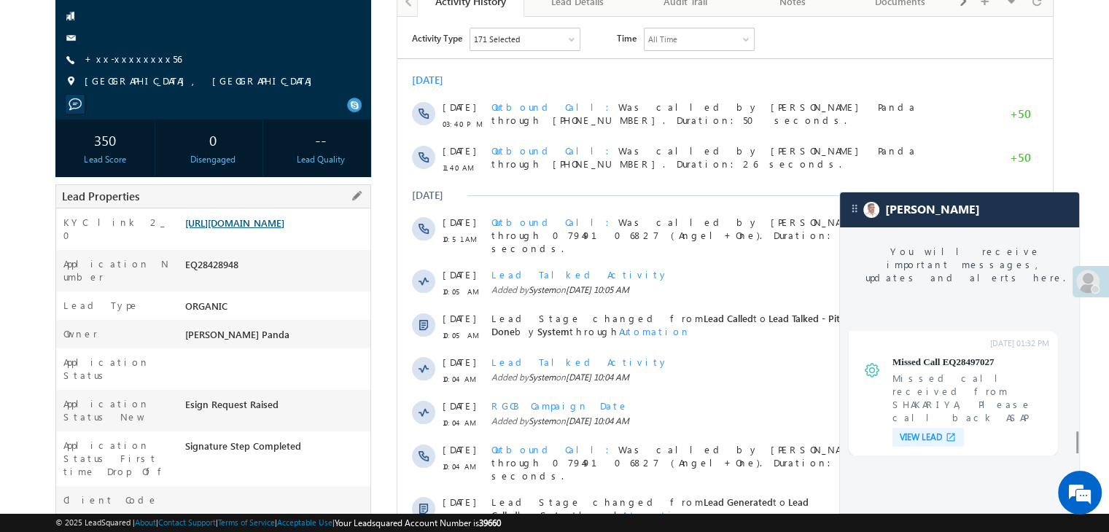
scroll to position [5682, 0]
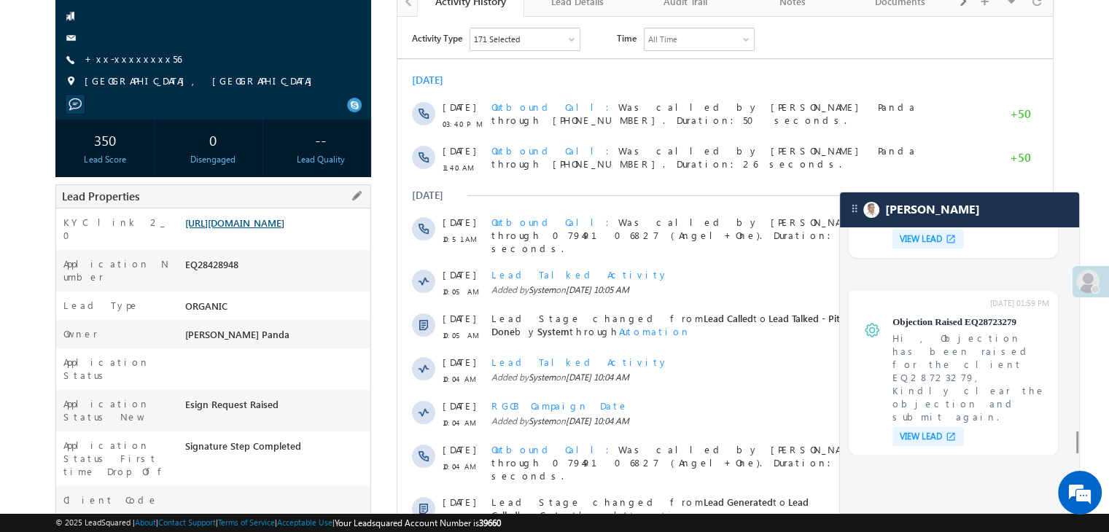
click at [272, 229] on link "[URL][DOMAIN_NAME]" at bounding box center [234, 223] width 99 height 12
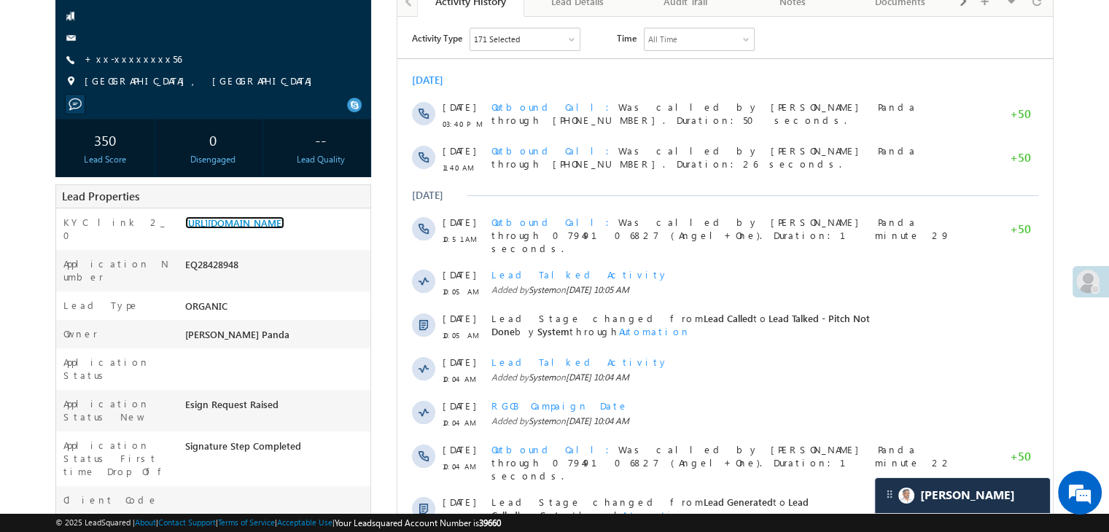
scroll to position [0, 0]
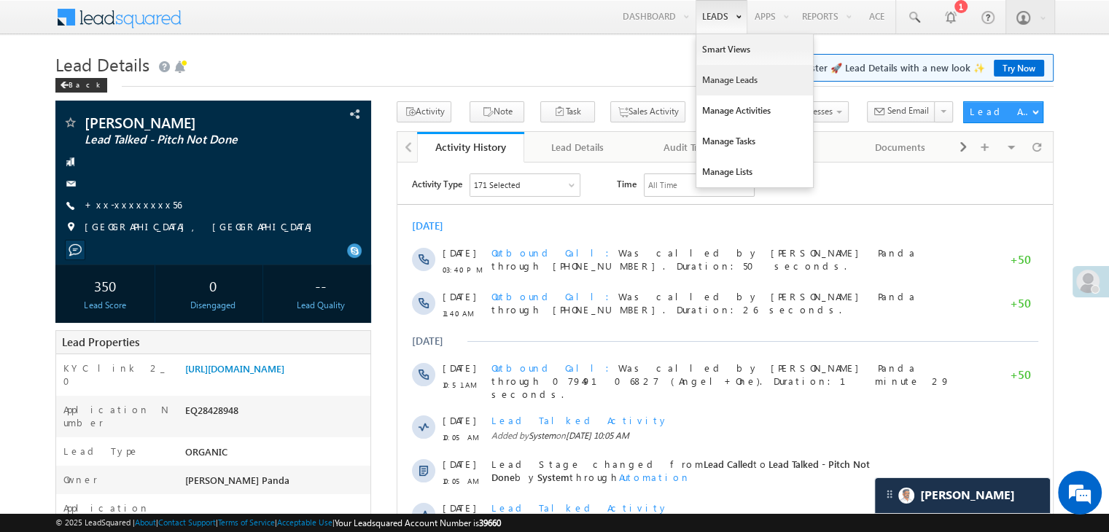
click at [723, 79] on link "Manage Leads" at bounding box center [754, 80] width 117 height 31
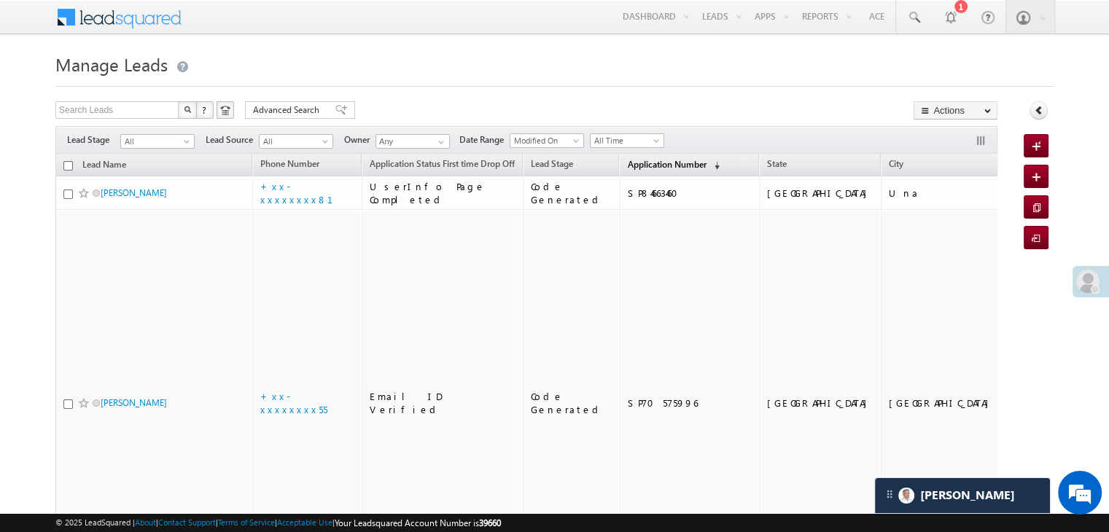
click at [627, 164] on span "Application Number" at bounding box center [666, 164] width 79 height 11
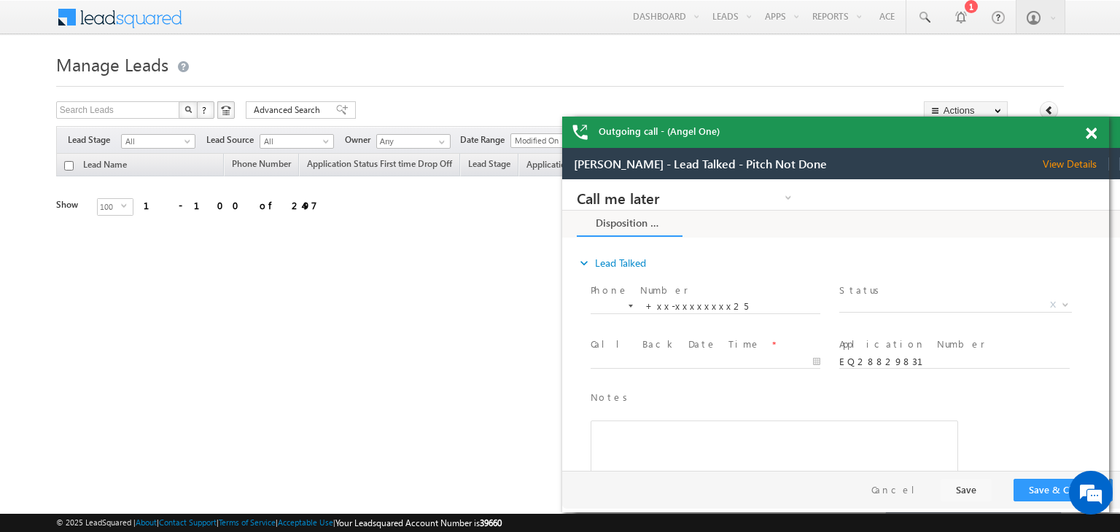
click at [1092, 133] on span at bounding box center [1091, 134] width 11 height 12
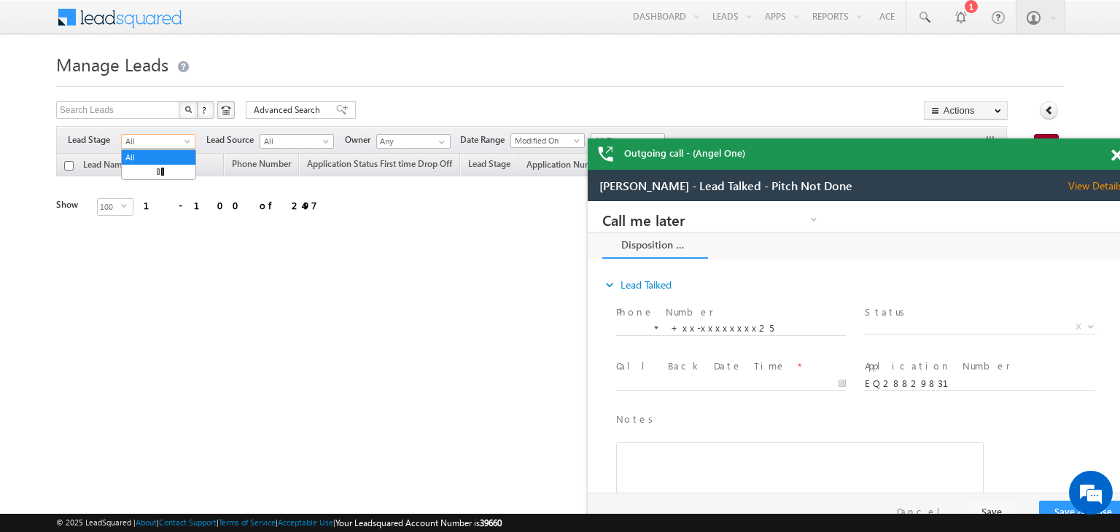
click at [187, 147] on span at bounding box center [189, 145] width 12 height 12
click at [169, 169] on link "Lead Generated" at bounding box center [159, 172] width 74 height 13
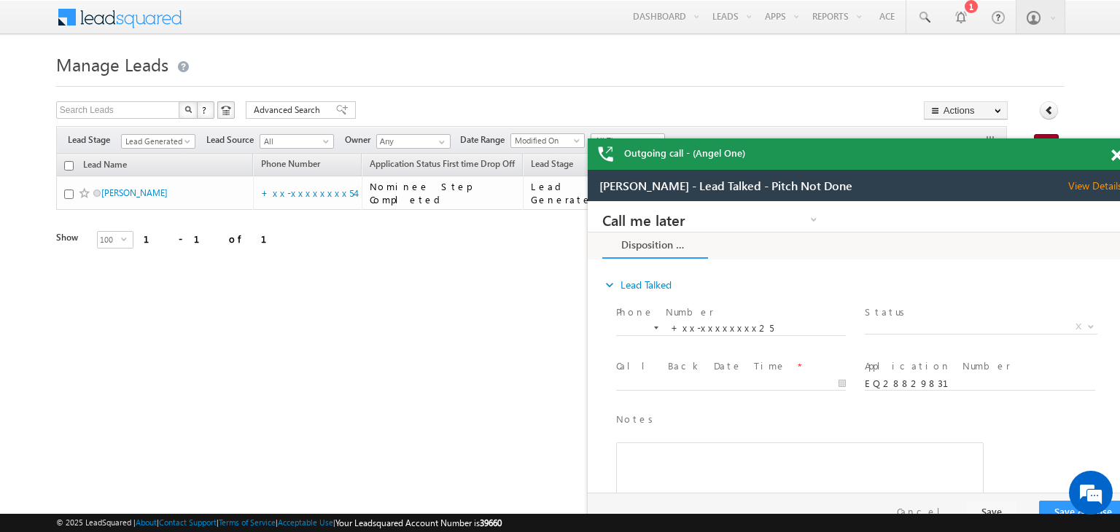
click at [1116, 153] on html "Outgoing call - (Angel One) Menu Madhumita Panda Madhu mita. Panda @ange lbrok …" at bounding box center [560, 225] width 1120 height 450
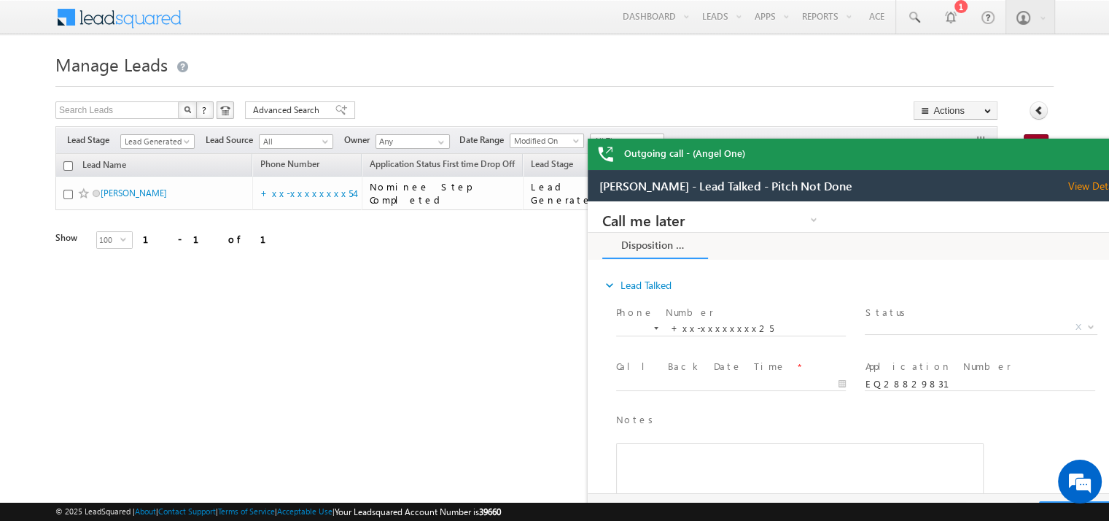
click at [1109, 157] on html "Outgoing call - (Angel One) Menu Madhumita Panda Madhu mita. Panda @ange lbrok …" at bounding box center [554, 225] width 1109 height 450
drag, startPoint x: 1626, startPoint y: 334, endPoint x: 927, endPoint y: 175, distance: 717.1
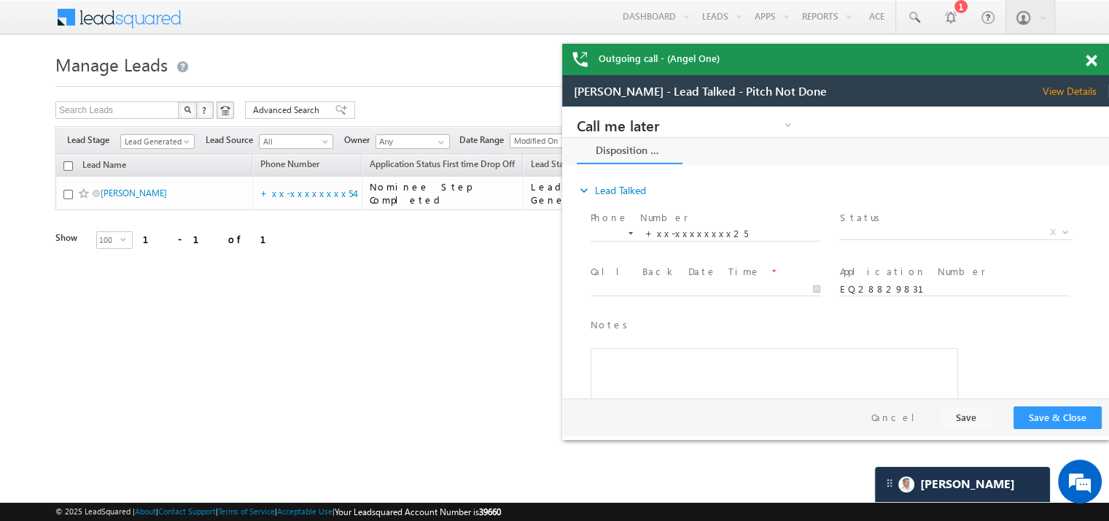
click at [1090, 69] on div at bounding box center [1099, 58] width 20 height 28
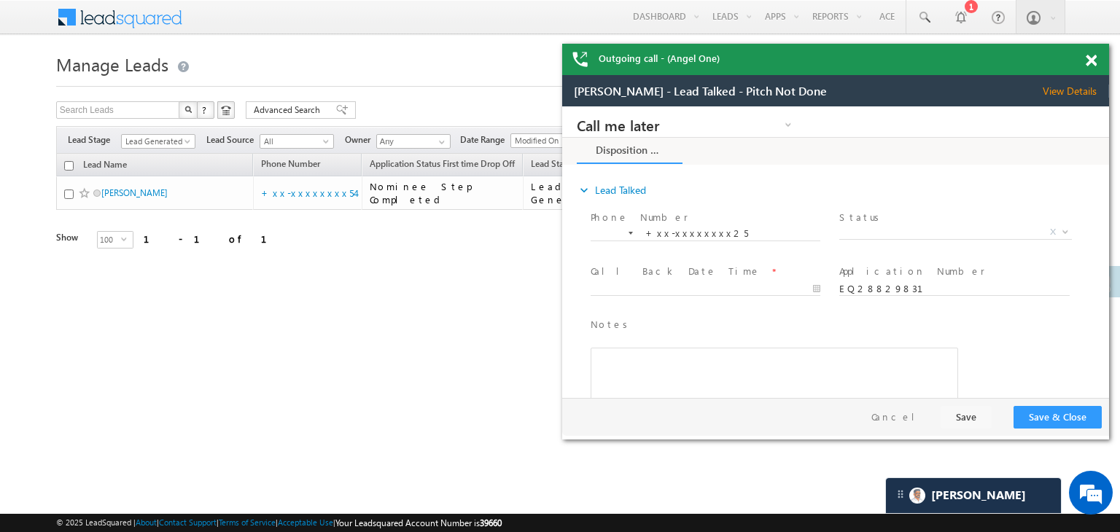
click at [1090, 61] on span at bounding box center [1091, 61] width 11 height 12
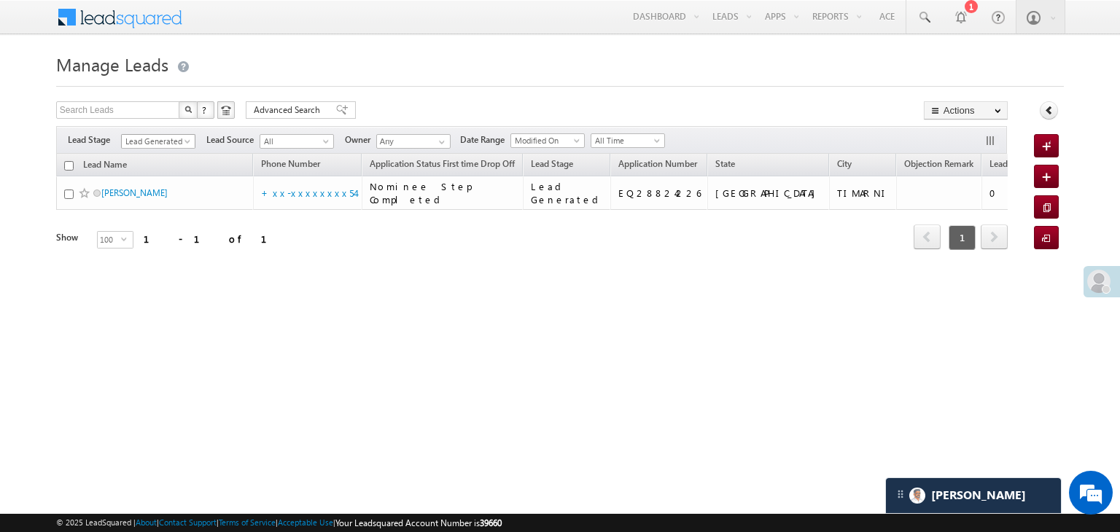
click at [183, 139] on span at bounding box center [189, 145] width 12 height 12
click at [161, 154] on link "All" at bounding box center [159, 157] width 74 height 13
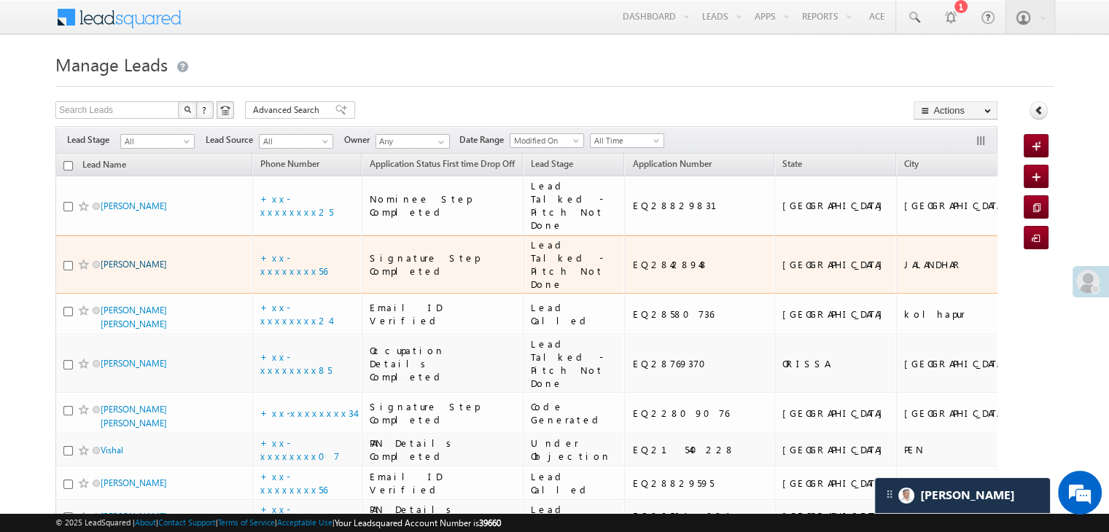
click at [135, 270] on link "Asok kumar" at bounding box center [134, 264] width 66 height 11
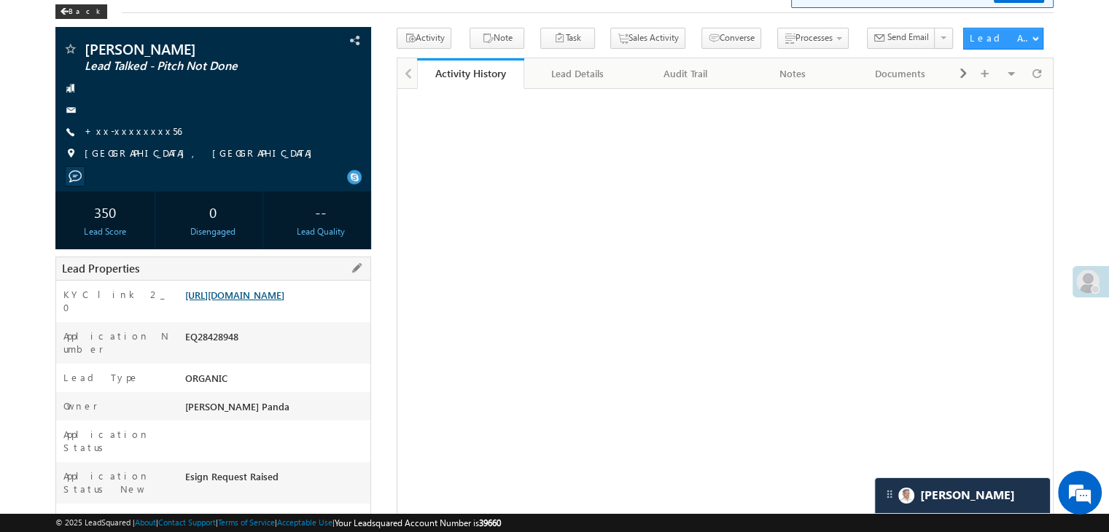
scroll to position [73, 0]
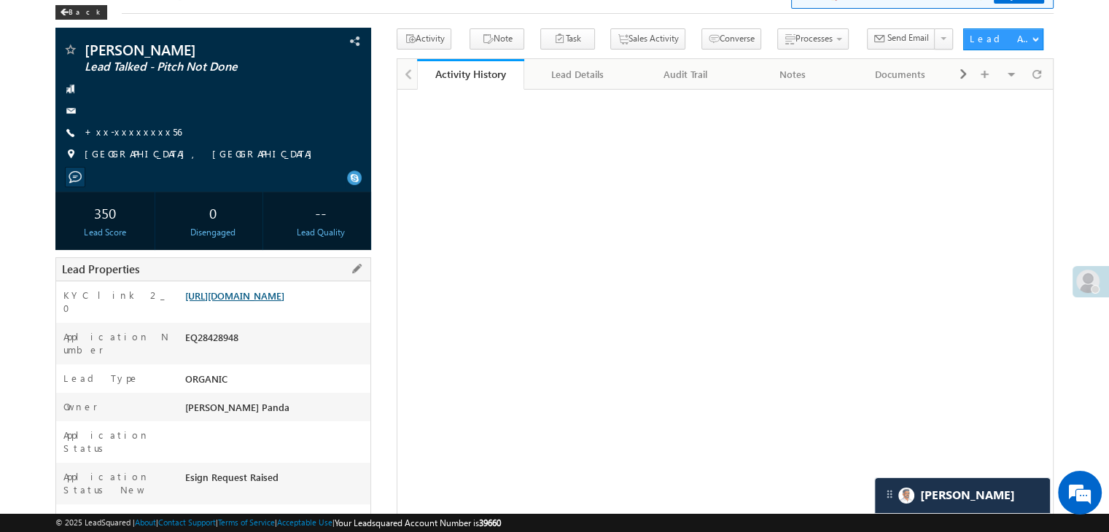
click at [284, 302] on link "[URL][DOMAIN_NAME]" at bounding box center [234, 295] width 99 height 12
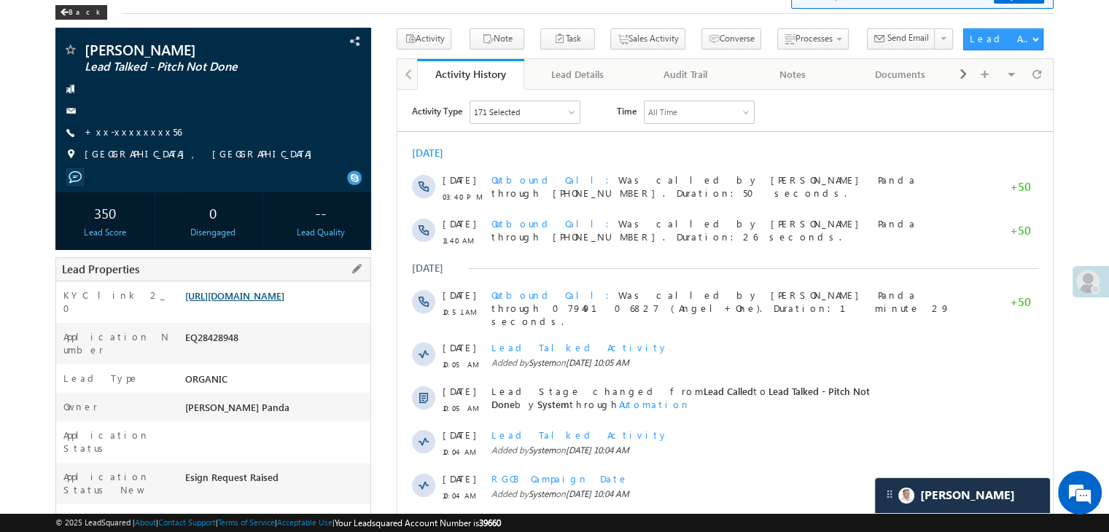
scroll to position [0, 0]
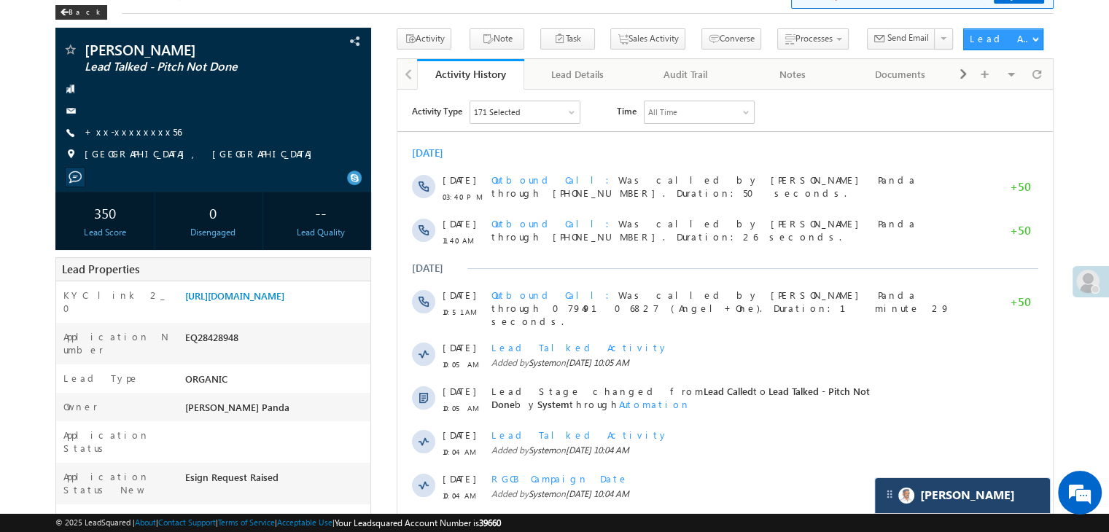
click at [973, 499] on div "[PERSON_NAME]" at bounding box center [962, 495] width 175 height 35
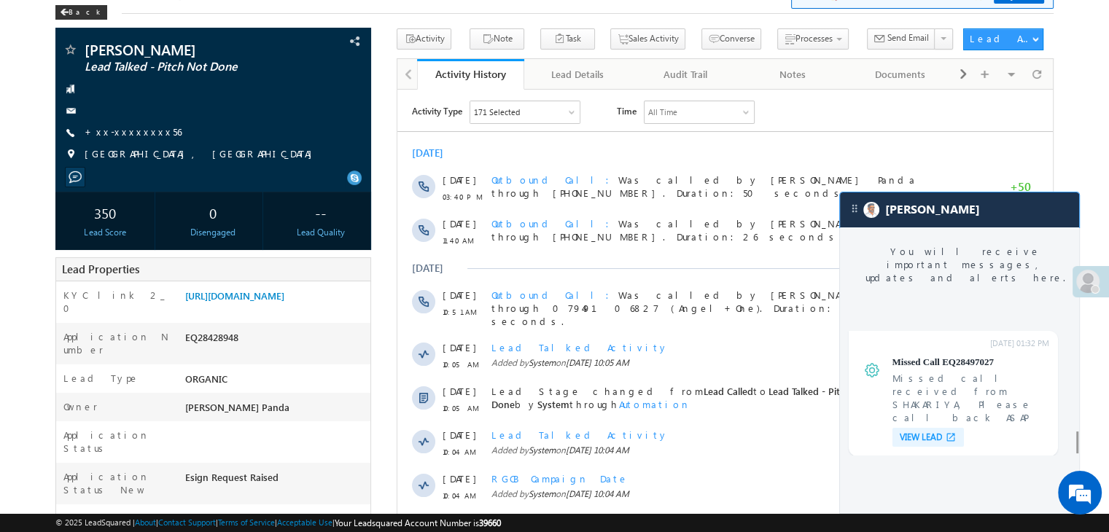
scroll to position [5682, 0]
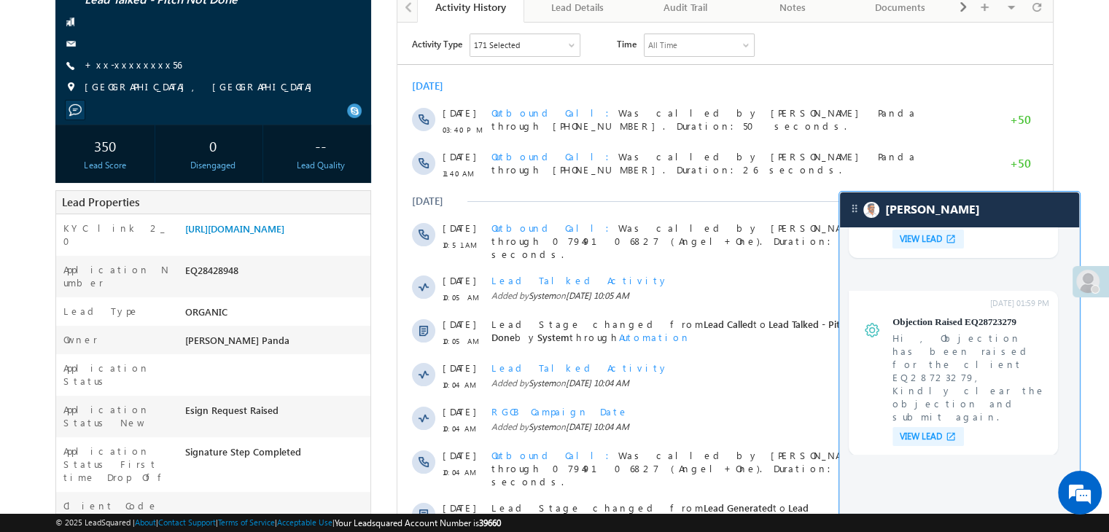
scroll to position [219, 0]
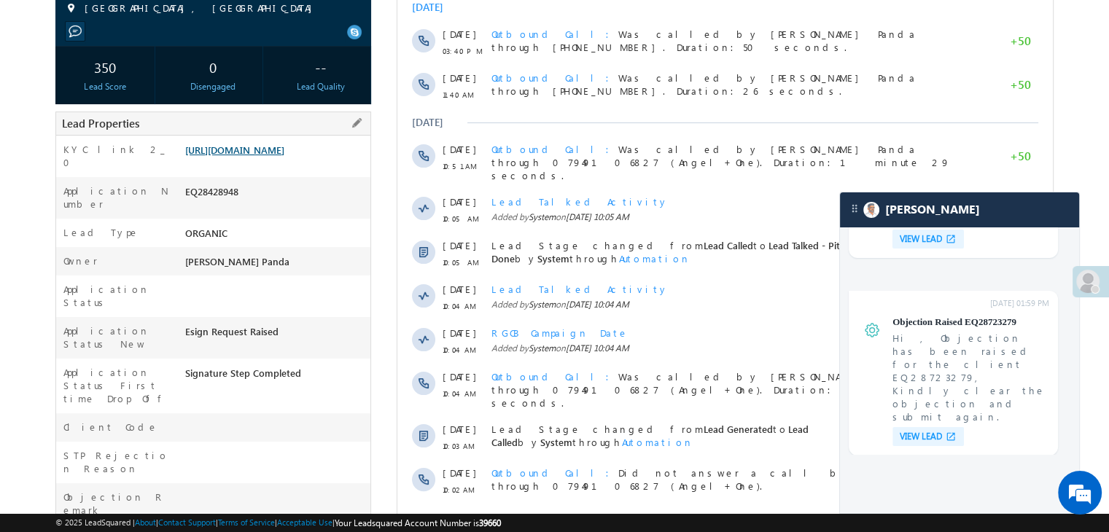
click at [265, 156] on link "[URL][DOMAIN_NAME]" at bounding box center [234, 150] width 99 height 12
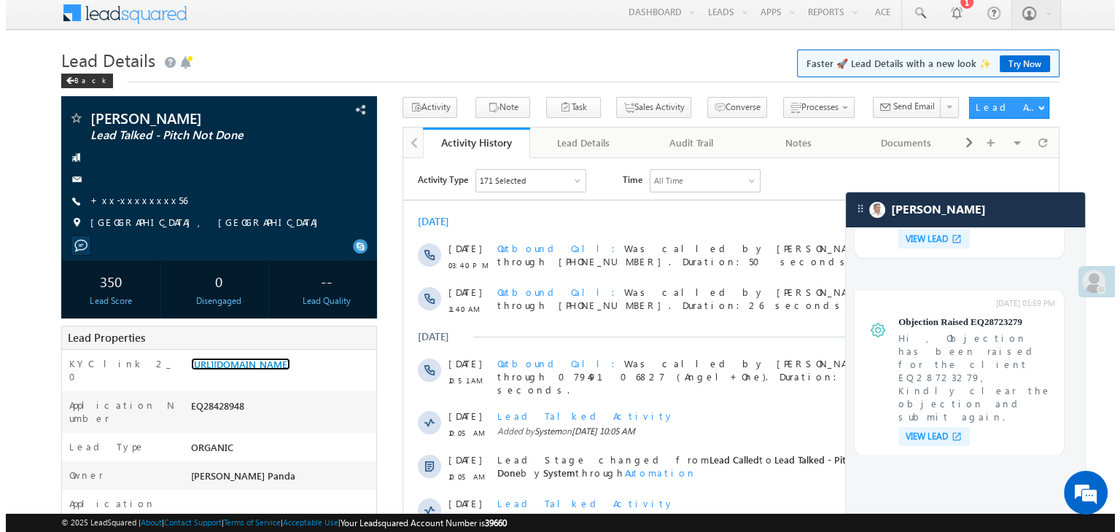
scroll to position [0, 0]
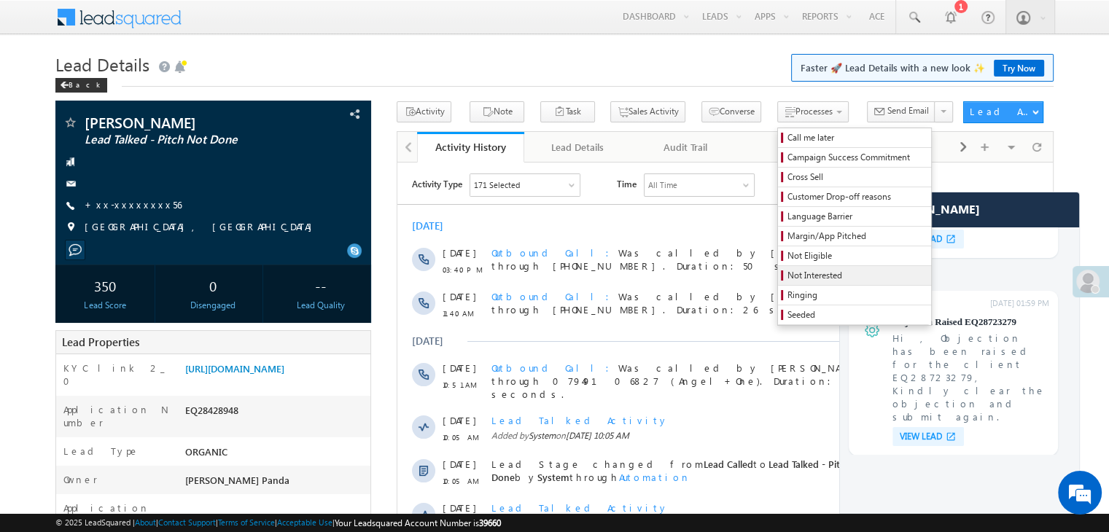
click at [788, 276] on span "Not Interested" at bounding box center [857, 275] width 139 height 13
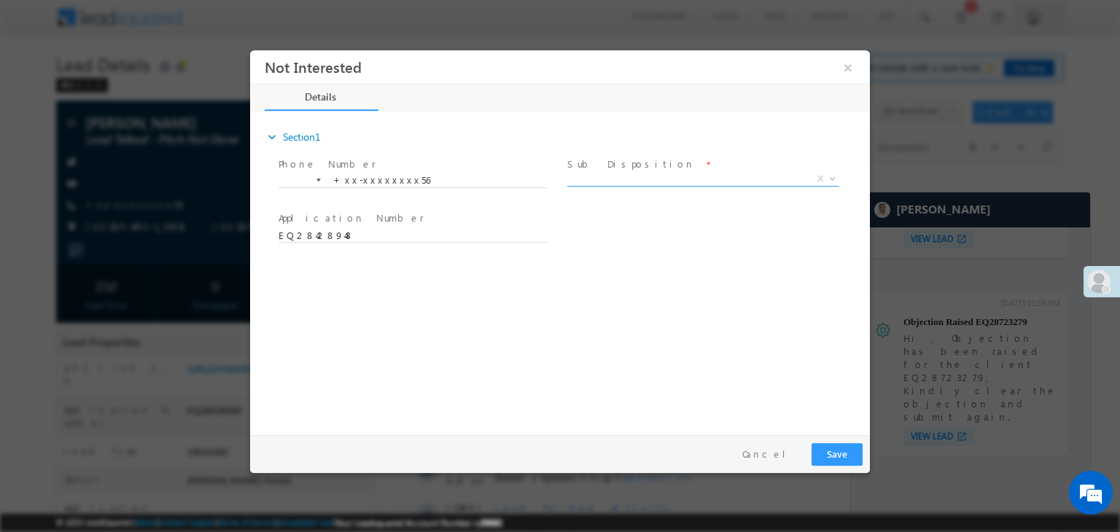
click at [700, 184] on span "X" at bounding box center [703, 179] width 272 height 15
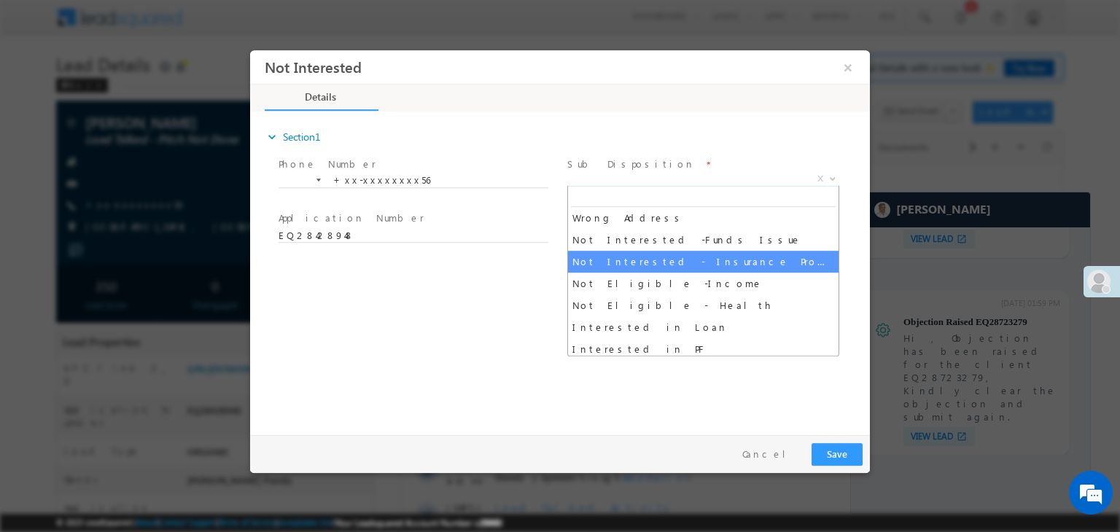
scroll to position [292, 0]
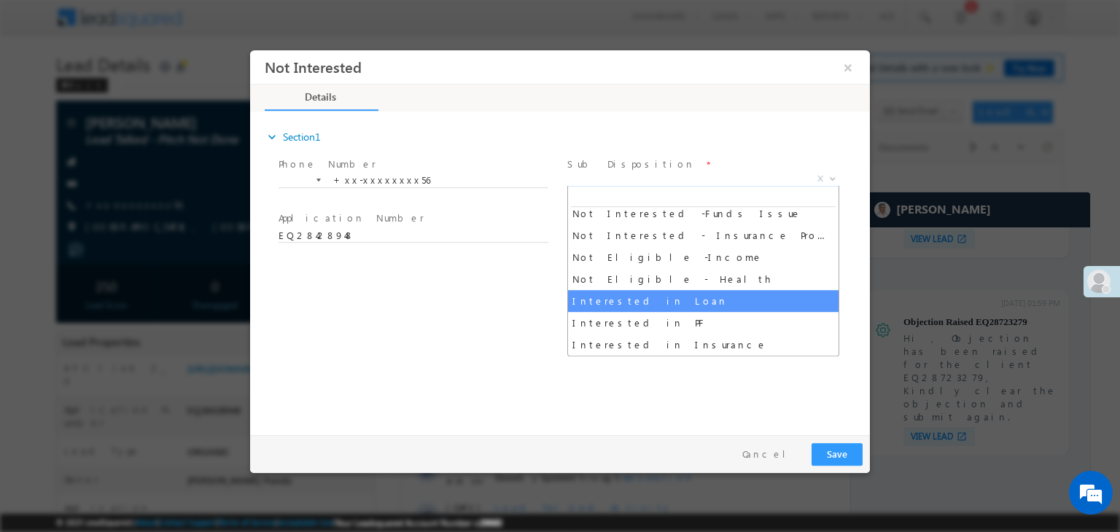
select select "Interested in Loan"
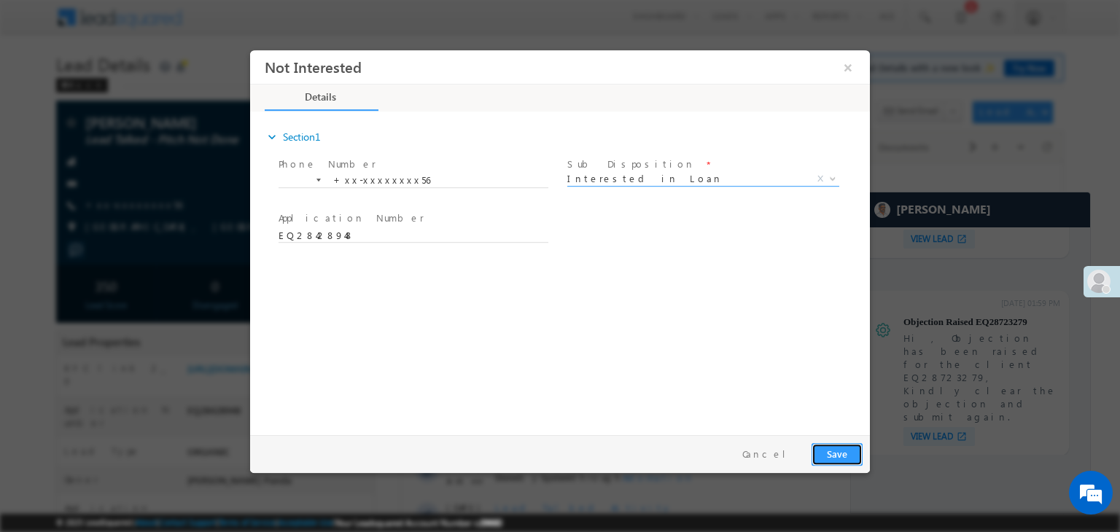
click at [831, 455] on button "Save" at bounding box center [837, 454] width 51 height 23
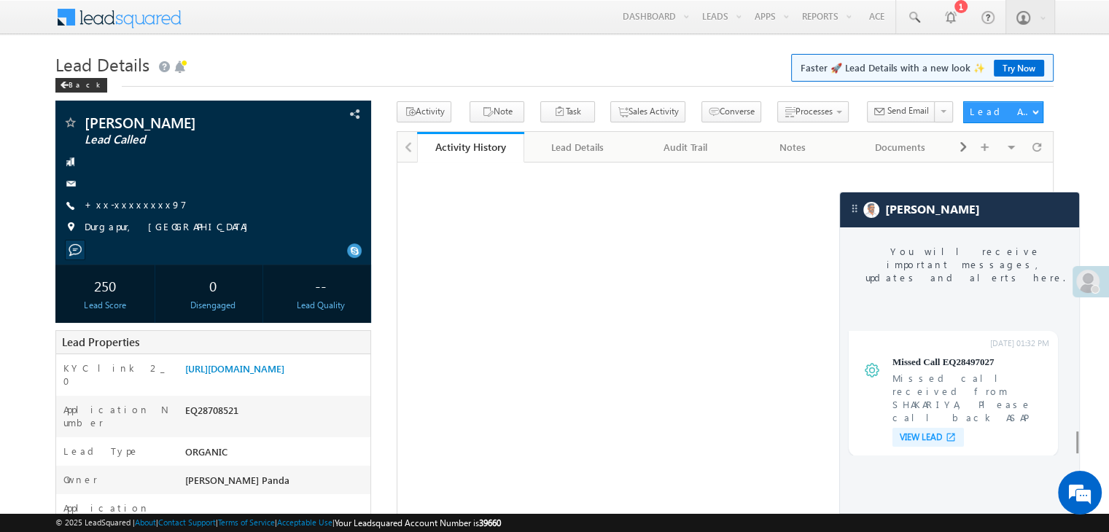
scroll to position [5682, 0]
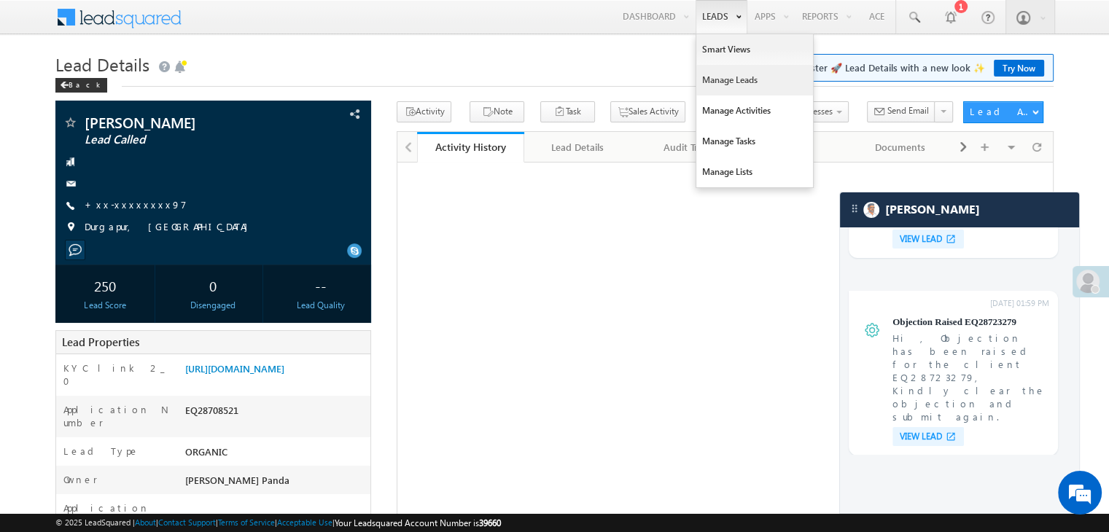
click at [717, 80] on link "Manage Leads" at bounding box center [754, 80] width 117 height 31
click at [703, 85] on link "Manage Leads" at bounding box center [754, 80] width 117 height 31
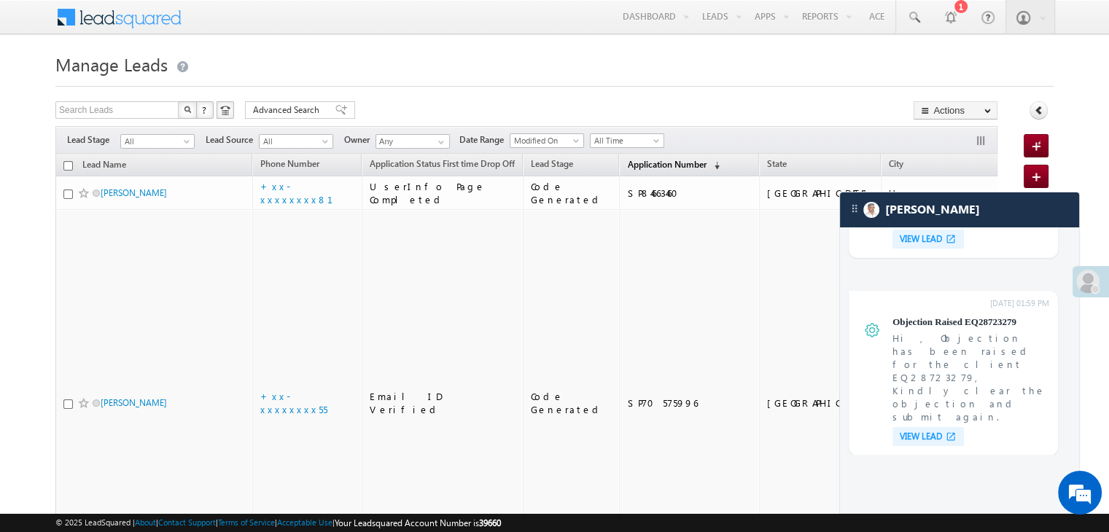
click at [629, 166] on span "Application Number" at bounding box center [666, 164] width 79 height 11
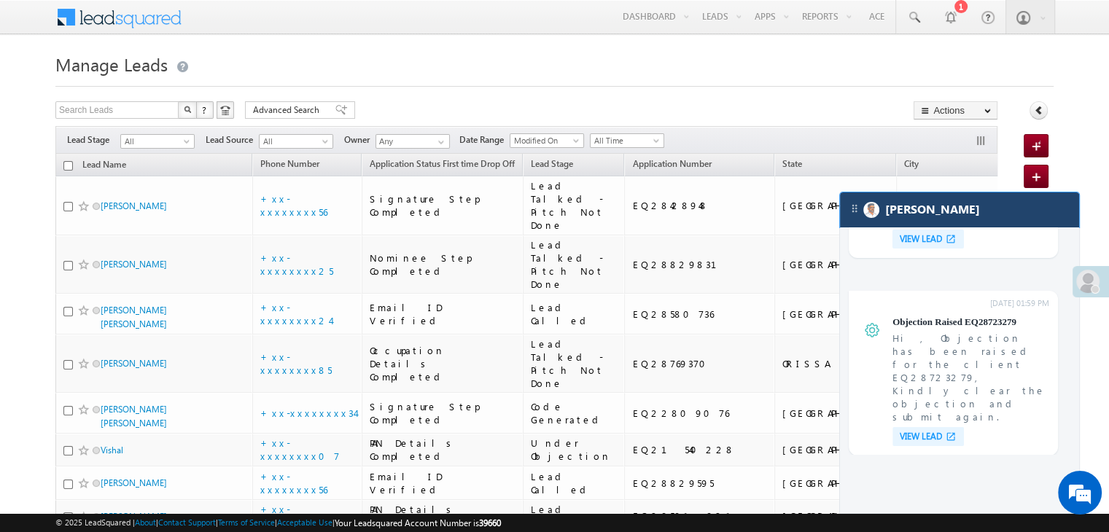
click at [963, 212] on div "[PERSON_NAME]" at bounding box center [959, 210] width 239 height 35
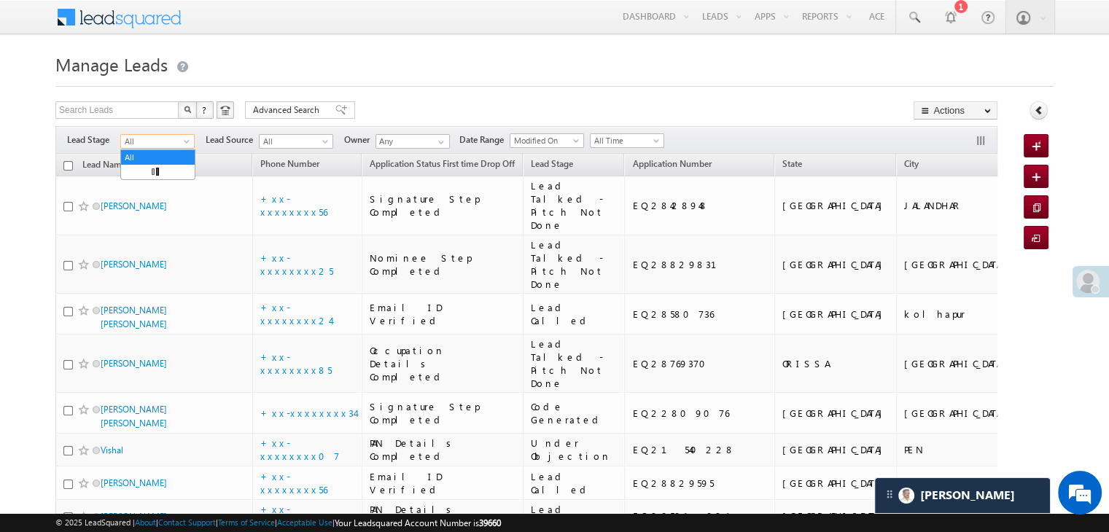
click at [187, 142] on span at bounding box center [188, 145] width 12 height 12
click at [158, 176] on link "Lead Generated" at bounding box center [158, 172] width 74 height 13
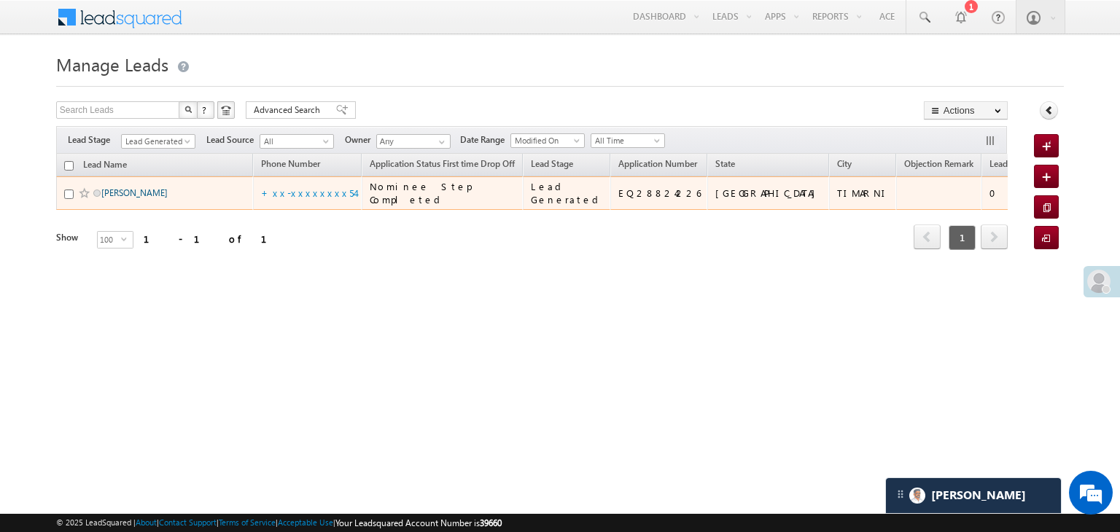
click at [114, 198] on link "[PERSON_NAME]" at bounding box center [134, 192] width 66 height 11
click at [114, 198] on link "Ganesh Rajput" at bounding box center [134, 192] width 66 height 11
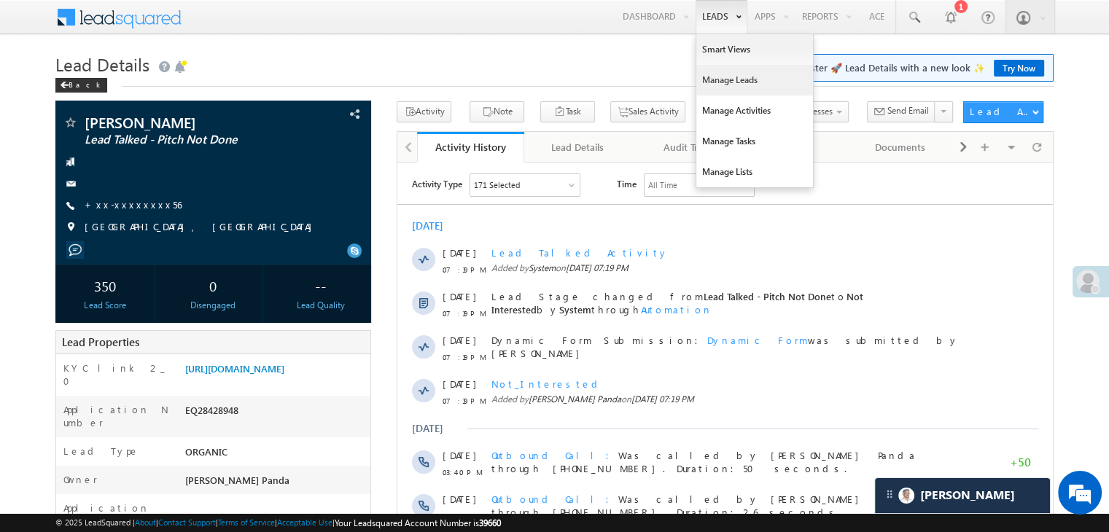
click at [712, 82] on link "Manage Leads" at bounding box center [754, 80] width 117 height 31
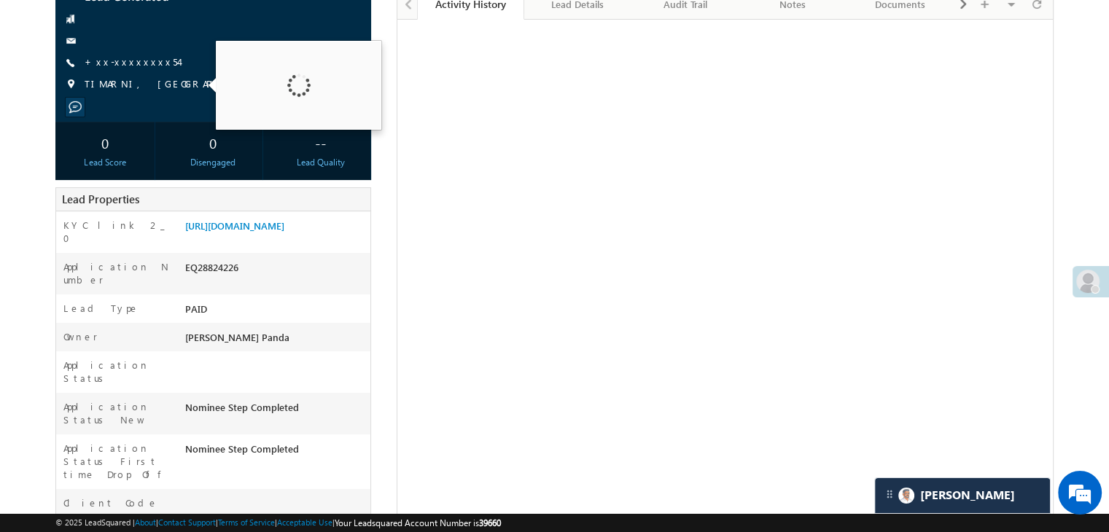
scroll to position [146, 0]
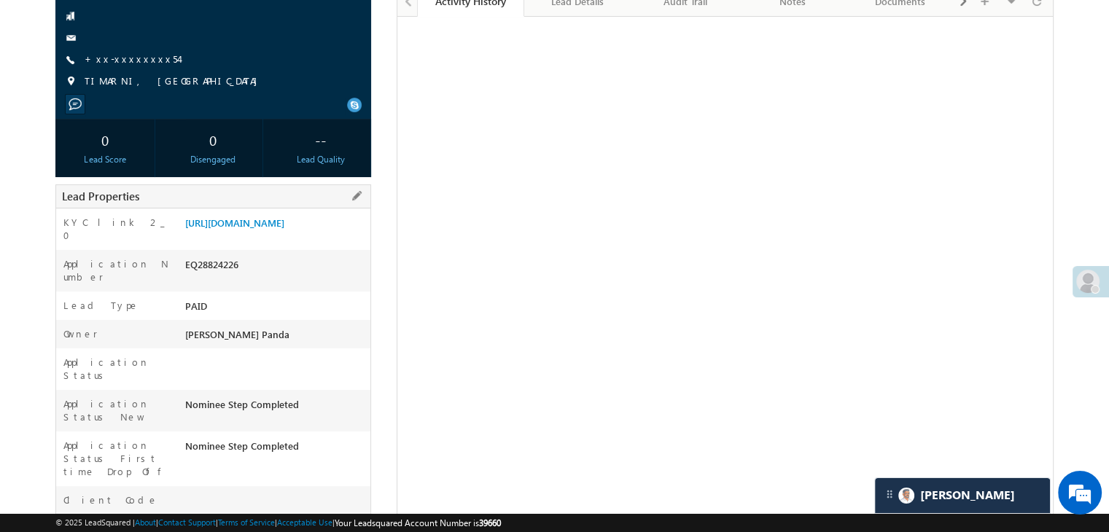
click at [259, 236] on div "[URL][DOMAIN_NAME]" at bounding box center [276, 226] width 189 height 20
click at [255, 229] on link "[URL][DOMAIN_NAME]" at bounding box center [234, 223] width 99 height 12
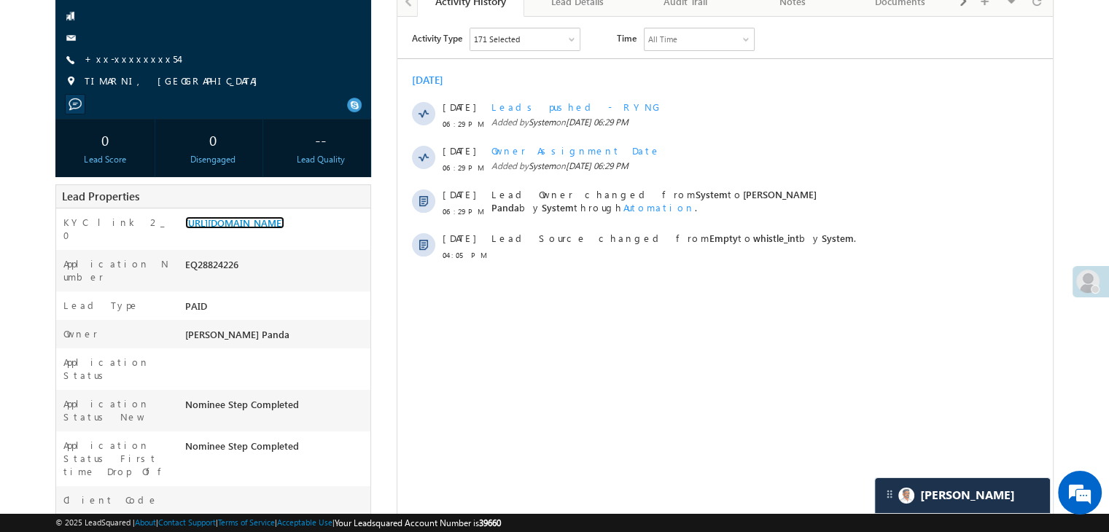
scroll to position [0, 0]
click at [126, 62] on link "+xx-xxxxxxxx54" at bounding box center [132, 59] width 94 height 12
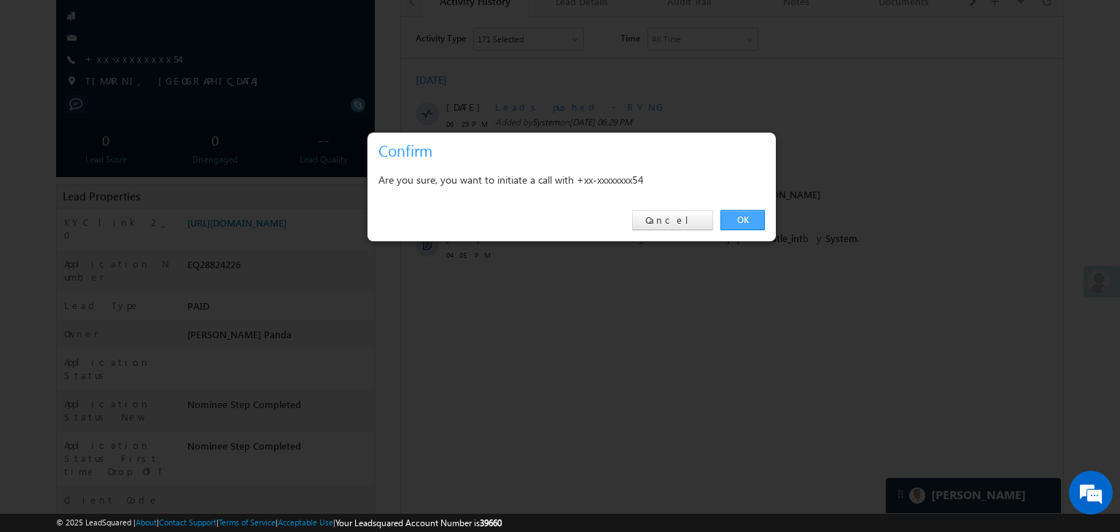
click at [756, 218] on link "OK" at bounding box center [742, 220] width 44 height 20
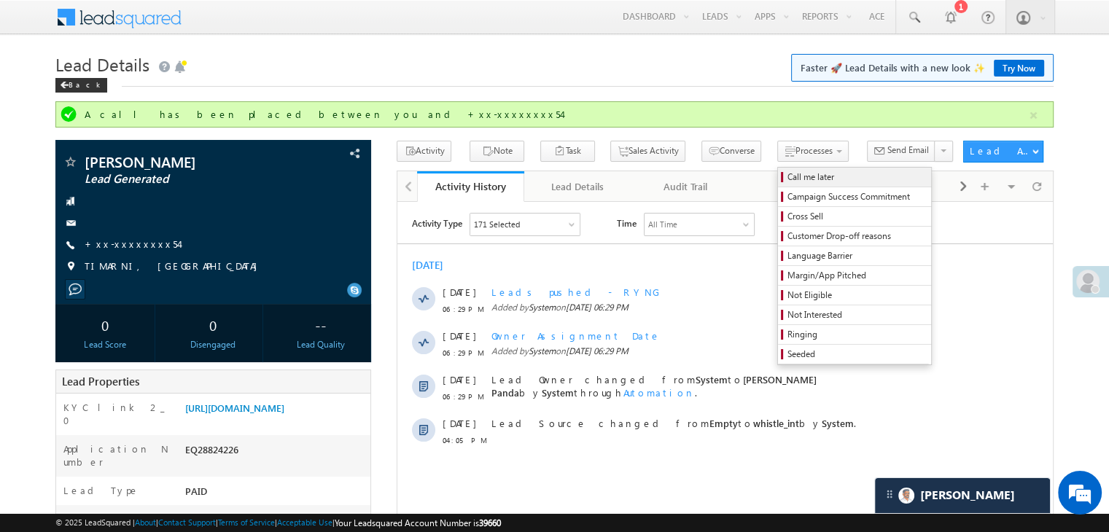
click at [788, 176] on span "Call me later" at bounding box center [857, 177] width 139 height 13
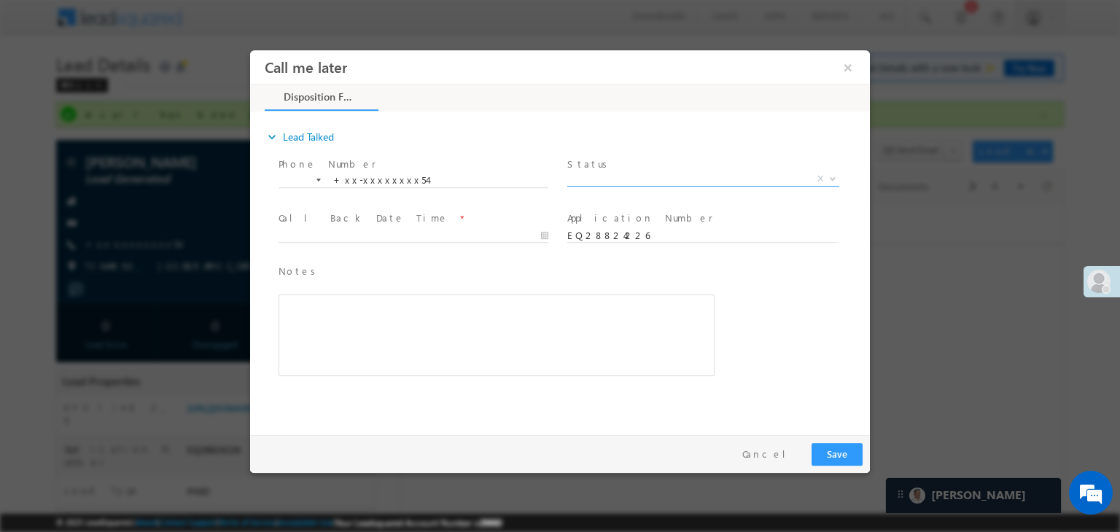
click at [648, 177] on span "X" at bounding box center [703, 179] width 272 height 15
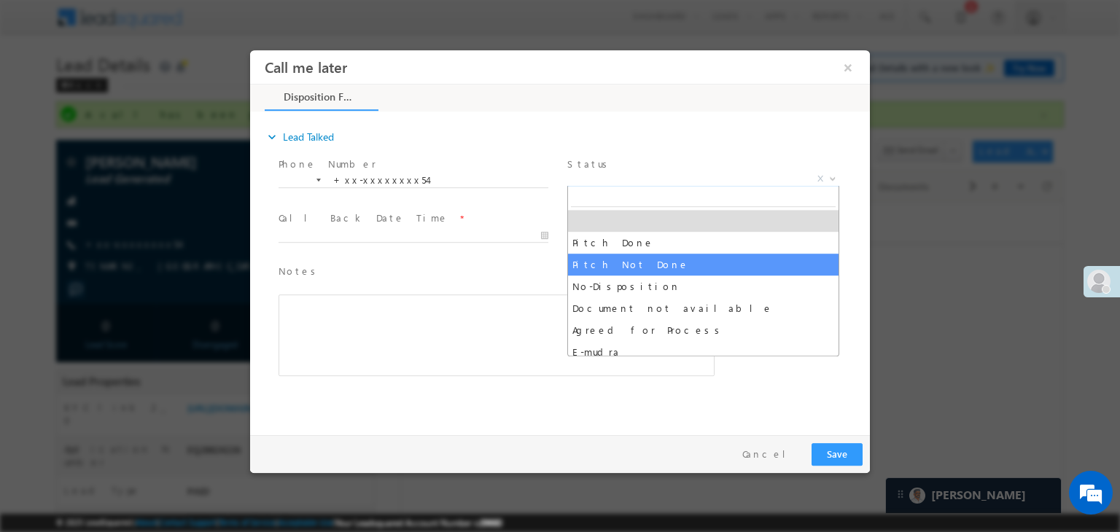
select select "Pitch Not Done"
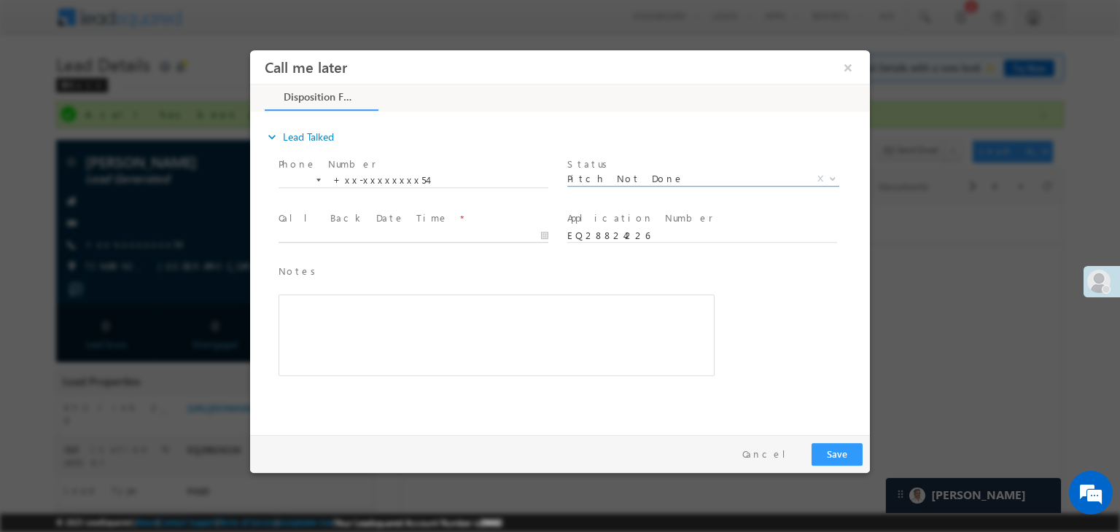
type input "09/12/25 7:22 PM"
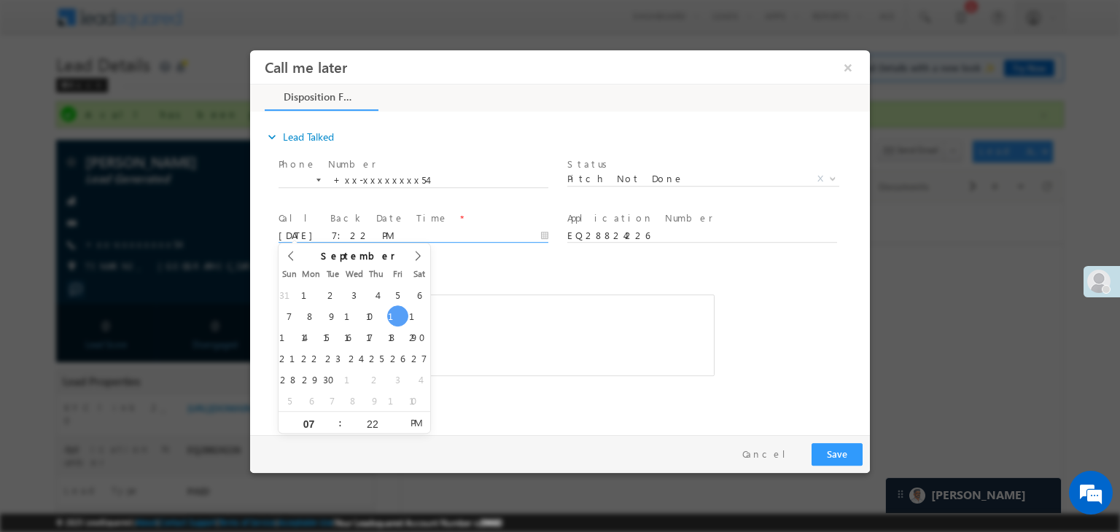
click at [404, 232] on input "09/12/25 7:22 PM" at bounding box center [414, 236] width 270 height 15
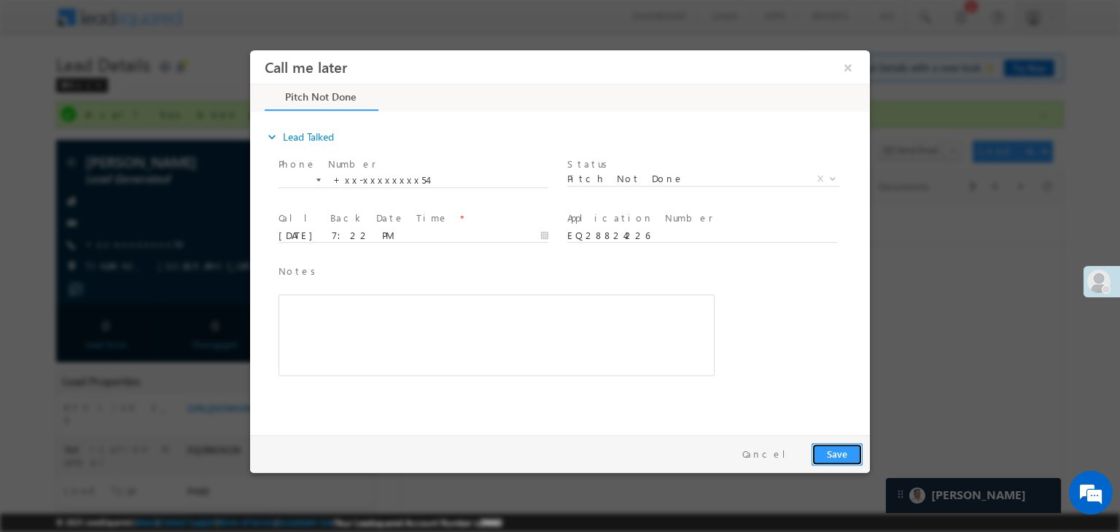
click at [835, 458] on button "Save" at bounding box center [837, 454] width 51 height 23
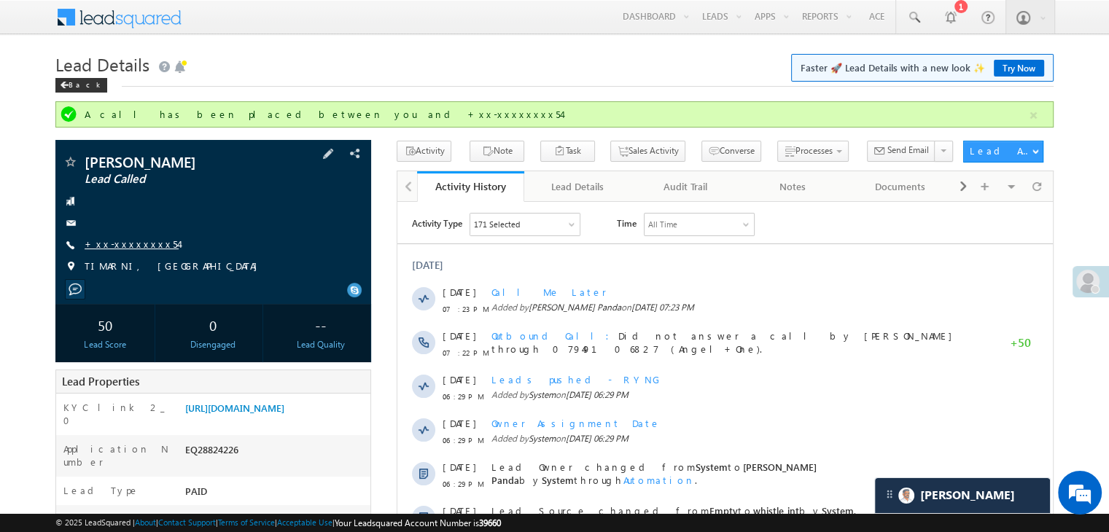
click at [112, 240] on link "+xx-xxxxxxxx54" at bounding box center [132, 244] width 94 height 12
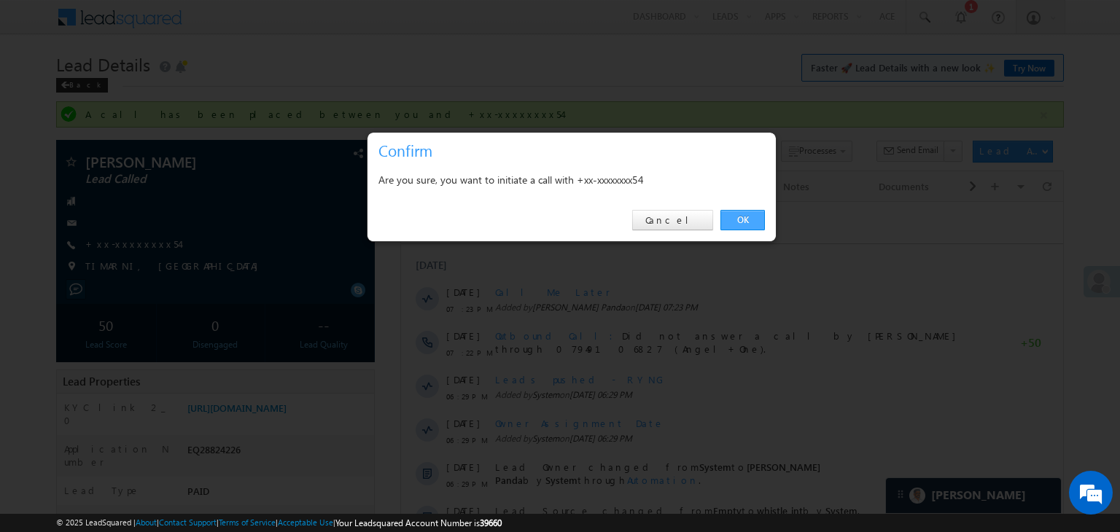
click at [740, 220] on link "OK" at bounding box center [742, 220] width 44 height 20
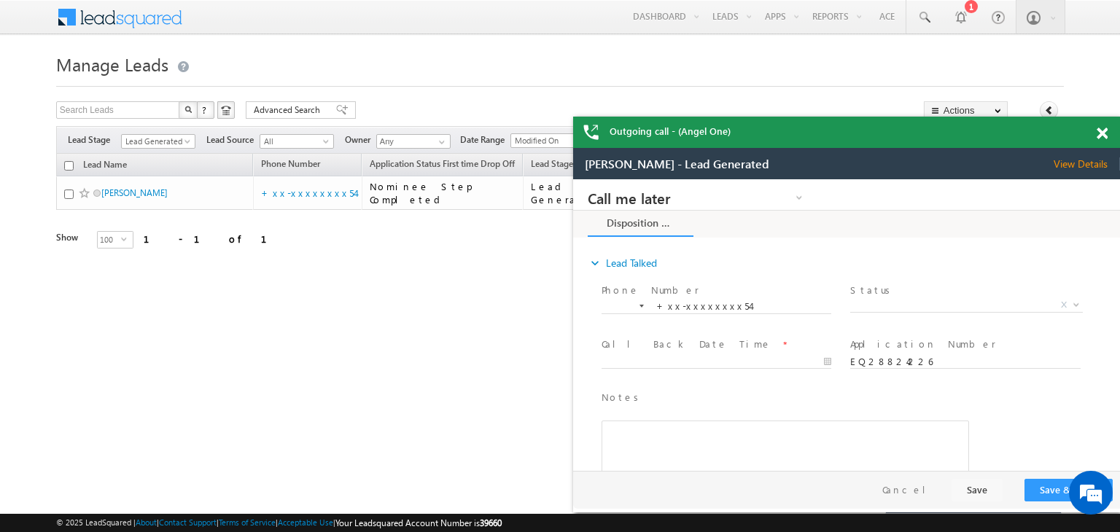
click at [1106, 138] on span at bounding box center [1102, 134] width 11 height 12
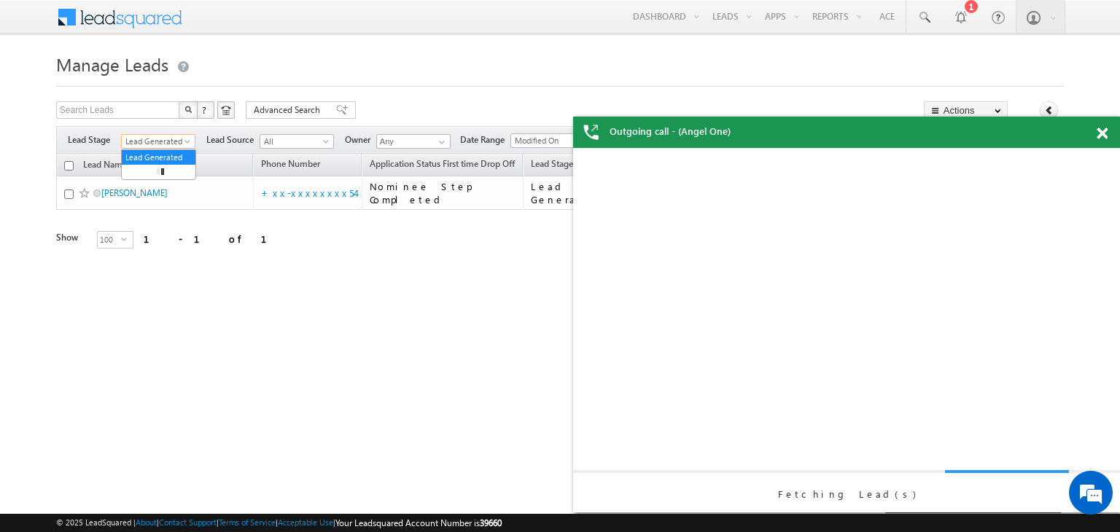
click at [185, 143] on span at bounding box center [189, 145] width 12 height 12
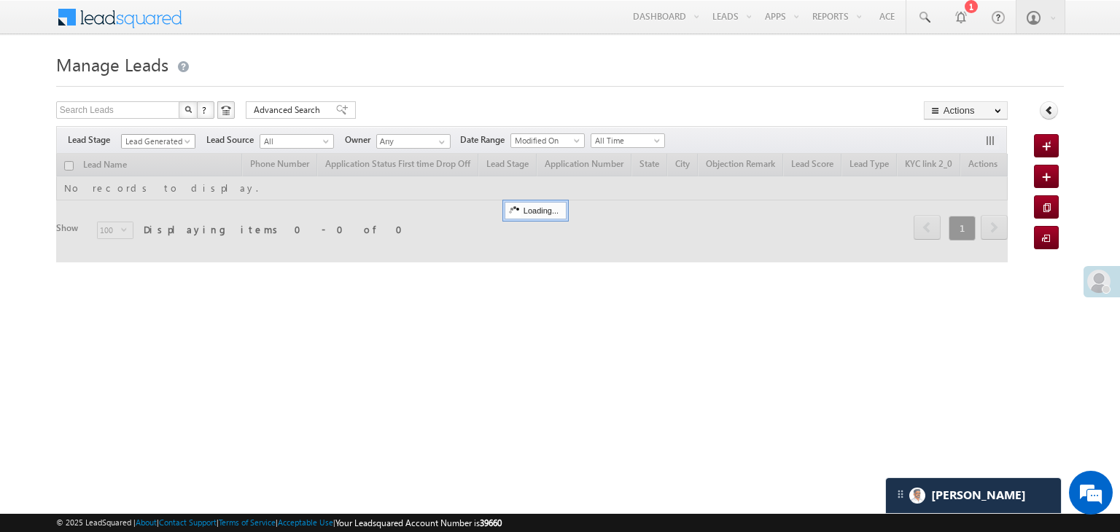
click at [181, 138] on span "Lead Generated" at bounding box center [156, 141] width 69 height 13
click at [175, 144] on span "Lead Generated" at bounding box center [156, 141] width 69 height 13
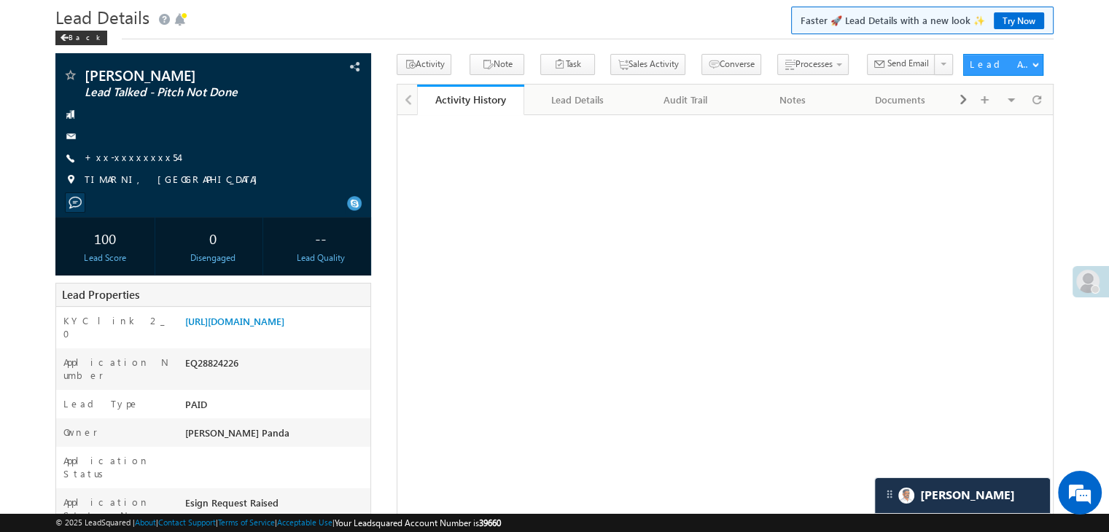
scroll to position [73, 0]
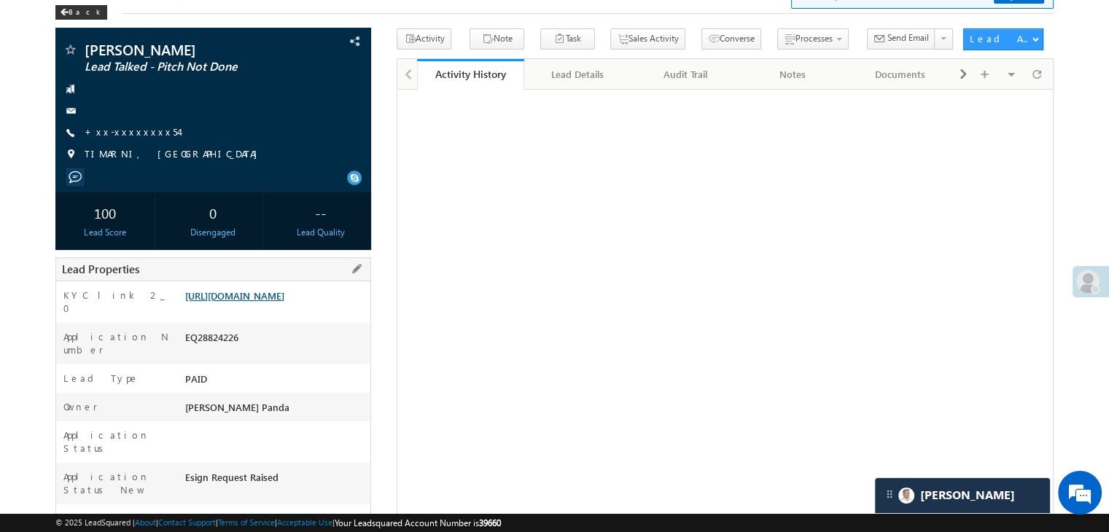
click at [277, 302] on link "[URL][DOMAIN_NAME]" at bounding box center [234, 295] width 99 height 12
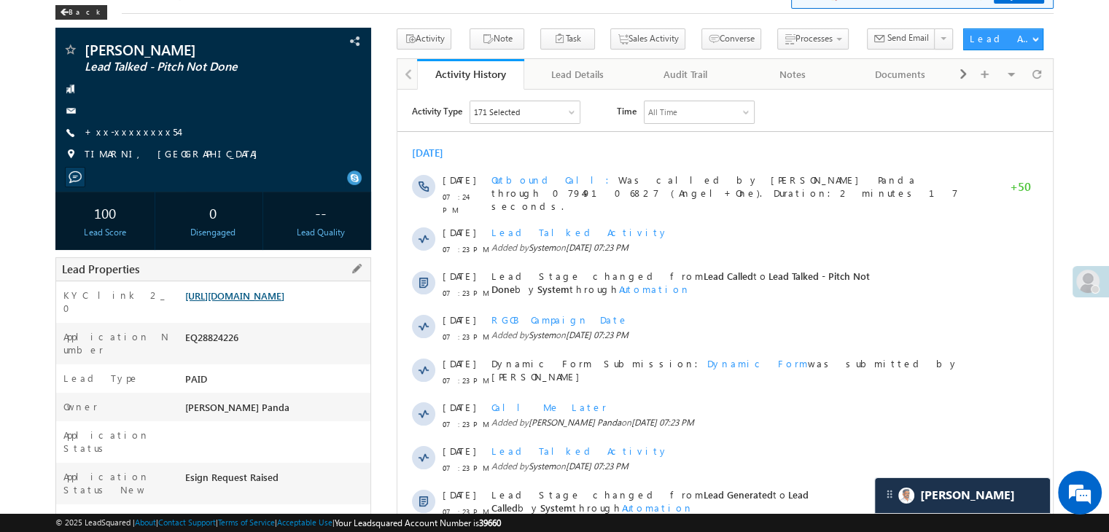
scroll to position [0, 0]
click at [277, 302] on link "[URL][DOMAIN_NAME]" at bounding box center [234, 295] width 99 height 12
click at [254, 302] on link "https://angelbroking1-pk3em7sa.customui-test.leadsquared.com?leadId=1f635709-0a…" at bounding box center [234, 295] width 99 height 12
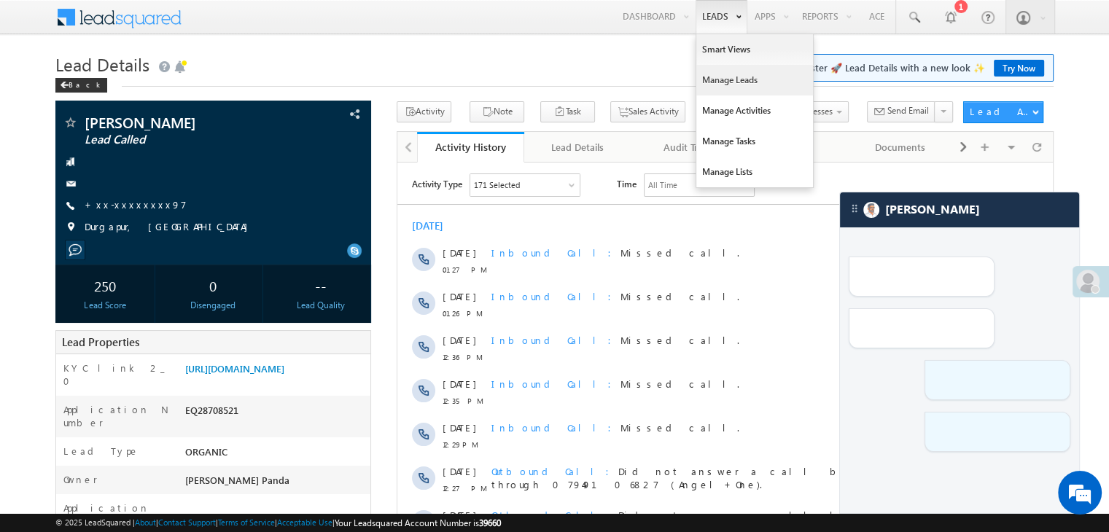
click at [720, 79] on link "Manage Leads" at bounding box center [754, 80] width 117 height 31
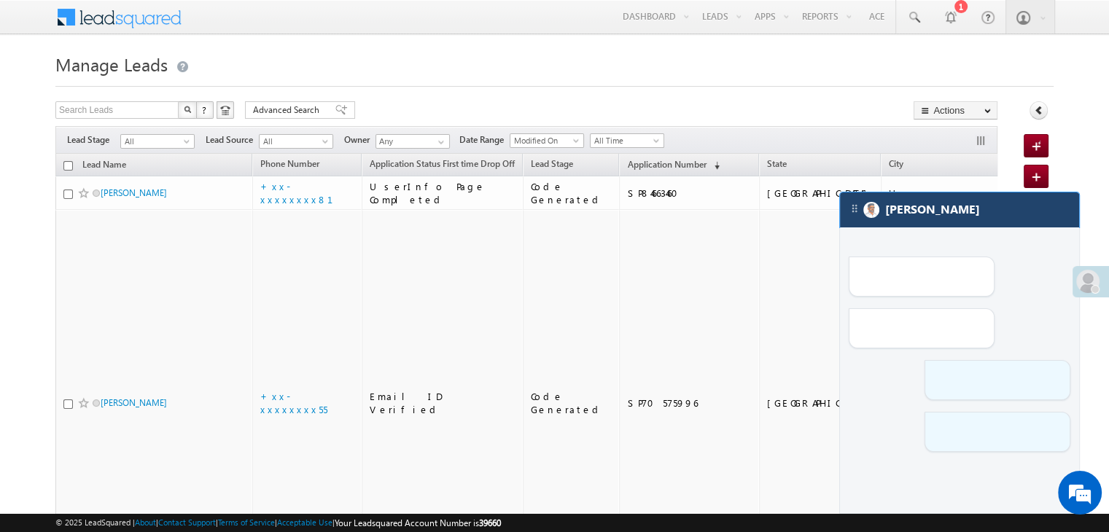
click at [974, 211] on div "[PERSON_NAME]" at bounding box center [959, 210] width 239 height 35
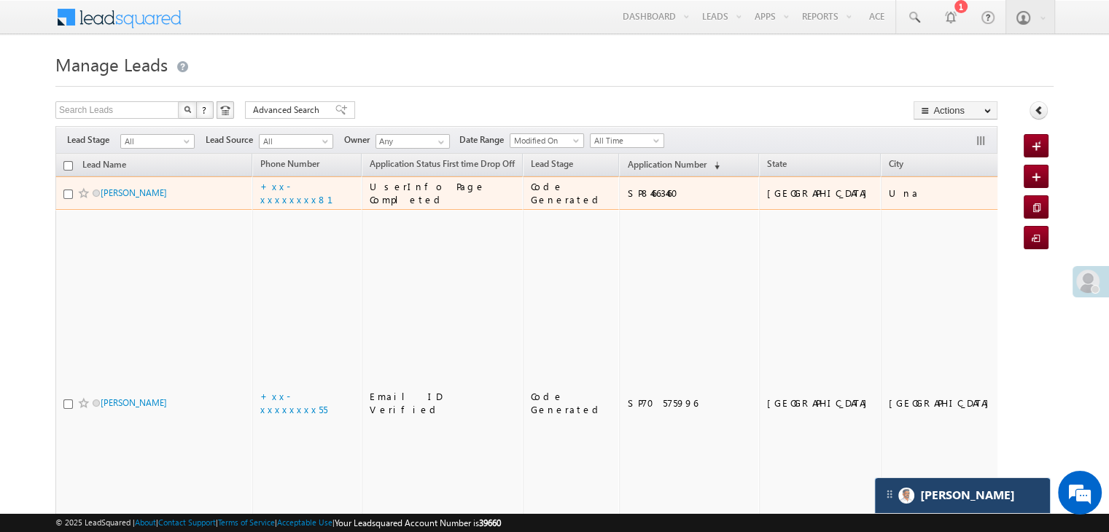
scroll to position [6840, 0]
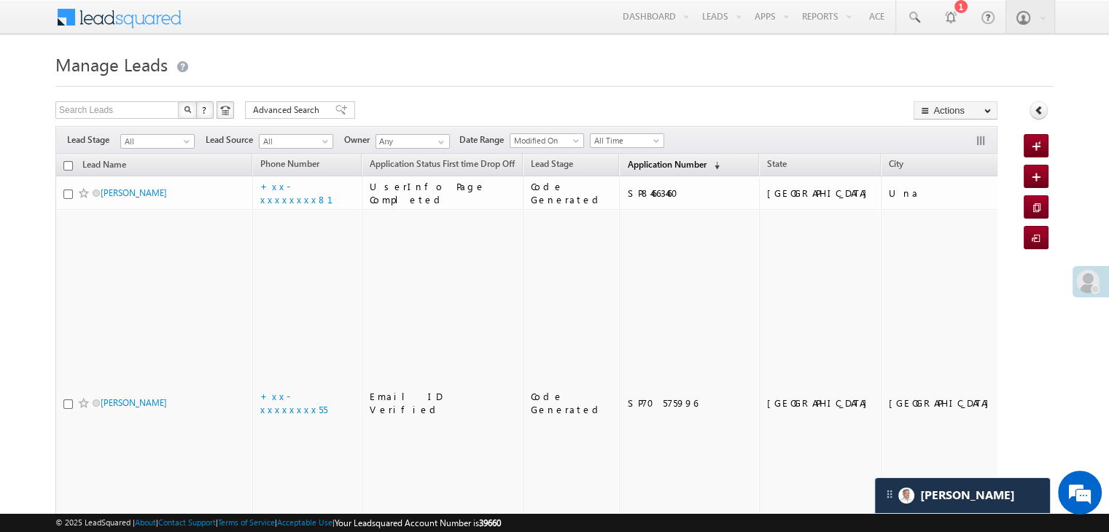
click at [645, 162] on span "Application Number" at bounding box center [666, 164] width 79 height 11
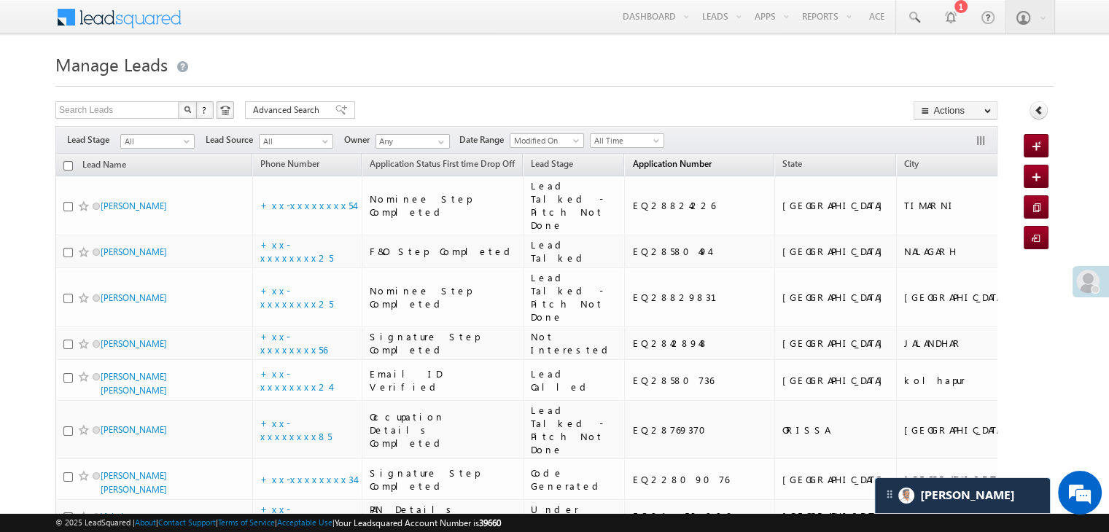
scroll to position [0, 0]
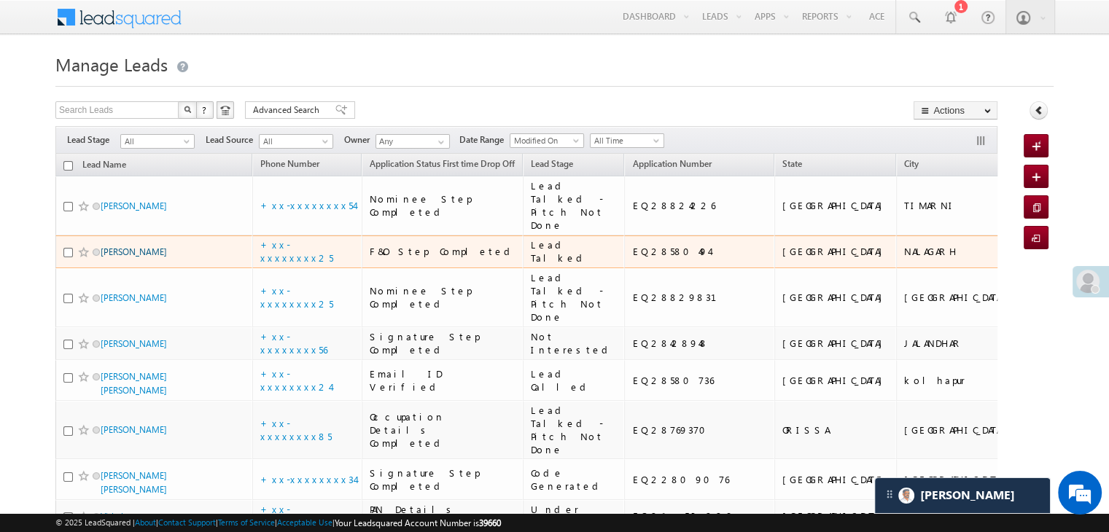
click at [139, 257] on link "Harpreet Singh" at bounding box center [134, 251] width 66 height 11
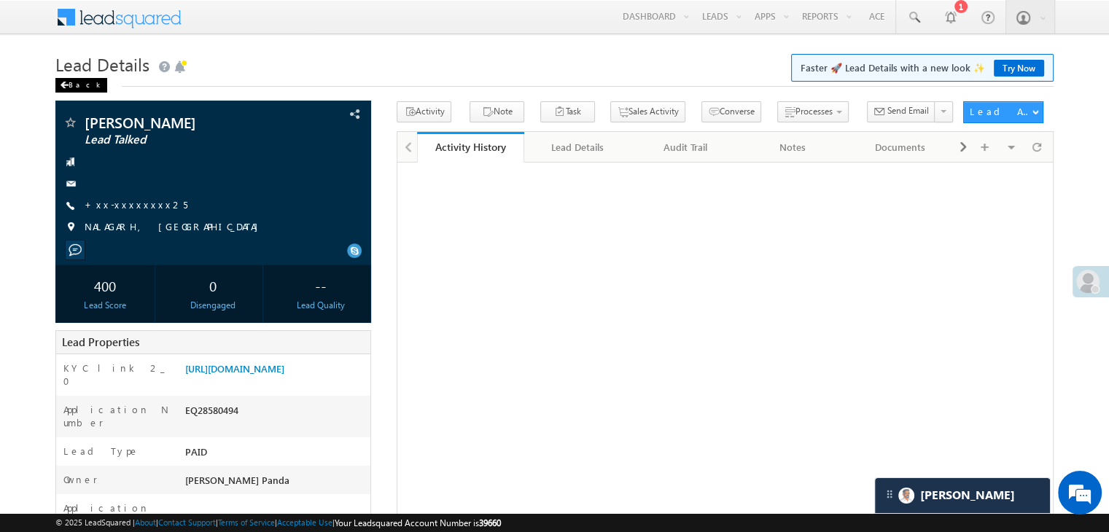
click at [69, 82] on div "Back" at bounding box center [81, 85] width 52 height 15
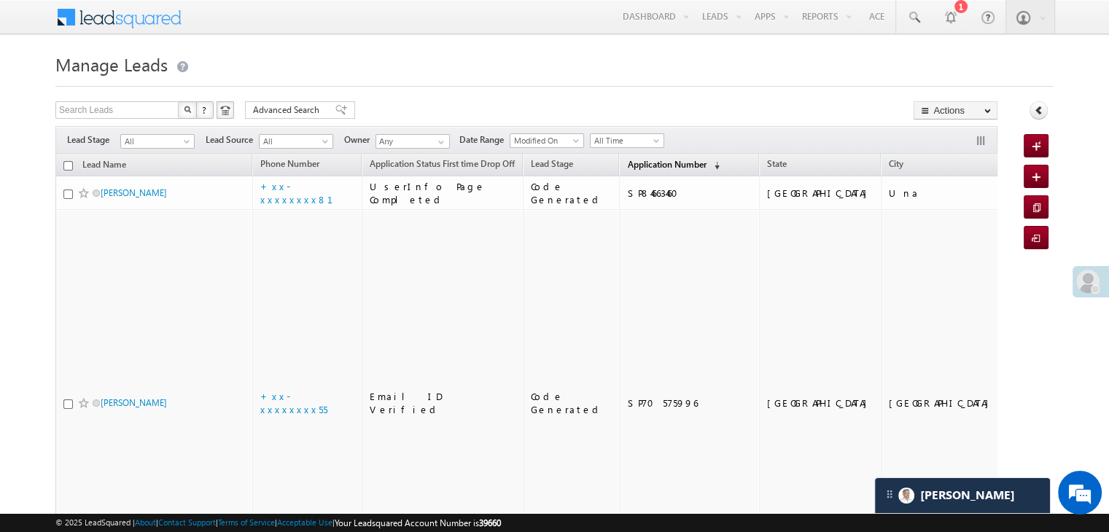
click at [627, 163] on span "Application Number" at bounding box center [666, 164] width 79 height 11
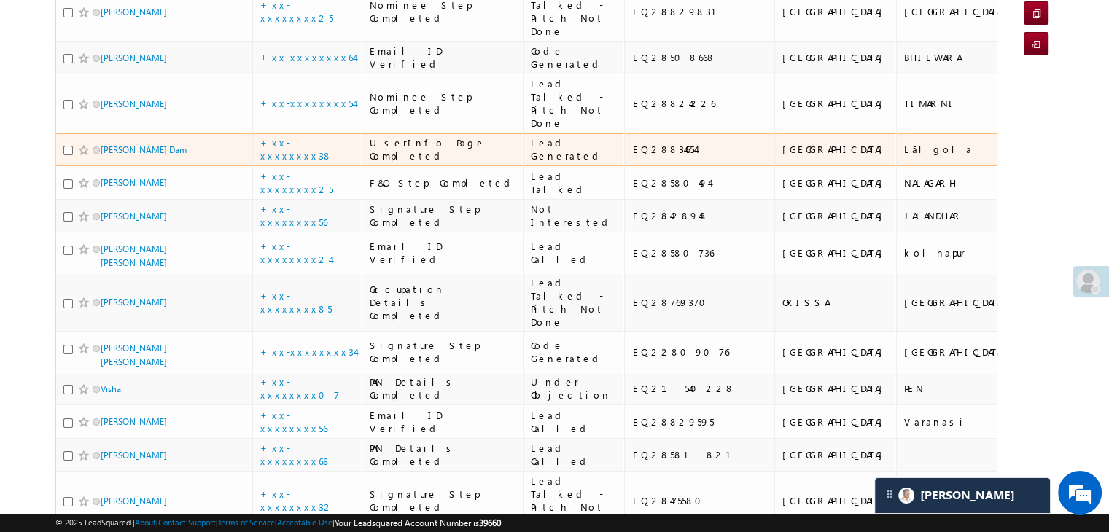
scroll to position [219, 0]
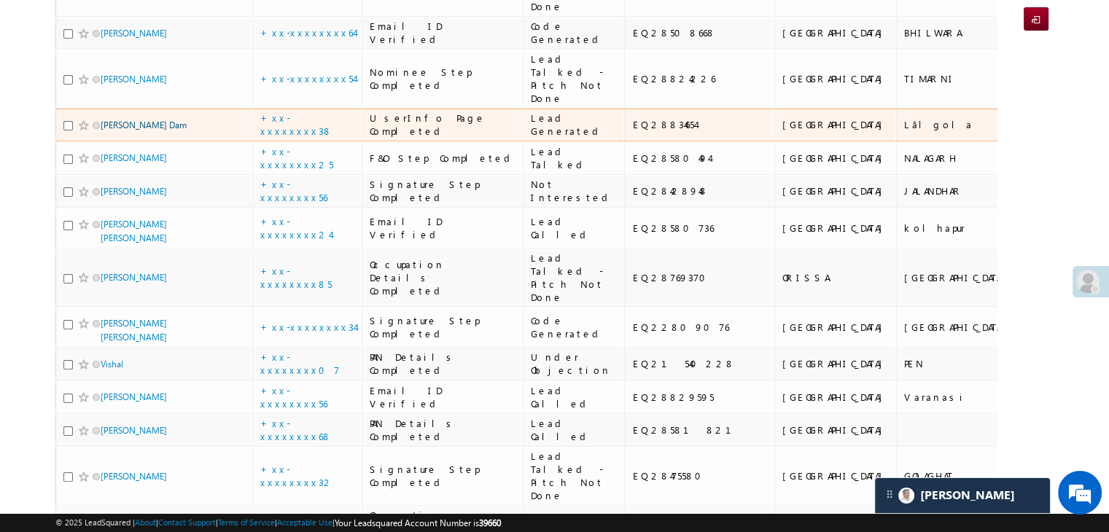
click at [113, 131] on link "[PERSON_NAME] Dam" at bounding box center [144, 125] width 86 height 11
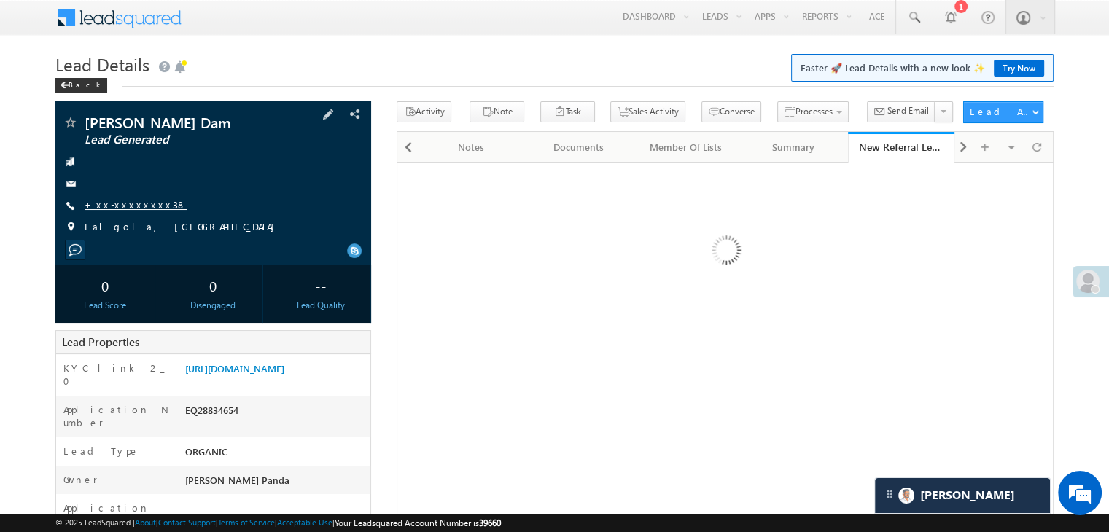
click at [117, 206] on link "+xx-xxxxxxxx38" at bounding box center [136, 204] width 102 height 12
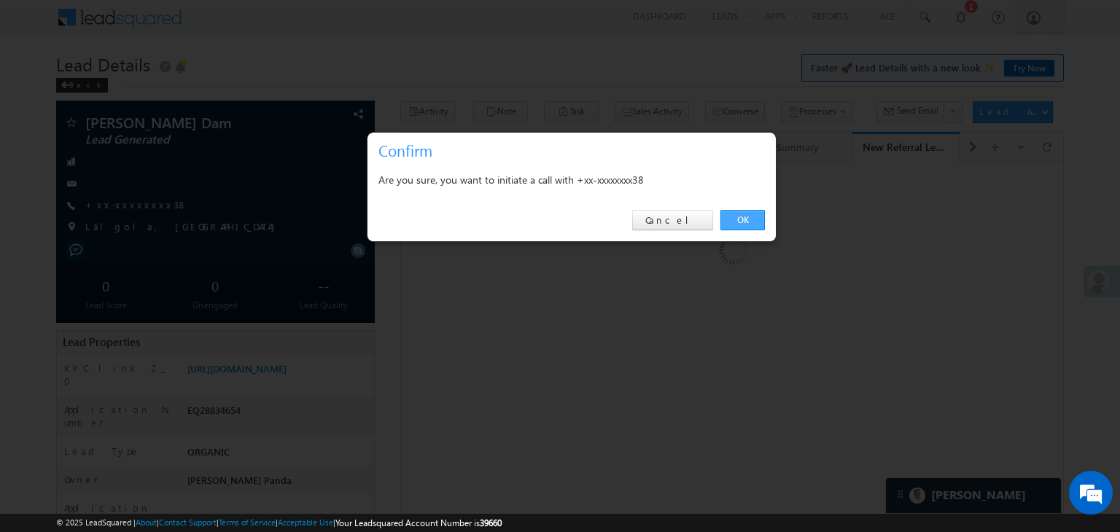
click at [742, 217] on link "OK" at bounding box center [742, 220] width 44 height 20
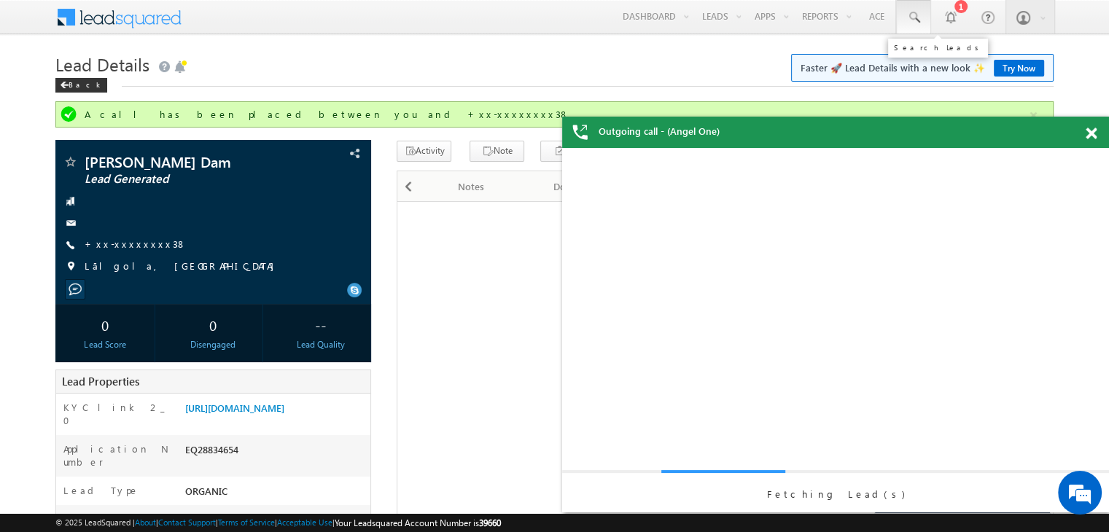
click at [910, 15] on span at bounding box center [913, 17] width 15 height 15
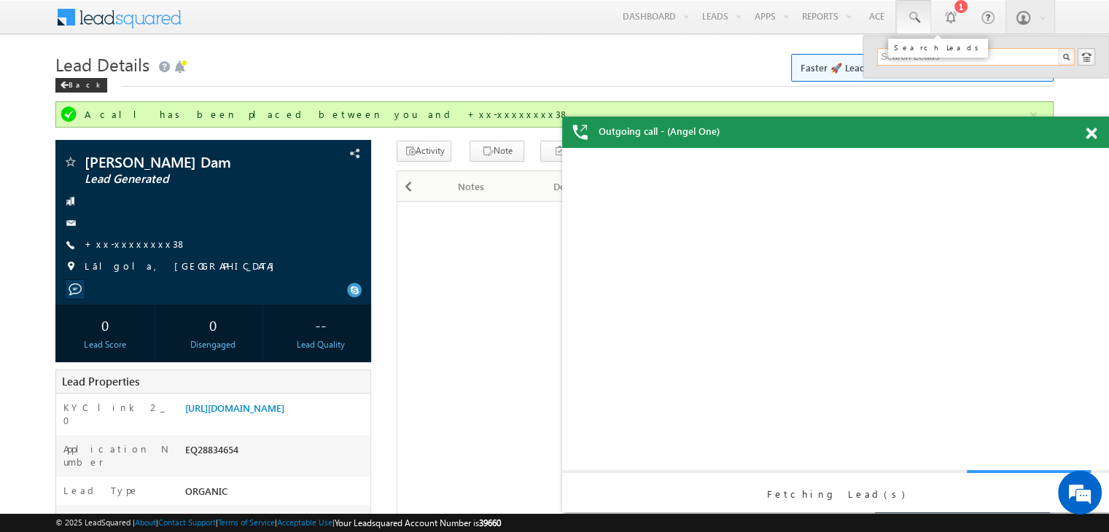
paste input "7621880668"
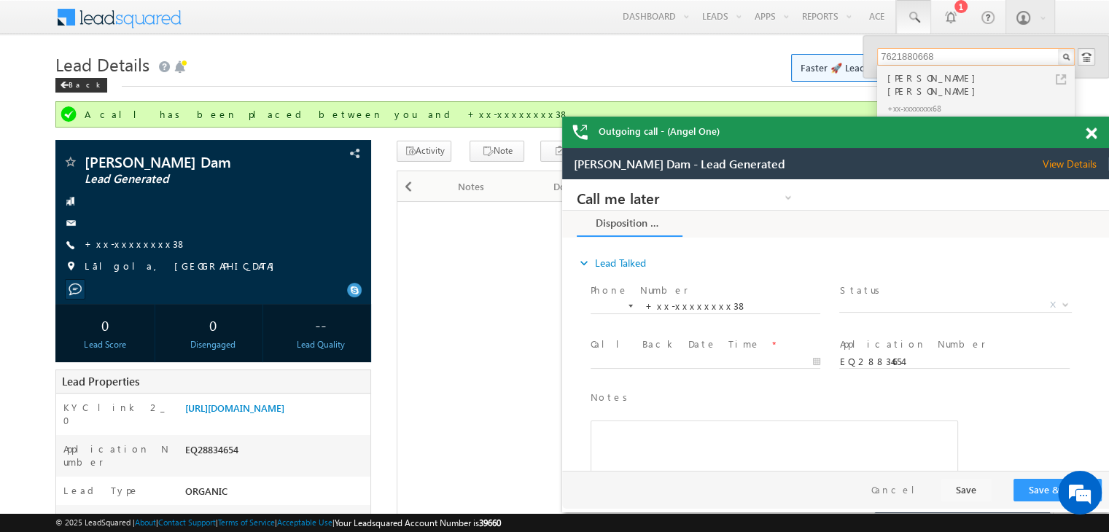
click at [1092, 135] on span at bounding box center [1091, 134] width 11 height 12
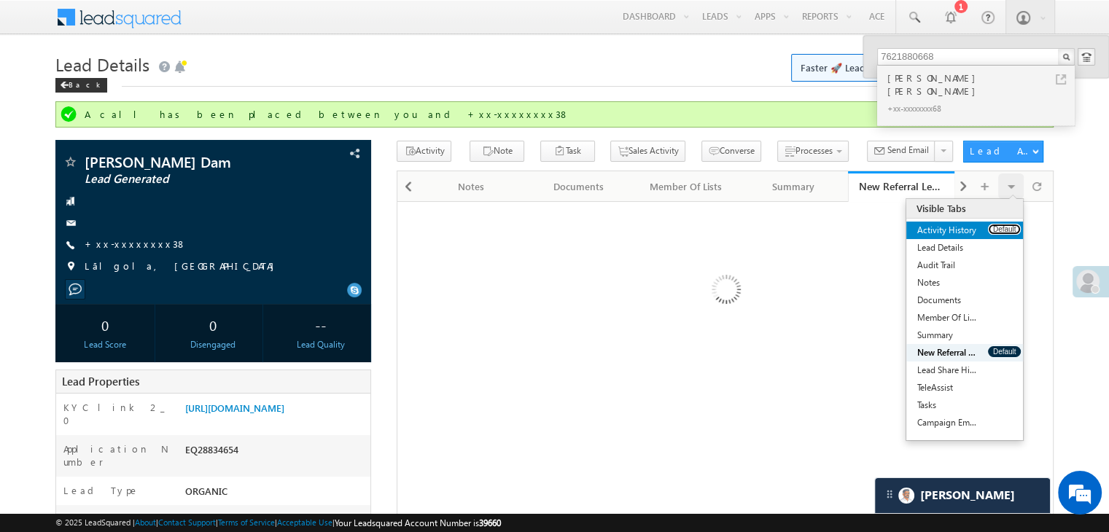
click at [1003, 227] on button "Default" at bounding box center [1004, 229] width 33 height 11
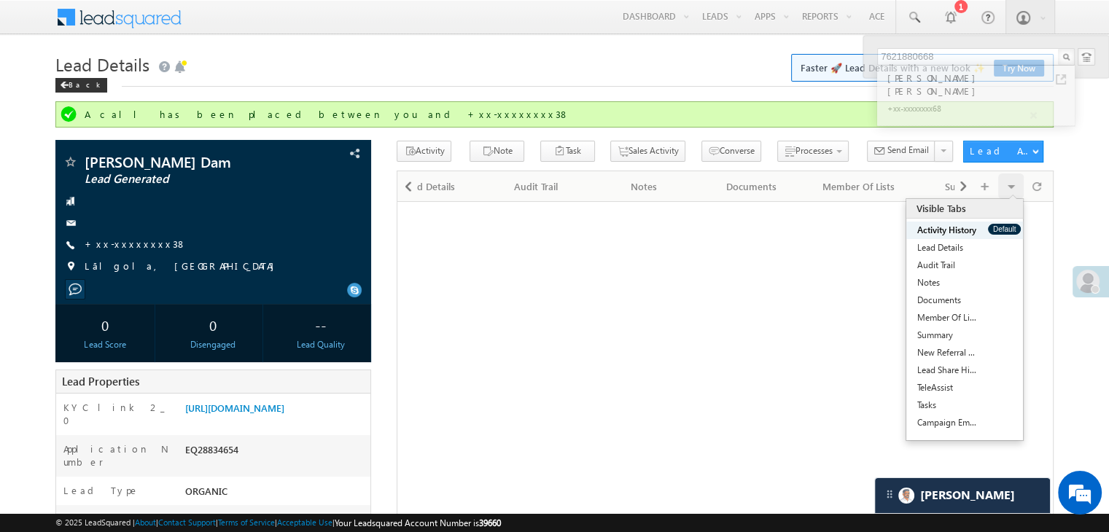
click at [1003, 227] on button "Default" at bounding box center [1004, 229] width 33 height 11
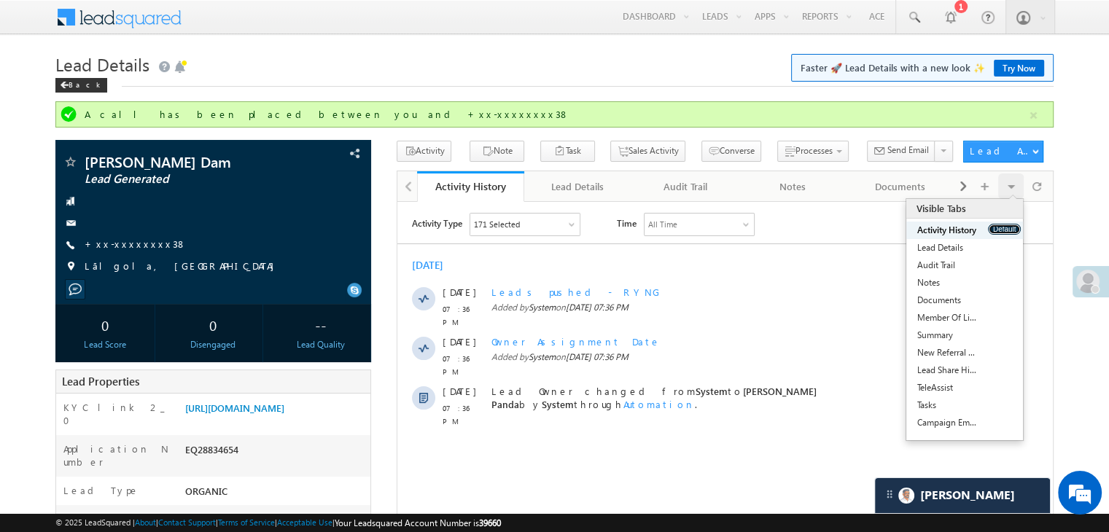
click at [1003, 227] on button "Default" at bounding box center [1004, 229] width 33 height 11
click at [911, 18] on span at bounding box center [913, 17] width 15 height 15
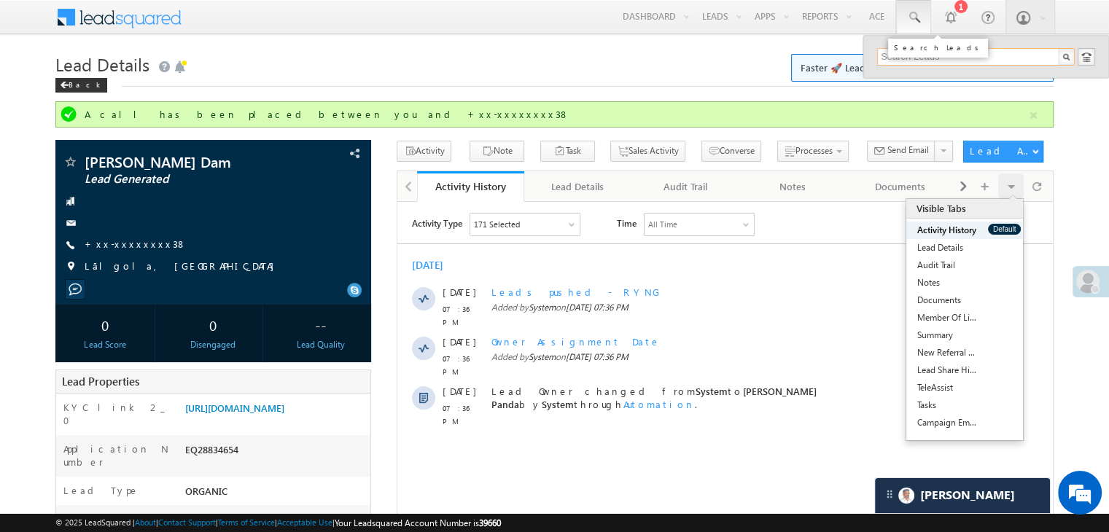
paste input "7621880668"
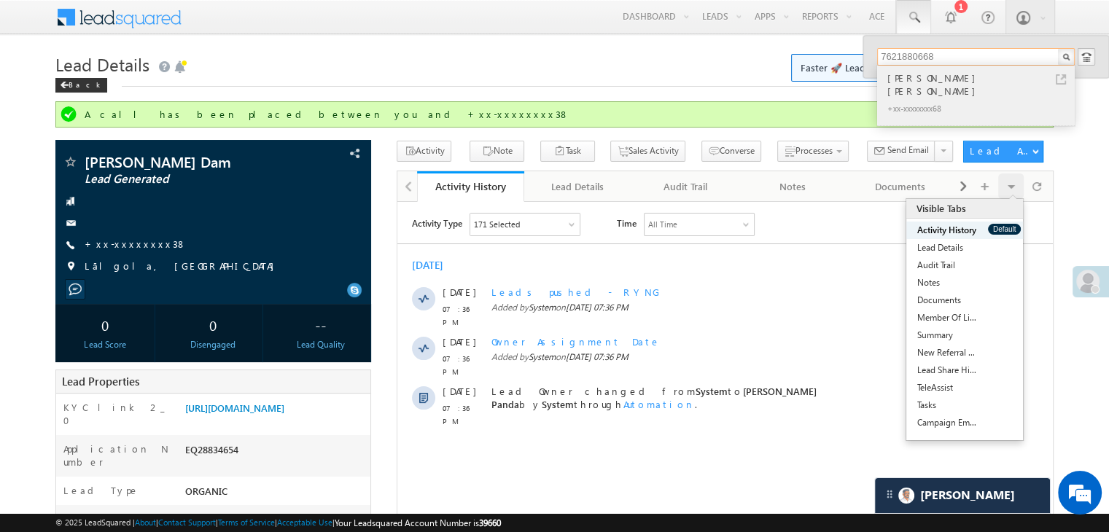
type input "7621880668"
click at [906, 82] on div "[PERSON_NAME] [PERSON_NAME]" at bounding box center [982, 84] width 195 height 29
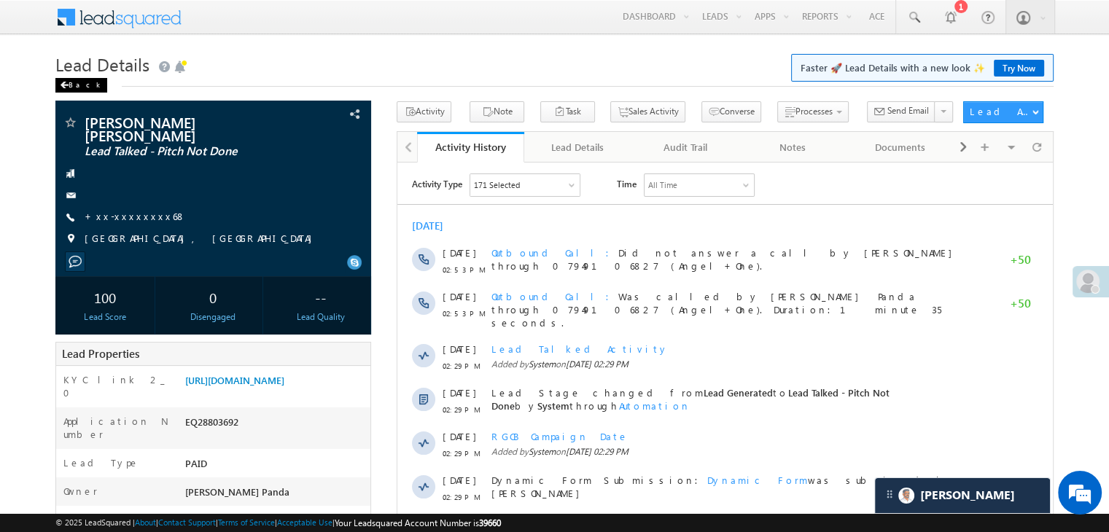
click at [64, 88] on span at bounding box center [64, 85] width 9 height 7
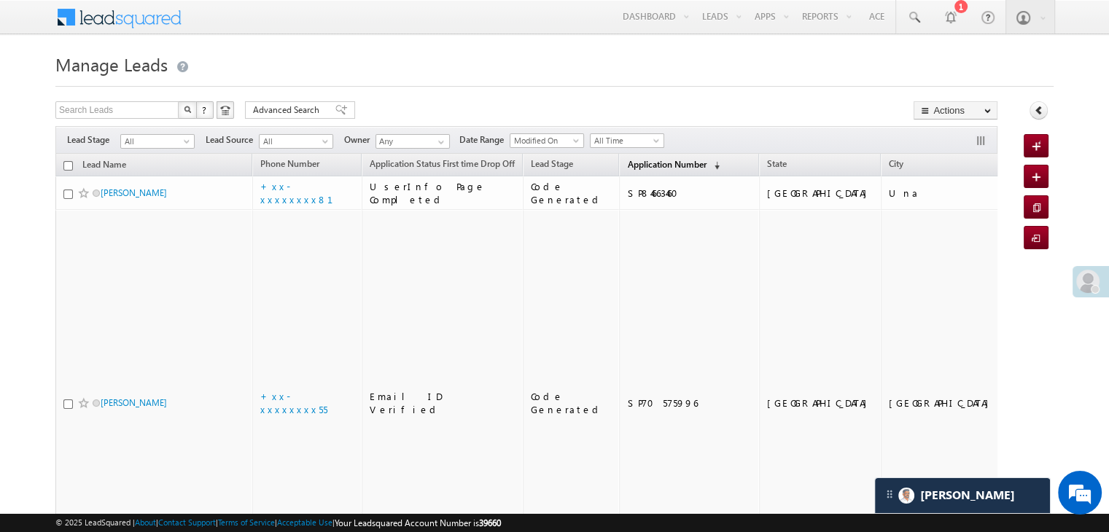
click at [640, 164] on span "Application Number" at bounding box center [666, 164] width 79 height 11
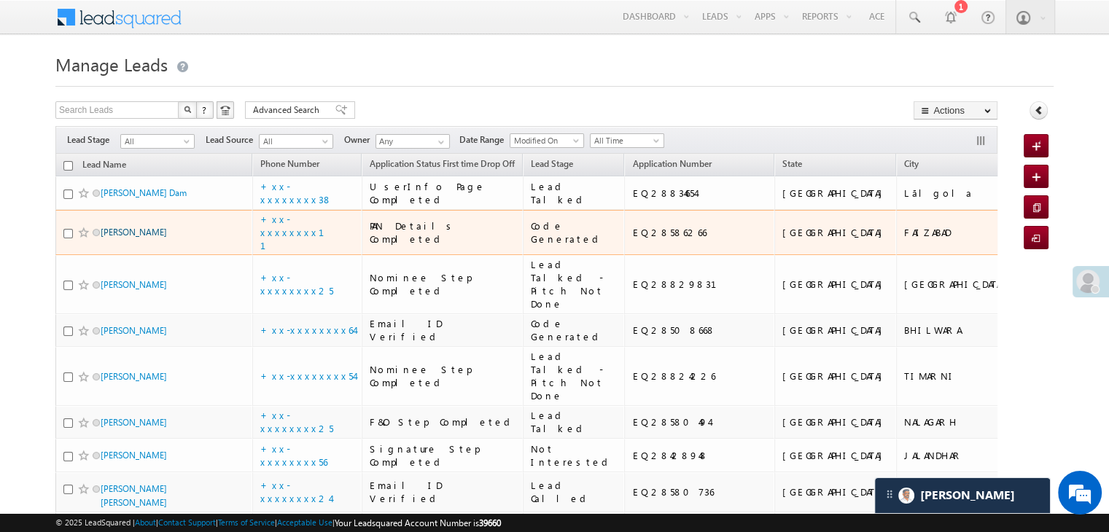
click at [143, 238] on link "Rakesh Nishad" at bounding box center [134, 232] width 66 height 11
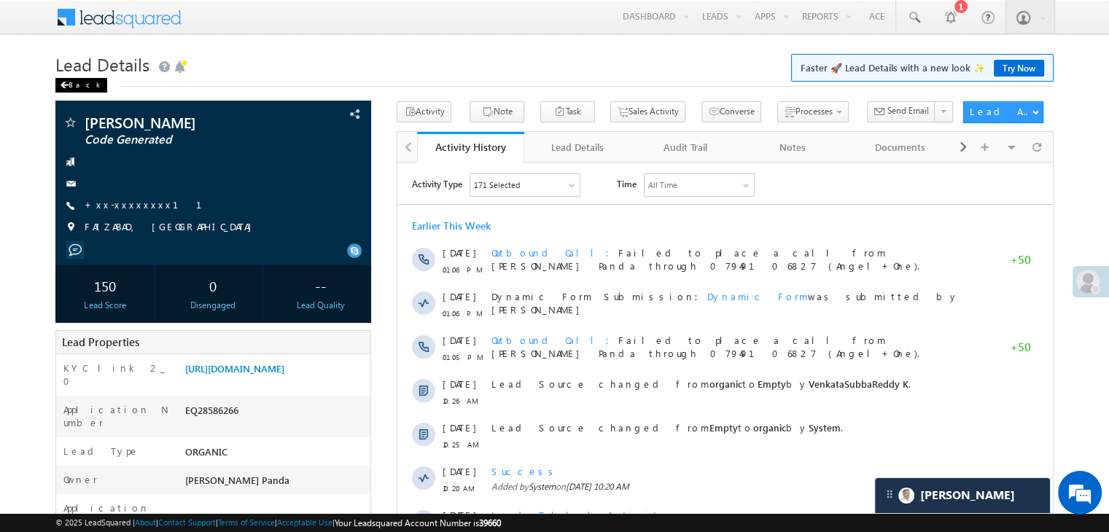
click at [72, 88] on div "Back" at bounding box center [81, 85] width 52 height 15
click at [77, 85] on div "Back" at bounding box center [81, 85] width 52 height 15
click at [72, 89] on div "Back" at bounding box center [81, 85] width 52 height 15
